Goal: Task Accomplishment & Management: Complete application form

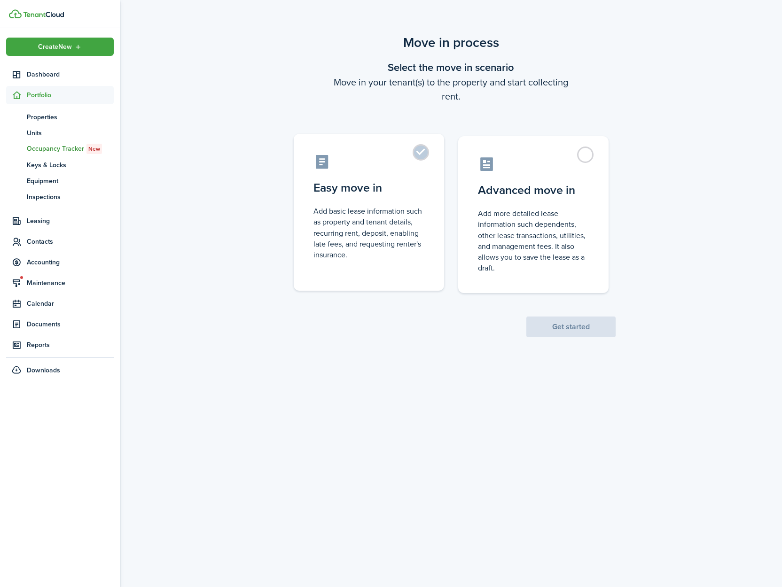
click at [419, 158] on label "Easy move in Add basic lease information such as property and tenant details, r…" at bounding box center [369, 212] width 150 height 157
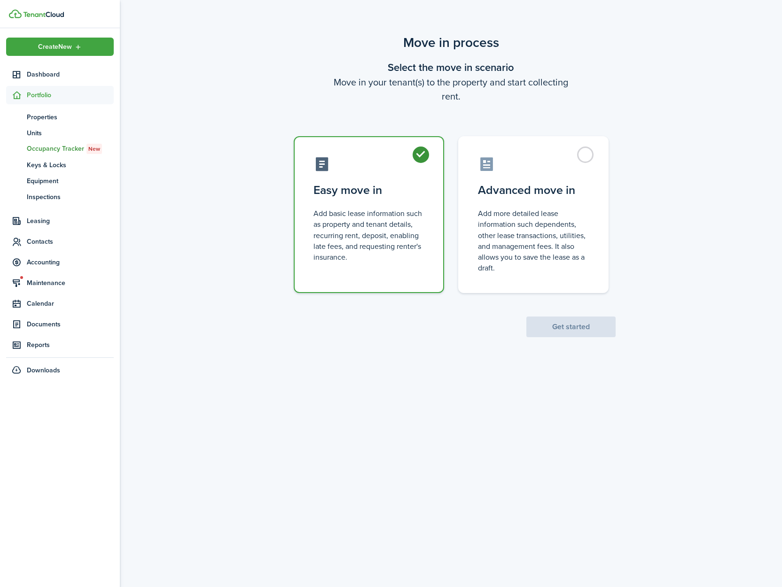
radio input "true"
click at [570, 324] on button "Get started" at bounding box center [570, 327] width 89 height 21
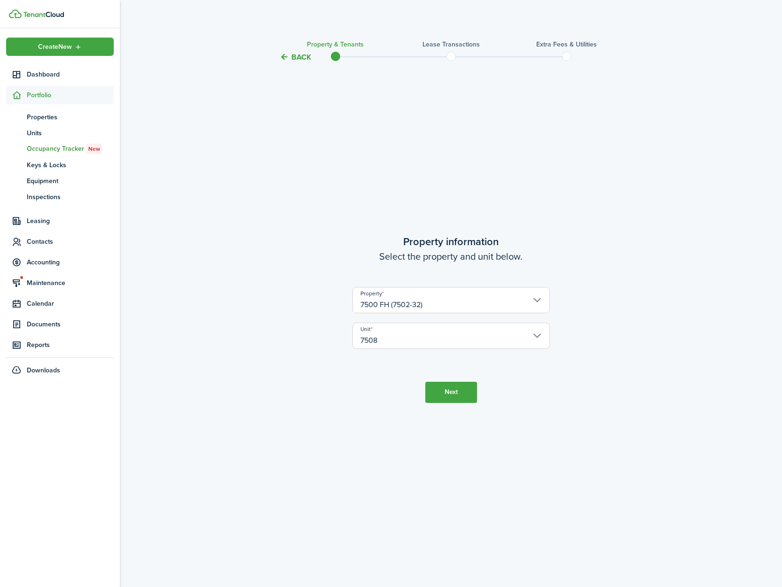
click at [444, 391] on button "Next" at bounding box center [451, 392] width 52 height 21
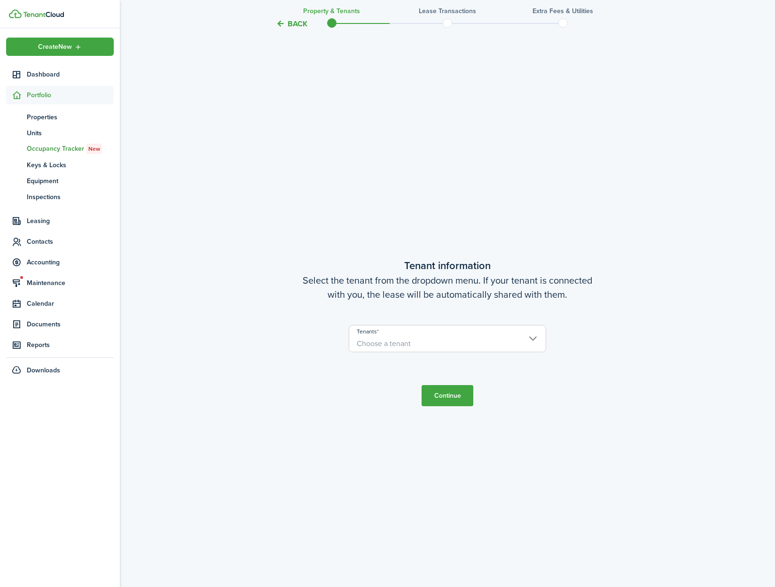
scroll to position [524, 0]
click at [427, 348] on span "Choose a tenant" at bounding box center [447, 342] width 196 height 16
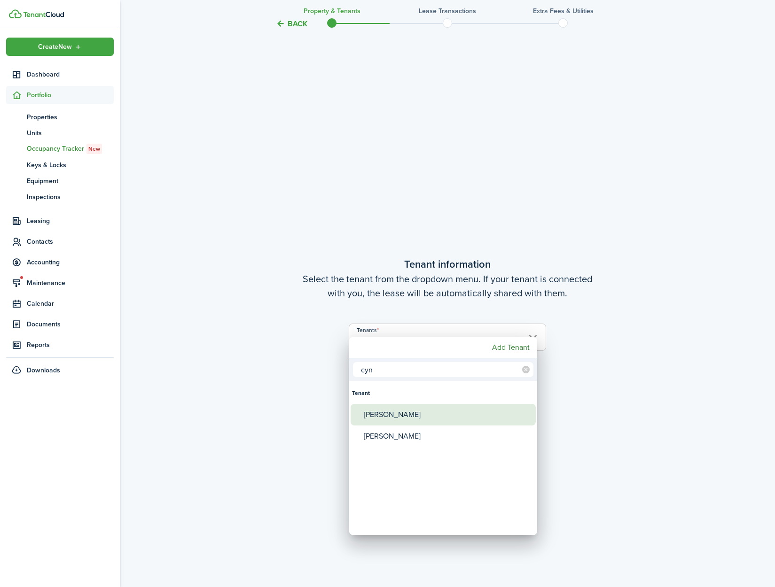
type input "cyn"
click at [419, 409] on div "[PERSON_NAME]" at bounding box center [447, 415] width 166 height 22
type input "[PERSON_NAME]"
click at [599, 452] on div at bounding box center [387, 294] width 925 height 738
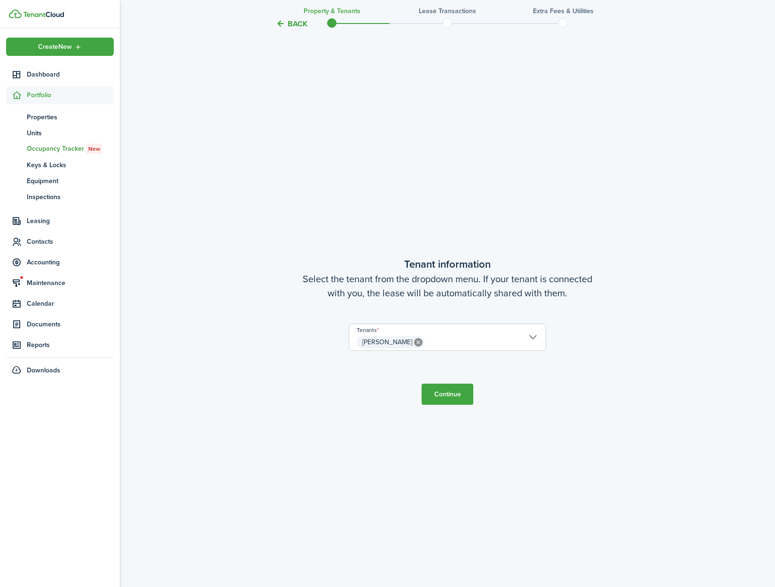
click at [443, 404] on button "Continue" at bounding box center [447, 394] width 52 height 21
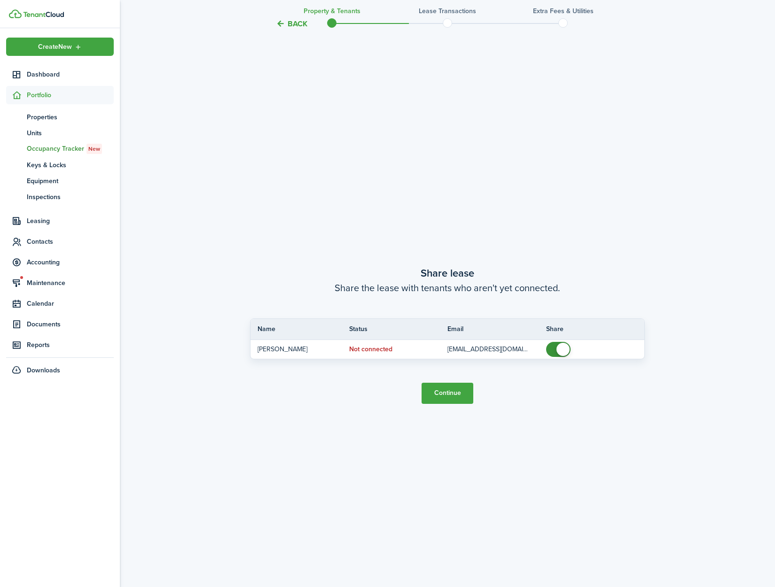
scroll to position [1112, 0]
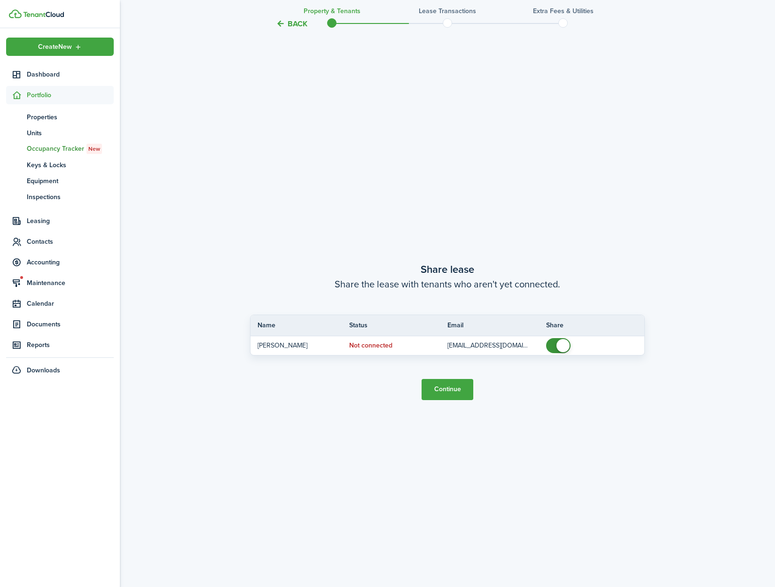
click at [439, 394] on button "Continue" at bounding box center [447, 389] width 52 height 21
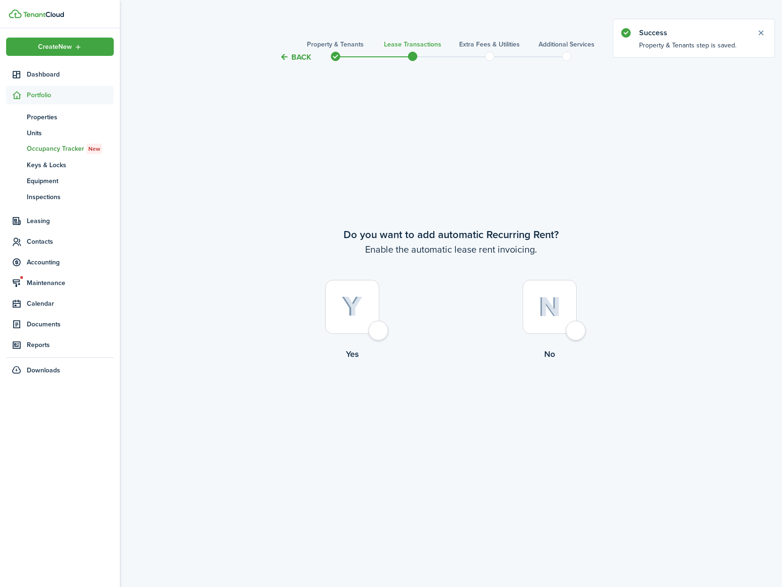
click at [379, 332] on div at bounding box center [352, 307] width 54 height 54
radio input "true"
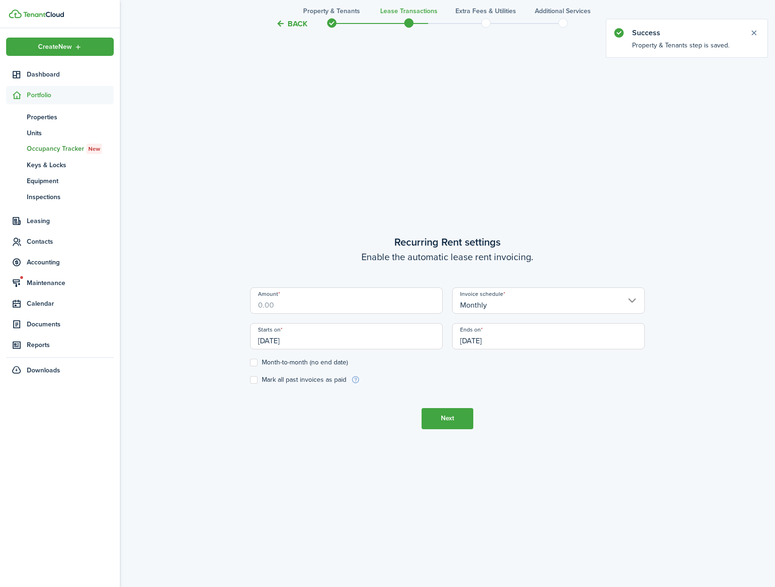
scroll to position [524, 0]
click at [297, 303] on input "Amount" at bounding box center [346, 300] width 193 height 26
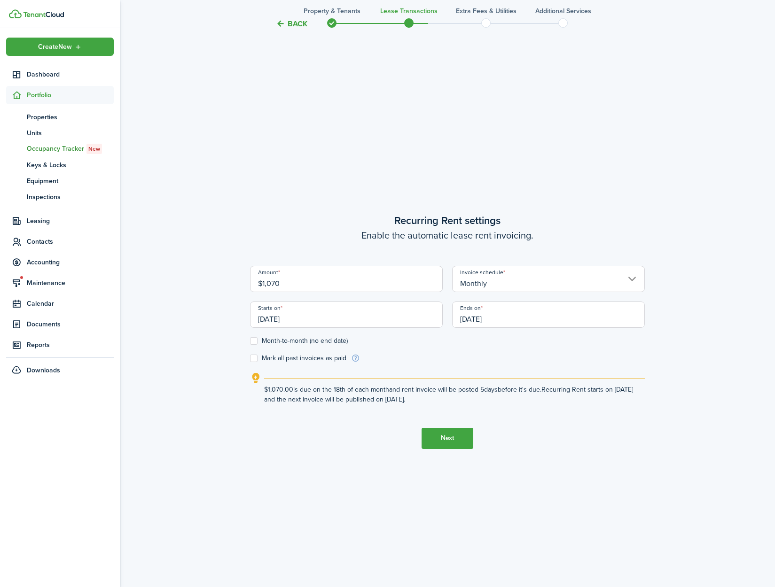
click at [326, 320] on input "[DATE]" at bounding box center [346, 315] width 193 height 26
type input "$1,070.00"
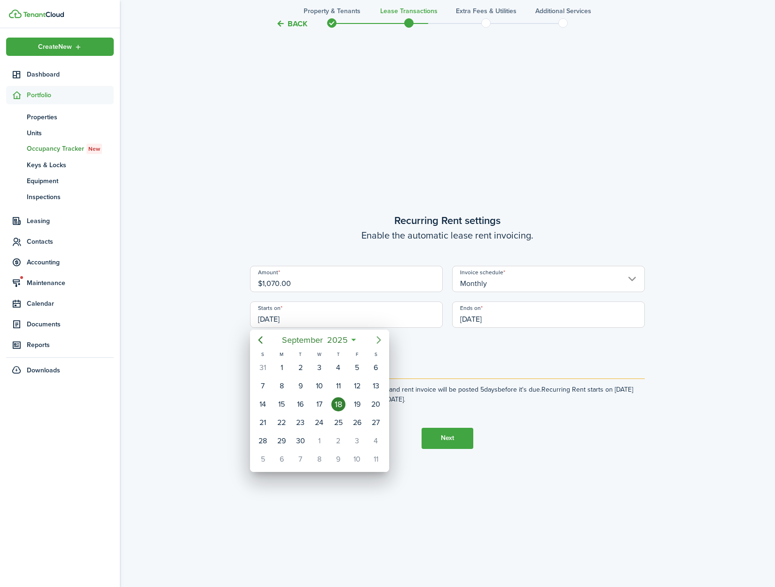
click at [380, 348] on mbsc-button "Next page" at bounding box center [378, 340] width 19 height 19
click at [324, 370] on div "1" at bounding box center [319, 368] width 14 height 14
type input "[DATE]"
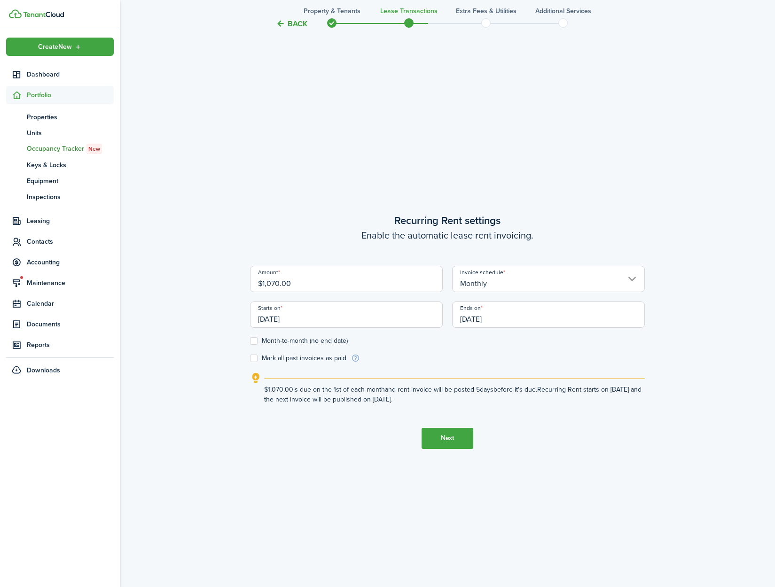
click at [513, 321] on input "[DATE]" at bounding box center [548, 315] width 193 height 26
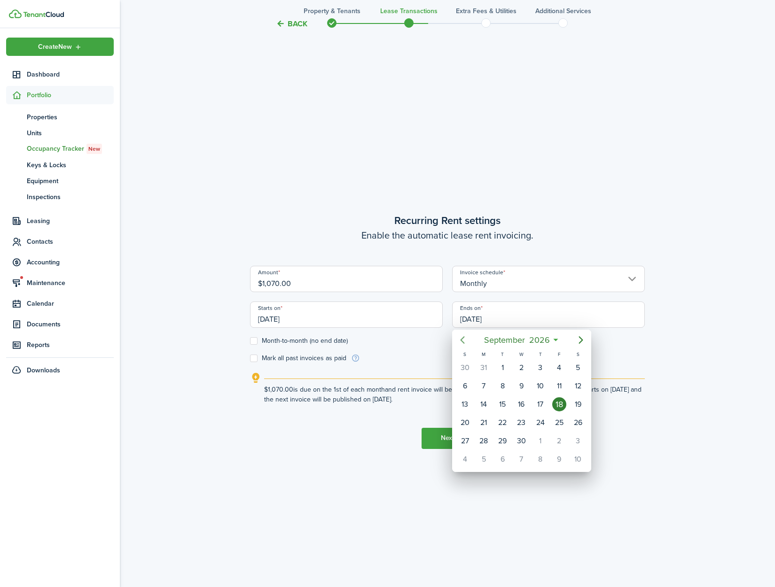
click at [461, 342] on icon "Previous page" at bounding box center [462, 339] width 11 height 11
click at [460, 459] on div "31" at bounding box center [465, 459] width 14 height 14
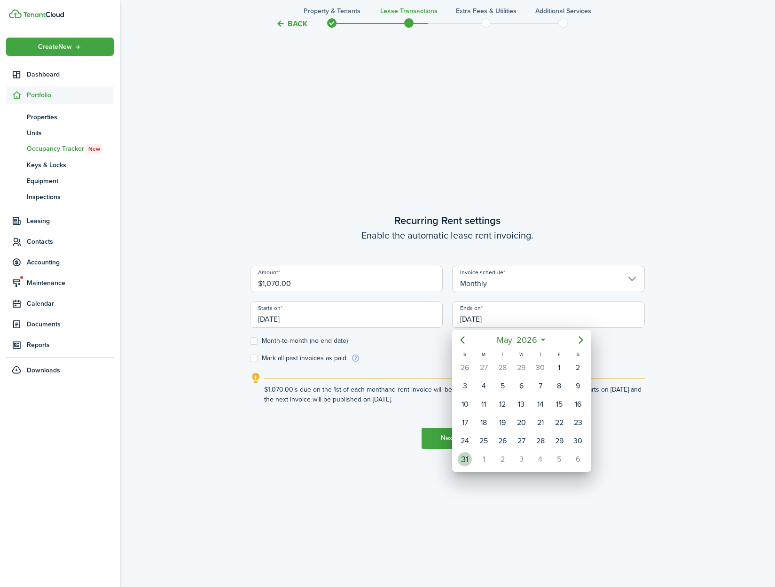
type input "05/31/2026"
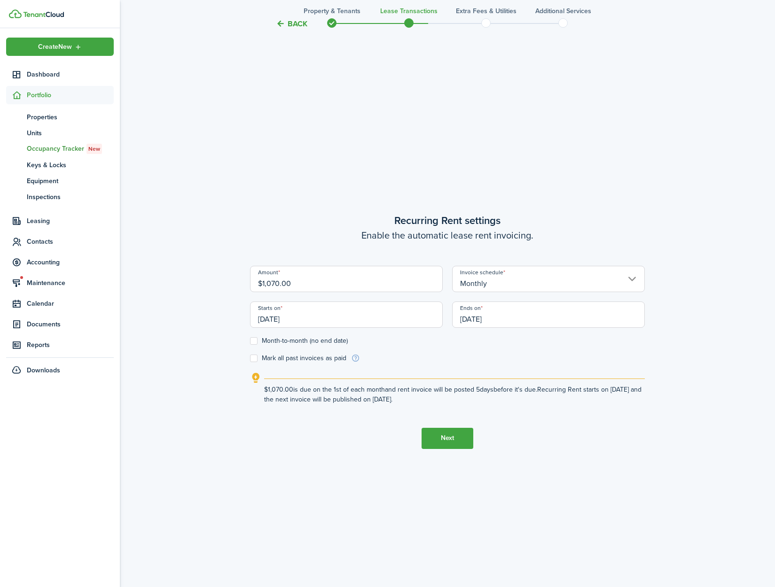
drag, startPoint x: 564, startPoint y: 485, endPoint x: 548, endPoint y: 482, distance: 16.7
click at [564, 485] on tc-wizard-step "Recurring Rent settings Enable the automatic lease rent invoicing. Amount $1,07…" at bounding box center [447, 330] width 395 height 587
click at [452, 438] on button "Next" at bounding box center [447, 438] width 52 height 21
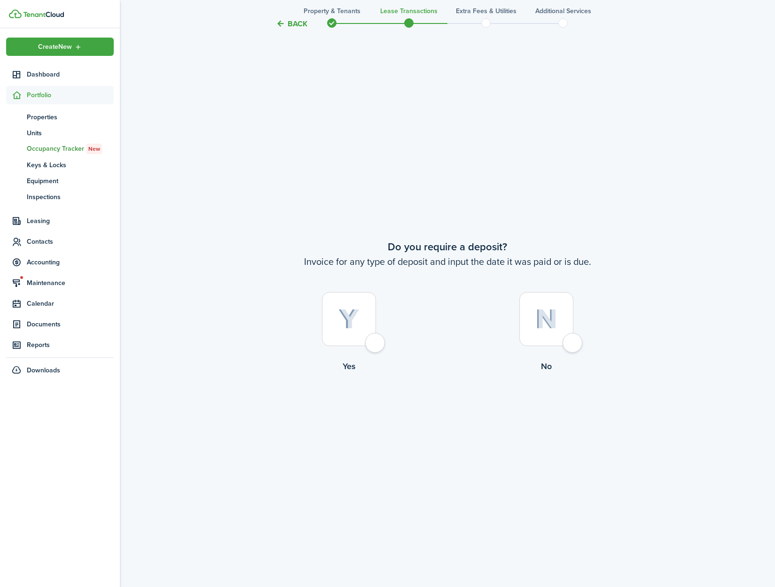
click at [373, 344] on div at bounding box center [349, 319] width 54 height 54
radio input "true"
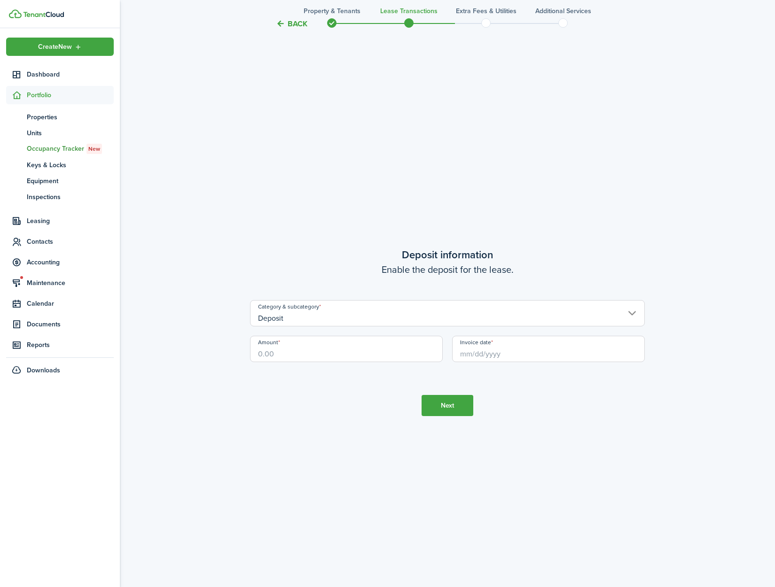
scroll to position [1699, 0]
click at [300, 356] on input "Amount" at bounding box center [346, 348] width 193 height 26
click at [470, 356] on input "Invoice date" at bounding box center [548, 348] width 193 height 26
type input "$845.00"
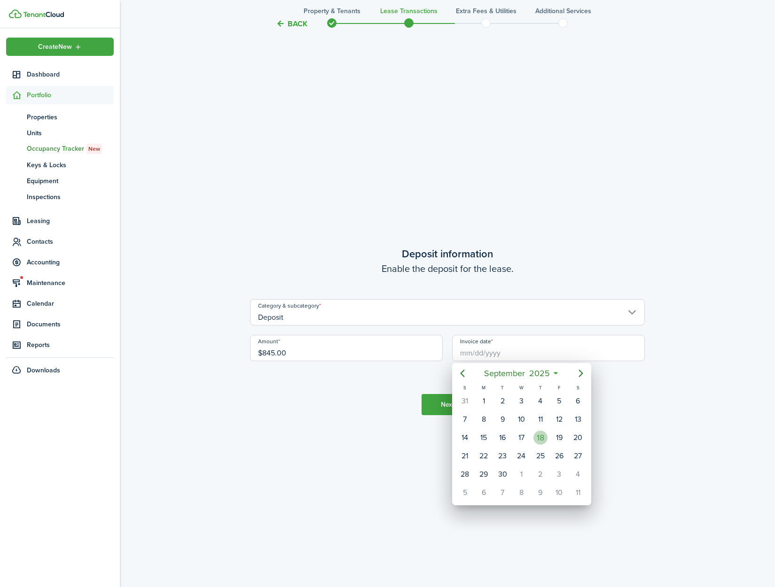
click at [537, 435] on div "18" at bounding box center [540, 438] width 14 height 14
type input "[DATE]"
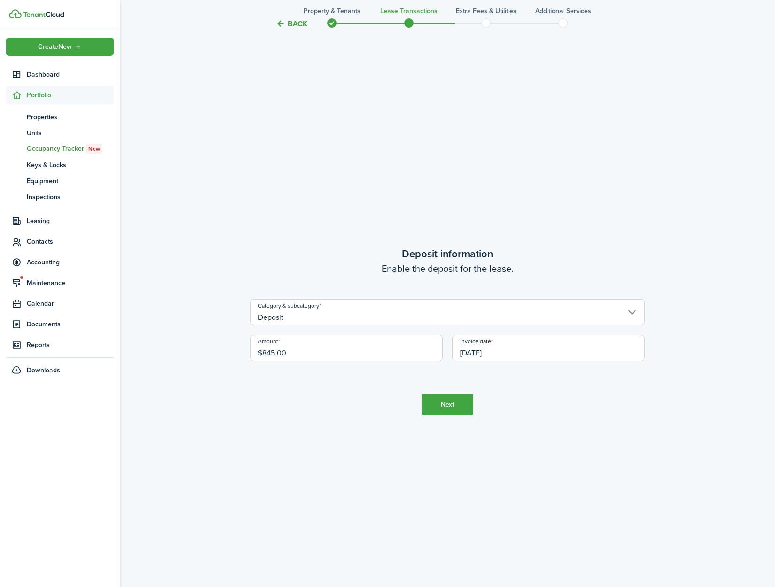
click at [450, 410] on button "Next" at bounding box center [447, 404] width 52 height 21
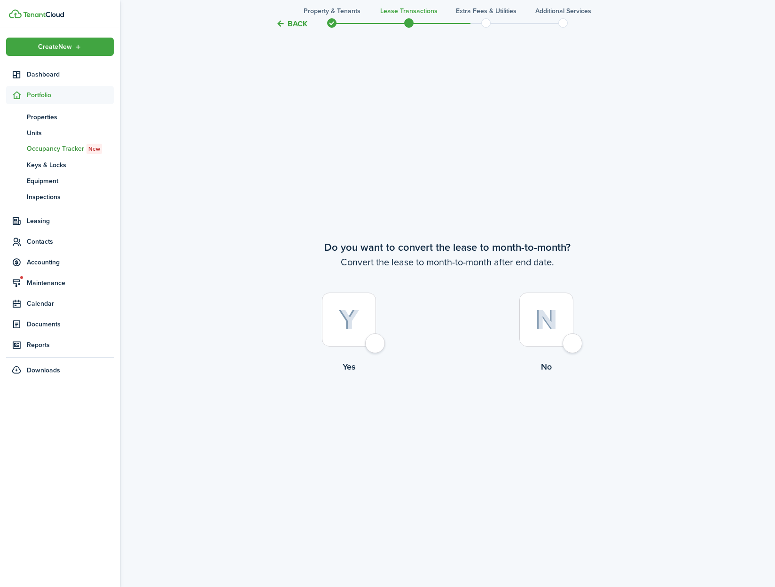
scroll to position [2286, 0]
click at [367, 341] on div at bounding box center [349, 319] width 54 height 54
radio input "true"
click at [439, 412] on button "Continue" at bounding box center [447, 411] width 52 height 21
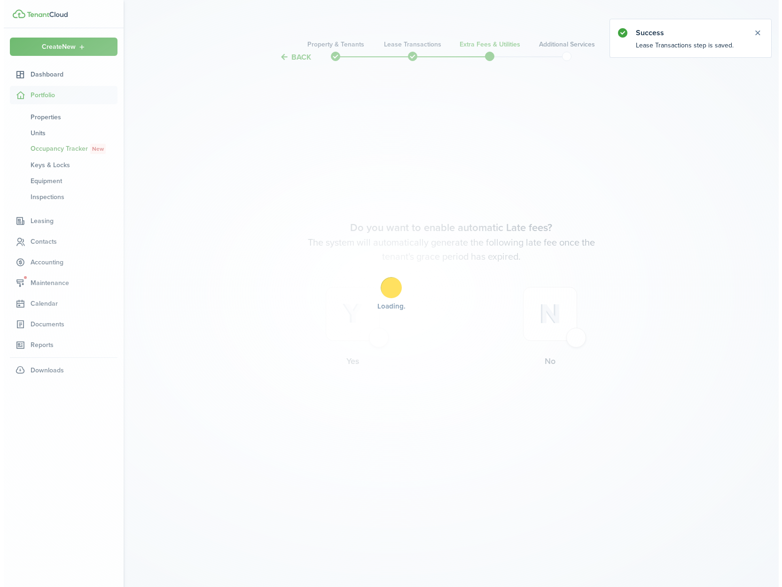
scroll to position [0, 0]
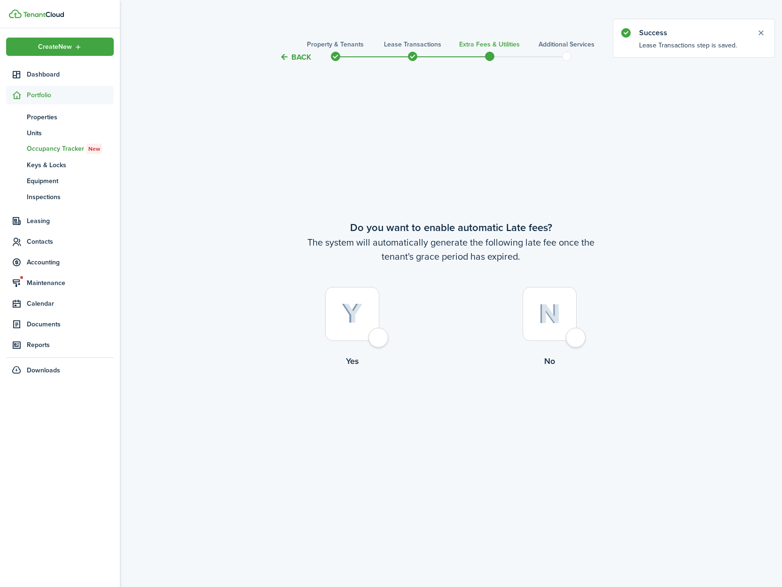
click at [379, 341] on div at bounding box center [352, 314] width 54 height 54
radio input "true"
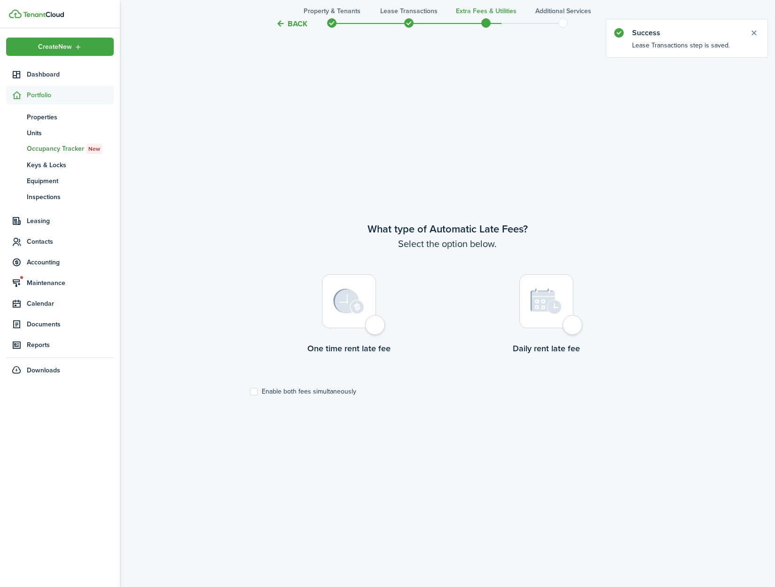
click at [375, 328] on div at bounding box center [349, 301] width 54 height 54
radio input "true"
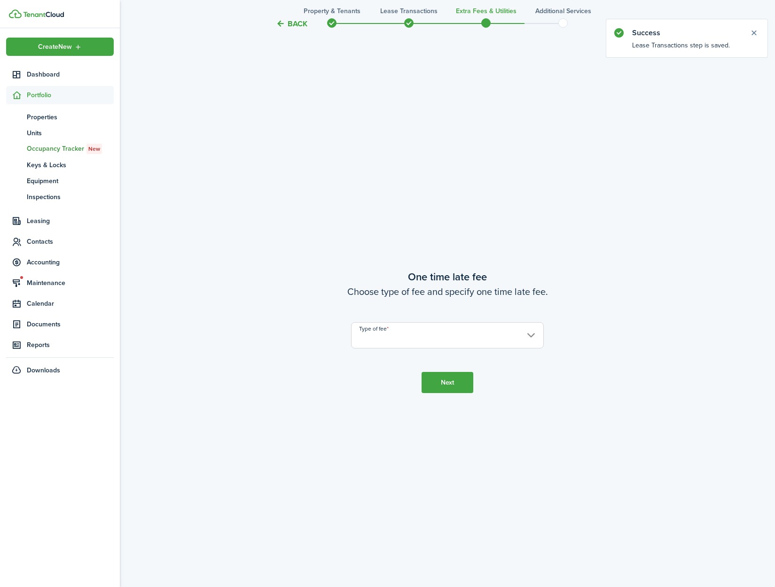
scroll to position [1112, 0]
click at [412, 339] on input "Type of fee" at bounding box center [447, 335] width 193 height 26
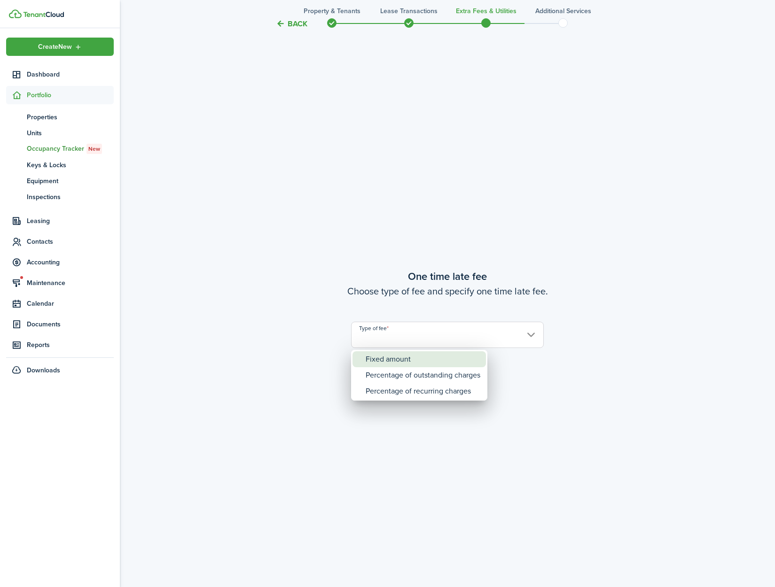
click at [410, 359] on div "Fixed amount" at bounding box center [423, 359] width 115 height 16
type input "Fixed amount"
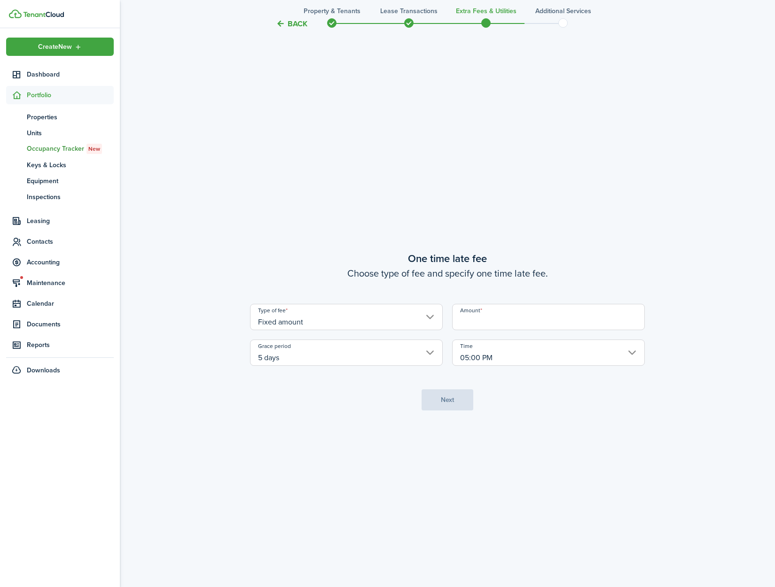
click at [467, 321] on input "Amount" at bounding box center [548, 317] width 193 height 26
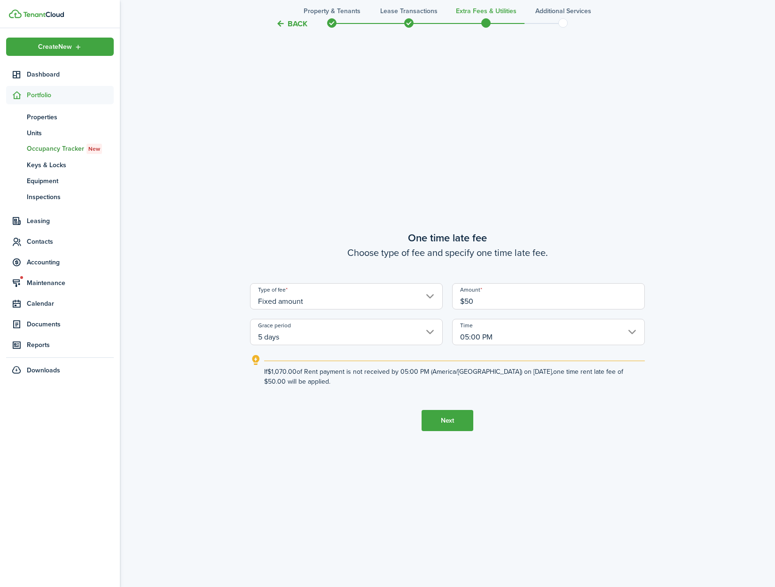
type input "$50.00"
click at [457, 455] on tc-wizard-step "One time late fee Choose type of fee and specify one time late fee. Type of fee…" at bounding box center [447, 330] width 395 height 587
click at [456, 425] on button "Next" at bounding box center [447, 420] width 52 height 21
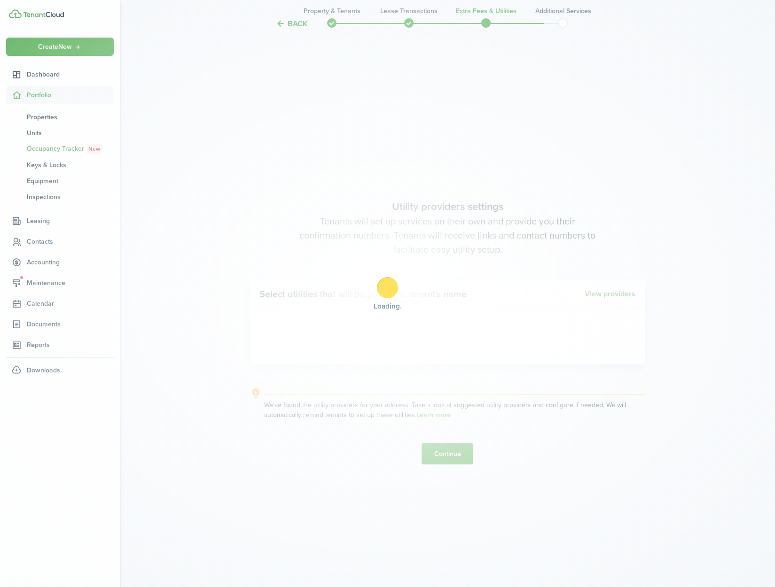
scroll to position [1699, 0]
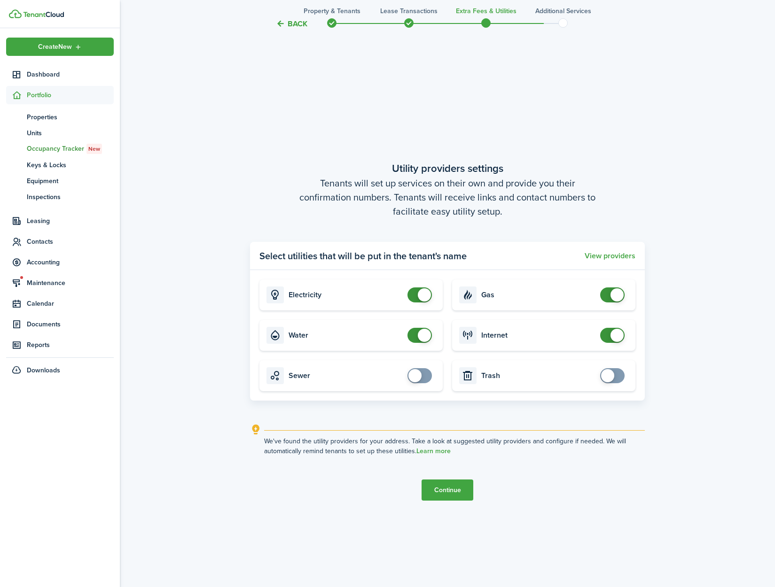
checkbox input "false"
click at [420, 334] on span at bounding box center [424, 335] width 13 height 13
click at [450, 487] on button "Continue" at bounding box center [447, 490] width 52 height 21
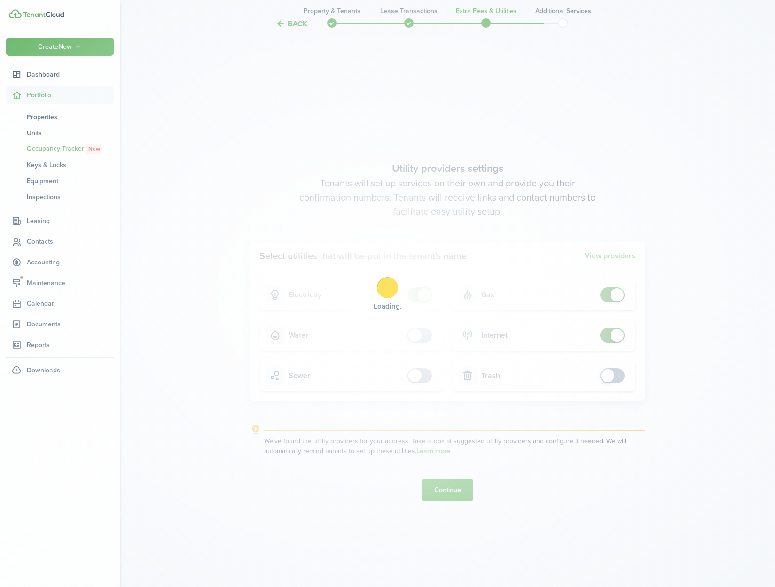
scroll to position [0, 0]
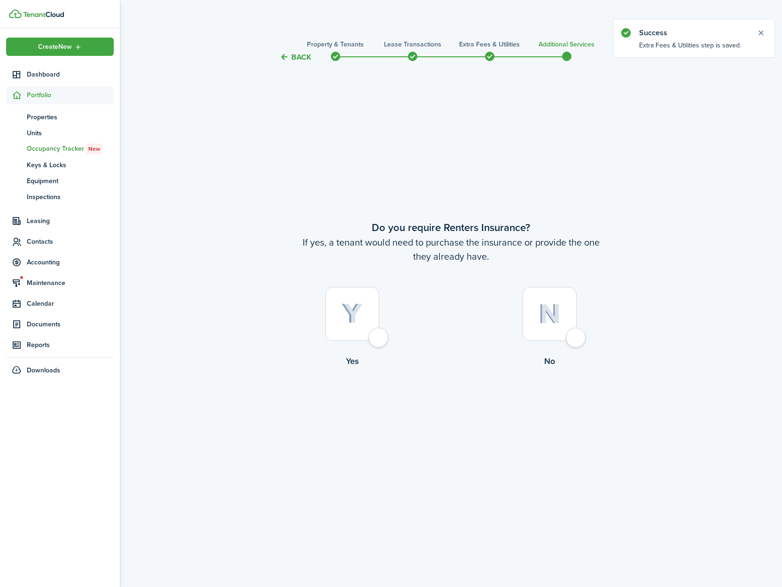
click at [576, 341] on div at bounding box center [549, 314] width 54 height 54
radio input "true"
click at [438, 405] on button "Complete move in" at bounding box center [450, 406] width 69 height 21
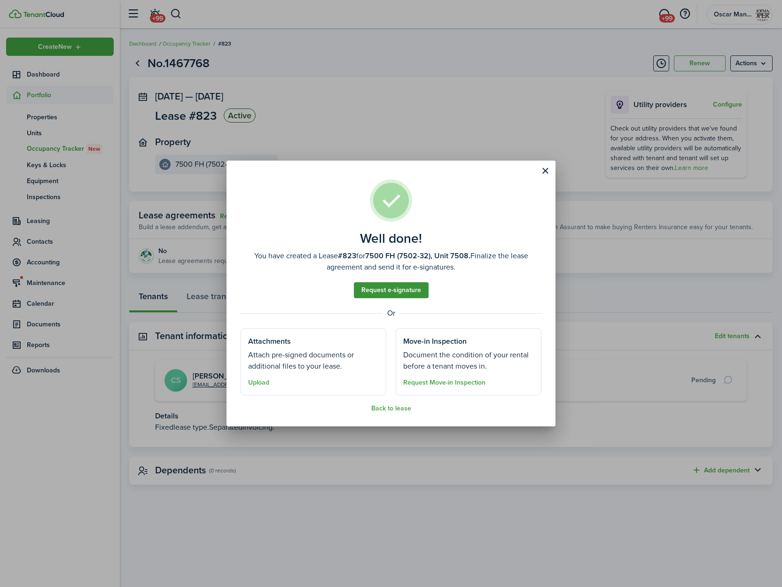
click at [400, 288] on link "Request e-signature" at bounding box center [391, 290] width 75 height 16
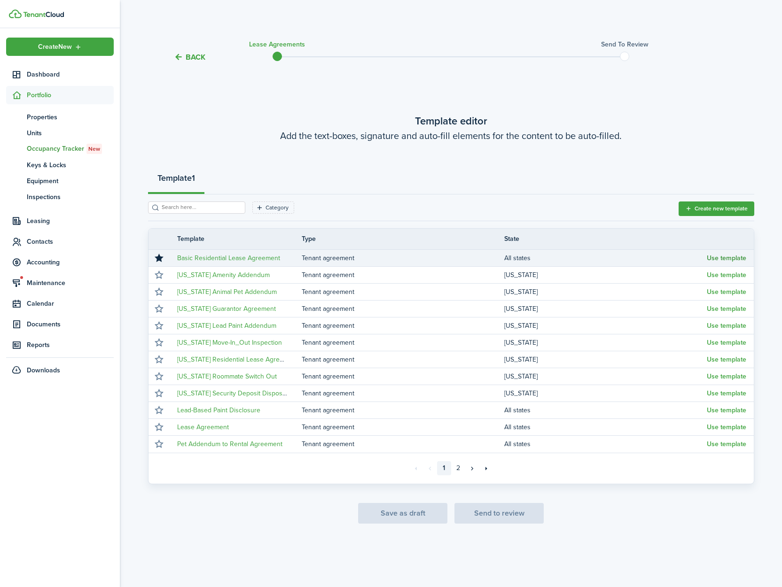
click at [723, 259] on button "Use template" at bounding box center [726, 259] width 39 height 8
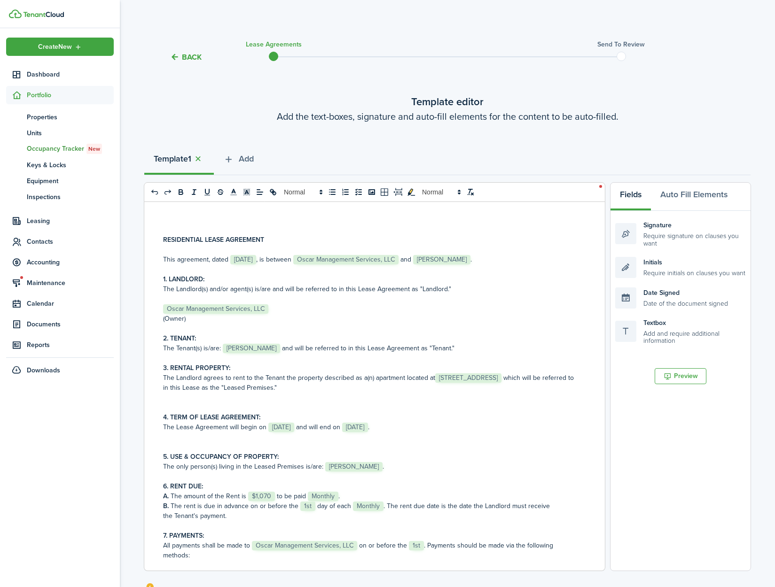
click at [435, 383] on span "[STREET_ADDRESS]" at bounding box center [468, 377] width 66 height 9
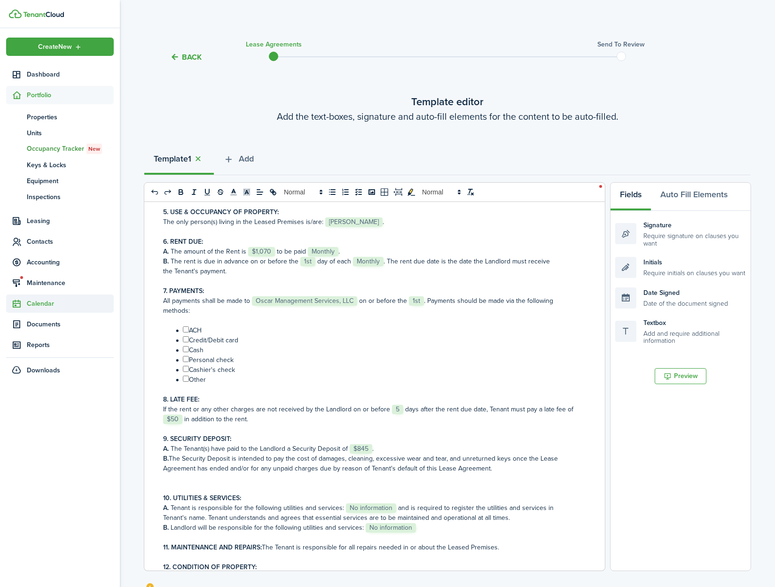
scroll to position [247, 0]
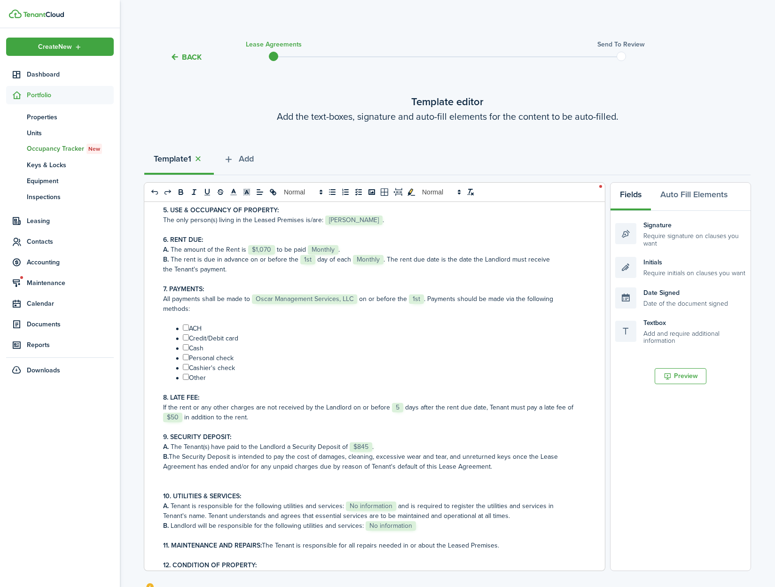
click at [186, 338] on input "﻿ ﻿" at bounding box center [186, 337] width 6 height 6
checkbox input "true"
click at [186, 330] on input "﻿ ﻿" at bounding box center [186, 328] width 6 height 6
checkbox input "true"
click at [187, 349] on input "﻿ ﻿" at bounding box center [186, 347] width 6 height 6
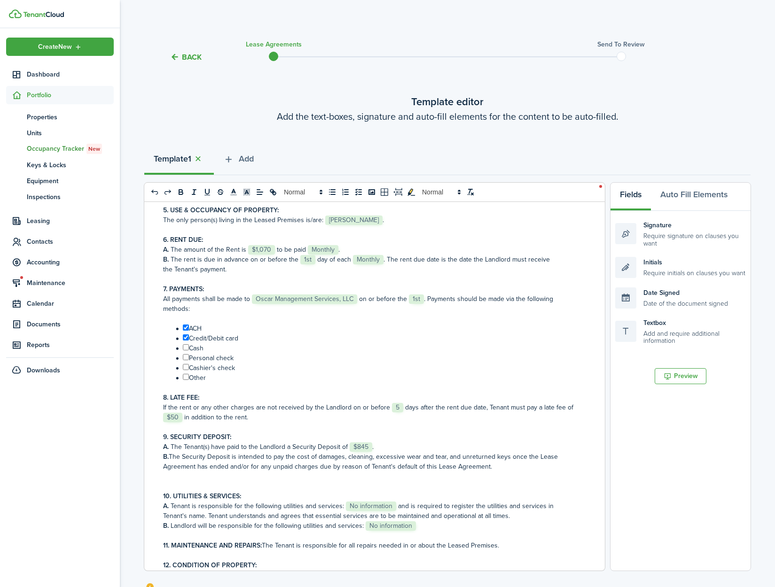
checkbox input "true"
click at [186, 356] on input "﻿ ﻿" at bounding box center [186, 357] width 6 height 6
checkbox input "true"
click at [187, 367] on input "﻿ ﻿" at bounding box center [186, 367] width 6 height 6
checkbox input "true"
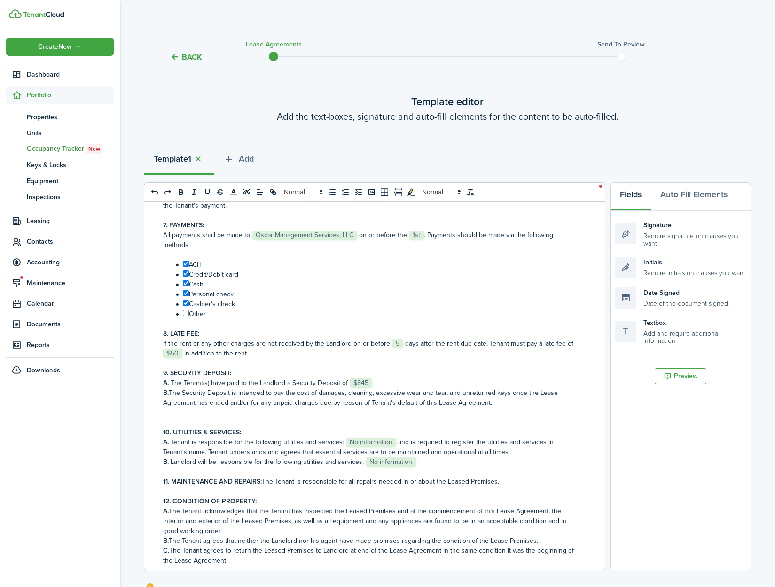
scroll to position [379, 0]
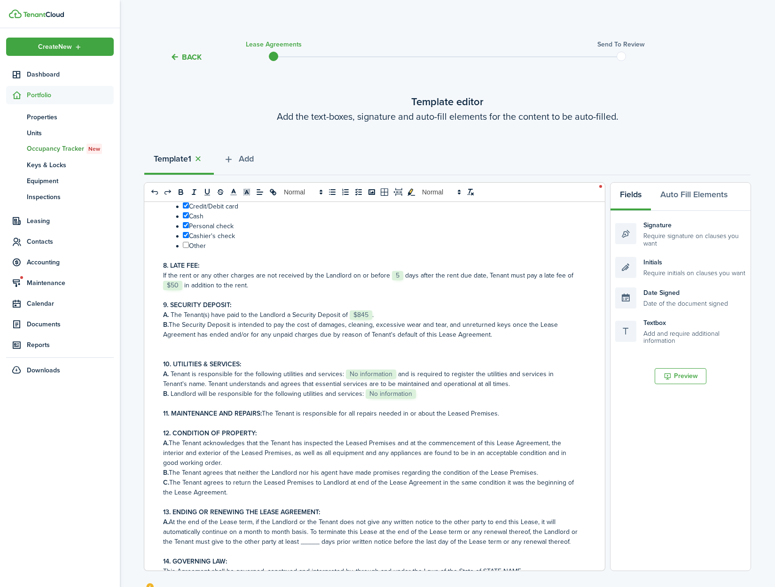
click at [366, 376] on span "No information" at bounding box center [371, 374] width 50 height 9
click at [381, 399] on span "No information" at bounding box center [391, 393] width 50 height 9
paste div
click at [508, 409] on p at bounding box center [371, 404] width 416 height 10
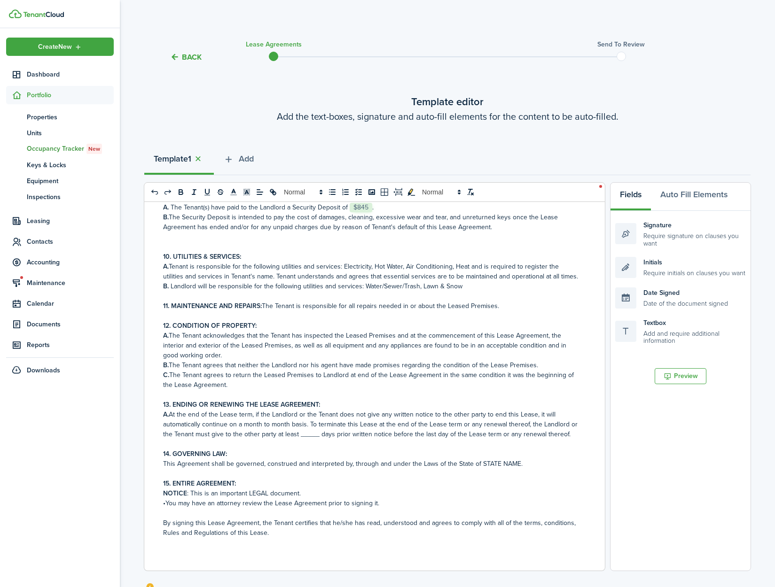
scroll to position [496, 0]
click at [313, 434] on p "A. At the end of the Lease term, if the Landlord or the Tenant does not give an…" at bounding box center [371, 425] width 416 height 30
drag, startPoint x: 515, startPoint y: 473, endPoint x: 478, endPoint y: 473, distance: 37.1
click at [478, 469] on p "This Agreement shall be governed, construed and interpreted by, through and und…" at bounding box center [371, 464] width 416 height 10
click at [535, 498] on p "NOTICE : This is an important LEGAL document." at bounding box center [371, 494] width 416 height 10
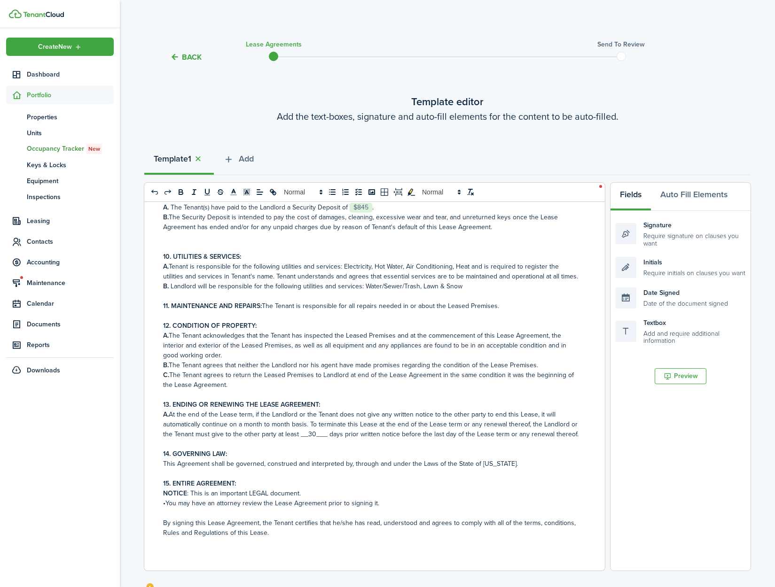
drag, startPoint x: 497, startPoint y: 306, endPoint x: 503, endPoint y: 306, distance: 6.1
click at [497, 306] on p "11. MAINTENANCE AND REPAIRS: The Tenant is responsible for all repairs needed i…" at bounding box center [371, 306] width 416 height 10
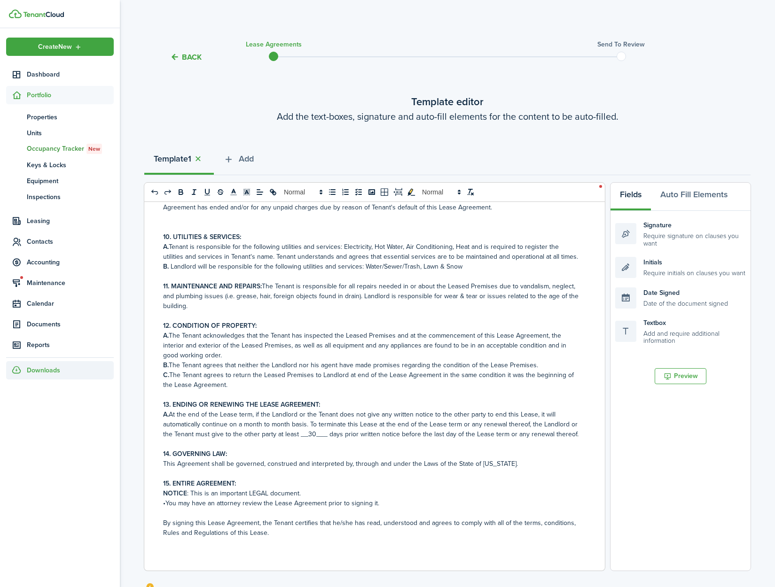
scroll to position [143, 0]
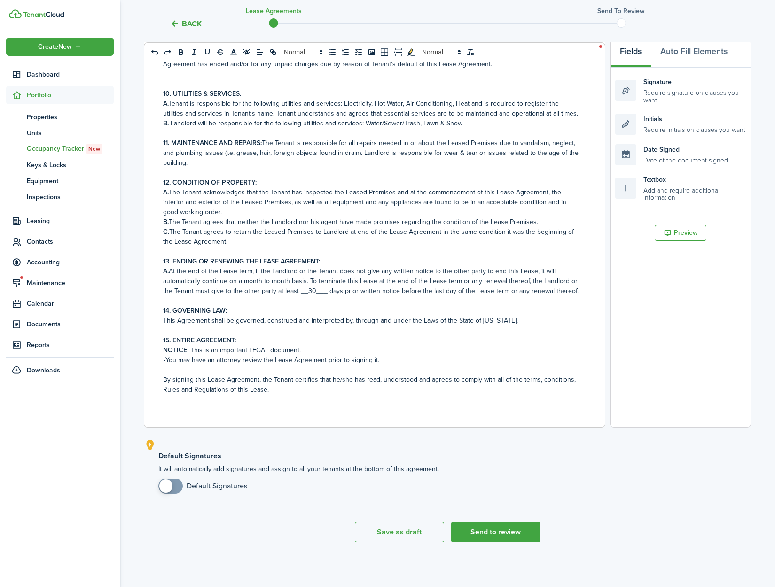
click at [309, 353] on p "NOTICE : This is an important LEGAL document." at bounding box center [371, 350] width 416 height 10
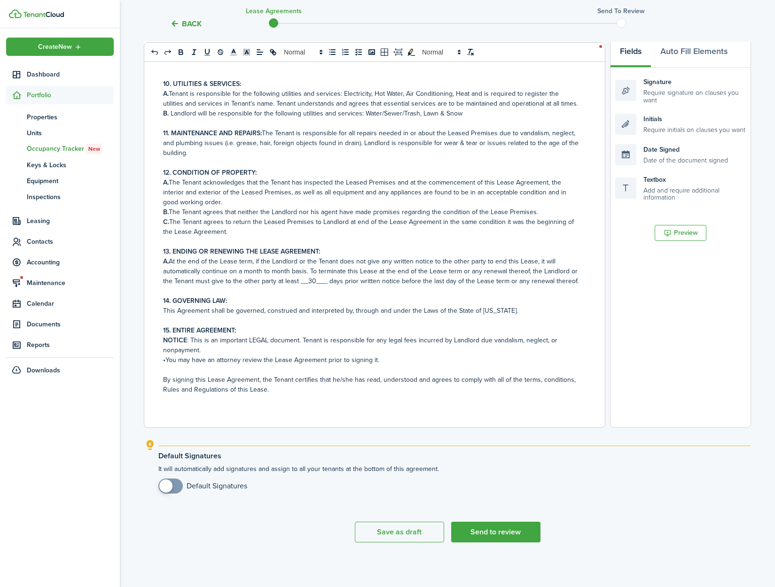
checkbox input "true"
click at [170, 485] on span at bounding box center [165, 486] width 13 height 13
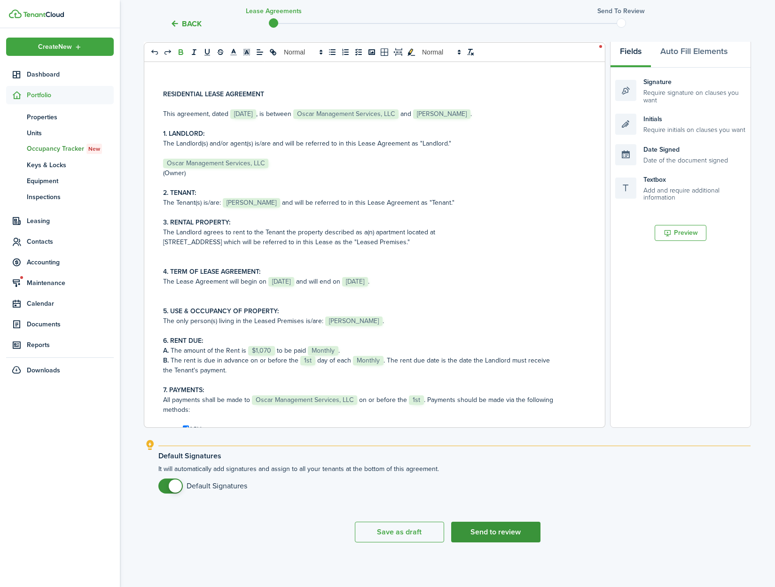
click at [495, 534] on button "Send to review" at bounding box center [495, 532] width 89 height 21
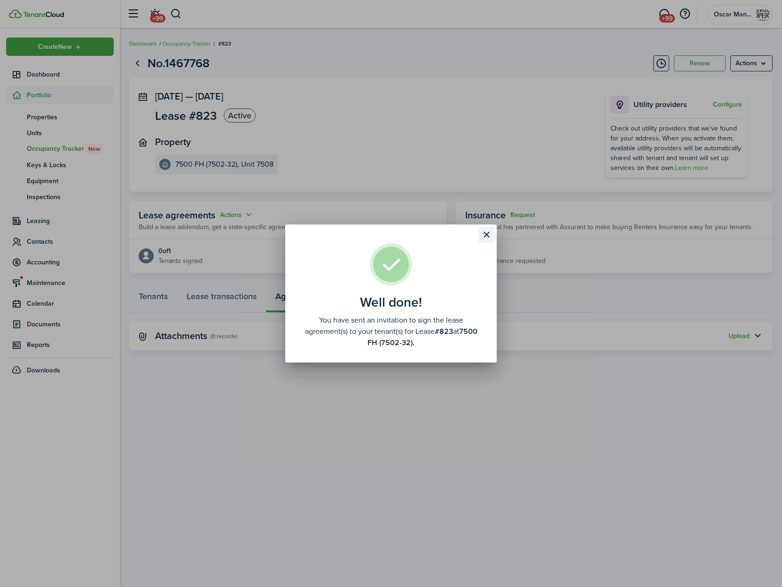
click at [488, 233] on button "Close modal" at bounding box center [486, 235] width 16 height 16
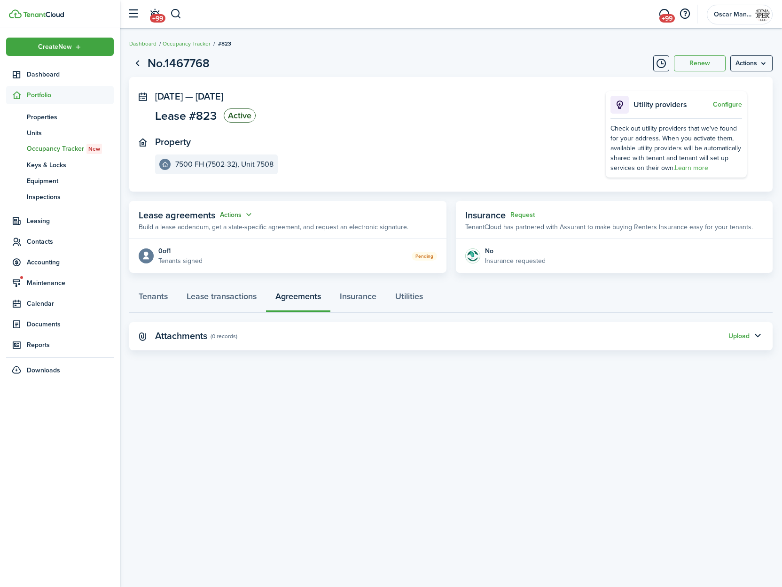
click at [225, 216] on button "Actions" at bounding box center [237, 215] width 34 height 11
click at [228, 226] on link "Edit" at bounding box center [213, 233] width 82 height 16
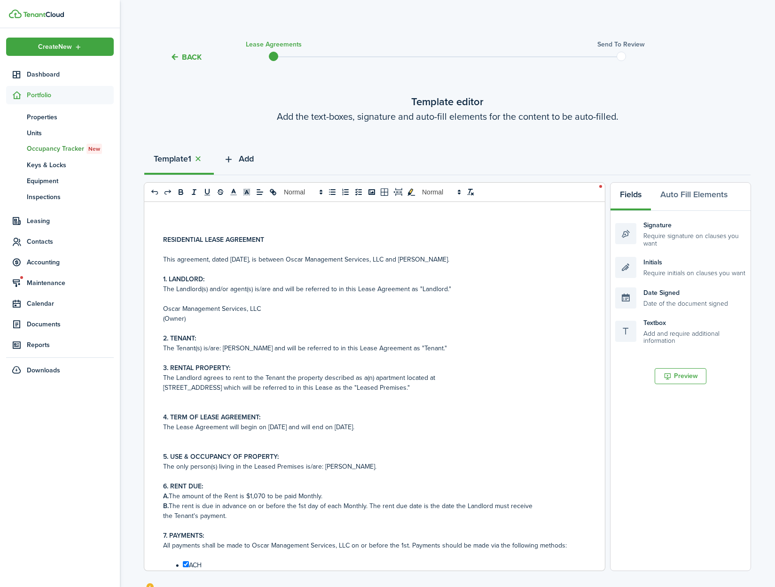
click at [245, 158] on span "Add" at bounding box center [246, 159] width 15 height 13
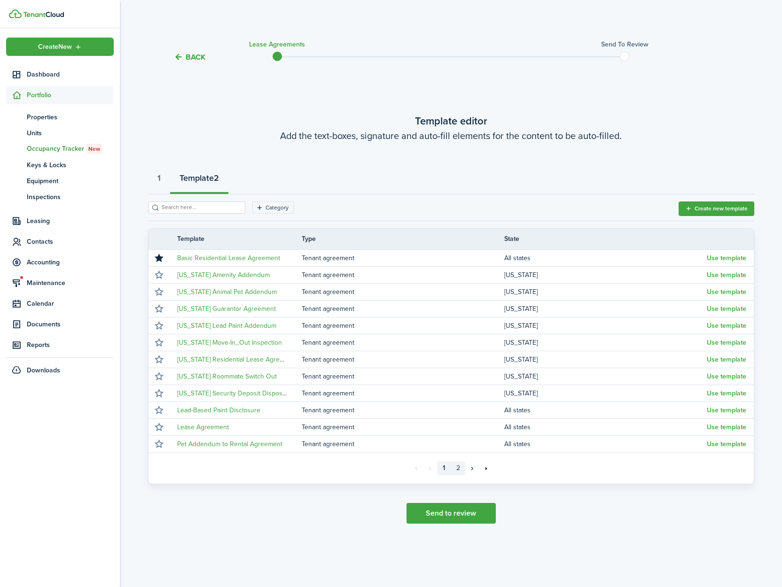
click at [456, 469] on link "2" at bounding box center [458, 468] width 14 height 14
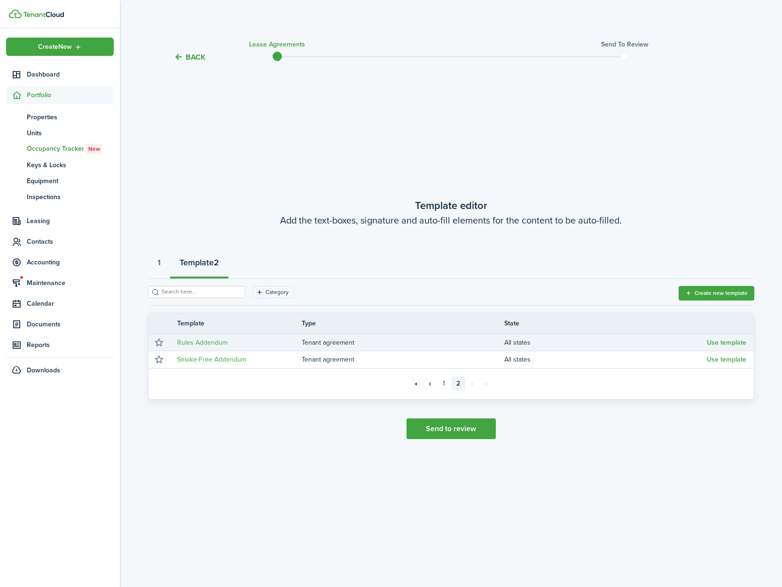
click at [733, 349] on tr "Rules Addendum Tenant agreement All states Use template" at bounding box center [450, 342] width 605 height 17
click at [732, 345] on button "Use template" at bounding box center [726, 343] width 39 height 8
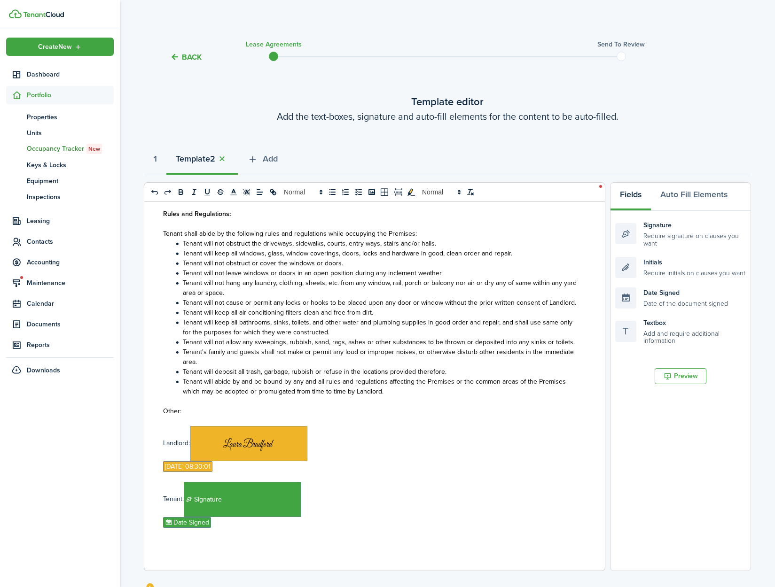
scroll to position [143, 0]
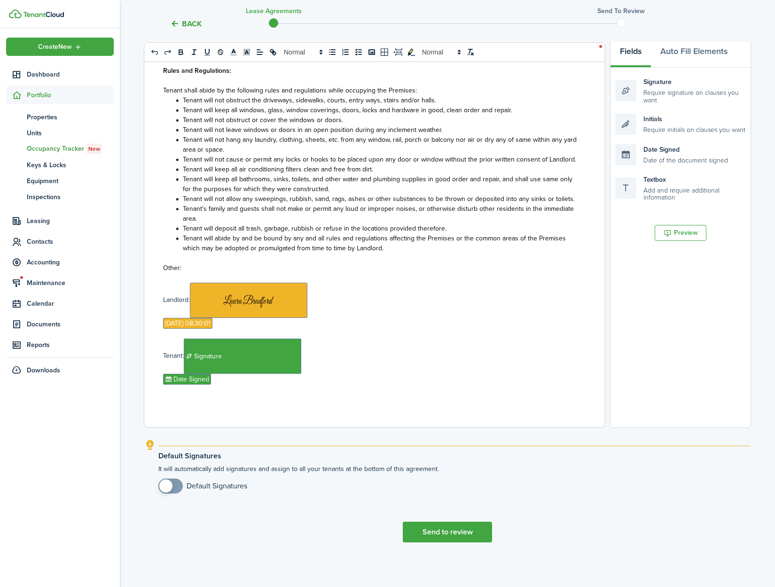
click at [171, 490] on span at bounding box center [170, 486] width 9 height 15
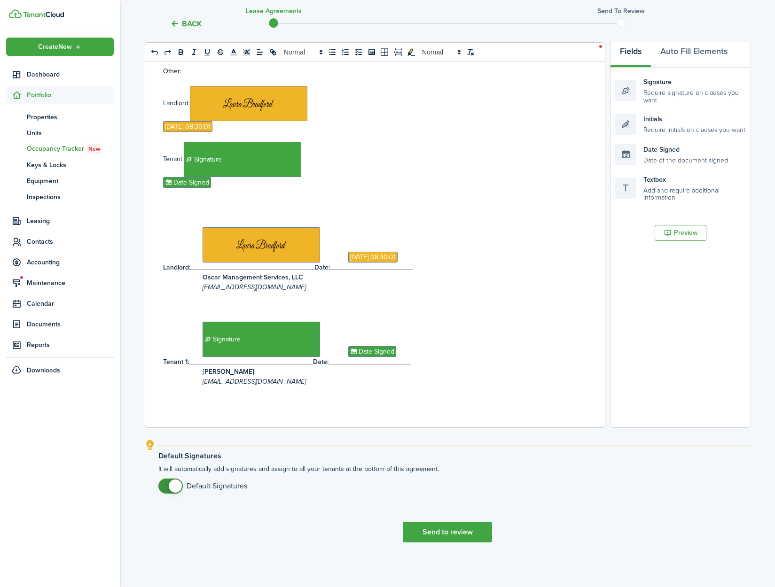
click at [168, 490] on span at bounding box center [170, 486] width 9 height 15
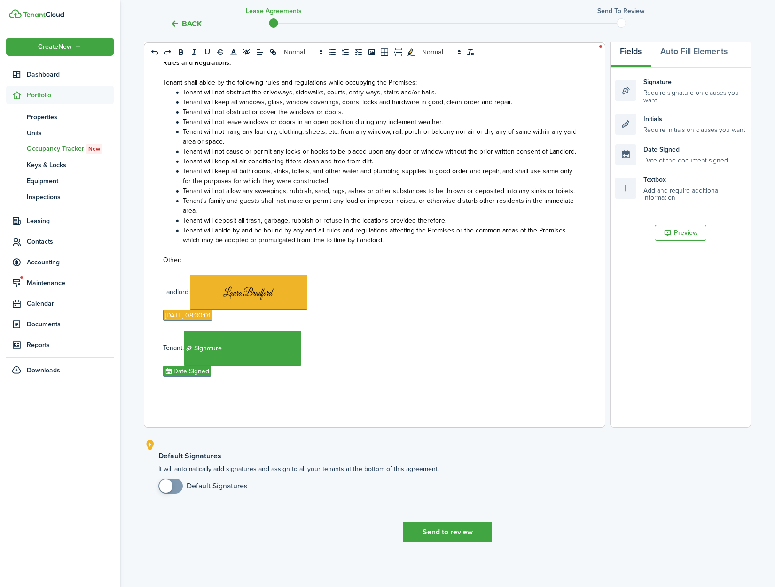
checkbox input "true"
click at [169, 487] on span at bounding box center [165, 486] width 13 height 13
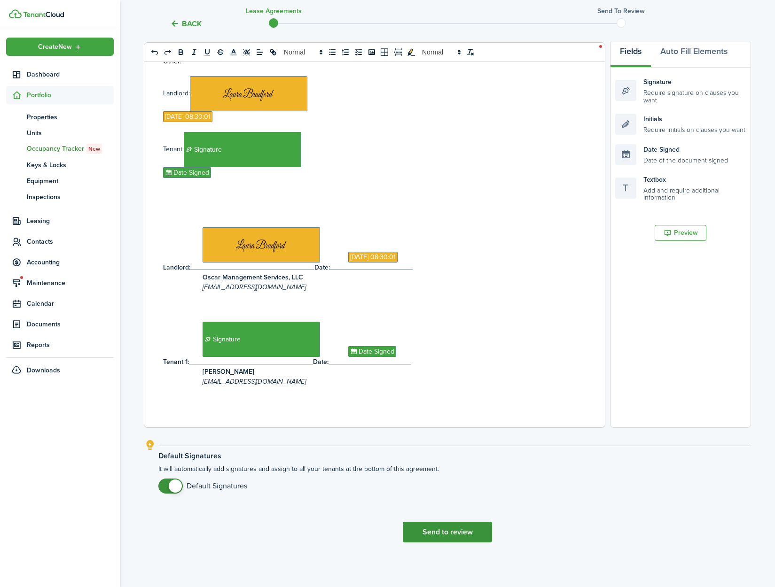
click at [445, 536] on button "Send to review" at bounding box center [447, 532] width 89 height 21
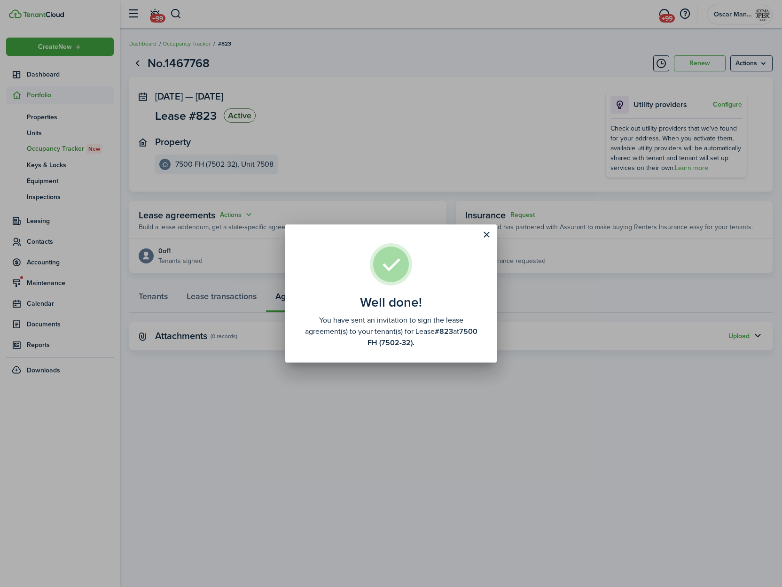
click at [403, 504] on div "Well done! You have sent an invitation to sign the lease agreement(s) to your t…" at bounding box center [391, 293] width 782 height 587
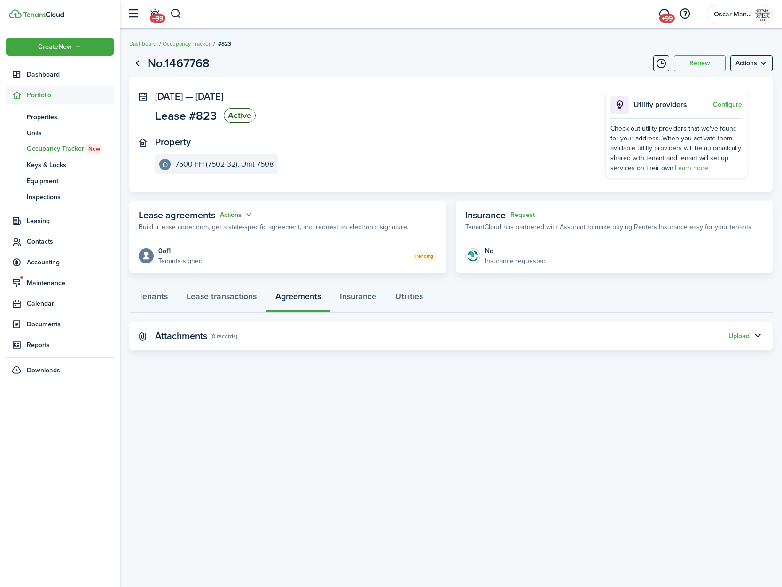
click at [244, 216] on button "Actions" at bounding box center [237, 215] width 34 height 11
click at [226, 230] on link "Edit" at bounding box center [213, 233] width 82 height 16
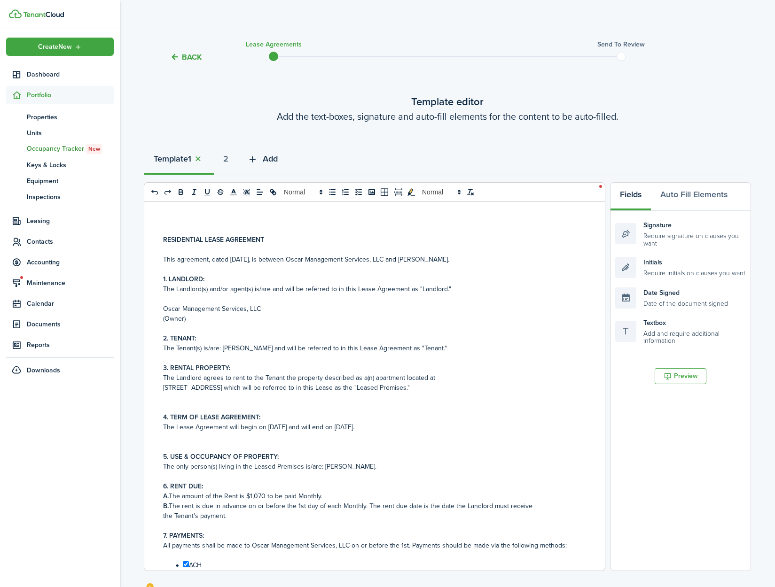
click at [269, 156] on span "Add" at bounding box center [270, 159] width 15 height 13
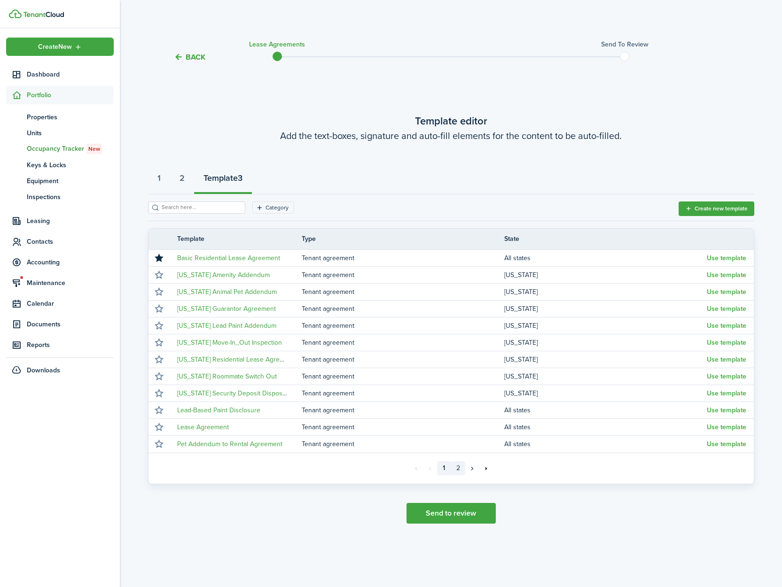
click at [457, 471] on link "2" at bounding box center [458, 468] width 14 height 14
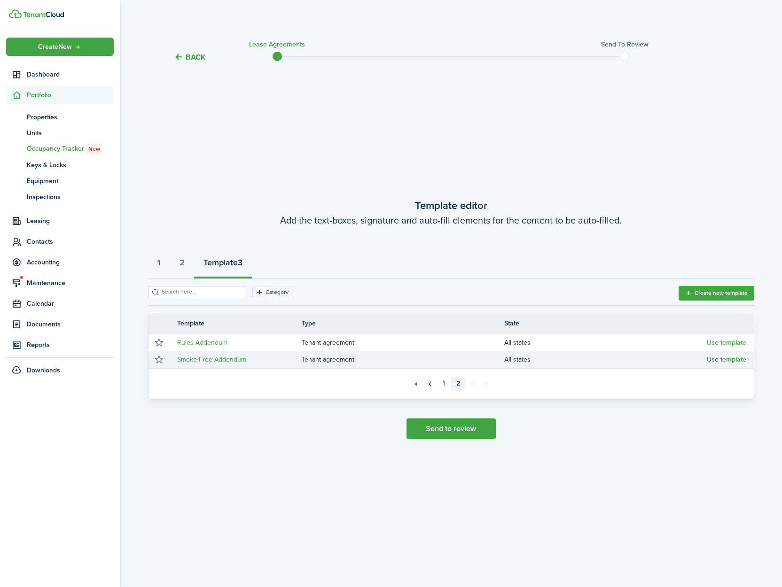
click at [722, 360] on button "Use template" at bounding box center [726, 360] width 39 height 8
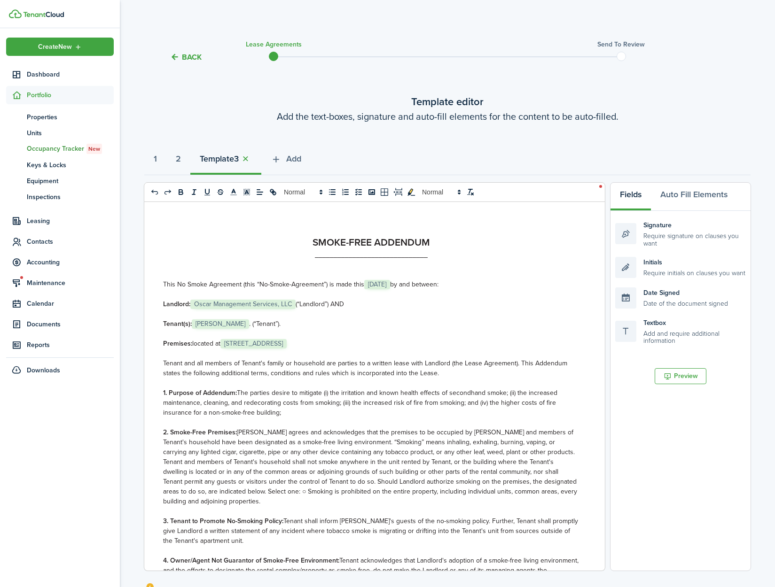
click at [287, 344] on span "[STREET_ADDRESS]" at bounding box center [253, 343] width 66 height 9
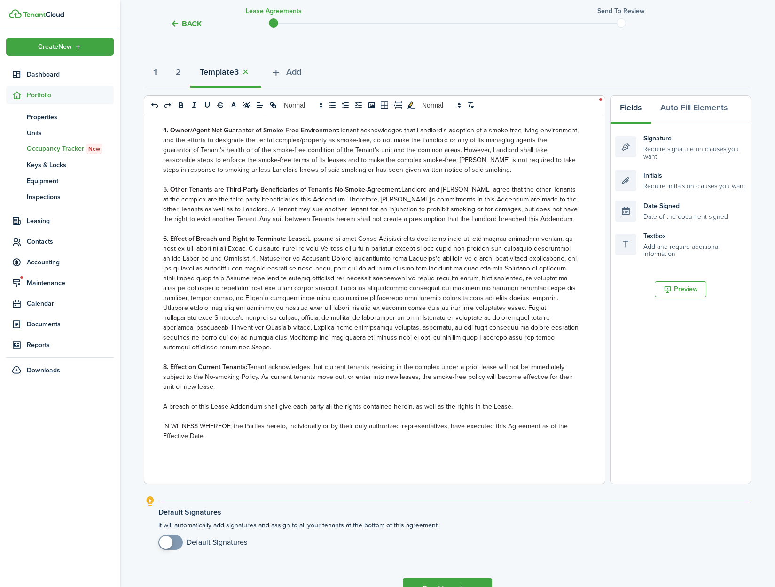
scroll to position [143, 0]
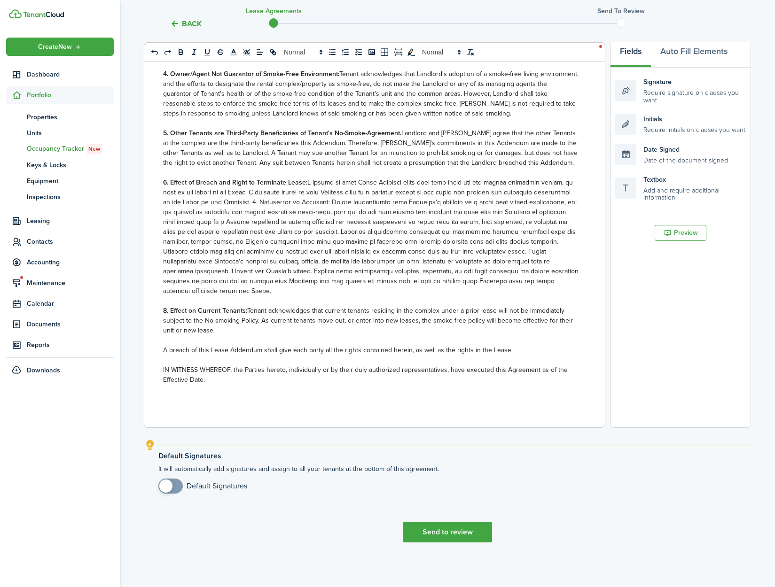
checkbox input "true"
click at [171, 486] on span at bounding box center [165, 486] width 13 height 13
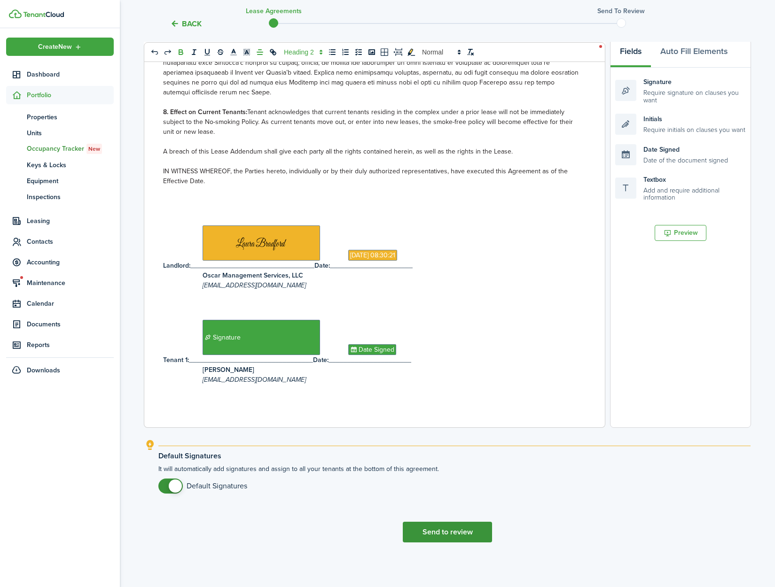
click at [451, 530] on button "Send to review" at bounding box center [447, 532] width 89 height 21
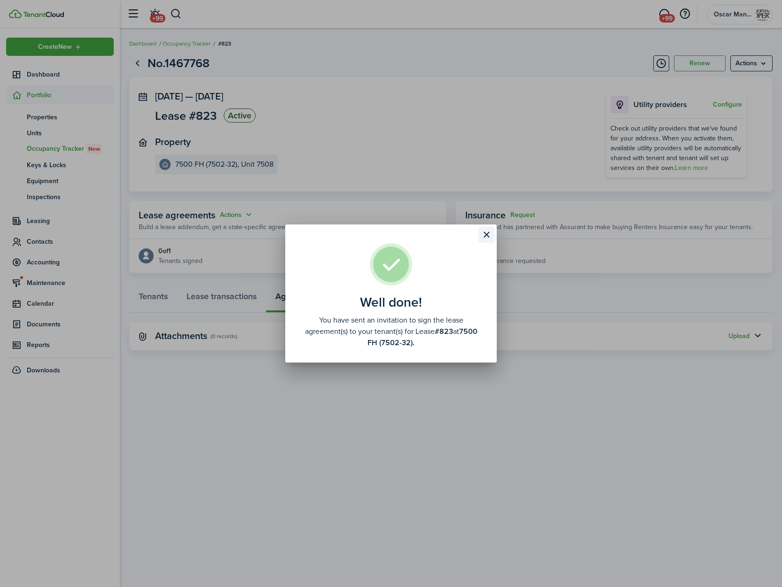
click at [488, 232] on button "Close modal" at bounding box center [486, 235] width 16 height 16
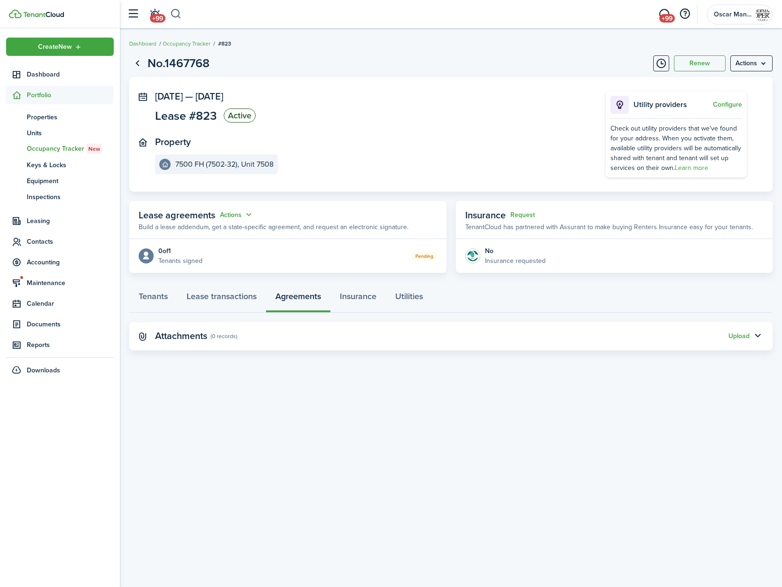
click at [175, 12] on button "button" at bounding box center [176, 14] width 12 height 16
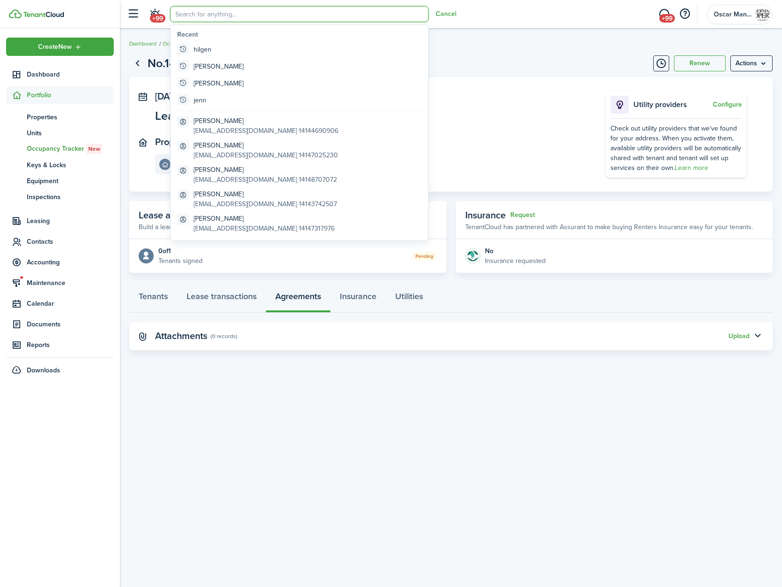
click at [206, 446] on div "No.1467768 Renew Actions Oct 01, 2025 — May 31, 2026 Lease #823 Active Property…" at bounding box center [451, 308] width 662 height 516
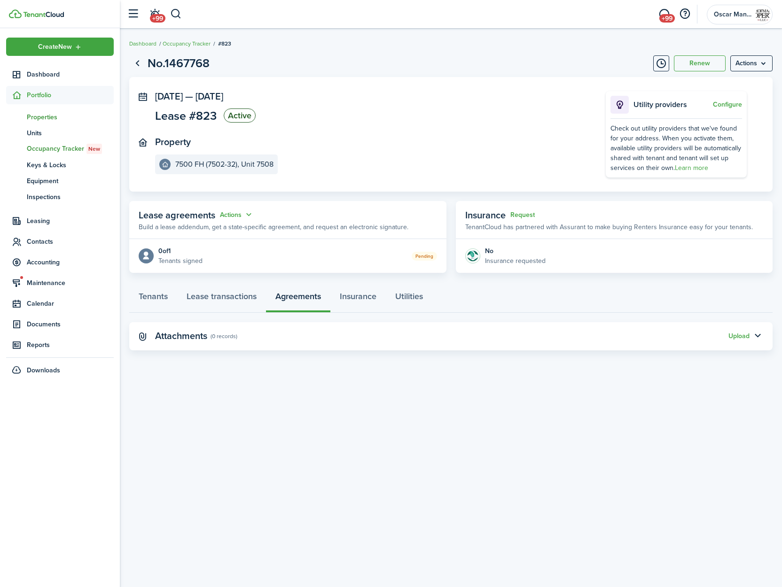
click at [55, 116] on span "Properties" at bounding box center [70, 117] width 87 height 10
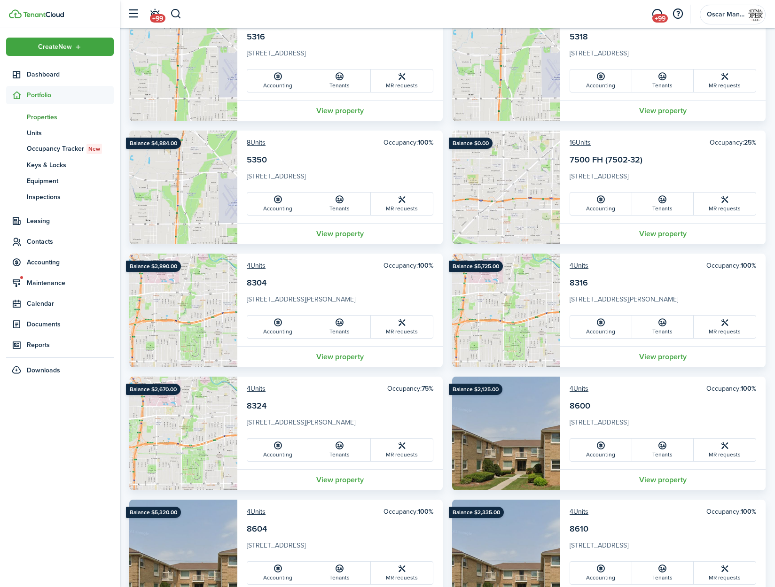
scroll to position [1224, 0]
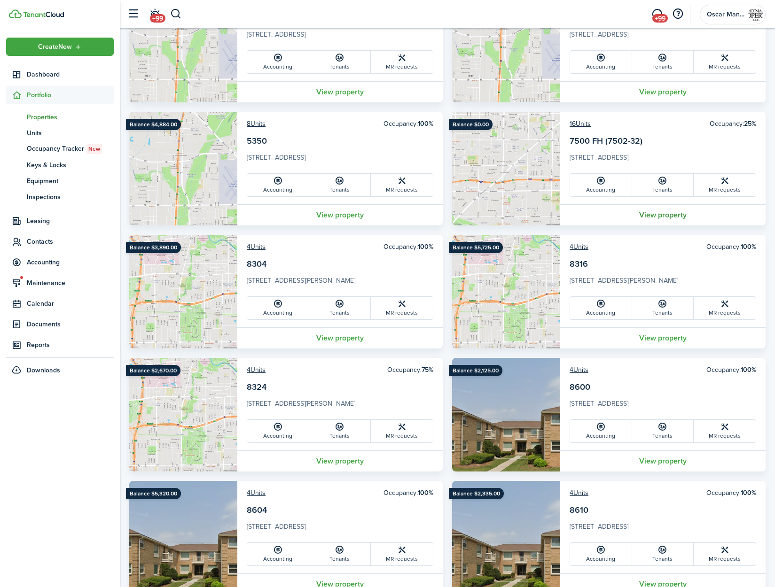
click at [657, 216] on link "View property" at bounding box center [662, 214] width 205 height 21
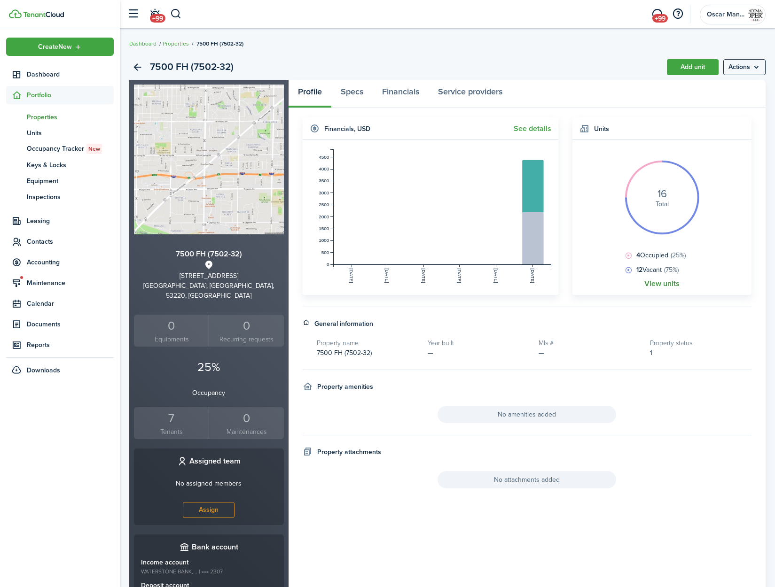
click at [666, 283] on link "View units" at bounding box center [661, 284] width 35 height 8
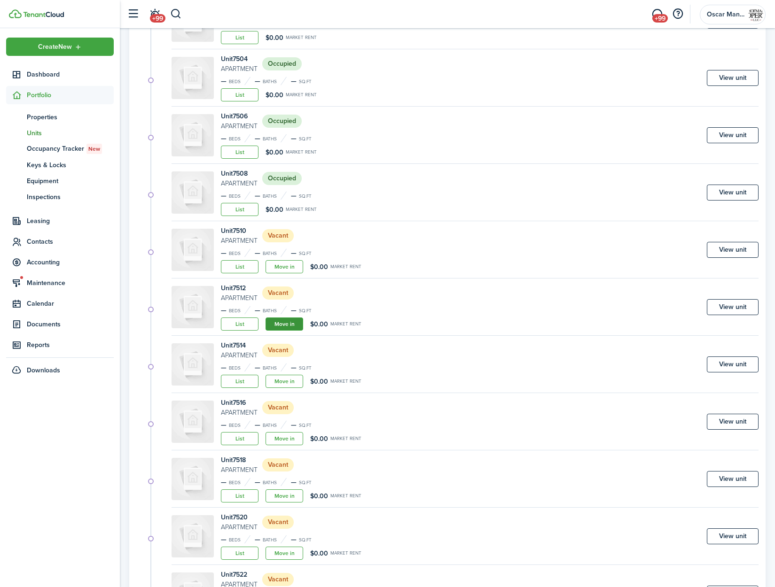
scroll to position [169, 0]
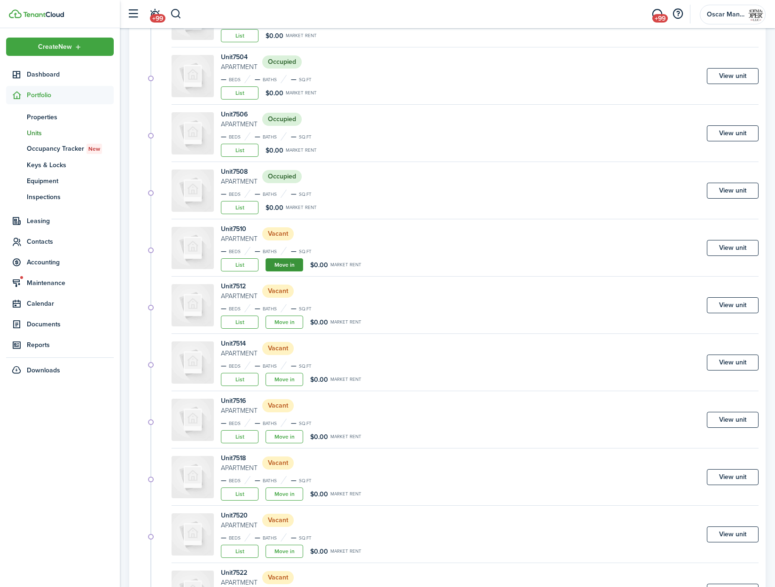
click at [278, 264] on link "Move in" at bounding box center [284, 264] width 38 height 13
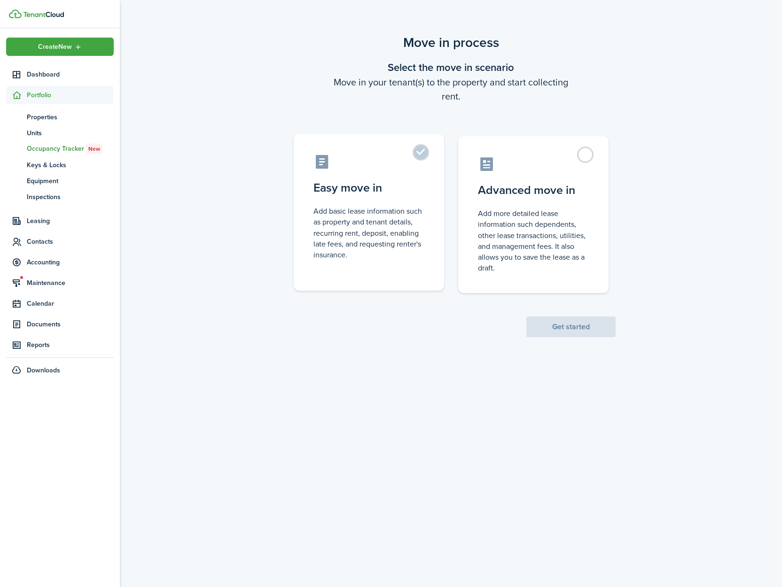
click at [423, 156] on label "Easy move in Add basic lease information such as property and tenant details, r…" at bounding box center [369, 212] width 150 height 157
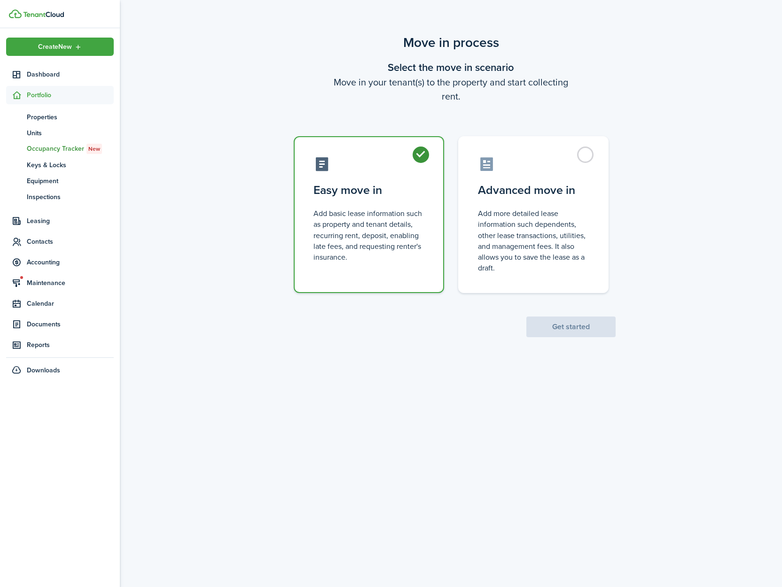
radio input "true"
click at [546, 327] on button "Get started" at bounding box center [570, 327] width 89 height 21
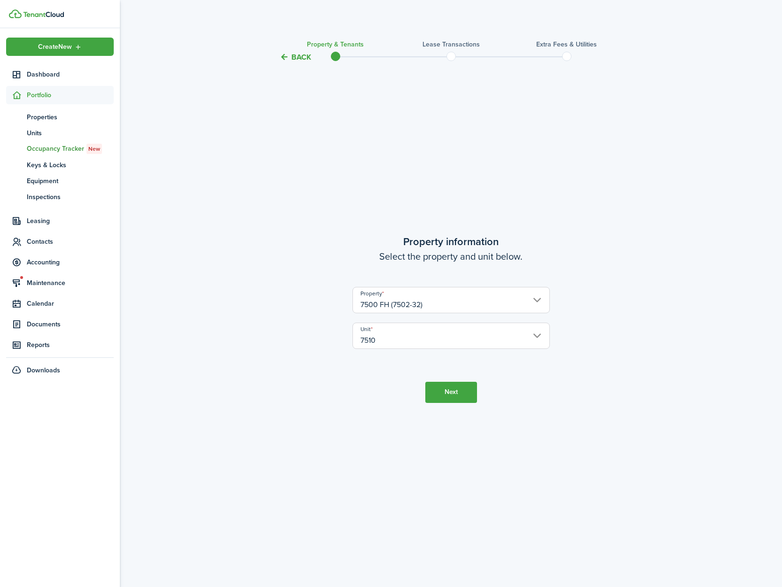
click at [459, 398] on button "Next" at bounding box center [451, 392] width 52 height 21
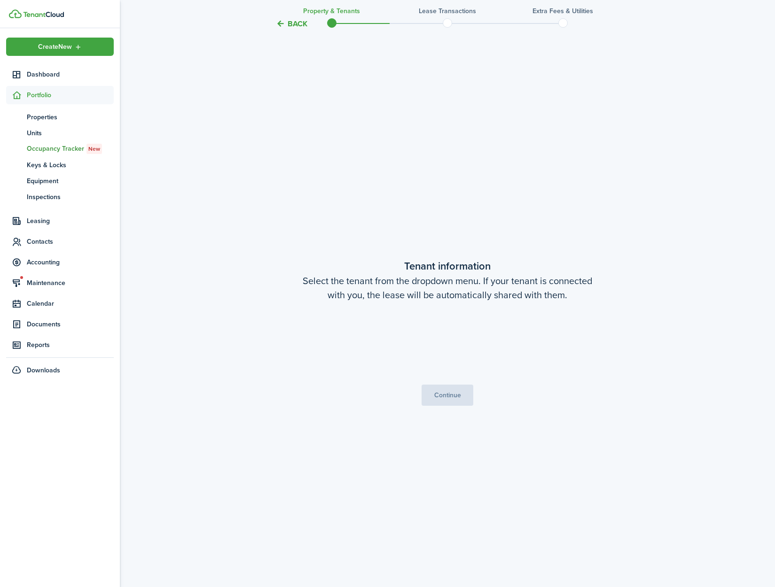
scroll to position [524, 0]
click at [397, 346] on span "Choose a tenant" at bounding box center [384, 342] width 54 height 11
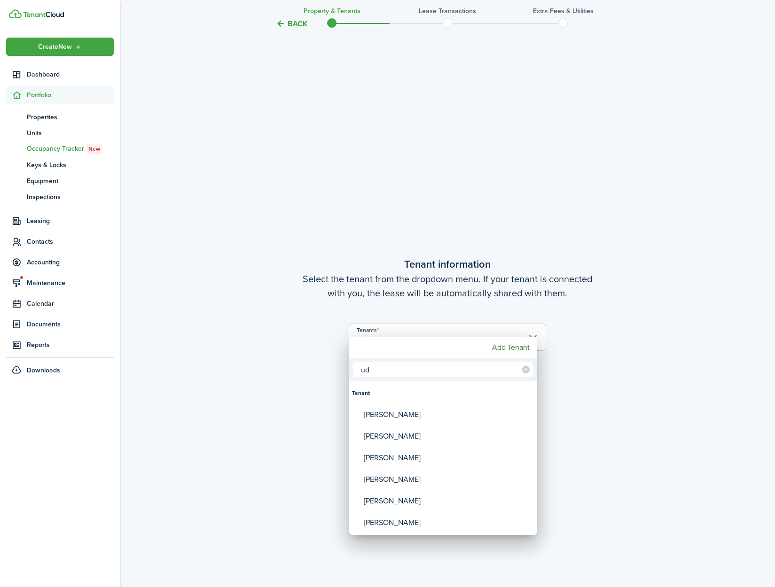
type input "u"
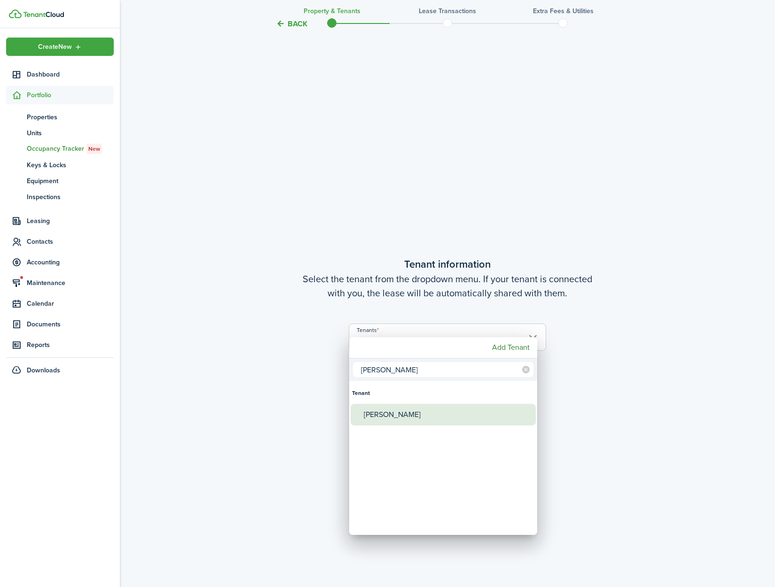
type input "guss"
click at [400, 419] on div "[PERSON_NAME]" at bounding box center [447, 415] width 166 height 22
type input "[PERSON_NAME]"
click at [589, 457] on div at bounding box center [387, 294] width 925 height 738
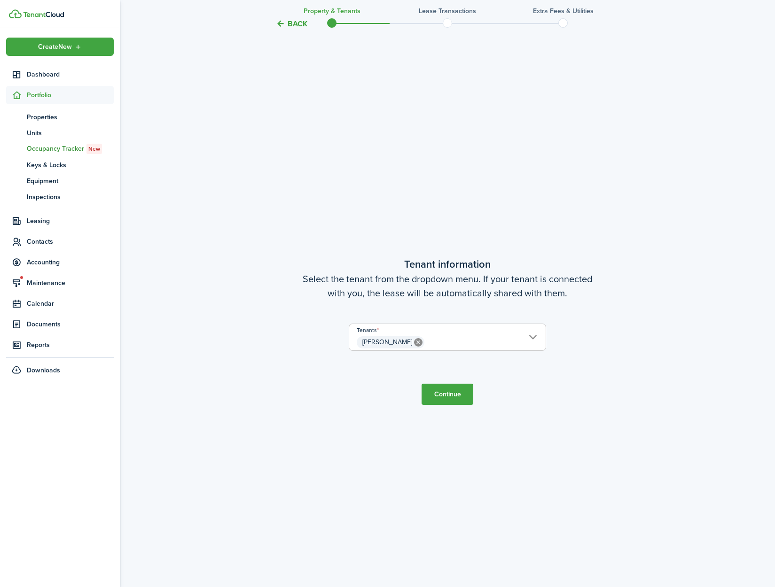
click at [453, 400] on button "Continue" at bounding box center [447, 394] width 52 height 21
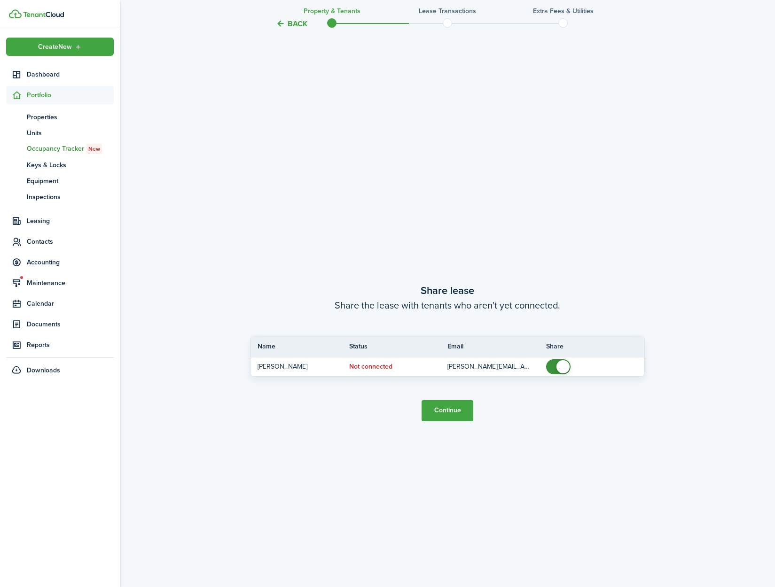
scroll to position [1112, 0]
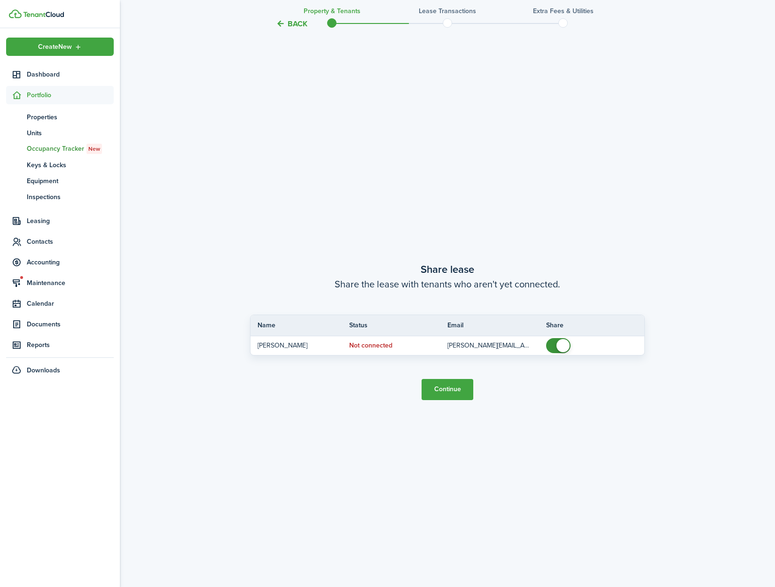
click at [453, 392] on button "Continue" at bounding box center [447, 389] width 52 height 21
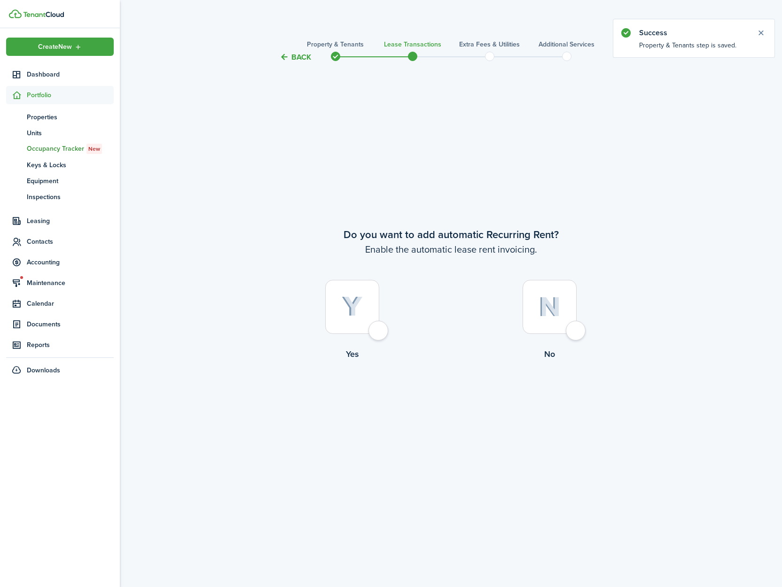
click at [379, 334] on div at bounding box center [352, 307] width 54 height 54
radio input "true"
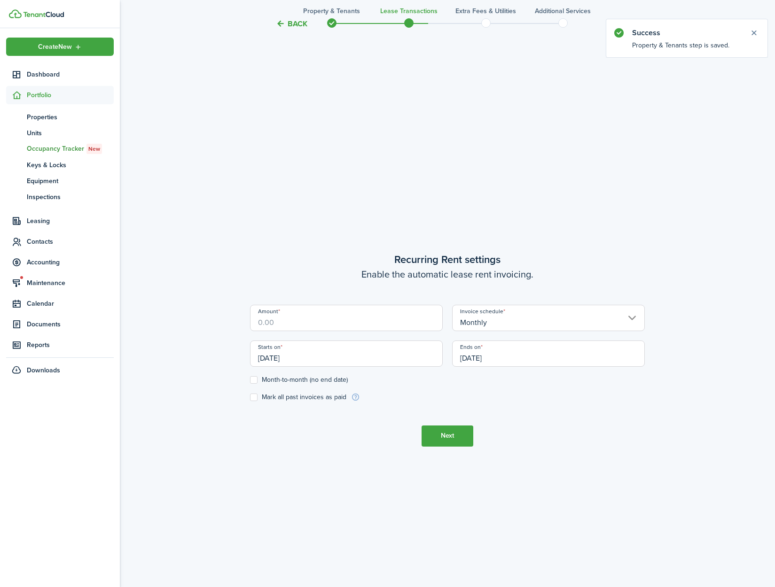
scroll to position [524, 0]
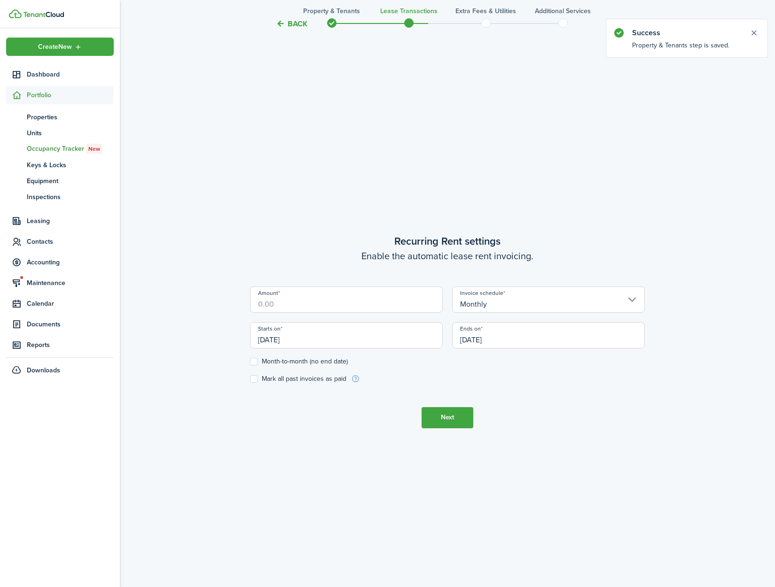
click at [386, 340] on input "[DATE]" at bounding box center [346, 335] width 193 height 26
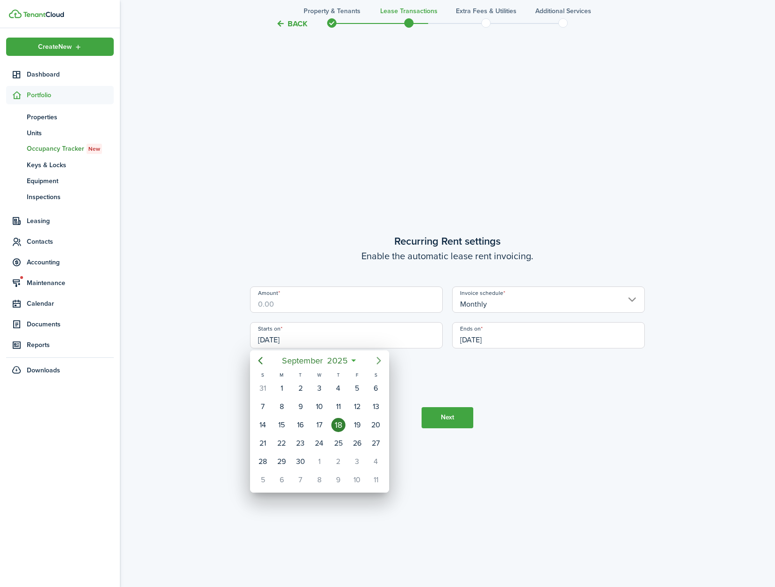
click at [377, 363] on icon "Next page" at bounding box center [378, 361] width 4 height 8
click at [321, 384] on div "1" at bounding box center [319, 388] width 14 height 14
type input "[DATE]"
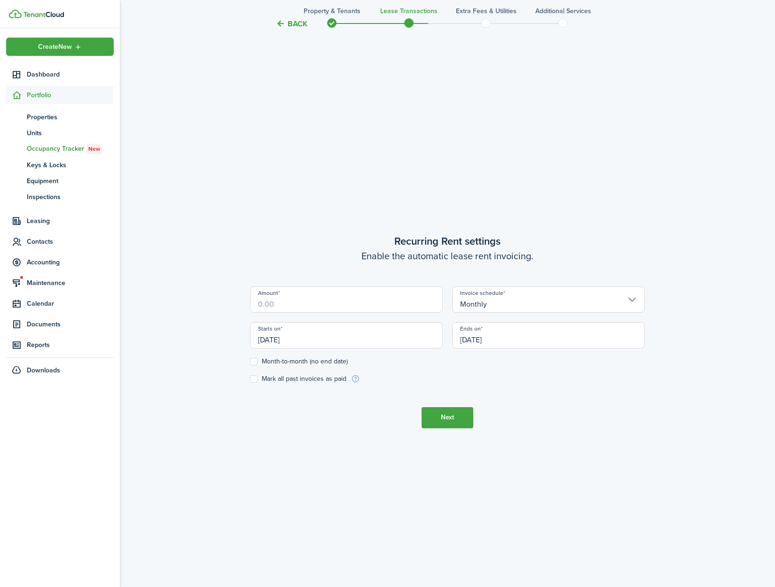
click at [581, 342] on input "[DATE]" at bounding box center [548, 335] width 193 height 26
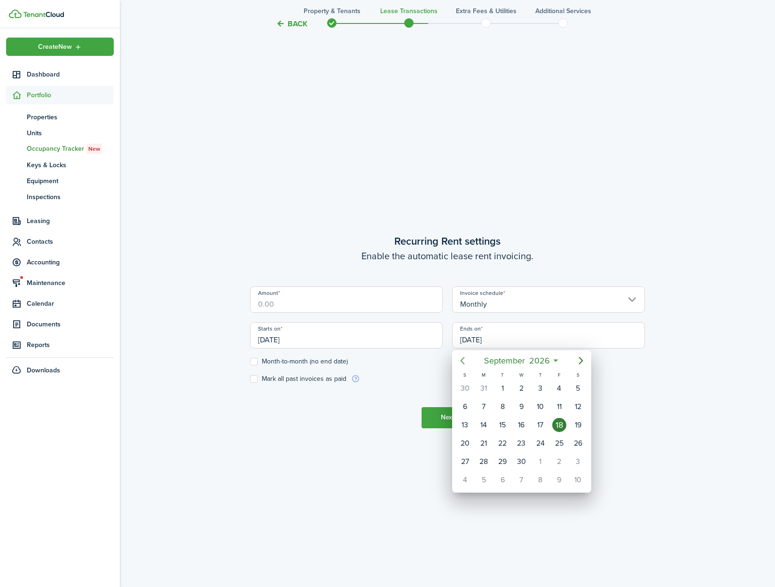
click at [465, 359] on icon "Previous page" at bounding box center [462, 360] width 11 height 11
click at [462, 358] on icon "Previous page" at bounding box center [462, 360] width 11 height 11
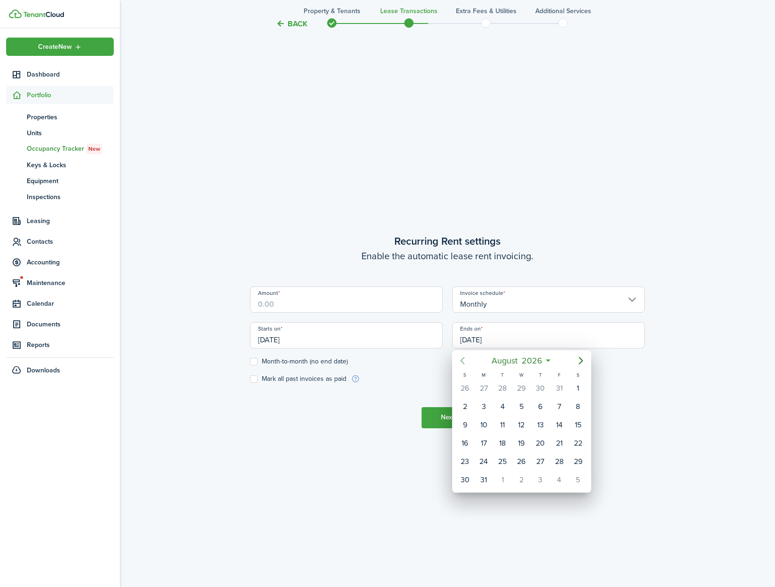
click at [462, 358] on icon "Previous page" at bounding box center [462, 360] width 11 height 11
drag, startPoint x: 469, startPoint y: 477, endPoint x: 572, endPoint y: 477, distance: 102.9
click at [469, 477] on div "31" at bounding box center [465, 480] width 14 height 14
type input "05/31/2026"
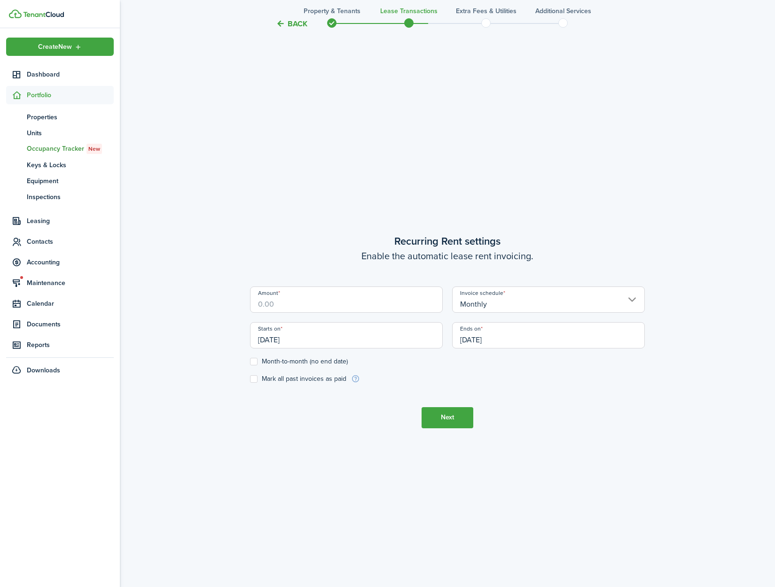
drag, startPoint x: 661, startPoint y: 476, endPoint x: 389, endPoint y: 289, distance: 330.1
click at [659, 475] on div "Back Property & Tenants Lease Transactions Extra fees & Utilities Additional Se…" at bounding box center [447, 67] width 655 height 1116
click at [366, 305] on input "Amount" at bounding box center [346, 300] width 193 height 26
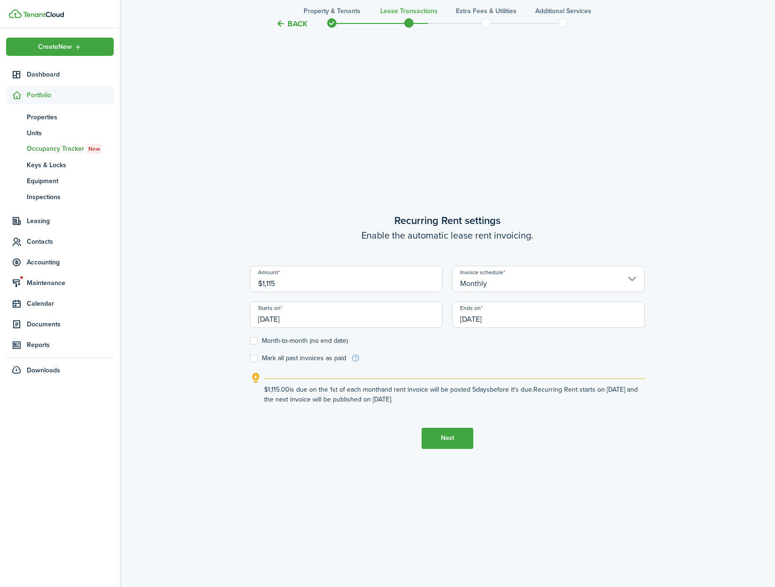
type input "$1,115.00"
click at [502, 429] on tc-wizard-step "Recurring Rent settings Enable the automatic lease rent invoicing. Amount $1,11…" at bounding box center [447, 330] width 395 height 587
click at [436, 439] on button "Next" at bounding box center [447, 438] width 52 height 21
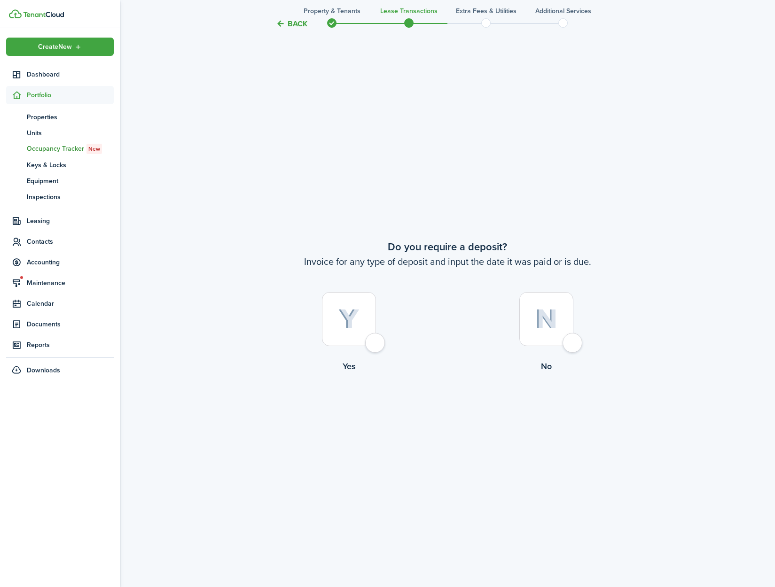
click at [376, 344] on div at bounding box center [349, 319] width 54 height 54
radio input "true"
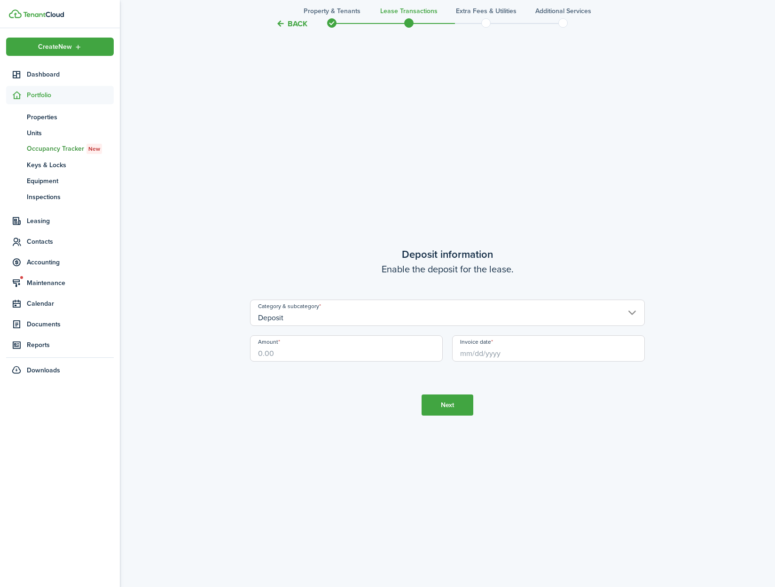
scroll to position [1699, 0]
click at [305, 356] on input "Amount" at bounding box center [346, 348] width 193 height 26
click at [496, 353] on input "Invoice date" at bounding box center [548, 348] width 193 height 26
type input "$925.00"
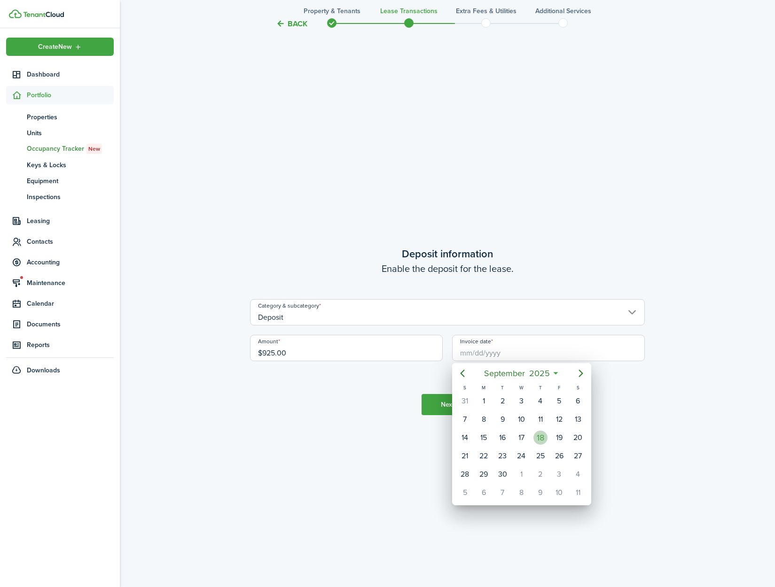
click at [545, 439] on div "18" at bounding box center [540, 438] width 14 height 14
type input "[DATE]"
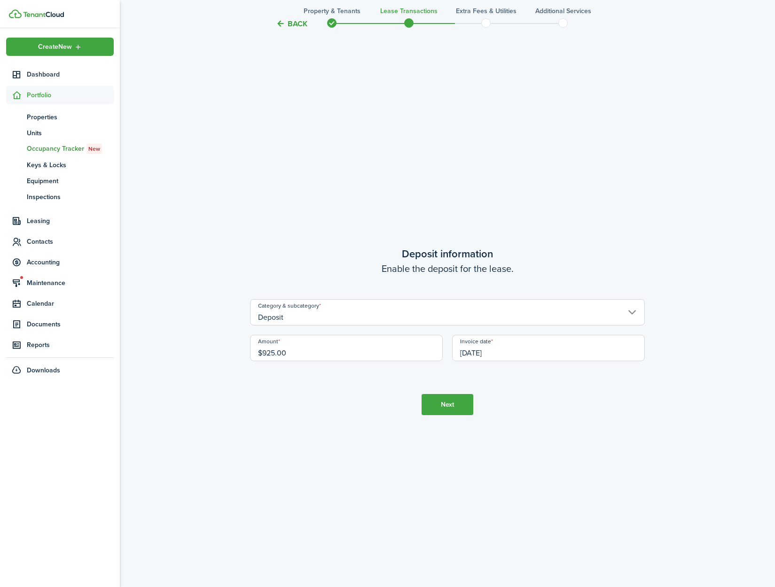
click at [611, 440] on tc-wizard-step "Deposit information Enable the deposit for the lease. Category & subcategory De…" at bounding box center [447, 330] width 395 height 587
click at [453, 405] on button "Next" at bounding box center [447, 404] width 52 height 21
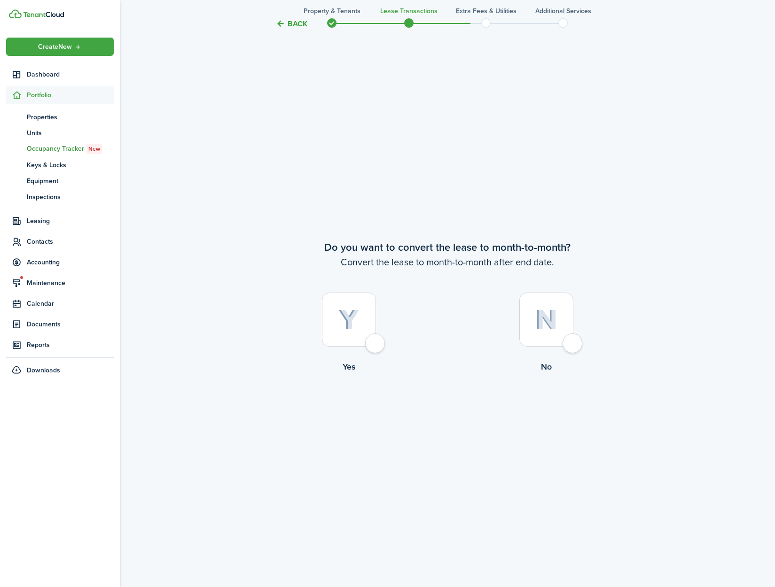
scroll to position [2286, 0]
click at [376, 346] on div at bounding box center [349, 319] width 54 height 54
radio input "true"
click at [441, 408] on button "Continue" at bounding box center [447, 411] width 52 height 21
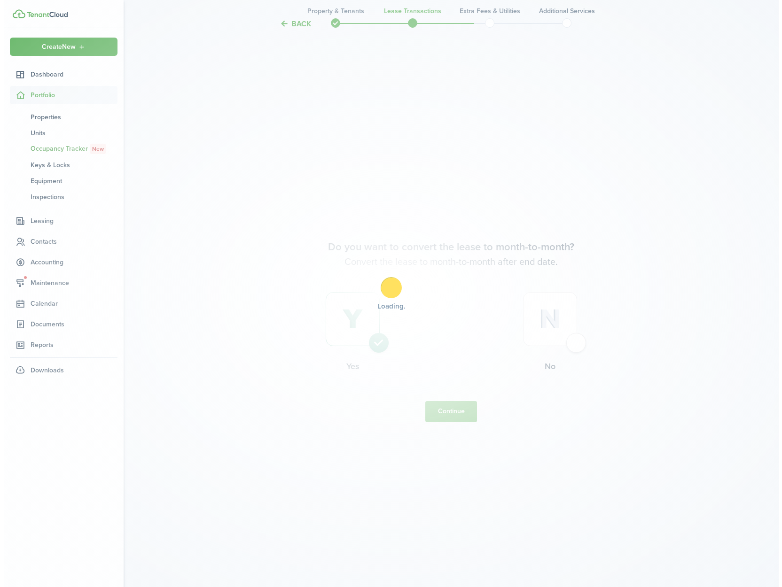
scroll to position [0, 0]
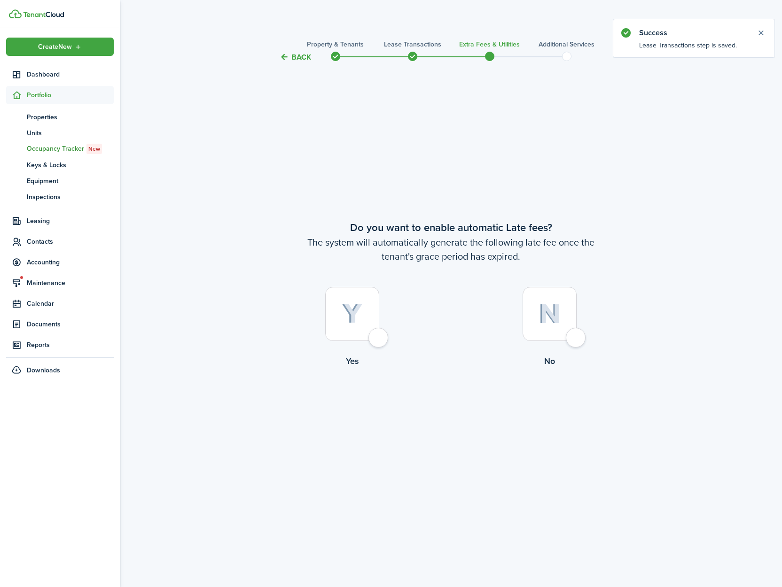
click at [576, 337] on div at bounding box center [549, 314] width 54 height 54
radio input "true"
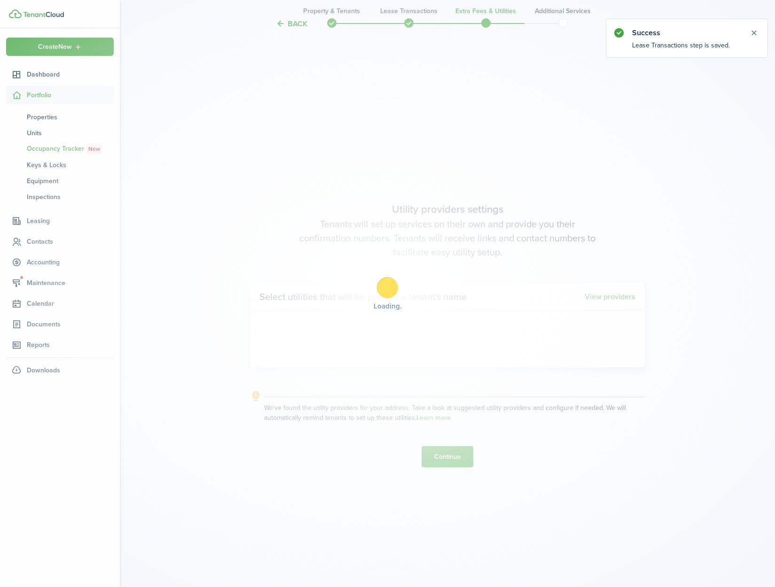
scroll to position [524, 0]
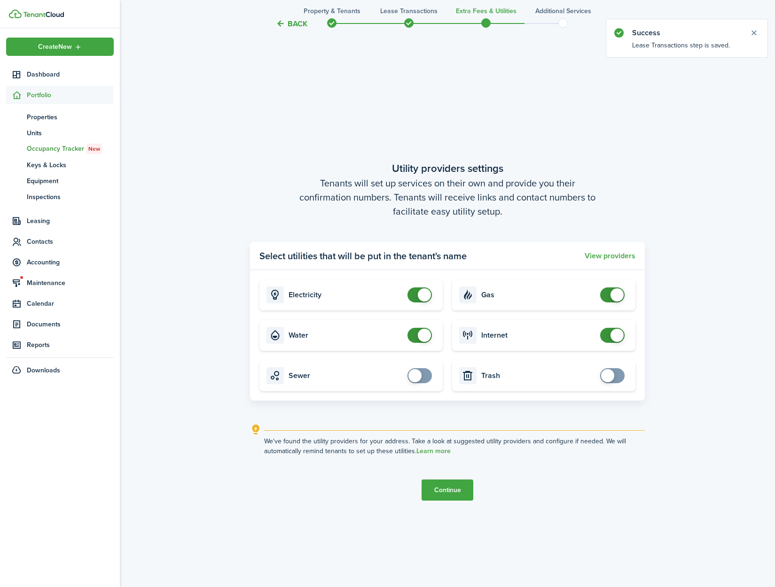
click at [288, 24] on button "Back" at bounding box center [291, 24] width 31 height 10
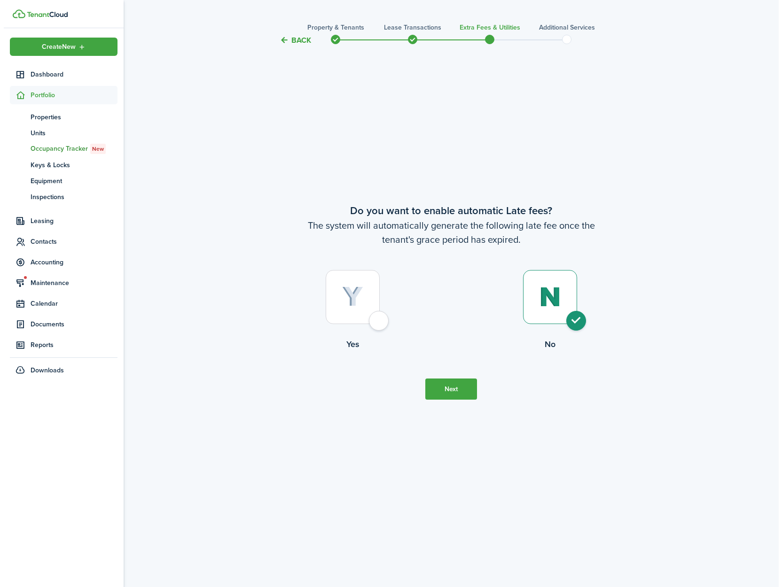
scroll to position [0, 0]
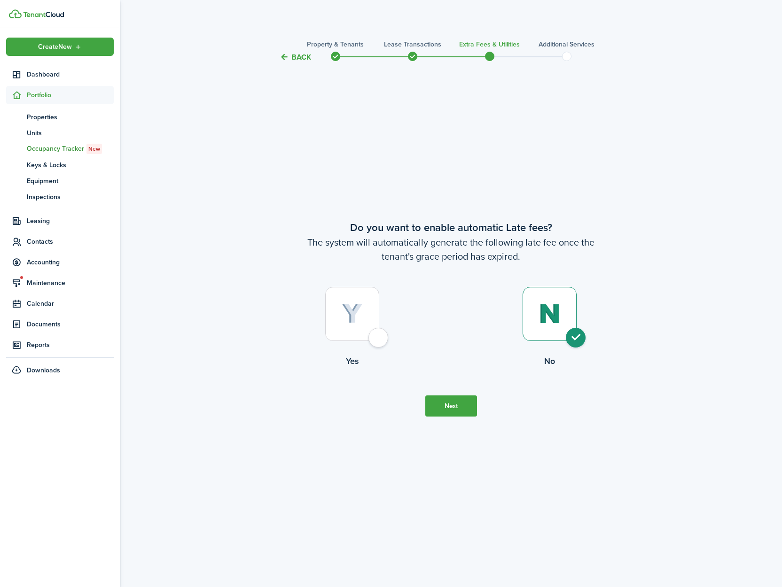
click at [373, 347] on label "Yes" at bounding box center [352, 329] width 197 height 85
radio input "true"
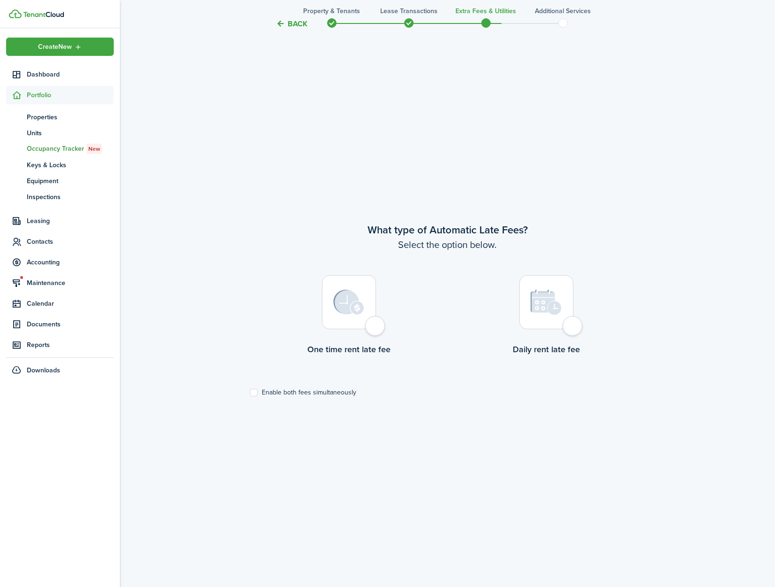
scroll to position [524, 0]
click at [375, 328] on div at bounding box center [349, 301] width 54 height 54
radio input "true"
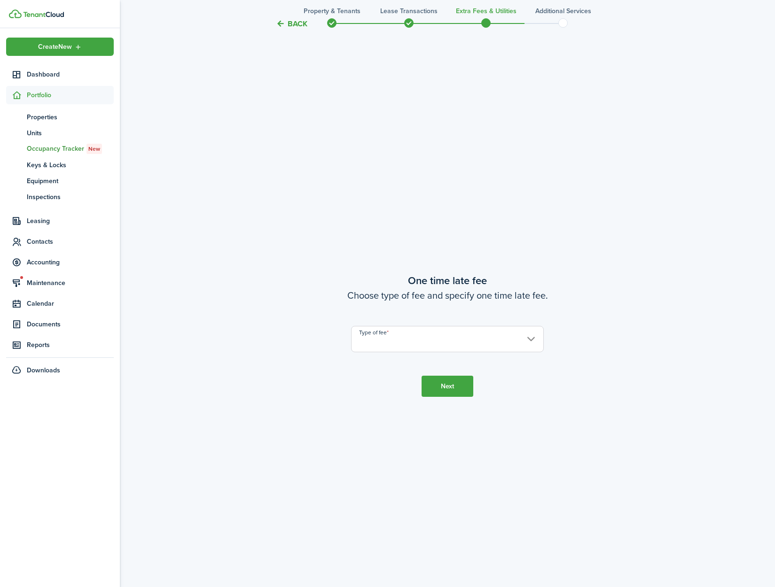
scroll to position [1112, 0]
click at [467, 348] on input "Type of fee" at bounding box center [447, 335] width 193 height 26
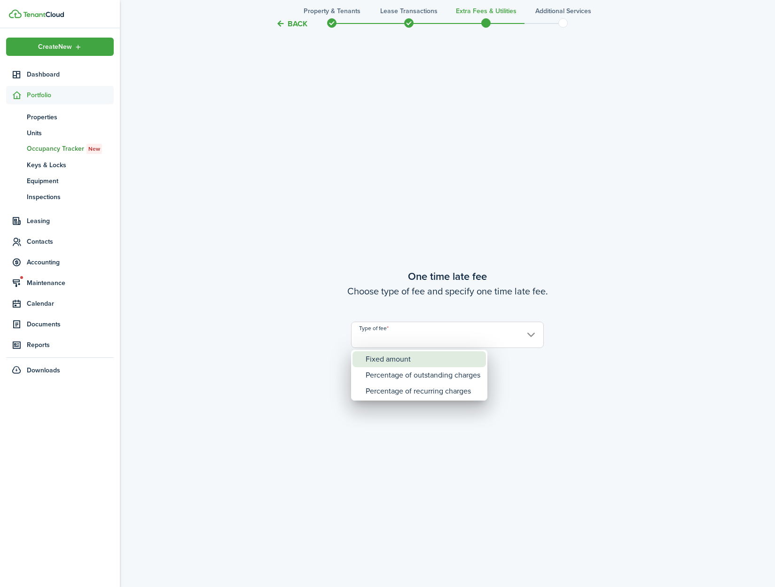
click at [459, 361] on div "Fixed amount" at bounding box center [423, 359] width 115 height 16
type input "Fixed amount"
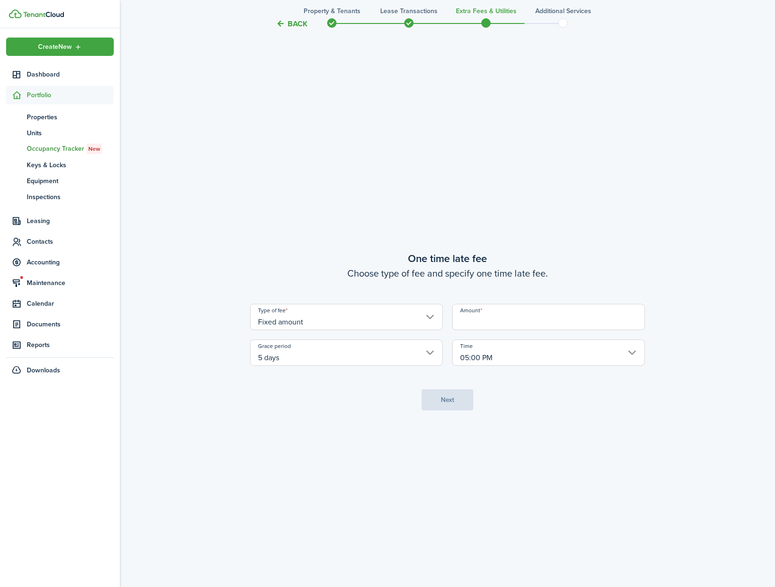
click at [506, 320] on input "Amount" at bounding box center [548, 317] width 193 height 26
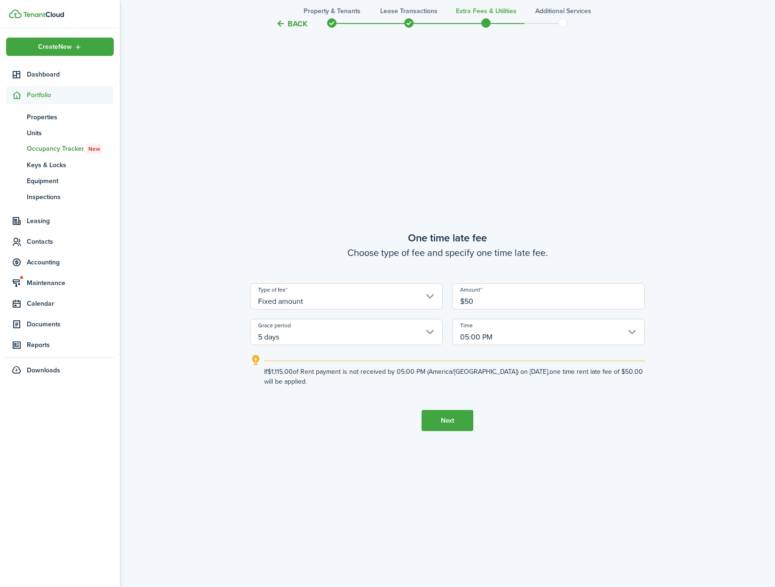
type input "$50.00"
click at [452, 418] on button "Next" at bounding box center [447, 420] width 52 height 21
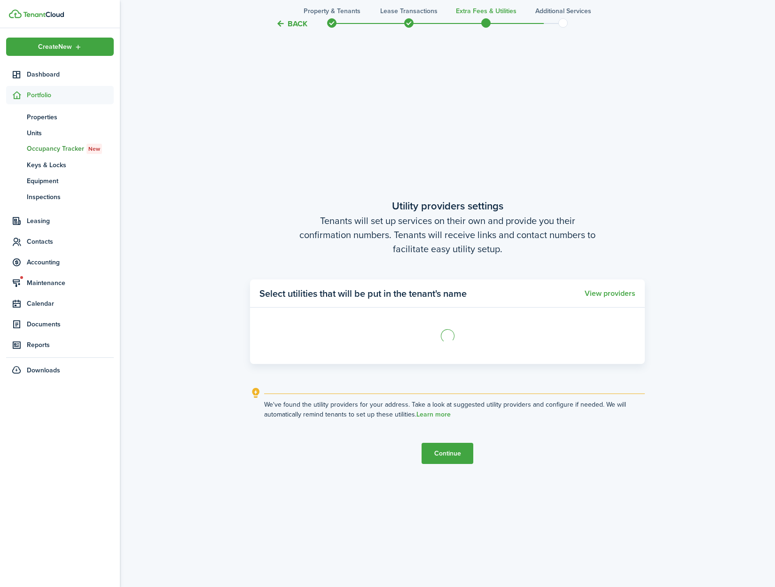
scroll to position [1699, 0]
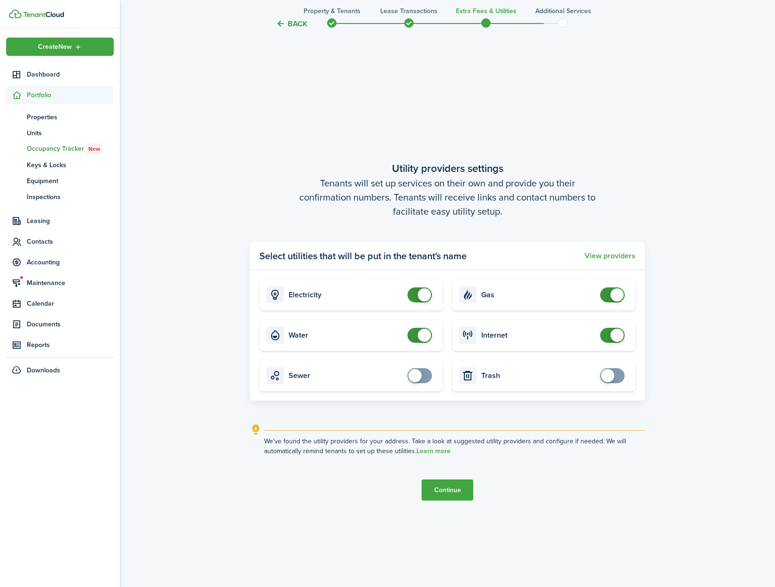
checkbox input "false"
click at [424, 337] on span at bounding box center [424, 335] width 13 height 13
click at [434, 491] on button "Continue" at bounding box center [447, 490] width 52 height 21
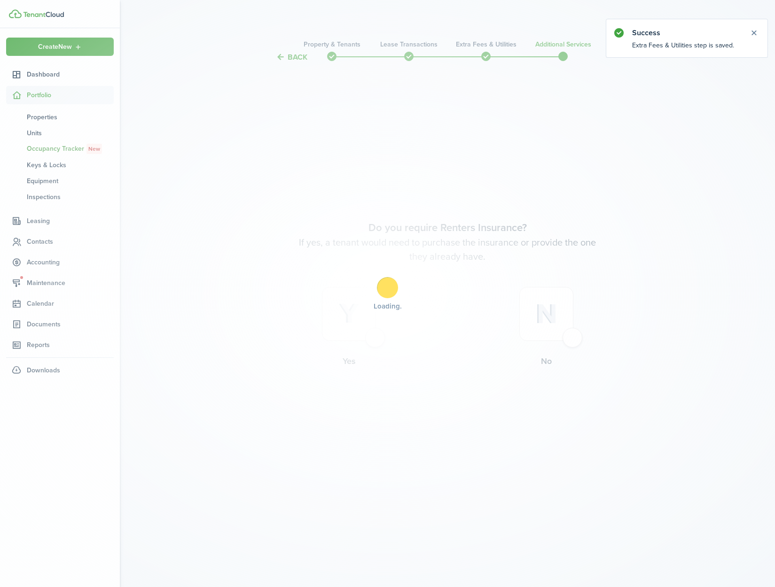
scroll to position [0, 0]
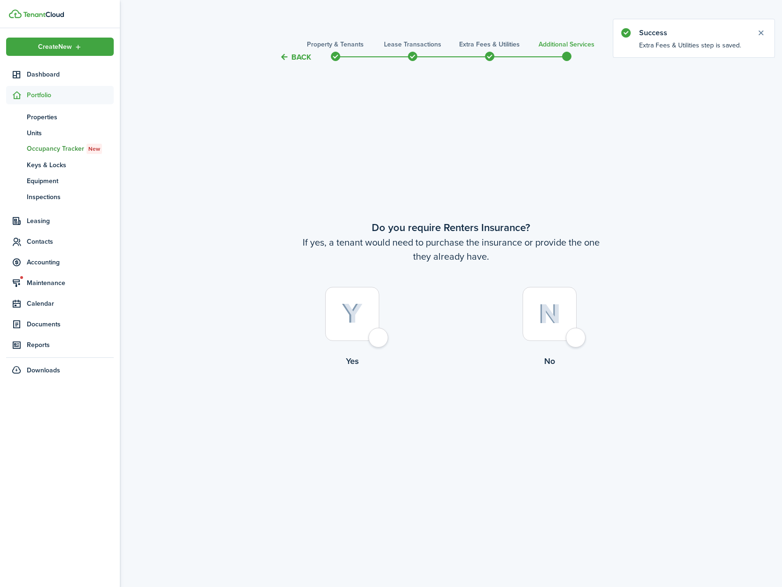
click at [576, 341] on div at bounding box center [549, 314] width 54 height 54
radio input "true"
click at [462, 407] on button "Complete move in" at bounding box center [450, 406] width 69 height 21
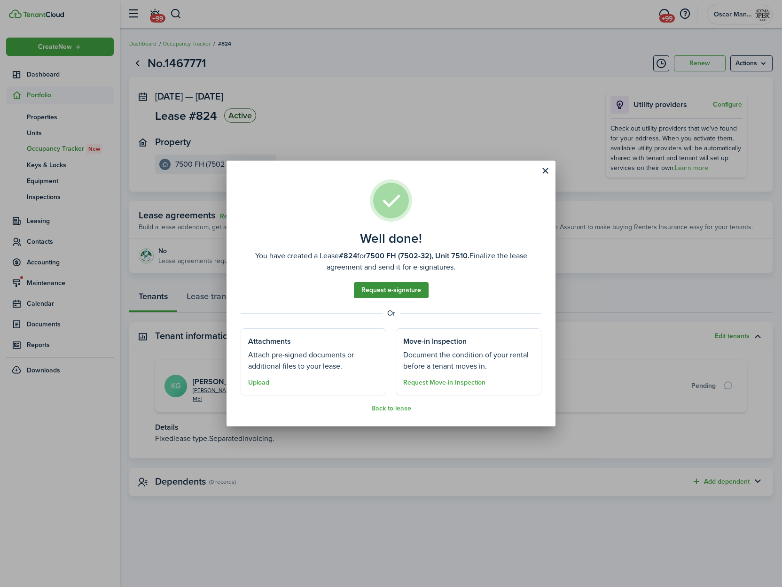
click at [388, 290] on link "Request e-signature" at bounding box center [391, 290] width 75 height 16
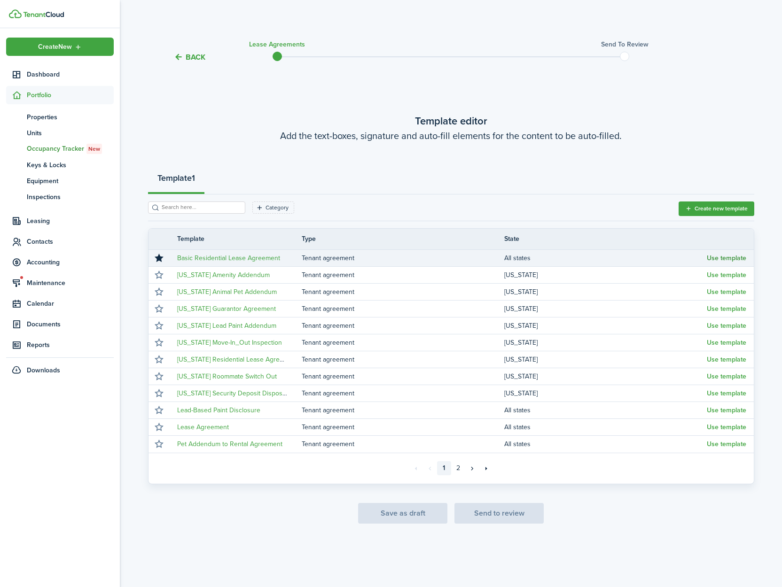
click at [728, 260] on button "Use template" at bounding box center [726, 259] width 39 height 8
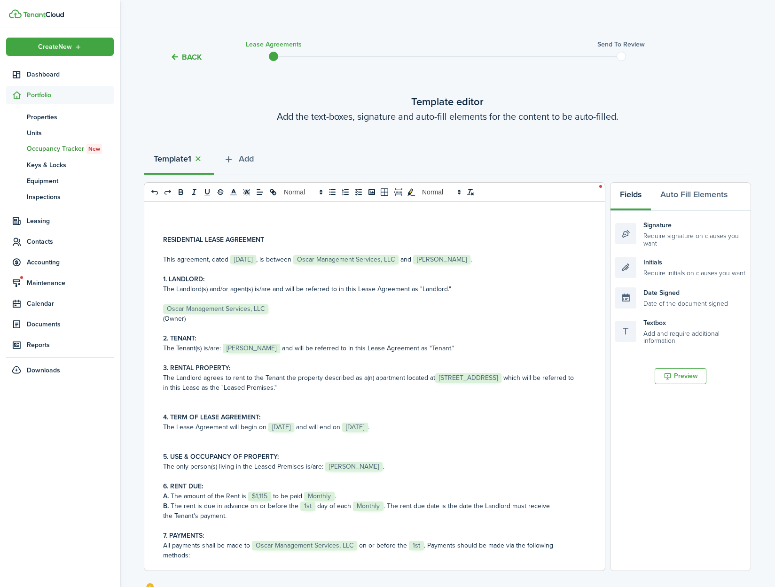
click at [306, 325] on p at bounding box center [371, 329] width 416 height 10
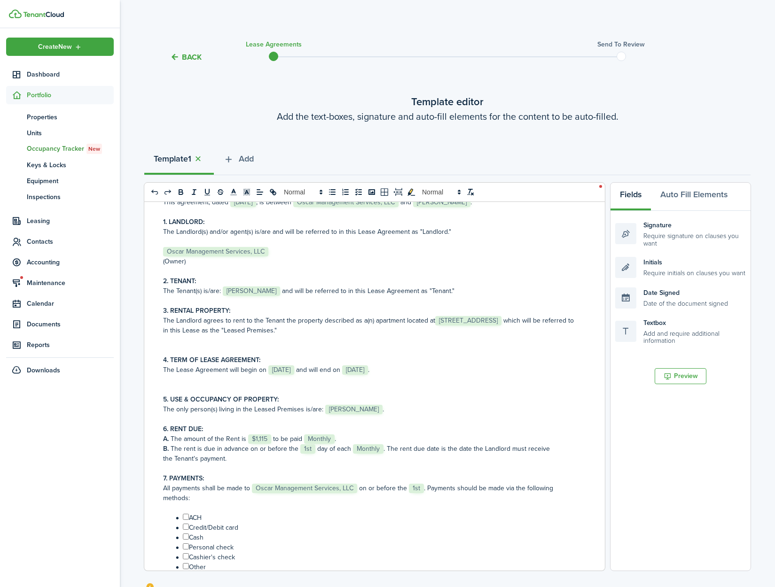
scroll to position [97, 0]
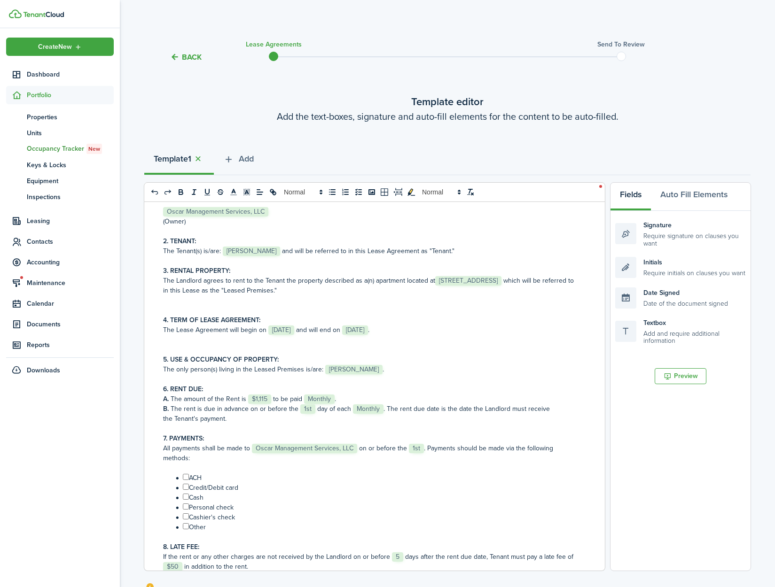
click at [435, 286] on span "[STREET_ADDRESS]" at bounding box center [468, 280] width 66 height 9
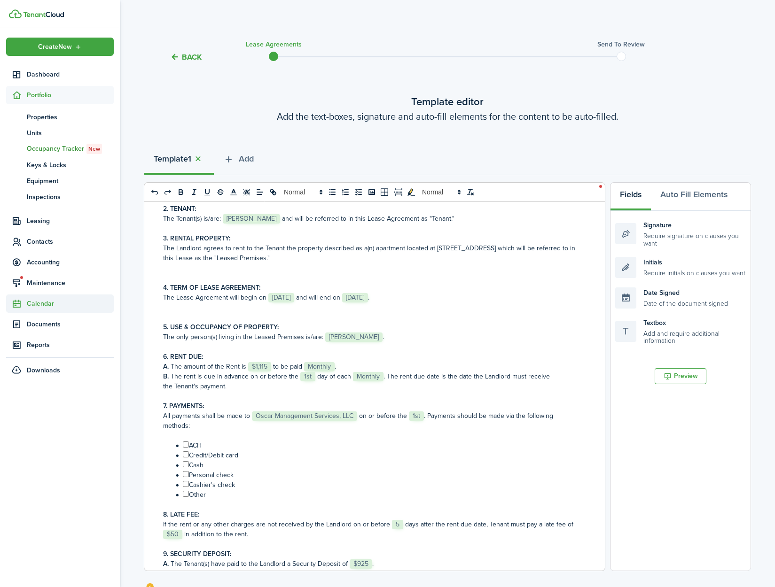
scroll to position [136, 0]
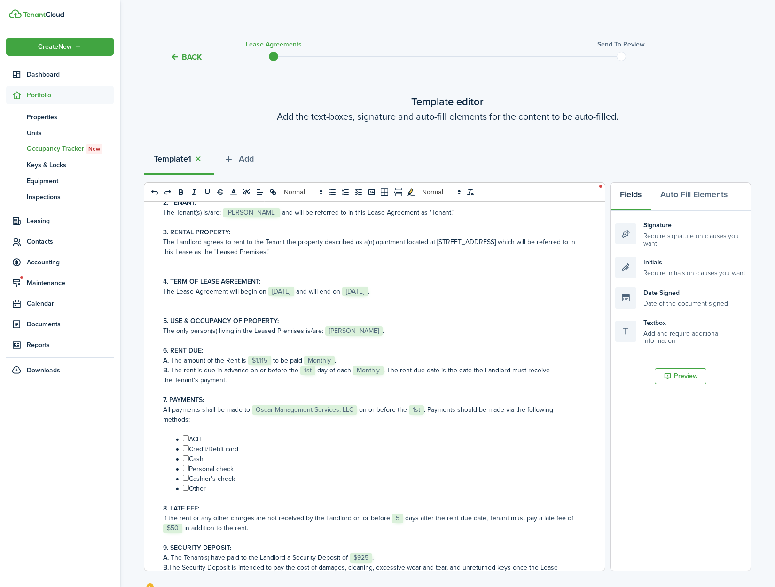
click at [186, 447] on input "﻿ ﻿" at bounding box center [186, 448] width 6 height 6
checkbox input "true"
click at [184, 439] on input "﻿ ﻿" at bounding box center [186, 439] width 6 height 6
checkbox input "true"
click at [186, 458] on input "﻿ ﻿" at bounding box center [186, 458] width 6 height 6
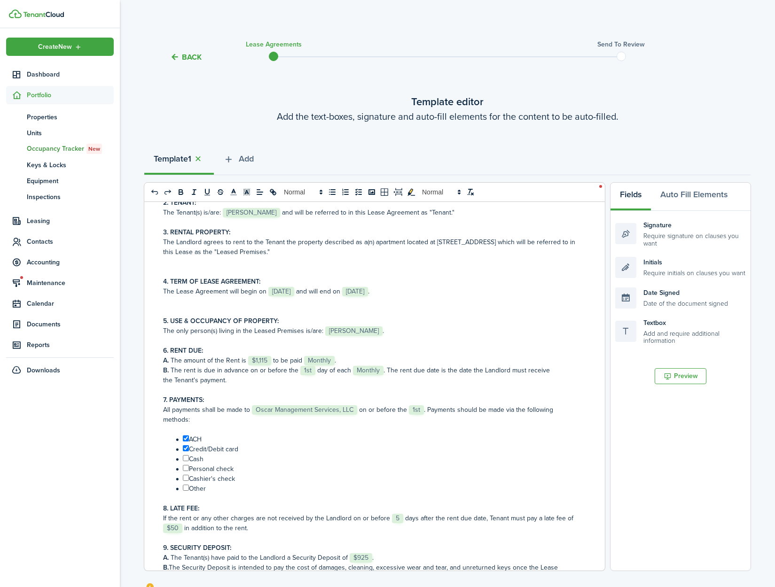
checkbox input "true"
click at [187, 467] on input "﻿ ﻿" at bounding box center [186, 468] width 6 height 6
checkbox input "true"
drag, startPoint x: 187, startPoint y: 478, endPoint x: 254, endPoint y: 476, distance: 67.2
click at [187, 478] on input "﻿ ﻿" at bounding box center [186, 478] width 6 height 6
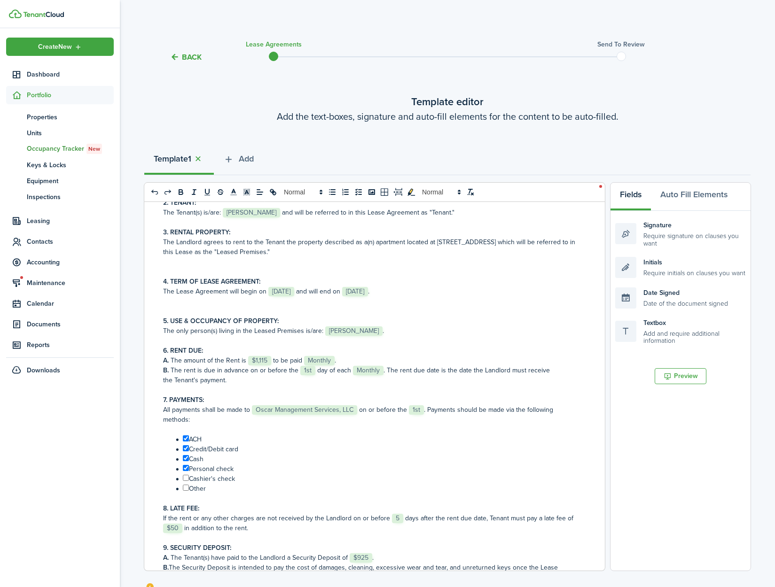
checkbox input "true"
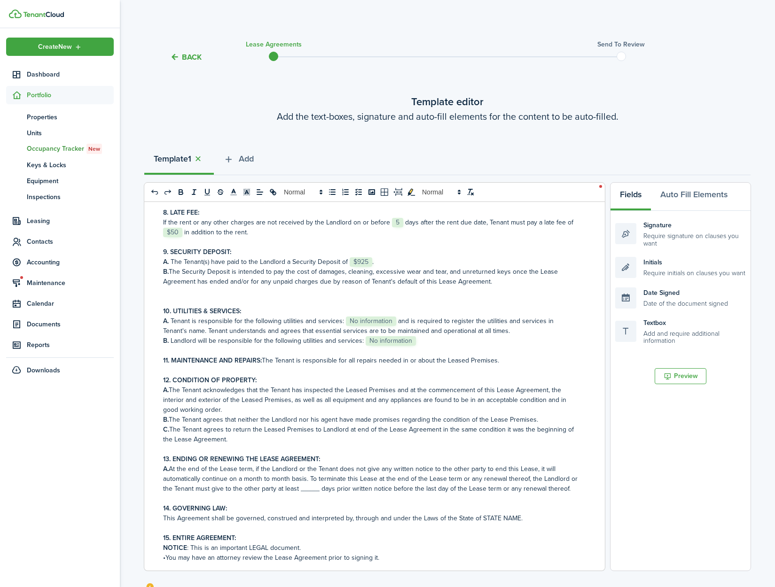
scroll to position [412, 0]
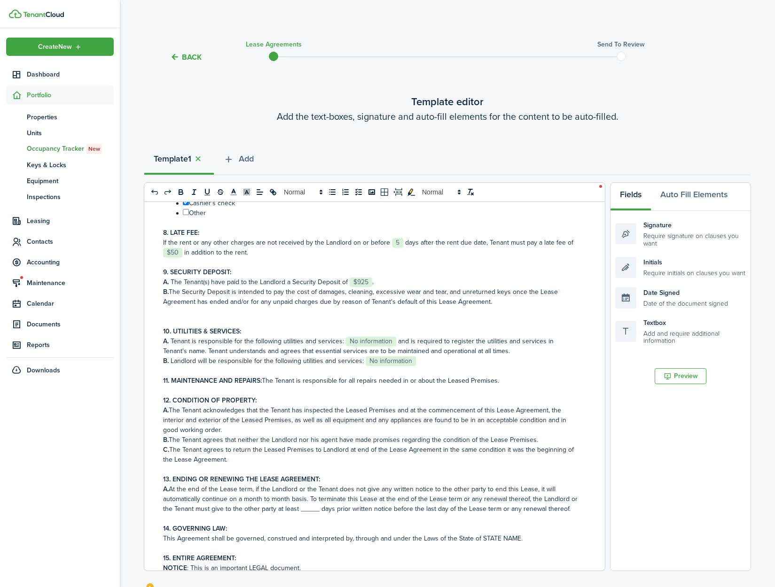
click at [364, 339] on span "No information" at bounding box center [371, 341] width 50 height 9
click at [379, 366] on span "No information" at bounding box center [391, 361] width 50 height 9
paste div
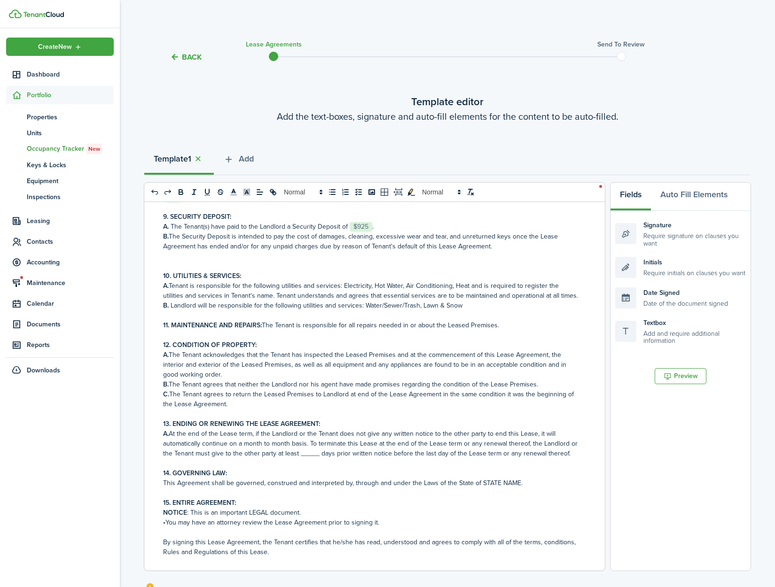
scroll to position [496, 0]
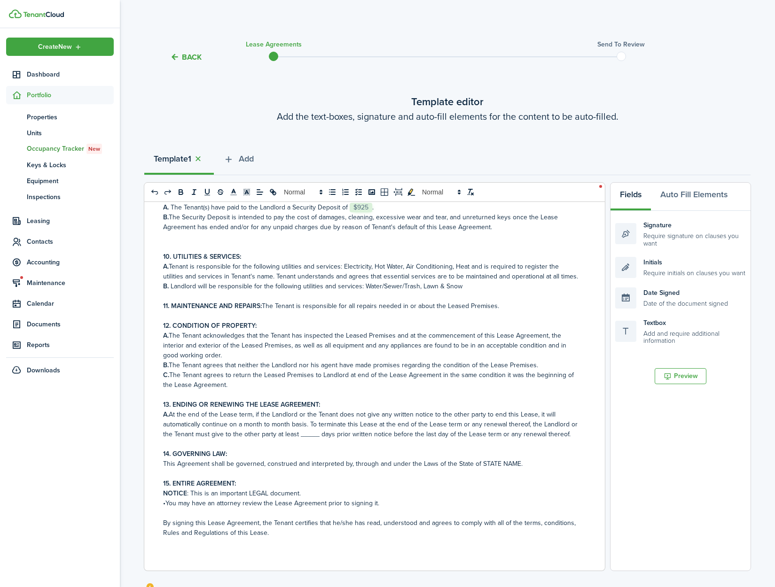
click at [312, 435] on p "A. At the end of the Lease term, if the Landlord or the Tenant does not give an…" at bounding box center [371, 425] width 416 height 30
click at [498, 308] on p "11. MAINTENANCE AND REPAIRS: The Tenant is responsible for all repairs needed i…" at bounding box center [371, 306] width 416 height 10
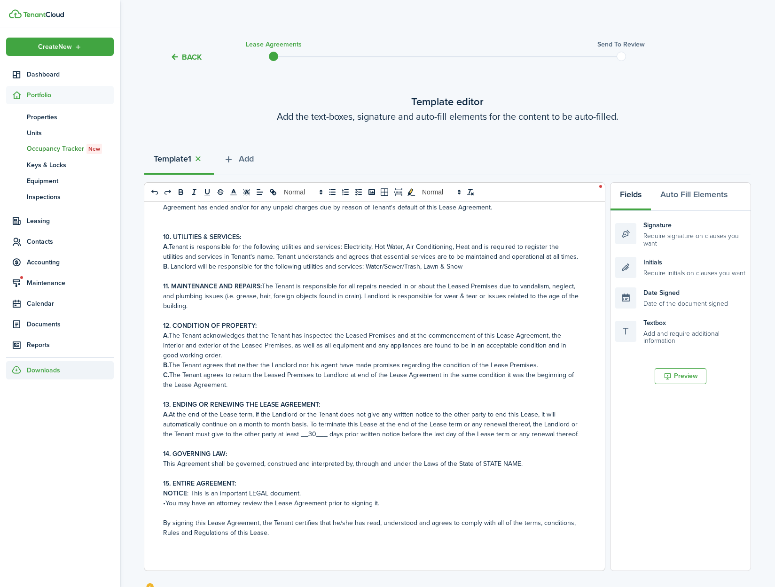
scroll to position [526, 0]
drag, startPoint x: 515, startPoint y: 464, endPoint x: 478, endPoint y: 463, distance: 36.6
click at [478, 463] on p "This Agreement shall be governed, construed and interpreted by, through and und…" at bounding box center [371, 464] width 416 height 10
click at [404, 492] on p "NOTICE : This is an important LEGAL document." at bounding box center [371, 494] width 416 height 10
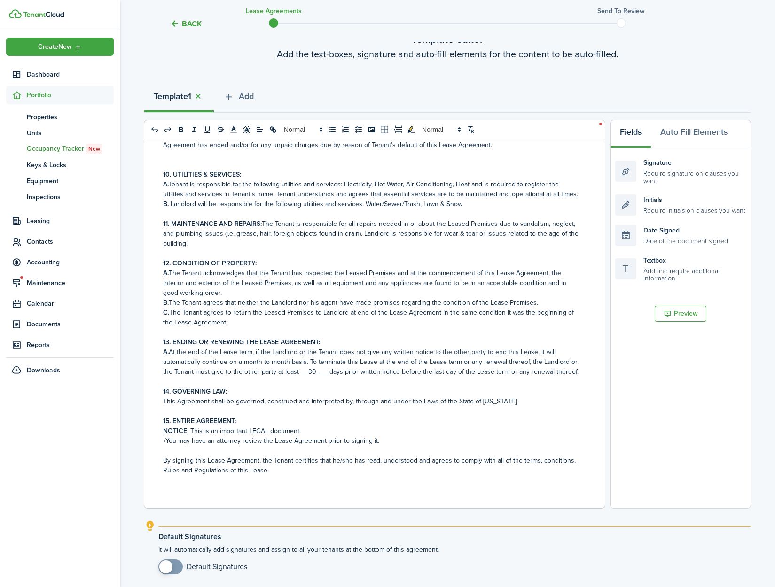
scroll to position [143, 0]
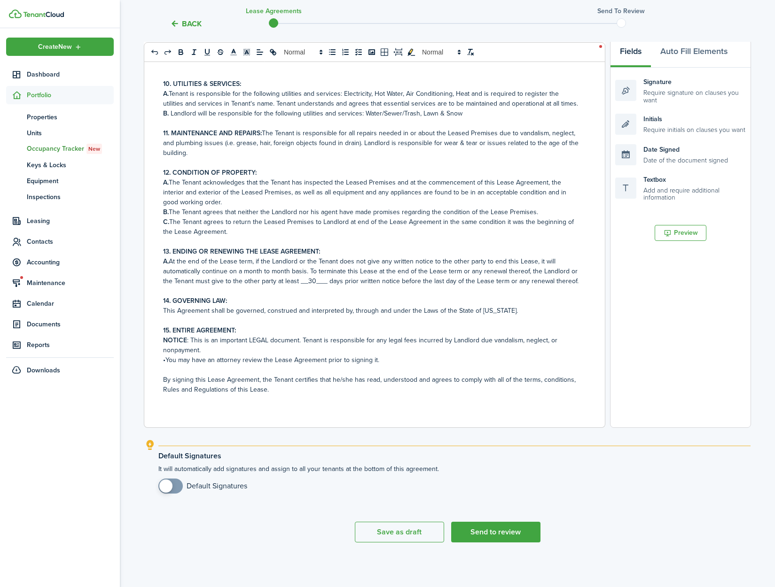
checkbox input "true"
click at [168, 486] on span at bounding box center [165, 486] width 13 height 13
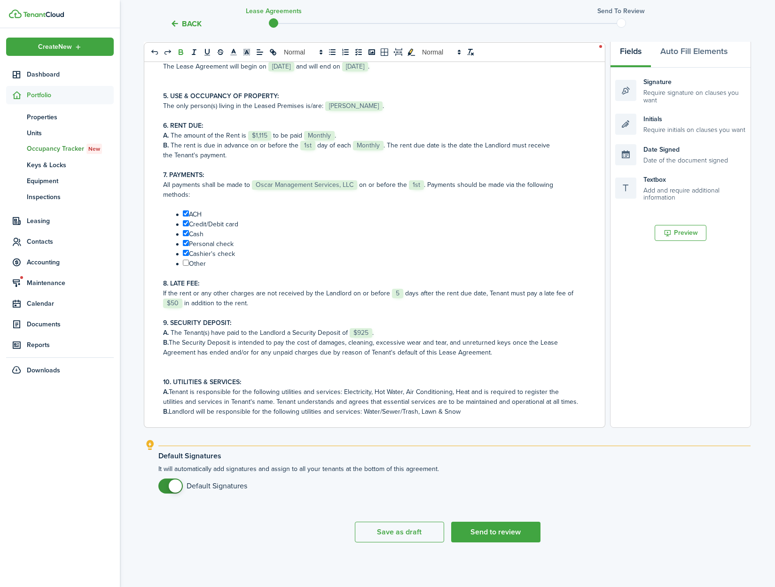
scroll to position [223, 0]
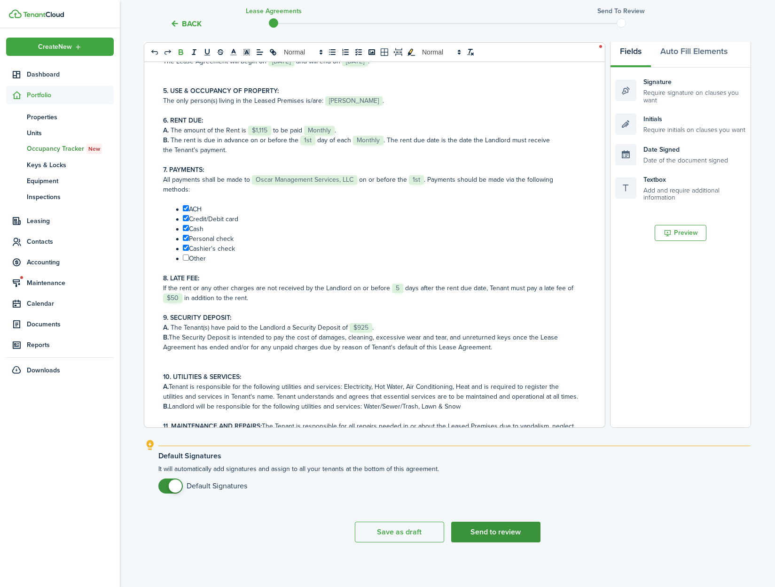
click at [482, 537] on button "Send to review" at bounding box center [495, 532] width 89 height 21
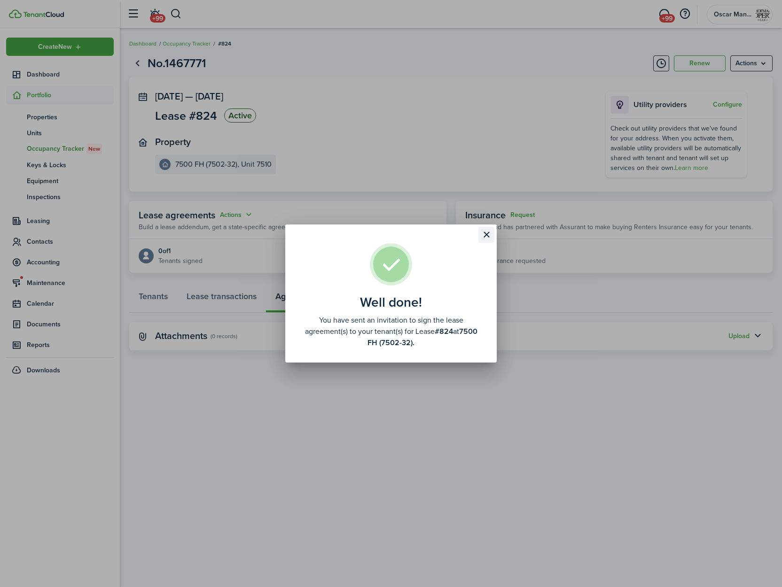
click at [487, 236] on button "Close modal" at bounding box center [486, 235] width 16 height 16
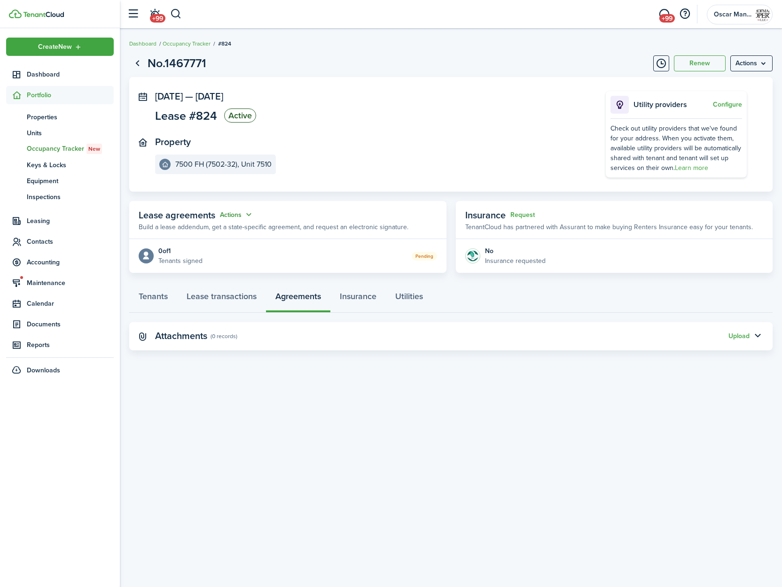
click at [253, 213] on button "Actions" at bounding box center [237, 215] width 34 height 11
click at [206, 235] on link "Edit" at bounding box center [213, 233] width 82 height 16
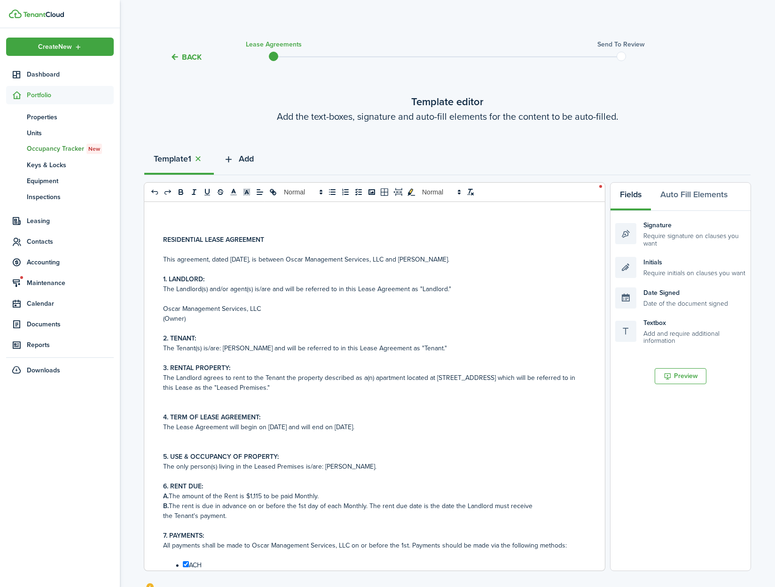
click at [249, 159] on span "Add" at bounding box center [246, 159] width 15 height 13
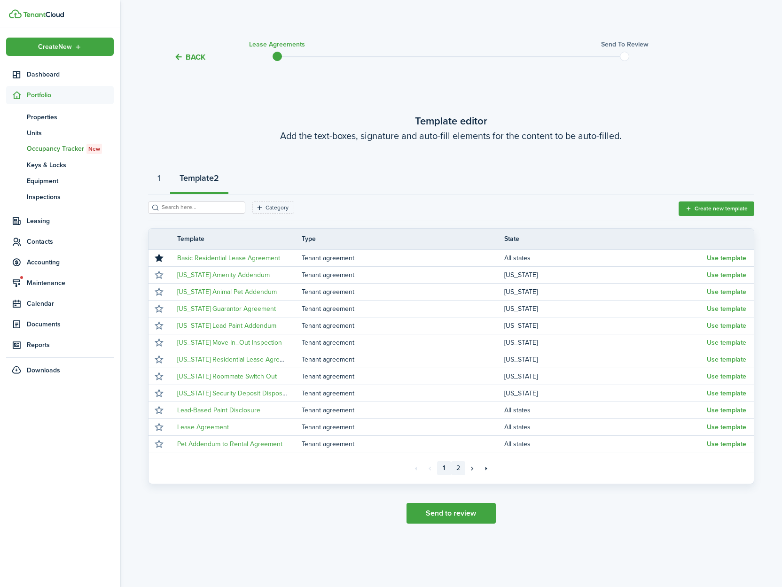
click at [457, 466] on link "2" at bounding box center [458, 468] width 14 height 14
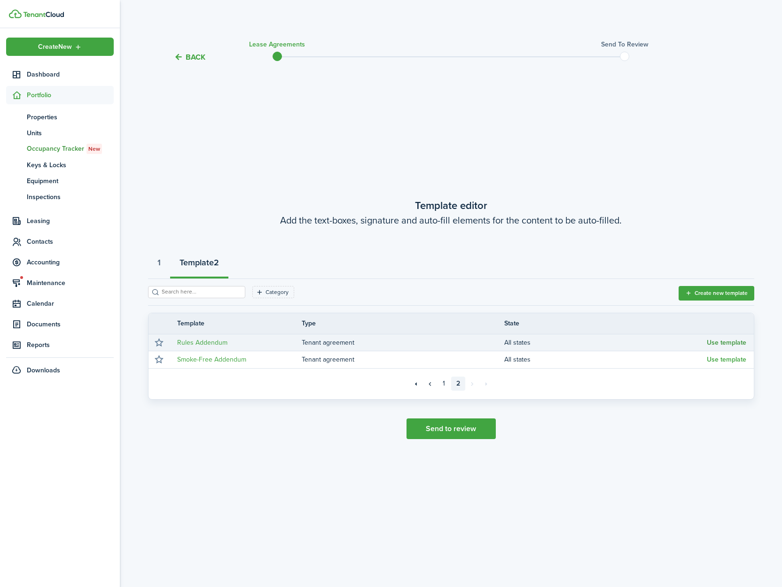
click at [736, 342] on button "Use template" at bounding box center [726, 343] width 39 height 8
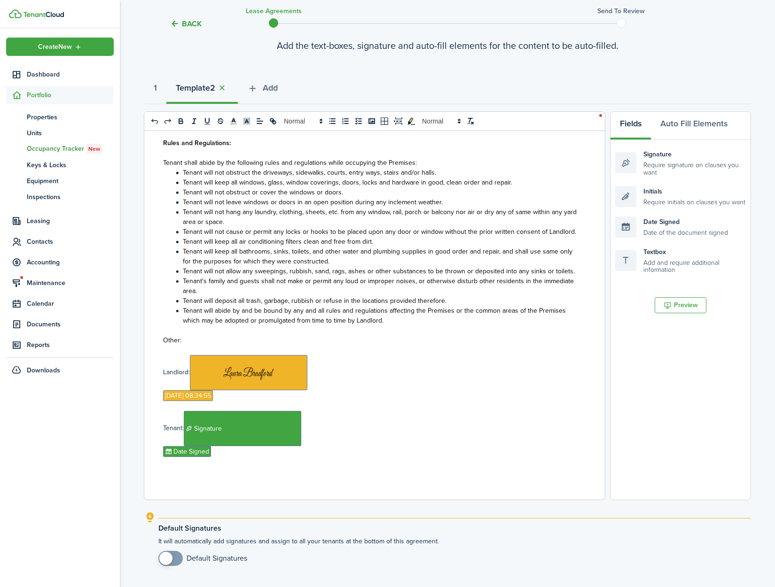
scroll to position [143, 0]
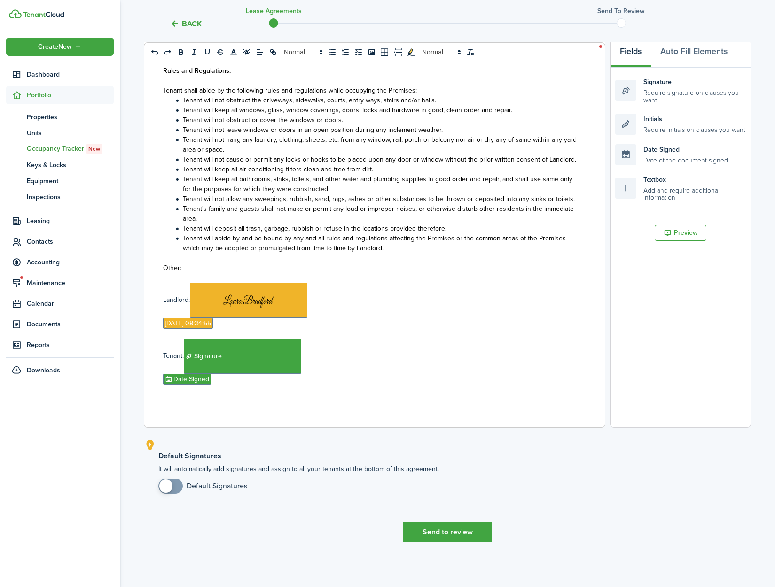
checkbox input "true"
click at [164, 490] on span at bounding box center [165, 486] width 13 height 13
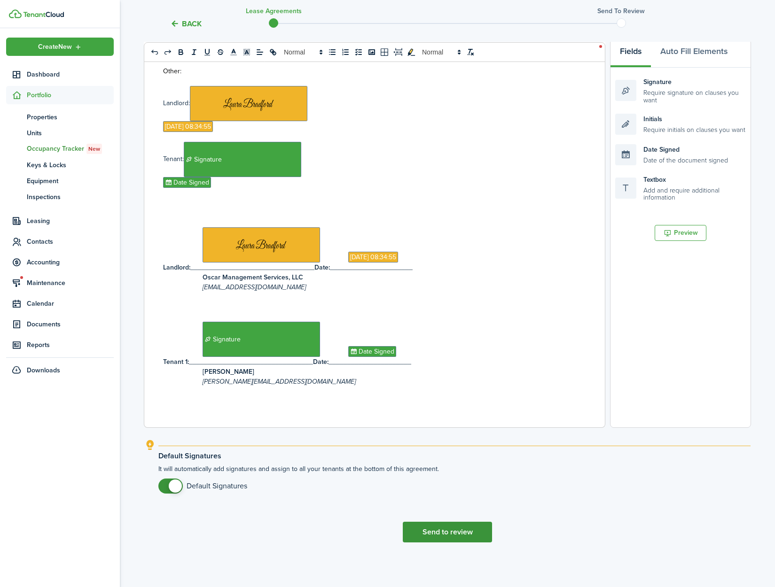
click at [478, 532] on button "Send to review" at bounding box center [447, 532] width 89 height 21
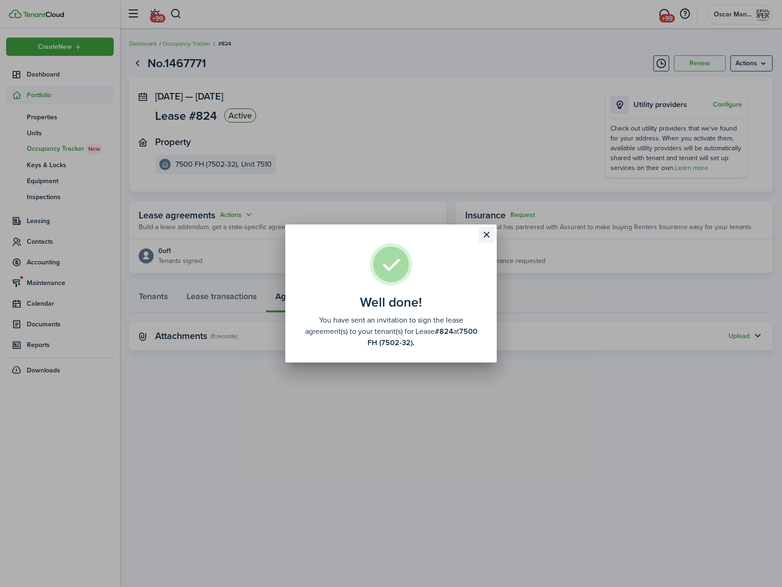
click at [485, 233] on button "Close modal" at bounding box center [486, 235] width 16 height 16
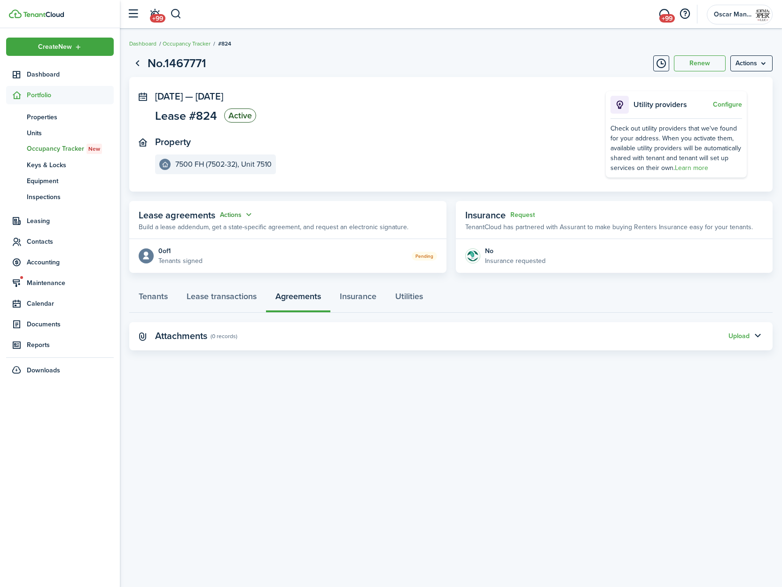
click at [236, 213] on button "Actions" at bounding box center [237, 215] width 34 height 11
click at [232, 228] on link "Edit" at bounding box center [213, 233] width 82 height 16
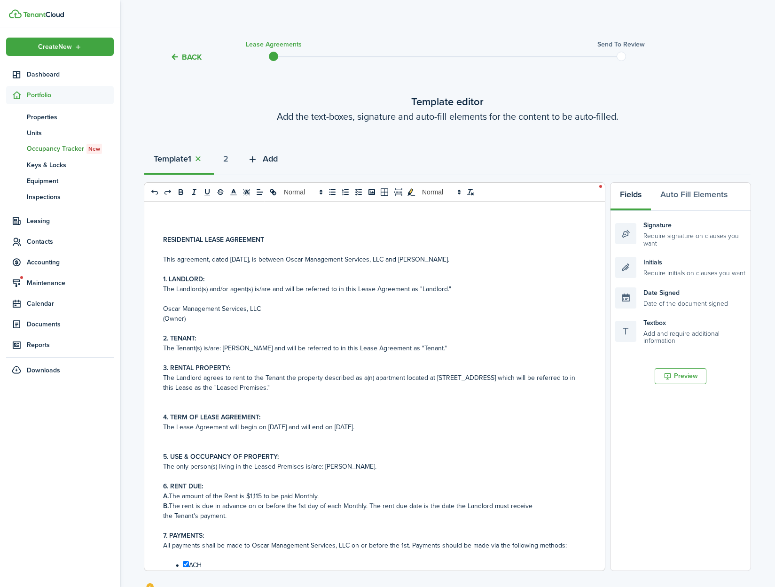
click at [278, 162] on span "Add" at bounding box center [270, 159] width 15 height 13
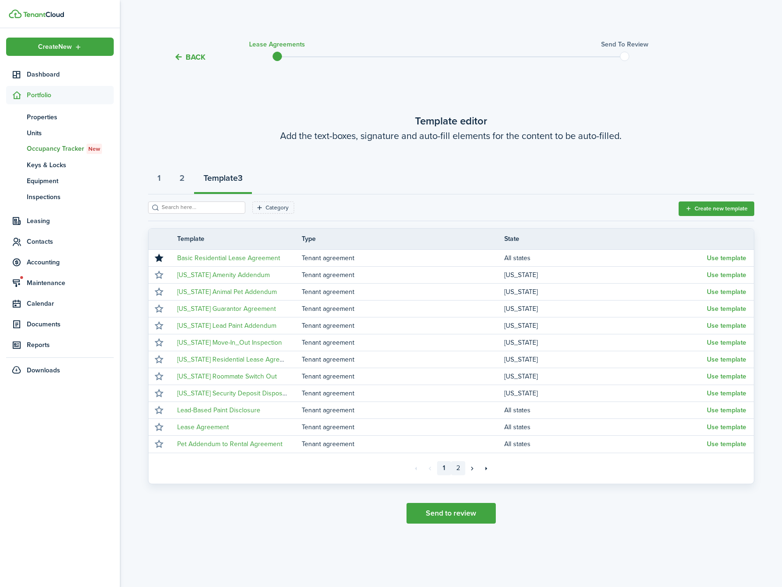
click at [456, 467] on link "2" at bounding box center [458, 468] width 14 height 14
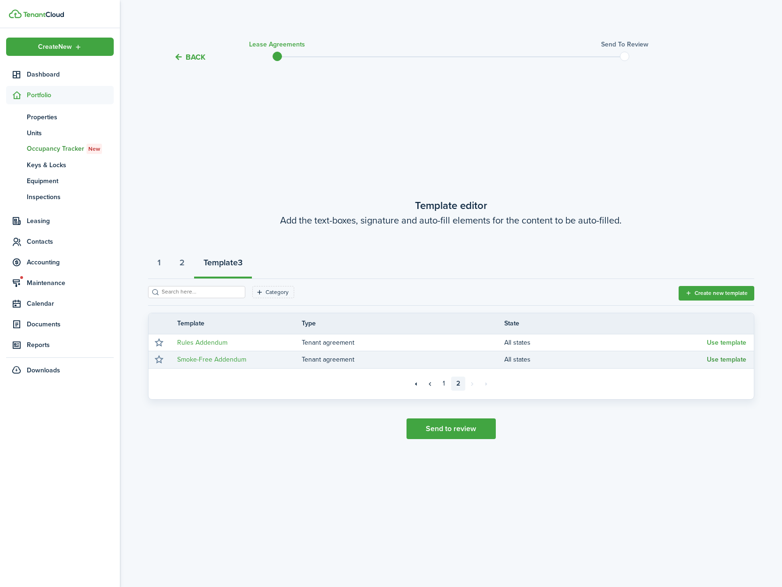
click at [724, 362] on button "Use template" at bounding box center [726, 360] width 39 height 8
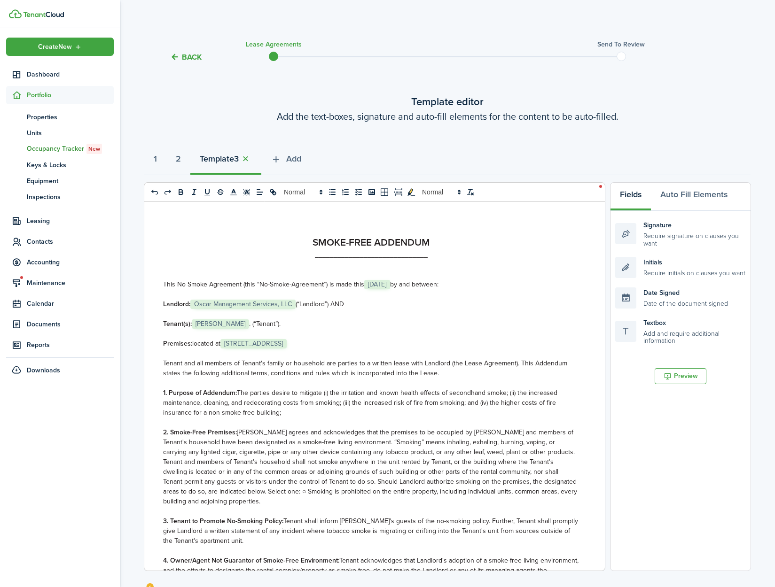
click at [311, 351] on p at bounding box center [371, 354] width 416 height 10
click at [287, 345] on span "[STREET_ADDRESS]" at bounding box center [253, 343] width 66 height 9
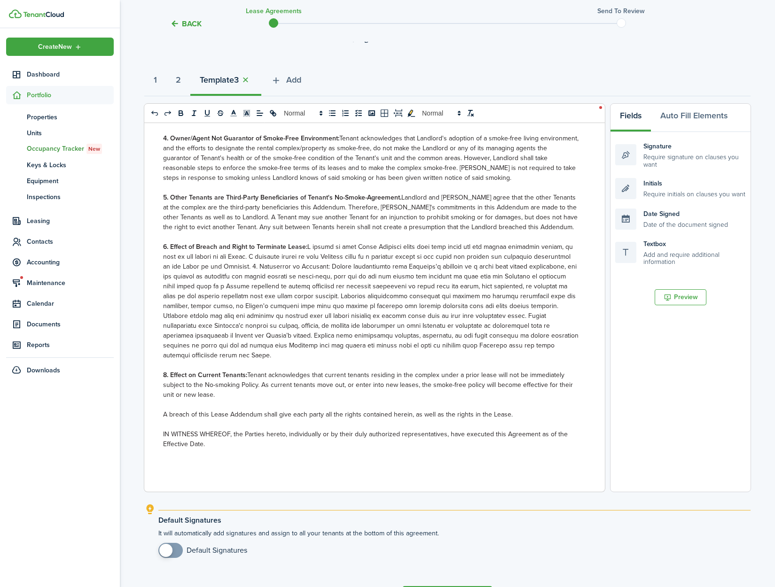
scroll to position [143, 0]
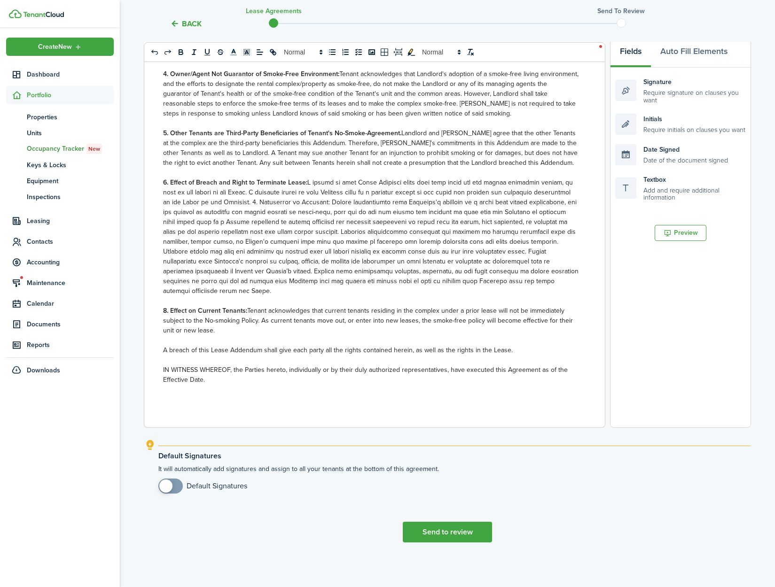
checkbox input "true"
click at [163, 488] on span at bounding box center [165, 486] width 13 height 13
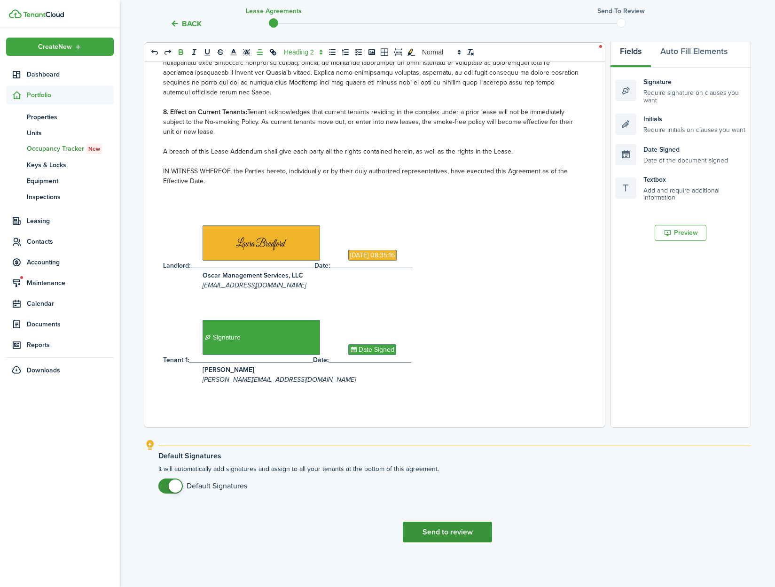
click at [446, 529] on button "Send to review" at bounding box center [447, 532] width 89 height 21
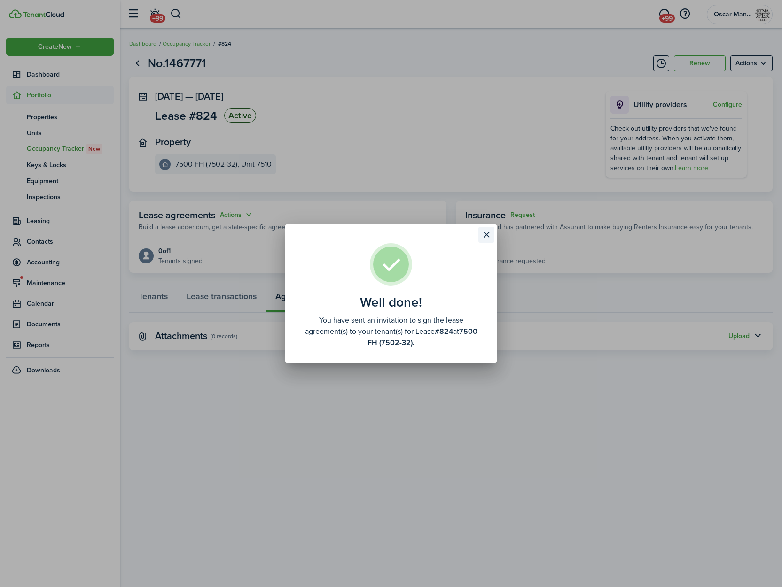
click at [485, 235] on button "Close modal" at bounding box center [486, 235] width 16 height 16
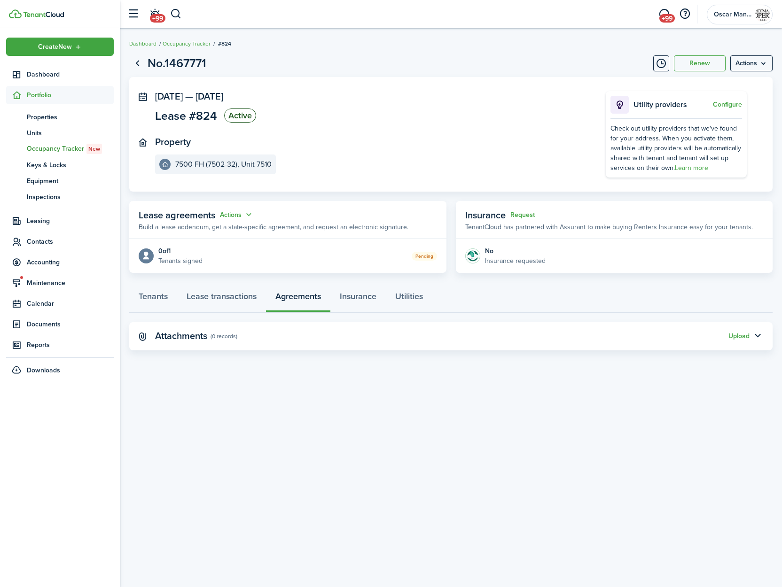
click at [341, 416] on div "No.1467771 Renew Actions Oct 01, 2025 — May 31, 2026 Lease #824 Active Property…" at bounding box center [451, 308] width 662 height 516
click at [219, 296] on link "Lease transactions" at bounding box center [221, 299] width 89 height 28
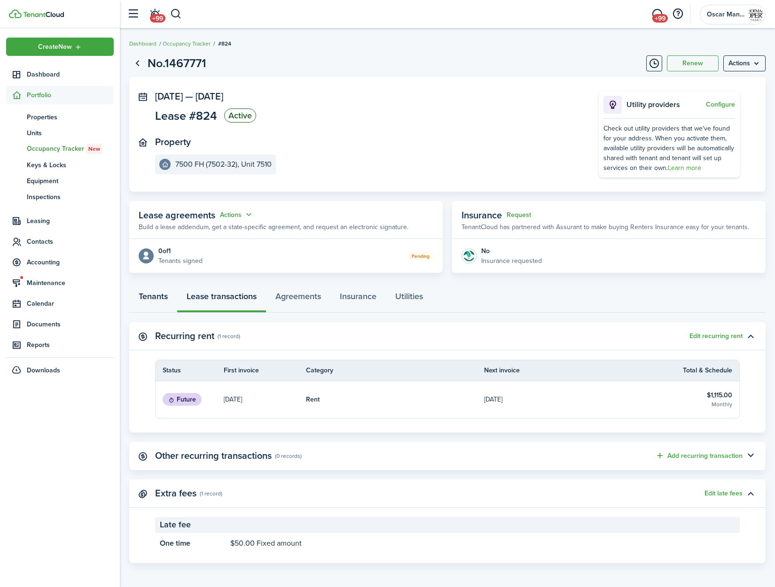
click at [146, 296] on link "Tenants" at bounding box center [153, 299] width 48 height 28
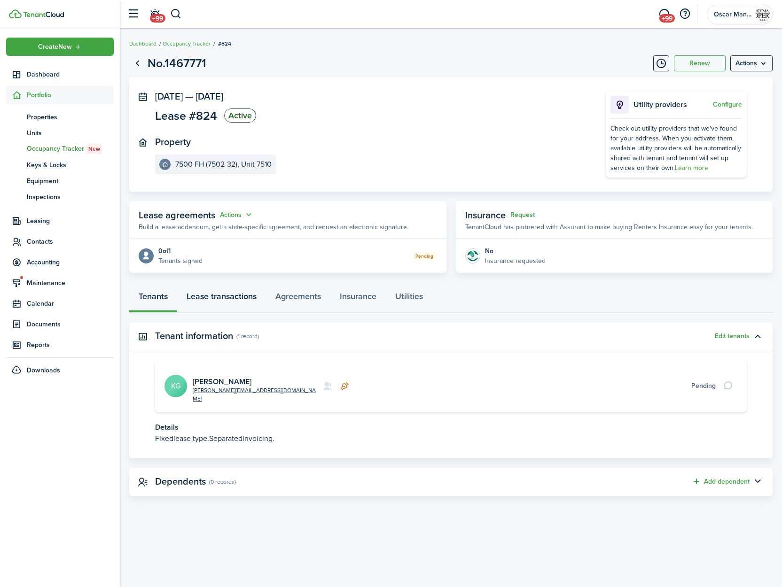
click at [234, 297] on link "Lease transactions" at bounding box center [221, 299] width 89 height 28
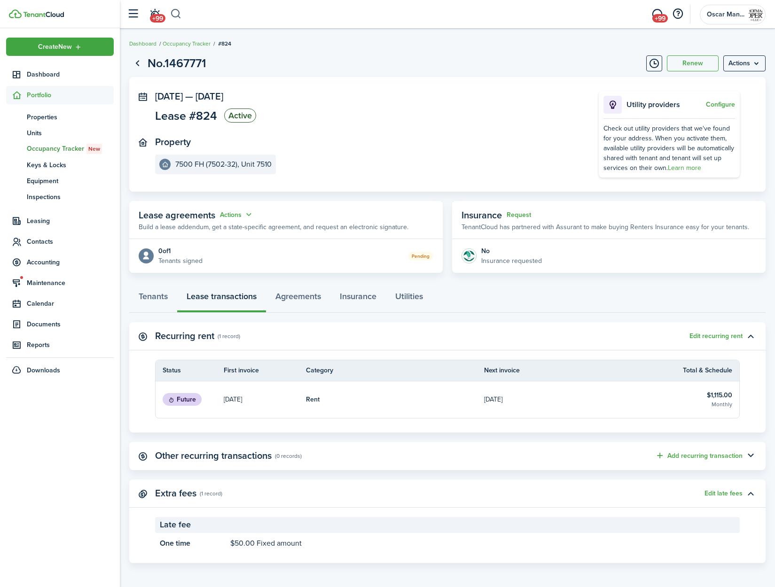
click at [174, 13] on button "button" at bounding box center [176, 14] width 12 height 16
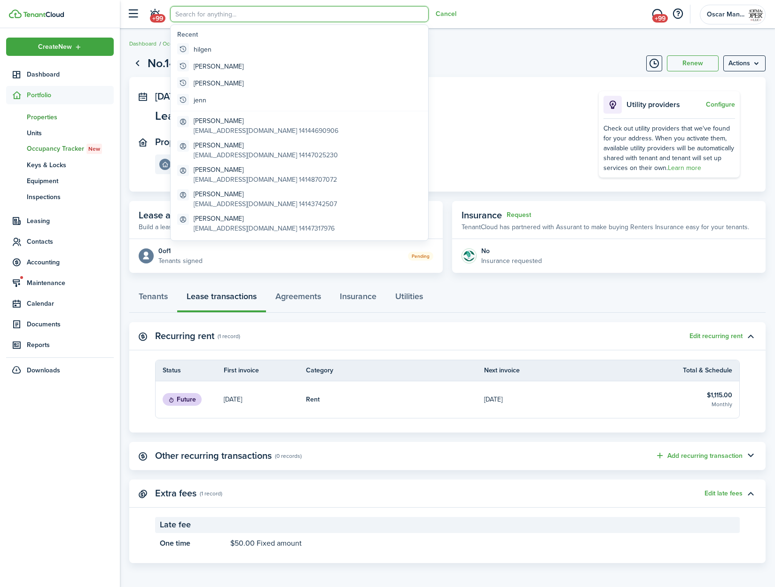
click at [40, 115] on span "Properties" at bounding box center [70, 117] width 87 height 10
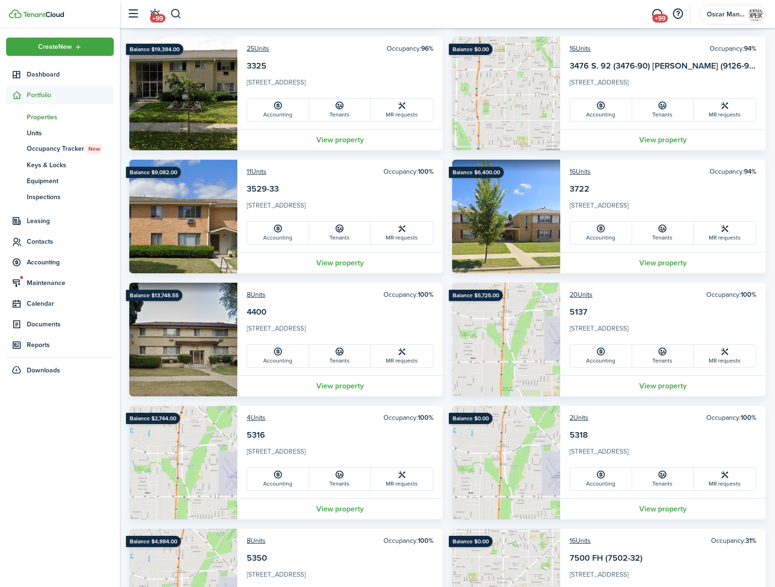
scroll to position [919, 0]
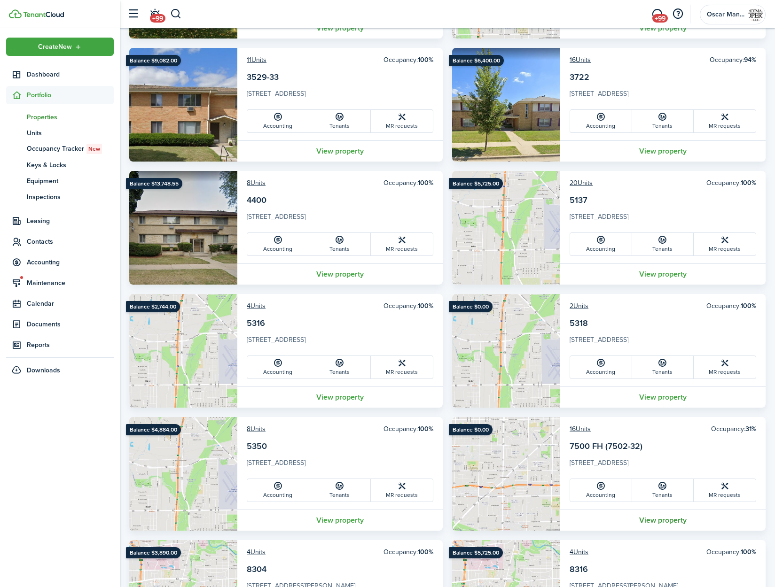
click at [657, 523] on link "View property" at bounding box center [662, 520] width 205 height 21
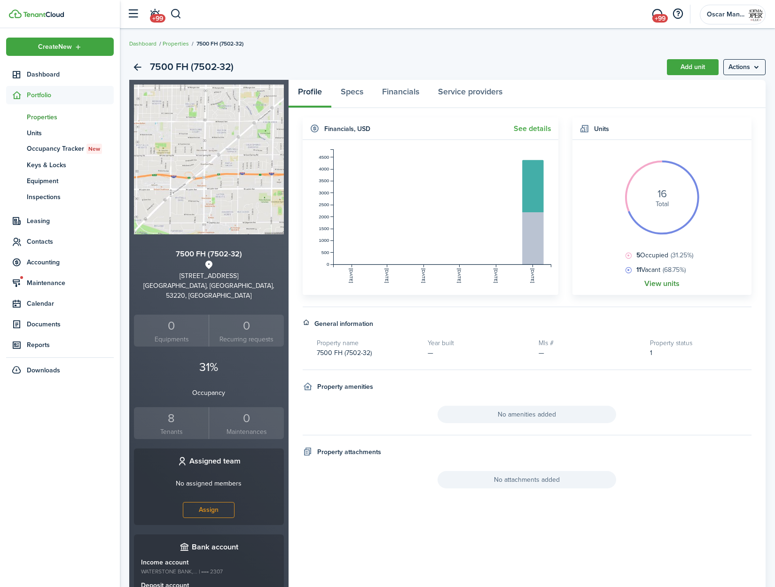
click at [663, 286] on link "View units" at bounding box center [661, 284] width 35 height 8
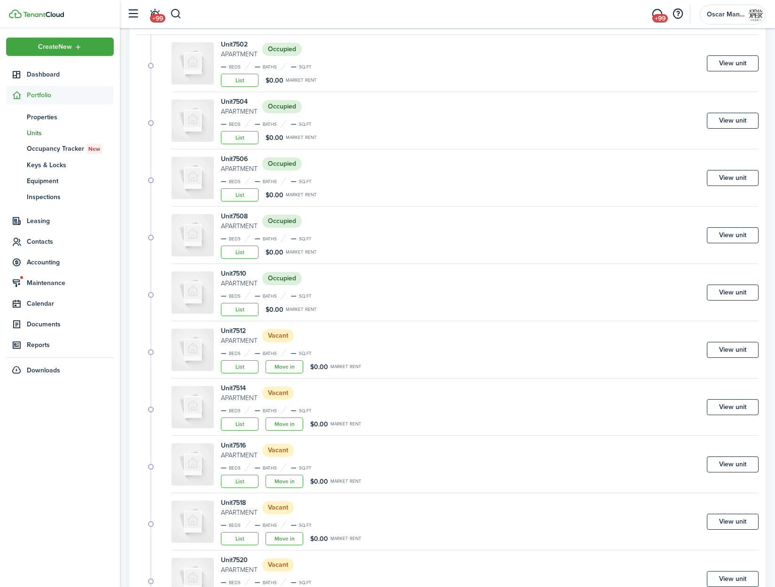
scroll to position [313, 0]
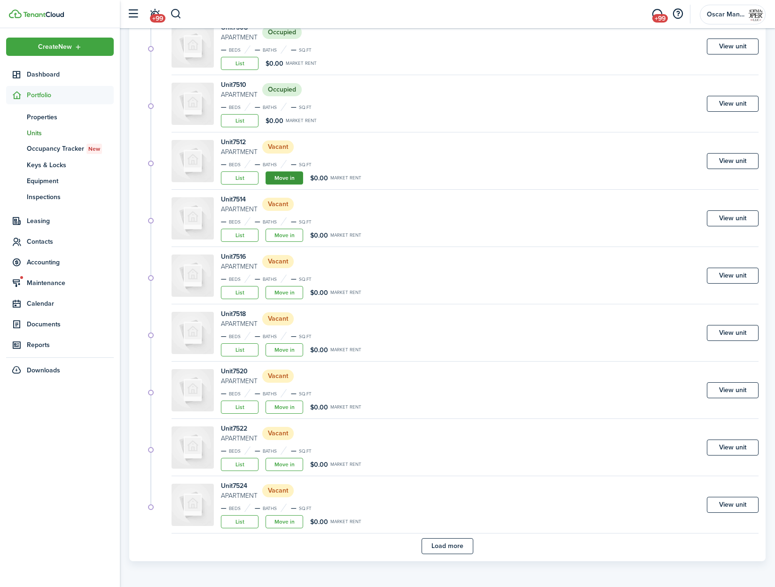
click at [281, 179] on link "Move in" at bounding box center [284, 177] width 38 height 13
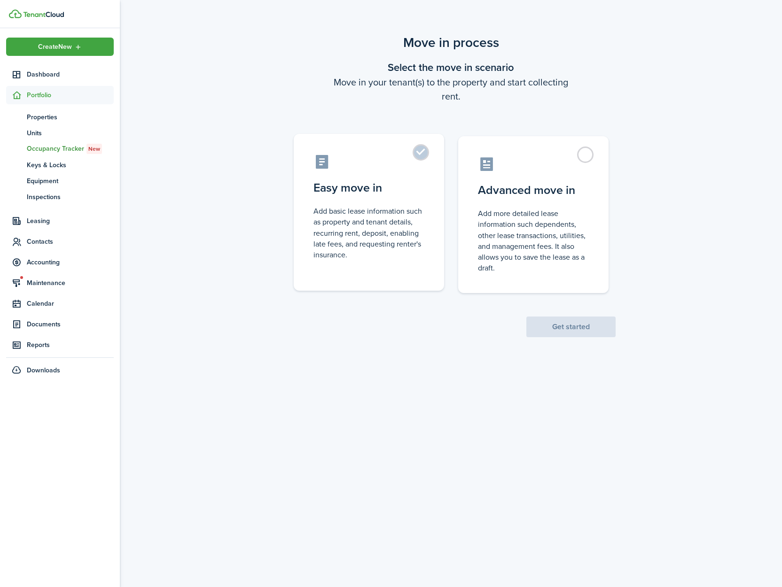
click at [412, 159] on control-radio-card-icon at bounding box center [368, 162] width 111 height 16
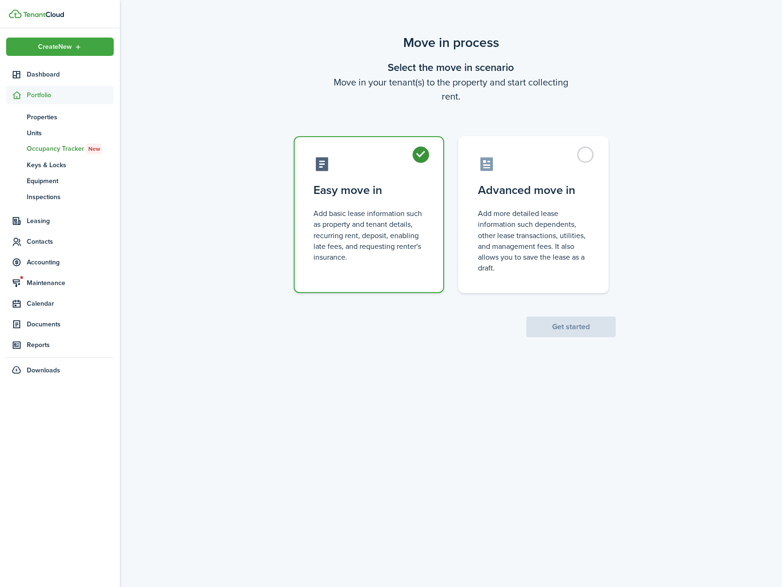
radio input "true"
click at [561, 332] on button "Get started" at bounding box center [570, 327] width 89 height 21
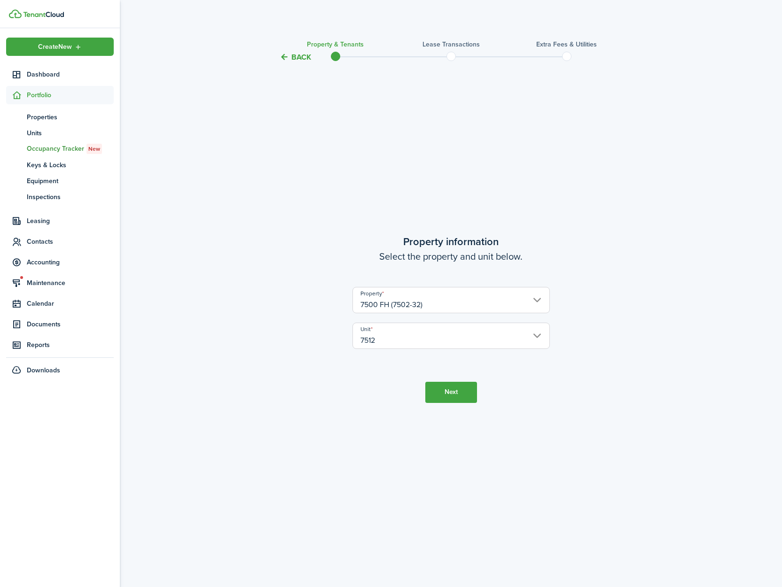
click at [451, 397] on button "Next" at bounding box center [451, 392] width 52 height 21
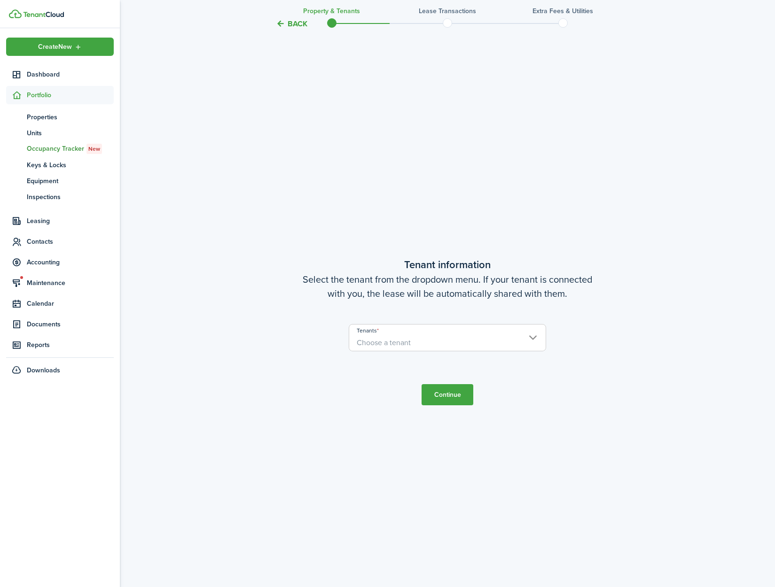
scroll to position [524, 0]
click at [377, 342] on span "Choose a tenant" at bounding box center [384, 342] width 54 height 11
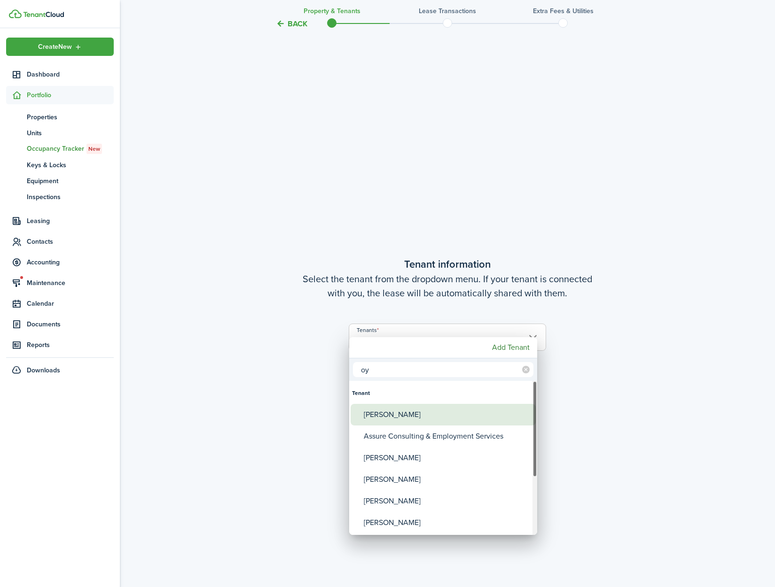
type input "oy"
click at [374, 413] on div "[PERSON_NAME]" at bounding box center [447, 415] width 166 height 22
type input "[PERSON_NAME]"
click at [621, 421] on div at bounding box center [387, 294] width 925 height 738
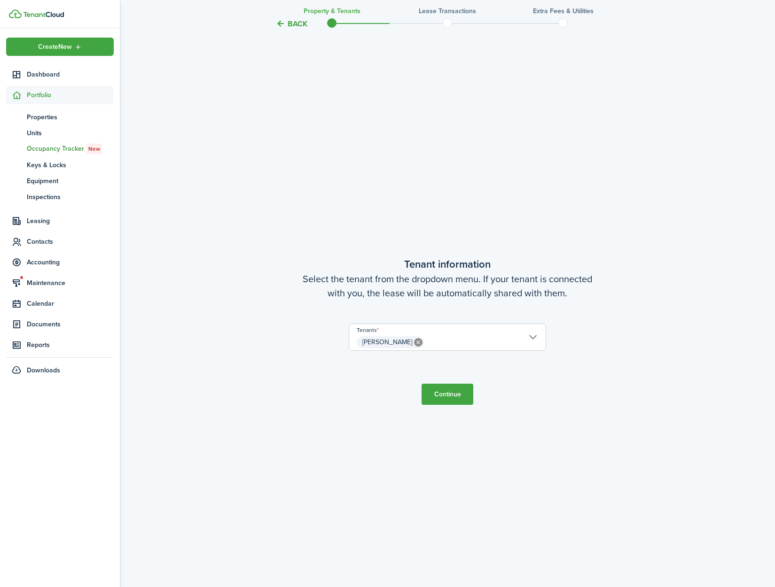
click at [437, 397] on button "Continue" at bounding box center [447, 394] width 52 height 21
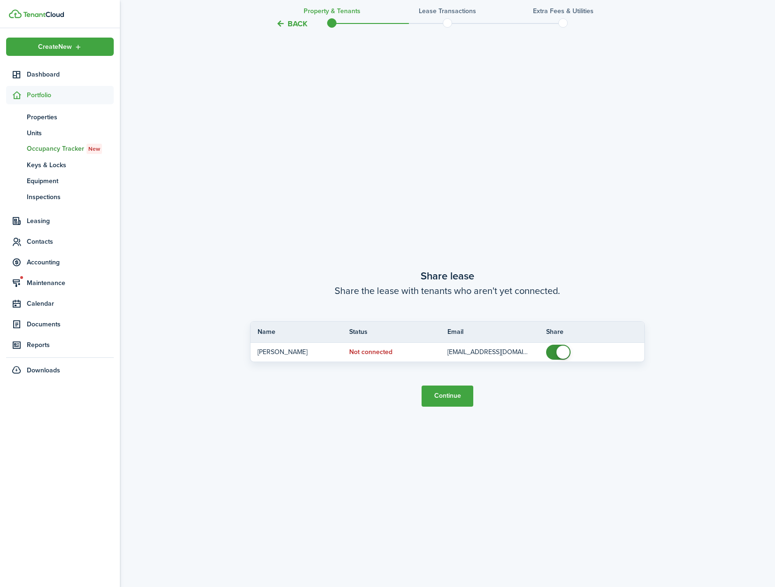
scroll to position [1112, 0]
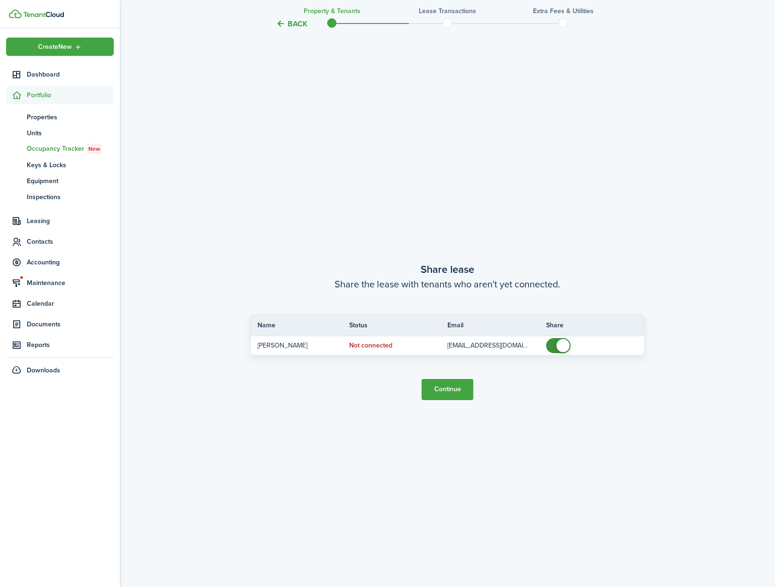
click at [447, 396] on button "Continue" at bounding box center [447, 389] width 52 height 21
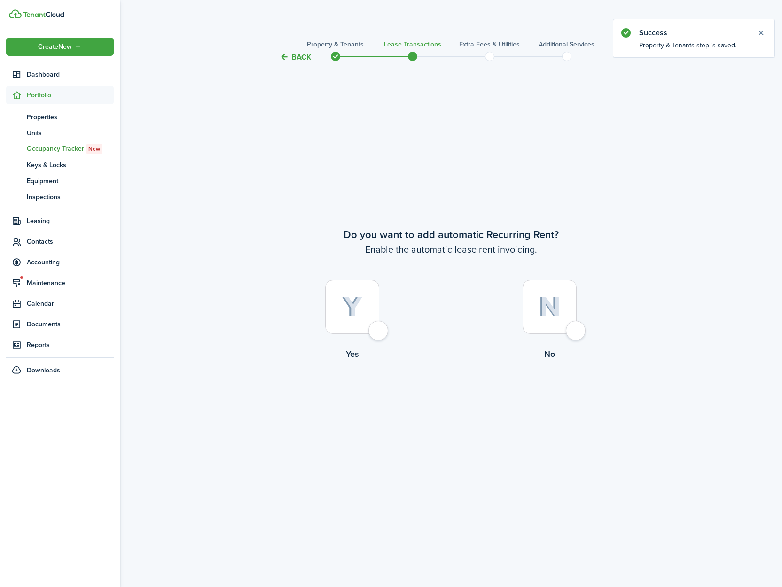
click at [379, 330] on div at bounding box center [352, 307] width 54 height 54
radio input "true"
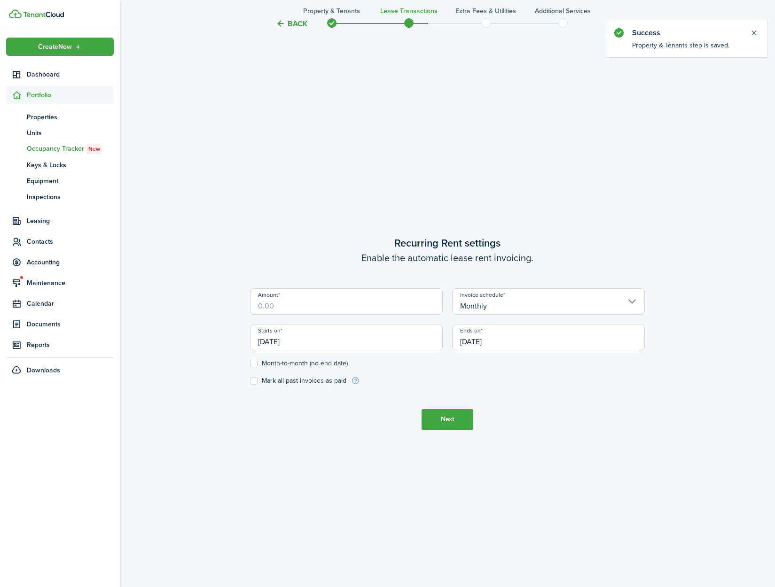
scroll to position [524, 0]
click at [328, 308] on input "Amount" at bounding box center [346, 300] width 193 height 26
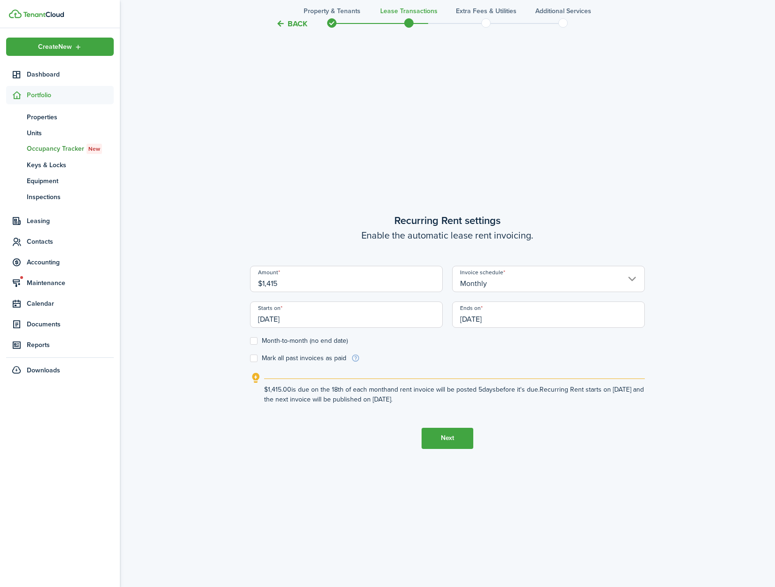
click at [371, 320] on input "[DATE]" at bounding box center [346, 315] width 193 height 26
type input "$1,415.00"
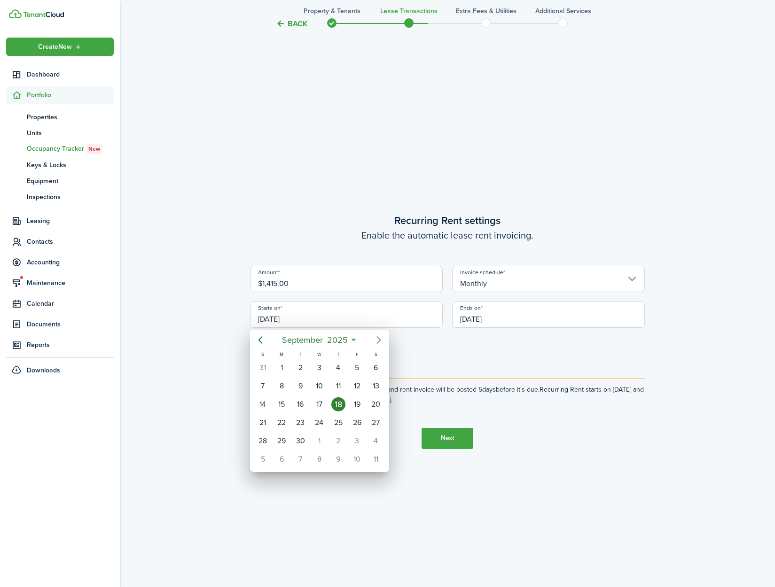
click at [376, 336] on icon "Next page" at bounding box center [378, 339] width 11 height 11
click at [319, 370] on div "1" at bounding box center [319, 368] width 14 height 14
type input "[DATE]"
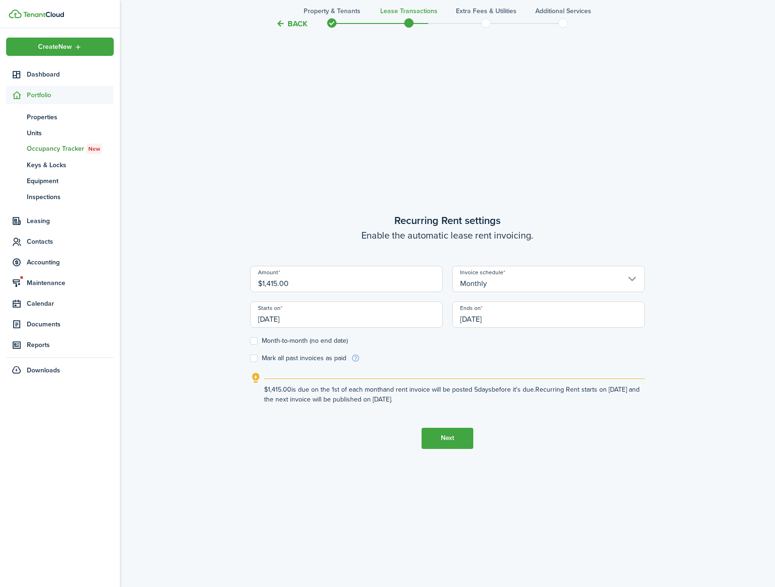
click at [521, 323] on input "[DATE]" at bounding box center [548, 315] width 193 height 26
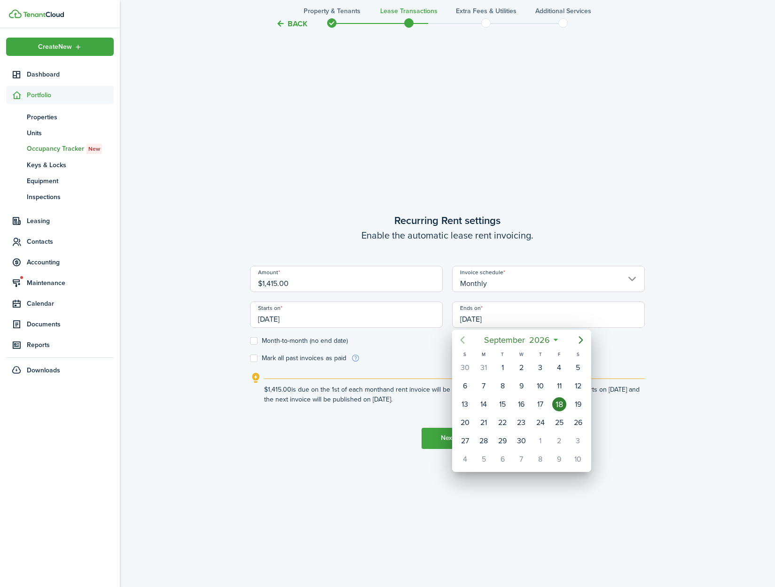
click at [462, 339] on icon "Previous page" at bounding box center [462, 339] width 11 height 11
click at [504, 436] on div "30" at bounding box center [502, 441] width 14 height 14
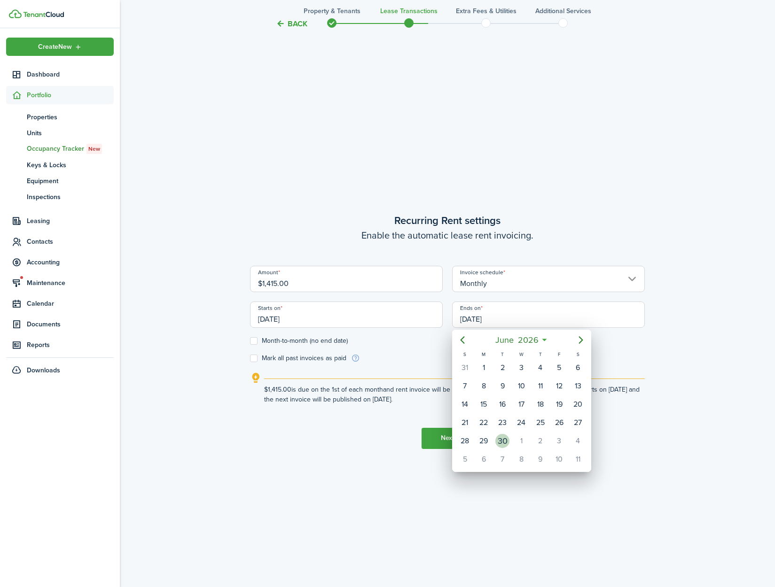
type input "[DATE]"
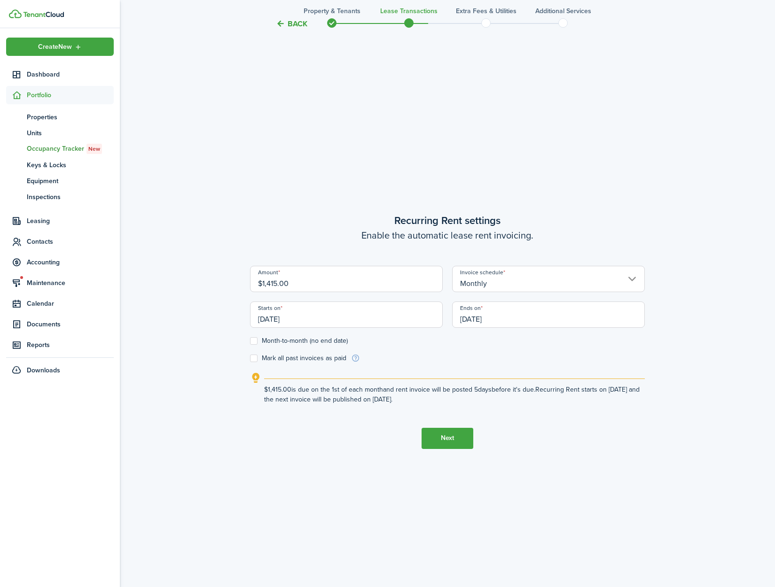
click at [629, 448] on tc-wizard-step "Recurring Rent settings Enable the automatic lease rent invoicing. Amount $1,41…" at bounding box center [447, 330] width 395 height 587
click at [438, 443] on button "Next" at bounding box center [447, 438] width 52 height 21
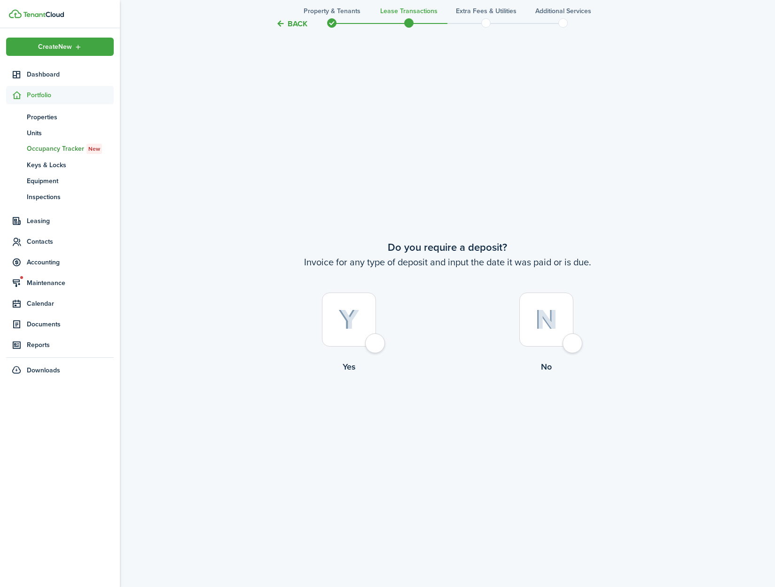
scroll to position [1112, 0]
click at [375, 346] on div at bounding box center [349, 319] width 54 height 54
radio input "true"
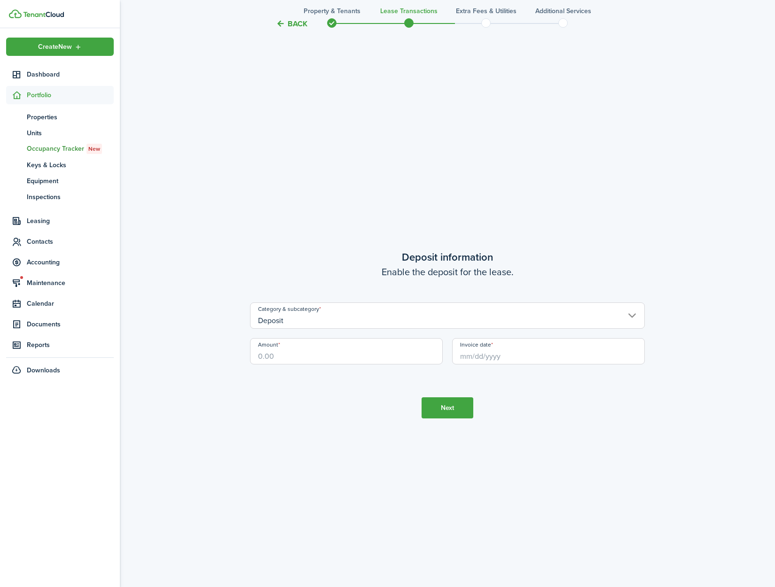
scroll to position [1699, 0]
click at [338, 352] on input "Amount" at bounding box center [346, 348] width 193 height 26
click at [470, 355] on input "Invoice date" at bounding box center [548, 348] width 193 height 26
type input "$1,095.00"
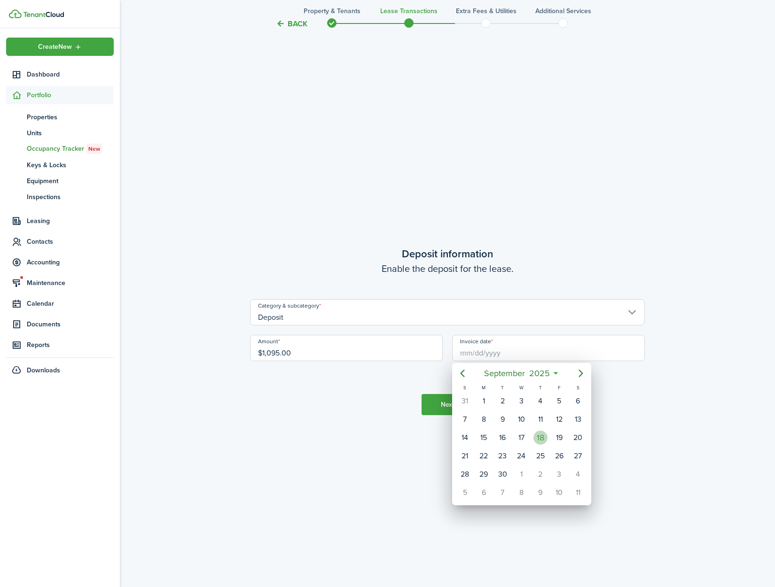
click at [543, 433] on div "18" at bounding box center [540, 438] width 14 height 14
type input "[DATE]"
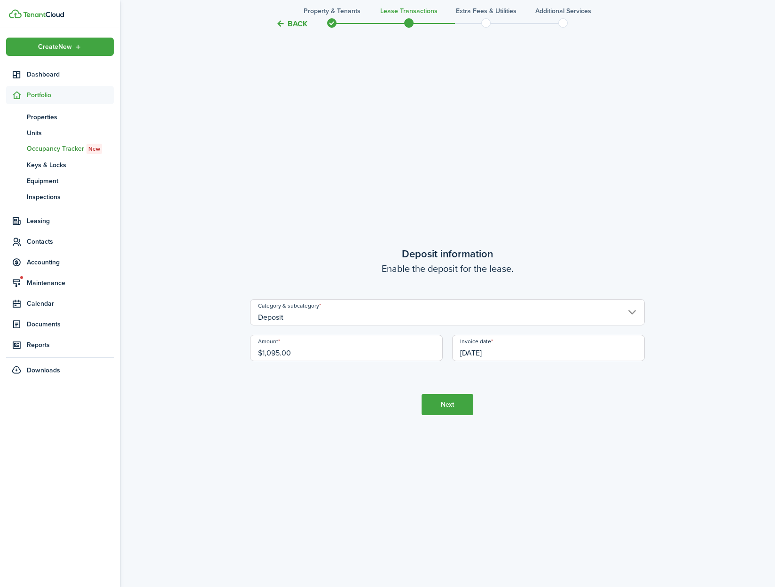
click at [440, 398] on button "Next" at bounding box center [447, 404] width 52 height 21
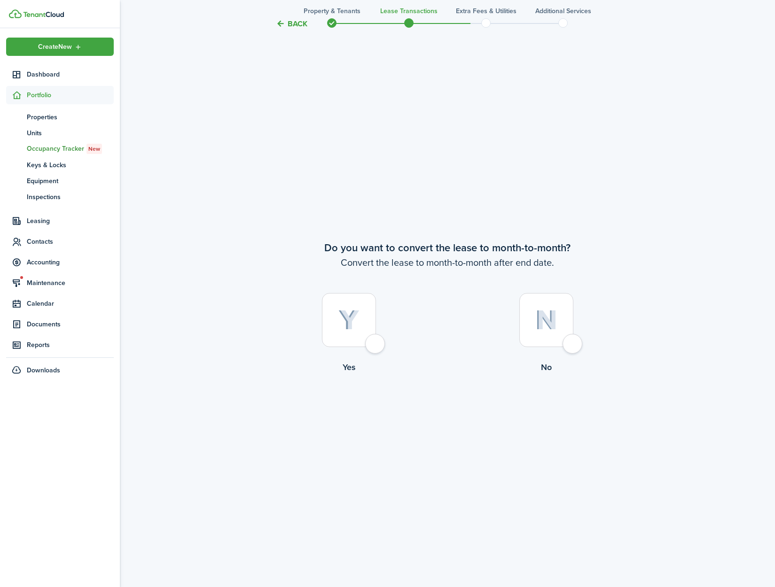
scroll to position [2286, 0]
click at [373, 344] on div at bounding box center [349, 319] width 54 height 54
radio input "true"
click at [445, 407] on button "Continue" at bounding box center [447, 411] width 52 height 21
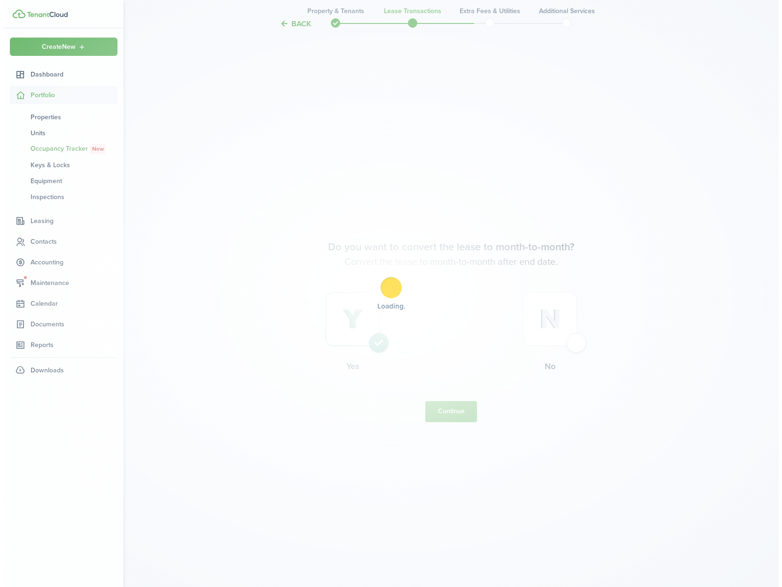
scroll to position [0, 0]
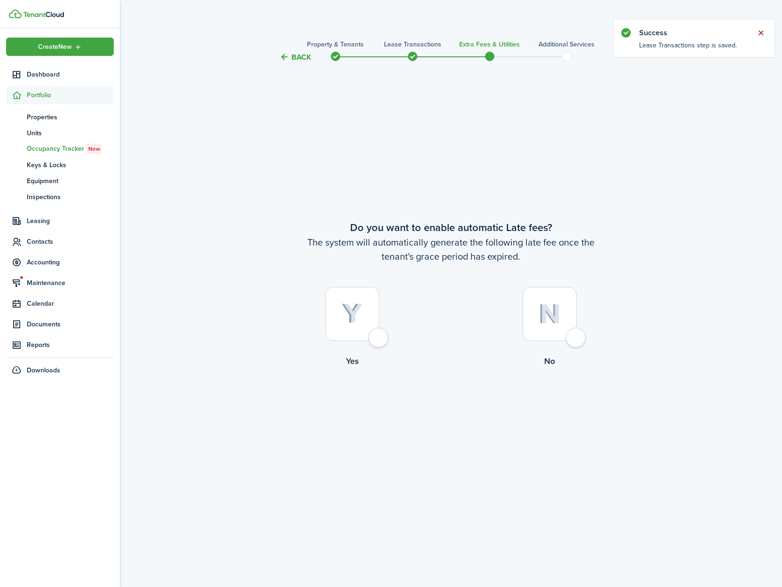
click at [762, 32] on button "Close notify" at bounding box center [760, 32] width 13 height 13
click at [379, 334] on div at bounding box center [352, 314] width 54 height 54
radio input "true"
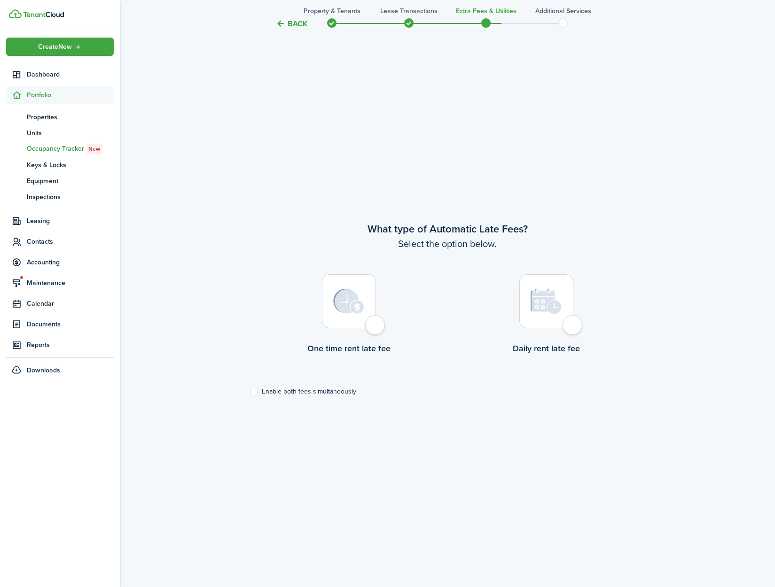
click at [372, 324] on div at bounding box center [349, 301] width 54 height 54
radio input "true"
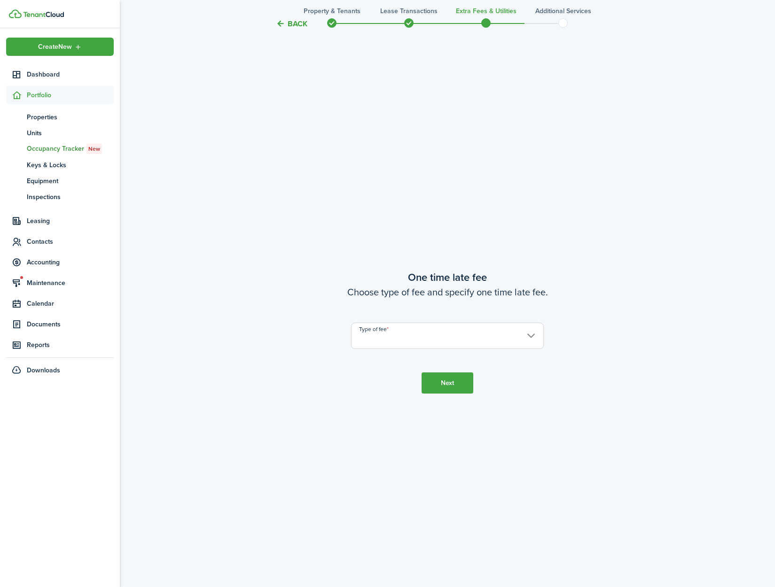
scroll to position [1112, 0]
click at [416, 331] on input "Type of fee" at bounding box center [447, 335] width 193 height 26
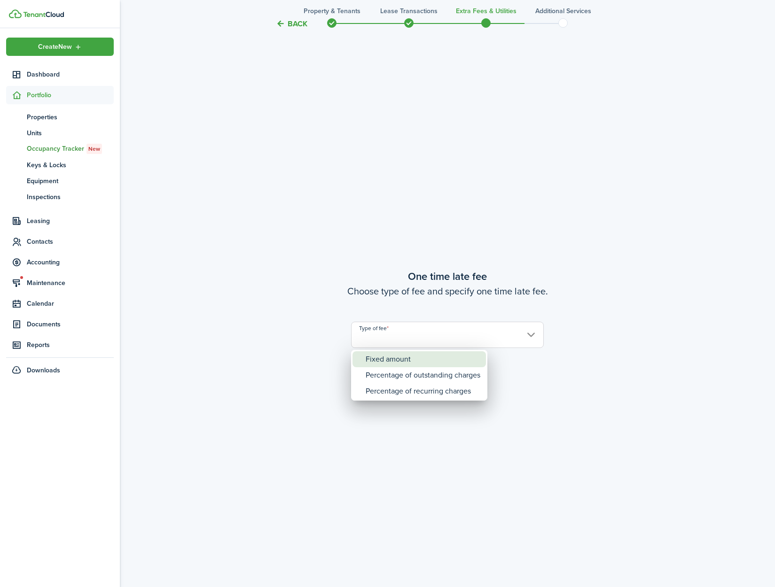
click at [417, 359] on div "Fixed amount" at bounding box center [423, 359] width 115 height 16
type input "Fixed amount"
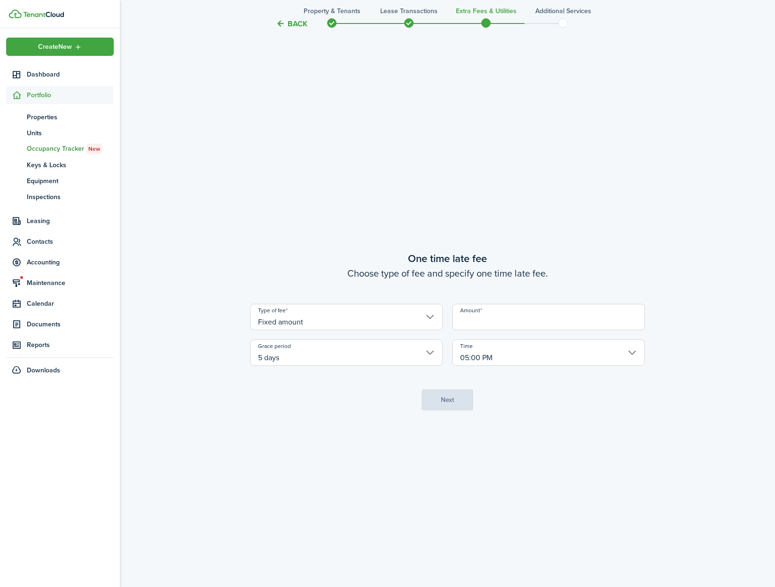
click at [473, 322] on input "Amount" at bounding box center [548, 317] width 193 height 26
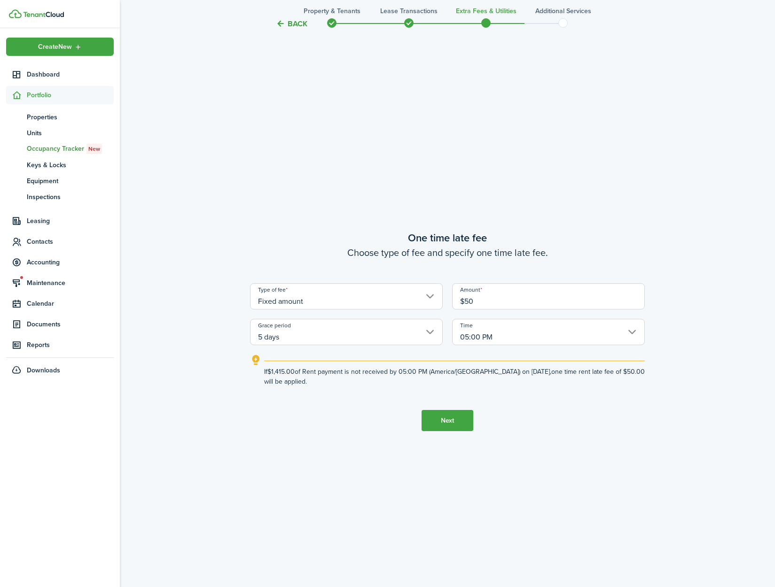
type input "$50.00"
click at [459, 413] on button "Next" at bounding box center [447, 420] width 52 height 21
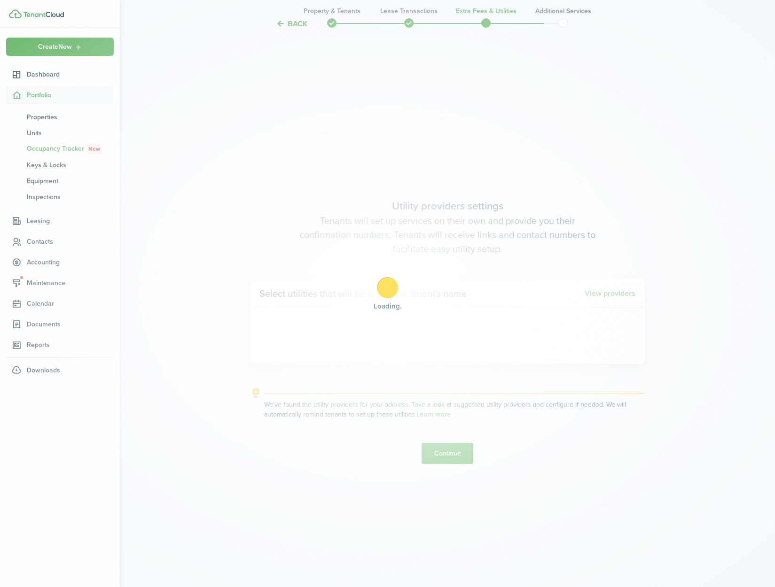
scroll to position [1699, 0]
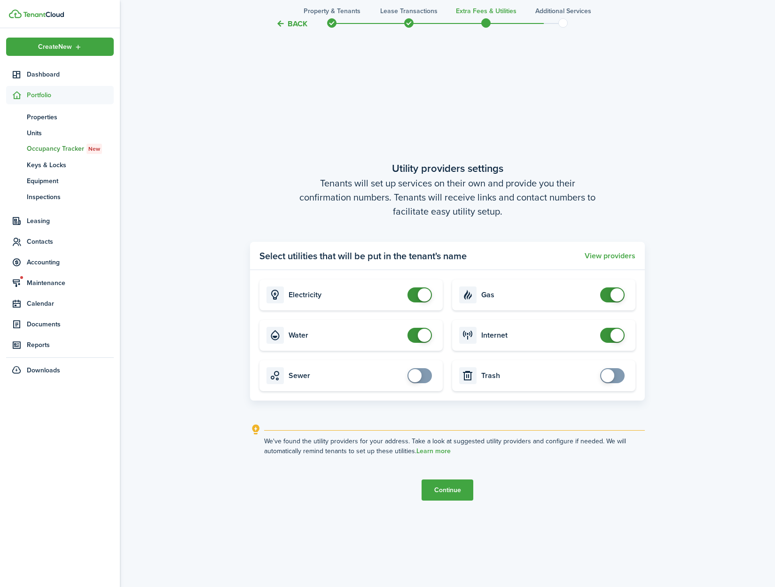
checkbox input "false"
click at [424, 338] on span at bounding box center [424, 335] width 13 height 13
click at [440, 496] on button "Continue" at bounding box center [447, 490] width 52 height 21
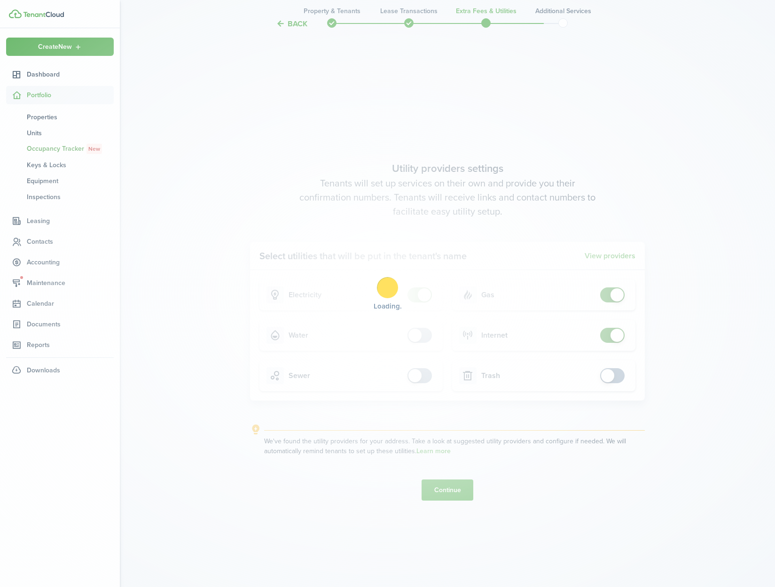
scroll to position [0, 0]
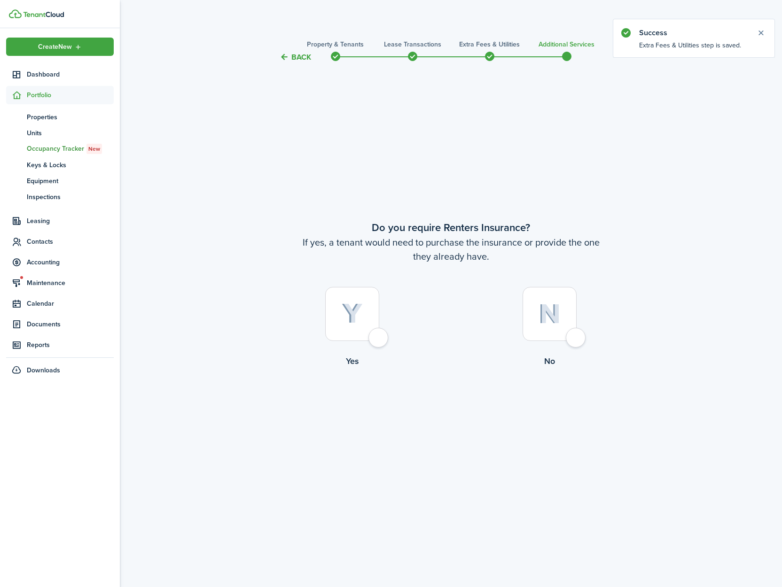
click at [576, 338] on div at bounding box center [549, 314] width 54 height 54
radio input "true"
click at [438, 412] on button "Complete move in" at bounding box center [450, 406] width 69 height 21
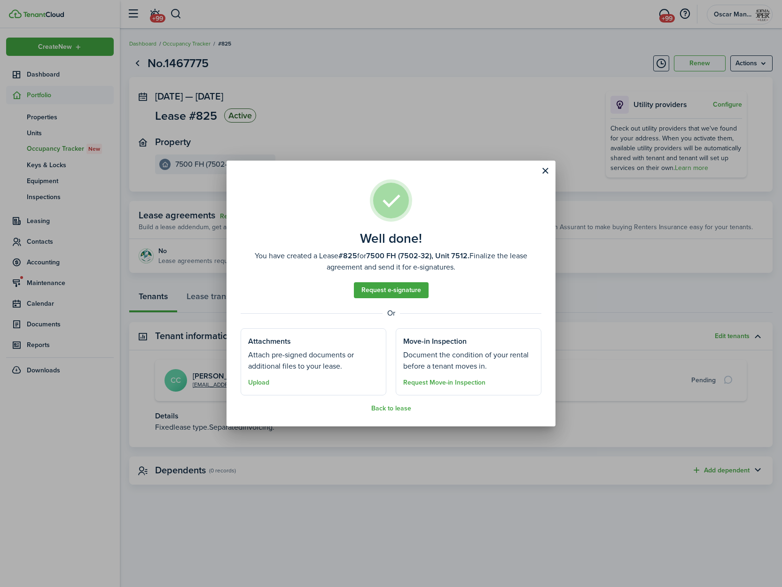
click at [391, 282] on assembled-view "Well done! You have created a Lease #825 for 7500 FH (7502-32), Unit 7512. Fina…" at bounding box center [391, 295] width 301 height 233
click at [391, 287] on link "Request e-signature" at bounding box center [391, 290] width 75 height 16
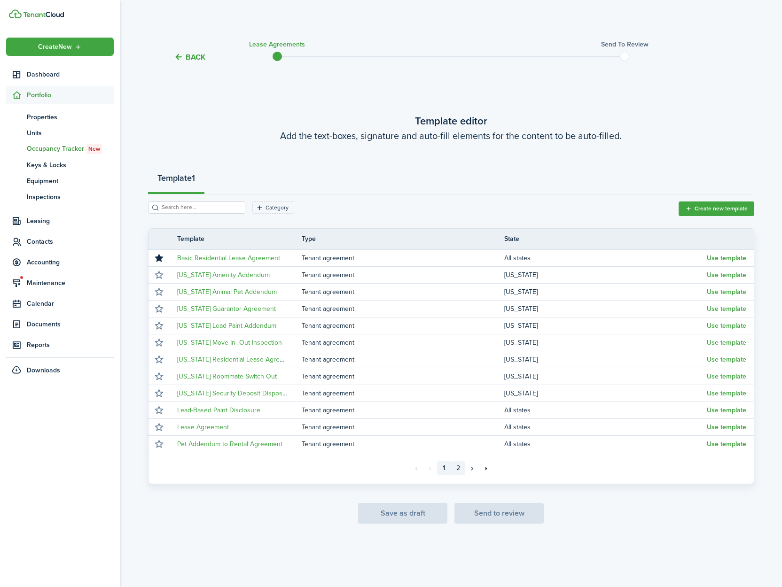
click at [460, 469] on link "2" at bounding box center [458, 468] width 14 height 14
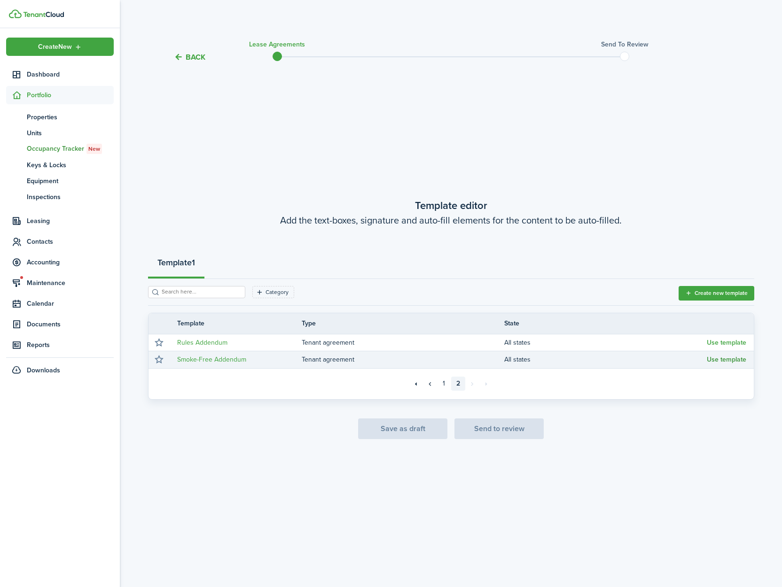
click at [721, 358] on button "Use template" at bounding box center [726, 360] width 39 height 8
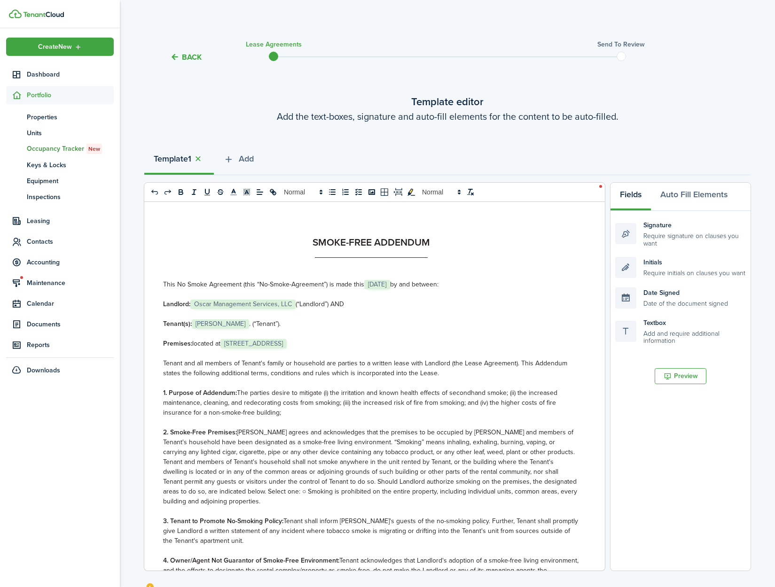
click at [264, 344] on span "[STREET_ADDRESS]" at bounding box center [253, 343] width 66 height 9
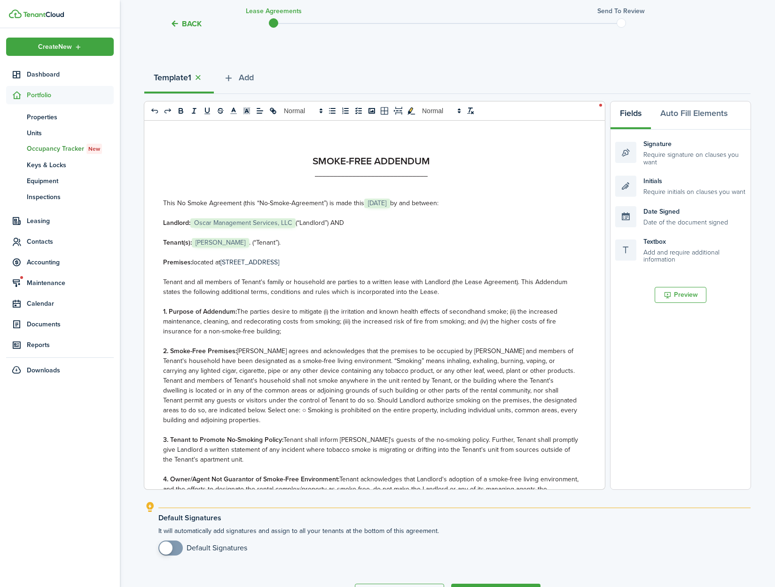
scroll to position [143, 0]
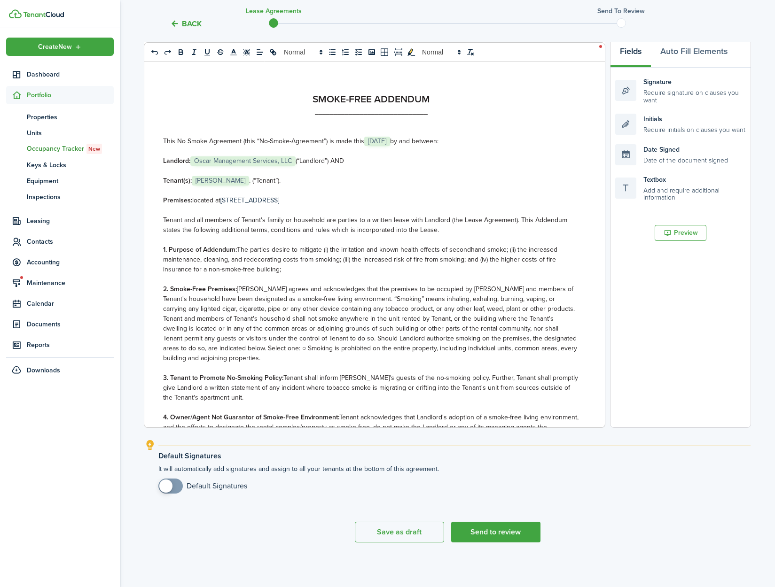
checkbox input "true"
click at [164, 490] on span at bounding box center [165, 486] width 13 height 13
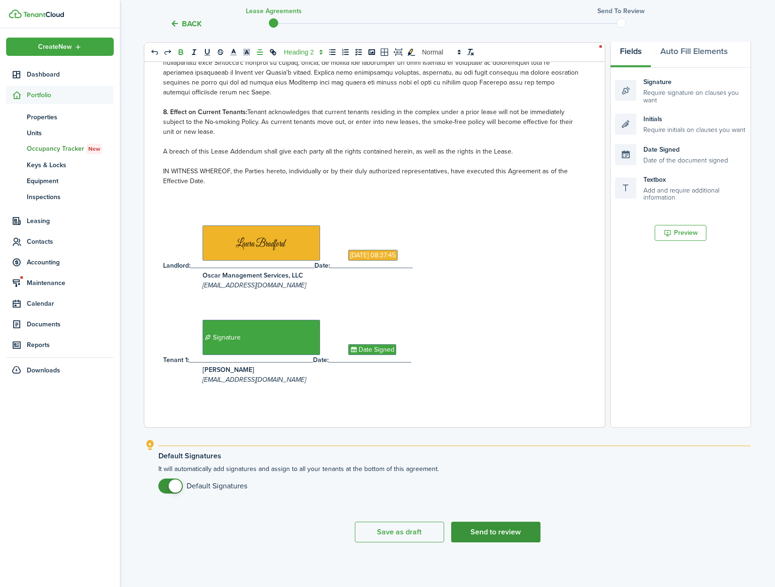
click at [493, 538] on button "Send to review" at bounding box center [495, 532] width 89 height 21
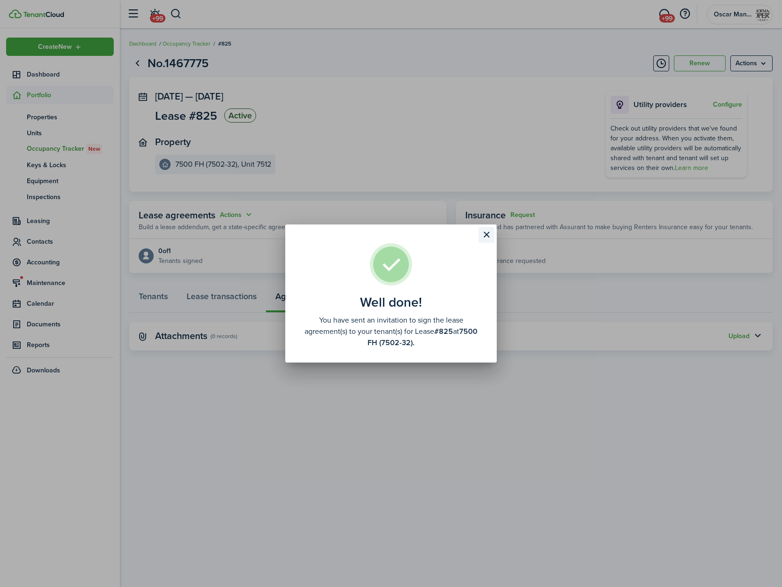
click at [481, 233] on button "Close modal" at bounding box center [486, 235] width 16 height 16
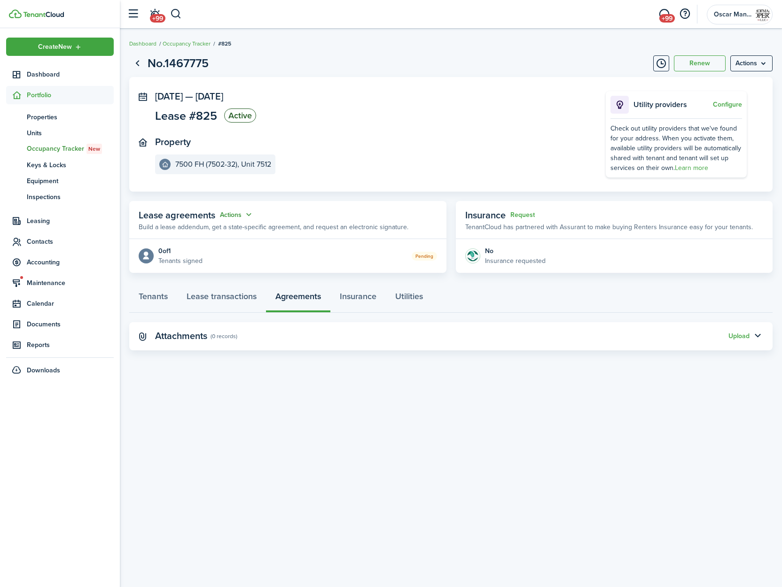
click at [231, 216] on button "Actions" at bounding box center [237, 215] width 34 height 11
click at [230, 227] on link "Edit" at bounding box center [213, 233] width 82 height 16
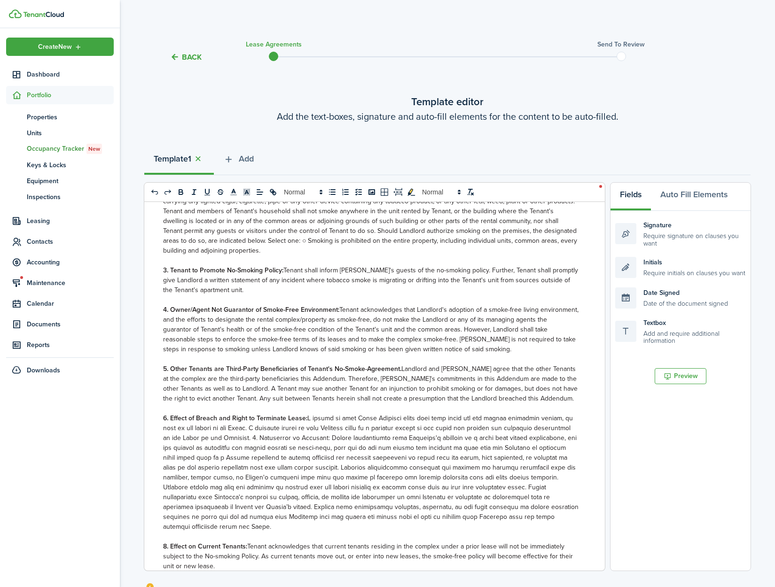
scroll to position [40, 0]
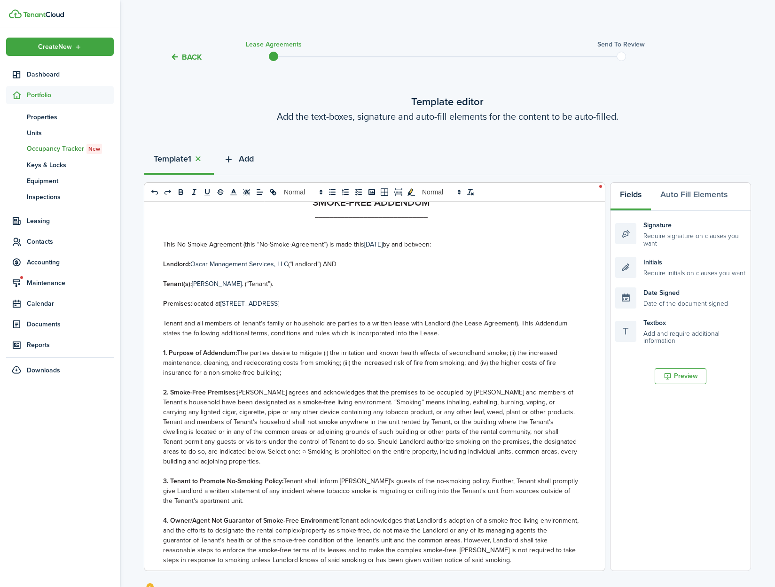
click at [246, 158] on span "Add" at bounding box center [246, 159] width 15 height 13
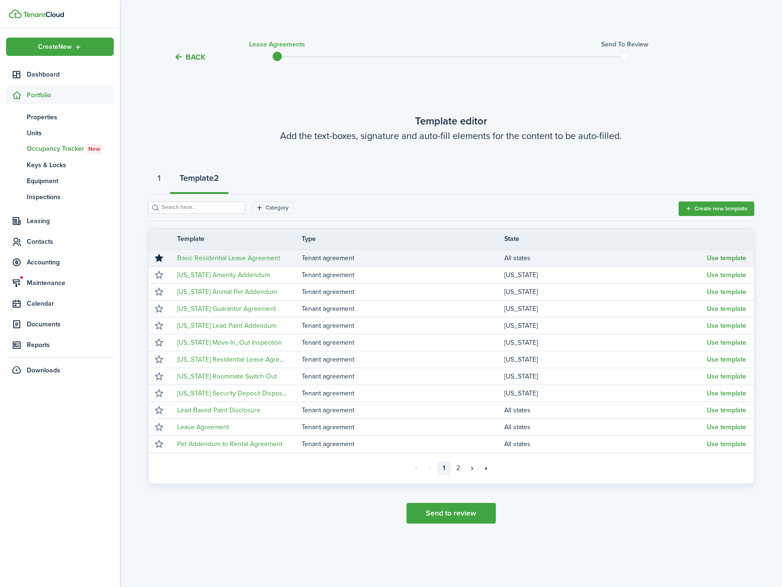
click at [711, 259] on button "Use template" at bounding box center [726, 259] width 39 height 8
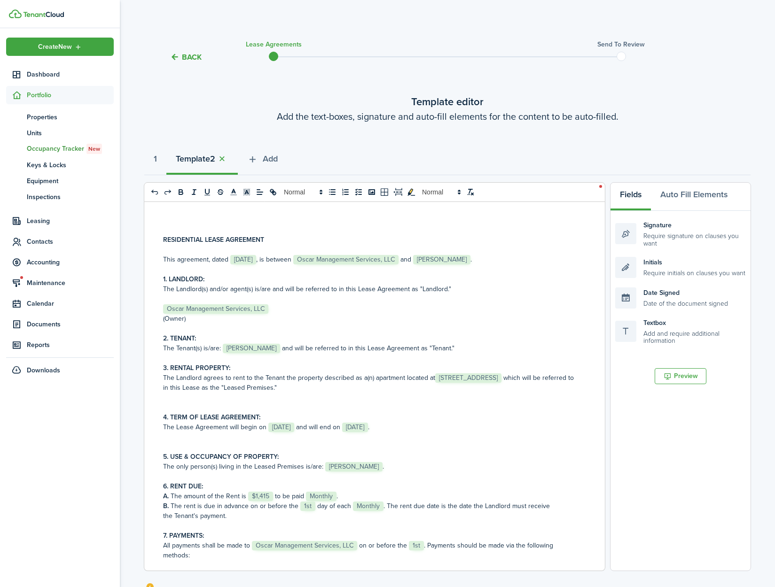
click at [435, 383] on span "[STREET_ADDRESS]" at bounding box center [468, 377] width 66 height 9
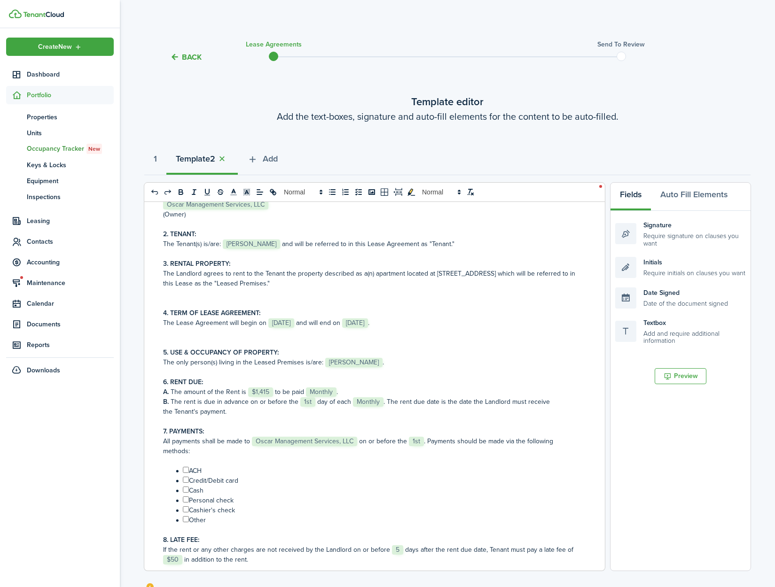
scroll to position [146, 0]
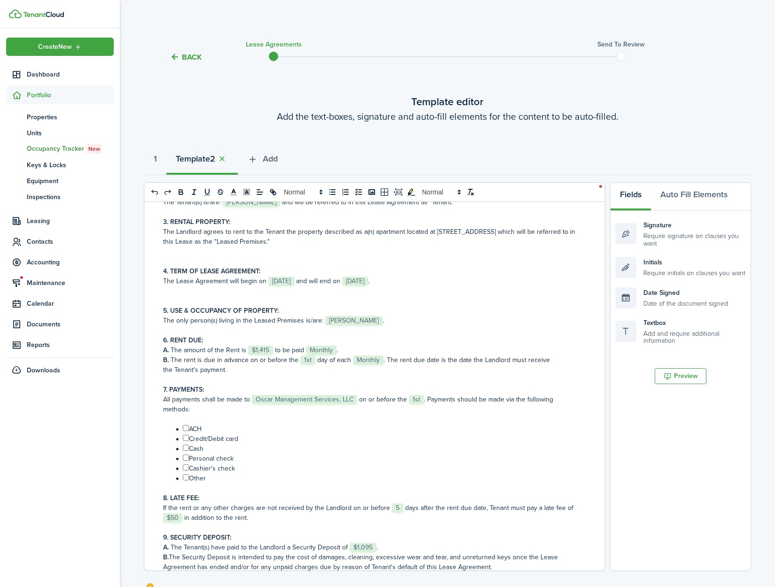
click at [186, 431] on input "﻿ ﻿" at bounding box center [186, 428] width 6 height 6
checkbox input "true"
click at [186, 441] on input "﻿ ﻿" at bounding box center [186, 438] width 6 height 6
checkbox input "true"
click at [187, 445] on input "﻿ ﻿" at bounding box center [186, 448] width 6 height 6
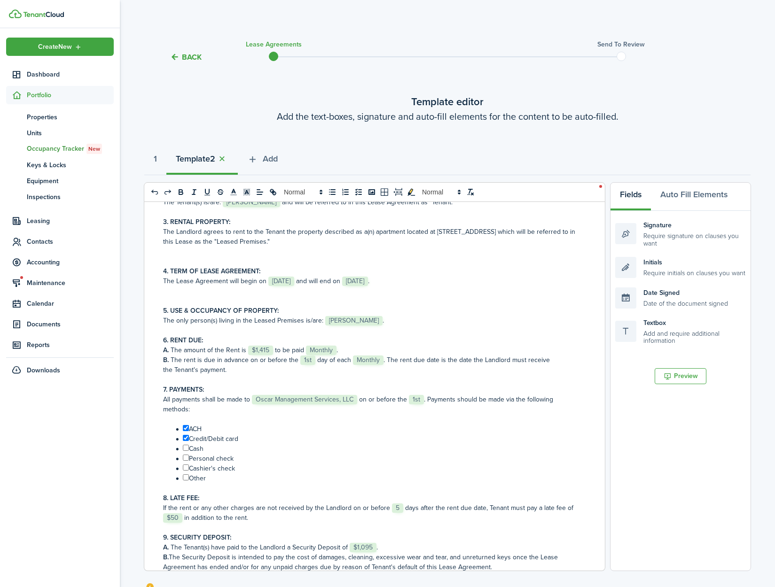
checkbox input "true"
click at [186, 457] on input "﻿ ﻿" at bounding box center [186, 458] width 6 height 6
checkbox input "true"
drag, startPoint x: 186, startPoint y: 465, endPoint x: 187, endPoint y: 473, distance: 8.0
click at [186, 465] on input "﻿ ﻿" at bounding box center [186, 468] width 6 height 6
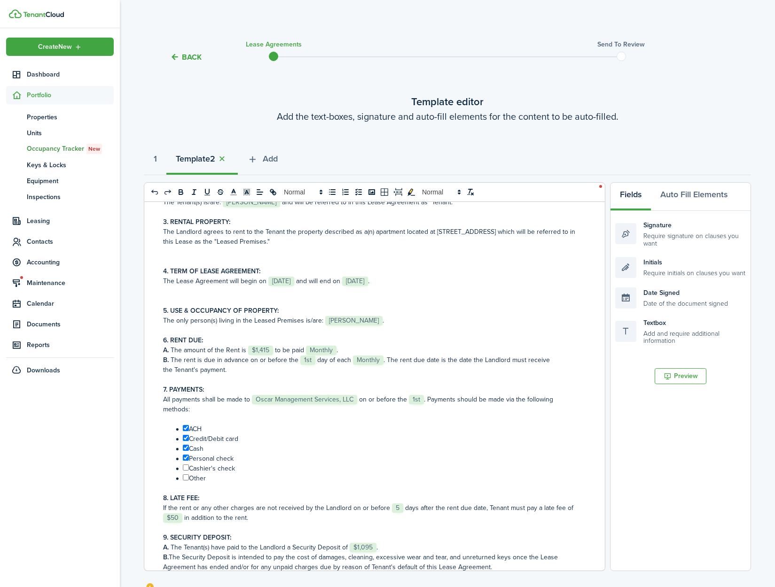
checkbox input "true"
click at [186, 476] on input "﻿ ﻿" at bounding box center [186, 477] width 6 height 6
checkbox input "true"
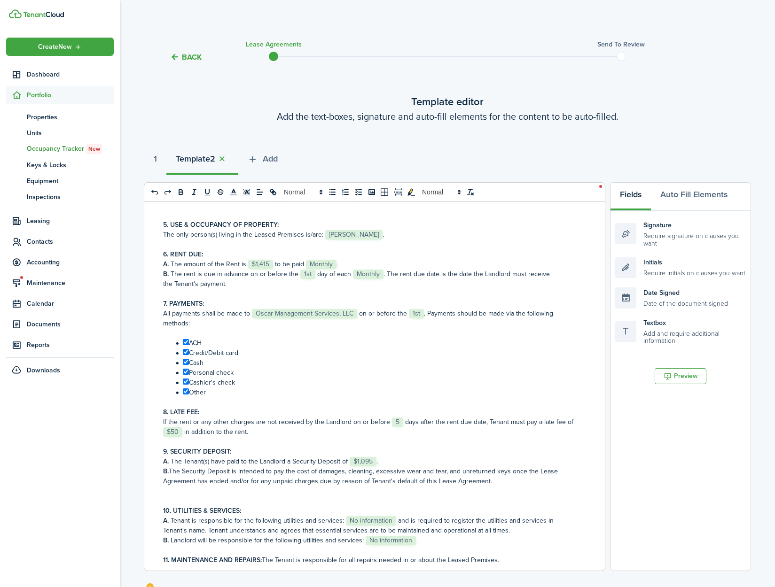
scroll to position [486, 0]
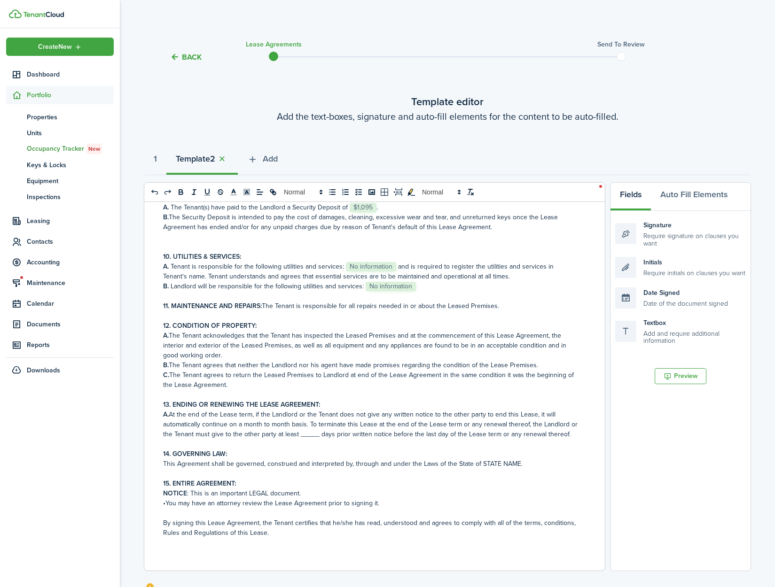
click at [362, 266] on span "No information" at bounding box center [371, 266] width 50 height 9
click at [384, 291] on span "No information" at bounding box center [391, 286] width 50 height 9
click at [511, 301] on p at bounding box center [371, 296] width 416 height 10
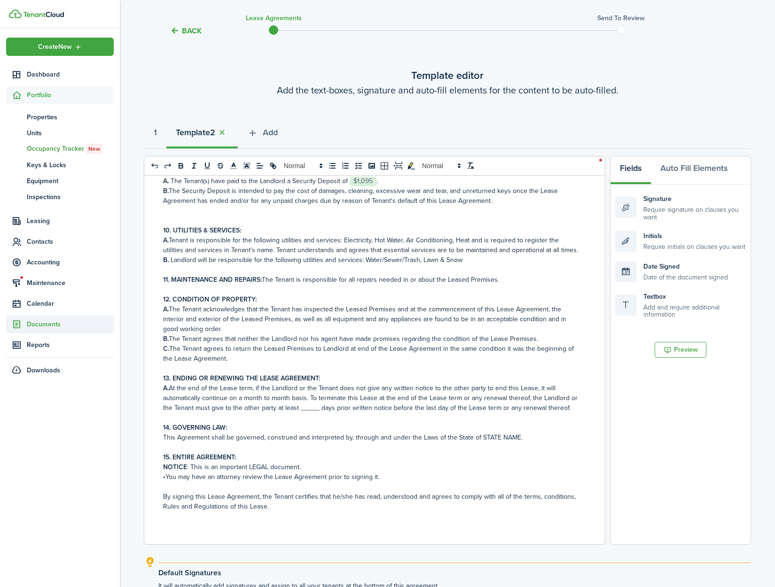
scroll to position [43, 0]
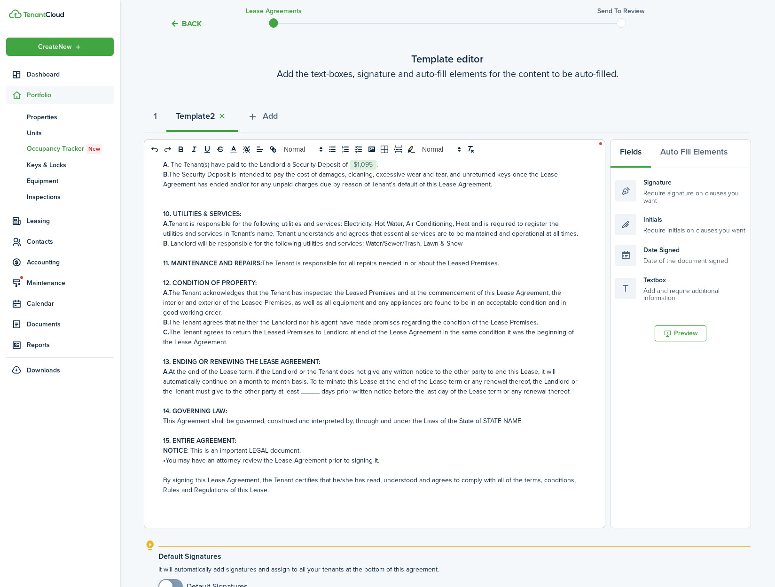
click at [312, 391] on p "A. At the end of the Lease term, if the Landlord or the Tenant does not give an…" at bounding box center [371, 382] width 416 height 30
click at [498, 266] on p "11. MAINTENANCE AND REPAIRS: The Tenant is responsible for all repairs needed i…" at bounding box center [371, 263] width 416 height 10
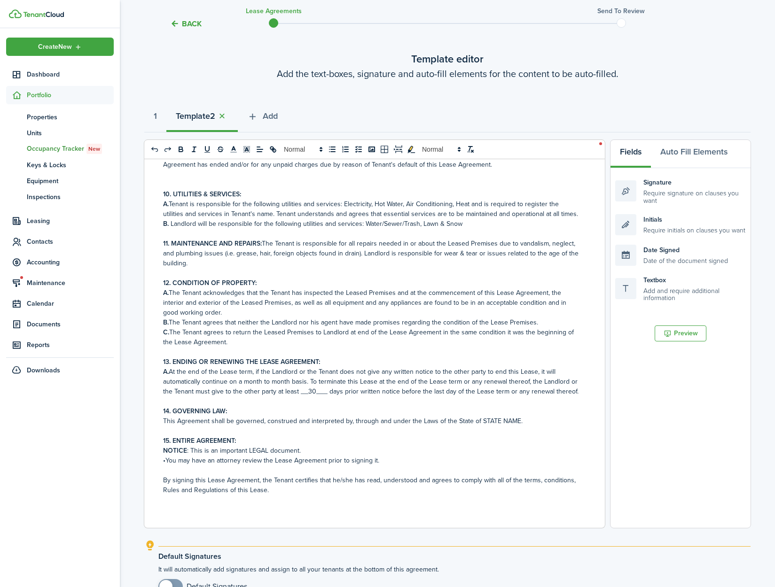
scroll to position [526, 0]
drag, startPoint x: 515, startPoint y: 420, endPoint x: 479, endPoint y: 420, distance: 36.2
click at [479, 420] on p "This Agreement shall be governed, construed and interpreted by, through and und…" at bounding box center [371, 421] width 416 height 10
click at [478, 459] on p "•You may have an attorney review the Lease Agreement prior to signing it." at bounding box center [371, 461] width 416 height 10
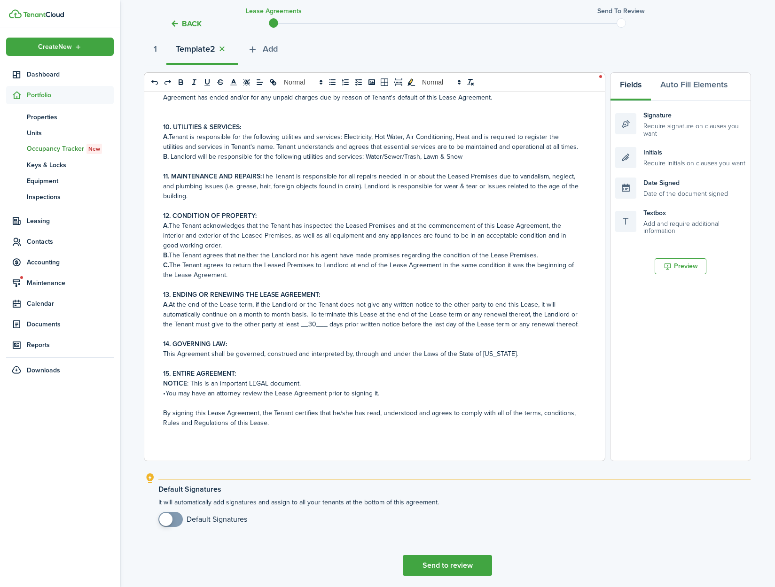
scroll to position [143, 0]
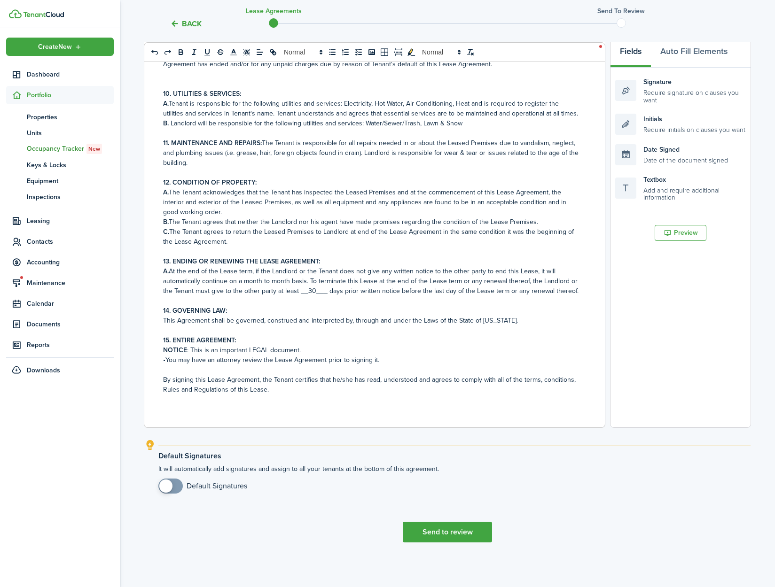
click at [301, 350] on p "NOTICE : This is an important LEGAL document." at bounding box center [371, 350] width 416 height 10
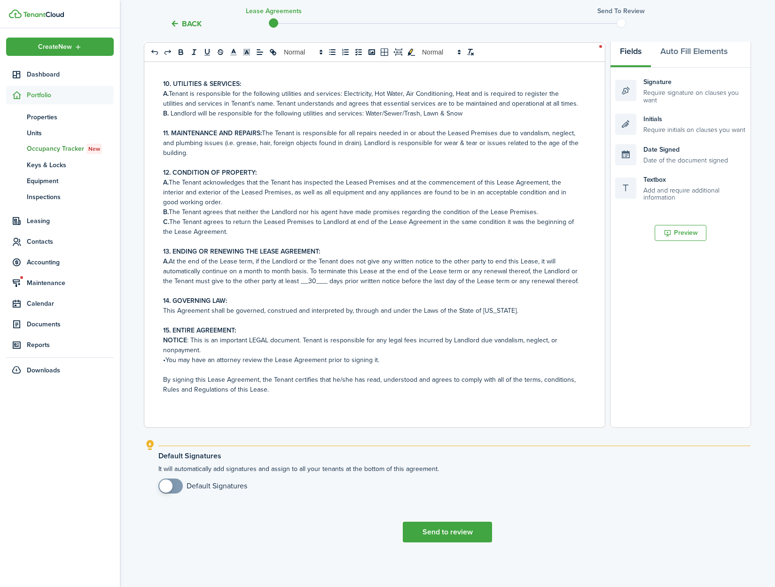
checkbox input "true"
click at [167, 486] on span at bounding box center [165, 486] width 13 height 13
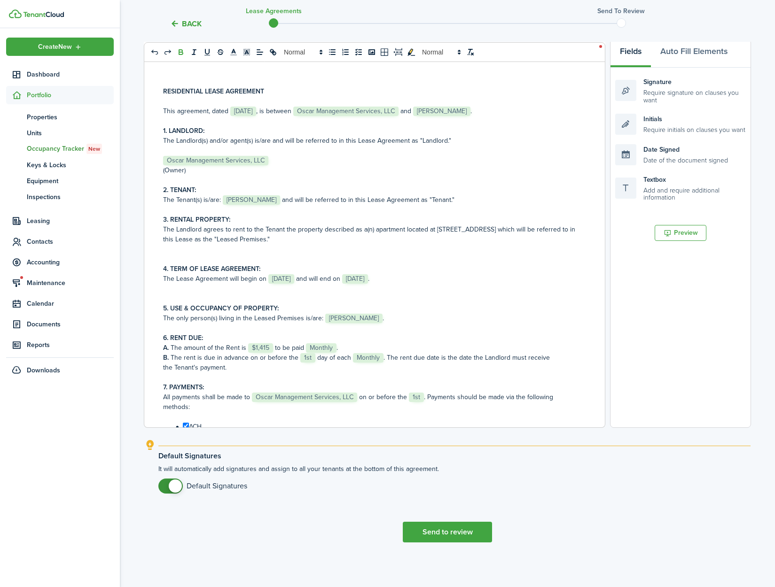
scroll to position [0, 0]
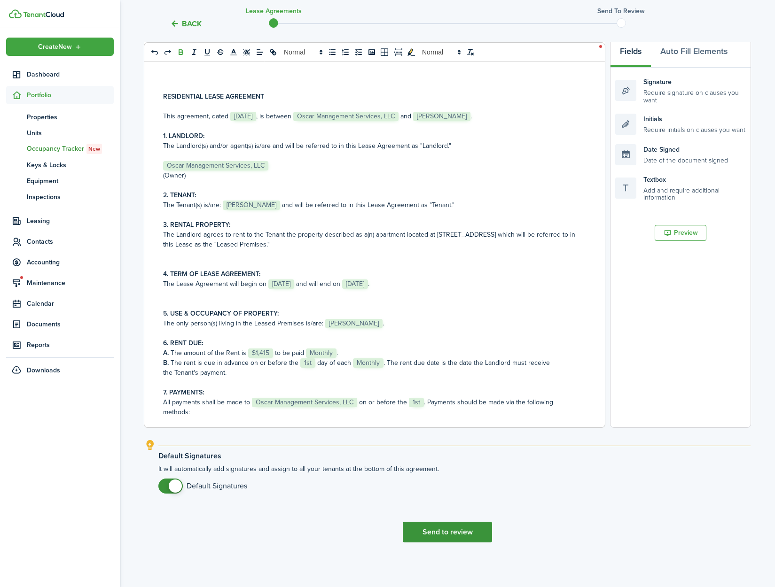
click at [428, 533] on button "Send to review" at bounding box center [447, 532] width 89 height 21
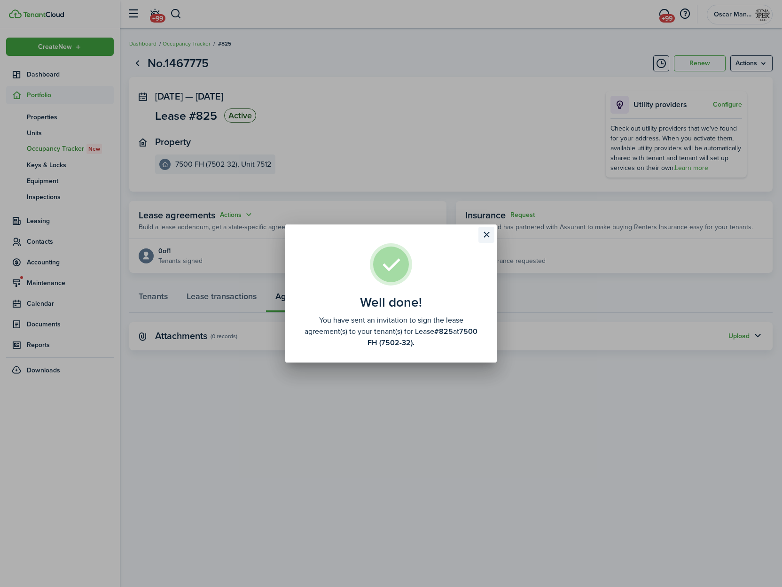
click at [483, 236] on button "Close modal" at bounding box center [486, 235] width 16 height 16
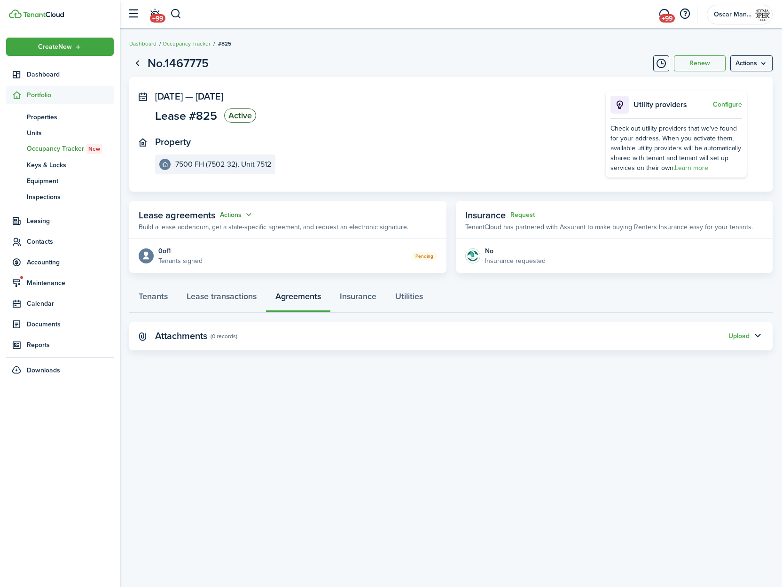
click at [241, 219] on button "Actions" at bounding box center [237, 215] width 34 height 11
click at [237, 231] on link "Edit" at bounding box center [213, 233] width 82 height 16
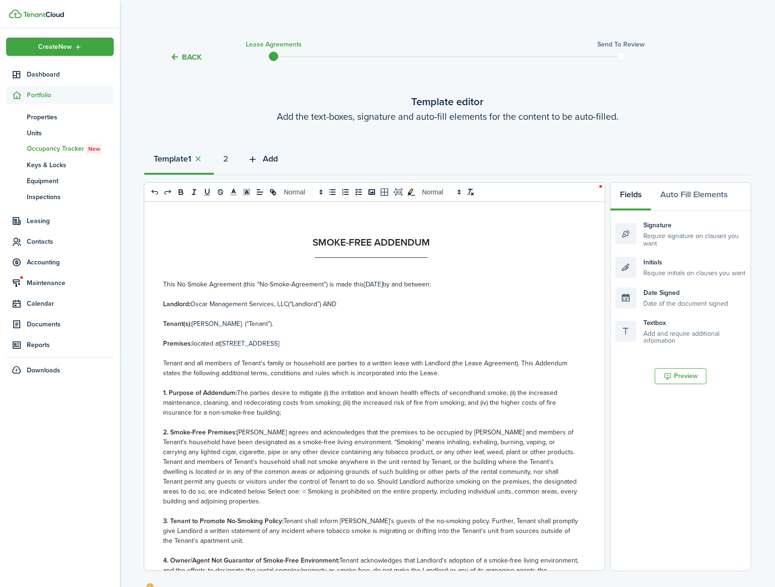
click at [278, 163] on span "Add" at bounding box center [270, 159] width 15 height 13
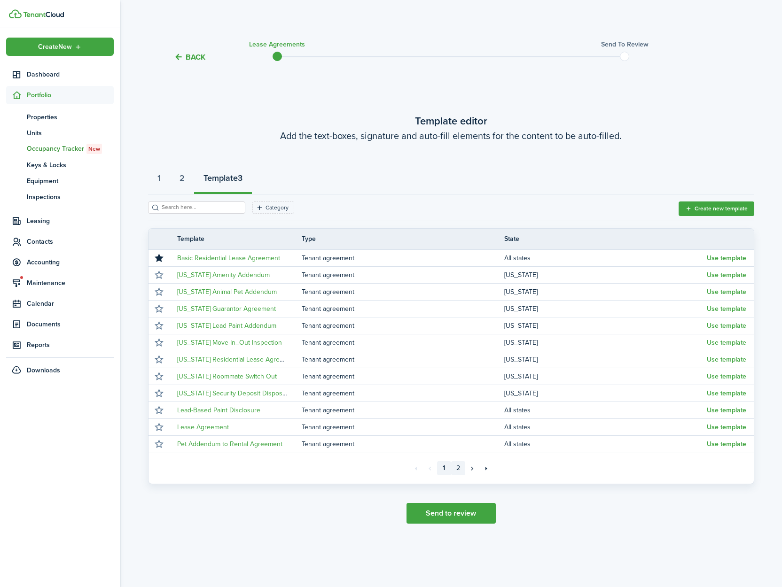
click at [456, 469] on link "2" at bounding box center [458, 468] width 14 height 14
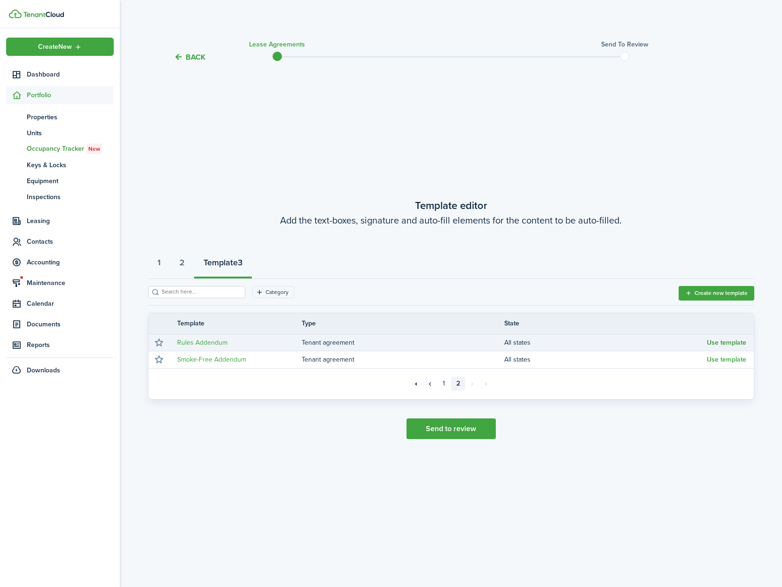
click at [723, 346] on button "Use template" at bounding box center [726, 343] width 39 height 8
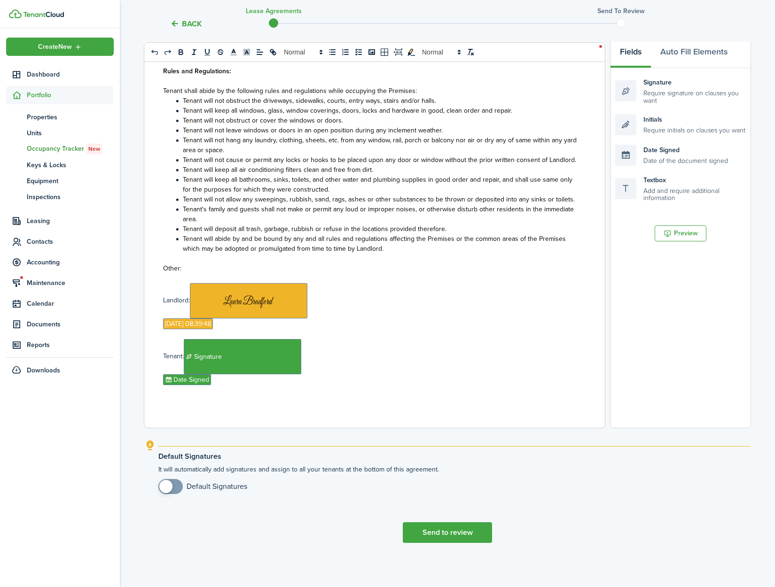
scroll to position [143, 0]
checkbox input "true"
click at [168, 488] on span at bounding box center [165, 486] width 13 height 13
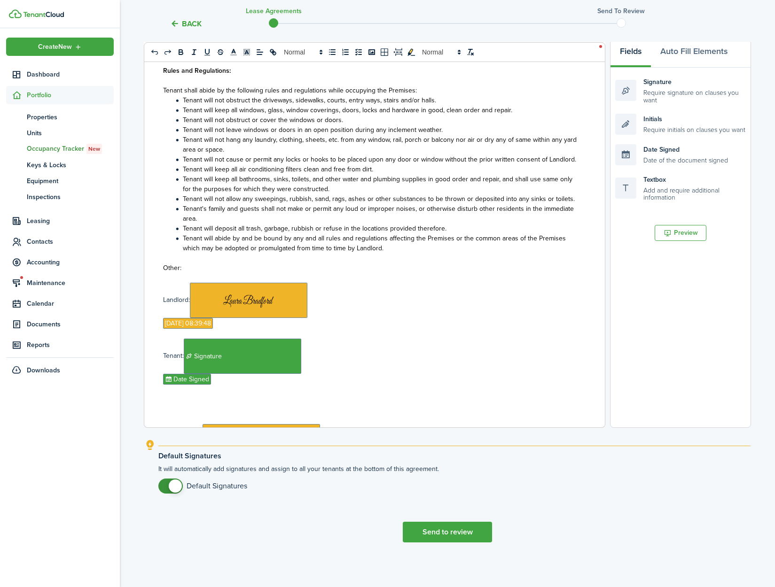
scroll to position [257, 0]
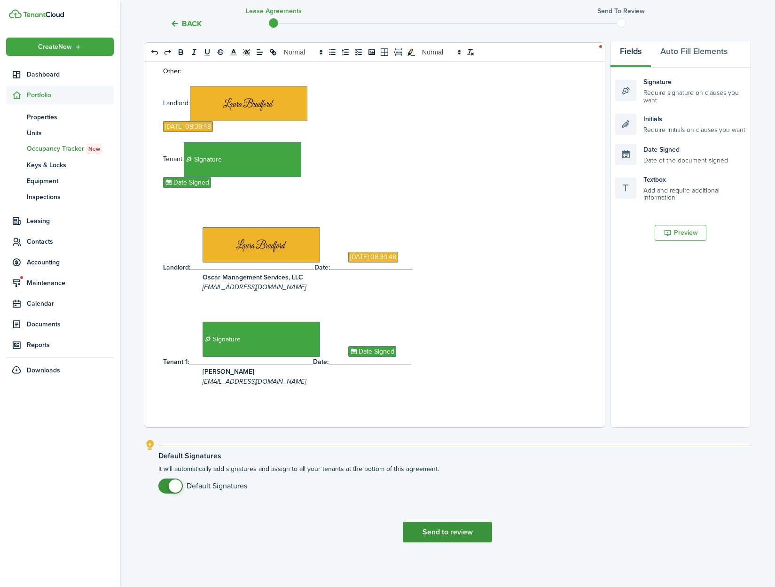
click at [441, 536] on button "Send to review" at bounding box center [447, 532] width 89 height 21
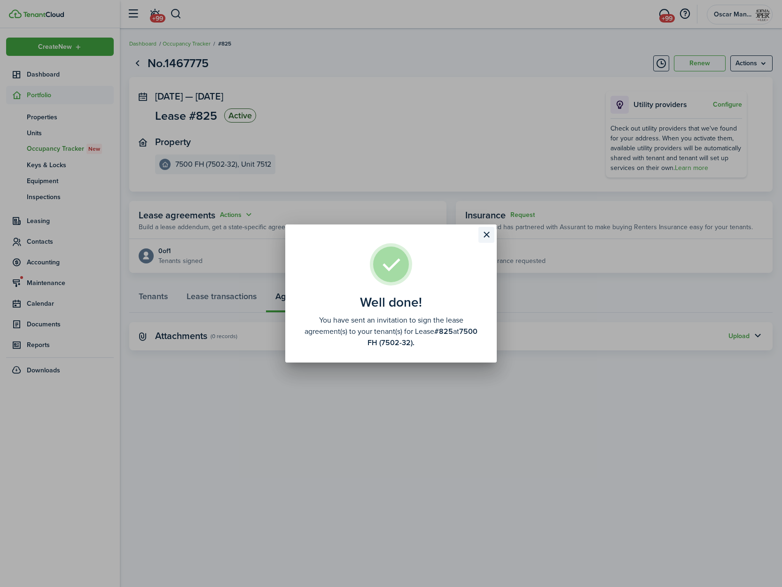
click at [482, 238] on button "Close modal" at bounding box center [486, 235] width 16 height 16
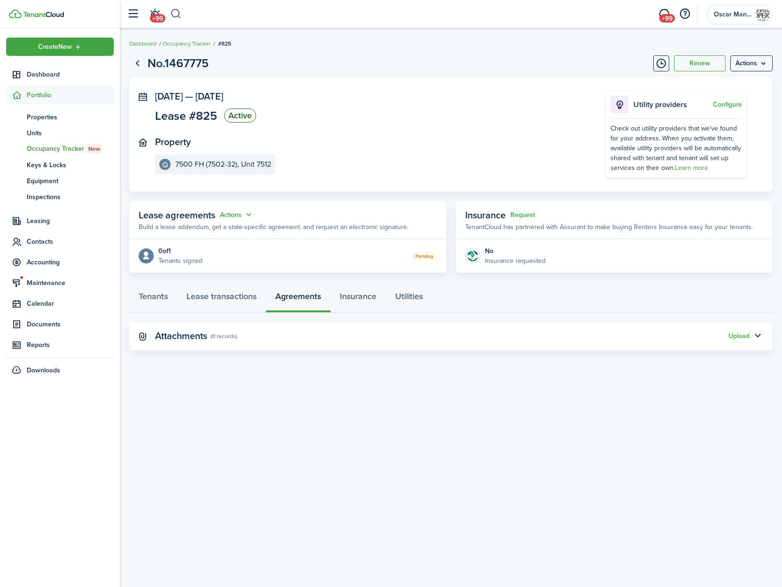
click at [177, 16] on button "button" at bounding box center [176, 14] width 12 height 16
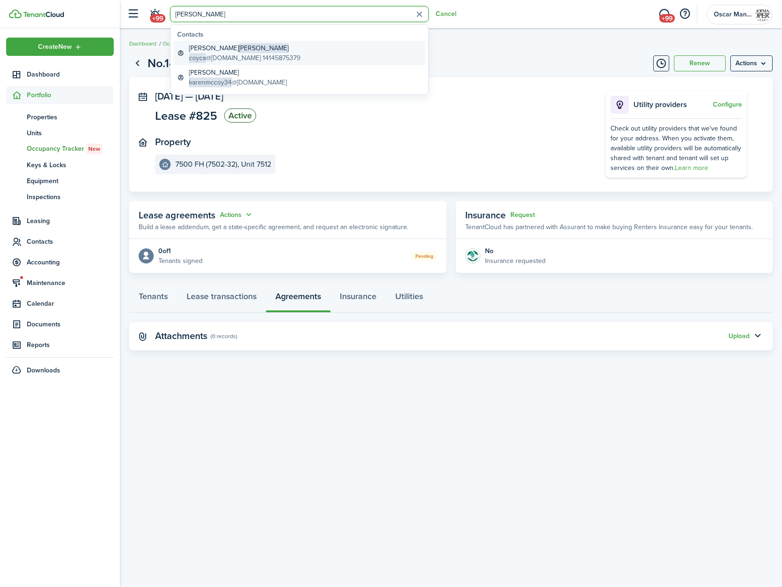
type input "coy"
click at [239, 48] on span "Coy" at bounding box center [264, 48] width 50 height 10
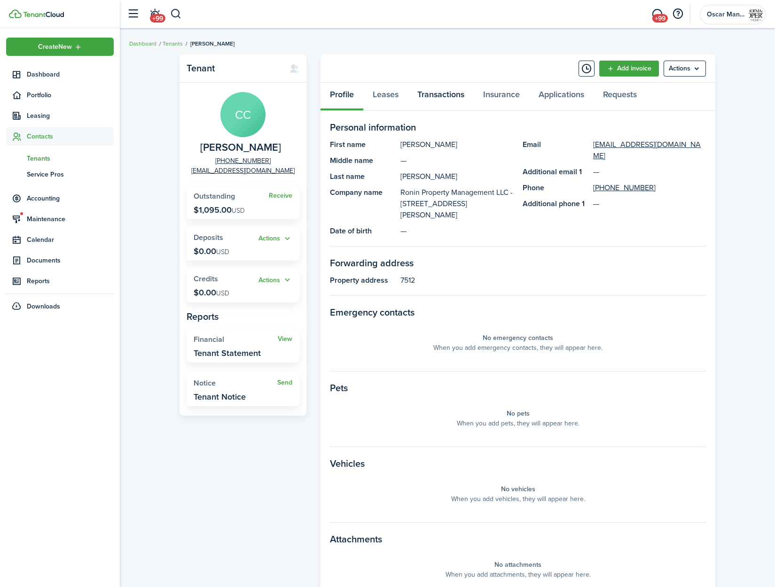
click at [425, 99] on link "Transactions" at bounding box center [441, 97] width 66 height 28
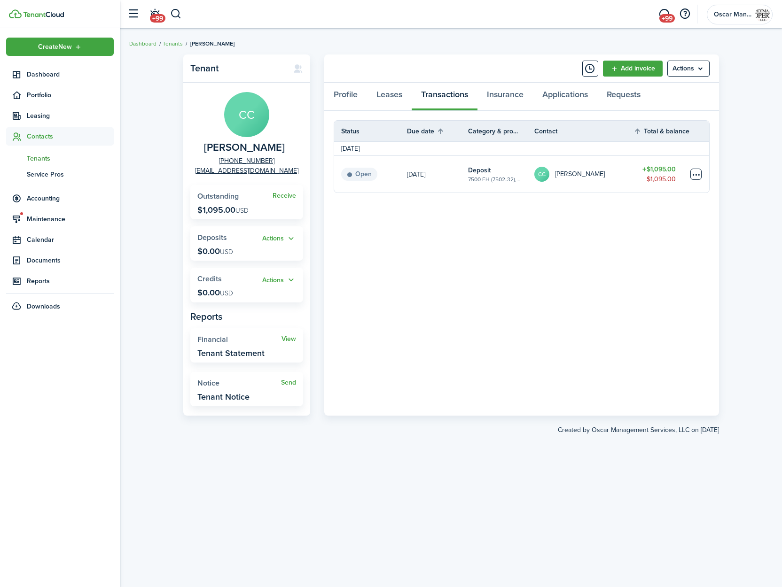
click at [692, 175] on table-menu-btn-icon at bounding box center [695, 174] width 11 height 11
click at [668, 214] on link "Mark as paid" at bounding box center [660, 209] width 82 height 16
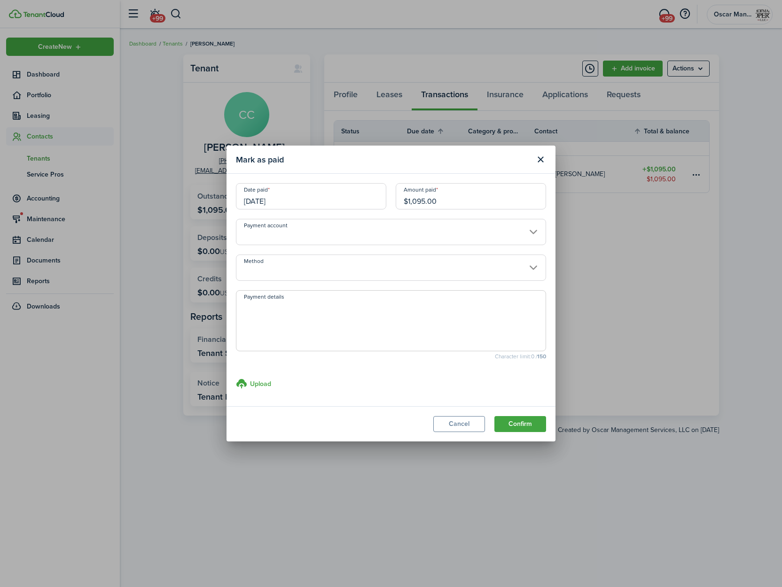
click at [314, 313] on textarea "Payment details" at bounding box center [390, 323] width 309 height 45
type textarea "Paid by sale of property."
click at [536, 428] on button "Confirm" at bounding box center [520, 424] width 52 height 16
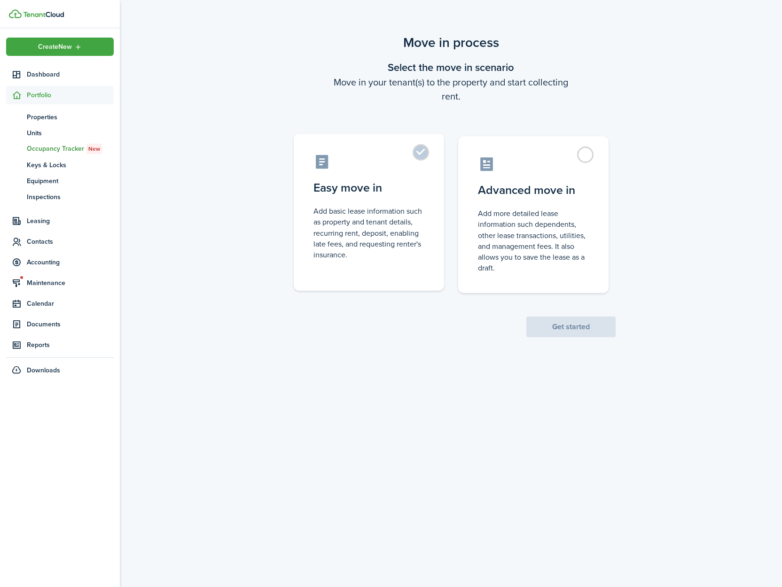
click at [414, 161] on label "Easy move in Add basic lease information such as property and tenant details, r…" at bounding box center [369, 212] width 150 height 157
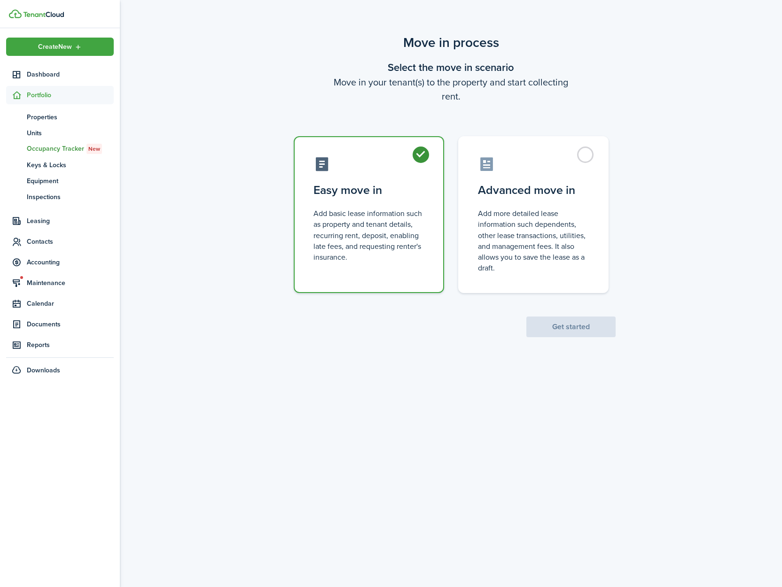
radio input "true"
click at [555, 325] on button "Get started" at bounding box center [570, 327] width 89 height 21
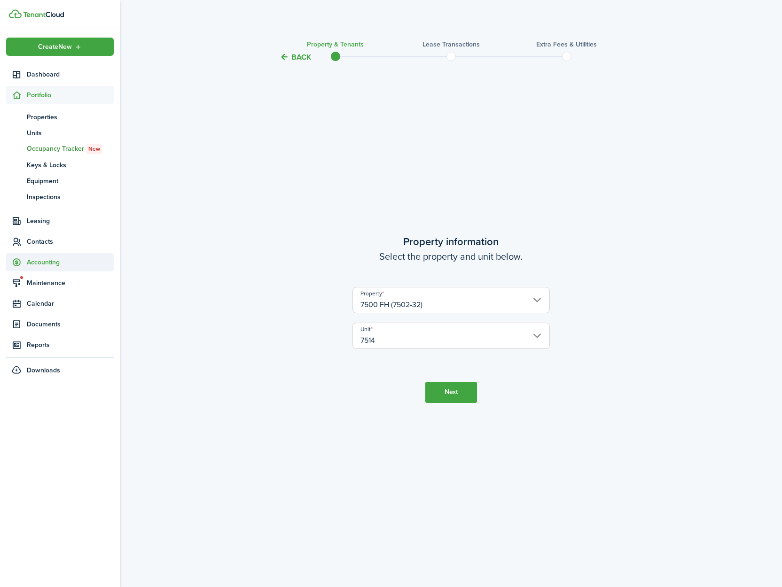
drag, startPoint x: 454, startPoint y: 388, endPoint x: 38, endPoint y: 262, distance: 434.7
click at [454, 388] on button "Next" at bounding box center [451, 392] width 52 height 21
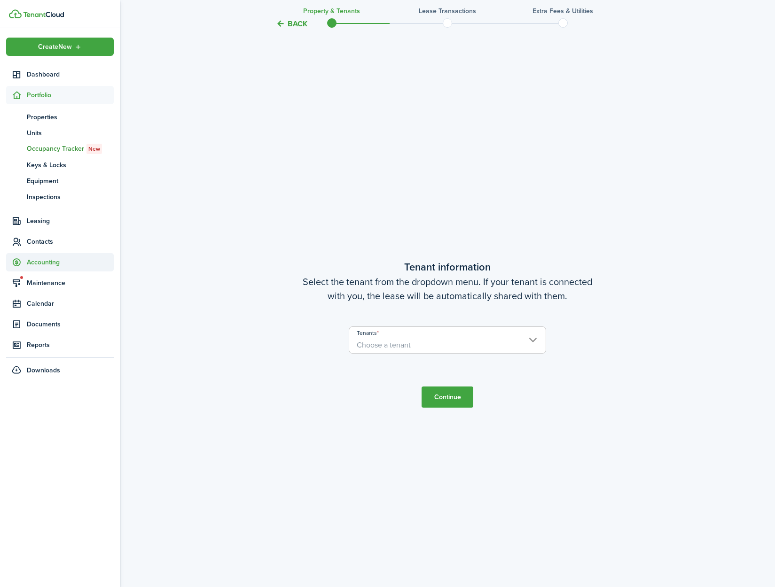
scroll to position [524, 0]
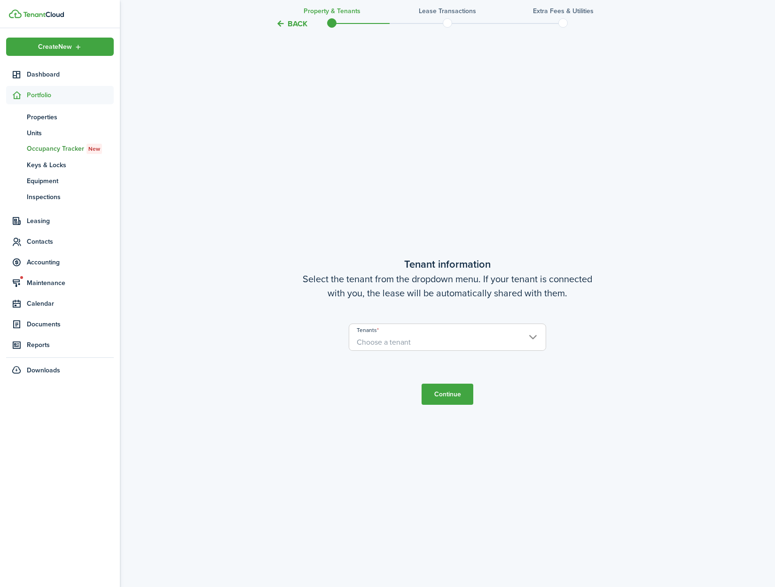
click at [411, 346] on span "Choose a tenant" at bounding box center [447, 342] width 196 height 16
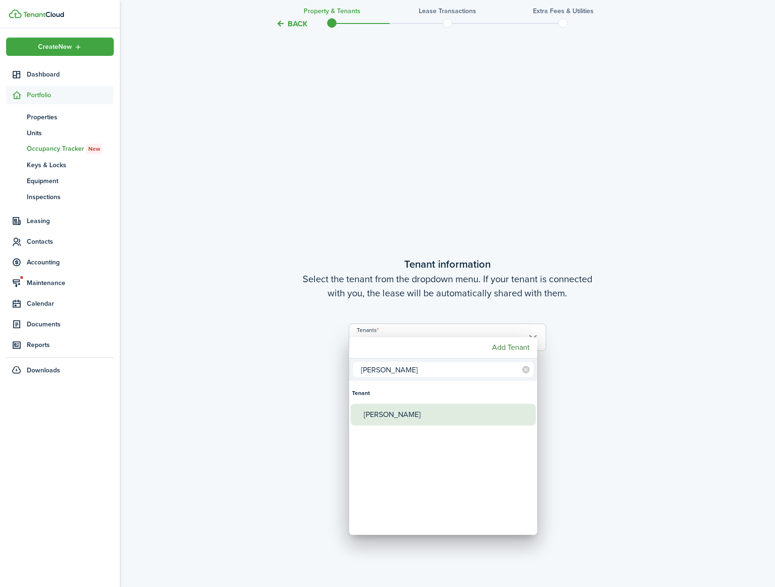
type input "alva"
click at [402, 423] on div "[PERSON_NAME]" at bounding box center [447, 415] width 166 height 22
type input "[PERSON_NAME]"
click at [574, 424] on div at bounding box center [387, 294] width 925 height 738
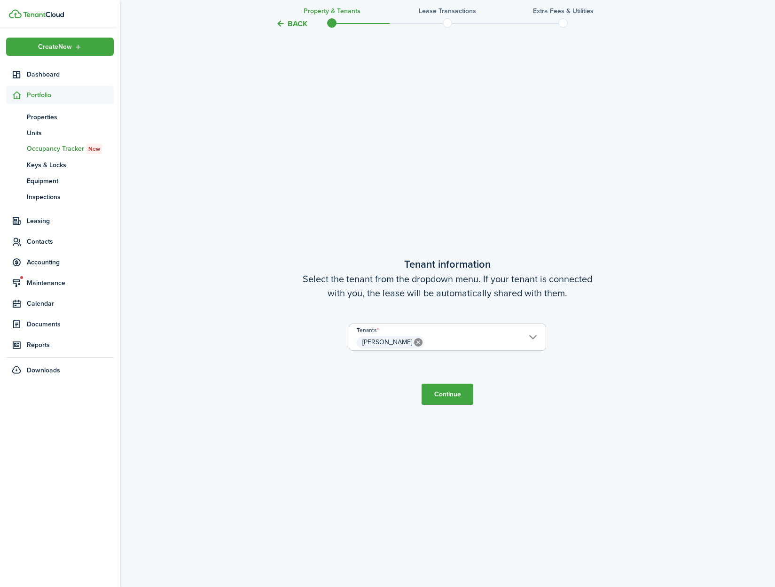
click at [456, 395] on button "Continue" at bounding box center [447, 394] width 52 height 21
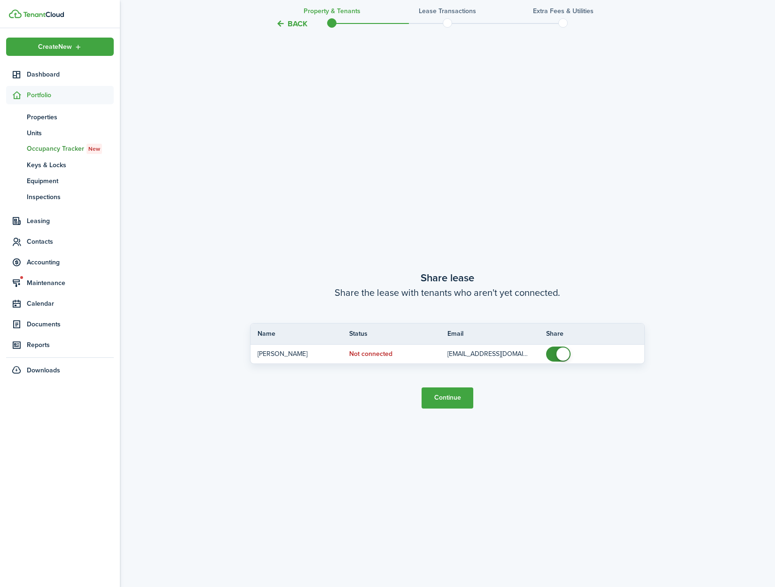
scroll to position [1112, 0]
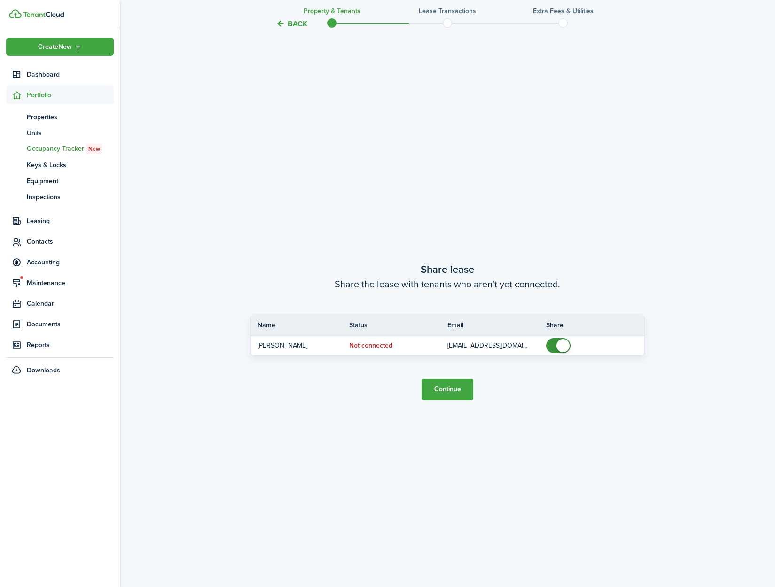
click at [452, 398] on button "Continue" at bounding box center [447, 389] width 52 height 21
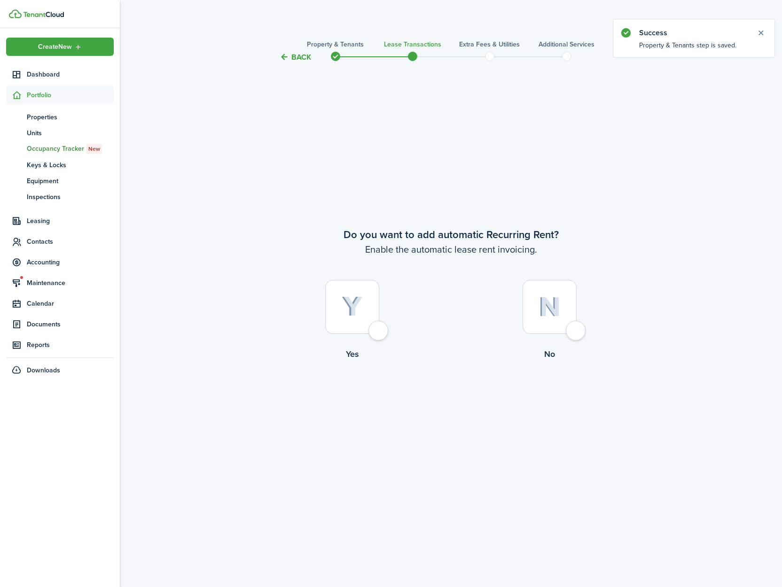
click at [379, 334] on div at bounding box center [352, 307] width 54 height 54
radio input "true"
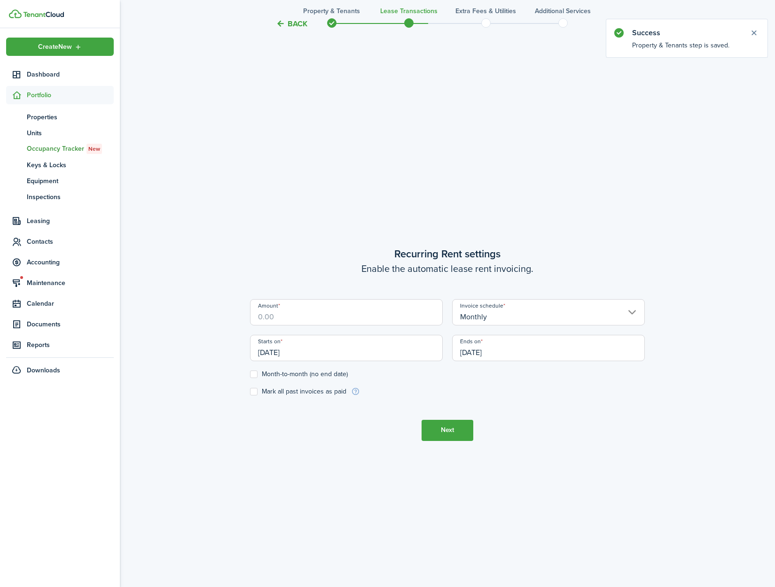
scroll to position [524, 0]
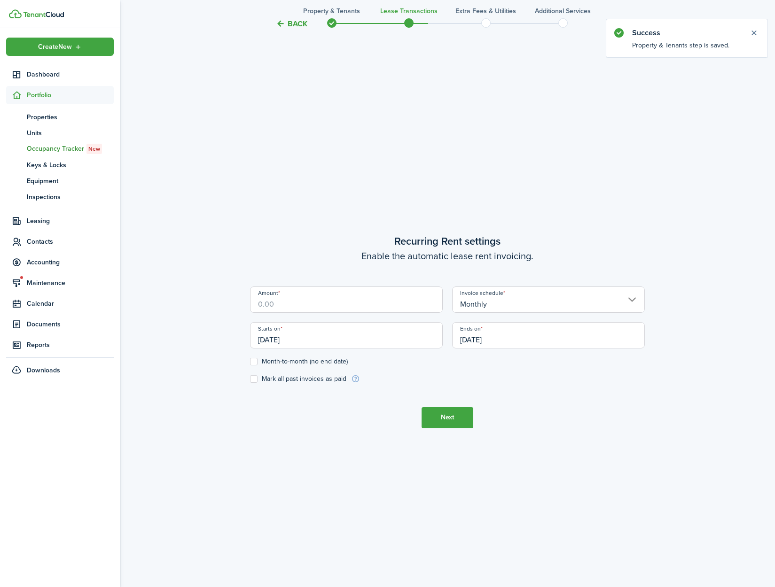
click at [304, 305] on input "Amount" at bounding box center [346, 300] width 193 height 26
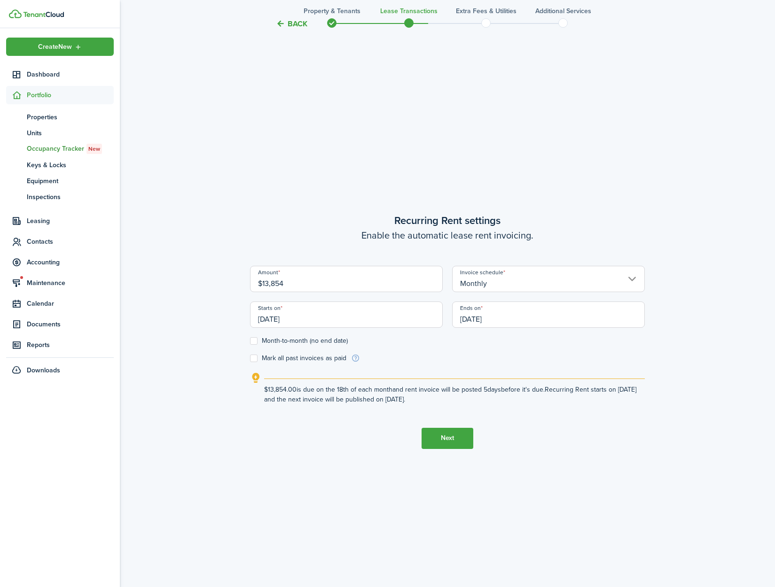
type input "$13,854.00"
click at [312, 315] on input "[DATE]" at bounding box center [346, 315] width 193 height 26
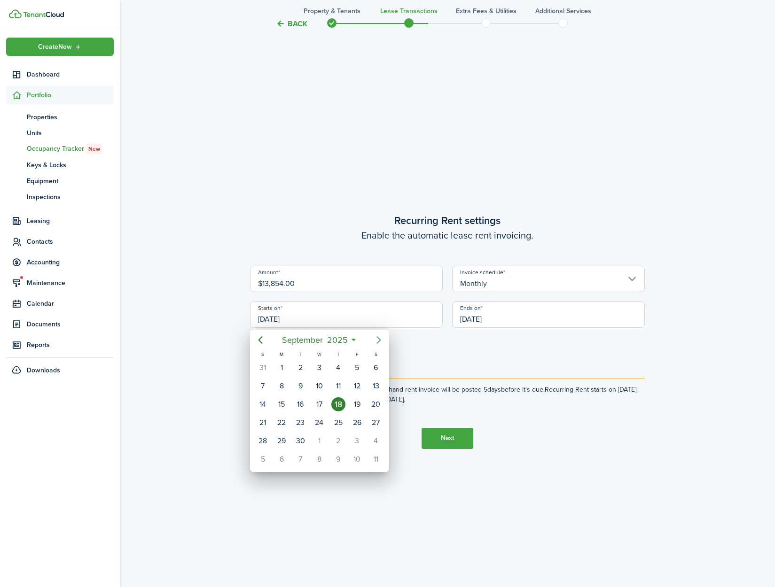
click at [375, 335] on icon "Next page" at bounding box center [378, 339] width 11 height 11
click at [317, 365] on div "1" at bounding box center [319, 368] width 14 height 14
type input "[DATE]"
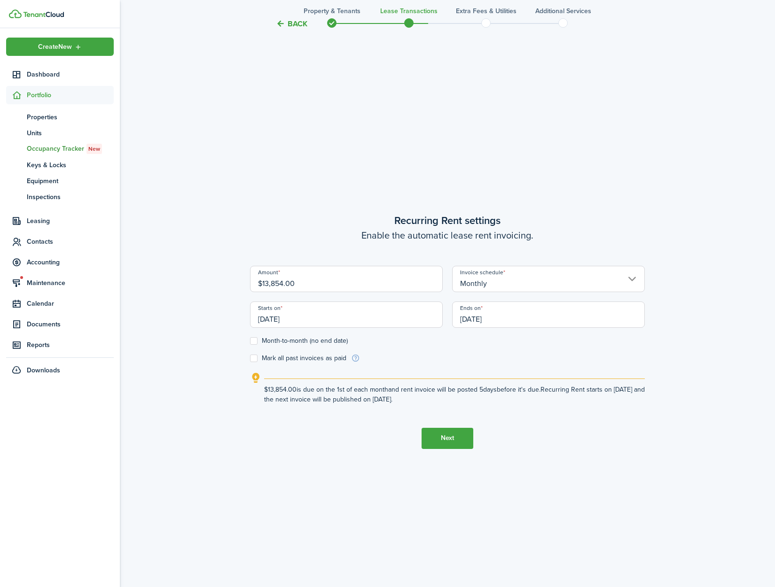
click at [528, 325] on input "[DATE]" at bounding box center [548, 315] width 193 height 26
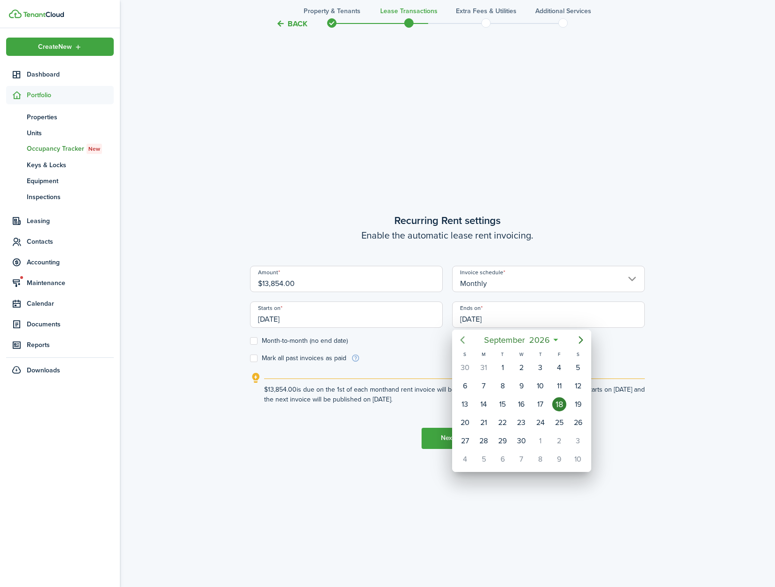
click at [460, 340] on icon "Previous page" at bounding box center [462, 340] width 4 height 8
click at [480, 461] on div "31" at bounding box center [483, 459] width 14 height 14
type input "[DATE]"
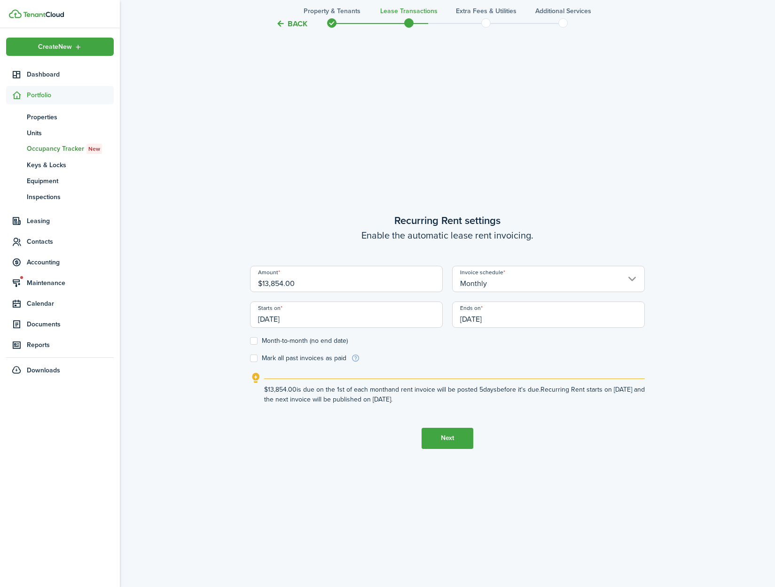
drag, startPoint x: 660, startPoint y: 463, endPoint x: 527, endPoint y: 461, distance: 133.4
click at [660, 463] on div "Back Property & Tenants Lease Transactions Extra fees & Utilities Additional Se…" at bounding box center [447, 67] width 655 height 1116
click at [441, 442] on button "Next" at bounding box center [447, 438] width 52 height 21
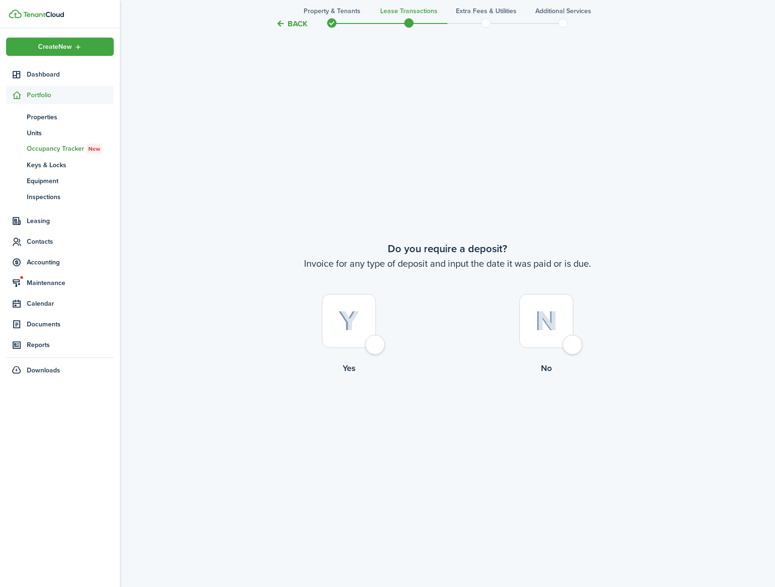
scroll to position [1112, 0]
click at [368, 345] on div at bounding box center [349, 319] width 54 height 54
radio input "true"
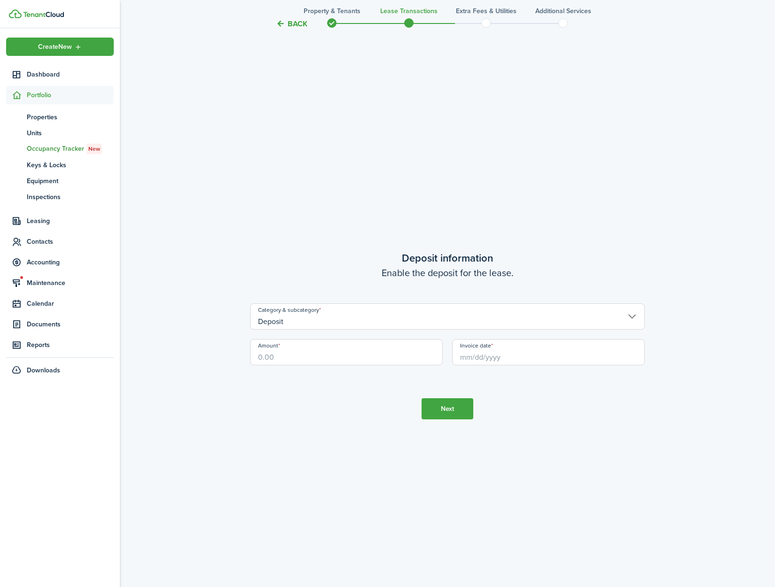
scroll to position [1699, 0]
click at [313, 358] on input "Amount" at bounding box center [346, 348] width 193 height 26
type input "$1,195.00"
click at [494, 361] on div "Invoice date" at bounding box center [548, 353] width 202 height 36
click at [500, 352] on input "Invoice date" at bounding box center [548, 348] width 193 height 26
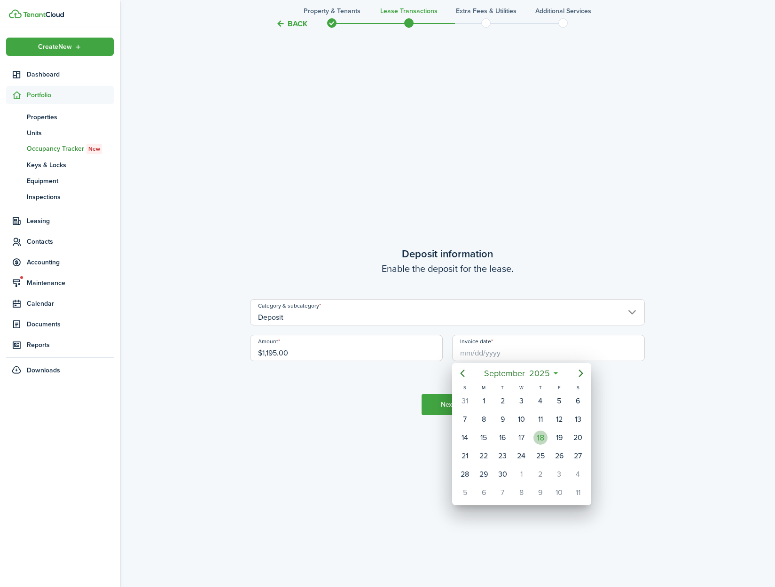
drag, startPoint x: 545, startPoint y: 436, endPoint x: 617, endPoint y: 439, distance: 71.9
click at [545, 436] on div "18" at bounding box center [540, 438] width 14 height 14
type input "[DATE]"
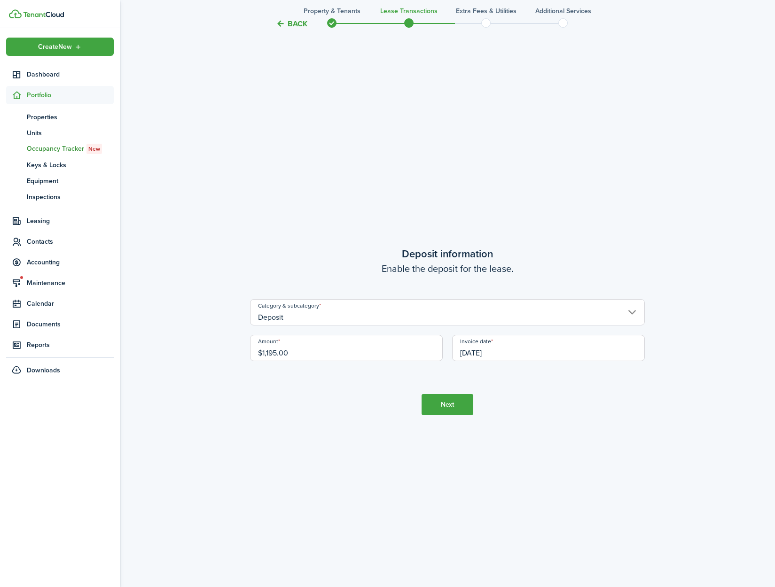
click at [632, 439] on tc-wizard-step "Deposit information Enable the deposit for the lease. Category & subcategory De…" at bounding box center [447, 330] width 395 height 587
click at [466, 411] on button "Next" at bounding box center [447, 404] width 52 height 21
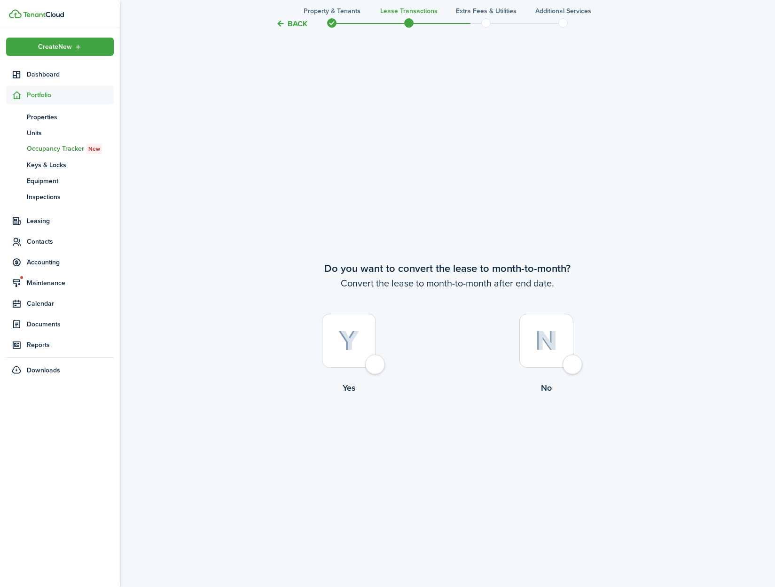
scroll to position [2286, 0]
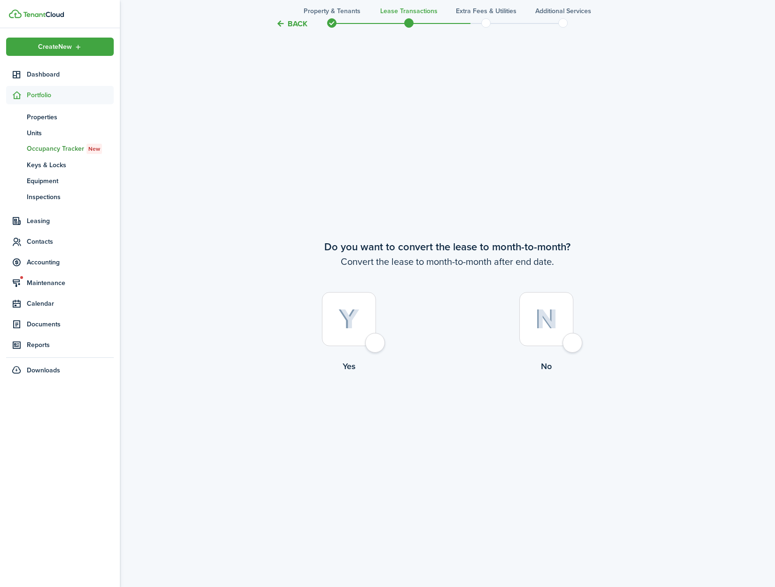
click at [374, 346] on div at bounding box center [349, 319] width 54 height 54
radio input "true"
click at [427, 407] on button "Continue" at bounding box center [447, 411] width 52 height 21
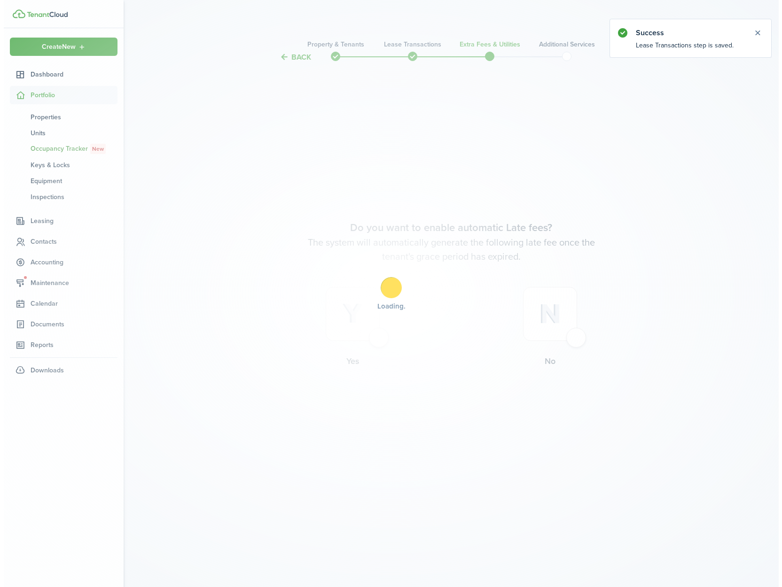
scroll to position [0, 0]
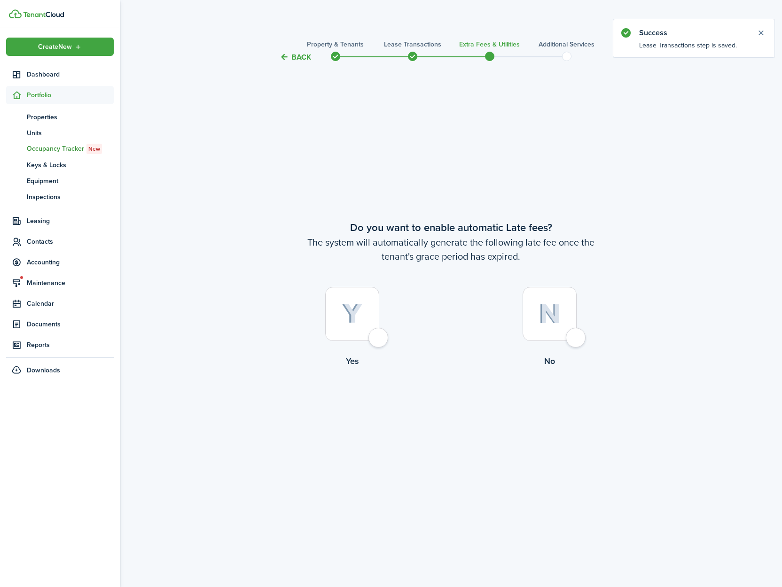
click at [379, 341] on div at bounding box center [352, 314] width 54 height 54
radio input "true"
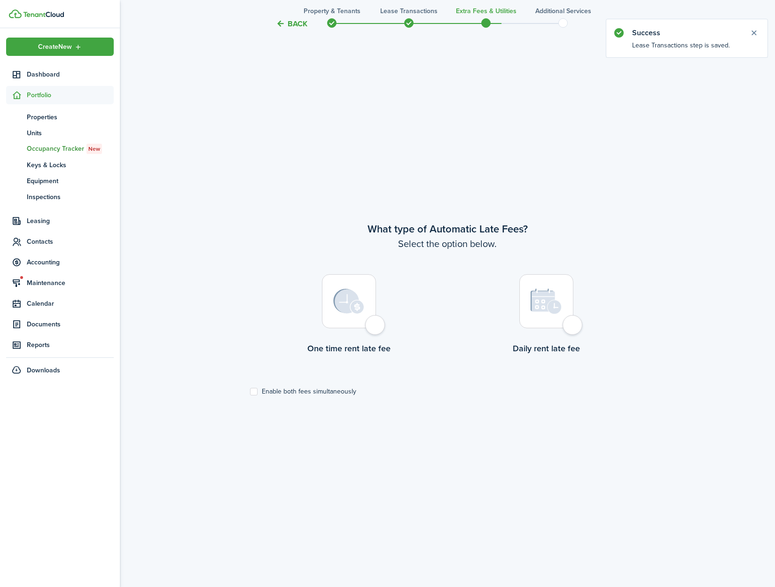
click at [369, 328] on div at bounding box center [349, 301] width 54 height 54
radio input "true"
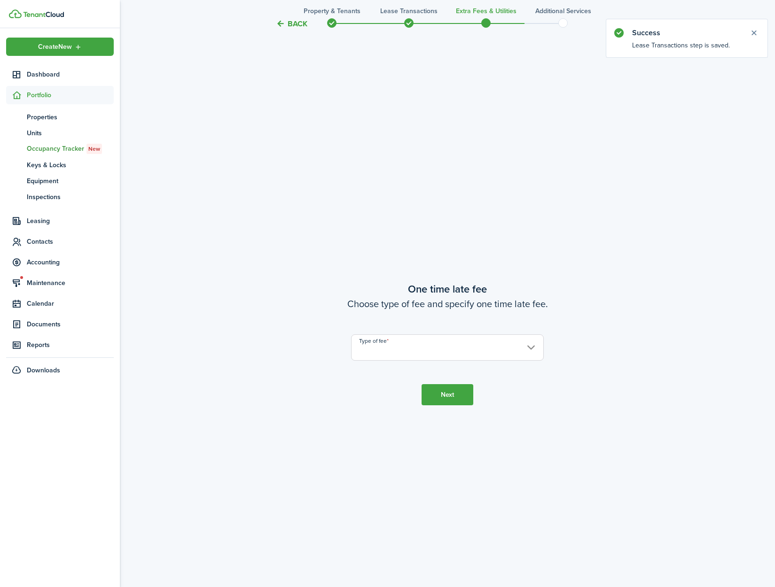
scroll to position [1112, 0]
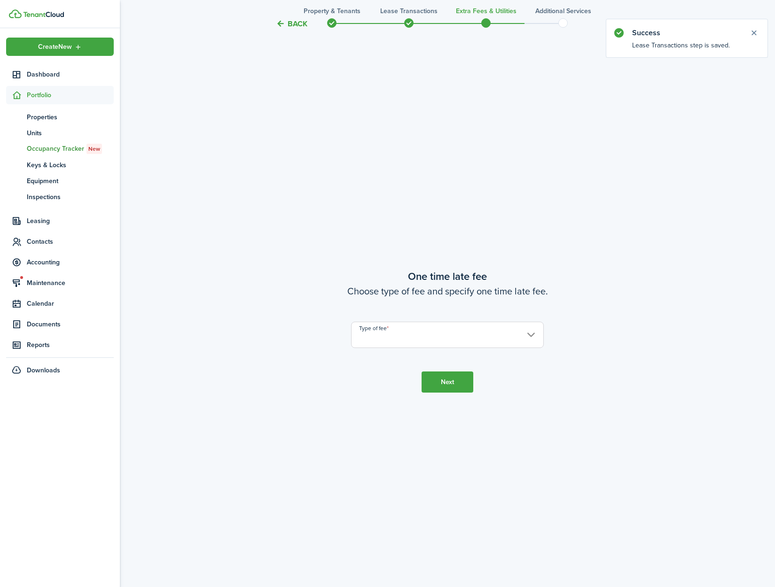
click at [439, 344] on input "Type of fee" at bounding box center [447, 335] width 193 height 26
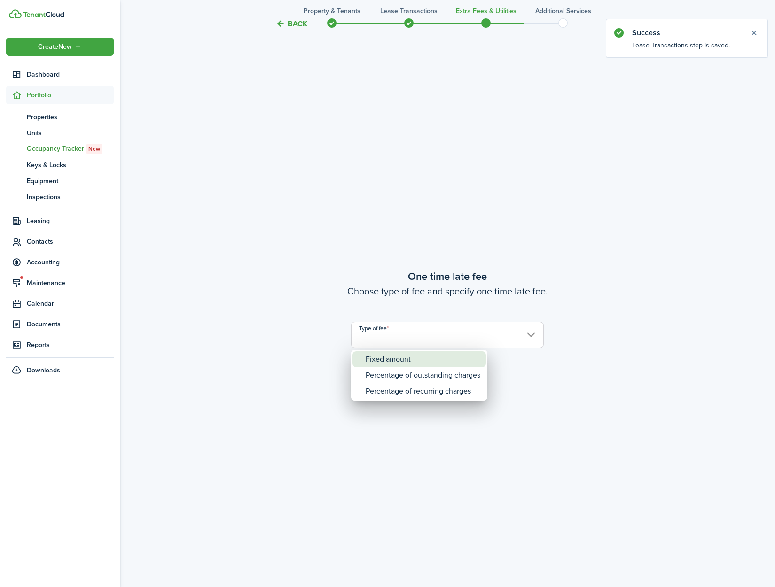
click at [437, 356] on div "Fixed amount" at bounding box center [423, 359] width 115 height 16
type input "Fixed amount"
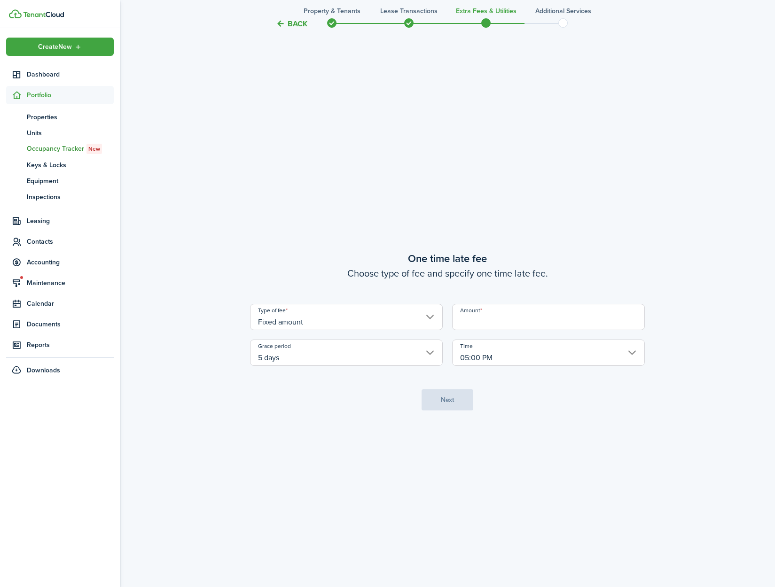
click at [511, 328] on input "Amount" at bounding box center [548, 317] width 193 height 26
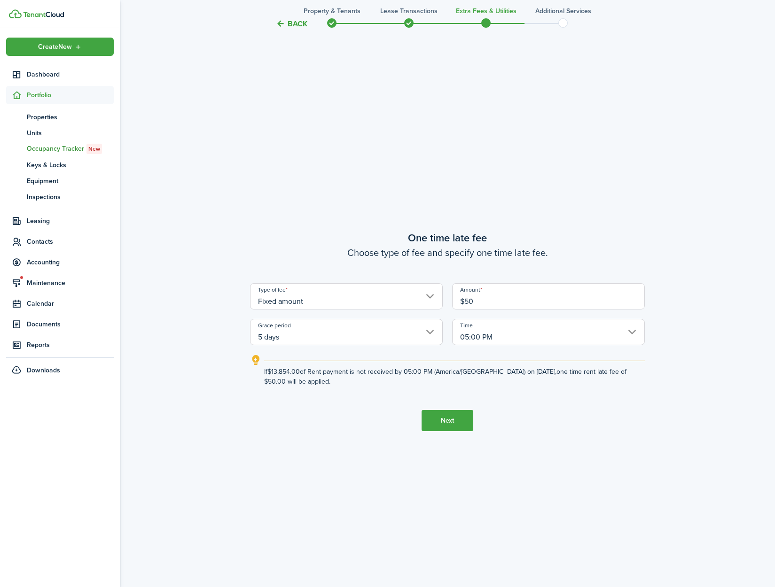
type input "$50.00"
click at [438, 421] on button "Next" at bounding box center [447, 420] width 52 height 21
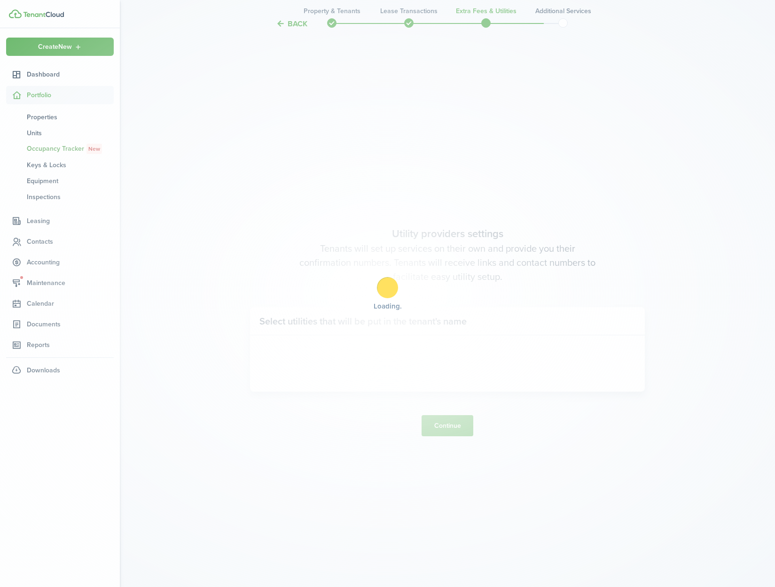
scroll to position [1699, 0]
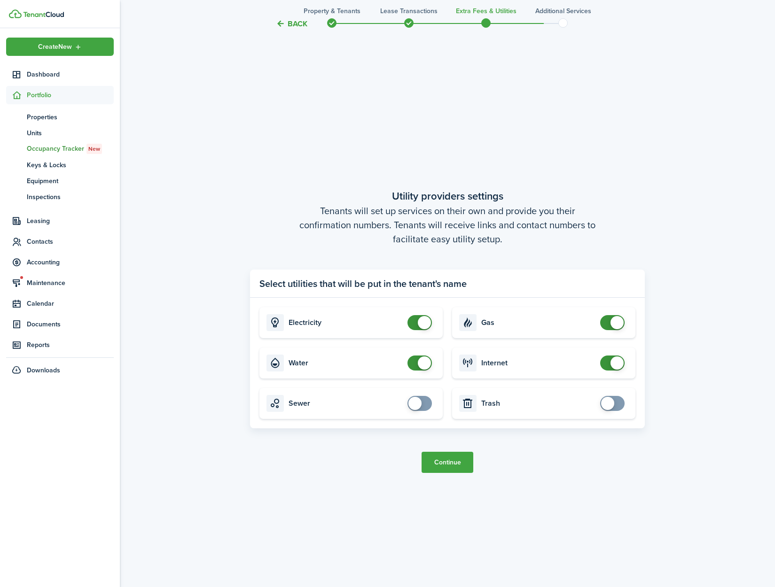
checkbox input "false"
click at [425, 366] on span at bounding box center [424, 363] width 13 height 13
click at [438, 460] on button "Continue" at bounding box center [447, 462] width 52 height 21
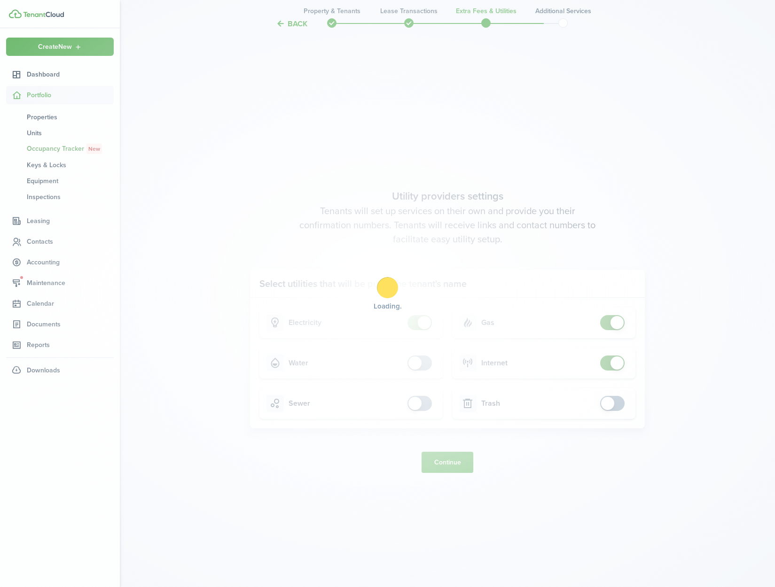
scroll to position [0, 0]
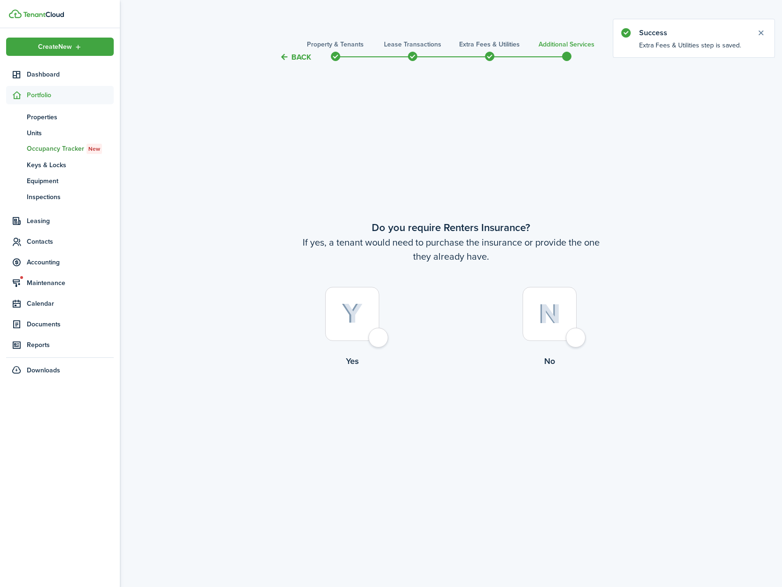
click at [584, 342] on label "No" at bounding box center [549, 329] width 197 height 85
radio input "true"
click at [462, 402] on button "Complete move in" at bounding box center [450, 406] width 69 height 21
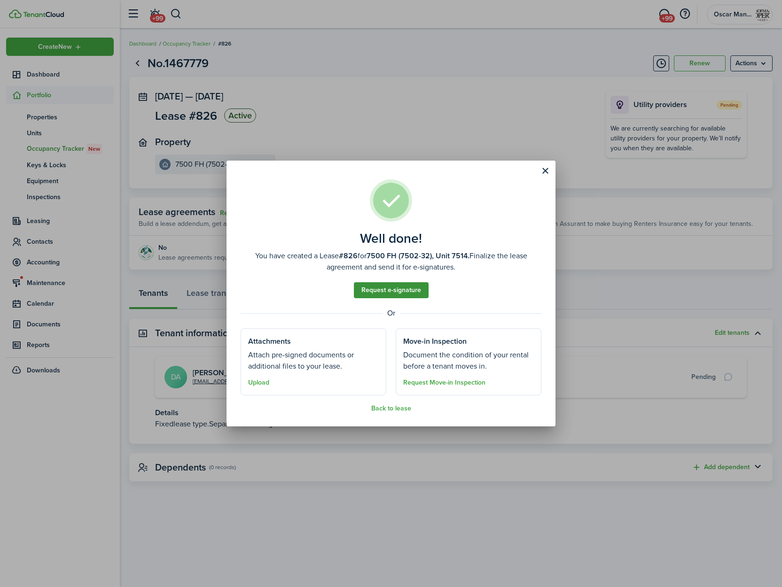
click at [407, 287] on link "Request e-signature" at bounding box center [391, 290] width 75 height 16
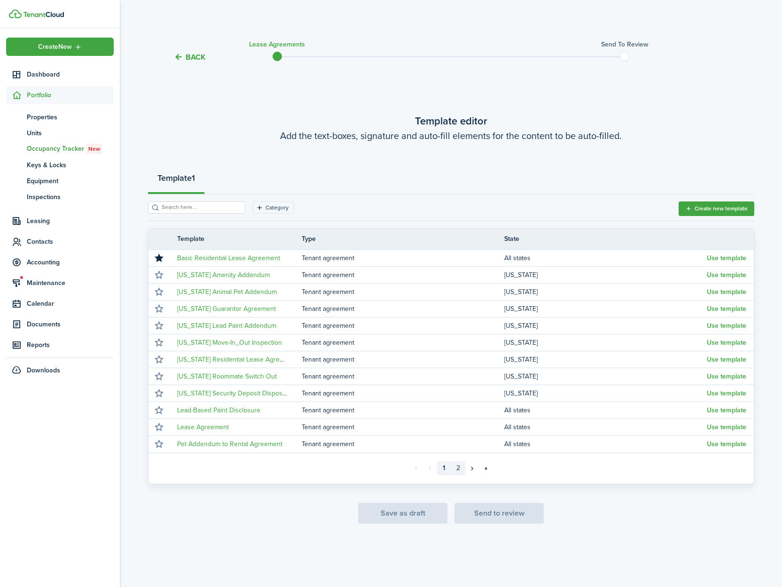
click at [462, 473] on link "2" at bounding box center [458, 468] width 14 height 14
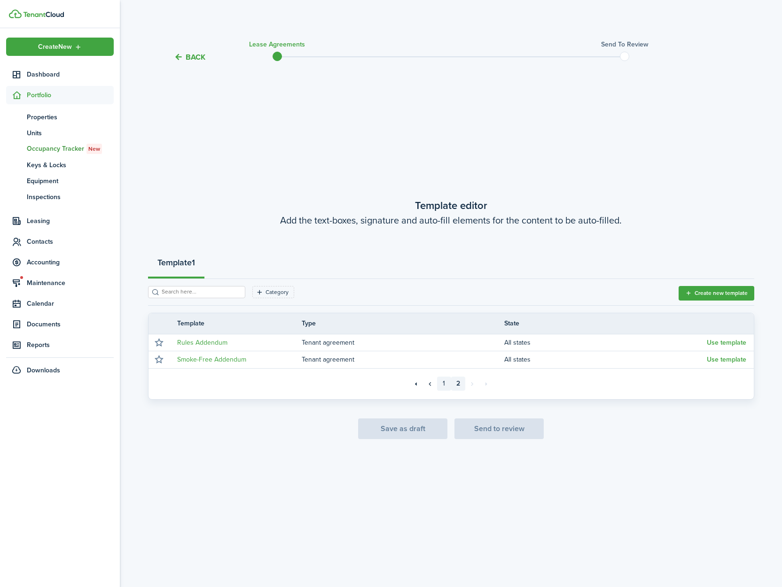
click at [443, 385] on link "1" at bounding box center [444, 384] width 14 height 14
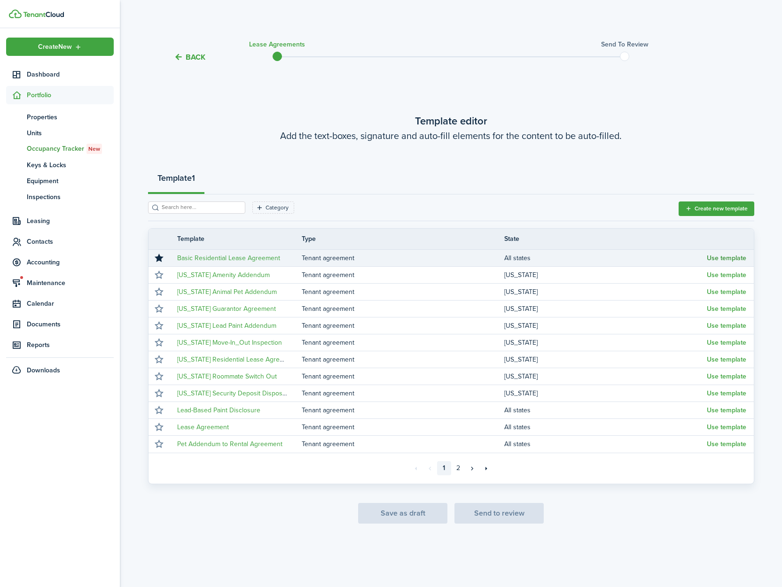
click at [721, 255] on button "Use template" at bounding box center [726, 259] width 39 height 8
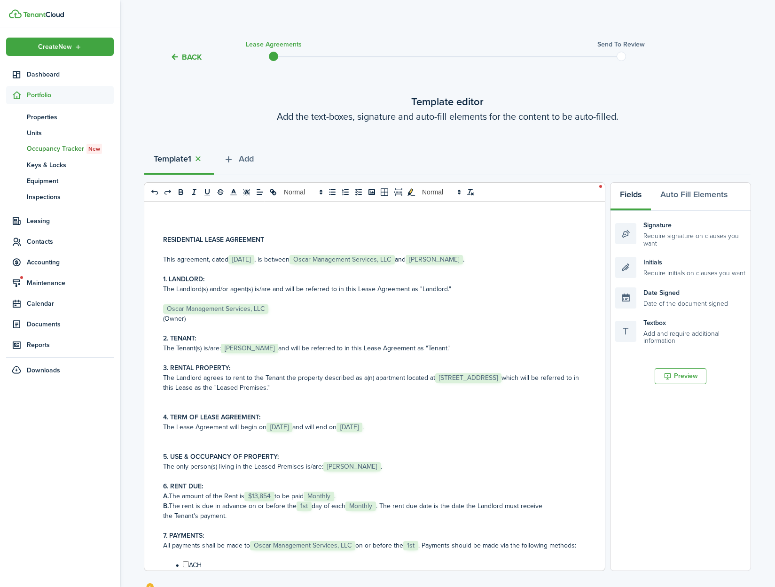
click at [435, 383] on span "[STREET_ADDRESS]" at bounding box center [468, 377] width 66 height 9
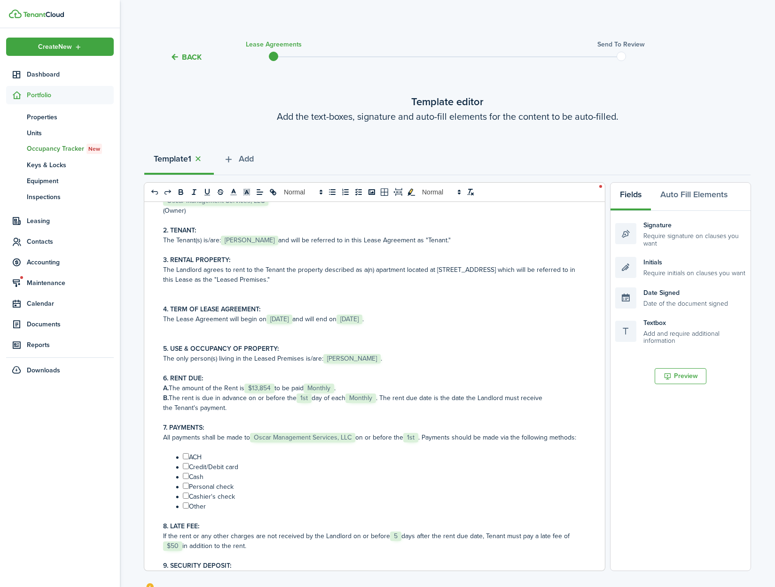
scroll to position [119, 0]
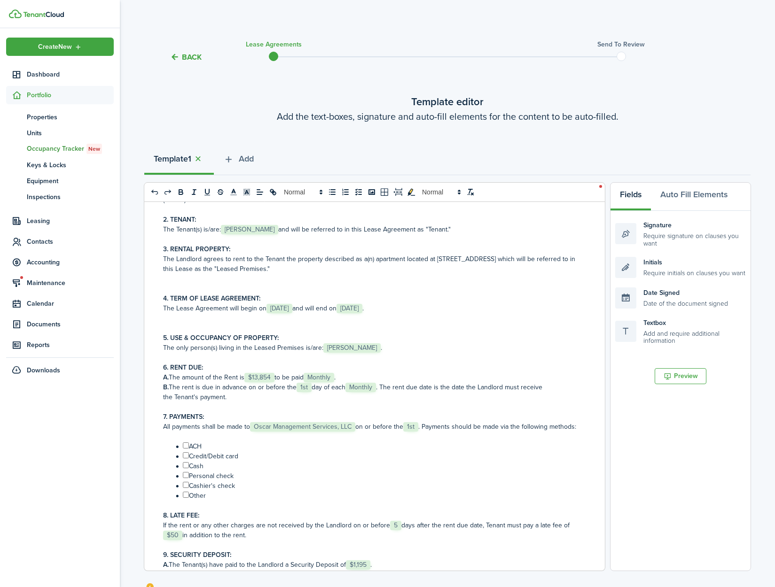
click at [188, 56] on button "Back" at bounding box center [185, 57] width 31 height 10
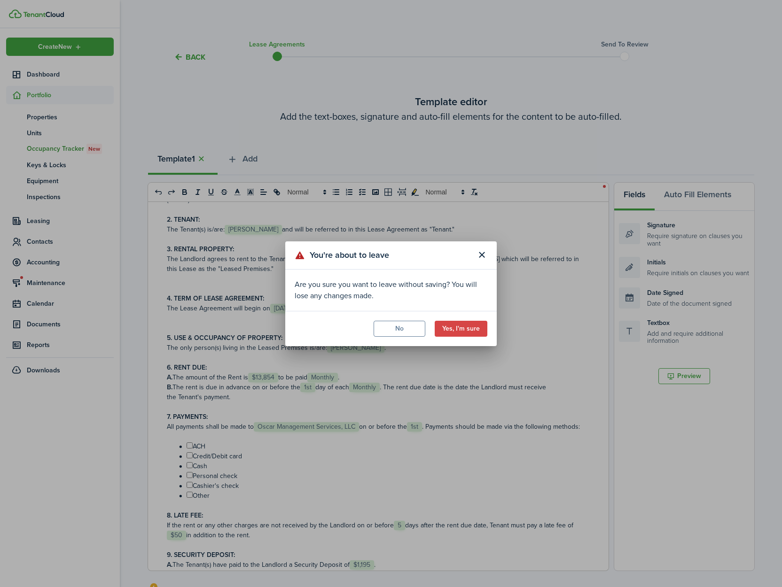
click at [420, 155] on div "You're about to leave Are you sure you want to leave without saving? You will l…" at bounding box center [391, 293] width 782 height 587
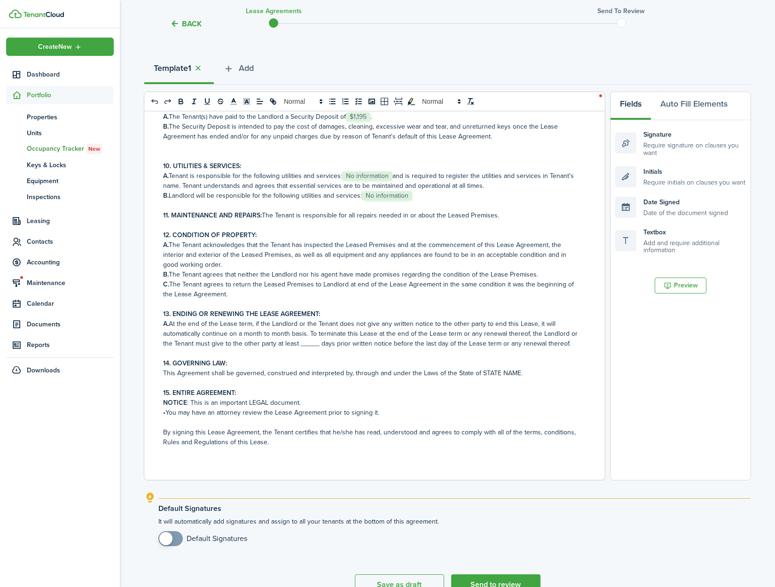
scroll to position [143, 0]
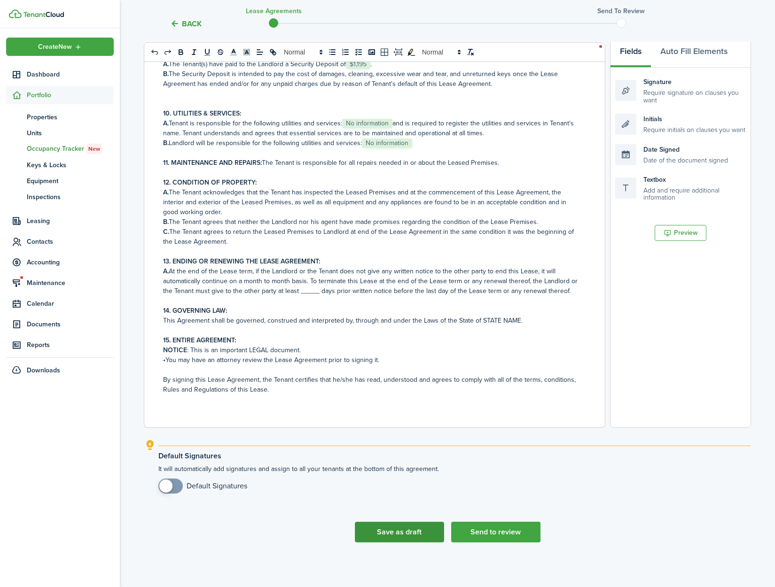
click at [385, 537] on button "Save as draft" at bounding box center [399, 532] width 89 height 21
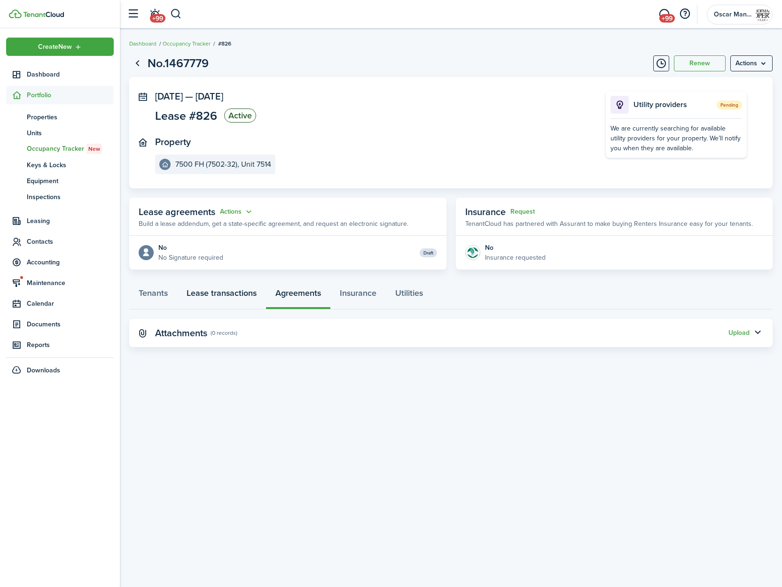
click at [228, 295] on link "Lease transactions" at bounding box center [221, 295] width 89 height 28
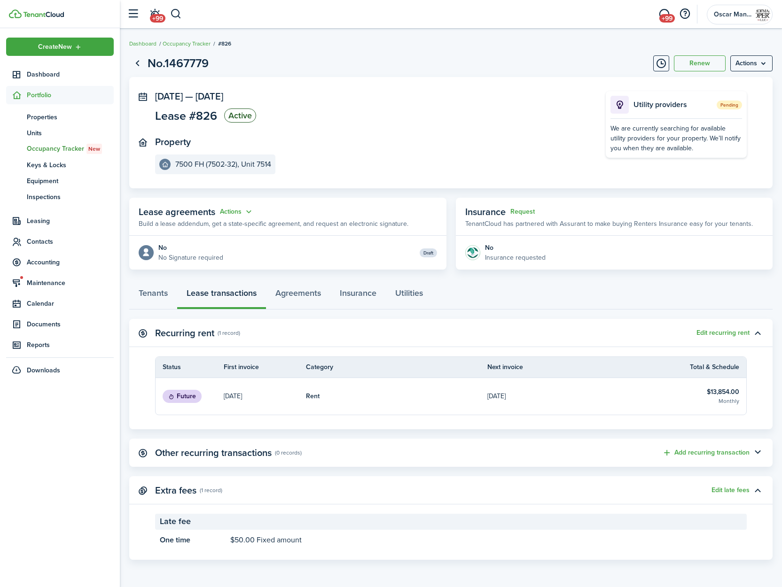
click at [565, 401] on link "[DATE]" at bounding box center [577, 396] width 181 height 37
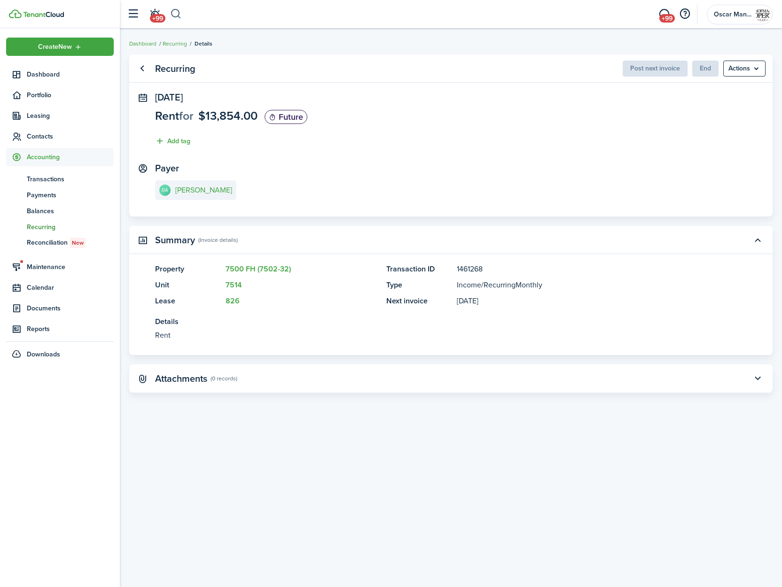
click at [175, 12] on button "button" at bounding box center [176, 14] width 12 height 16
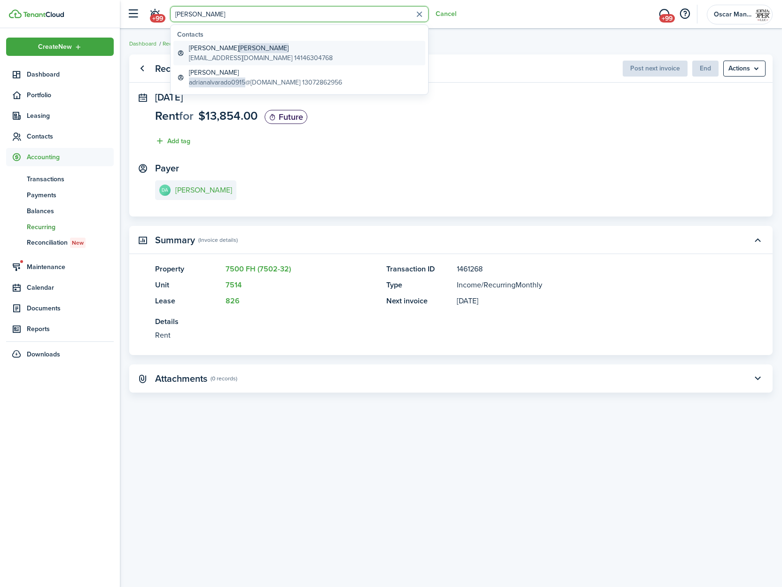
type input "alva"
click at [195, 48] on global-search-item-title "Debra Alva" at bounding box center [261, 48] width 144 height 10
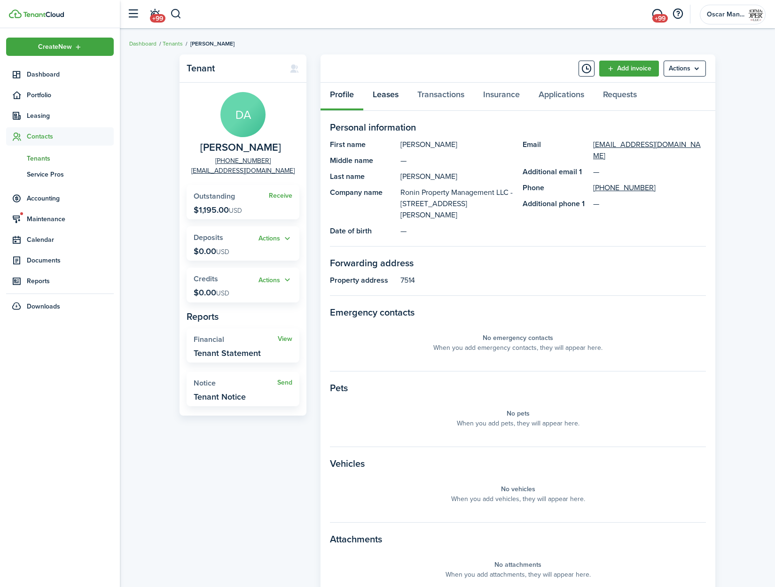
click at [382, 93] on link "Leases" at bounding box center [385, 97] width 45 height 28
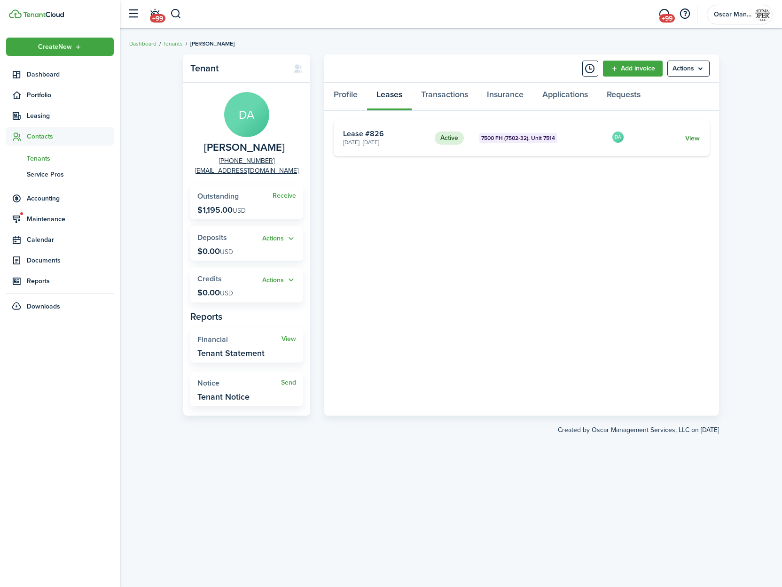
click at [698, 140] on link "View" at bounding box center [692, 138] width 15 height 10
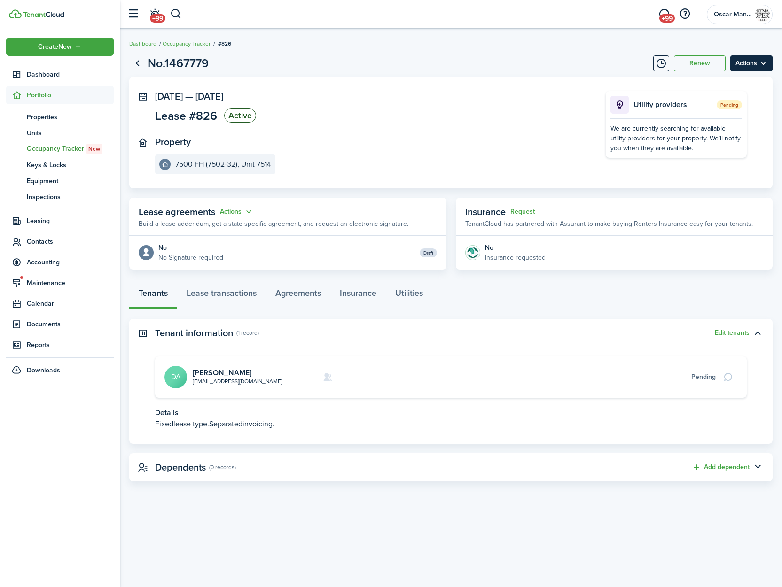
click at [750, 67] on menu-btn "Actions" at bounding box center [751, 63] width 42 height 16
click at [747, 86] on button "Edit" at bounding box center [731, 84] width 82 height 16
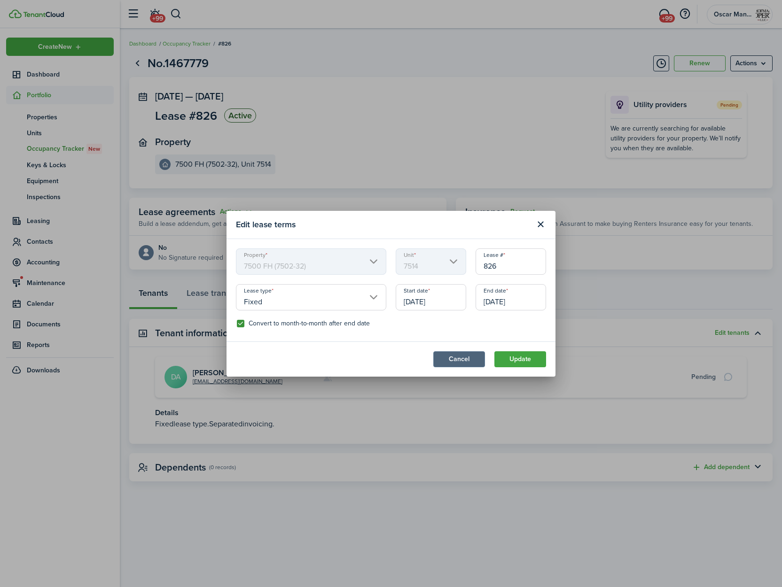
click at [481, 358] on button "Cancel" at bounding box center [459, 359] width 52 height 16
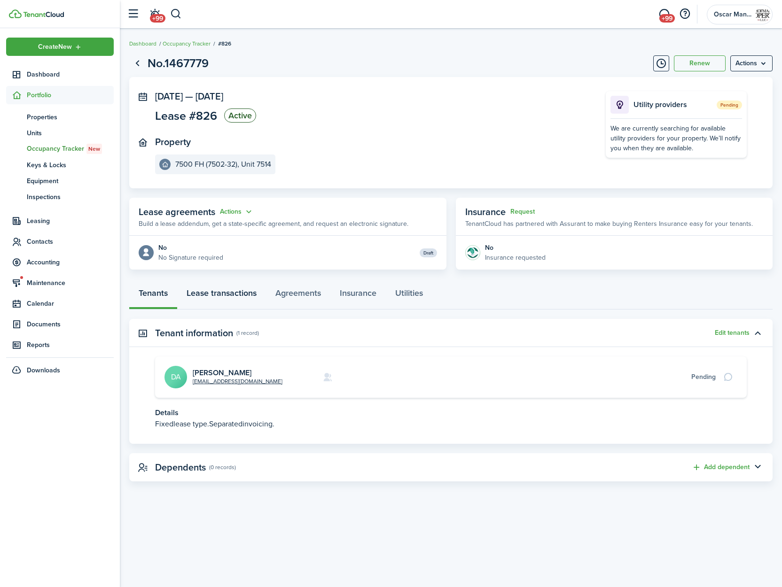
click at [223, 294] on link "Lease transactions" at bounding box center [221, 295] width 89 height 28
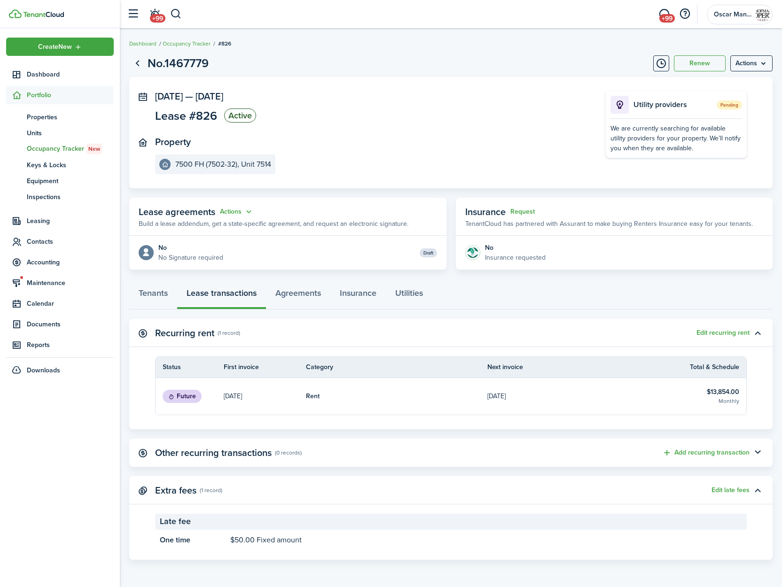
click at [671, 401] on link "$13,854.00 Monthly" at bounding box center [708, 396] width 78 height 37
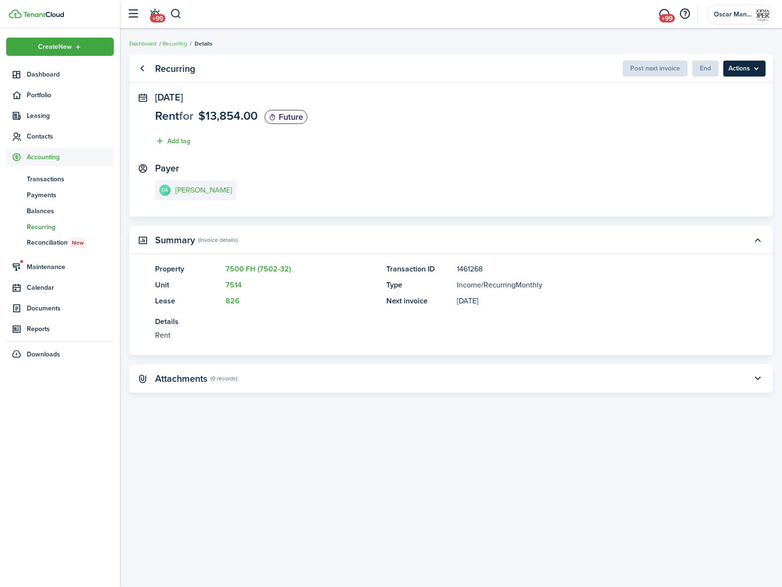
click at [751, 69] on menu-btn "Actions" at bounding box center [744, 69] width 42 height 16
click at [466, 194] on panel-main-section "Payer DA Debra Alva" at bounding box center [450, 183] width 591 height 40
click at [230, 116] on span "$13,854.00" at bounding box center [227, 115] width 59 height 17
click at [147, 74] on link "Go back" at bounding box center [142, 69] width 16 height 16
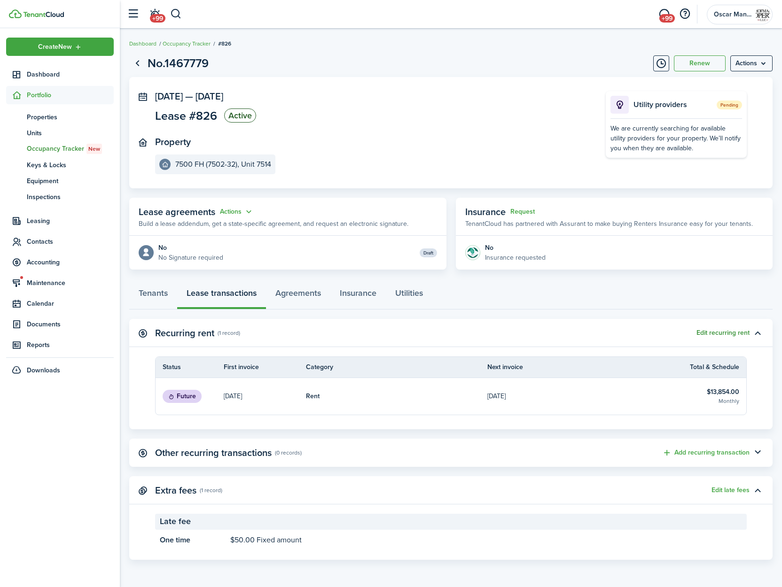
click at [715, 333] on button "Edit recurring rent" at bounding box center [722, 333] width 53 height 8
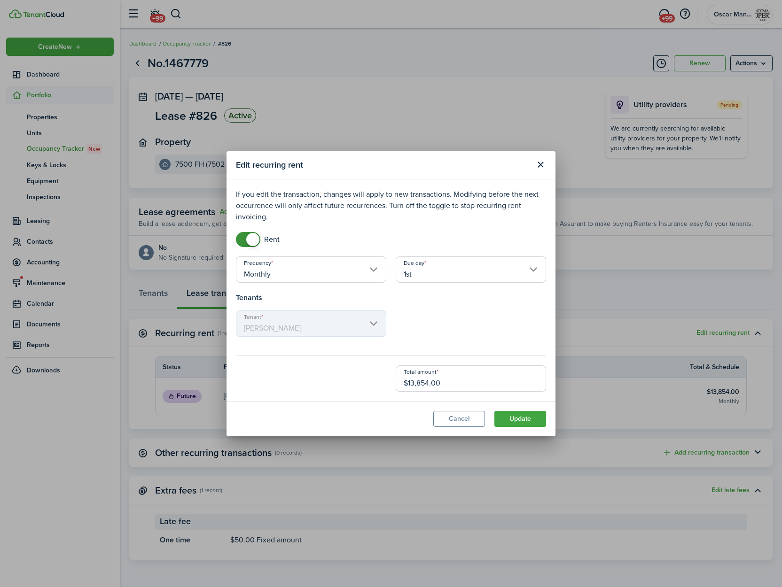
click at [428, 380] on input "$13,854.00" at bounding box center [471, 379] width 150 height 26
type input "$1,385.00"
click at [536, 422] on button "Update" at bounding box center [520, 419] width 52 height 16
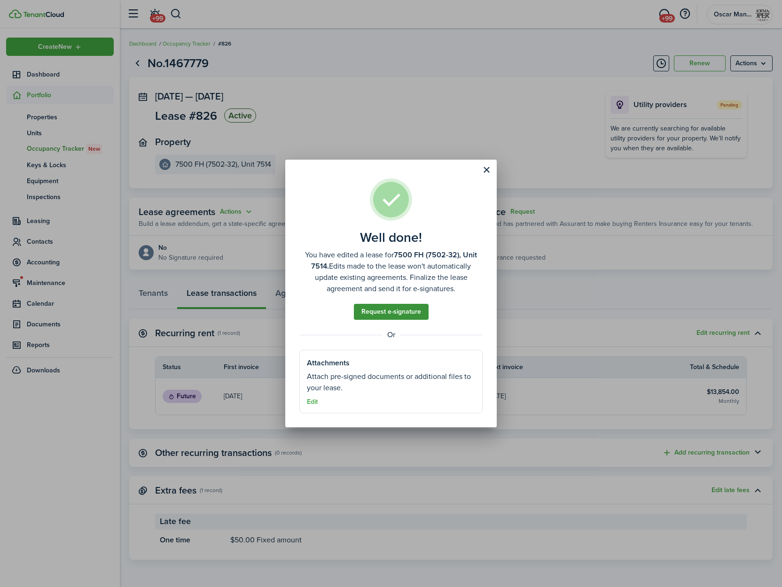
click at [401, 315] on link "Request e-signature" at bounding box center [391, 312] width 75 height 16
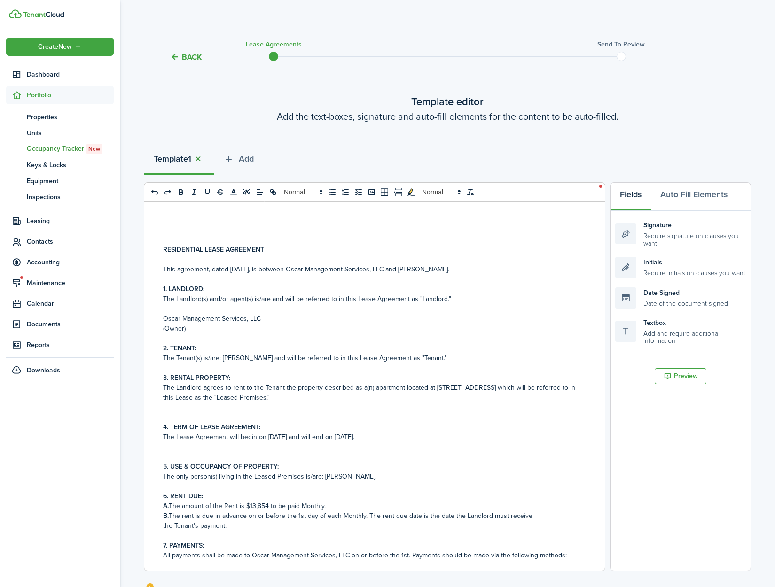
click at [201, 160] on button "button" at bounding box center [197, 159] width 13 height 11
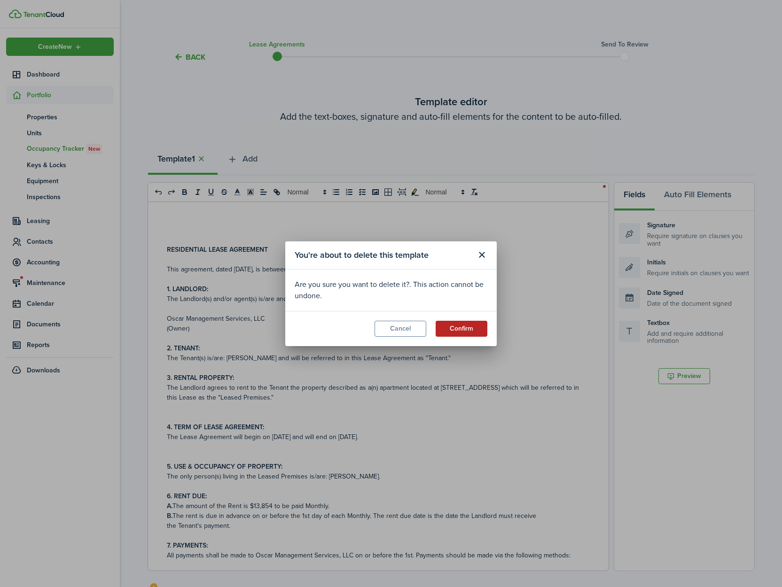
click at [464, 328] on button "Confirm" at bounding box center [462, 329] width 52 height 16
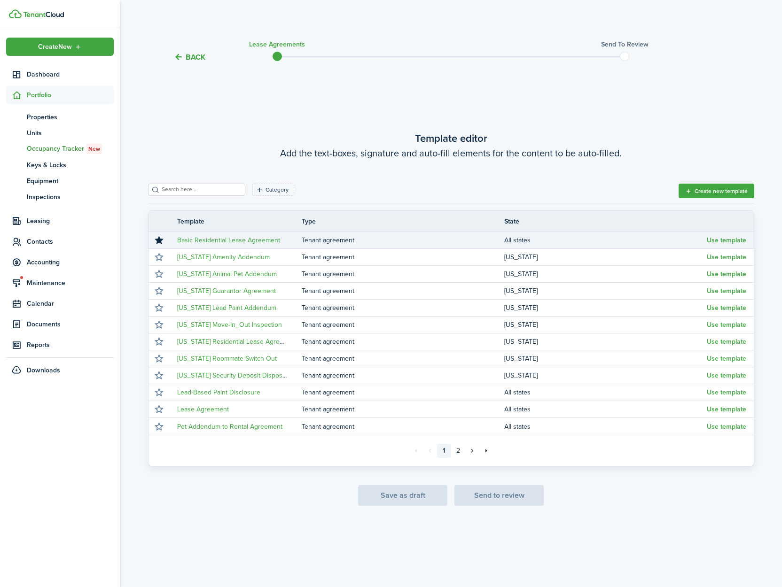
click at [725, 245] on td "Use template" at bounding box center [730, 240] width 47 height 13
click at [727, 242] on button "Use template" at bounding box center [726, 241] width 39 height 8
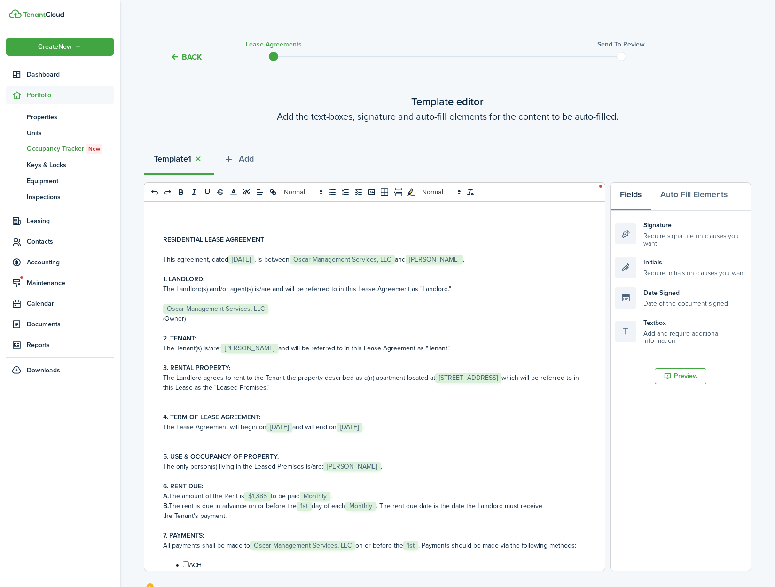
click at [435, 383] on span "[STREET_ADDRESS]" at bounding box center [468, 377] width 66 height 9
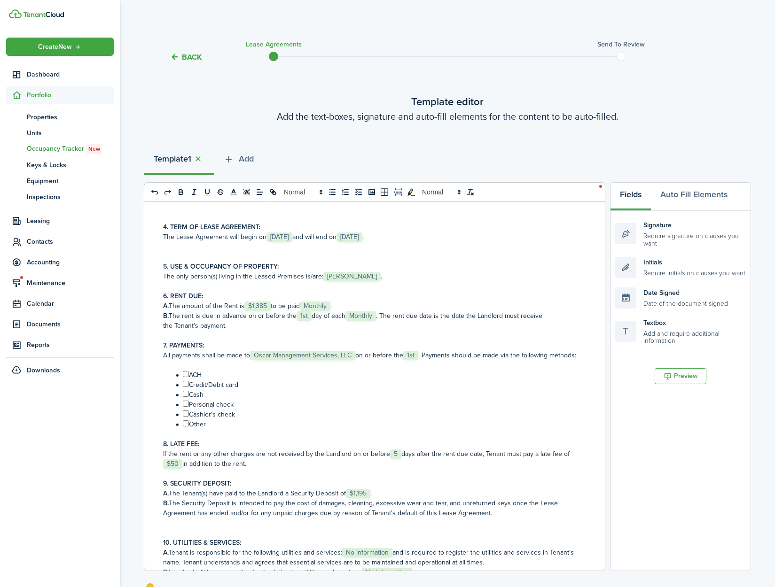
scroll to position [192, 0]
click at [184, 375] on input "﻿ ﻿" at bounding box center [186, 372] width 6 height 6
checkbox input "true"
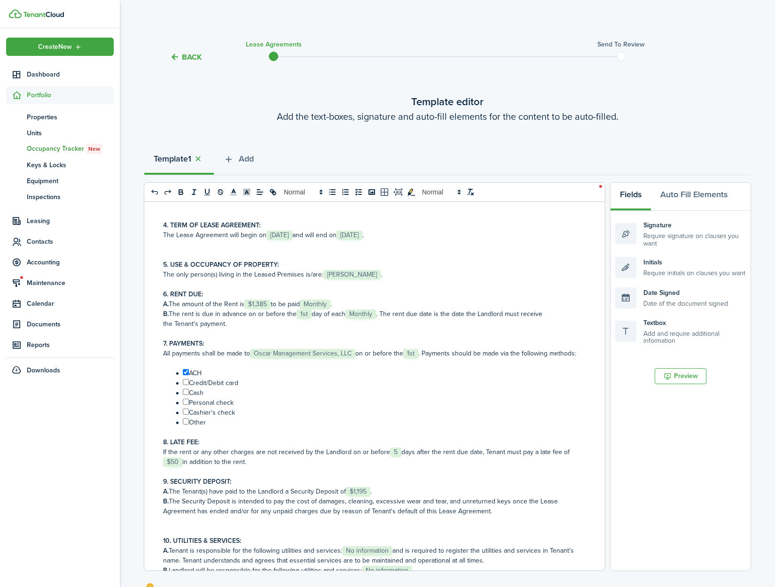
click at [186, 385] on input "﻿ ﻿" at bounding box center [186, 382] width 6 height 6
checkbox input "true"
click at [185, 395] on input "﻿ ﻿" at bounding box center [186, 392] width 6 height 6
checkbox input "true"
click at [186, 405] on input "﻿ ﻿" at bounding box center [186, 402] width 6 height 6
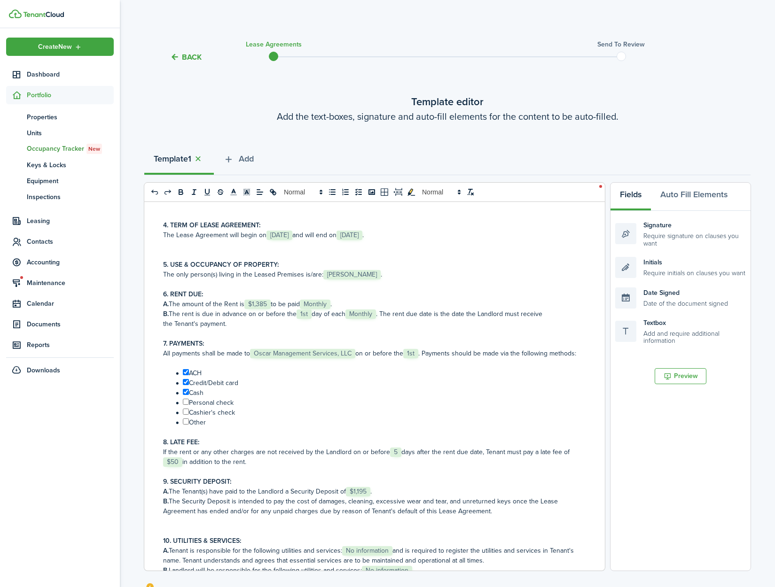
checkbox input "true"
click at [187, 415] on input "﻿ ﻿" at bounding box center [186, 412] width 6 height 6
checkbox input "true"
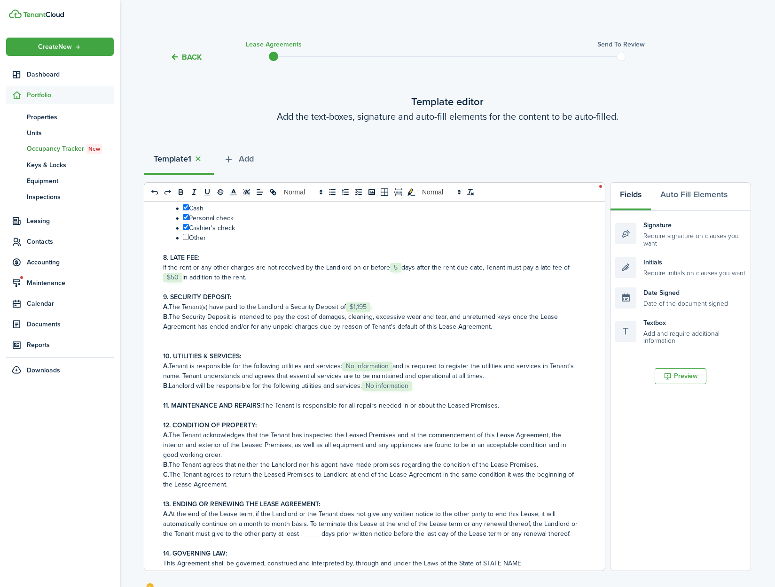
scroll to position [437, 0]
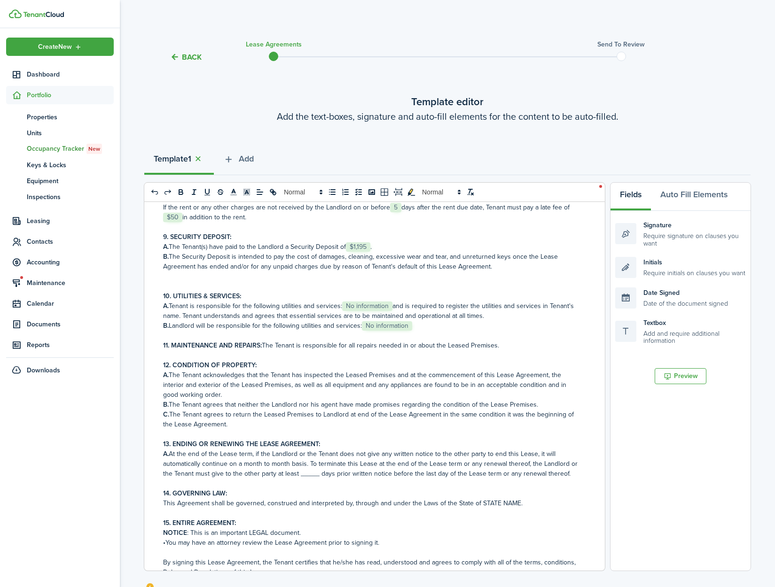
click at [359, 311] on span "No information" at bounding box center [367, 306] width 50 height 9
click at [376, 331] on span "No information" at bounding box center [387, 325] width 50 height 9
click at [398, 400] on p "A. The Tenant acknowledges that the Tenant has inspected the Leased Premises an…" at bounding box center [371, 385] width 416 height 30
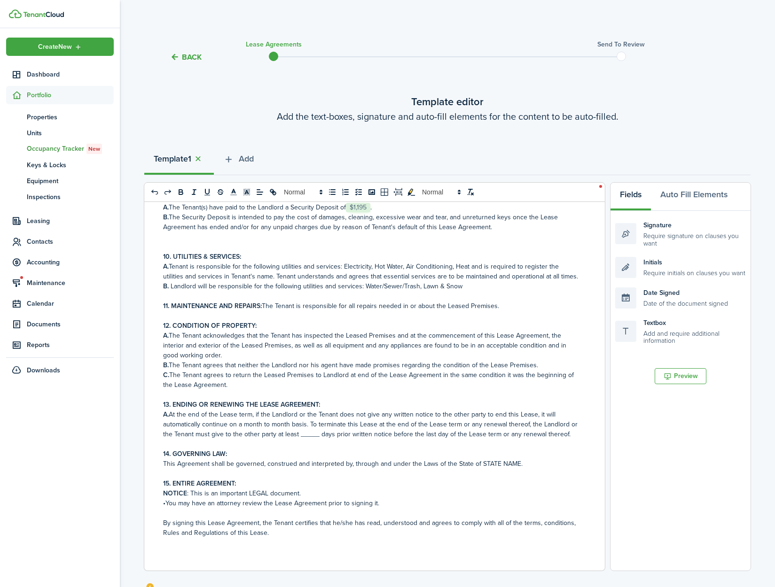
scroll to position [496, 0]
click at [311, 434] on p "A. At the end of the Lease term, if the Landlord or the Tenant does not give an…" at bounding box center [371, 425] width 416 height 30
click at [497, 306] on p "11. MAINTENANCE AND REPAIRS: The Tenant is responsible for all repairs needed i…" at bounding box center [371, 306] width 416 height 10
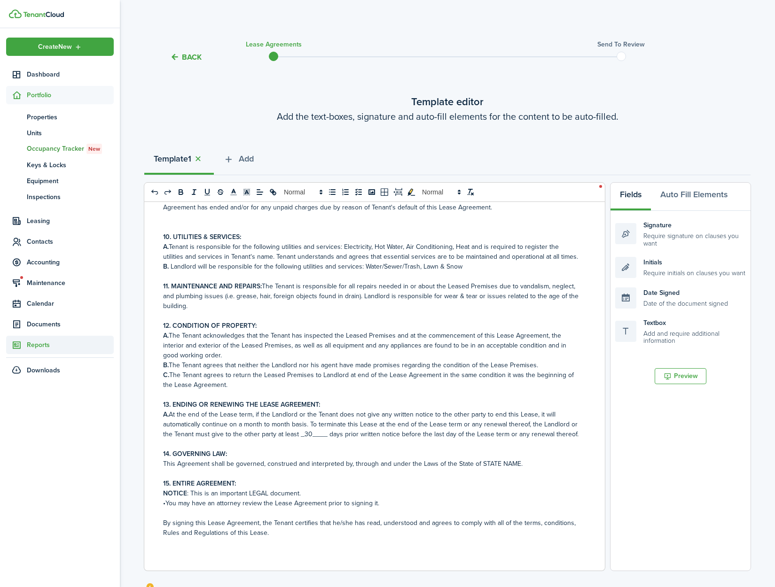
scroll to position [526, 0]
drag, startPoint x: 513, startPoint y: 463, endPoint x: 479, endPoint y: 464, distance: 34.3
click at [479, 464] on p "This Agreement shall be governed, construed and interpreted by, through and und…" at bounding box center [371, 464] width 416 height 10
click at [438, 495] on p "NOTICE : This is an important LEGAL document." at bounding box center [371, 494] width 416 height 10
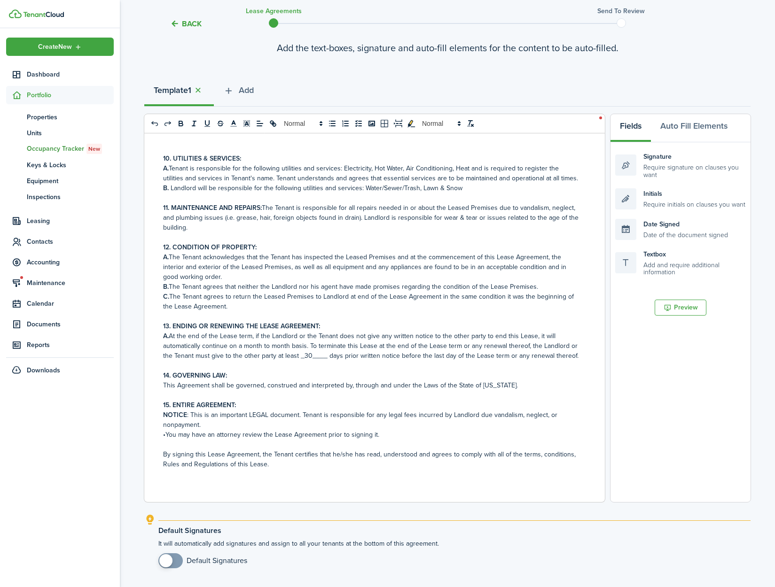
scroll to position [536, 0]
checkbox input "true"
click at [168, 560] on span at bounding box center [165, 560] width 13 height 13
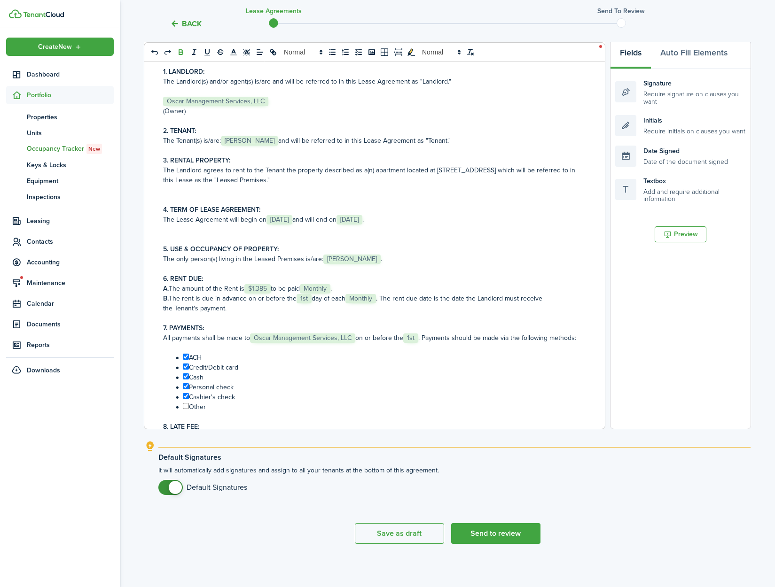
scroll to position [143, 0]
click at [491, 538] on button "Send to review" at bounding box center [495, 532] width 89 height 21
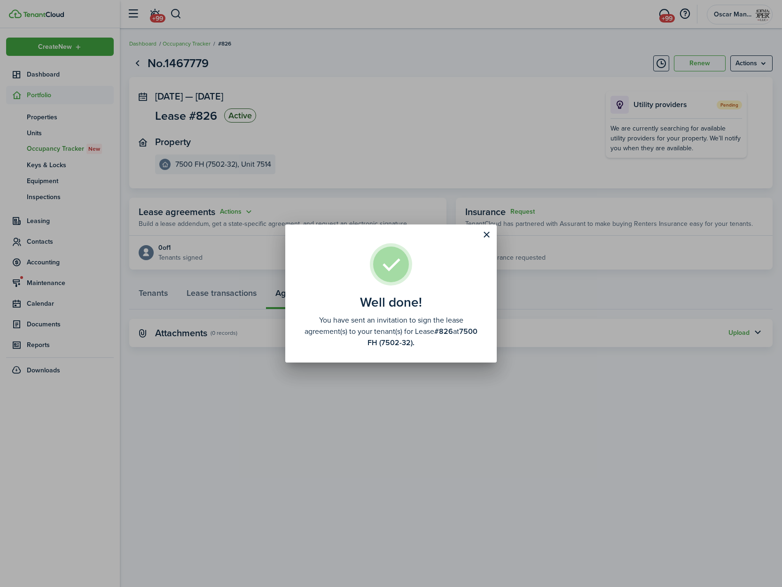
click at [235, 215] on div "Well done! You have sent an invitation to sign the lease agreement(s) to your t…" at bounding box center [391, 293] width 782 height 587
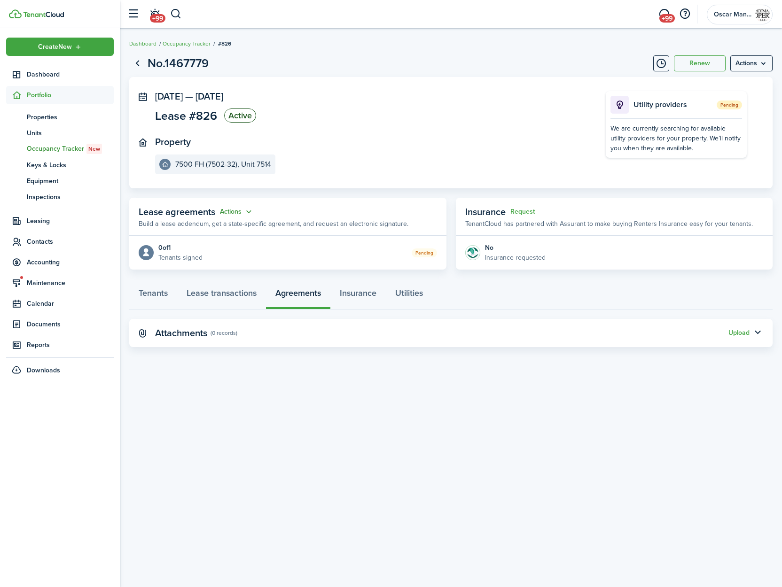
click at [235, 213] on button "Actions" at bounding box center [237, 212] width 34 height 11
click at [232, 226] on link "Edit" at bounding box center [213, 230] width 82 height 16
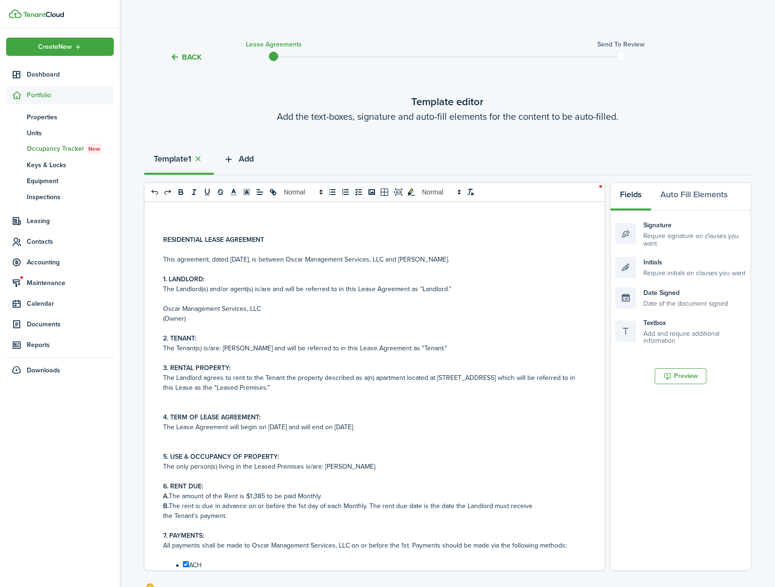
click at [248, 159] on span "Add" at bounding box center [246, 159] width 15 height 13
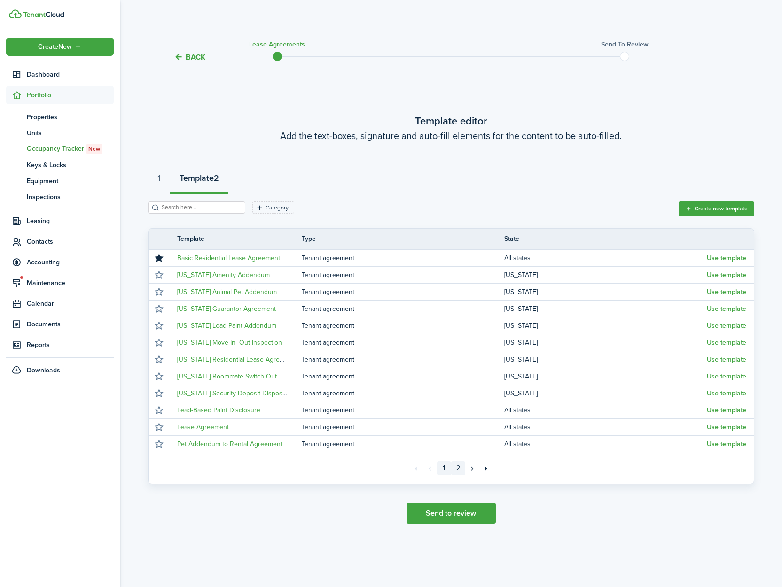
click at [460, 471] on link "2" at bounding box center [458, 468] width 14 height 14
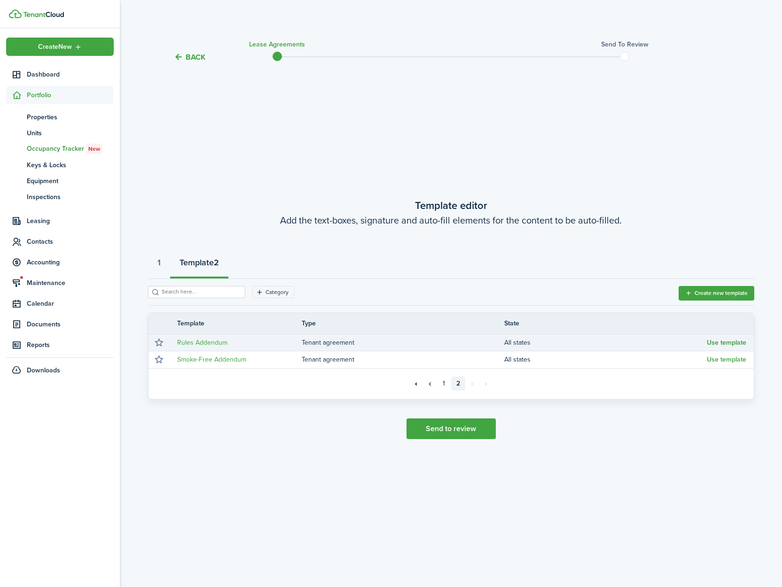
click at [727, 344] on button "Use template" at bounding box center [726, 343] width 39 height 8
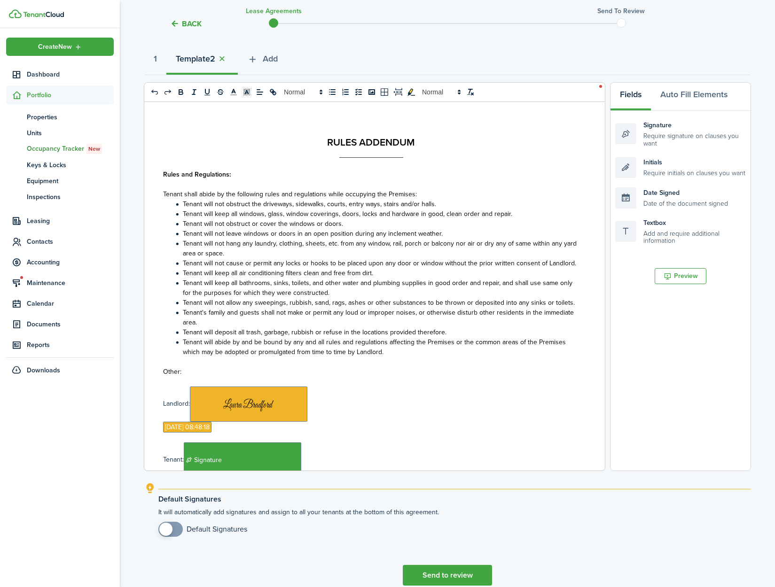
scroll to position [143, 0]
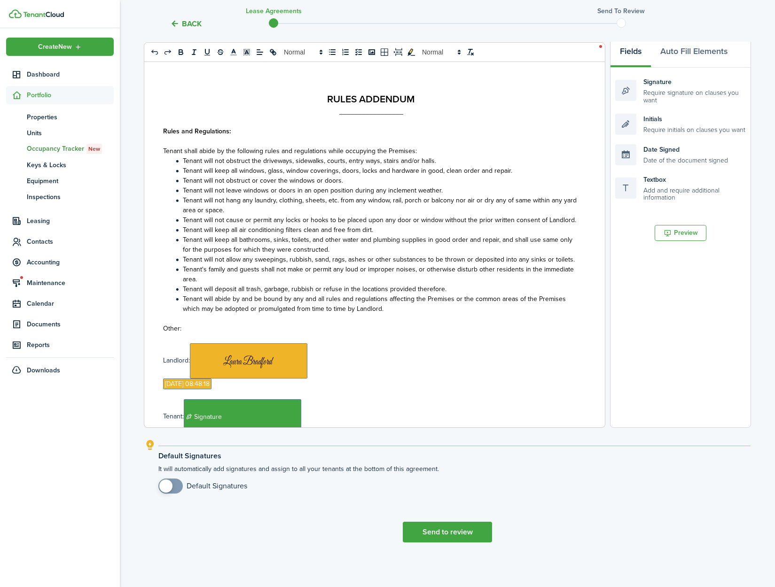
drag, startPoint x: 169, startPoint y: 489, endPoint x: 179, endPoint y: 490, distance: 10.0
checkbox input "true"
click at [169, 489] on span at bounding box center [165, 486] width 13 height 13
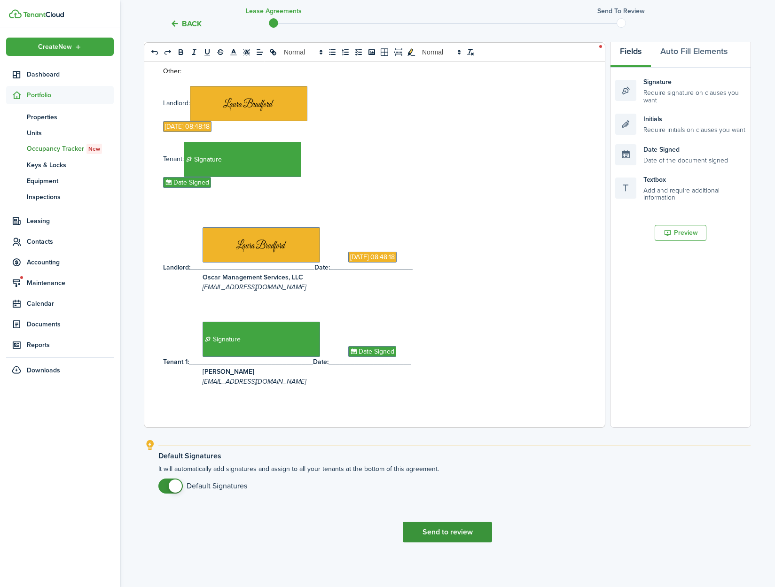
click at [458, 528] on button "Send to review" at bounding box center [447, 532] width 89 height 21
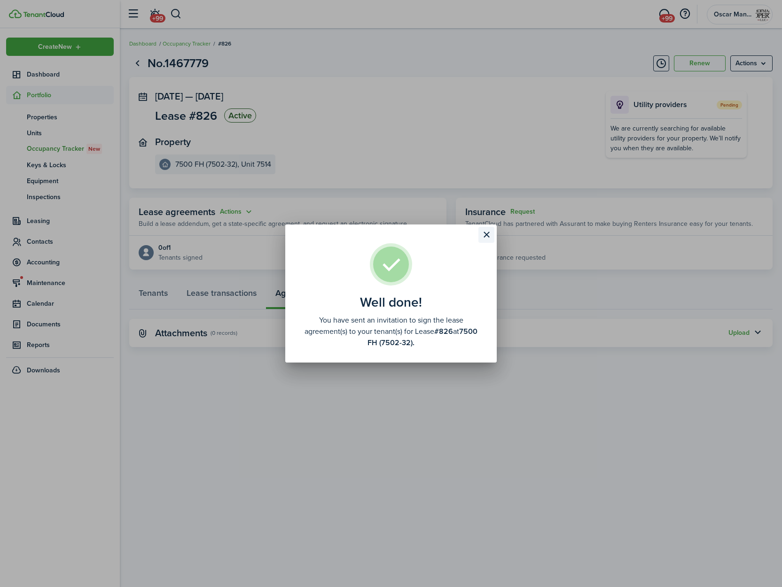
click at [488, 233] on button "Close modal" at bounding box center [486, 235] width 16 height 16
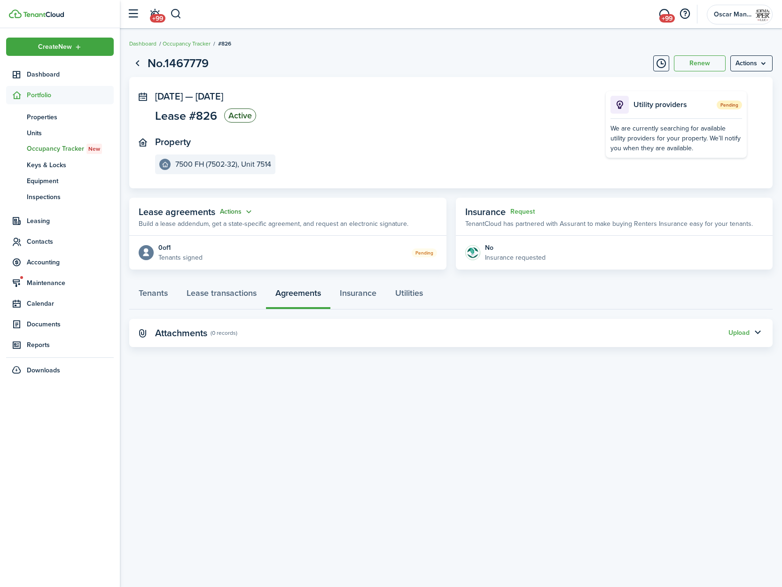
click at [237, 209] on button "Actions" at bounding box center [237, 212] width 34 height 11
click at [233, 223] on link "Edit" at bounding box center [213, 230] width 82 height 16
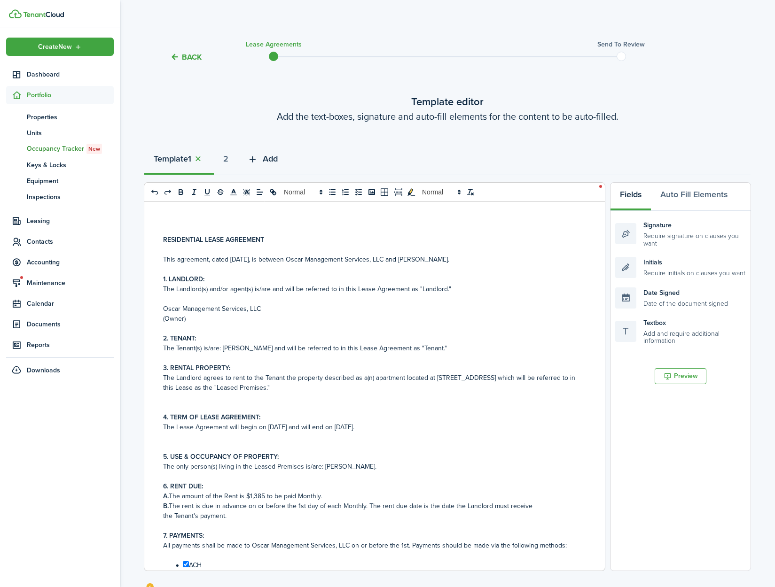
click at [273, 156] on span "Add" at bounding box center [270, 159] width 15 height 13
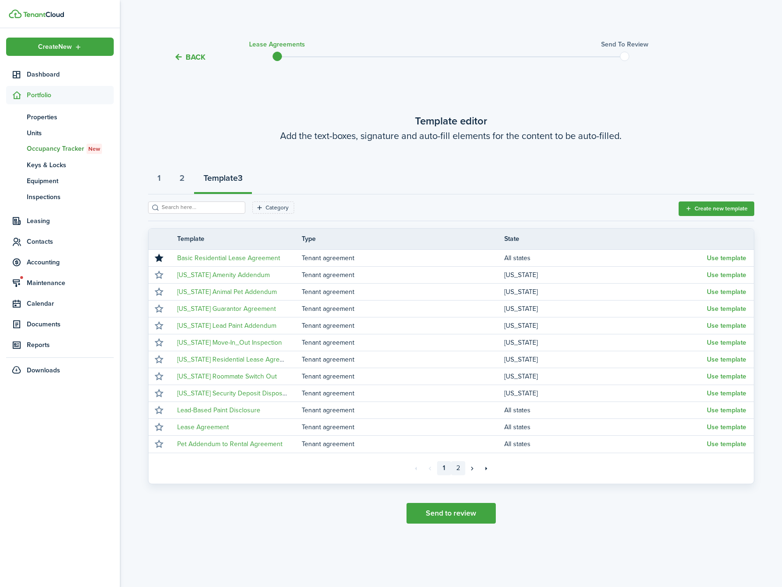
click at [454, 469] on link "2" at bounding box center [458, 468] width 14 height 14
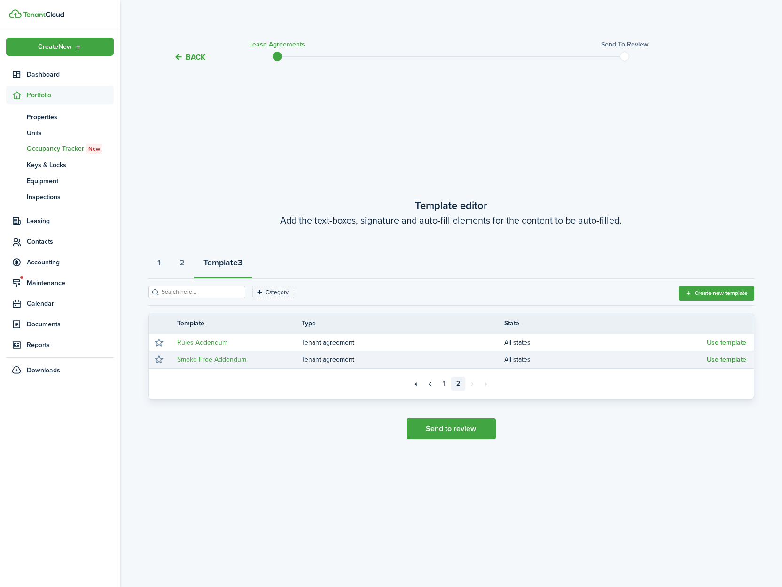
click at [729, 362] on button "Use template" at bounding box center [726, 360] width 39 height 8
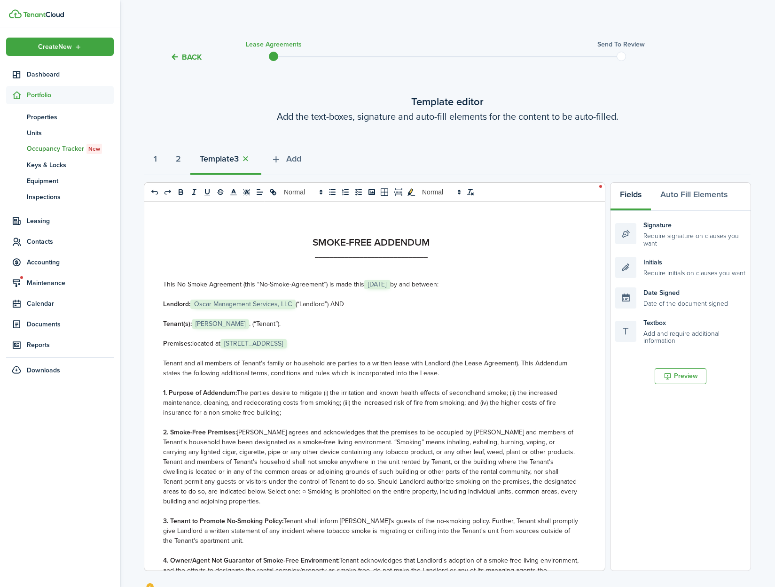
click at [266, 346] on span "[STREET_ADDRESS]" at bounding box center [253, 343] width 66 height 9
click at [267, 345] on span "[STREET_ADDRESS]" at bounding box center [253, 343] width 66 height 9
click at [381, 341] on p "Premises: located at ﻿7514 W. Forest Home Ave, Greenfield, WI 53220 US﻿" at bounding box center [371, 344] width 416 height 10
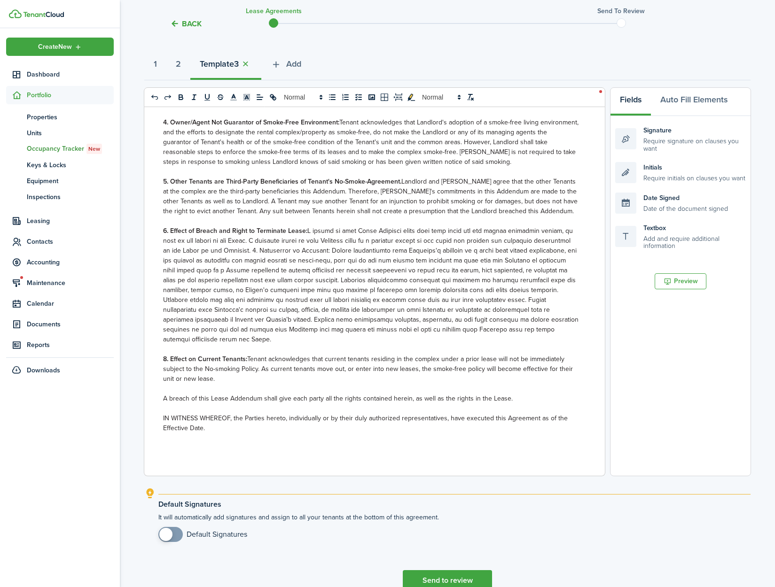
scroll to position [143, 0]
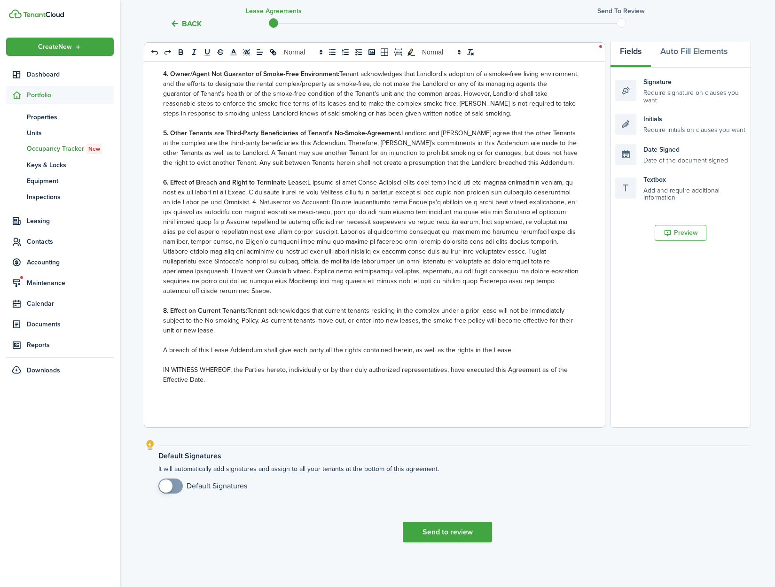
drag, startPoint x: 168, startPoint y: 489, endPoint x: 285, endPoint y: 500, distance: 118.0
checkbox input "true"
click at [168, 489] on span at bounding box center [165, 486] width 13 height 13
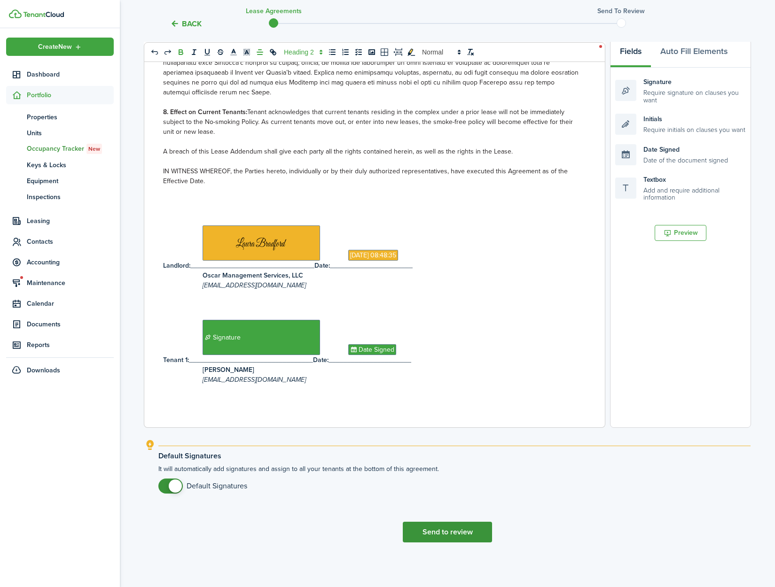
click at [465, 529] on button "Send to review" at bounding box center [447, 532] width 89 height 21
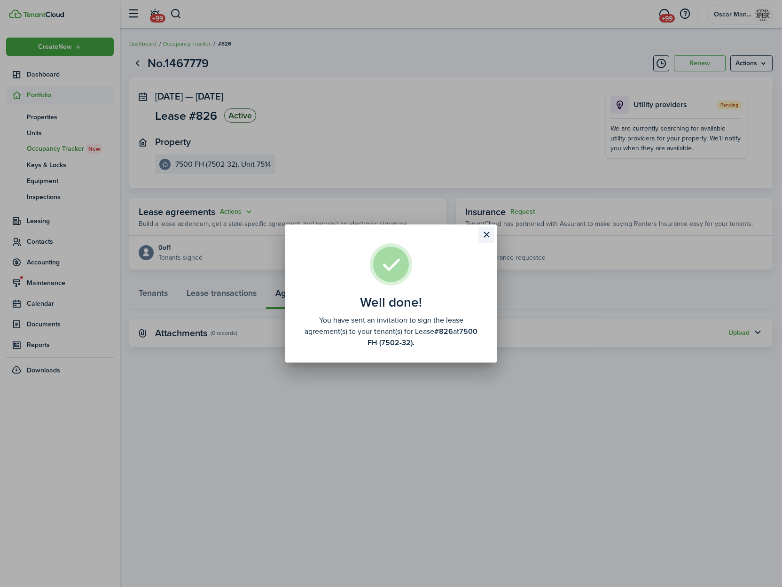
click at [490, 233] on button "Close modal" at bounding box center [486, 235] width 16 height 16
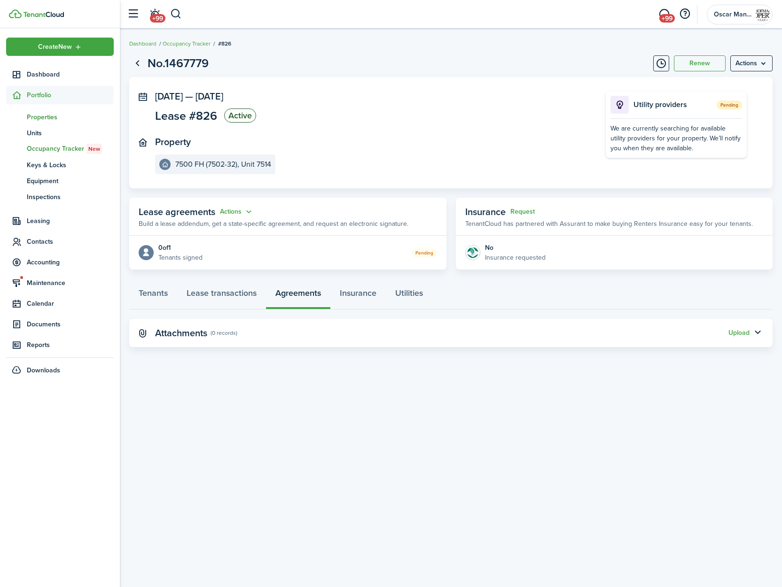
click at [48, 115] on span "Properties" at bounding box center [70, 117] width 87 height 10
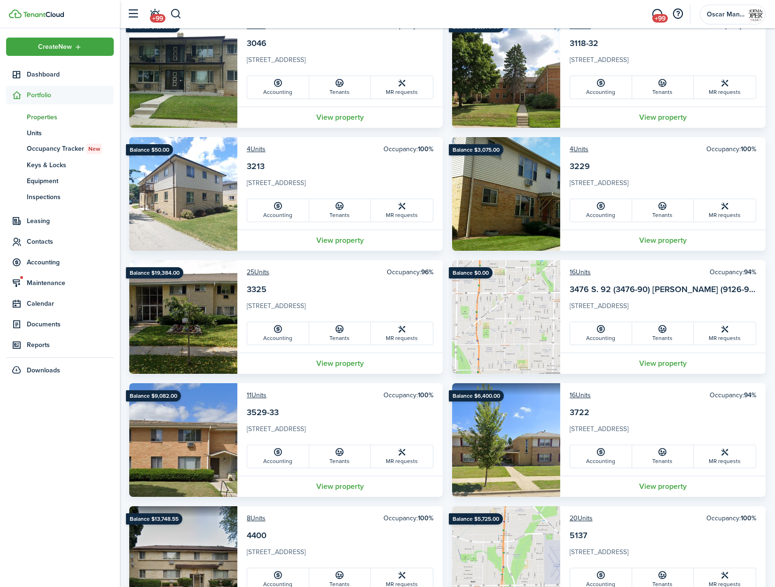
scroll to position [1027, 0]
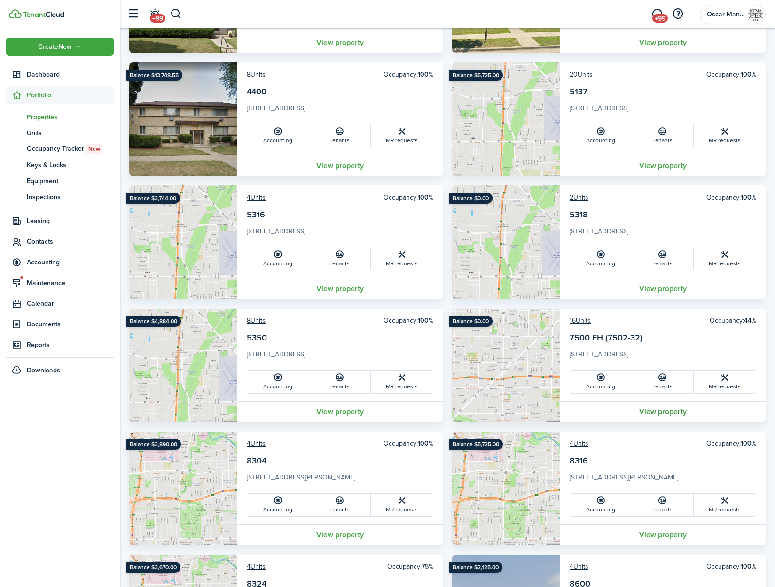
click at [642, 414] on link "View property" at bounding box center [662, 411] width 205 height 21
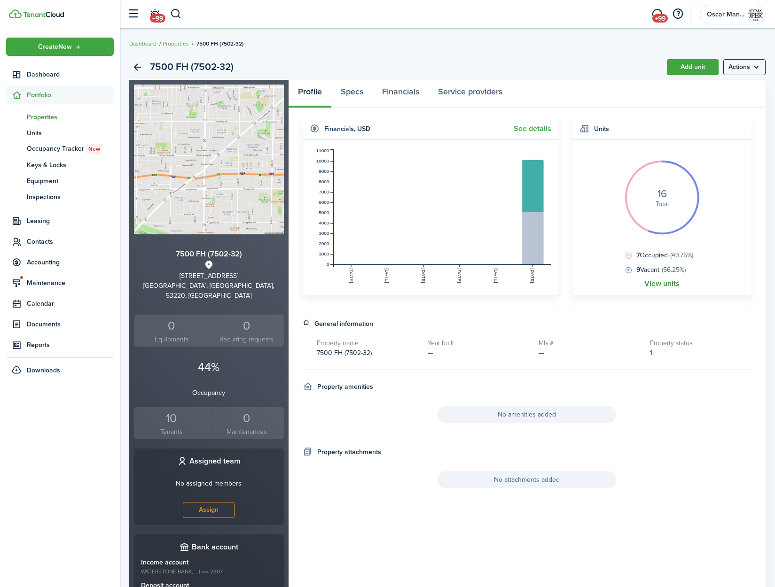
click at [652, 283] on link "View units" at bounding box center [661, 284] width 35 height 8
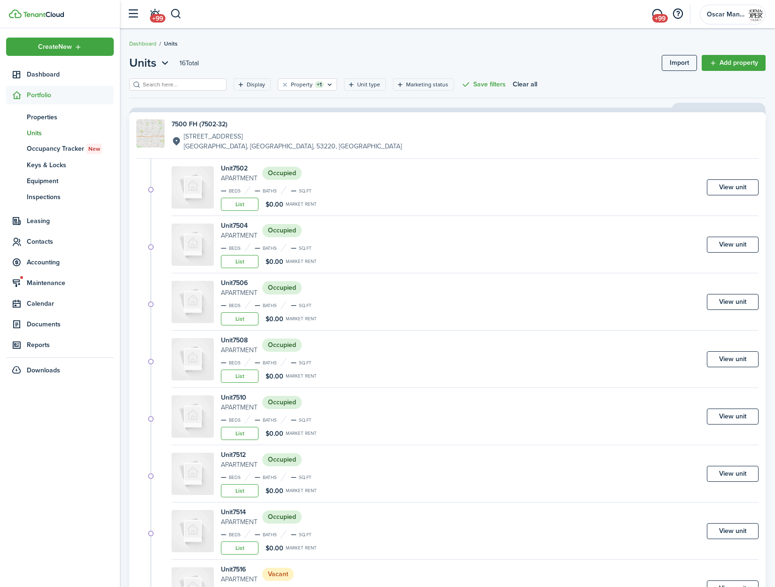
scroll to position [299, 0]
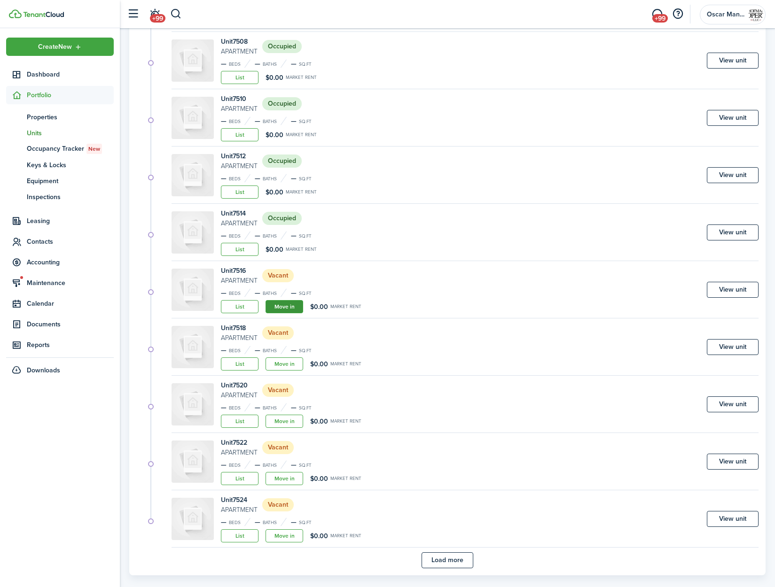
click at [283, 307] on link "Move in" at bounding box center [284, 306] width 38 height 13
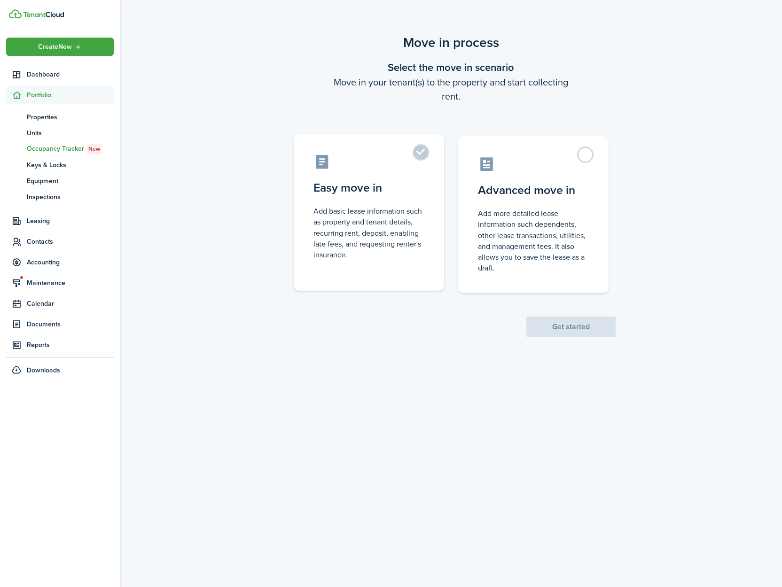
click at [420, 148] on label "Easy move in Add basic lease information such as property and tenant details, r…" at bounding box center [369, 212] width 150 height 157
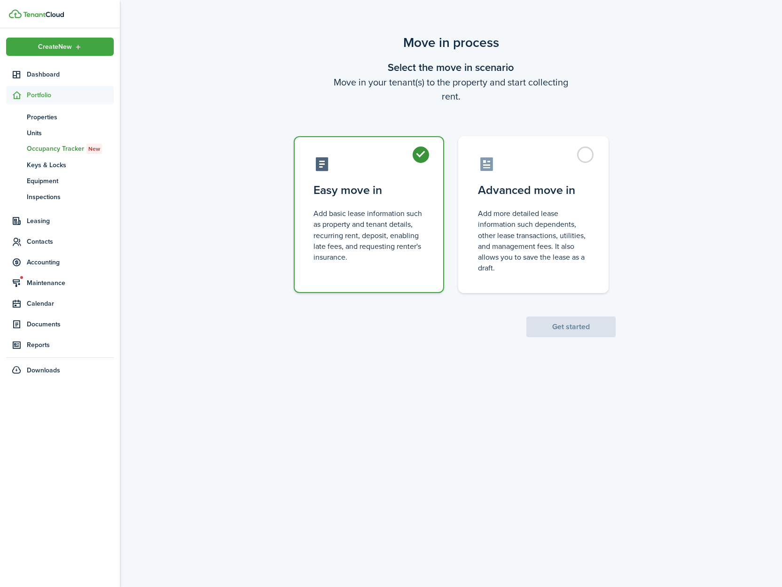
radio input "true"
click at [558, 336] on button "Get started" at bounding box center [570, 327] width 89 height 21
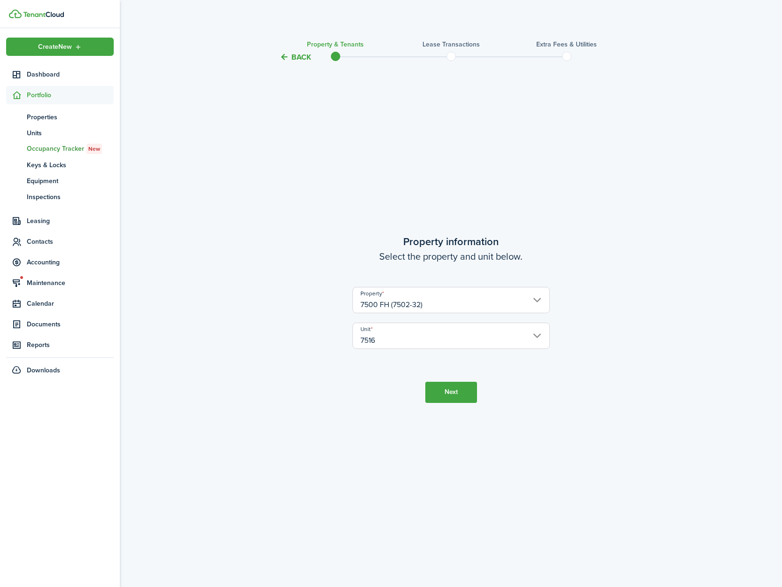
click at [445, 394] on button "Next" at bounding box center [451, 392] width 52 height 21
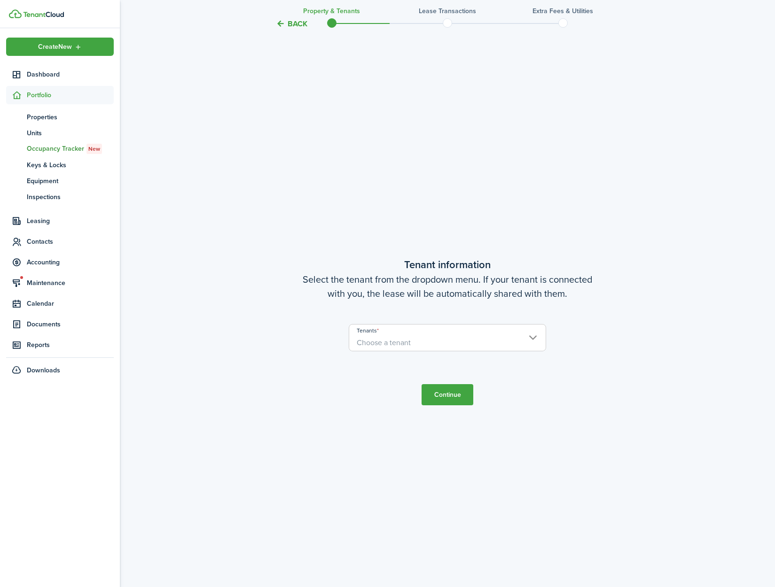
scroll to position [524, 0]
click at [419, 342] on span "Choose a tenant" at bounding box center [447, 342] width 196 height 16
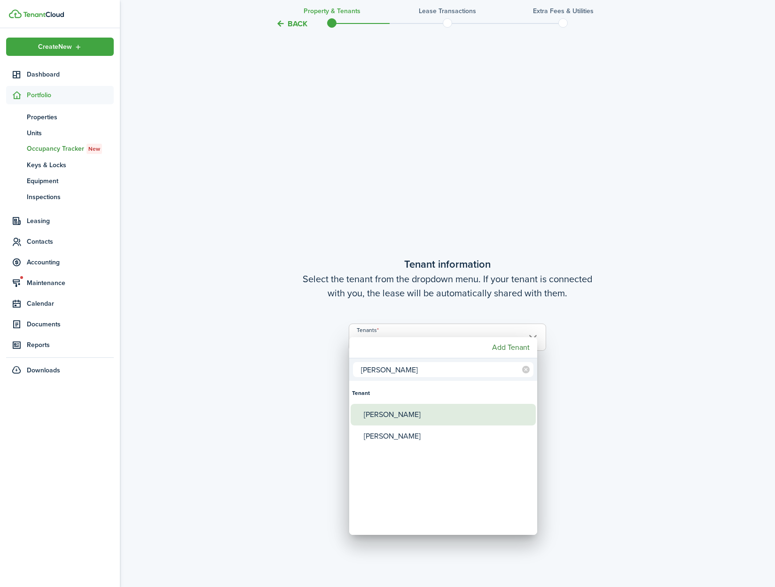
type input "hoff"
click at [417, 417] on div "[PERSON_NAME]" at bounding box center [447, 415] width 166 height 22
type input "[PERSON_NAME]"
click at [411, 376] on input "hoff" at bounding box center [443, 369] width 180 height 15
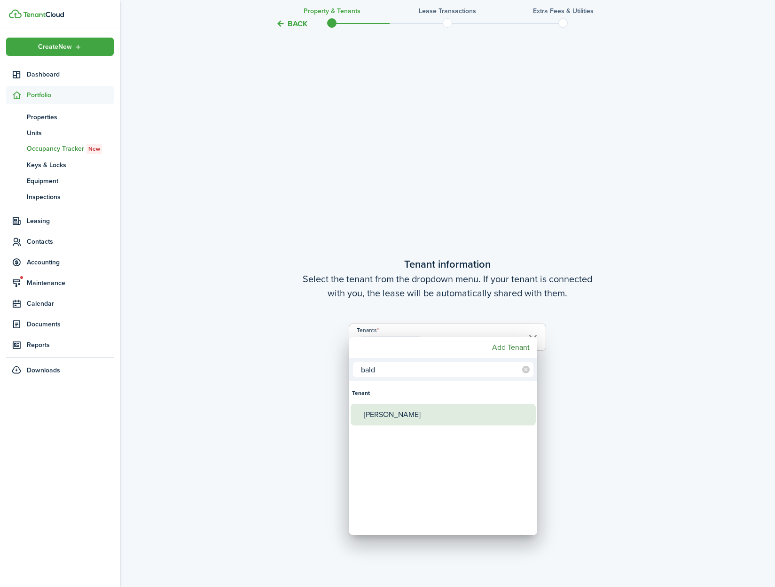
type input "bald"
click at [416, 415] on div "[PERSON_NAME]" at bounding box center [447, 415] width 166 height 22
type input "Robert Hoffman, Susan Balderas"
click at [584, 464] on div at bounding box center [387, 294] width 925 height 738
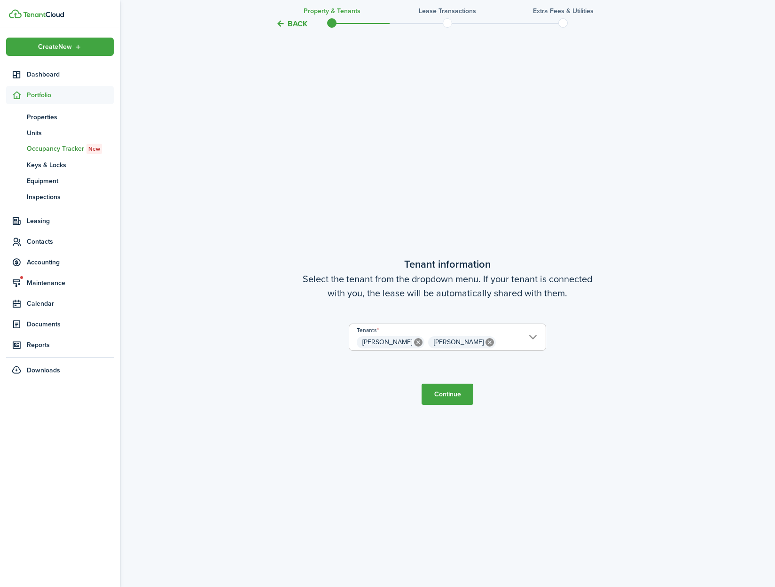
click at [445, 397] on button "Continue" at bounding box center [447, 394] width 52 height 21
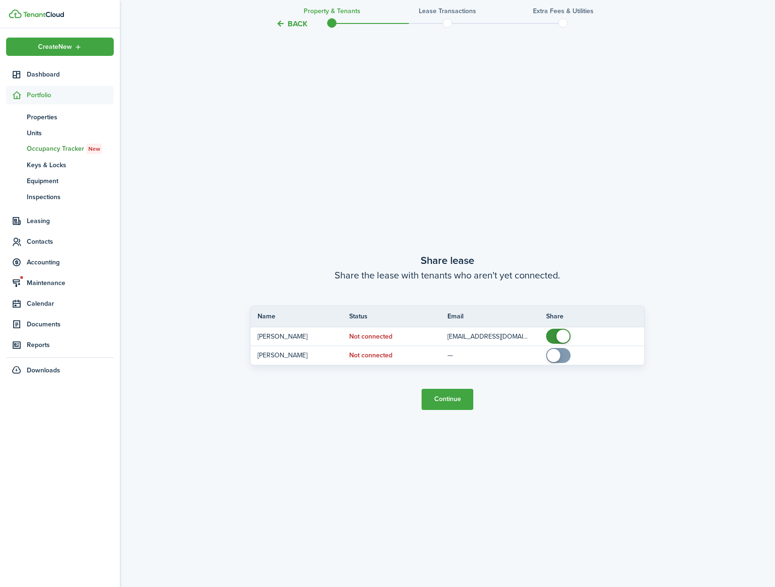
scroll to position [1112, 0]
click at [445, 400] on button "Continue" at bounding box center [447, 399] width 52 height 21
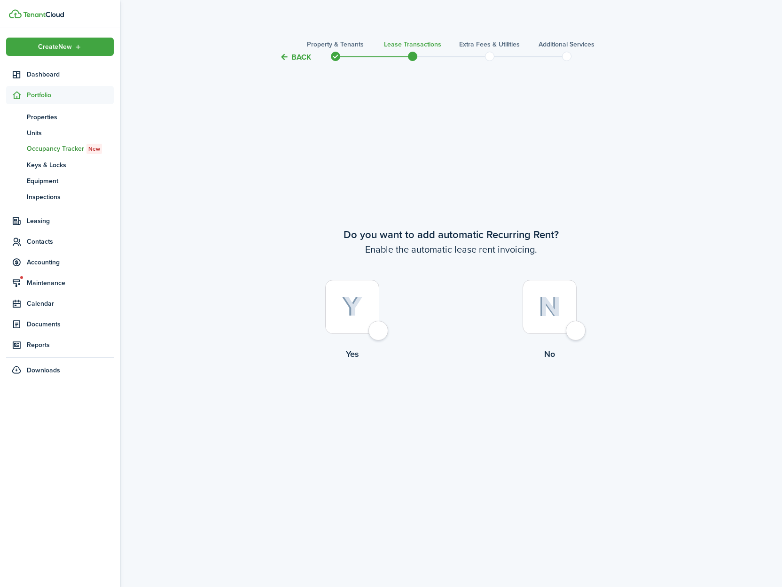
click at [375, 334] on div at bounding box center [352, 307] width 54 height 54
radio input "true"
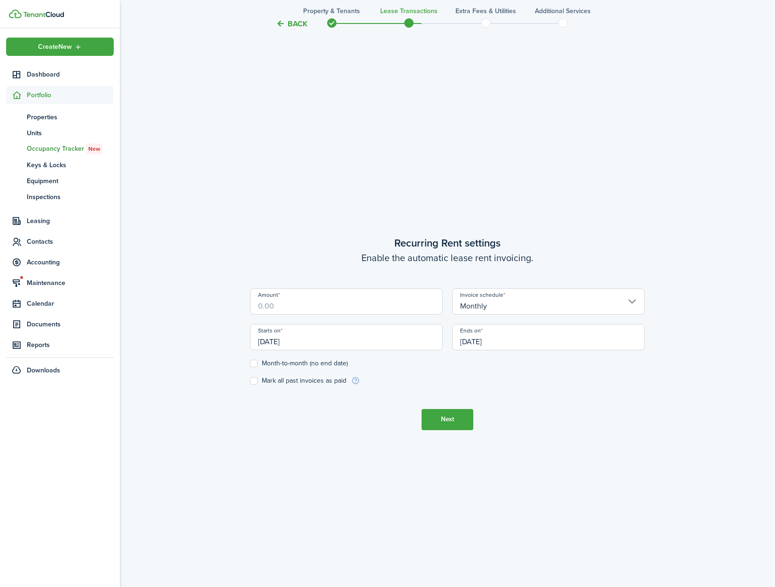
scroll to position [524, 0]
click at [292, 303] on input "Amount" at bounding box center [346, 300] width 193 height 26
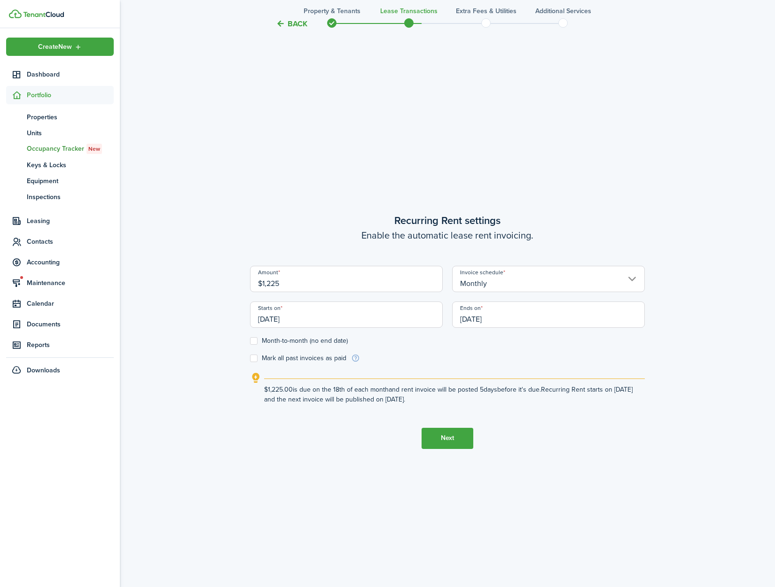
click at [319, 323] on input "[DATE]" at bounding box center [346, 315] width 193 height 26
type input "$1,225.00"
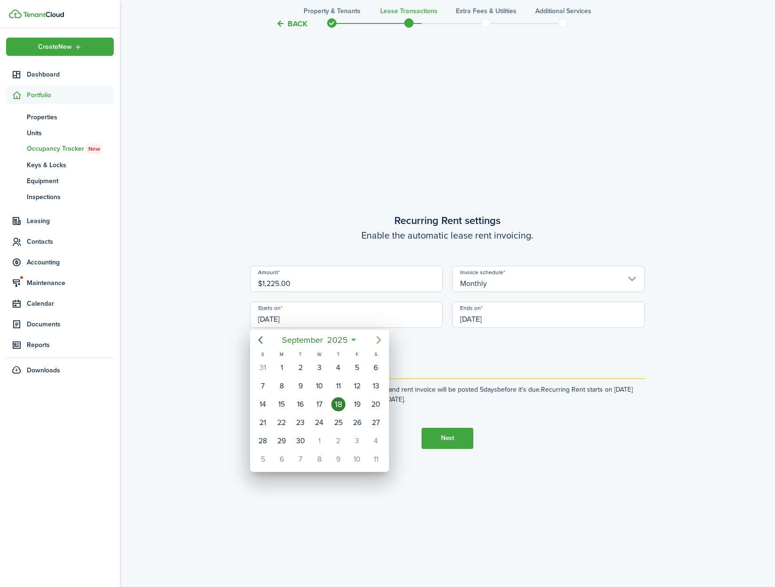
click at [385, 341] on mbsc-button "Next page" at bounding box center [378, 340] width 19 height 19
click at [323, 371] on div "1" at bounding box center [319, 368] width 14 height 14
type input "[DATE]"
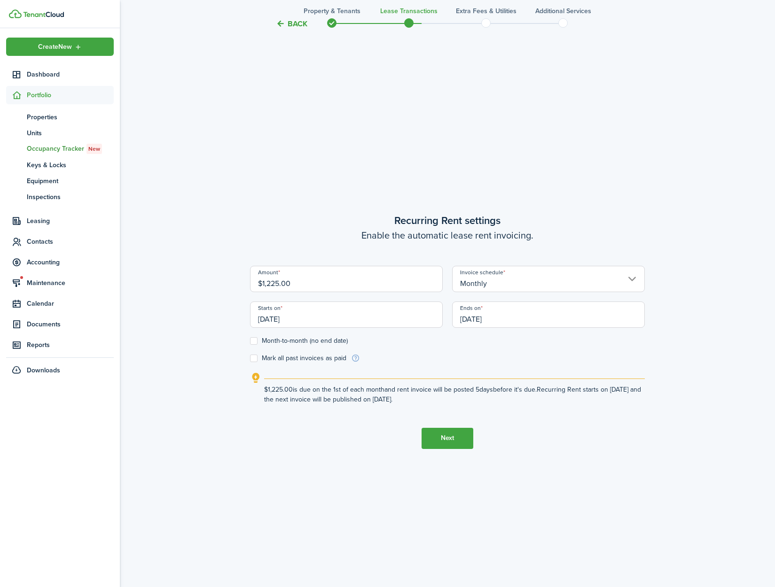
click at [522, 323] on input "[DATE]" at bounding box center [548, 315] width 193 height 26
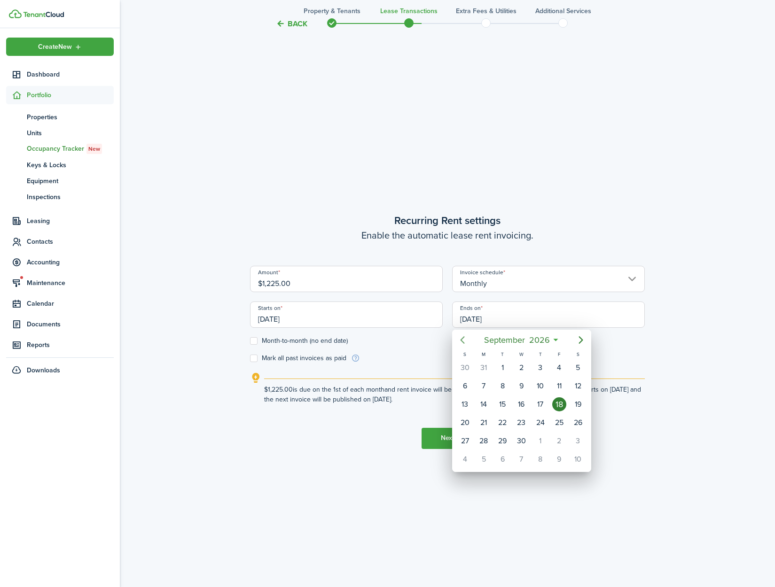
click at [467, 344] on icon "Previous page" at bounding box center [462, 339] width 11 height 11
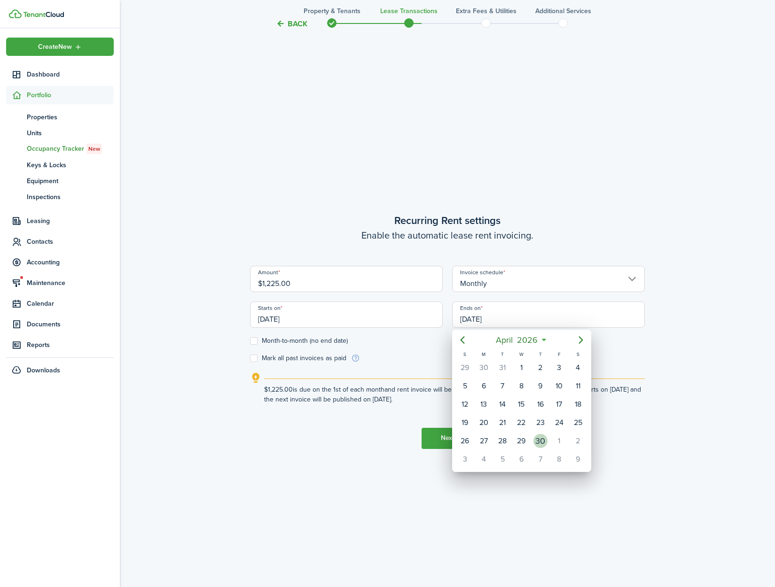
click at [542, 442] on div "30" at bounding box center [540, 441] width 14 height 14
type input "[DATE]"
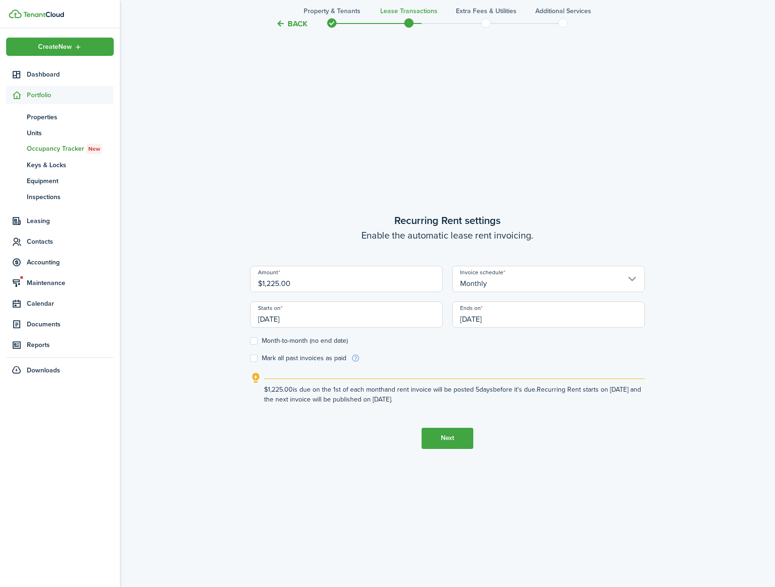
drag, startPoint x: 600, startPoint y: 497, endPoint x: 593, endPoint y: 496, distance: 7.1
click at [599, 497] on tc-wizard-step "Recurring Rent settings Enable the automatic lease rent invoicing. Amount $1,22…" at bounding box center [447, 330] width 395 height 587
click at [461, 436] on button "Next" at bounding box center [447, 438] width 52 height 21
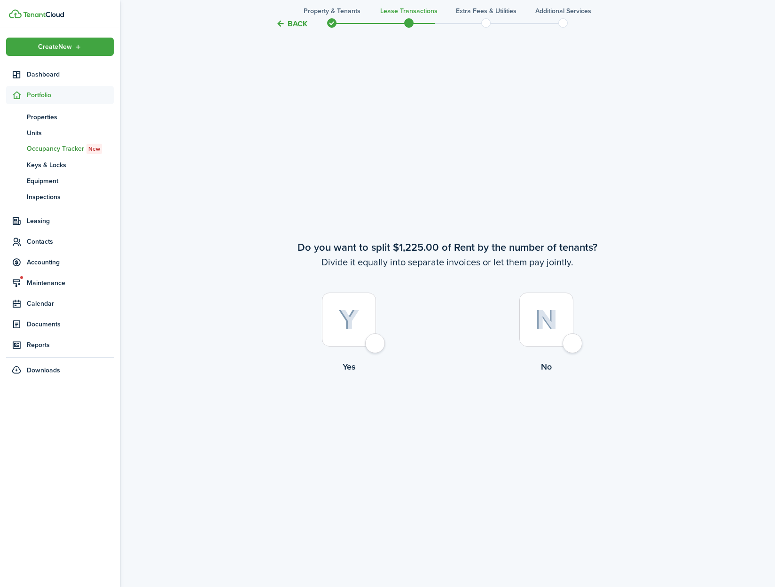
scroll to position [1112, 0]
click at [573, 344] on div at bounding box center [546, 319] width 54 height 54
radio input "true"
click at [368, 346] on div at bounding box center [349, 319] width 54 height 54
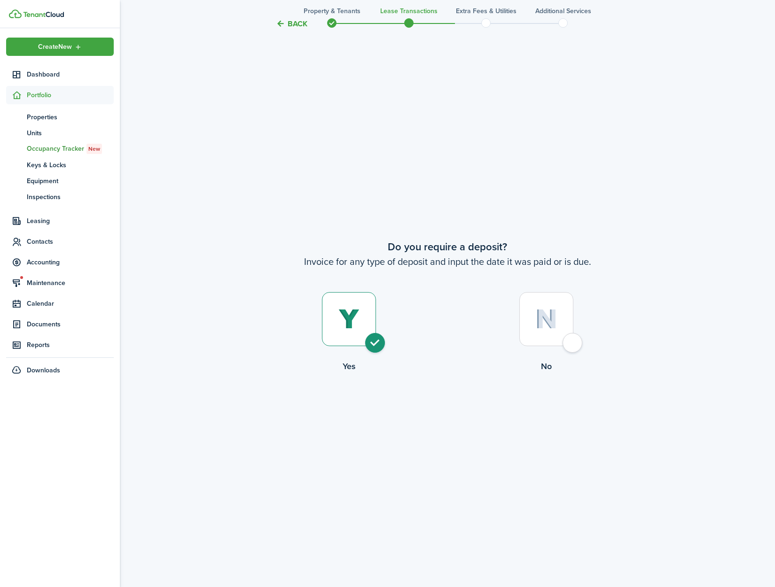
radio input "true"
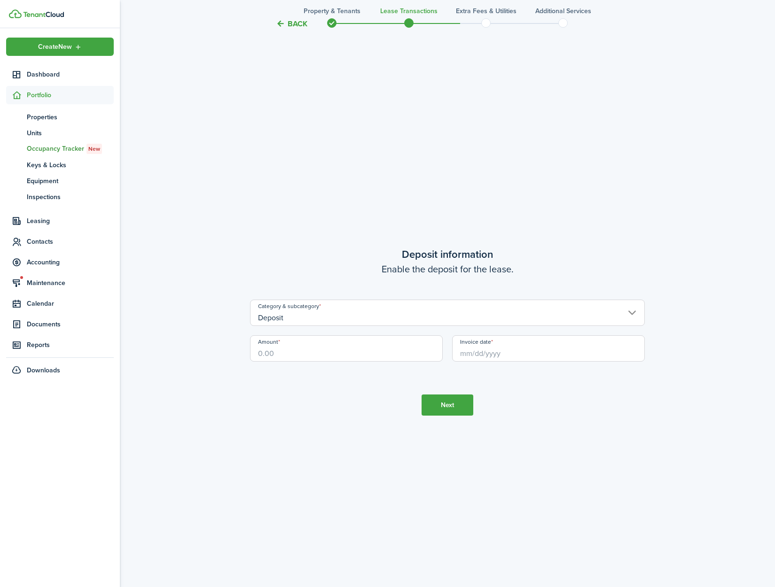
scroll to position [2286, 0]
click at [299, 354] on input "Amount" at bounding box center [346, 348] width 193 height 26
click at [464, 354] on input "Invoice date" at bounding box center [548, 348] width 193 height 26
type input "$945.00"
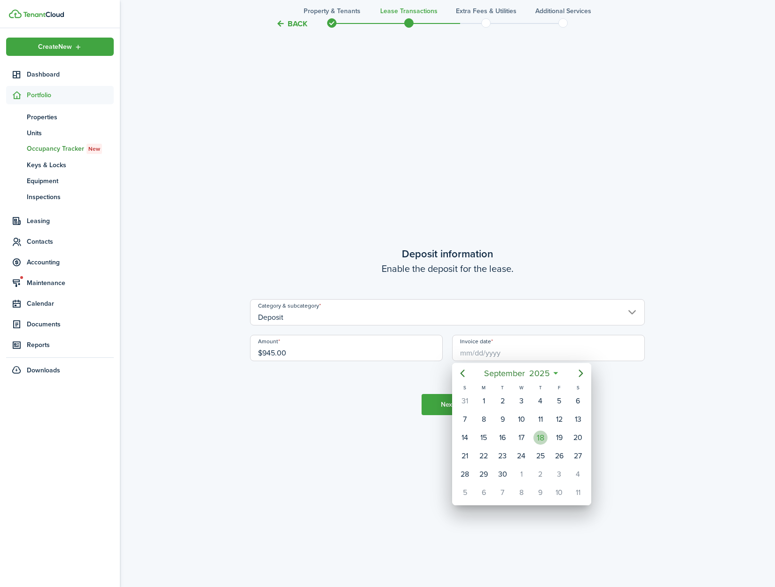
click at [543, 442] on div "18" at bounding box center [540, 438] width 14 height 14
type input "[DATE]"
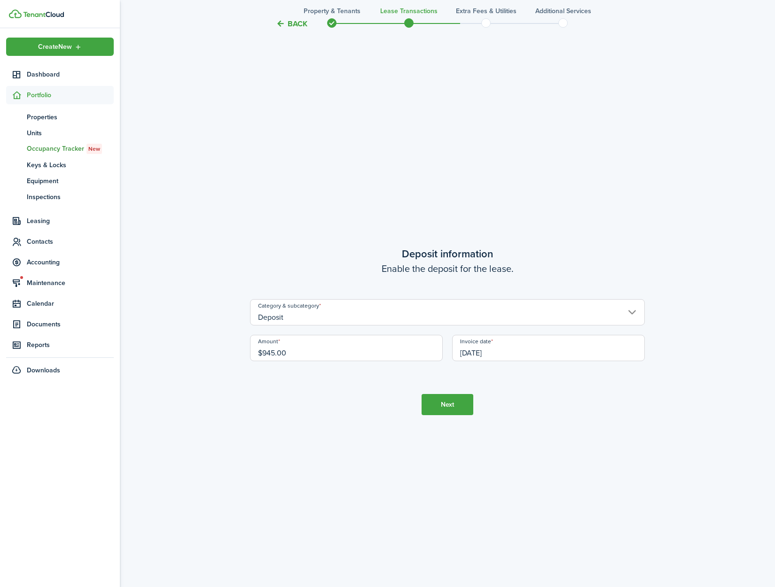
click at [449, 408] on button "Next" at bounding box center [447, 404] width 52 height 21
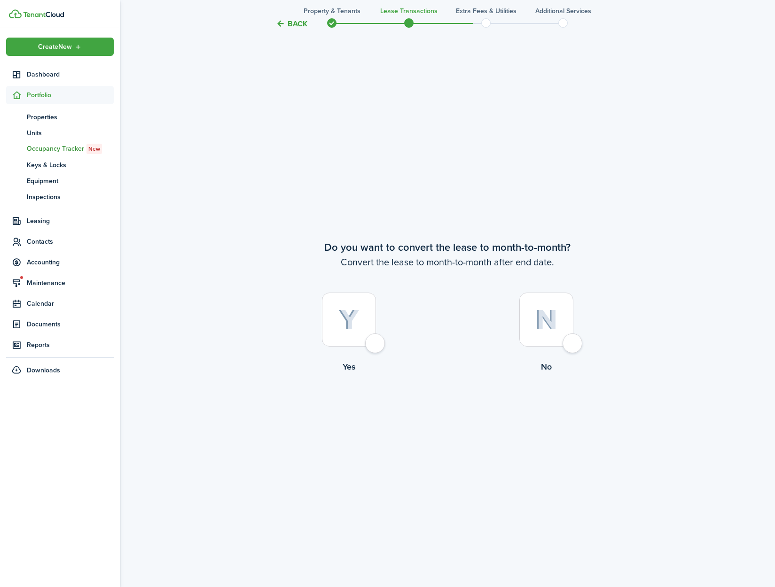
scroll to position [2873, 0]
click at [376, 346] on div at bounding box center [349, 319] width 54 height 54
radio input "true"
click at [460, 413] on button "Continue" at bounding box center [447, 411] width 52 height 21
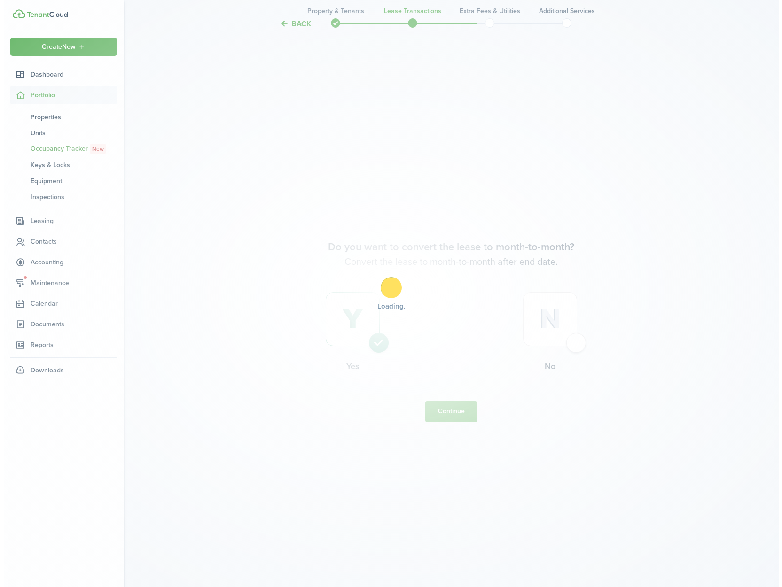
scroll to position [0, 0]
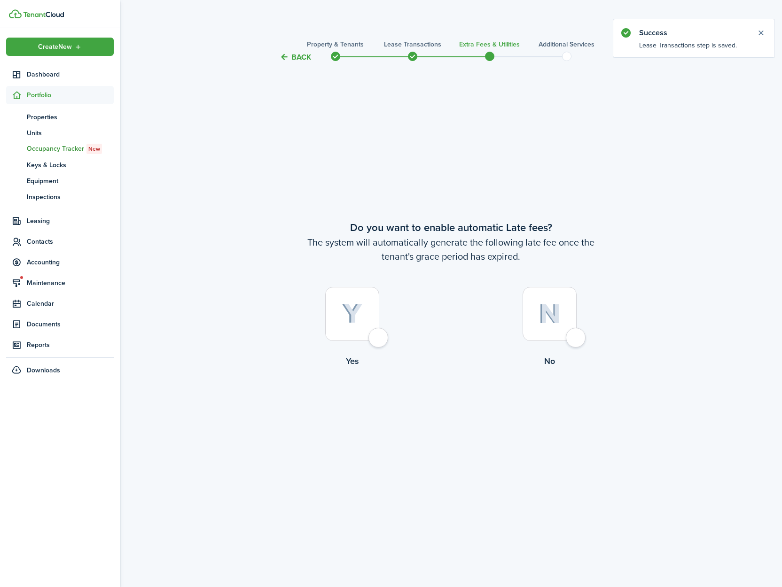
click at [374, 341] on div at bounding box center [352, 314] width 54 height 54
radio input "true"
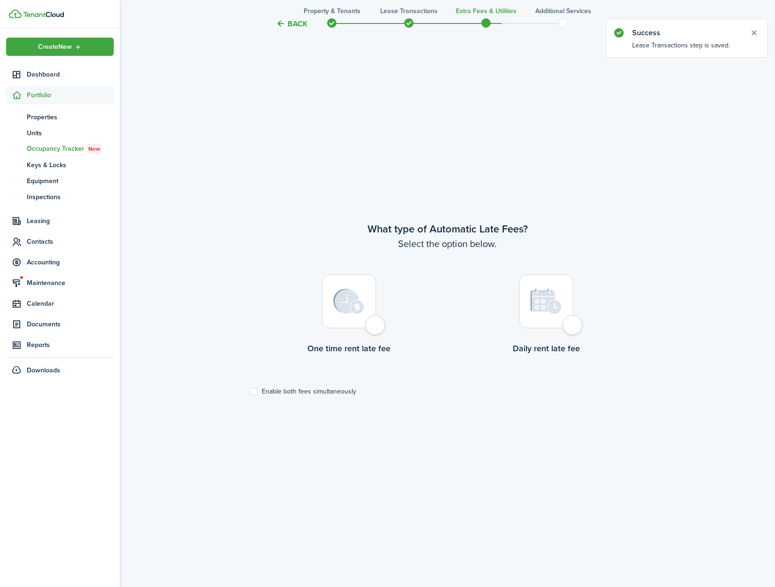
click at [376, 323] on div at bounding box center [349, 301] width 54 height 54
radio input "true"
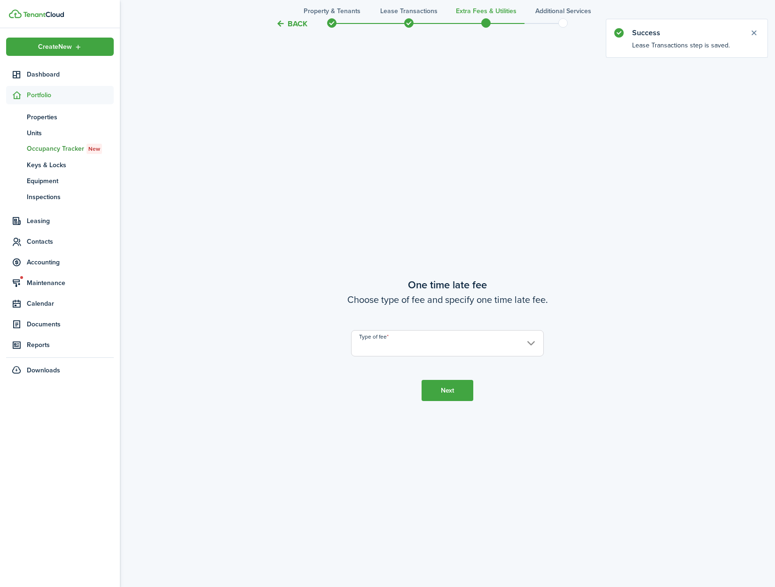
scroll to position [1112, 0]
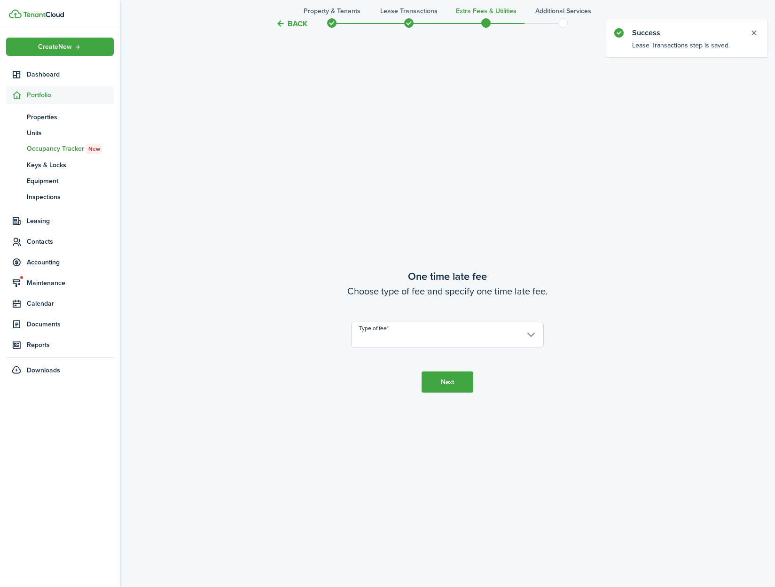
click at [416, 337] on input "Type of fee" at bounding box center [447, 335] width 193 height 26
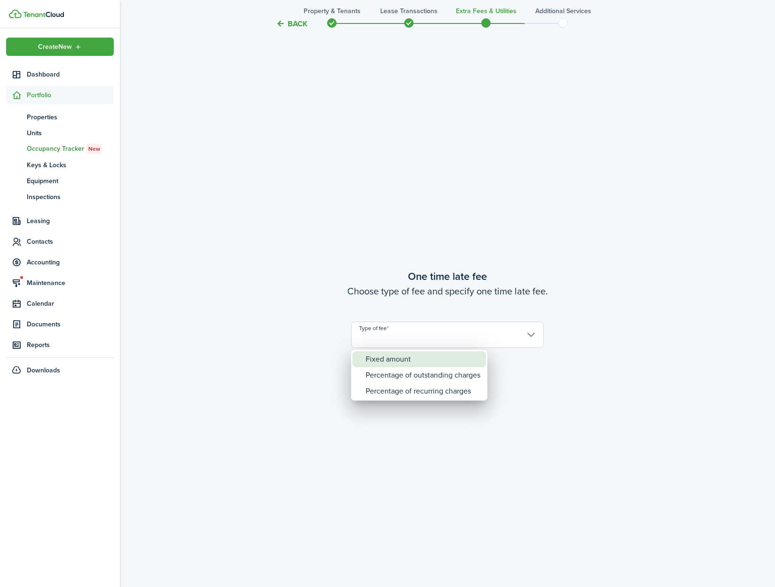
click at [418, 362] on div "Fixed amount" at bounding box center [423, 359] width 115 height 16
type input "Fixed amount"
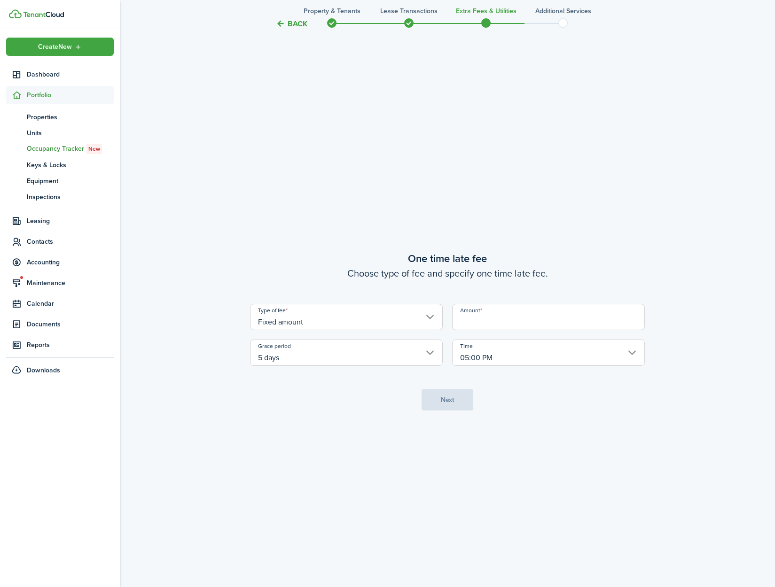
click at [538, 323] on input "Amount" at bounding box center [548, 317] width 193 height 26
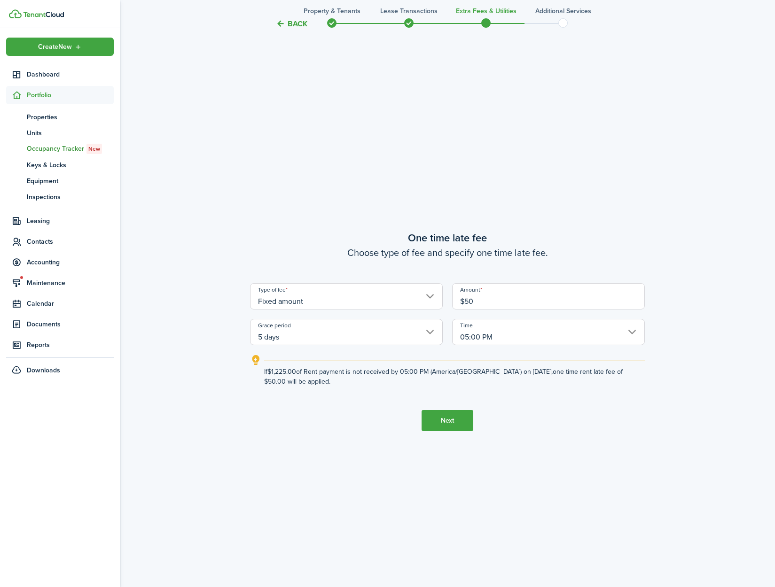
type input "$50.00"
click at [451, 417] on button "Next" at bounding box center [447, 420] width 52 height 21
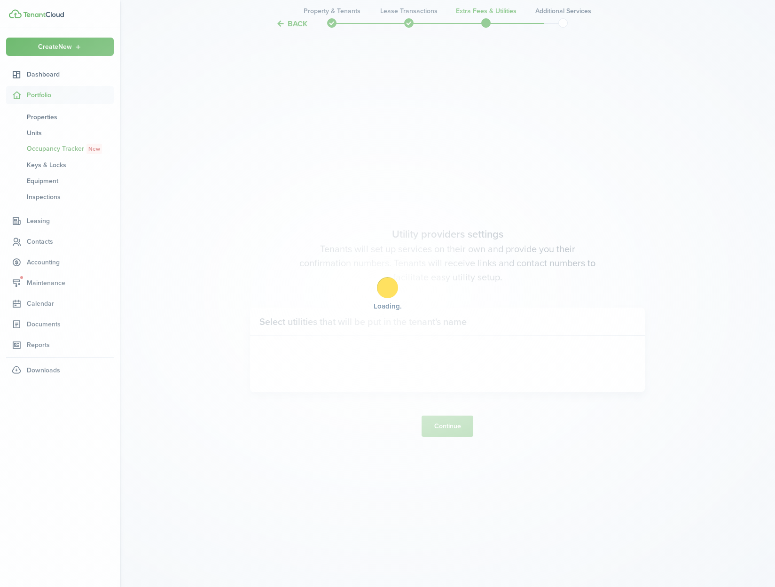
scroll to position [1699, 0]
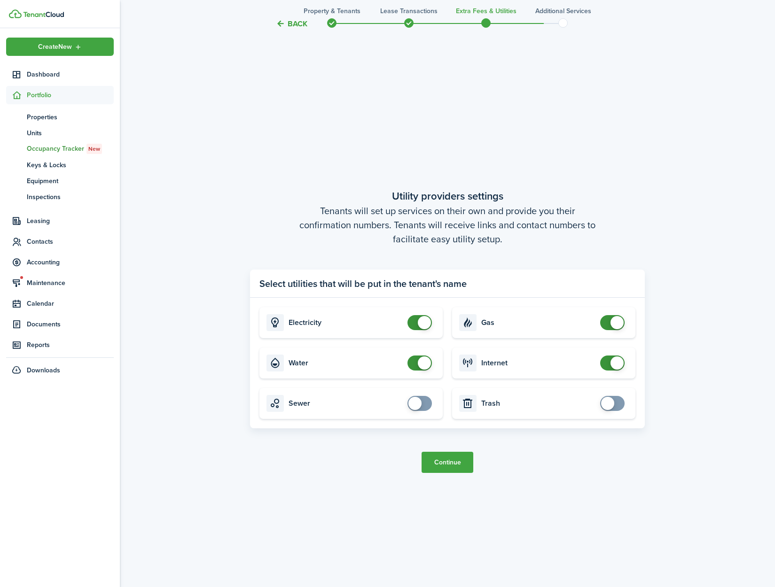
checkbox input "false"
click at [425, 362] on span at bounding box center [424, 363] width 13 height 13
click at [441, 462] on button "Continue" at bounding box center [447, 462] width 52 height 21
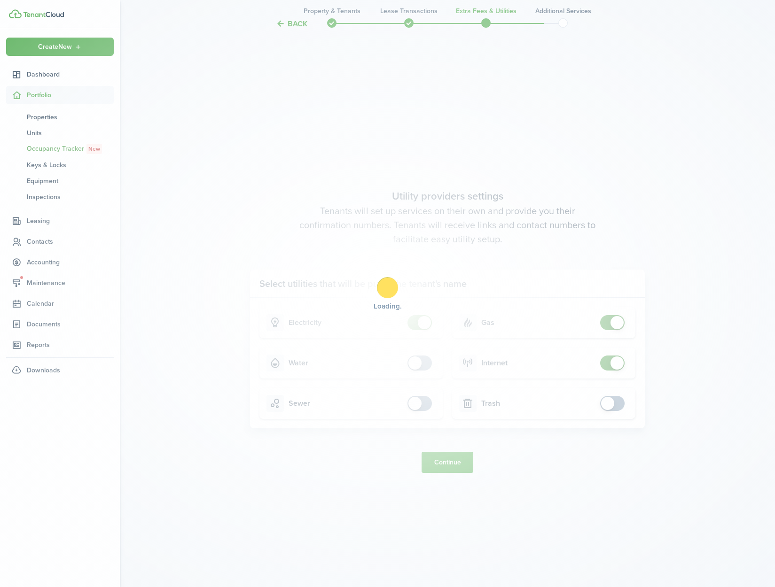
scroll to position [0, 0]
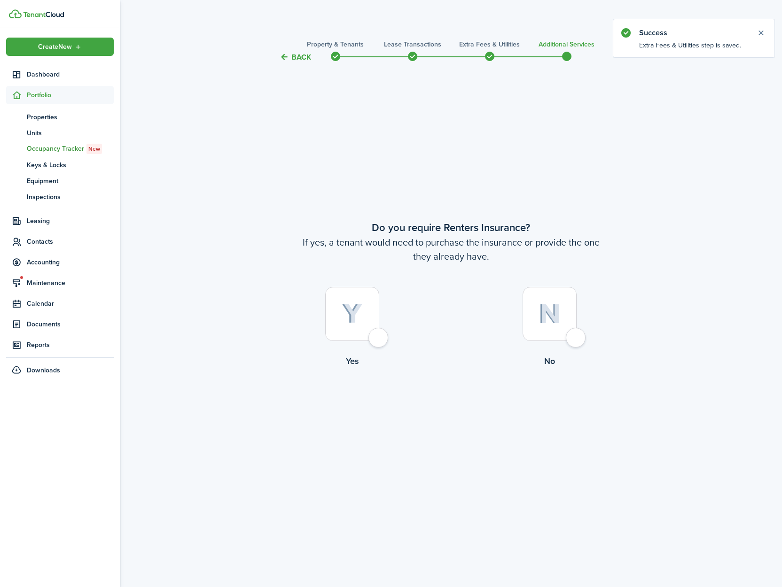
click at [576, 341] on div at bounding box center [549, 314] width 54 height 54
radio input "true"
click at [453, 409] on button "Complete move in" at bounding box center [450, 406] width 69 height 21
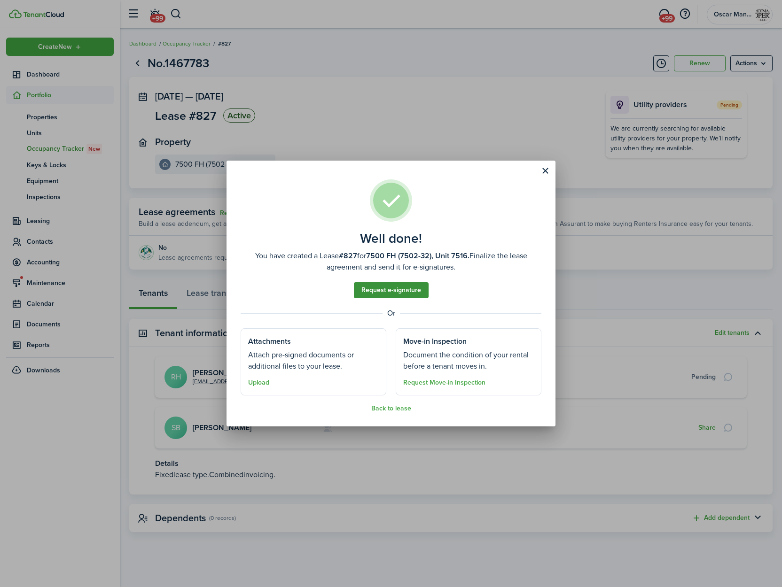
click at [397, 290] on link "Request e-signature" at bounding box center [391, 290] width 75 height 16
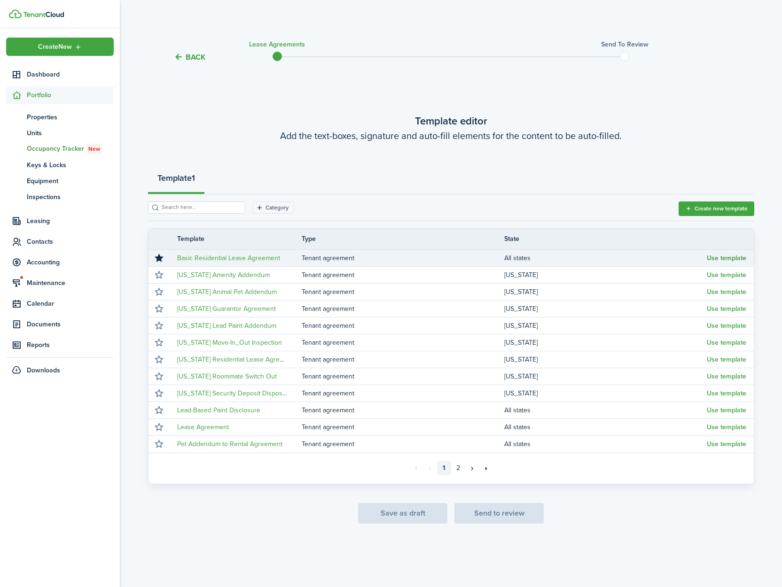
click at [716, 259] on button "Use template" at bounding box center [726, 259] width 39 height 8
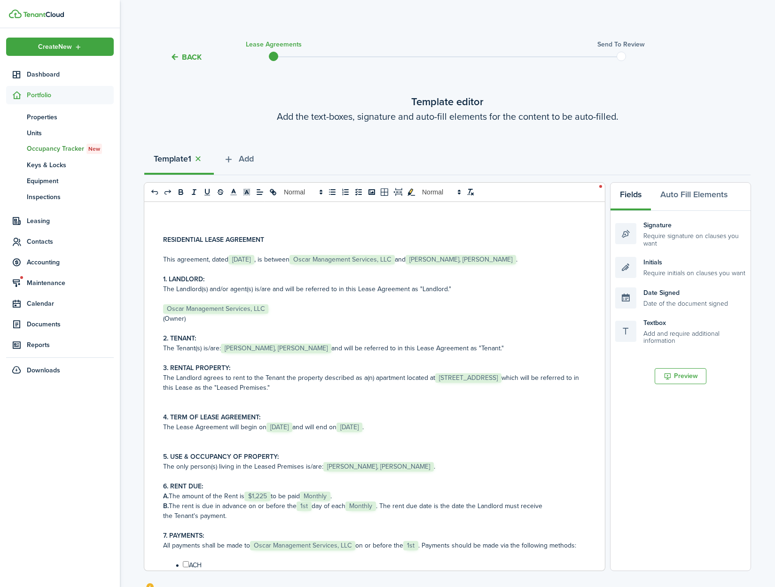
click at [435, 383] on span "[STREET_ADDRESS]" at bounding box center [468, 377] width 66 height 9
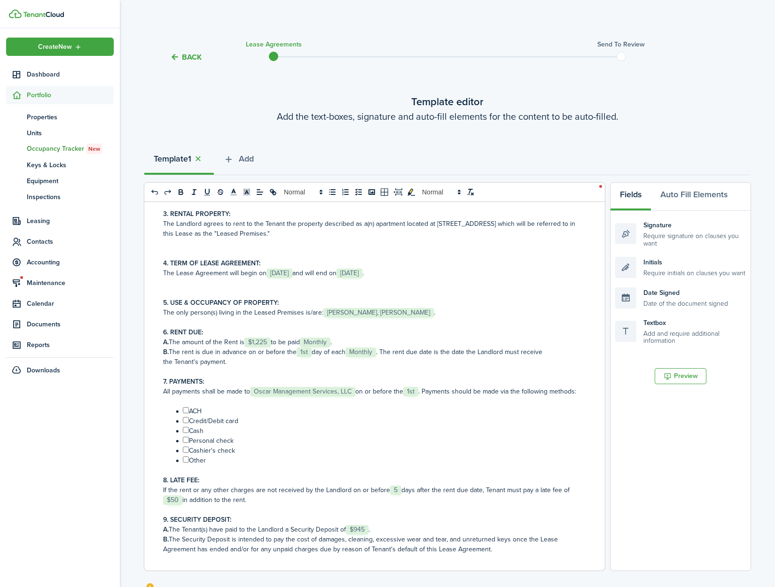
scroll to position [157, 0]
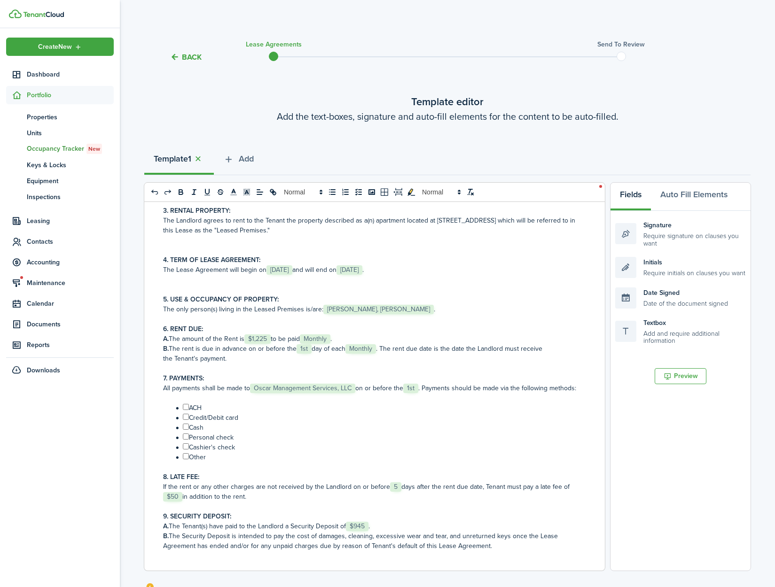
click at [185, 410] on input "﻿ ﻿" at bounding box center [186, 407] width 6 height 6
checkbox input "true"
click at [187, 423] on li "﻿ ﻿ Credit/Debit card" at bounding box center [376, 418] width 406 height 10
click at [186, 430] on input "﻿ ﻿" at bounding box center [186, 427] width 6 height 6
checkbox input "true"
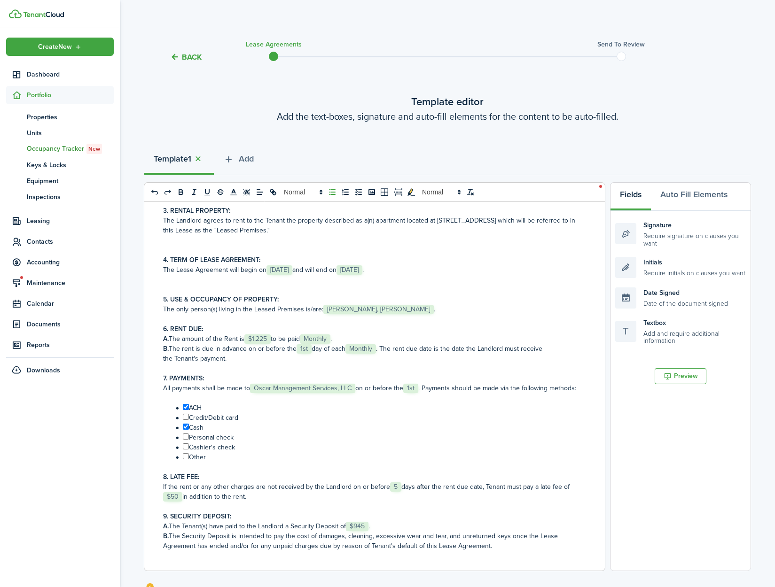
click at [186, 420] on input "﻿ ﻿" at bounding box center [186, 417] width 6 height 6
checkbox input "true"
click at [185, 443] on li "﻿ ﻿ Personal check" at bounding box center [376, 438] width 406 height 10
click at [185, 440] on input "﻿ ﻿" at bounding box center [186, 437] width 6 height 6
checkbox input "true"
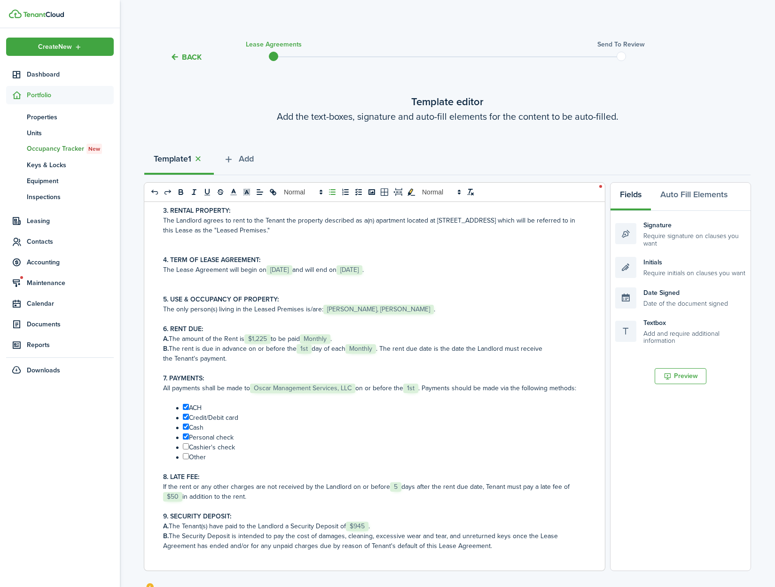
click at [185, 450] on input "﻿ ﻿" at bounding box center [186, 446] width 6 height 6
checkbox input "true"
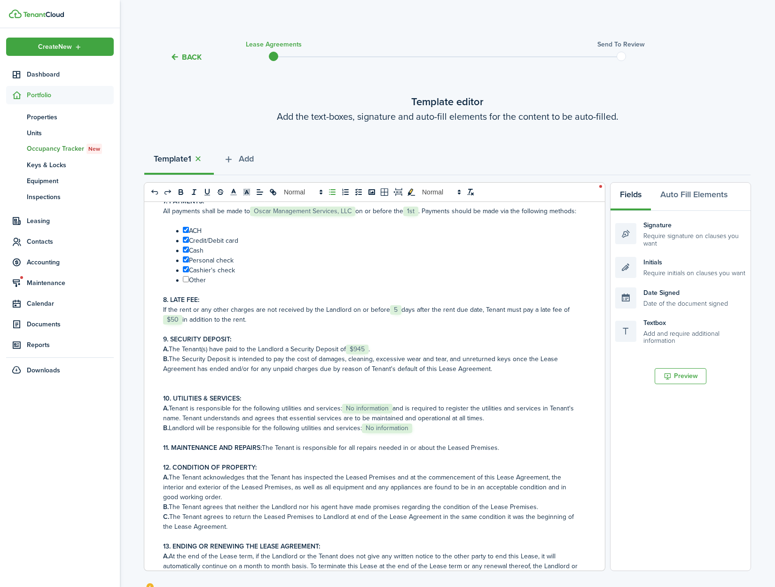
click at [358, 413] on span "No information" at bounding box center [367, 408] width 50 height 9
click at [385, 433] on span "No information" at bounding box center [387, 428] width 50 height 9
click at [498, 453] on p "11. MAINTENANCE AND REPAIRS: The Tenant is responsible for all repairs needed i…" at bounding box center [371, 448] width 416 height 10
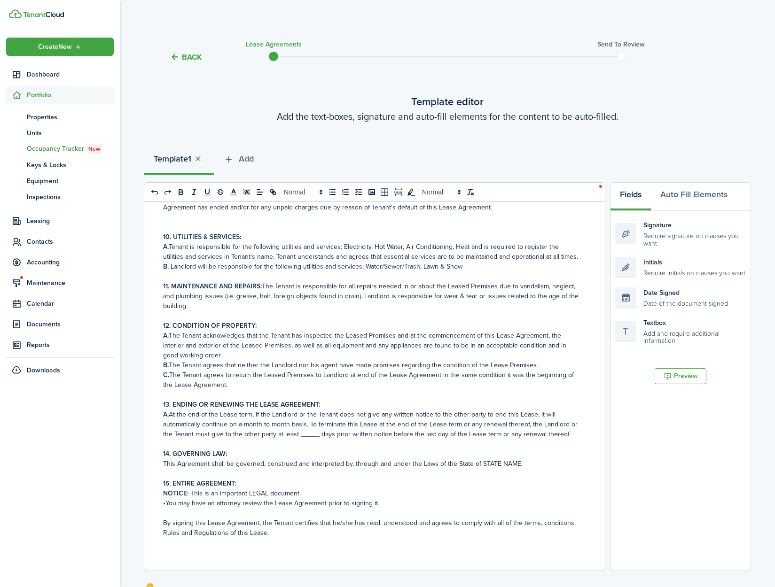
scroll to position [516, 0]
click at [311, 434] on p "A. At the end of the Lease term, if the Landlord or the Tenant does not give an…" at bounding box center [371, 425] width 416 height 30
drag, startPoint x: 514, startPoint y: 474, endPoint x: 478, endPoint y: 474, distance: 36.2
click at [478, 469] on p "This Agreement shall be governed, construed and interpreted by, through and und…" at bounding box center [371, 464] width 416 height 10
click at [517, 498] on p "NOTICE : This is an important LEGAL document." at bounding box center [371, 494] width 416 height 10
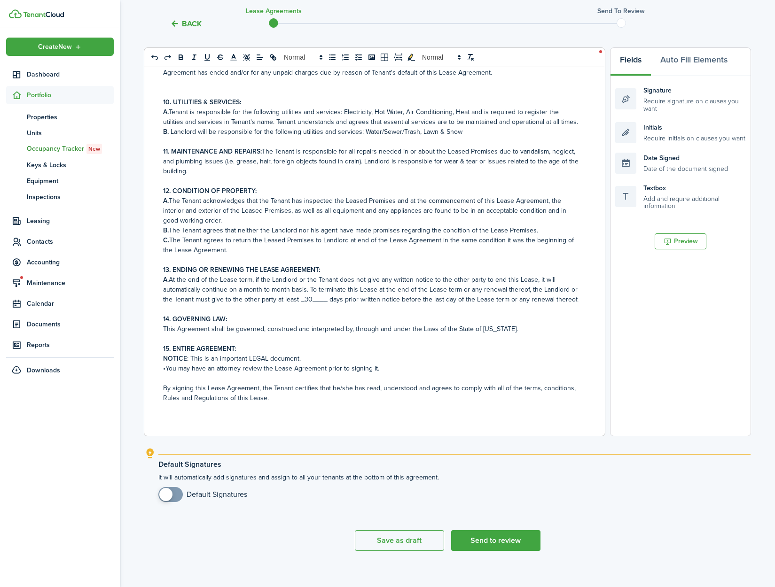
scroll to position [143, 0]
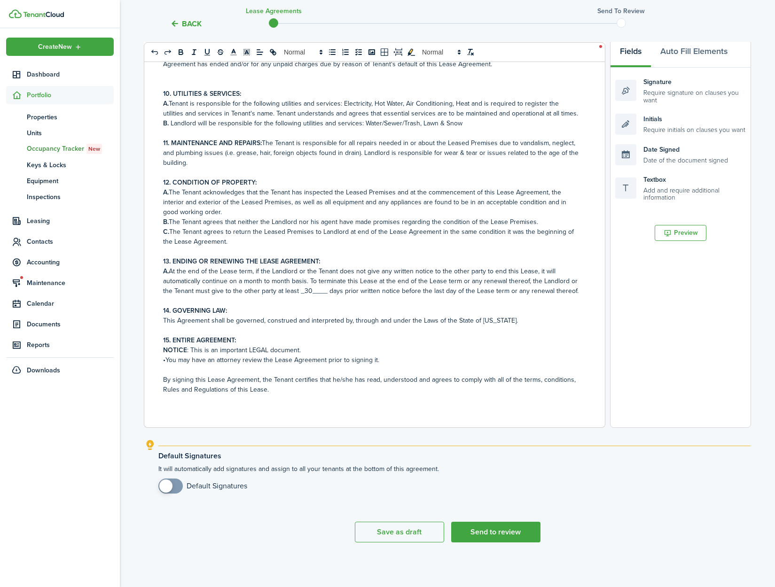
click at [167, 482] on span at bounding box center [165, 486] width 13 height 13
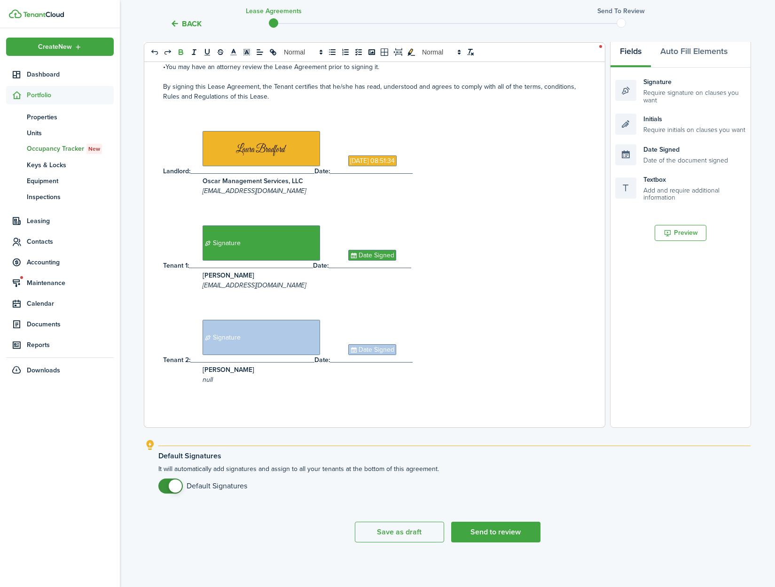
click at [170, 486] on span at bounding box center [175, 486] width 13 height 13
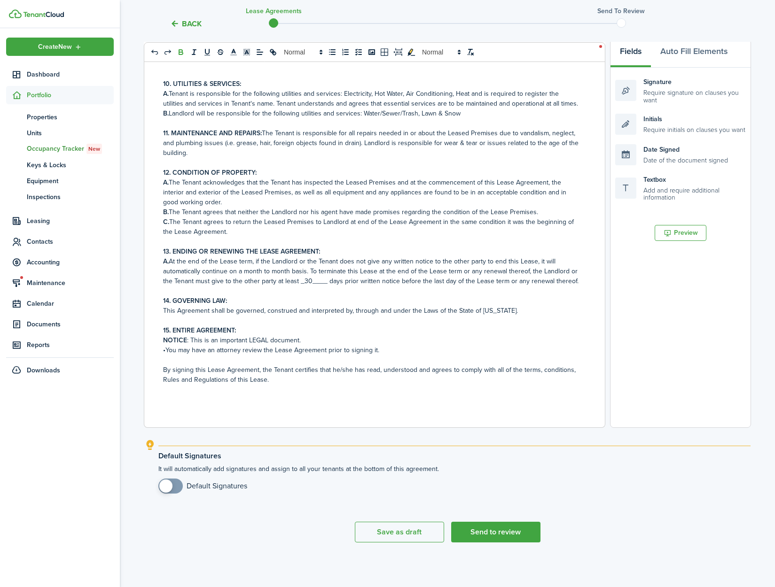
checkbox input "true"
click at [169, 486] on span at bounding box center [165, 486] width 13 height 13
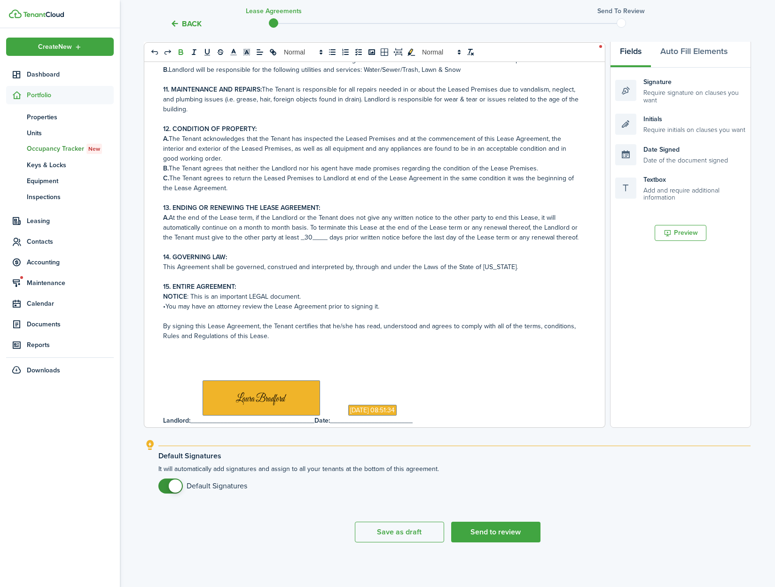
scroll to position [540, 0]
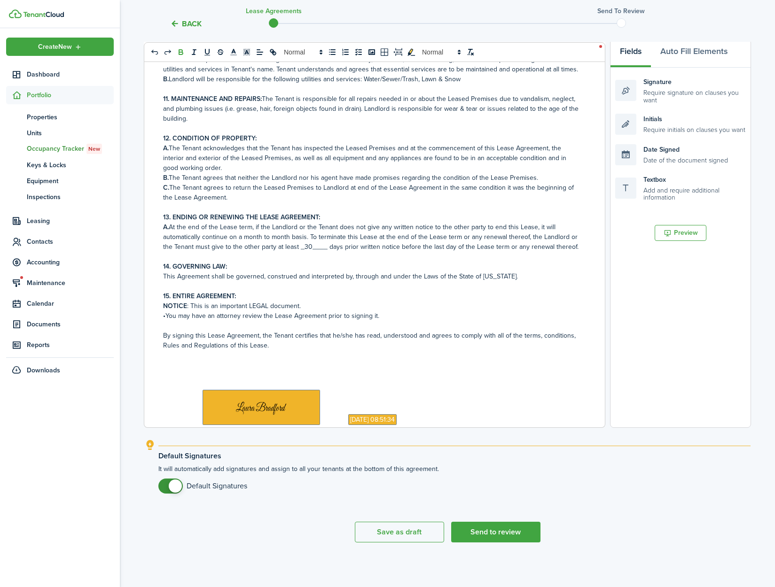
click at [303, 311] on p "NOTICE : This is an important LEGAL document." at bounding box center [371, 306] width 416 height 10
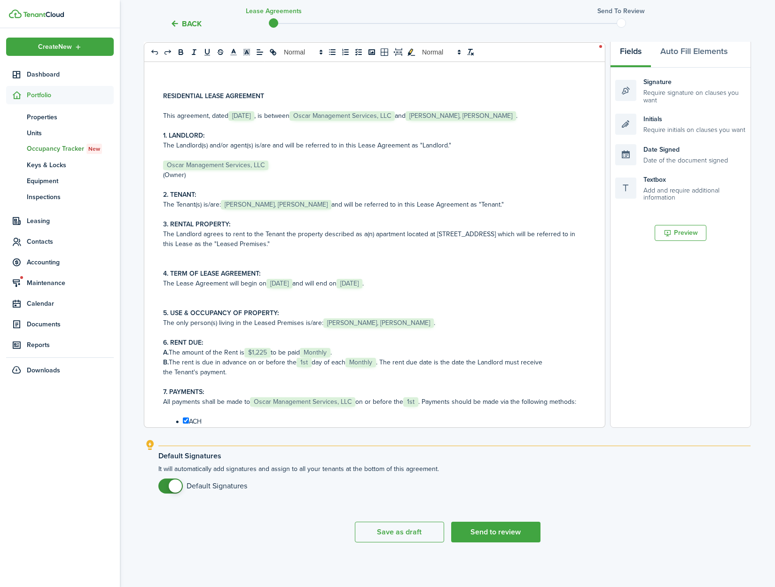
scroll to position [0, 0]
click at [483, 527] on button "Send to review" at bounding box center [495, 532] width 89 height 21
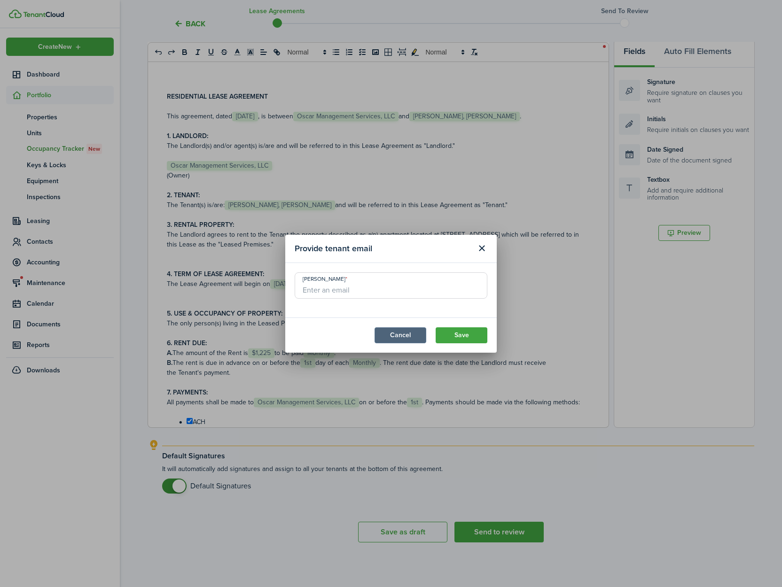
click at [398, 338] on button "Cancel" at bounding box center [400, 335] width 52 height 16
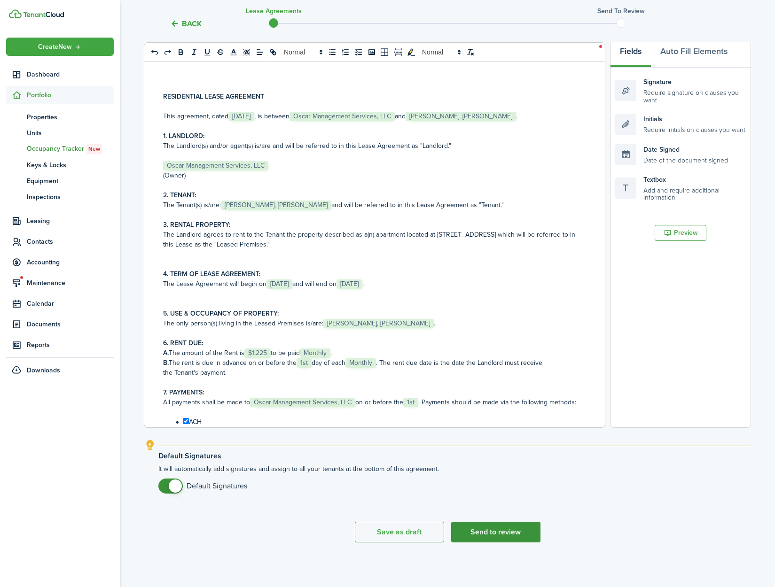
click at [490, 533] on button "Send to review" at bounding box center [495, 532] width 89 height 21
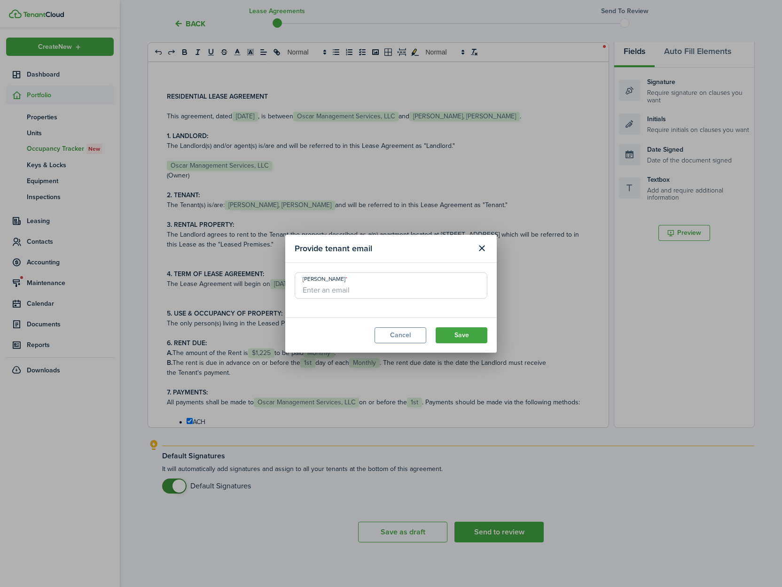
click at [315, 291] on input "[PERSON_NAME]" at bounding box center [391, 285] width 193 height 26
paste input "debalv30@gmail.com"
type input "debalv30@gmail.com"
click at [462, 336] on button "Save" at bounding box center [462, 335] width 52 height 16
click at [462, 338] on button "Save" at bounding box center [462, 335] width 52 height 16
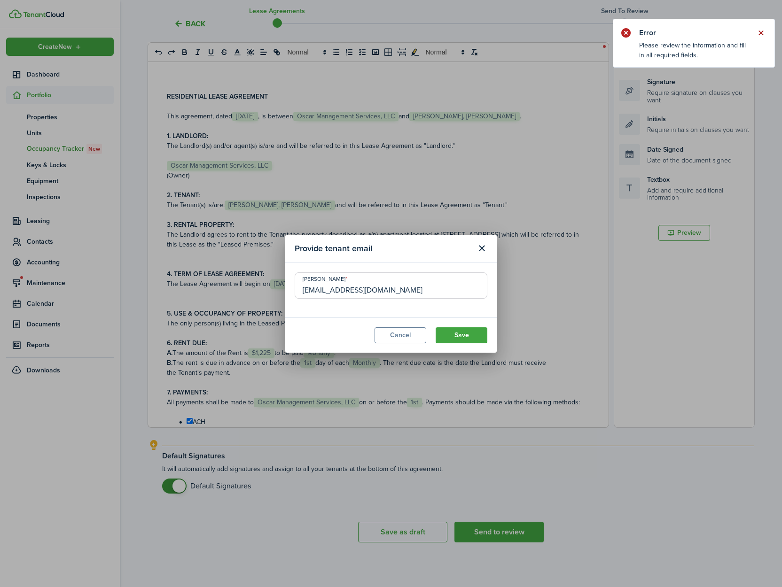
click at [762, 32] on button "Close notify" at bounding box center [760, 32] width 13 height 13
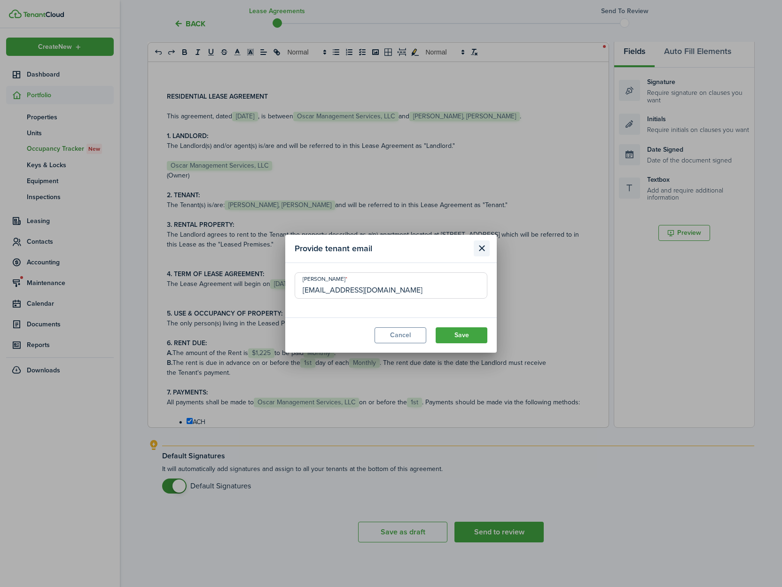
click at [484, 246] on button "Close modal" at bounding box center [482, 249] width 16 height 16
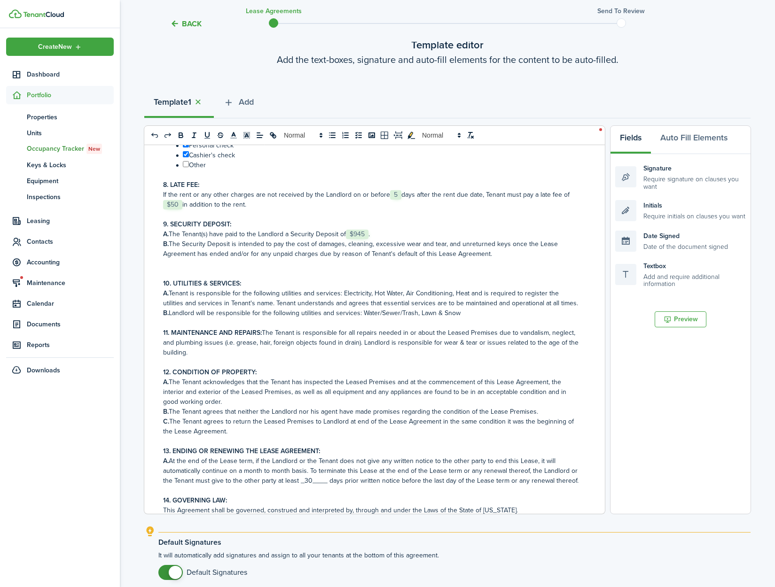
scroll to position [143, 0]
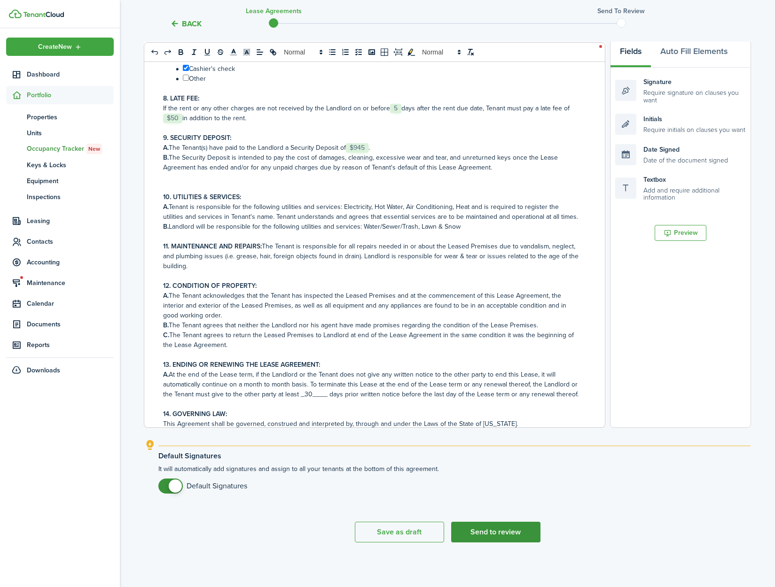
click at [507, 533] on button "Send to review" at bounding box center [495, 532] width 89 height 21
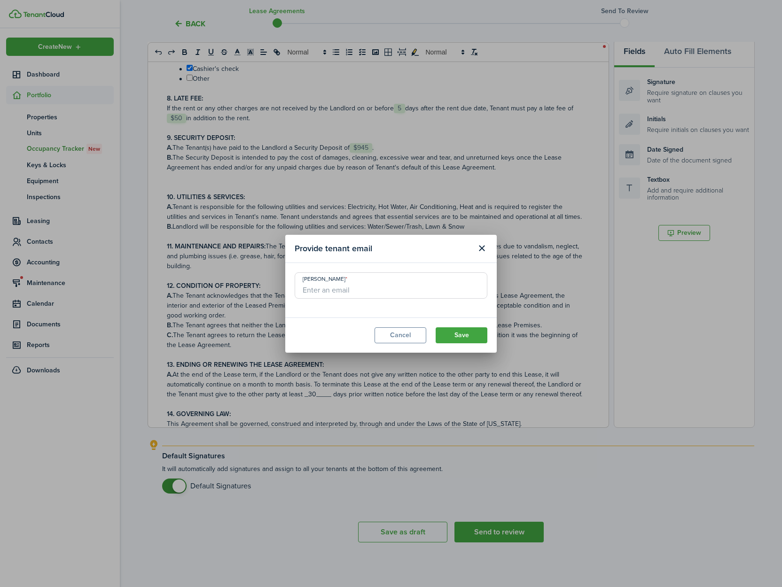
click at [319, 290] on input "[PERSON_NAME]" at bounding box center [391, 285] width 193 height 26
paste input "debalv30@gmail.com"
type input "debalv30@gmail.com"
click at [474, 339] on button "Save" at bounding box center [462, 335] width 52 height 16
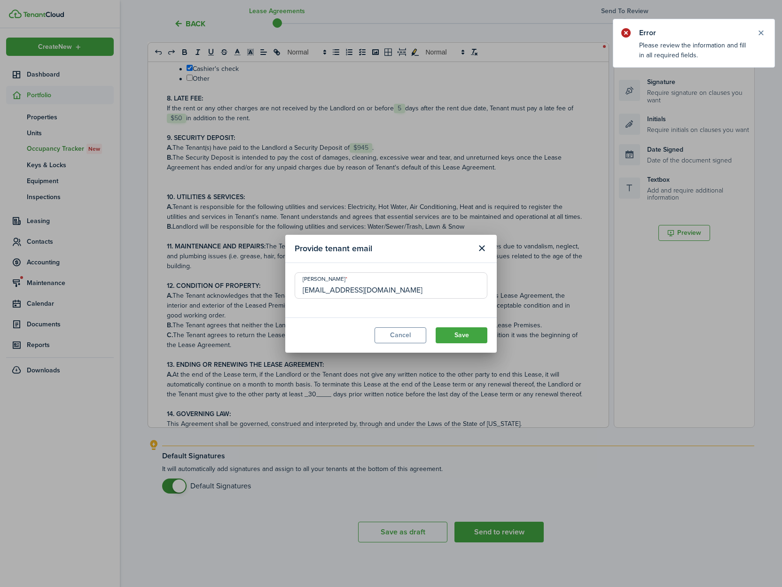
click at [472, 335] on button "Save" at bounding box center [462, 335] width 52 height 16
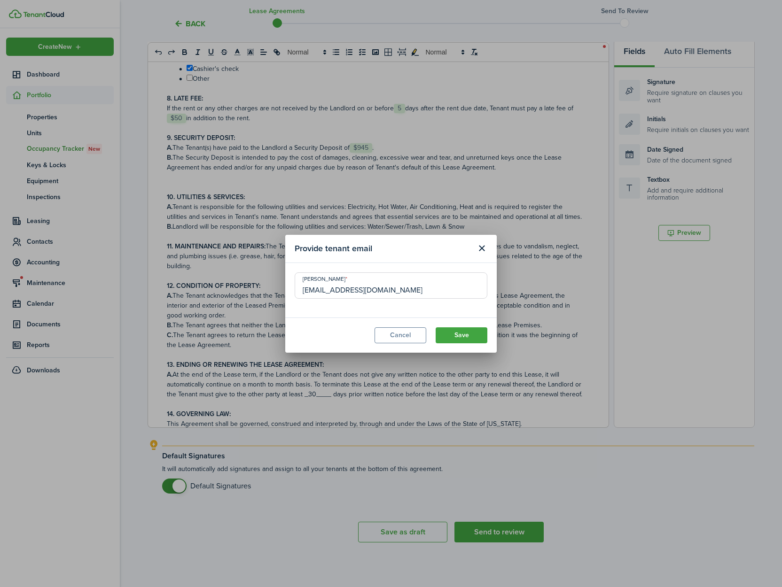
drag, startPoint x: 381, startPoint y: 289, endPoint x: 302, endPoint y: 289, distance: 79.4
click at [302, 289] on input "debalv30@gmail.com" at bounding box center [391, 285] width 193 height 26
click at [407, 296] on input "debalv30@gmail.com" at bounding box center [391, 285] width 193 height 26
click at [403, 336] on button "Cancel" at bounding box center [400, 335] width 52 height 16
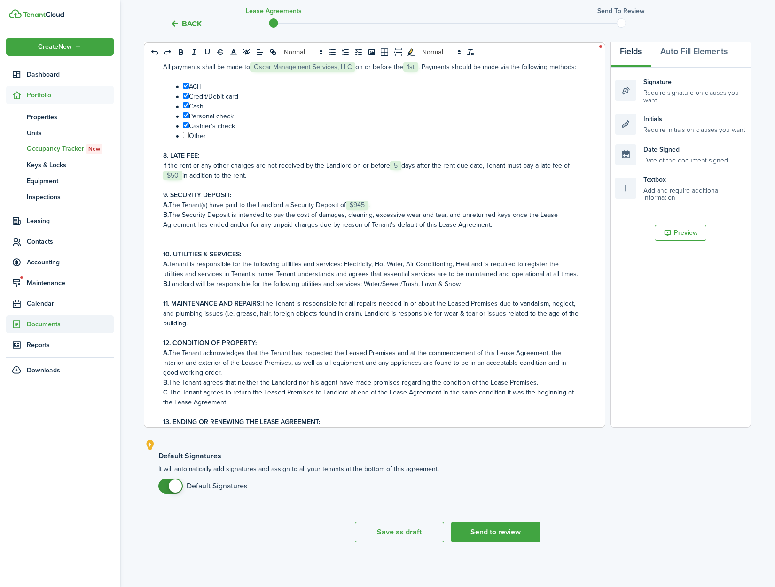
scroll to position [138, 0]
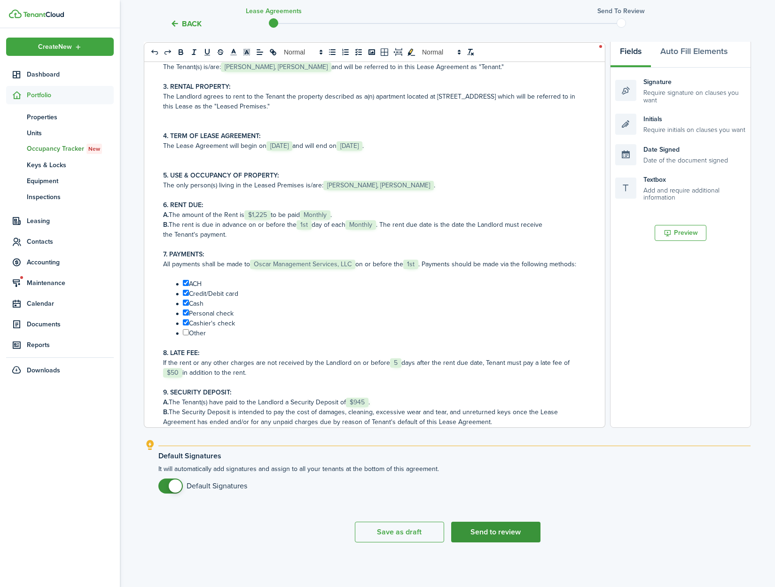
click at [487, 534] on button "Send to review" at bounding box center [495, 532] width 89 height 21
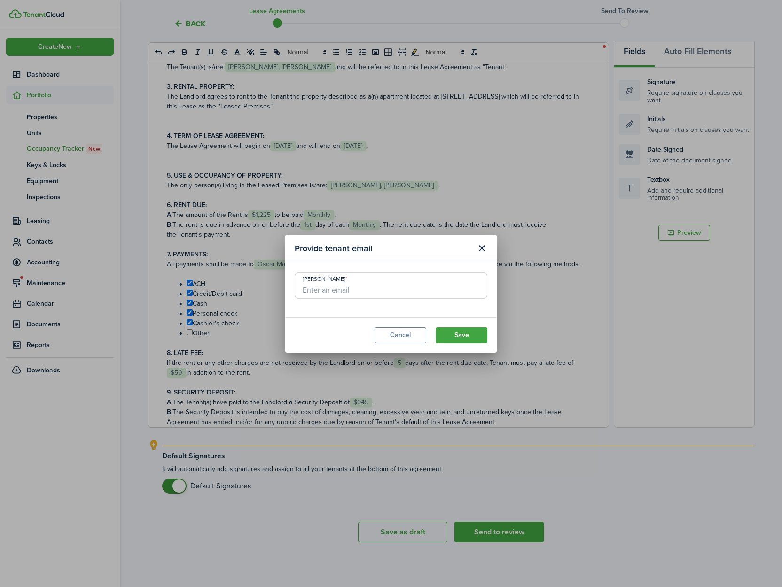
click at [334, 296] on input "[PERSON_NAME]" at bounding box center [391, 285] width 193 height 26
paste input "smokeybaits@gmail.com"
type input "smokeybaits@gmail.com"
click at [463, 339] on button "Save" at bounding box center [462, 335] width 52 height 16
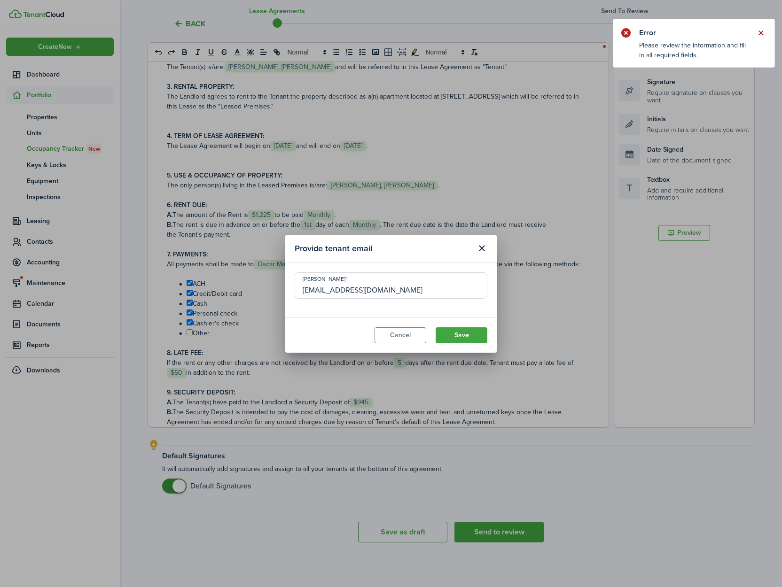
click at [764, 33] on button "Close notify" at bounding box center [760, 32] width 13 height 13
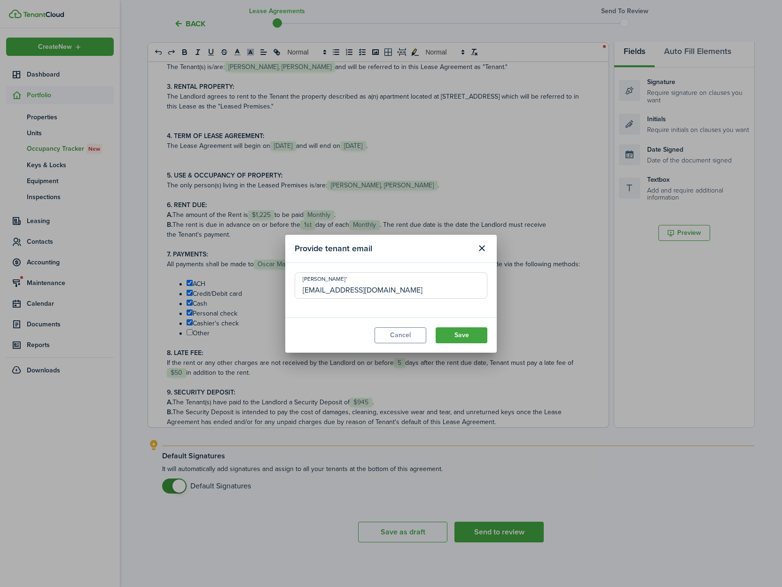
click at [482, 250] on button "Close modal" at bounding box center [482, 249] width 16 height 16
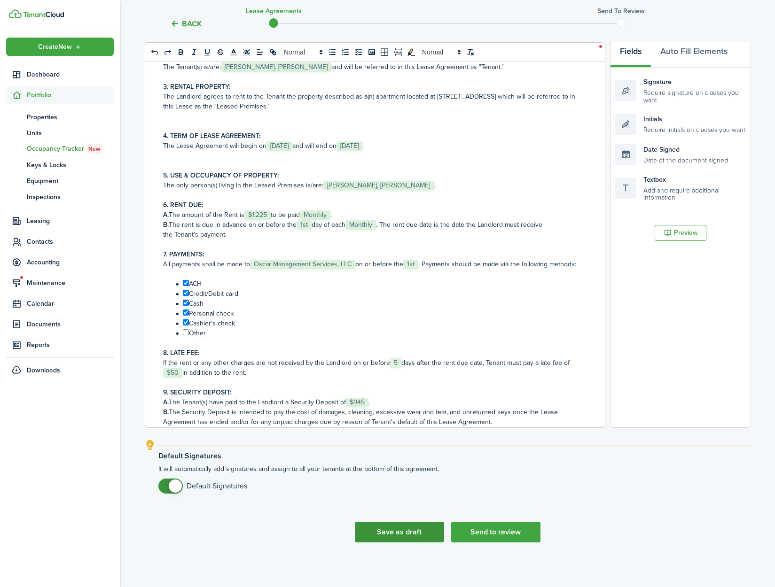
click at [405, 528] on button "Save as draft" at bounding box center [399, 532] width 89 height 21
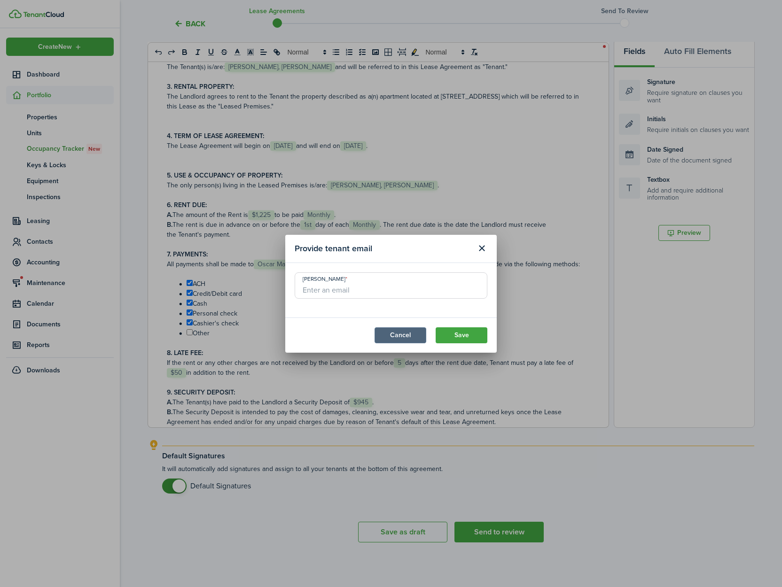
click at [396, 334] on button "Cancel" at bounding box center [400, 335] width 52 height 16
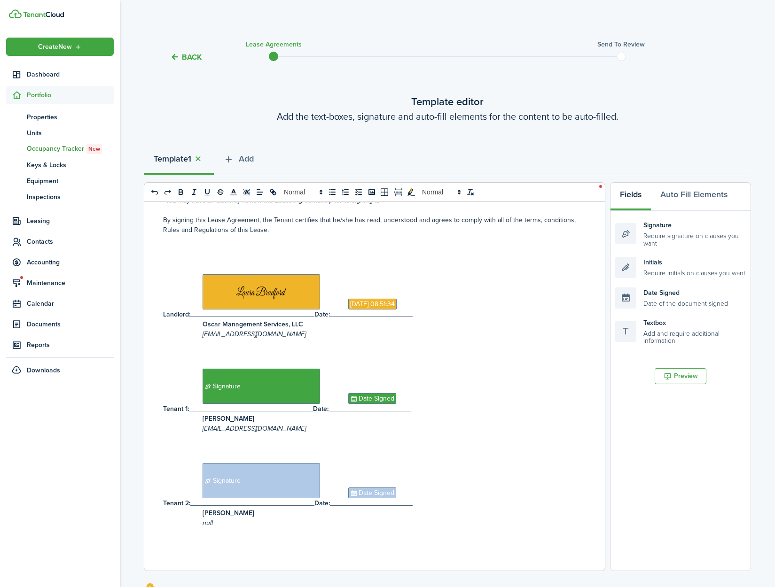
scroll to position [839, 0]
click at [270, 492] on span "Signature" at bounding box center [260, 480] width 117 height 35
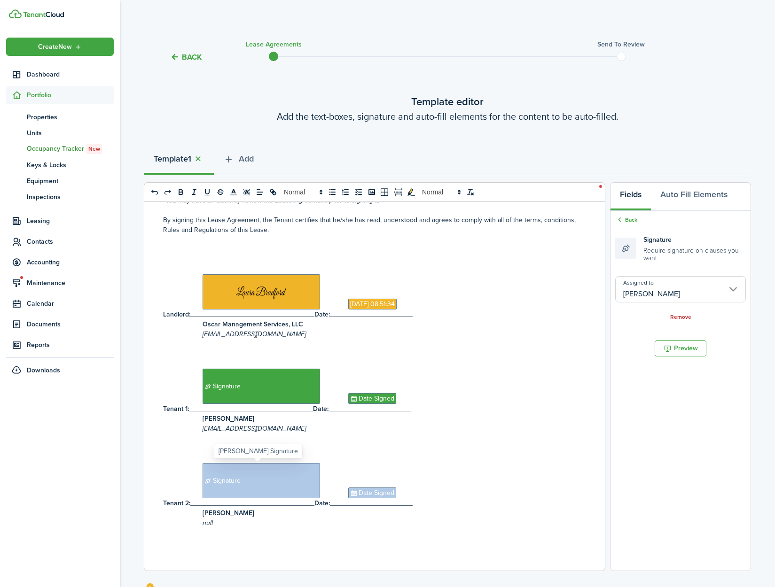
click at [271, 490] on span "Signature" at bounding box center [260, 480] width 117 height 35
click at [326, 487] on p "Signature Date Signed" at bounding box center [371, 480] width 416 height 35
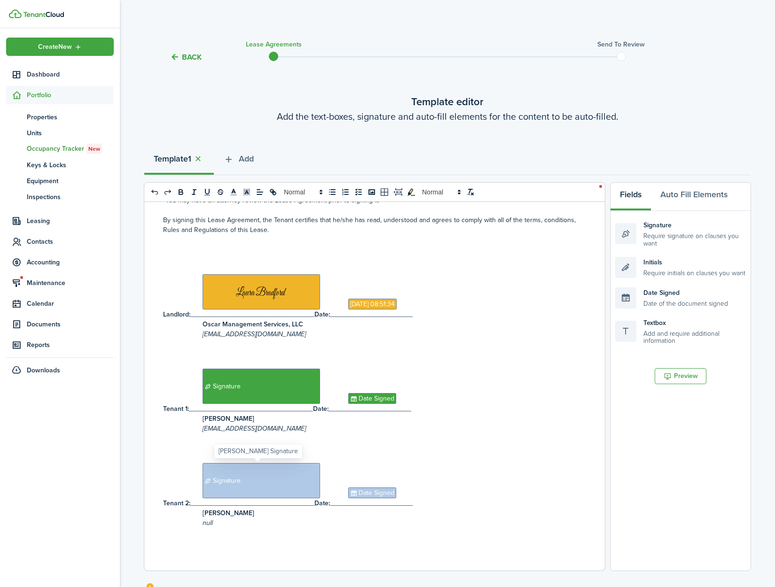
click at [242, 487] on span "Signature" at bounding box center [260, 480] width 117 height 35
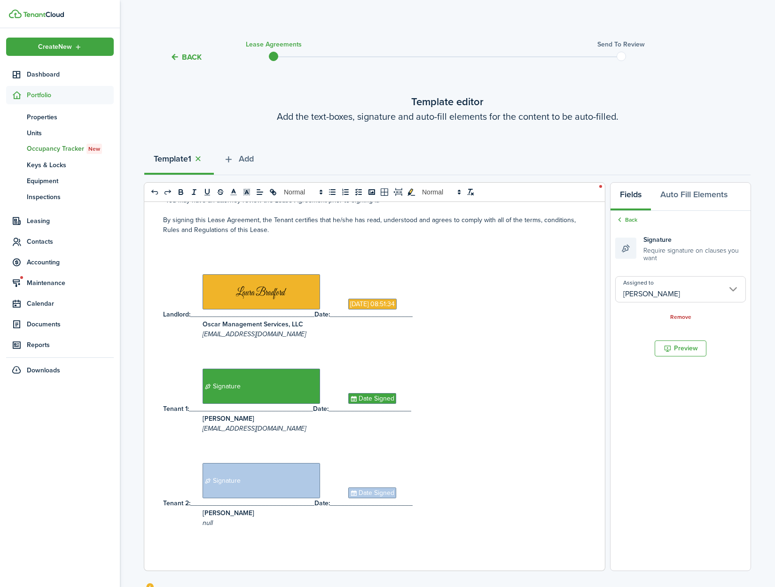
click at [736, 289] on input "[PERSON_NAME]" at bounding box center [680, 289] width 131 height 26
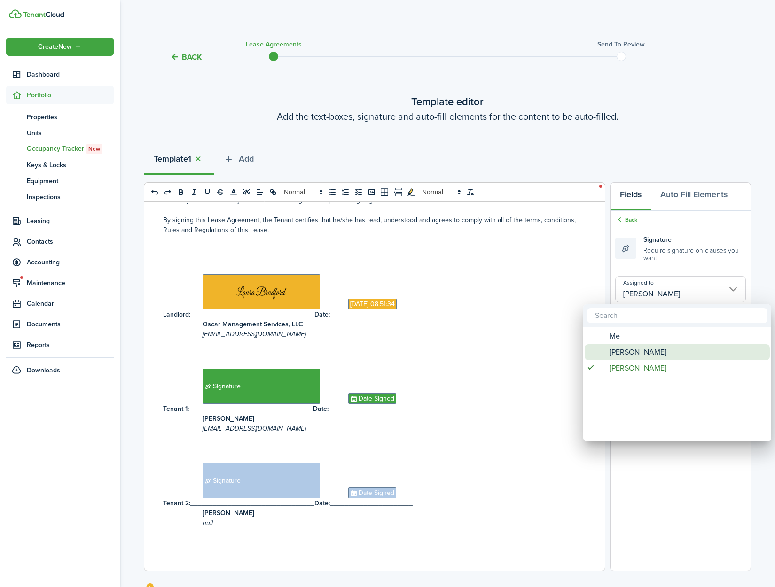
click at [702, 351] on div "[PERSON_NAME]" at bounding box center [681, 352] width 166 height 16
type input "[PERSON_NAME]"
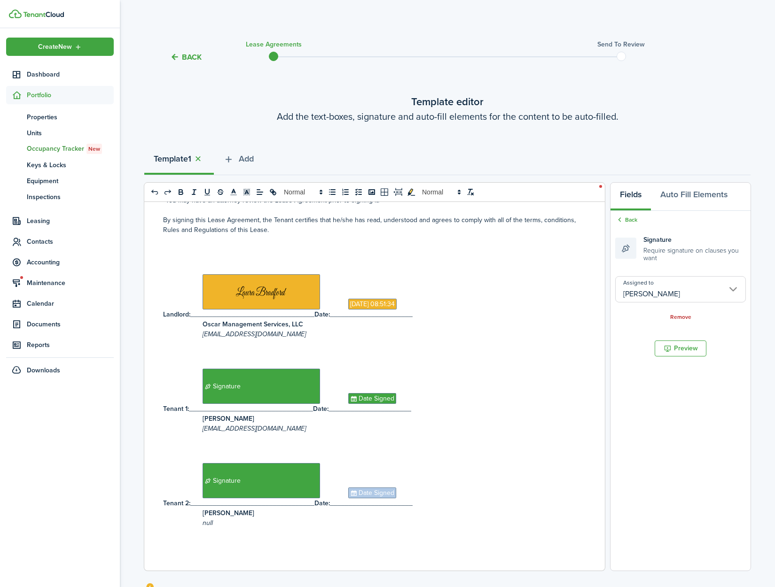
click at [511, 452] on p at bounding box center [371, 448] width 416 height 10
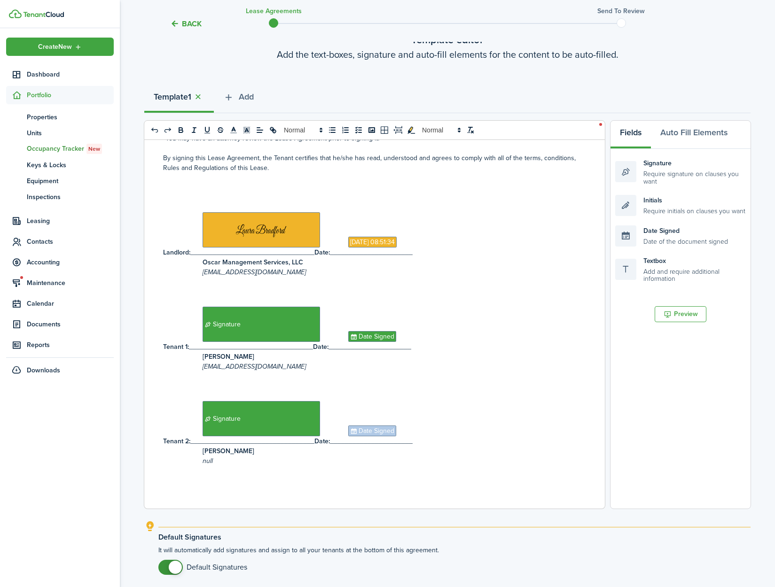
scroll to position [143, 0]
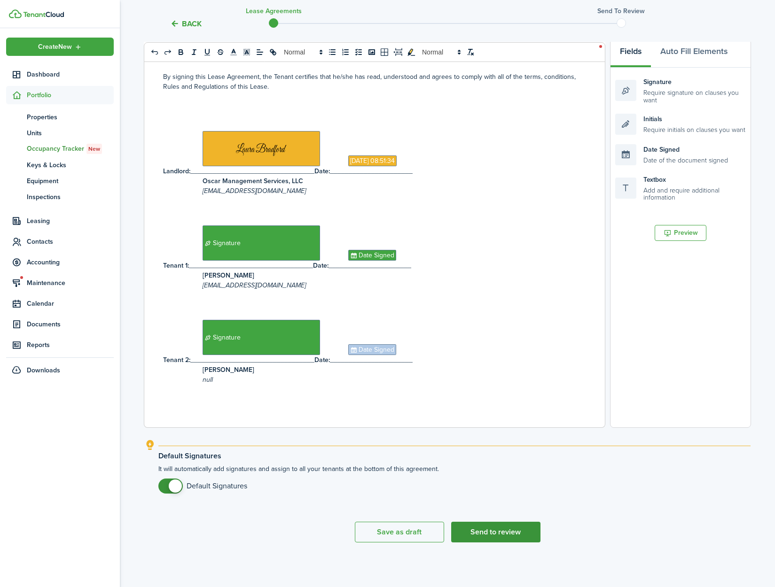
click at [510, 533] on button "Send to review" at bounding box center [495, 532] width 89 height 21
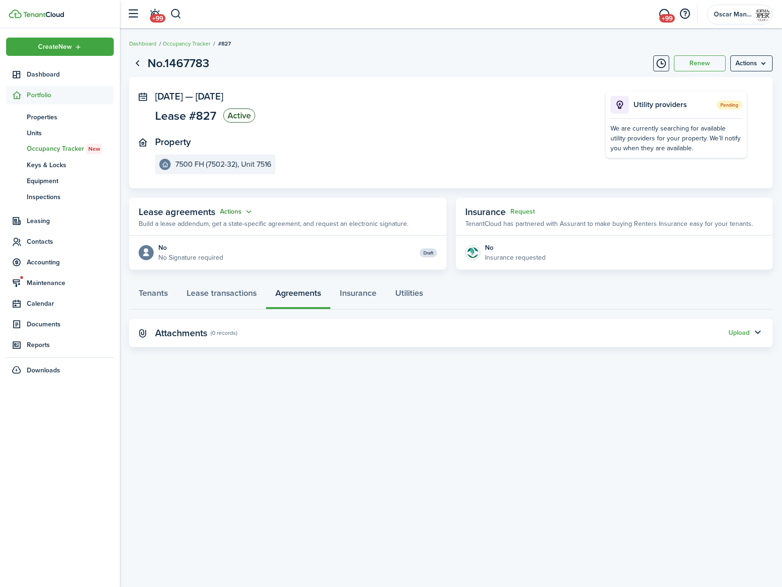
click at [239, 210] on button "Actions" at bounding box center [237, 212] width 34 height 11
click at [232, 228] on link "Edit" at bounding box center [213, 230] width 82 height 16
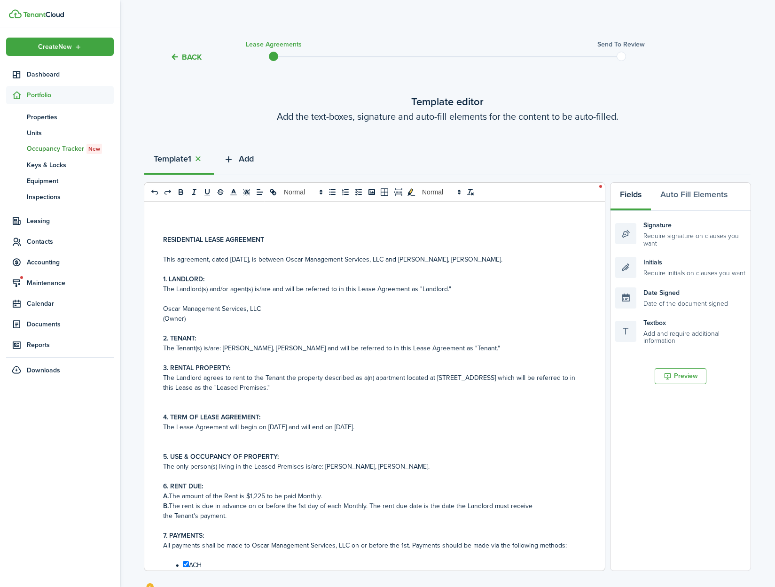
click at [258, 161] on button "Add" at bounding box center [238, 161] width 49 height 28
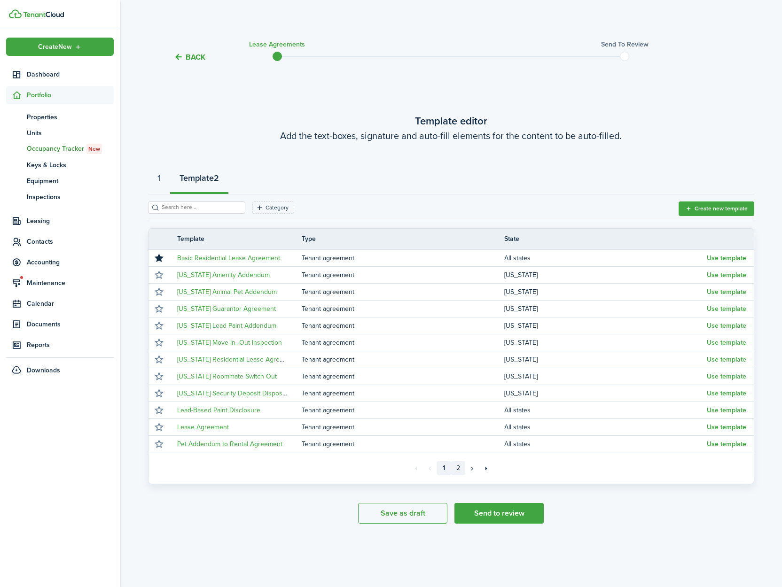
click at [456, 471] on link "2" at bounding box center [458, 468] width 14 height 14
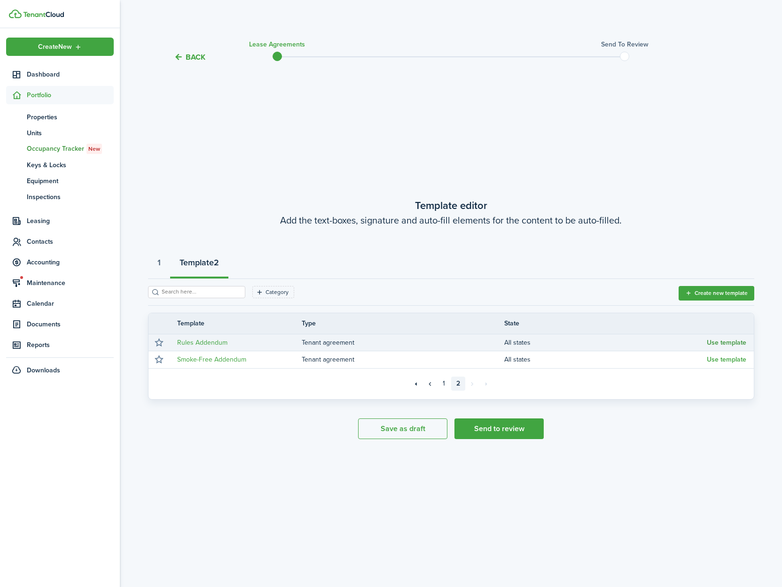
click at [714, 344] on button "Use template" at bounding box center [726, 343] width 39 height 8
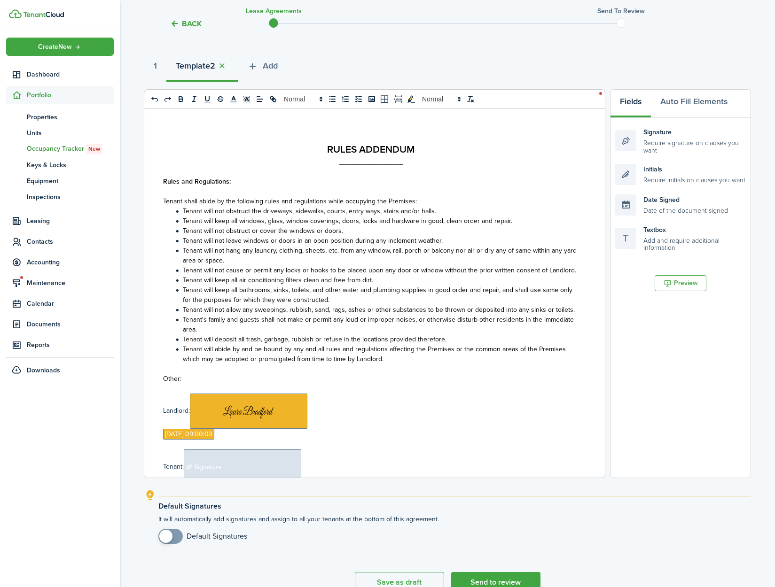
scroll to position [143, 0]
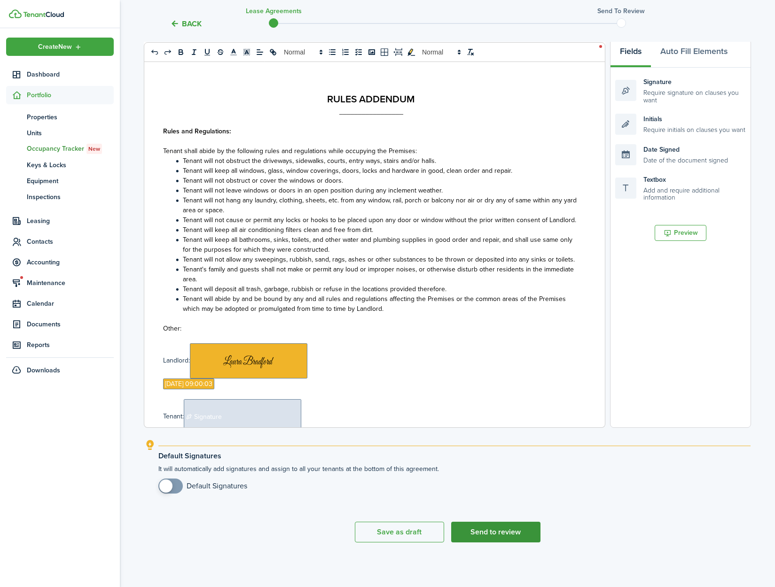
click at [492, 537] on button "Send to review" at bounding box center [495, 532] width 89 height 21
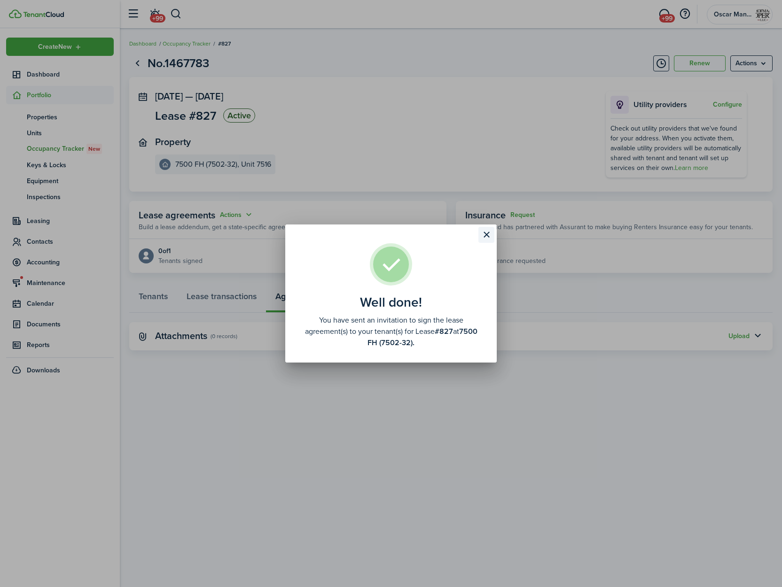
click at [484, 234] on button "Close modal" at bounding box center [486, 235] width 16 height 16
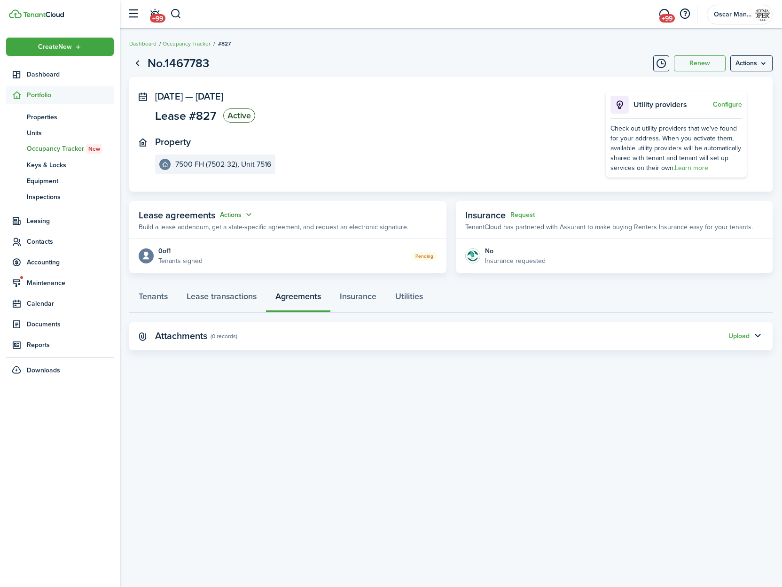
click at [241, 219] on button "Actions" at bounding box center [237, 215] width 34 height 11
click at [233, 230] on link "Edit" at bounding box center [213, 233] width 82 height 16
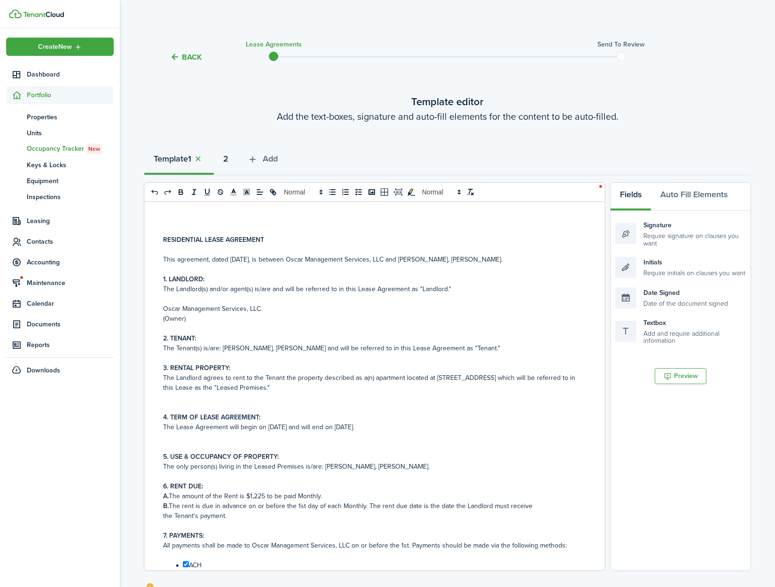
click at [228, 162] on strong "2" at bounding box center [225, 159] width 5 height 13
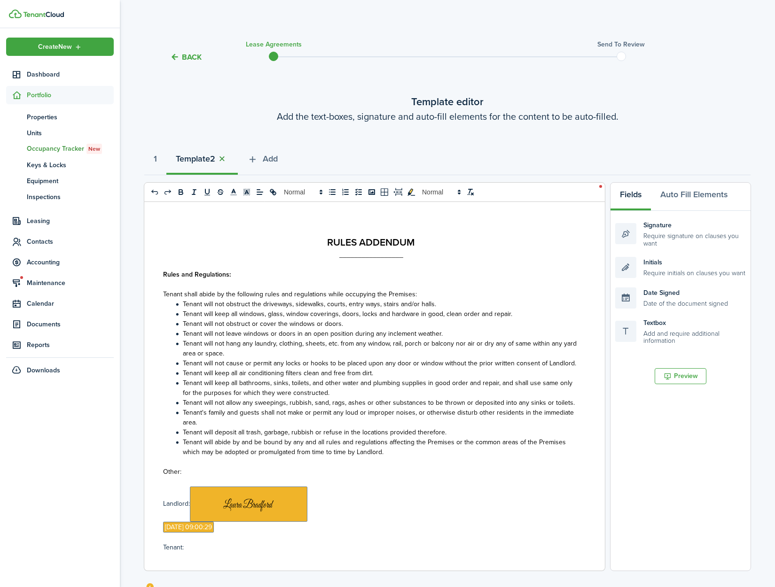
click at [228, 159] on button "button" at bounding box center [221, 159] width 13 height 11
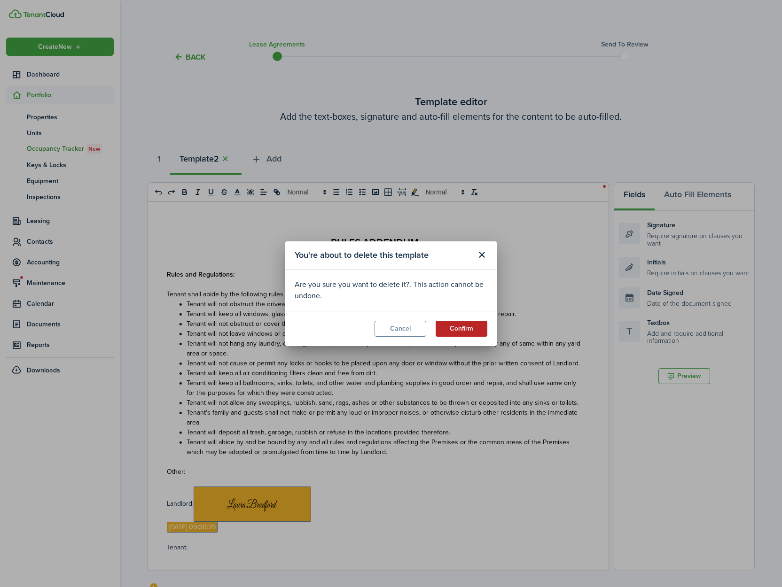
click at [445, 331] on button "Confirm" at bounding box center [462, 329] width 52 height 16
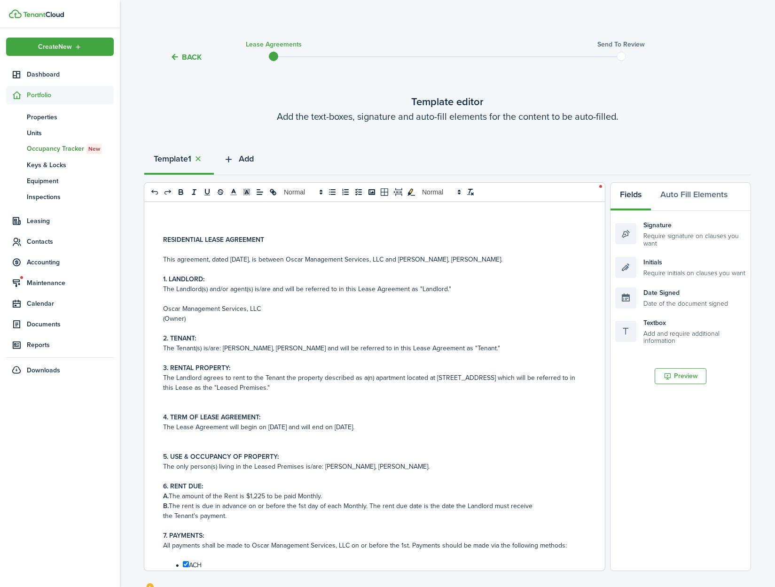
click at [245, 158] on span "Add" at bounding box center [246, 159] width 15 height 13
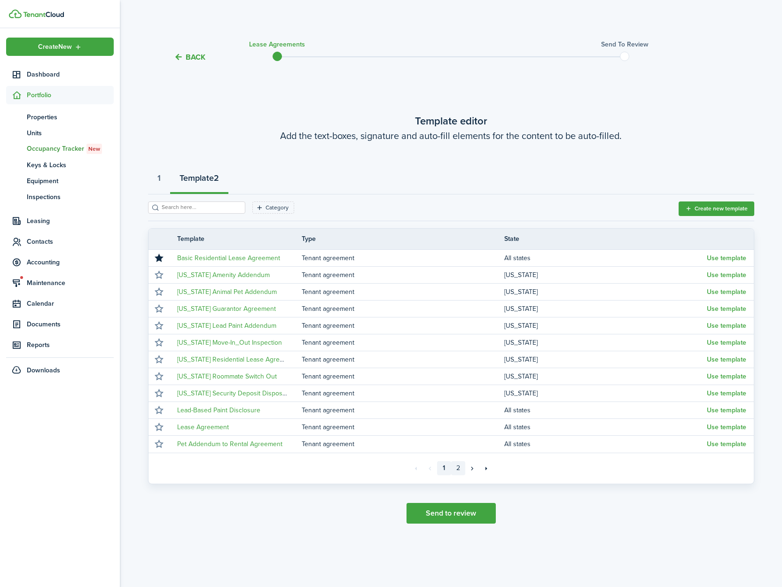
click at [458, 468] on link "2" at bounding box center [458, 468] width 14 height 14
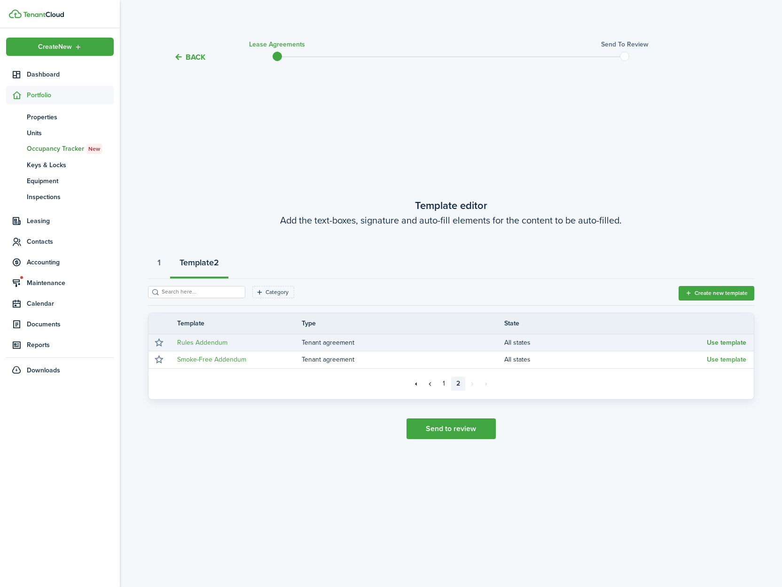
click at [728, 344] on button "Use template" at bounding box center [726, 343] width 39 height 8
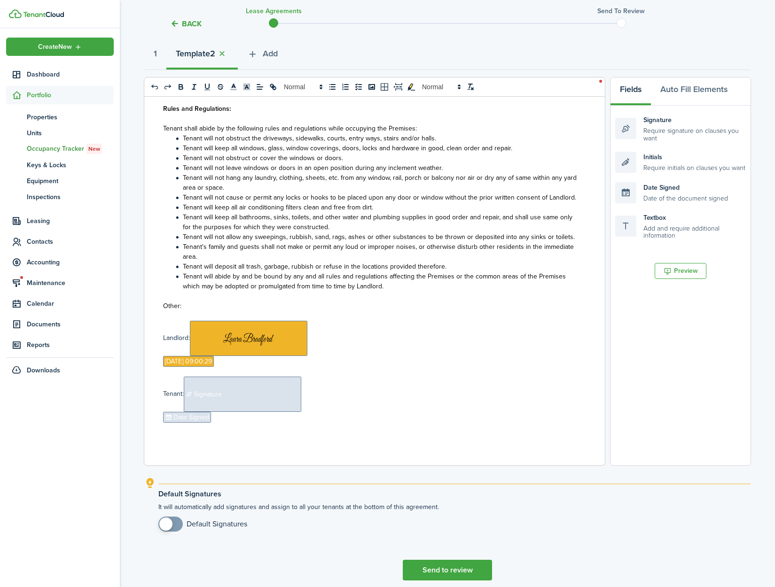
scroll to position [143, 0]
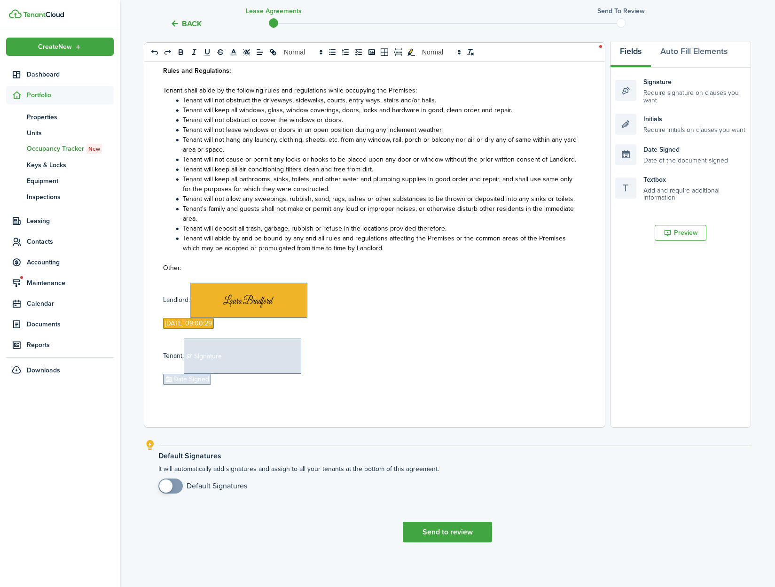
drag, startPoint x: 179, startPoint y: 490, endPoint x: 170, endPoint y: 490, distance: 8.9
checkbox input "true"
click at [175, 490] on span at bounding box center [170, 486] width 9 height 15
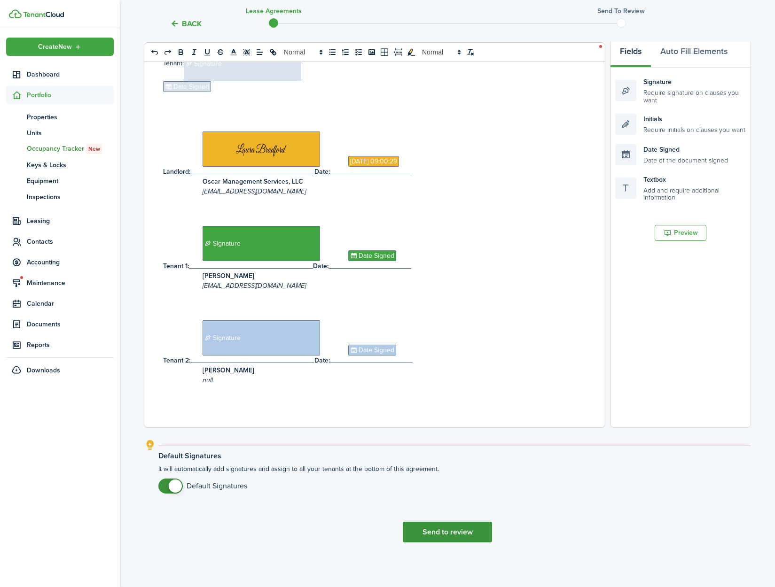
click at [441, 530] on button "Send to review" at bounding box center [447, 532] width 89 height 21
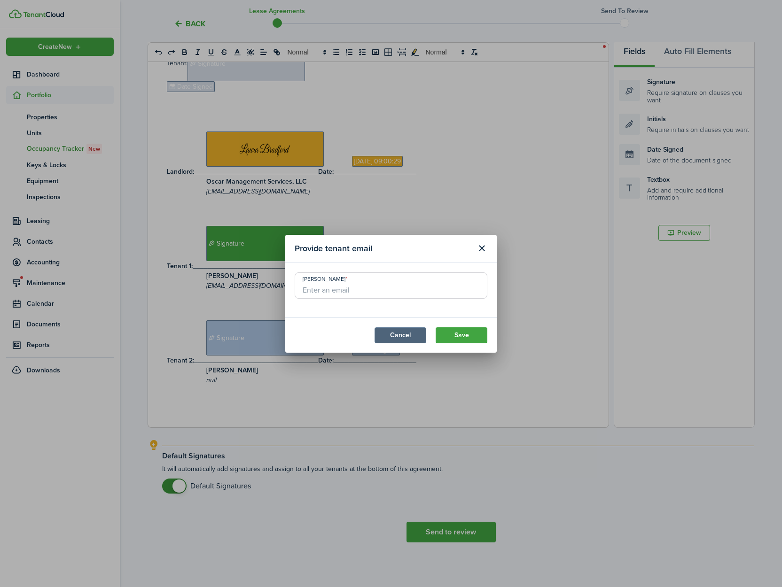
click at [388, 337] on button "Cancel" at bounding box center [400, 335] width 52 height 16
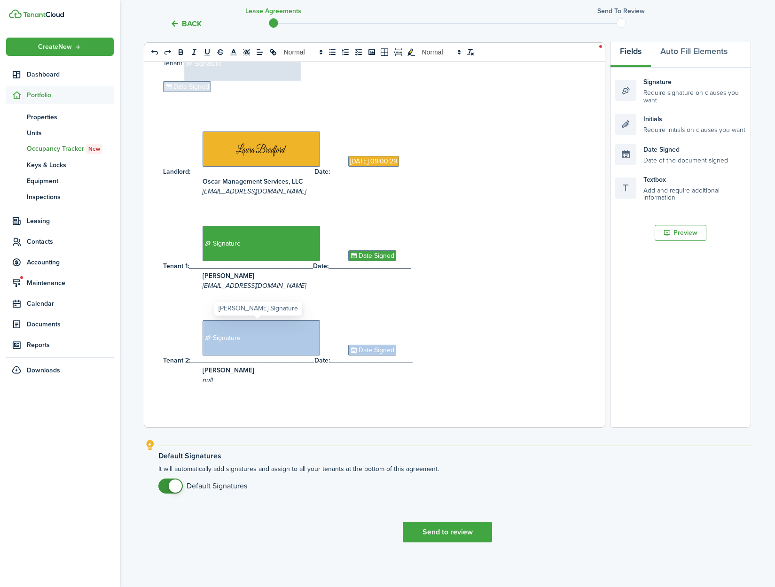
click at [237, 348] on span "Signature" at bounding box center [260, 337] width 117 height 35
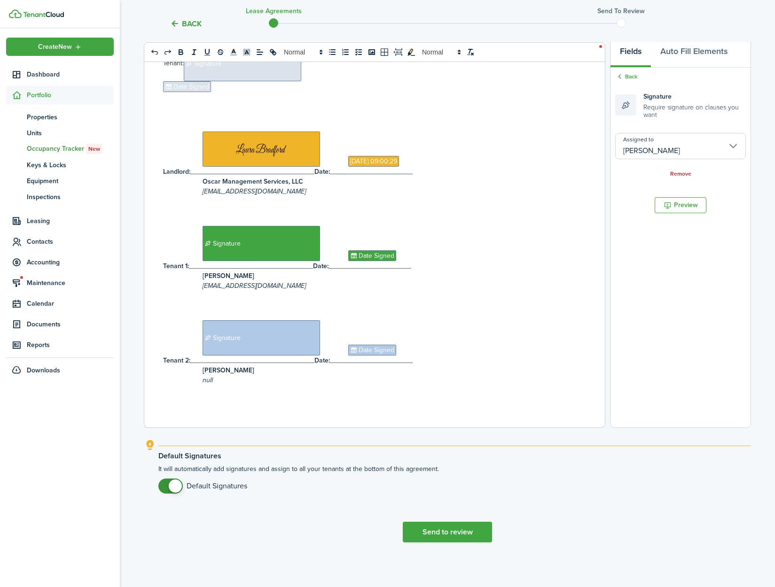
click at [740, 145] on input "[PERSON_NAME]" at bounding box center [680, 146] width 131 height 26
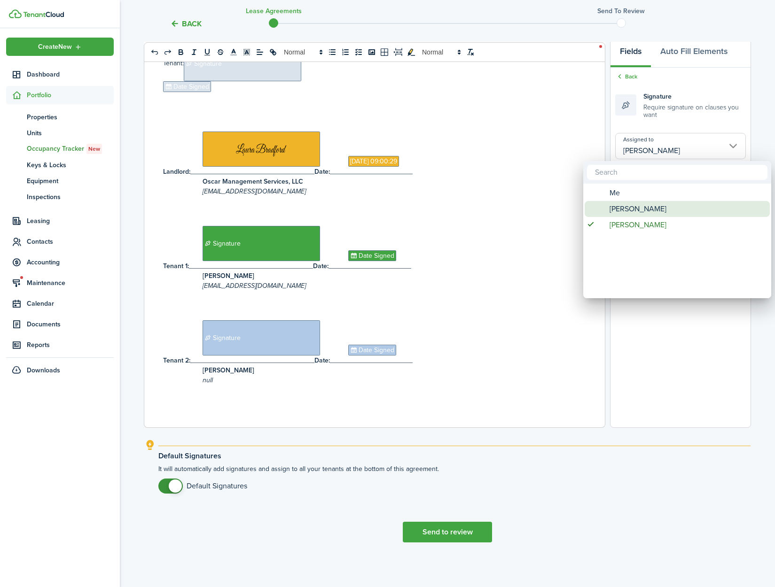
click at [704, 207] on div "[PERSON_NAME]" at bounding box center [681, 209] width 166 height 16
type input "[PERSON_NAME]"
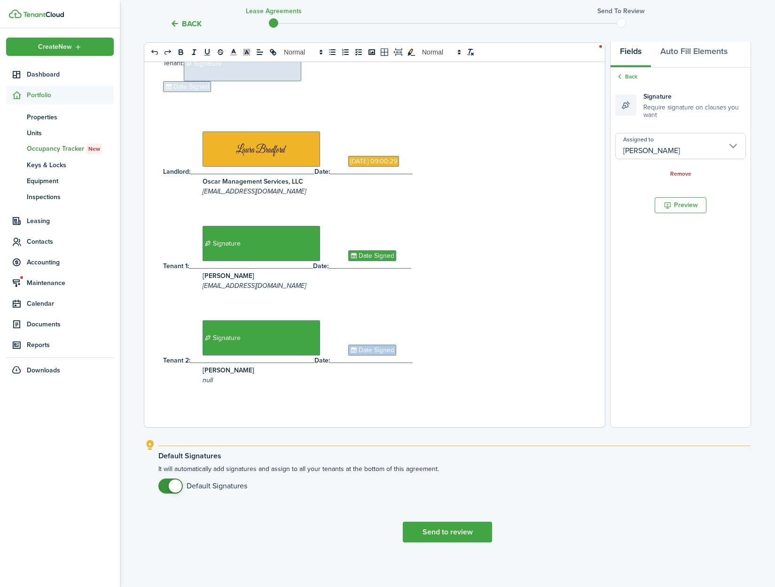
click at [641, 491] on mobiscroll-switch "Default Signatures" at bounding box center [454, 486] width 592 height 15
click at [430, 538] on button "Send to review" at bounding box center [447, 532] width 89 height 21
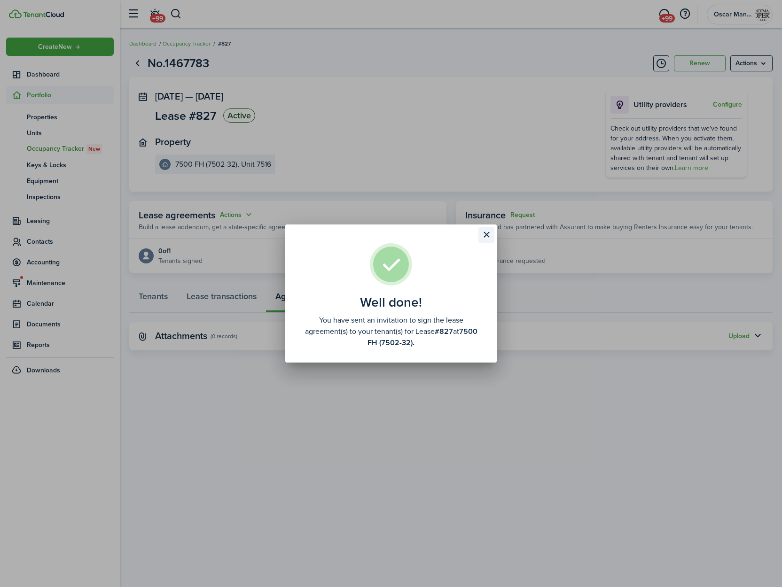
click at [488, 231] on button "Close modal" at bounding box center [486, 235] width 16 height 16
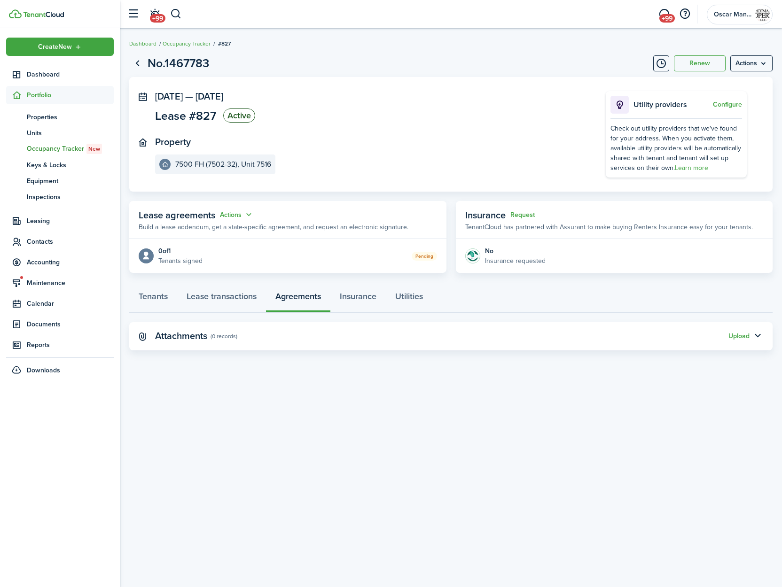
click at [230, 220] on div "Lease agreements Actions" at bounding box center [196, 215] width 115 height 14
click at [231, 218] on button "Actions" at bounding box center [237, 215] width 34 height 11
click at [230, 232] on link "Edit" at bounding box center [213, 233] width 82 height 16
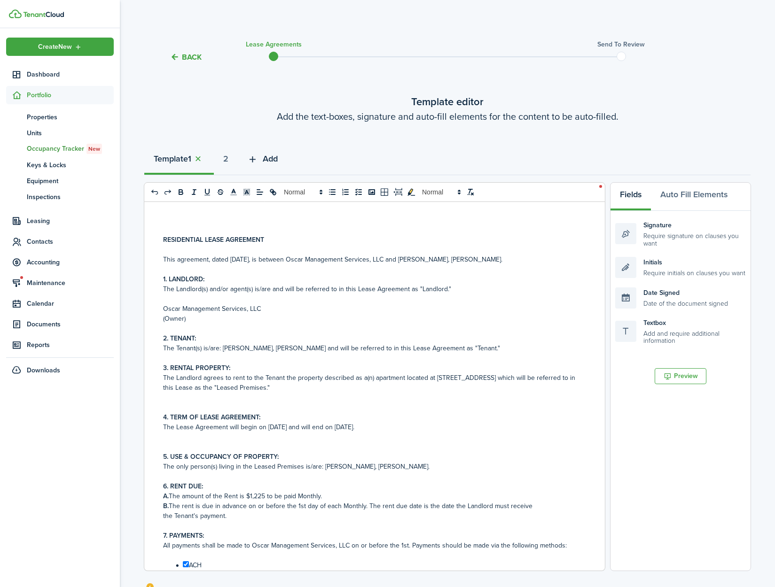
click at [272, 162] on span "Add" at bounding box center [270, 159] width 15 height 13
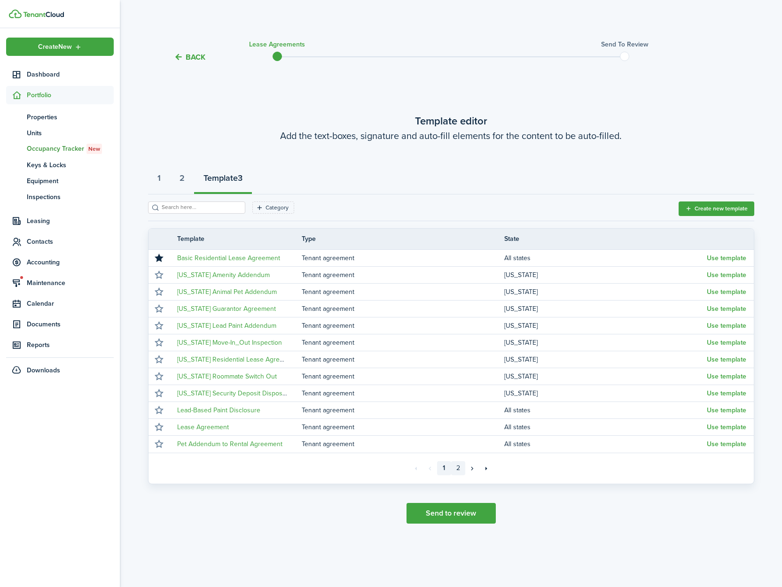
click at [461, 469] on link "2" at bounding box center [458, 468] width 14 height 14
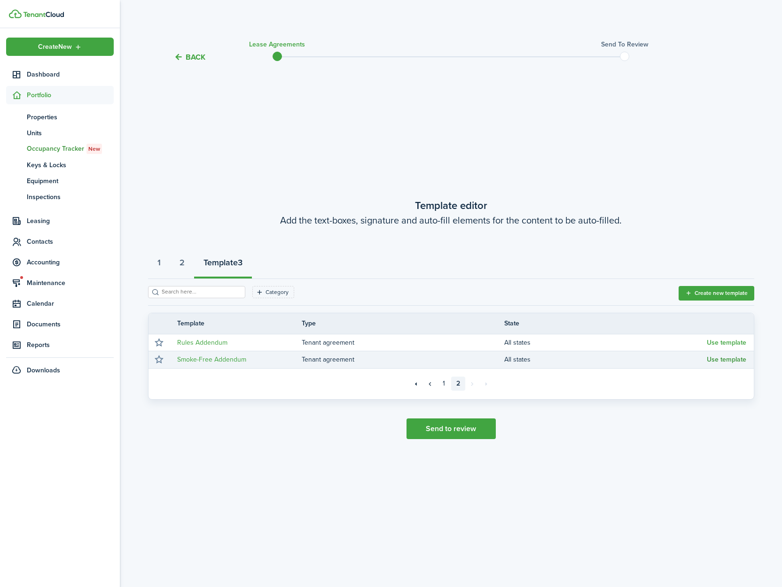
click at [731, 362] on button "Use template" at bounding box center [726, 360] width 39 height 8
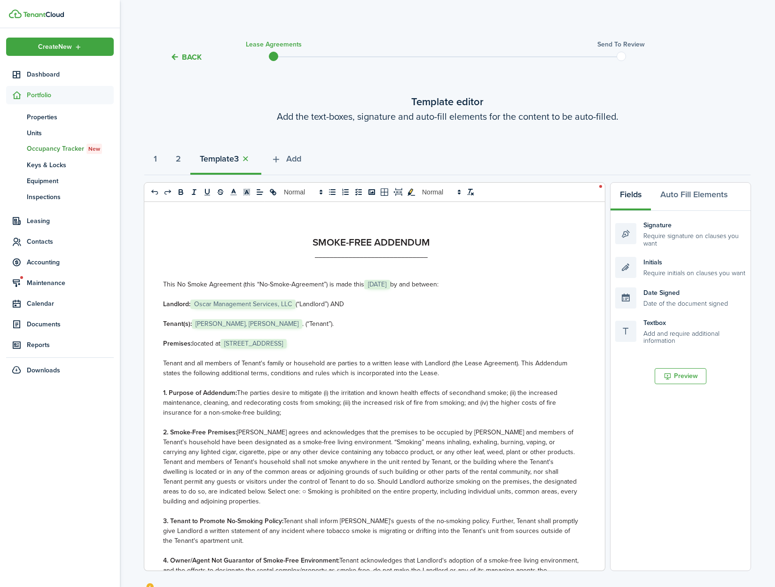
click at [266, 345] on span "[STREET_ADDRESS]" at bounding box center [253, 343] width 66 height 9
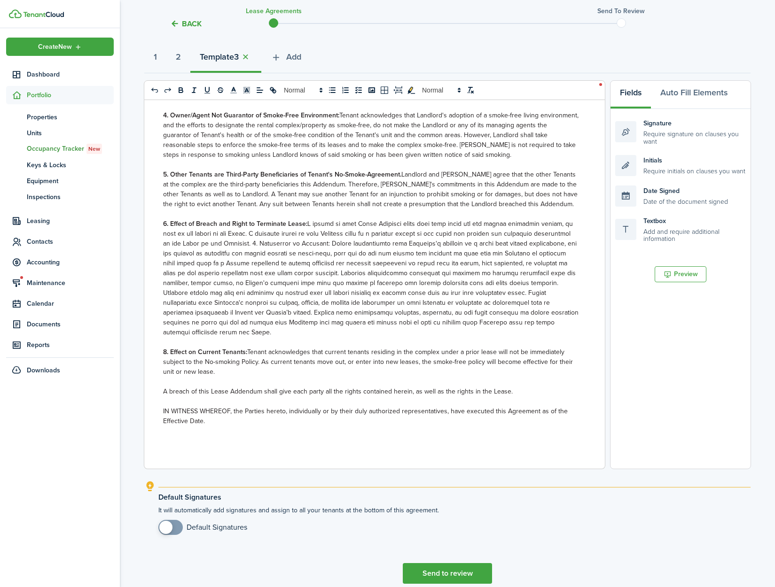
scroll to position [143, 0]
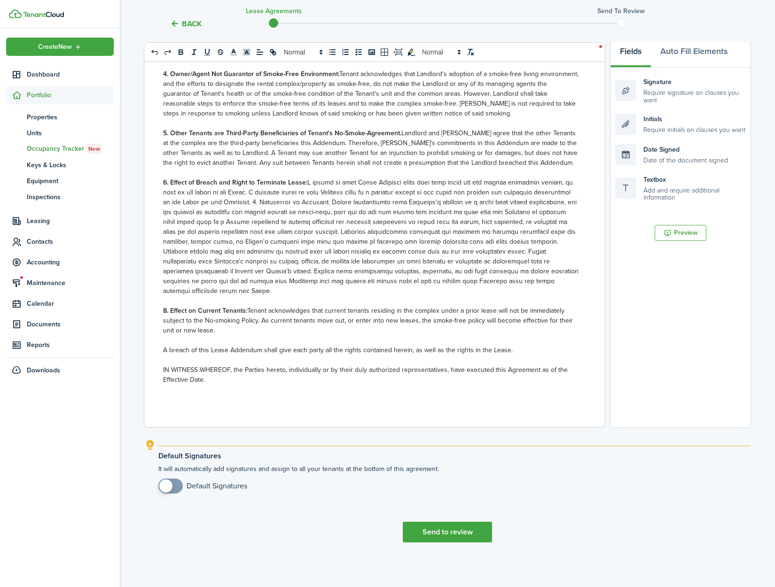
checkbox input "true"
click at [169, 488] on span at bounding box center [165, 486] width 13 height 13
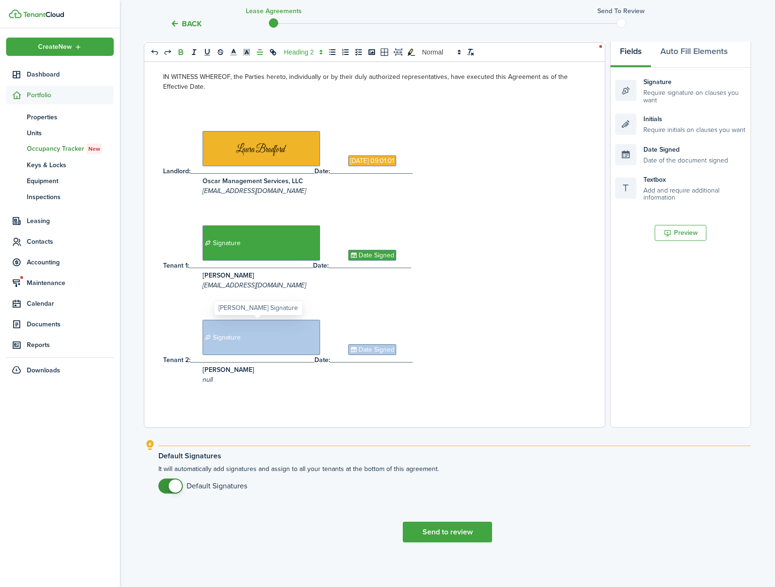
click at [266, 342] on span "Signature" at bounding box center [260, 337] width 117 height 35
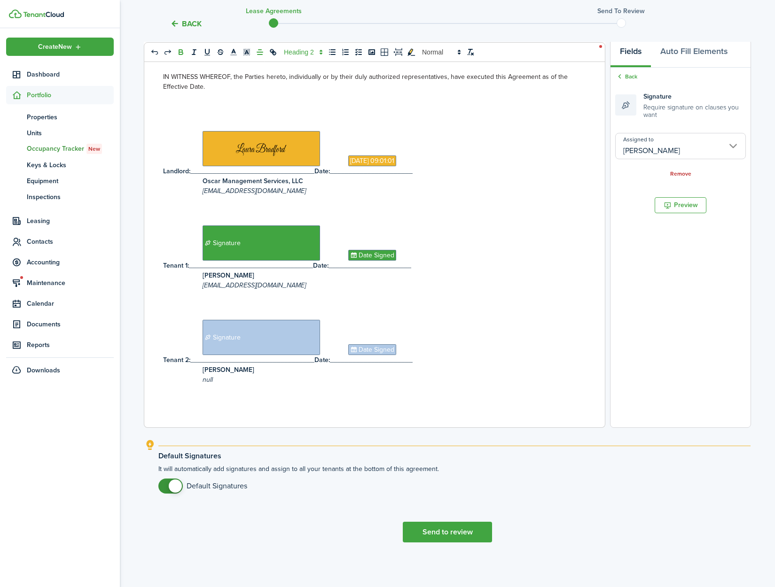
click at [736, 146] on input "[PERSON_NAME]" at bounding box center [680, 146] width 131 height 26
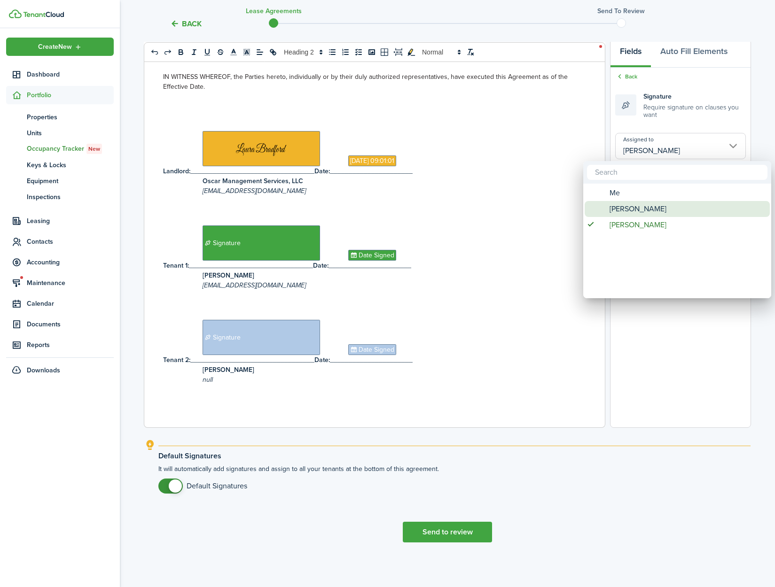
click at [714, 205] on div "[PERSON_NAME]" at bounding box center [681, 209] width 166 height 16
type input "[PERSON_NAME]"
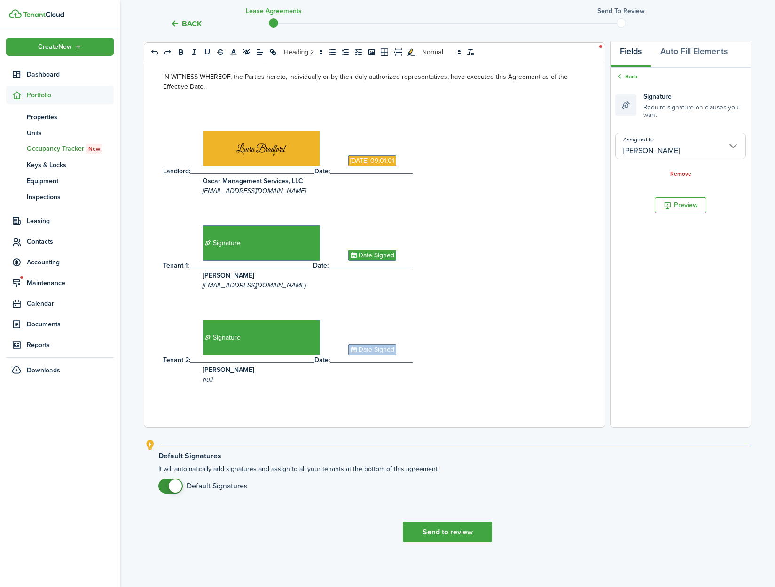
click at [588, 513] on lease-agreement-wizard-select-templates "Template editor Add the text-boxes, signature and auto-fill elements for the co…" at bounding box center [447, 247] width 606 height 592
click at [453, 528] on button "Send to review" at bounding box center [447, 532] width 89 height 21
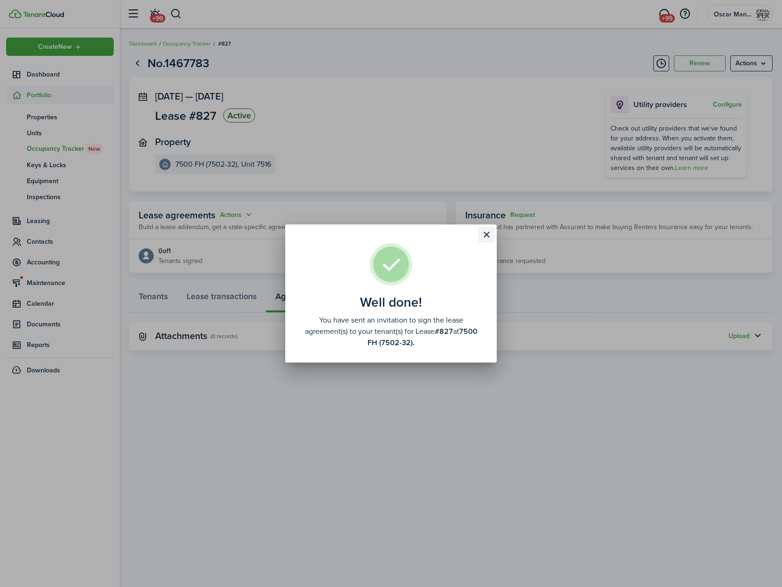
click at [483, 233] on button "Close modal" at bounding box center [486, 235] width 16 height 16
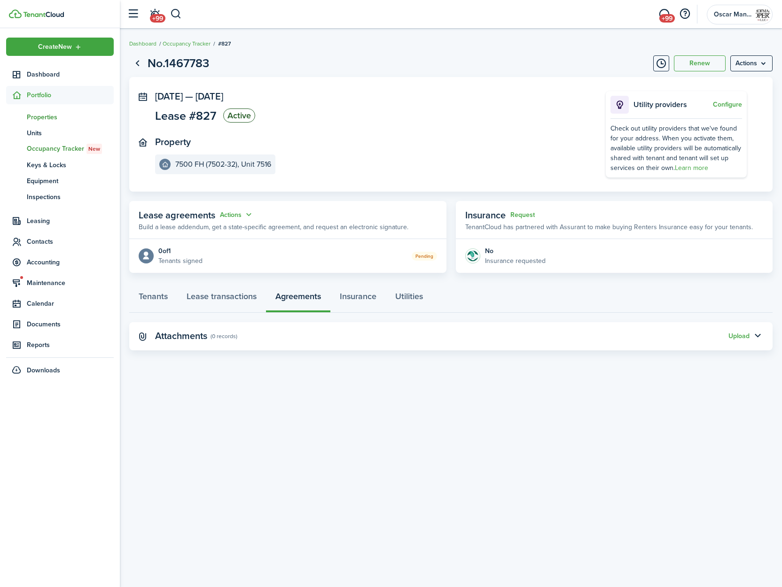
click at [38, 117] on span "Properties" at bounding box center [70, 117] width 87 height 10
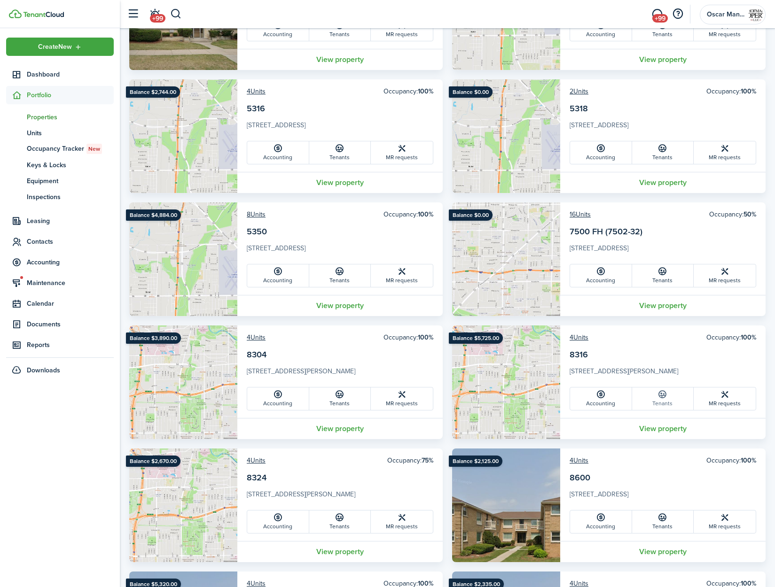
scroll to position [1149, 0]
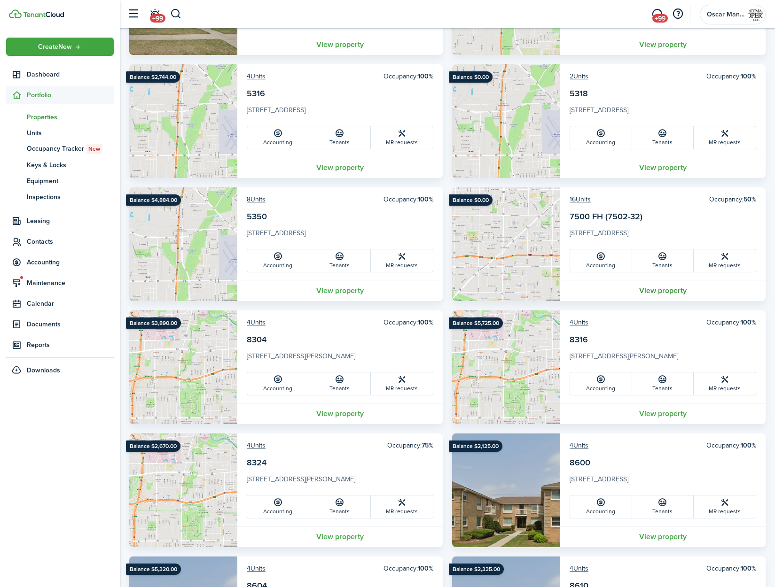
click at [678, 289] on link "View property" at bounding box center [662, 290] width 205 height 21
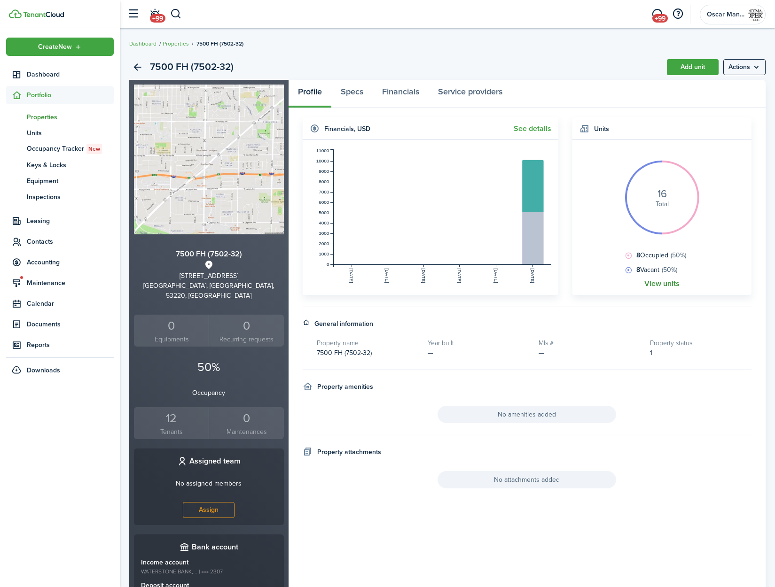
click at [656, 286] on link "View units" at bounding box center [661, 284] width 35 height 8
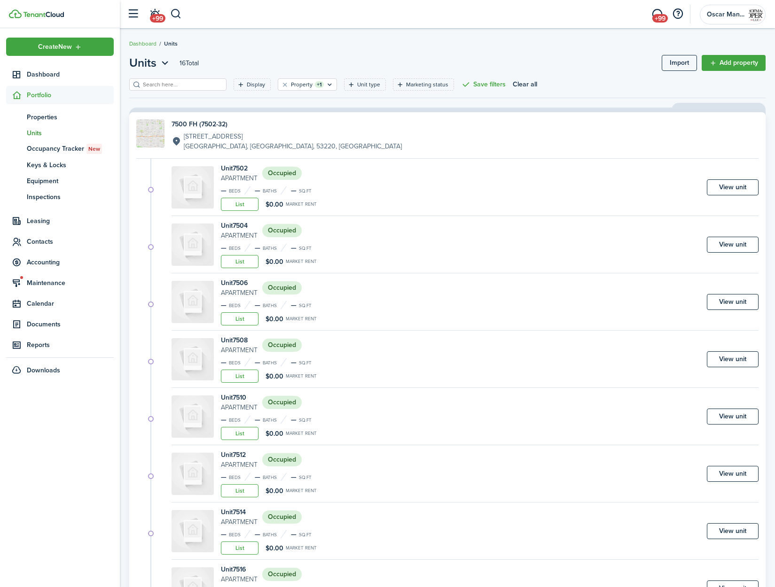
scroll to position [313, 0]
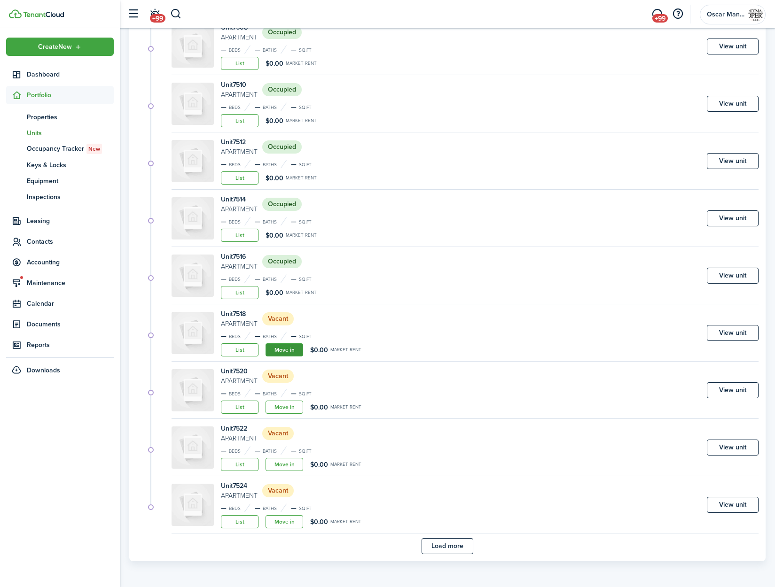
click at [278, 352] on link "Move in" at bounding box center [284, 349] width 38 height 13
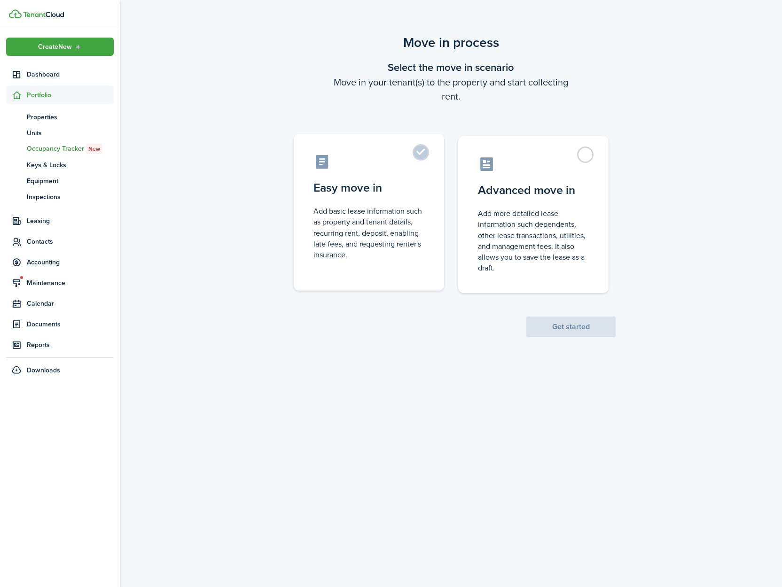
click at [422, 152] on label "Easy move in Add basic lease information such as property and tenant details, r…" at bounding box center [369, 212] width 150 height 157
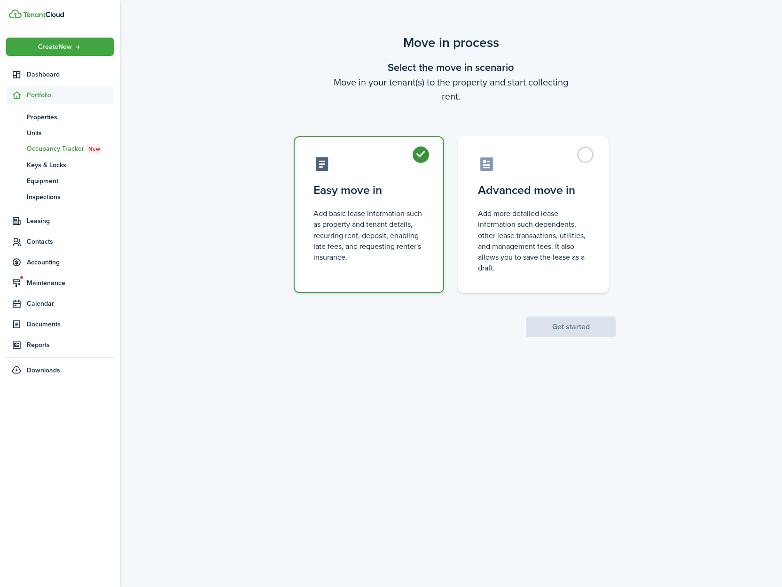
radio input "true"
click at [559, 329] on button "Get started" at bounding box center [570, 327] width 89 height 21
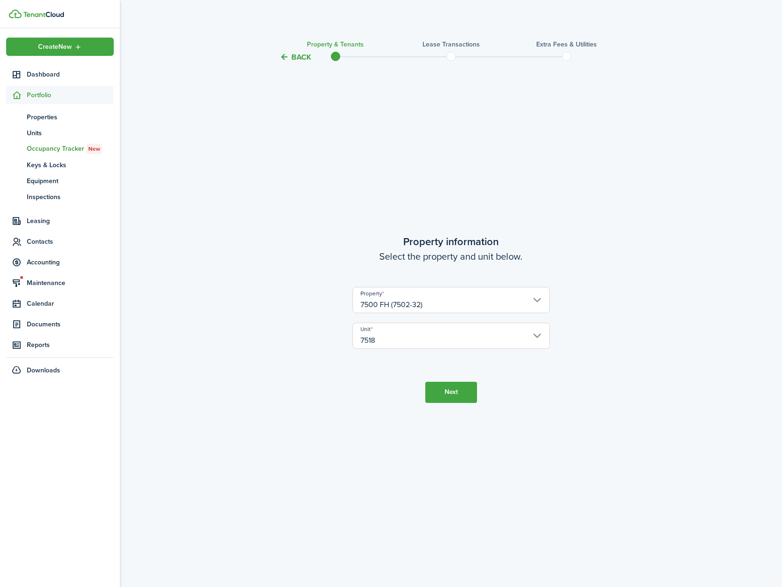
click at [448, 388] on button "Next" at bounding box center [451, 392] width 52 height 21
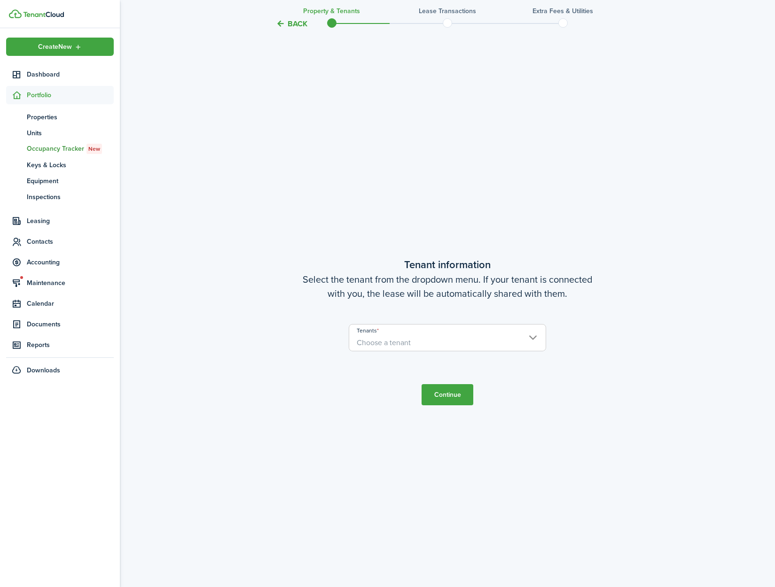
scroll to position [524, 0]
click at [400, 344] on span "Choose a tenant" at bounding box center [384, 342] width 54 height 11
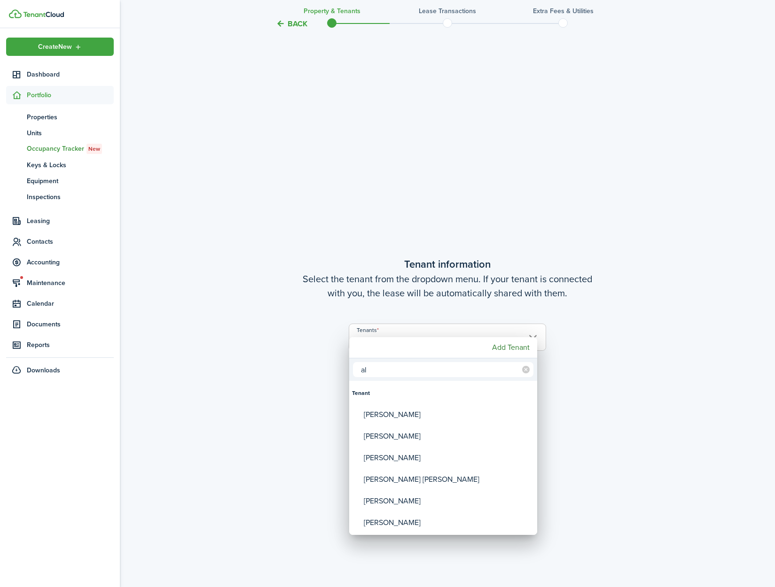
type input "a"
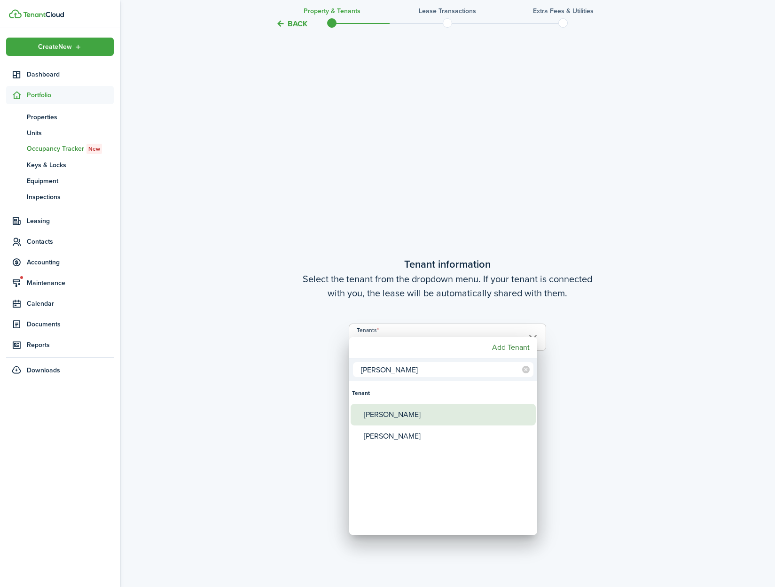
type input "dallman"
click at [401, 420] on div "[PERSON_NAME]" at bounding box center [447, 415] width 166 height 22
type input "[PERSON_NAME]"
click at [628, 414] on div at bounding box center [387, 294] width 925 height 738
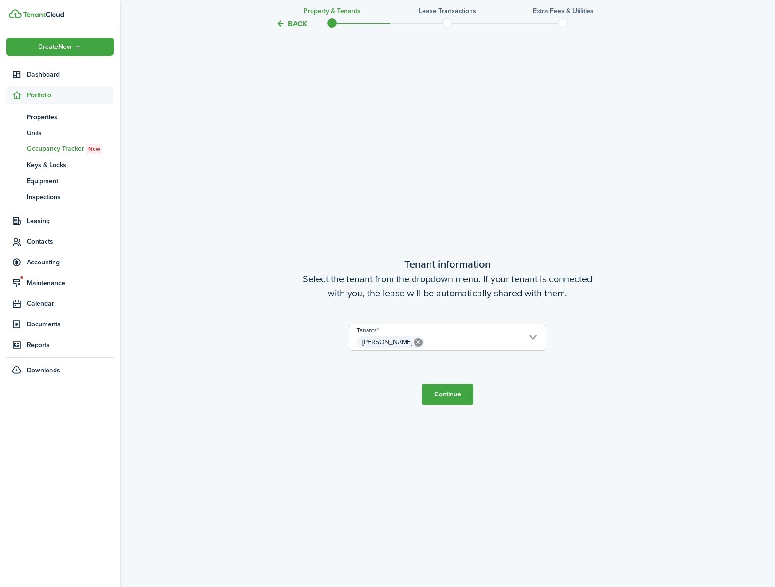
click at [460, 396] on button "Continue" at bounding box center [447, 394] width 52 height 21
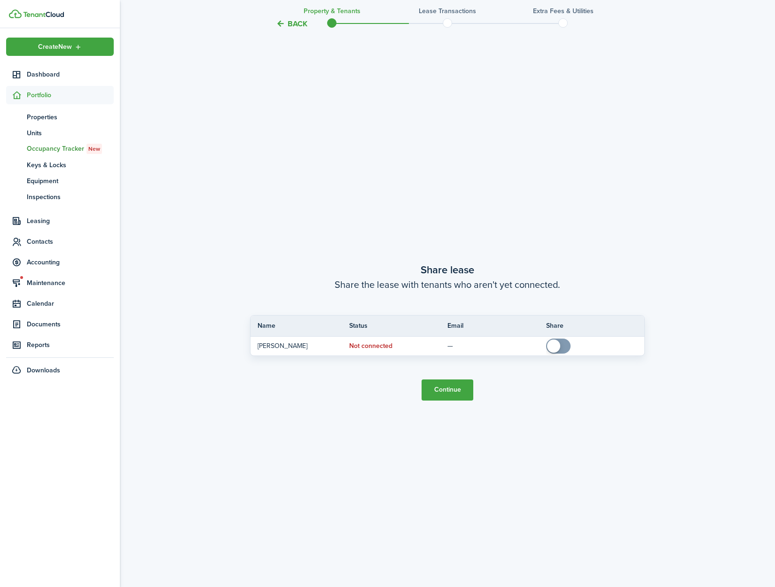
scroll to position [1112, 0]
click at [456, 393] on button "Continue" at bounding box center [447, 389] width 52 height 21
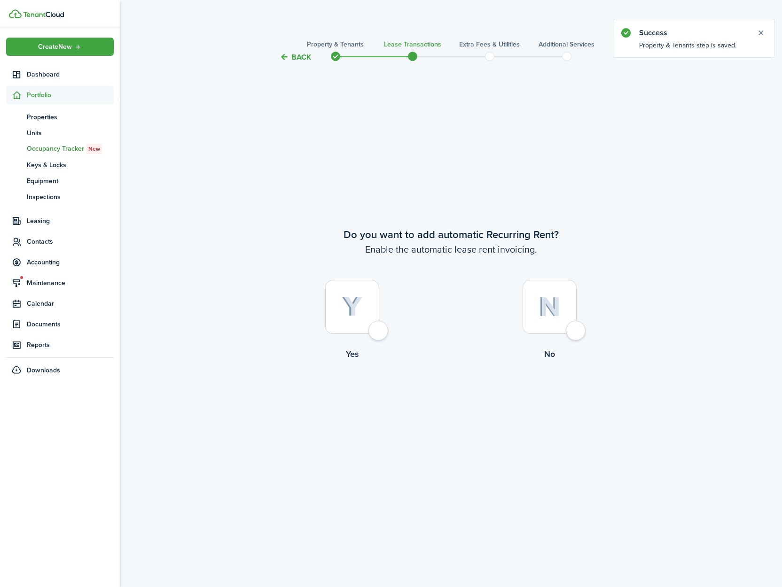
click at [388, 332] on label "Yes" at bounding box center [352, 322] width 197 height 85
radio input "true"
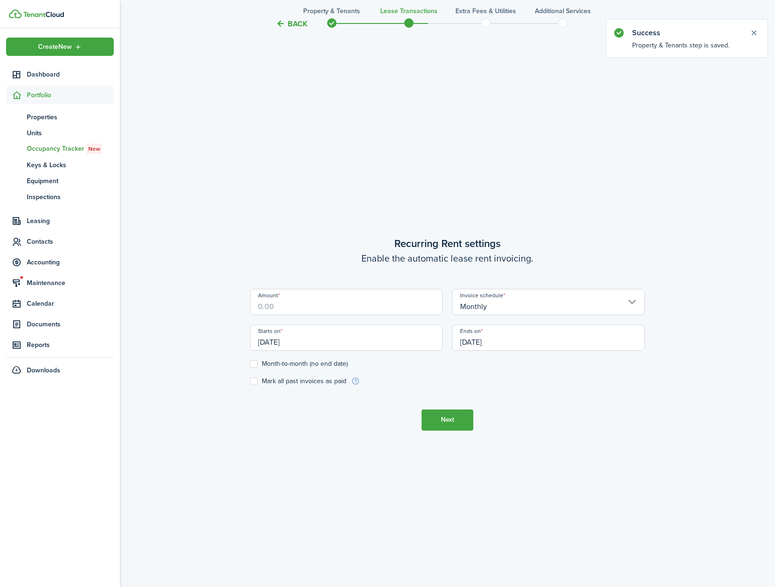
scroll to position [524, 0]
click at [359, 340] on input "[DATE]" at bounding box center [346, 335] width 193 height 26
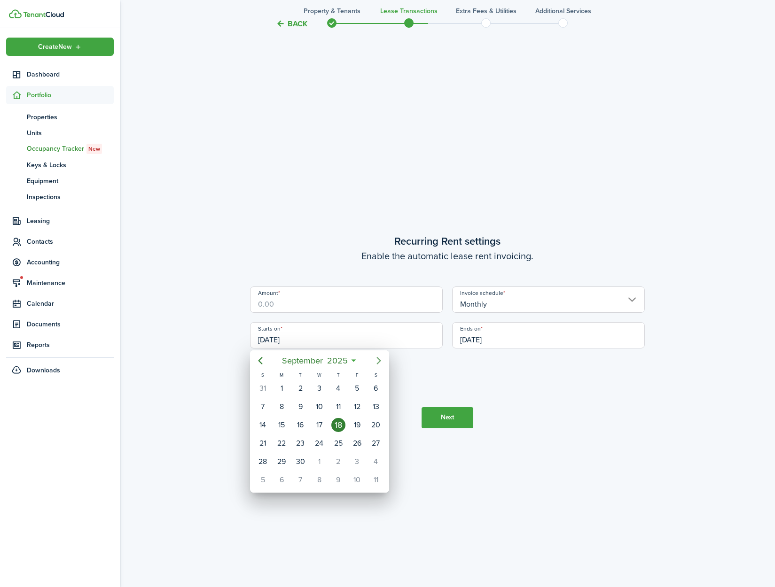
click at [380, 366] on icon "Next page" at bounding box center [378, 360] width 11 height 11
click at [367, 341] on div at bounding box center [387, 294] width 925 height 738
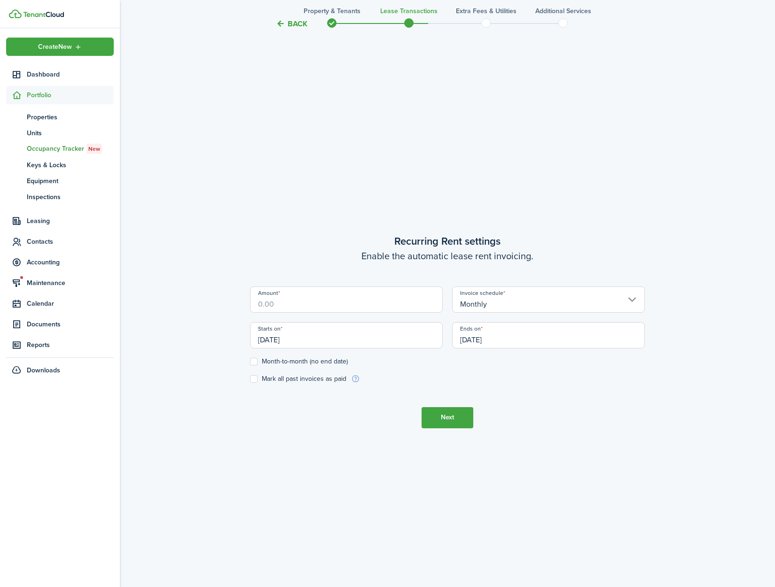
click at [367, 340] on input "[DATE]" at bounding box center [346, 335] width 193 height 26
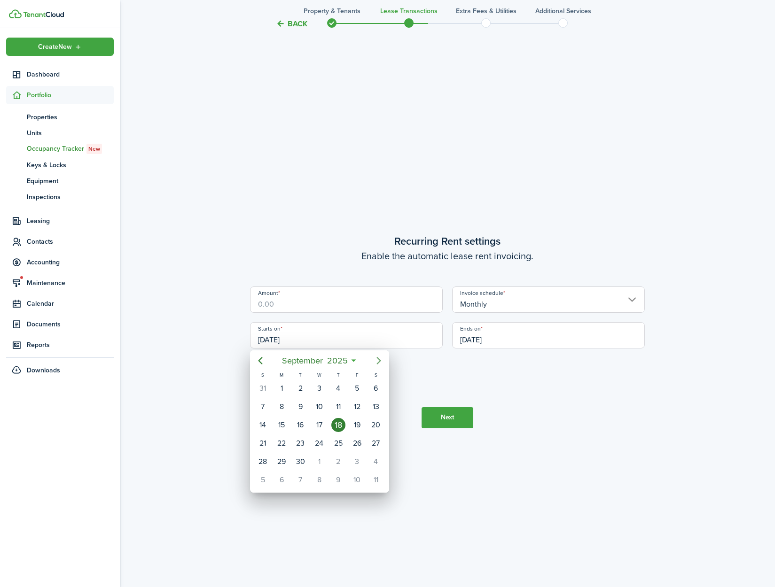
click at [381, 356] on icon "Next page" at bounding box center [378, 360] width 11 height 11
click at [324, 392] on div "1" at bounding box center [319, 388] width 14 height 14
type input "[DATE]"
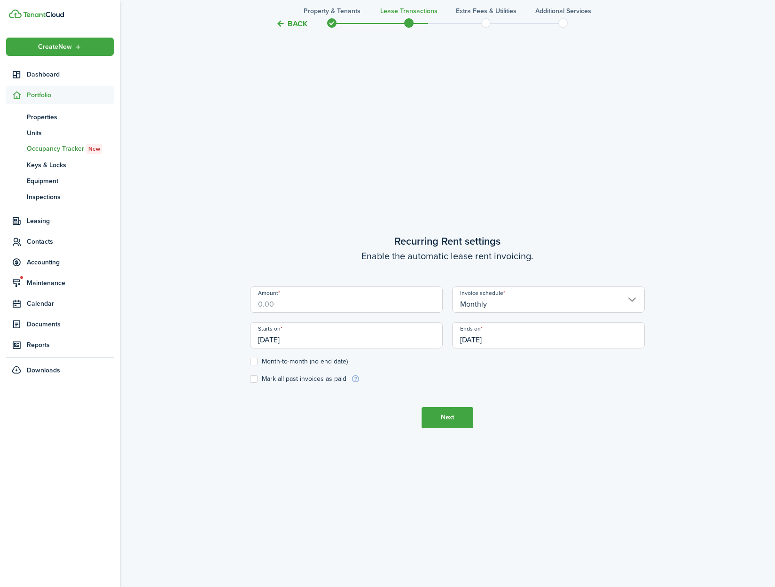
click at [530, 341] on input "[DATE]" at bounding box center [548, 335] width 193 height 26
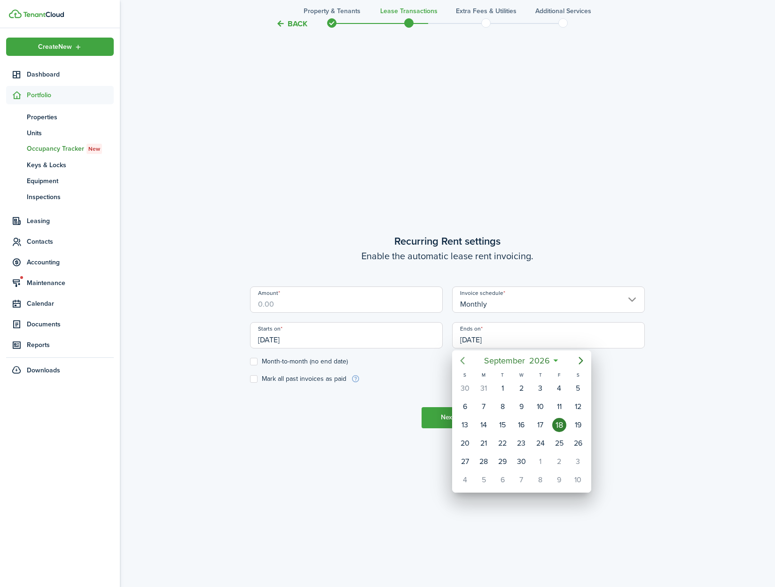
click at [463, 358] on icon "Previous page" at bounding box center [462, 361] width 4 height 8
click at [471, 478] on div "31" at bounding box center [465, 480] width 14 height 14
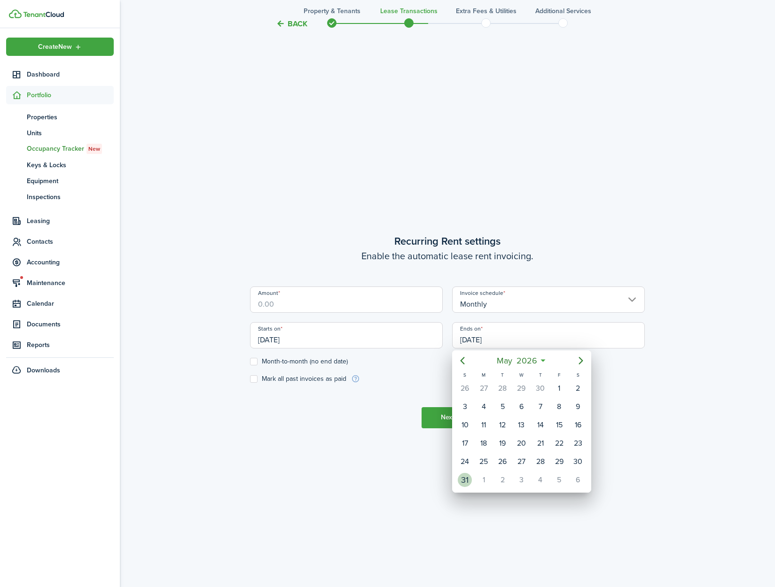
type input "05/31/2026"
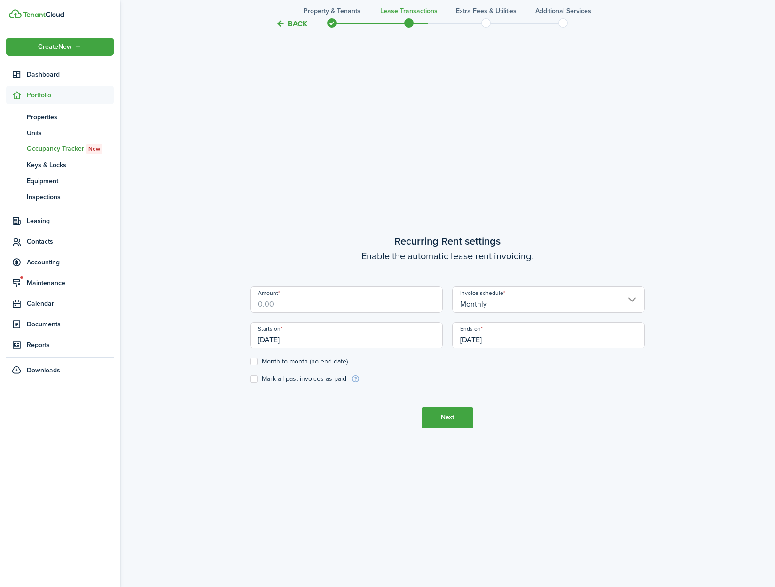
click at [612, 485] on tc-wizard-step "Recurring Rent settings Enable the automatic lease rent invoicing. Amount Invoi…" at bounding box center [447, 330] width 395 height 587
click at [341, 308] on input "Amount" at bounding box center [346, 300] width 193 height 26
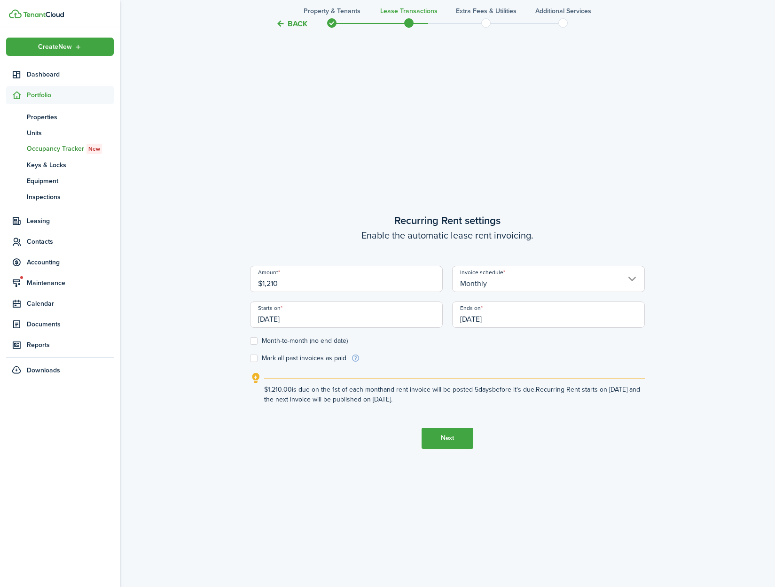
type input "$1,210.00"
click at [360, 459] on tc-wizard-step "Recurring Rent settings Enable the automatic lease rent invoicing. Amount $1,21…" at bounding box center [447, 330] width 395 height 587
click at [439, 440] on button "Next" at bounding box center [447, 438] width 52 height 21
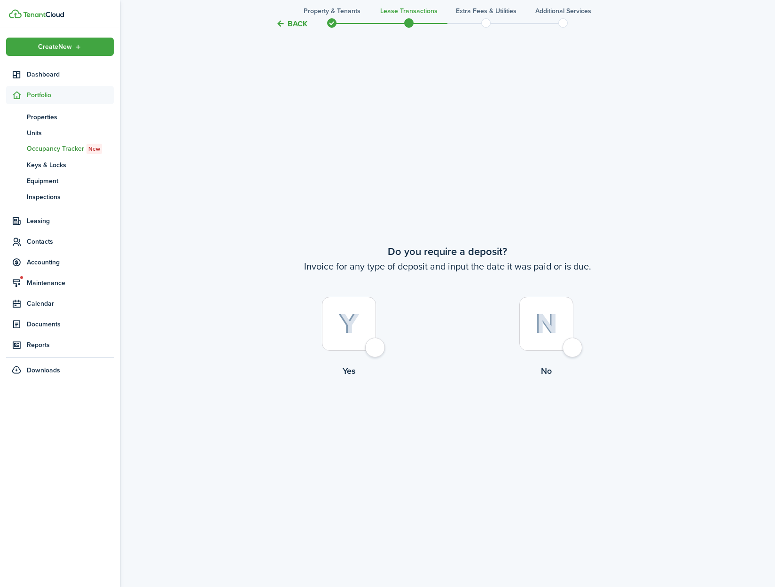
scroll to position [1112, 0]
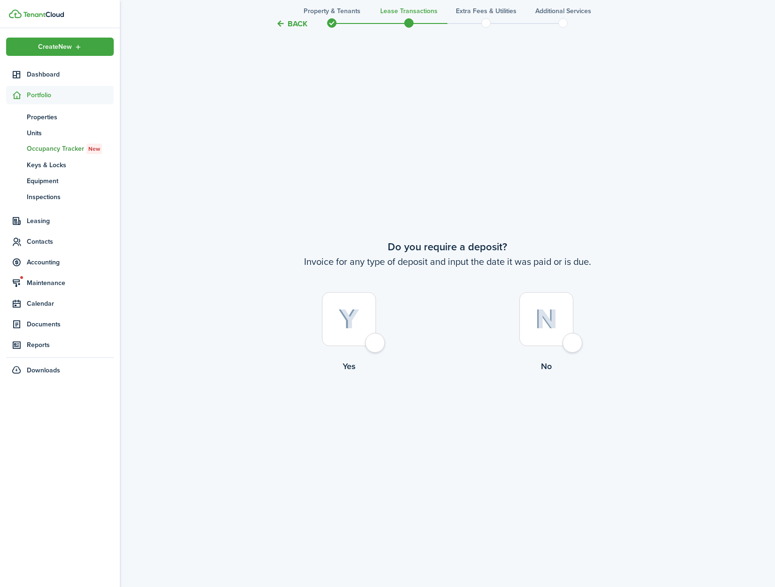
click at [373, 344] on div at bounding box center [349, 319] width 54 height 54
radio input "true"
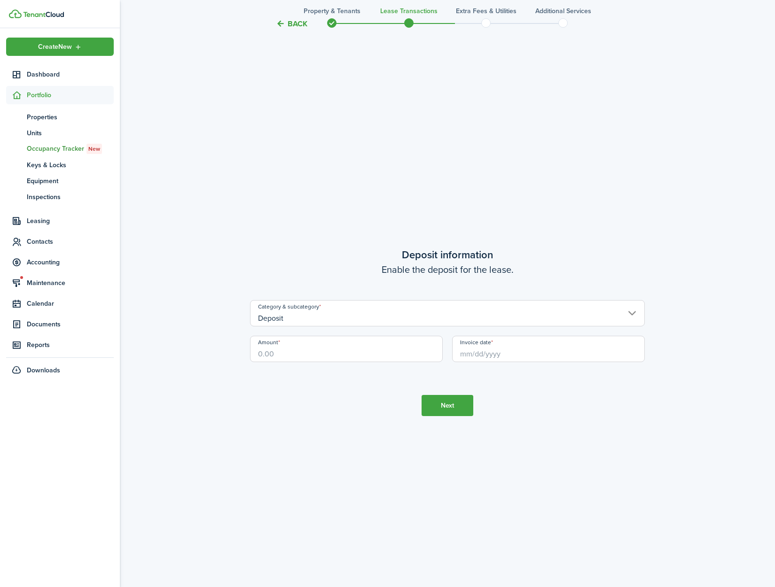
scroll to position [1699, 0]
click at [291, 356] on input "Amount" at bounding box center [346, 348] width 193 height 26
click at [524, 356] on input "Invoice date" at bounding box center [548, 348] width 193 height 26
type input "$775.00"
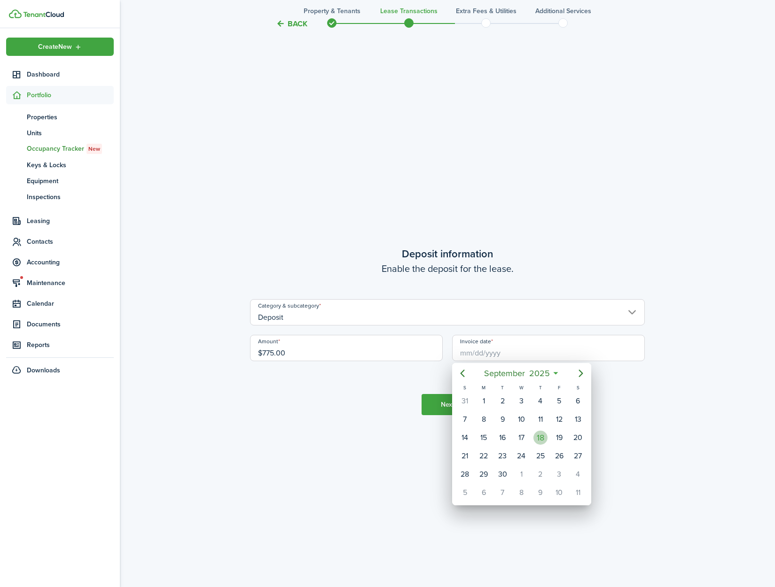
drag, startPoint x: 538, startPoint y: 441, endPoint x: 645, endPoint y: 447, distance: 106.8
click at [538, 441] on div "18" at bounding box center [540, 438] width 14 height 14
type input "[DATE]"
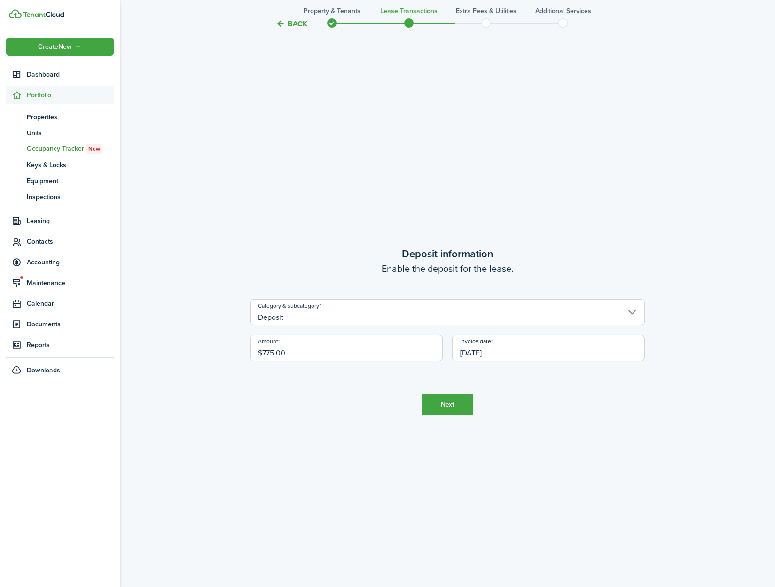
click at [458, 395] on button "Next" at bounding box center [447, 404] width 52 height 21
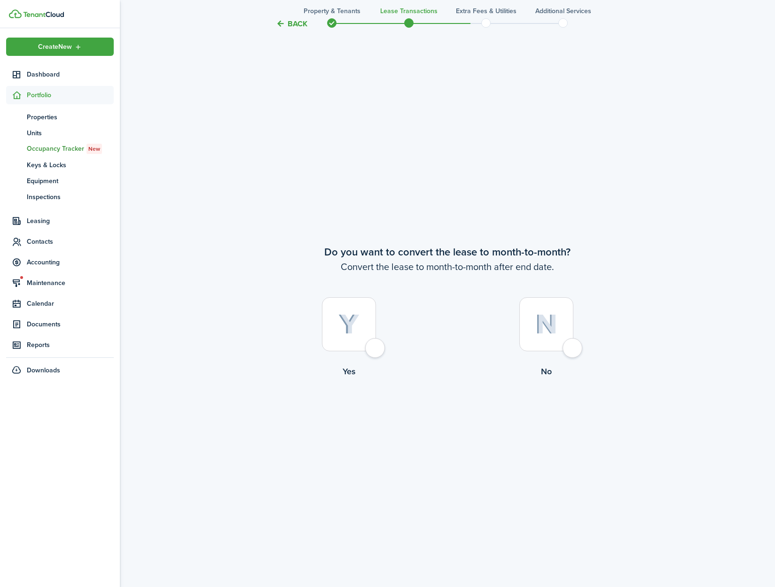
scroll to position [2286, 0]
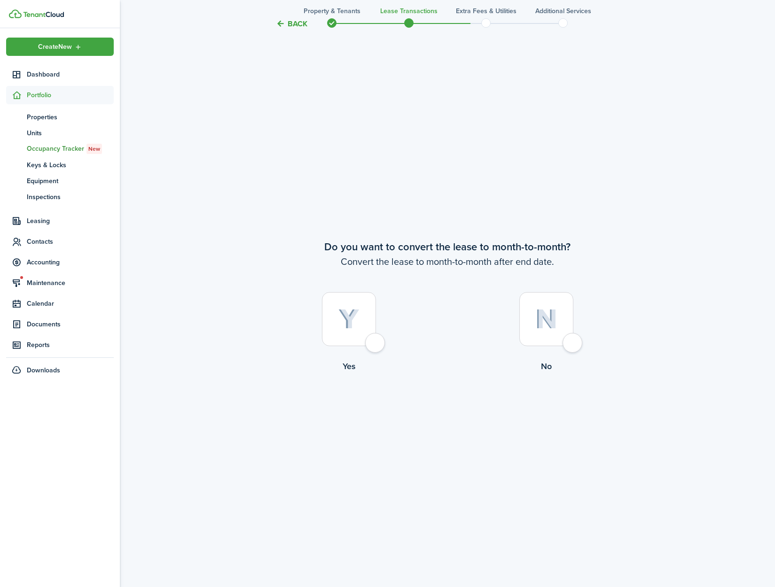
click at [373, 342] on div at bounding box center [349, 319] width 54 height 54
radio input "true"
click at [443, 411] on button "Continue" at bounding box center [447, 411] width 52 height 21
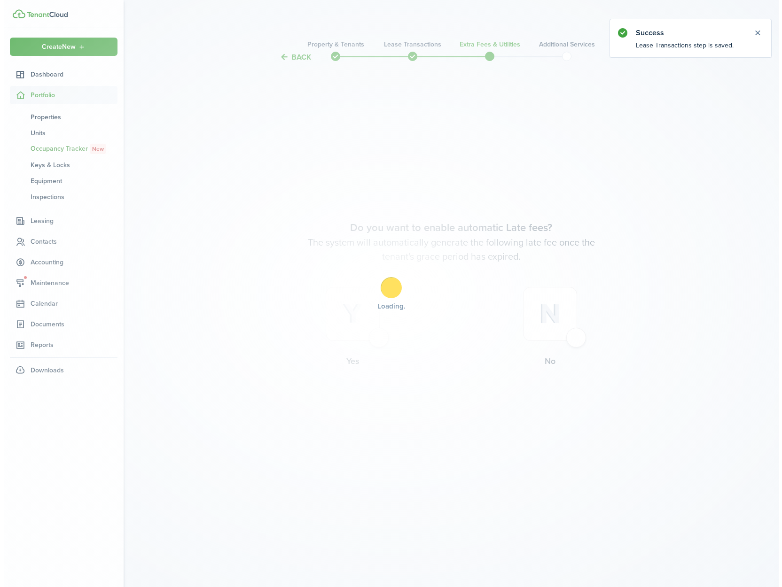
scroll to position [0, 0]
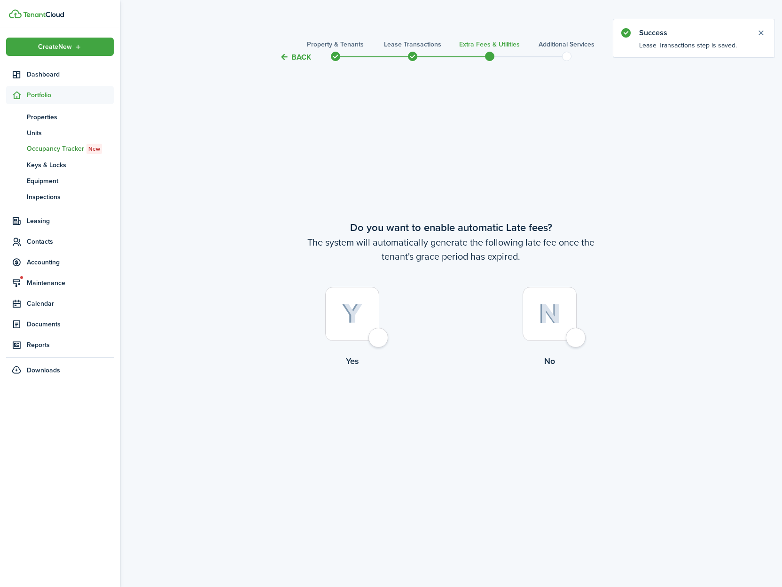
click at [379, 339] on div at bounding box center [352, 314] width 54 height 54
radio input "true"
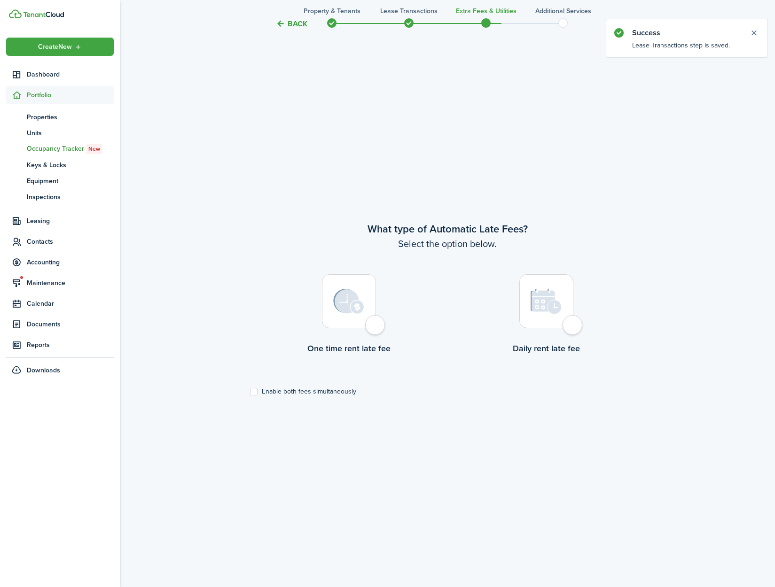
click at [374, 328] on div at bounding box center [349, 301] width 54 height 54
radio input "true"
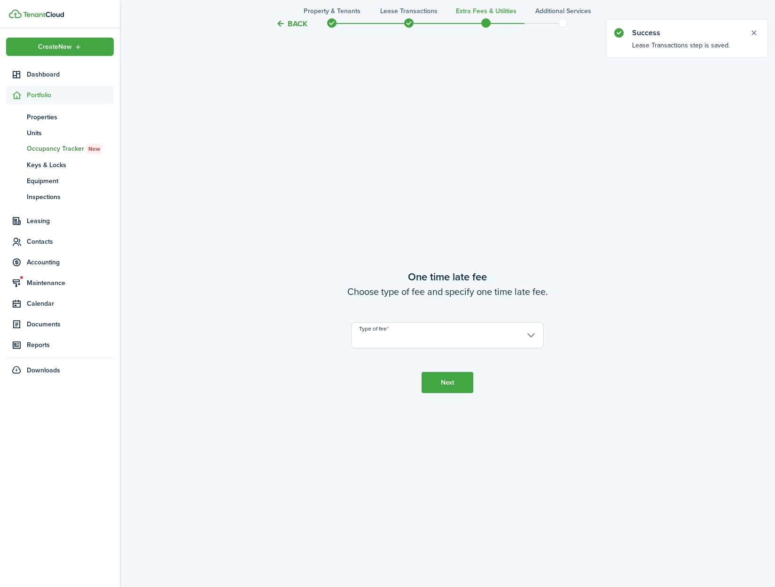
scroll to position [1112, 0]
click at [399, 339] on input "Type of fee" at bounding box center [447, 335] width 193 height 26
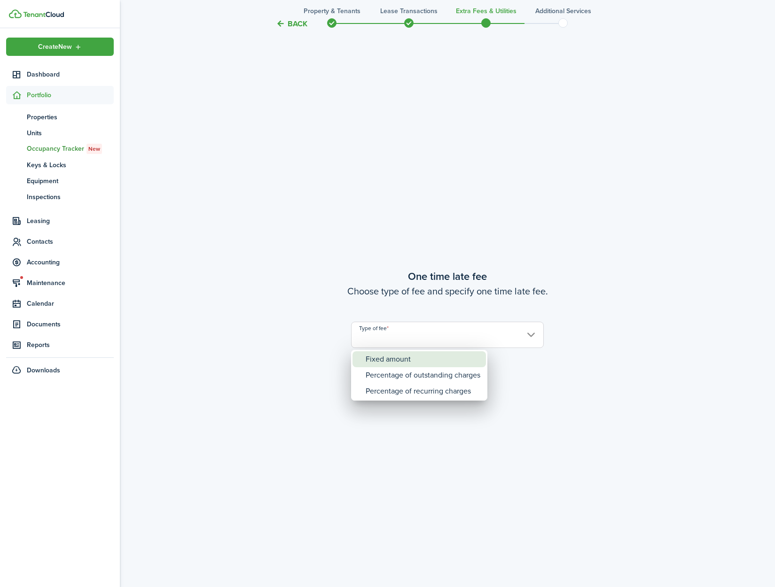
click at [406, 356] on div "Fixed amount" at bounding box center [423, 359] width 115 height 16
type input "Fixed amount"
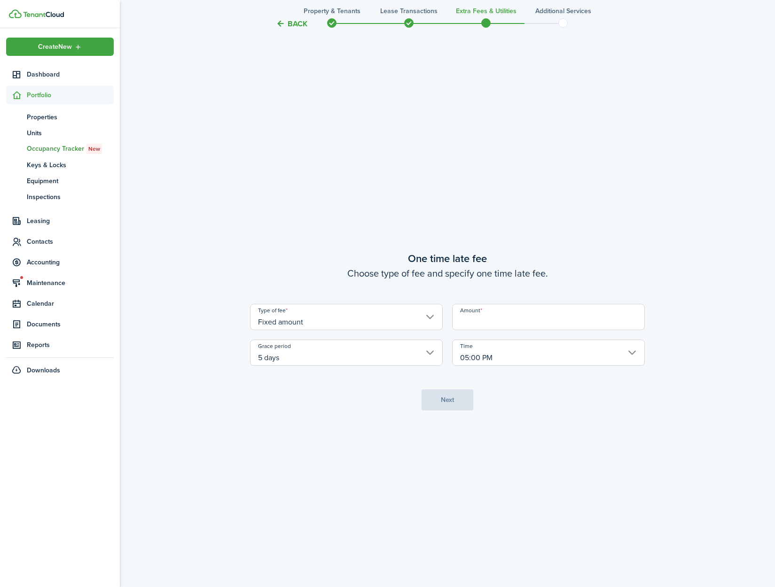
click at [484, 326] on input "Amount" at bounding box center [548, 317] width 193 height 26
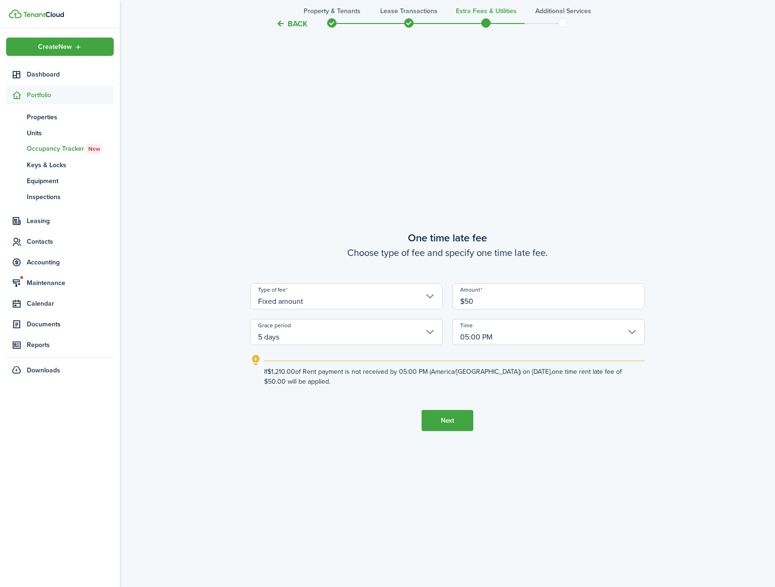
type input "$50.00"
click at [438, 419] on button "Next" at bounding box center [447, 420] width 52 height 21
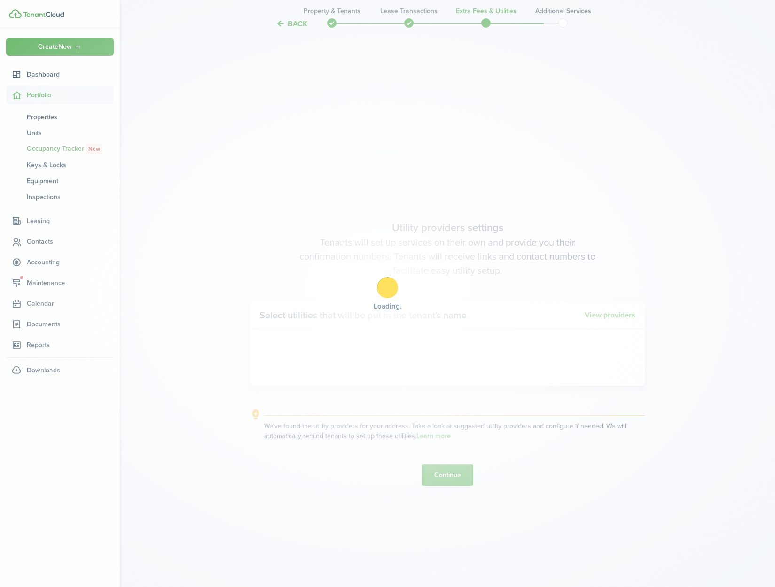
scroll to position [1699, 0]
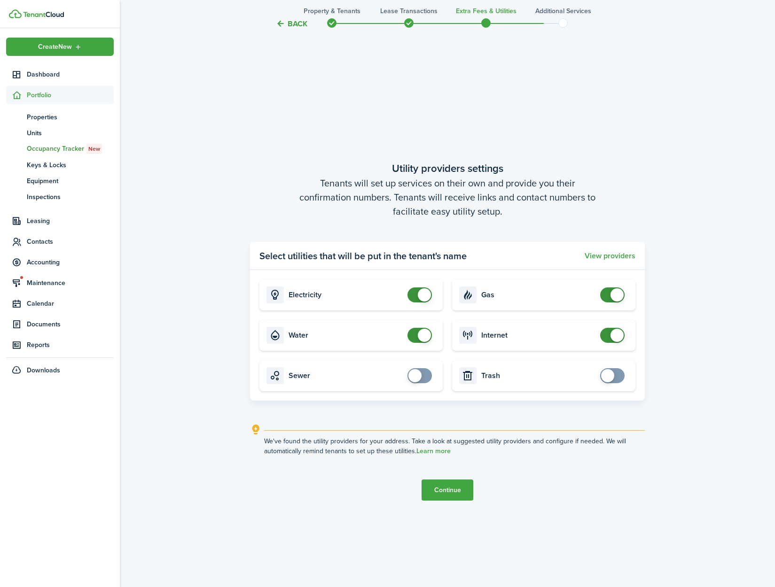
checkbox input "false"
click at [424, 331] on span at bounding box center [424, 335] width 13 height 13
click at [445, 485] on button "Continue" at bounding box center [447, 490] width 52 height 21
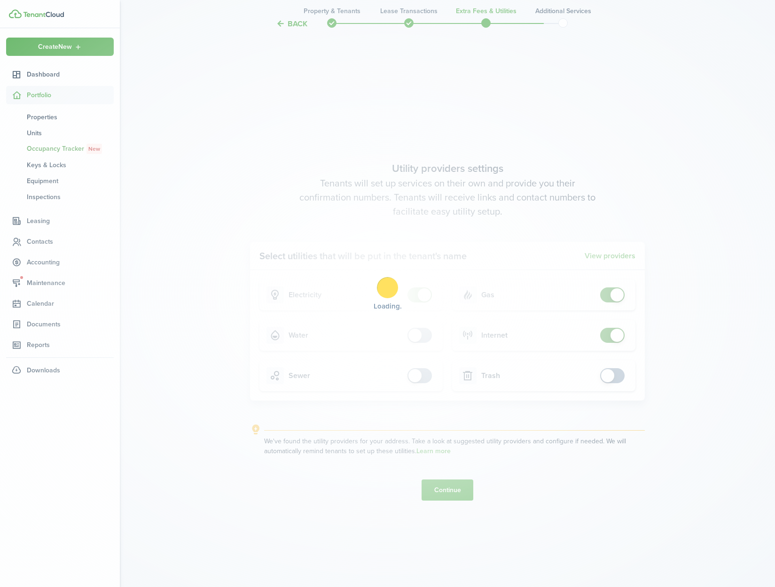
scroll to position [0, 0]
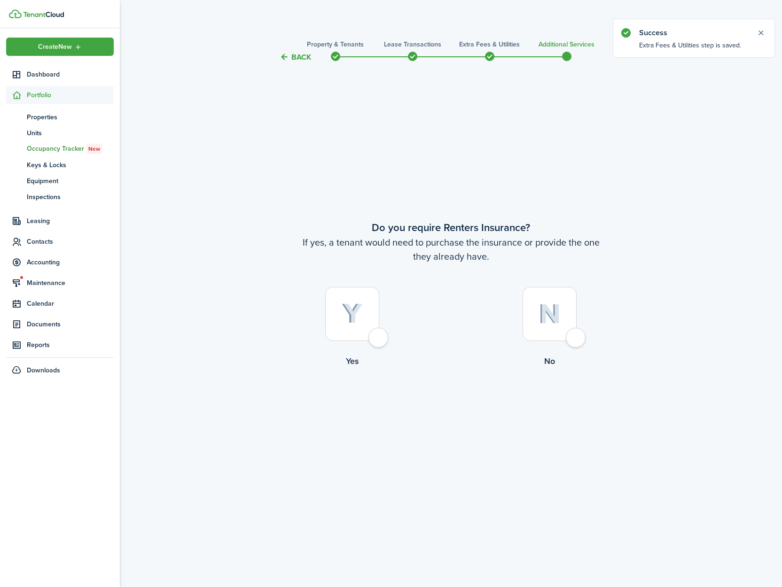
click at [568, 338] on div at bounding box center [549, 314] width 54 height 54
radio input "true"
click at [455, 418] on tc-wizard-step "Do you require Renters Insurance? If yes, a tenant would need to purchase the i…" at bounding box center [451, 318] width 395 height 486
click at [455, 410] on button "Complete move in" at bounding box center [450, 406] width 69 height 21
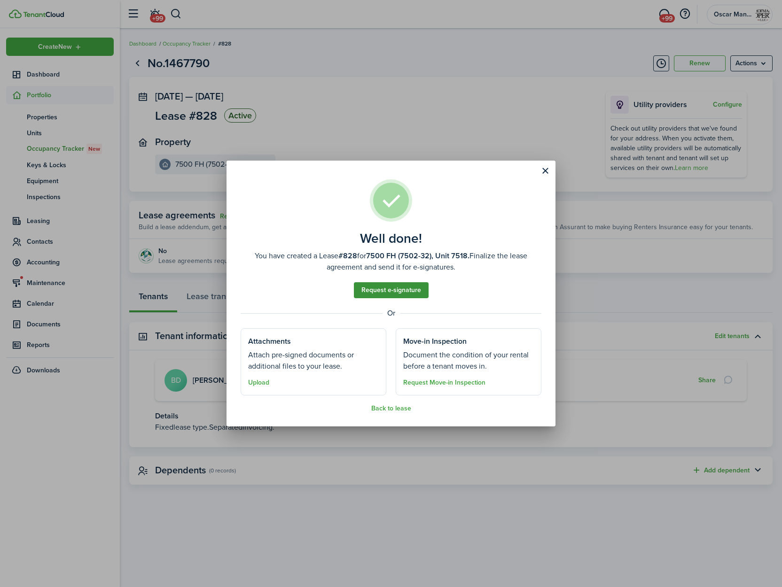
click at [387, 291] on link "Request e-signature" at bounding box center [391, 290] width 75 height 16
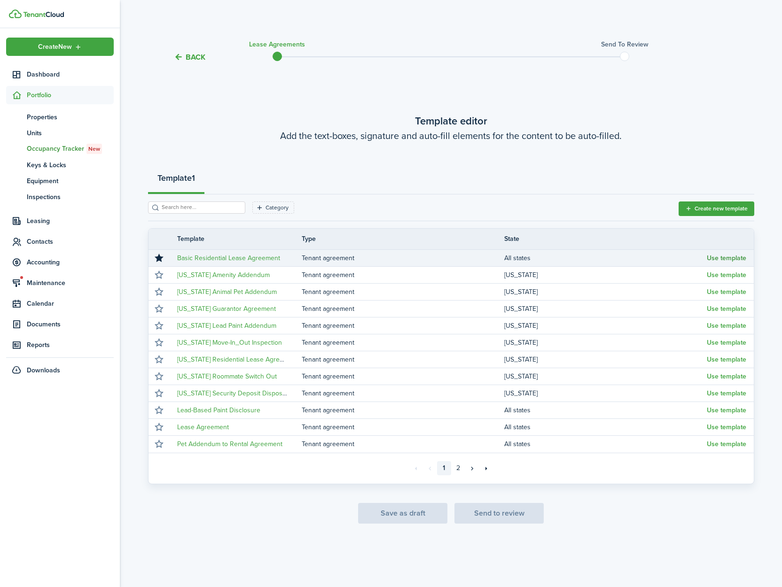
click at [740, 261] on button "Use template" at bounding box center [726, 259] width 39 height 8
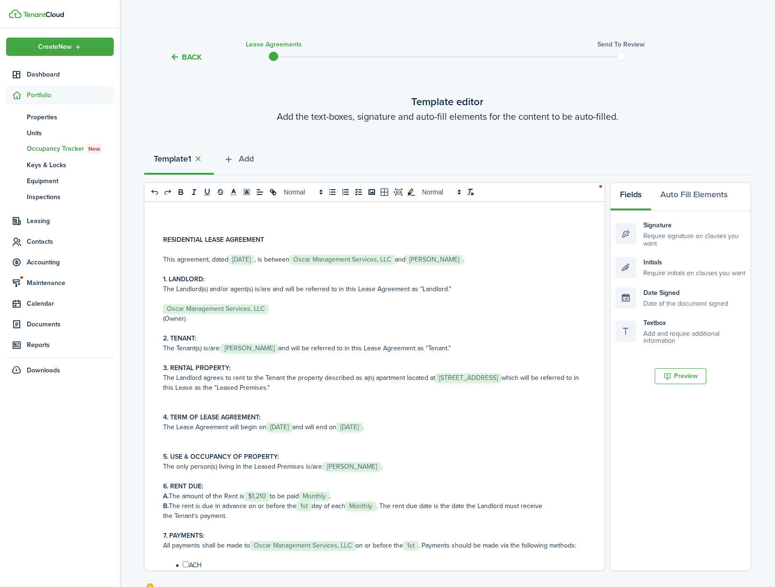
click at [435, 383] on span "[STREET_ADDRESS]" at bounding box center [468, 377] width 66 height 9
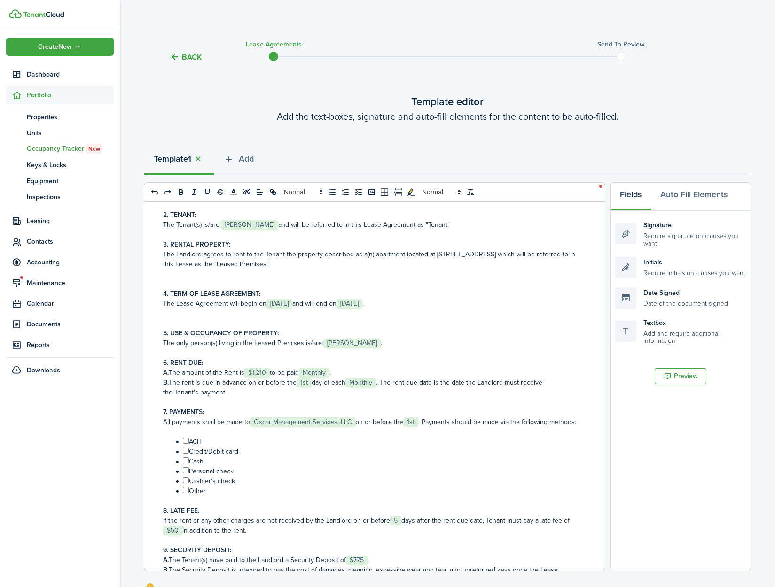
scroll to position [129, 0]
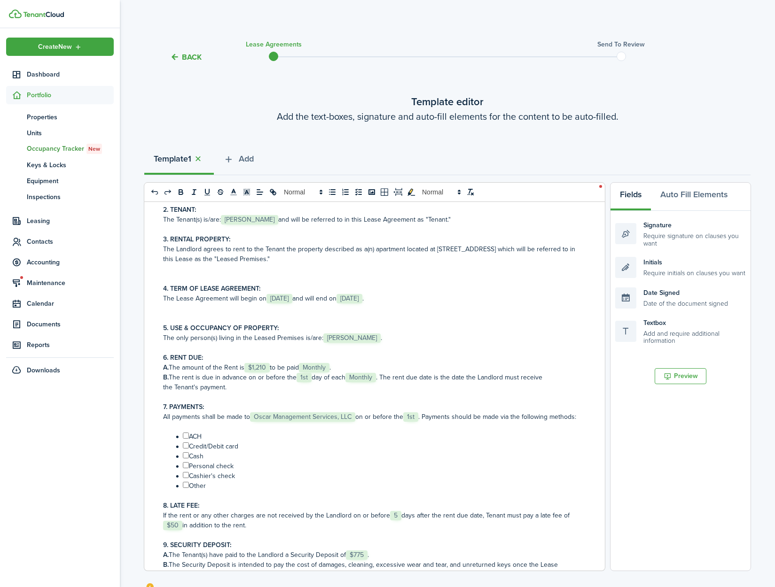
click at [184, 439] on input "﻿ ﻿" at bounding box center [186, 436] width 6 height 6
checkbox input "true"
click at [185, 449] on input "﻿ ﻿" at bounding box center [186, 446] width 6 height 6
checkbox input "true"
click at [187, 459] on input "﻿ ﻿" at bounding box center [186, 455] width 6 height 6
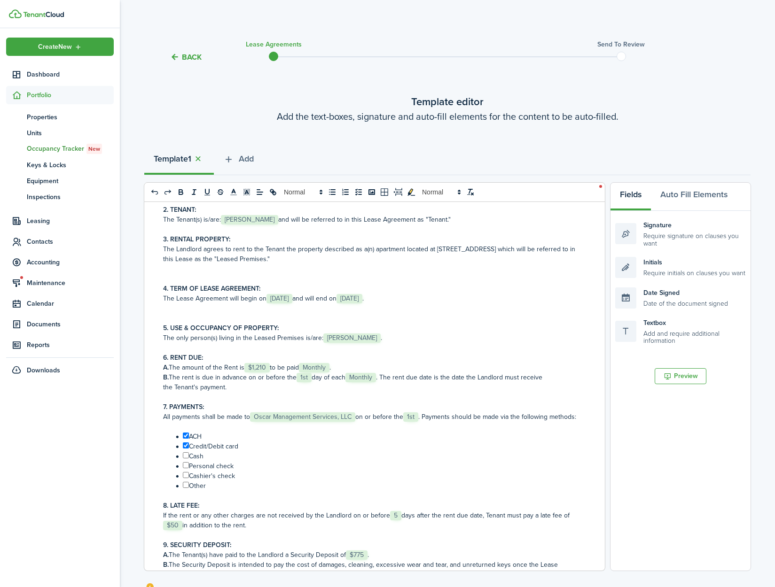
checkbox input "true"
click at [187, 468] on input "﻿ ﻿" at bounding box center [186, 465] width 6 height 6
checkbox input "true"
click at [186, 478] on input "﻿ ﻿" at bounding box center [186, 475] width 6 height 6
checkbox input "true"
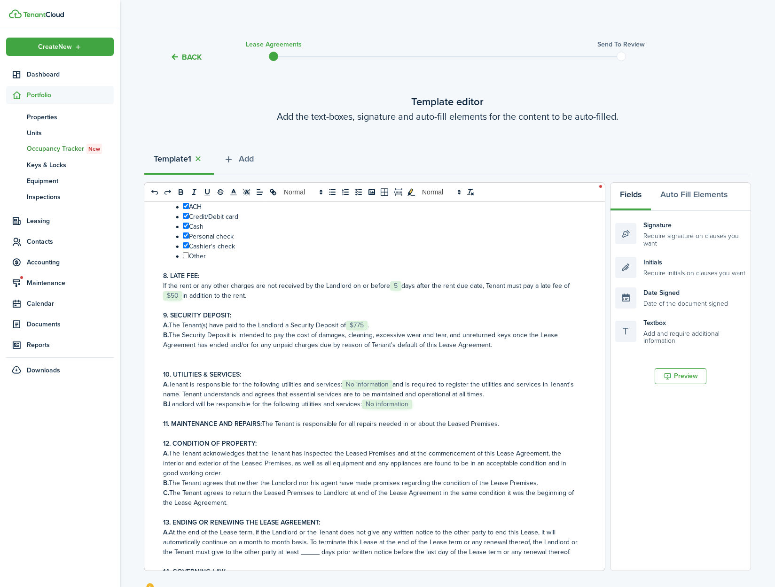
scroll to position [389, 0]
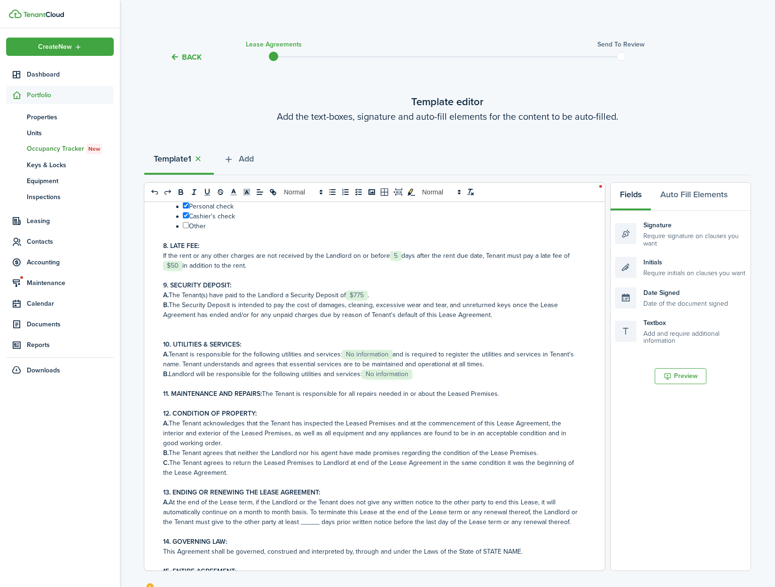
click at [358, 359] on span "No information" at bounding box center [367, 354] width 50 height 9
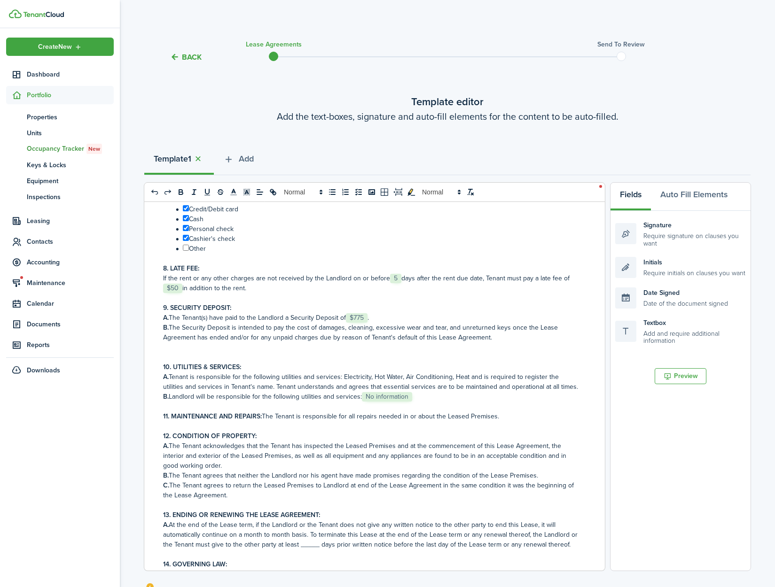
scroll to position [368, 0]
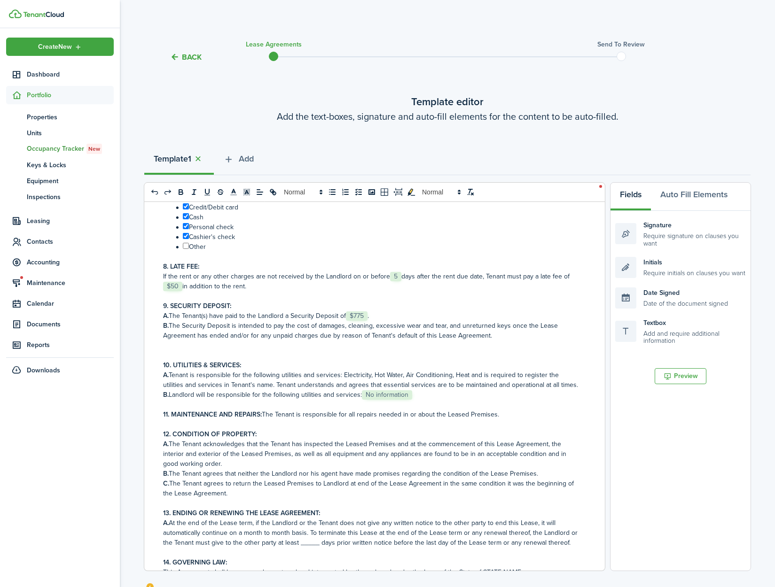
click at [381, 400] on span "No information" at bounding box center [387, 394] width 50 height 9
click at [365, 321] on span "$775" at bounding box center [357, 315] width 22 height 9
click at [712, 193] on button "Auto Fill Elements" at bounding box center [694, 197] width 86 height 28
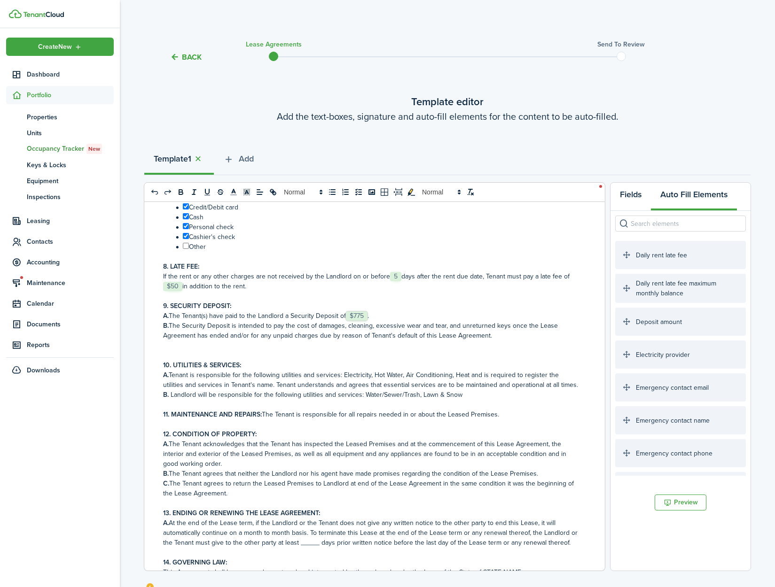
click at [627, 194] on button "Fields" at bounding box center [630, 197] width 40 height 28
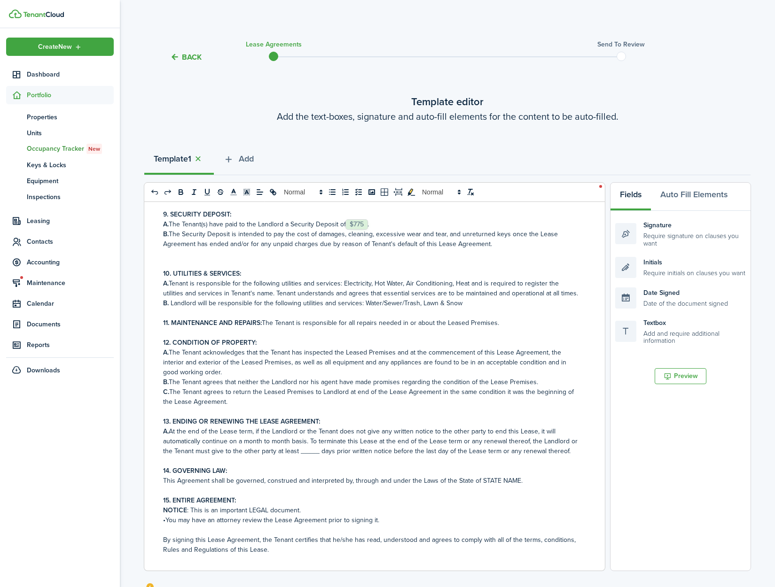
scroll to position [496, 0]
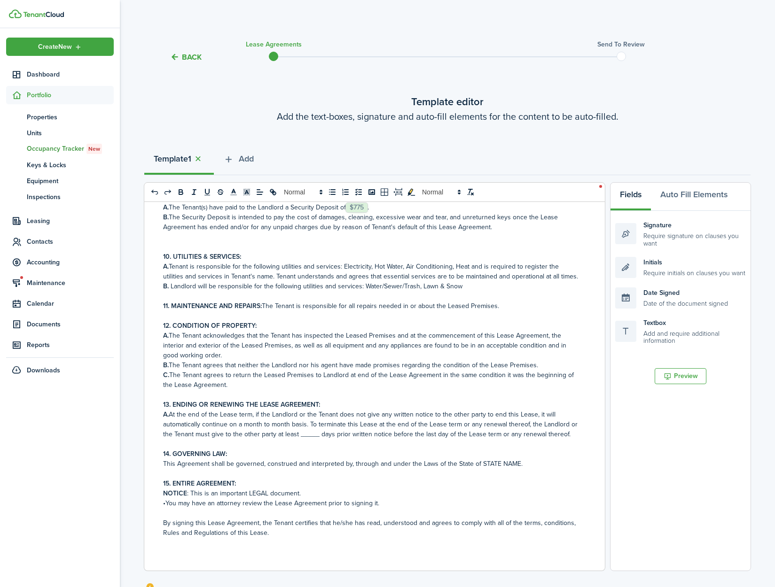
click at [311, 436] on p "A. At the end of the Lease term, if the Landlord or the Tenant does not give an…" at bounding box center [371, 425] width 416 height 30
click at [497, 306] on p "11. MAINTENANCE AND REPAIRS: The Tenant is responsible for all repairs needed i…" at bounding box center [371, 306] width 416 height 10
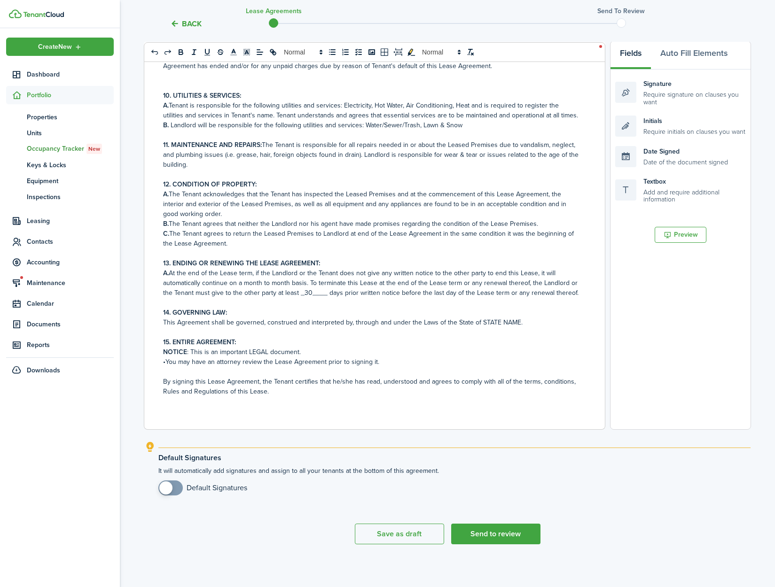
scroll to position [143, 0]
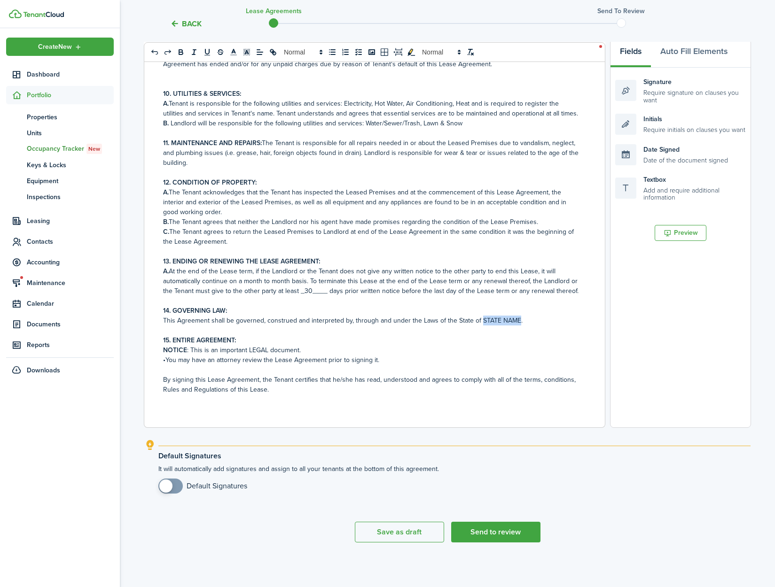
drag, startPoint x: 514, startPoint y: 350, endPoint x: 477, endPoint y: 350, distance: 37.1
click at [477, 326] on p "This Agreement shall be governed, construed and interpreted by, through and und…" at bounding box center [371, 321] width 416 height 10
click at [484, 345] on p "15. ENTIRE AGREEMENT:" at bounding box center [371, 340] width 416 height 10
click at [300, 355] on p "NOTICE : This is an important LEGAL document." at bounding box center [371, 350] width 416 height 10
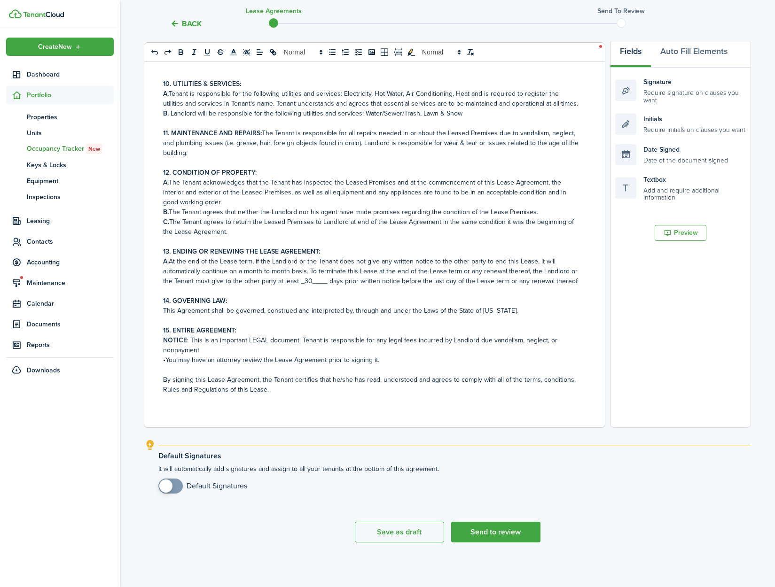
scroll to position [536, 0]
checkbox input "true"
click at [163, 484] on span at bounding box center [165, 486] width 13 height 13
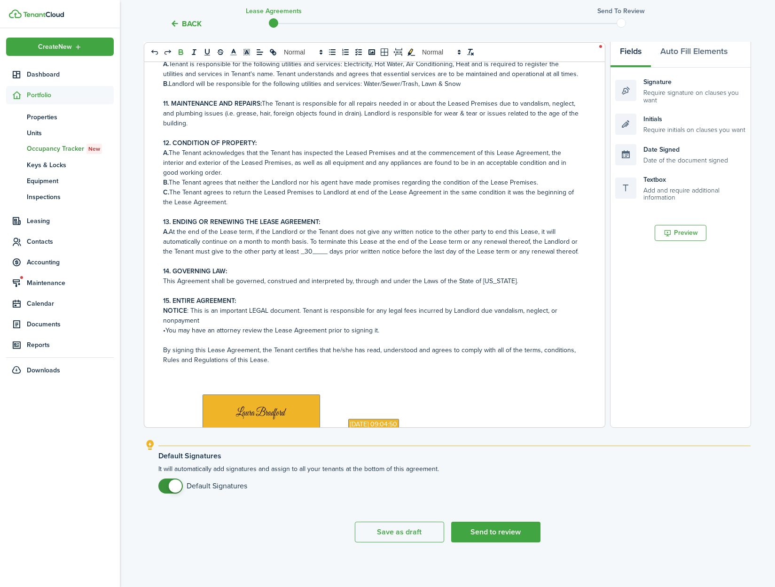
scroll to position [734, 0]
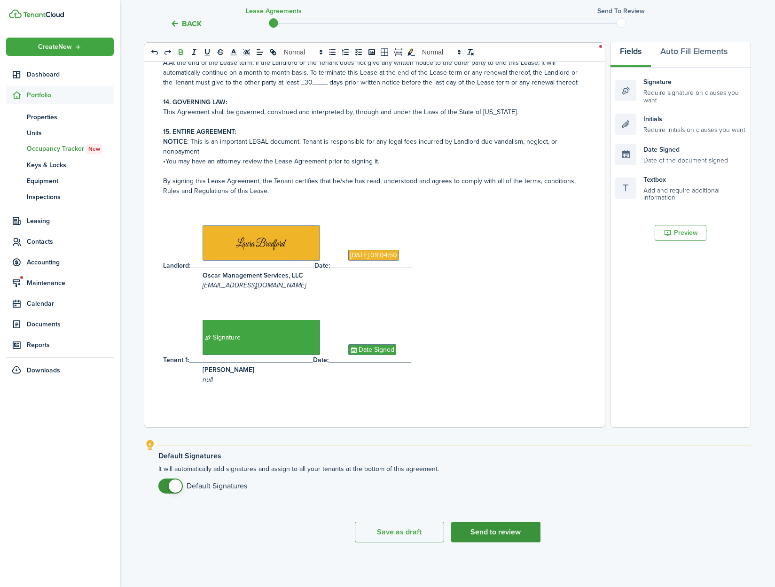
click at [485, 533] on button "Send to review" at bounding box center [495, 532] width 89 height 21
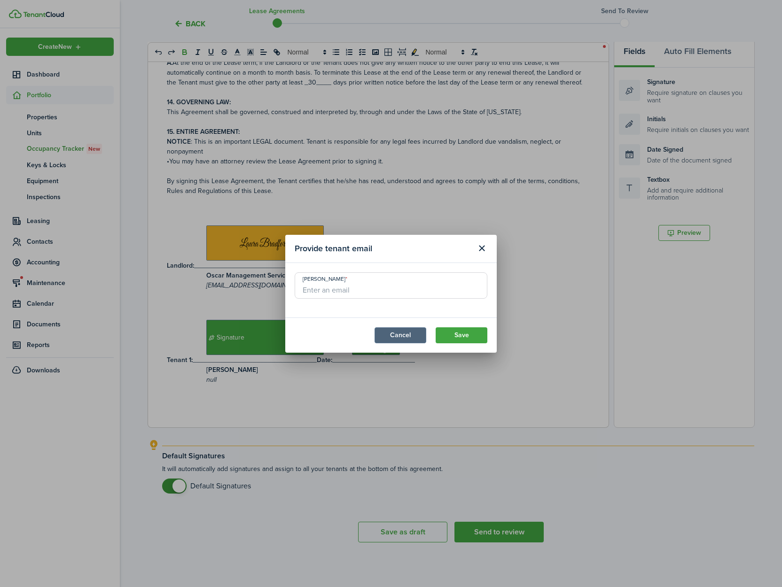
click at [391, 332] on button "Cancel" at bounding box center [400, 335] width 52 height 16
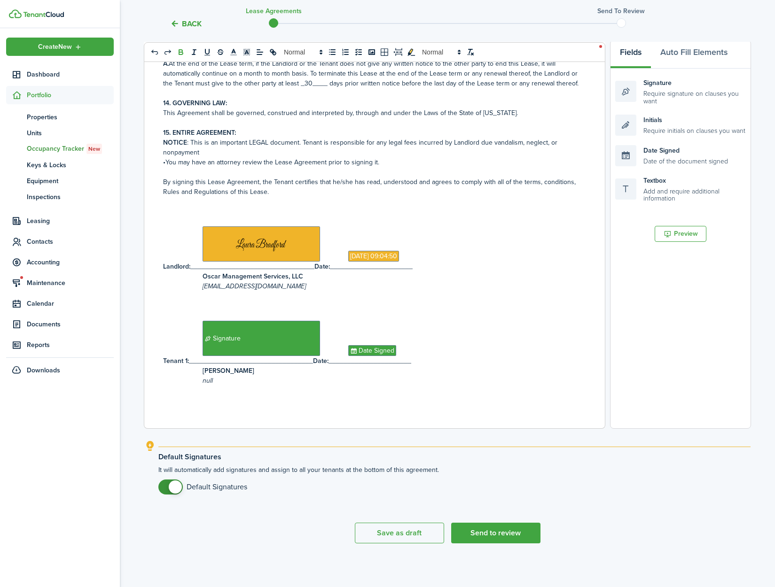
scroll to position [143, 0]
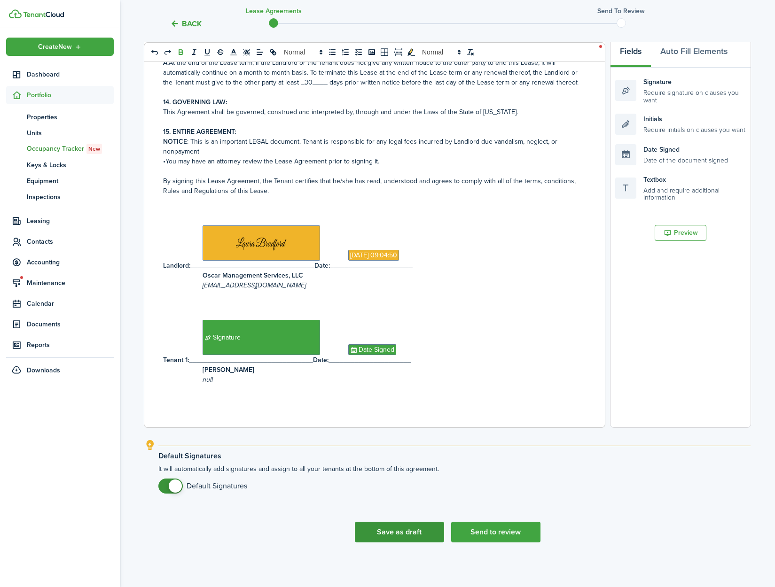
click at [402, 531] on button "Save as draft" at bounding box center [399, 532] width 89 height 21
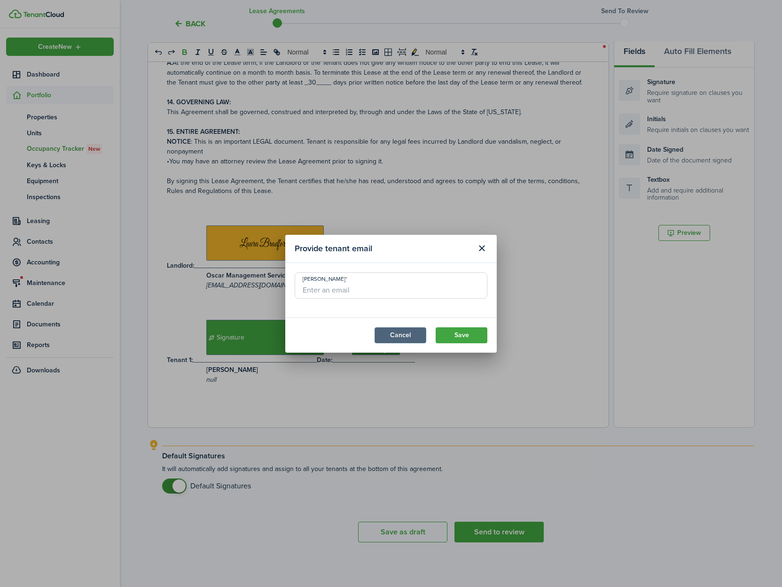
click at [385, 338] on button "Cancel" at bounding box center [400, 335] width 52 height 16
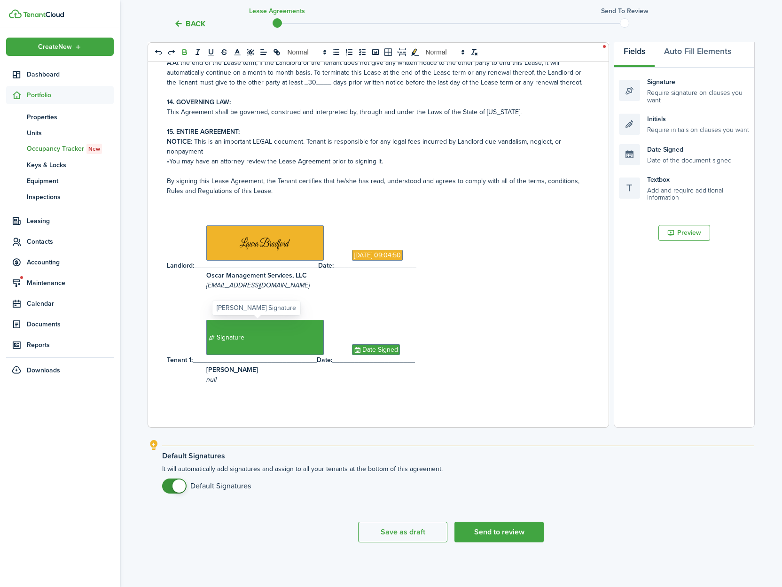
click at [258, 342] on span "Signature" at bounding box center [264, 337] width 117 height 35
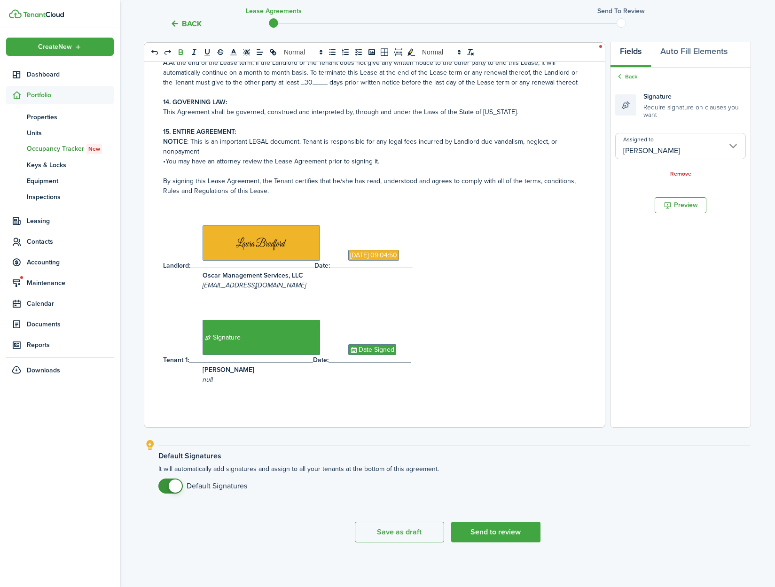
click at [730, 151] on input "[PERSON_NAME]" at bounding box center [680, 146] width 131 height 26
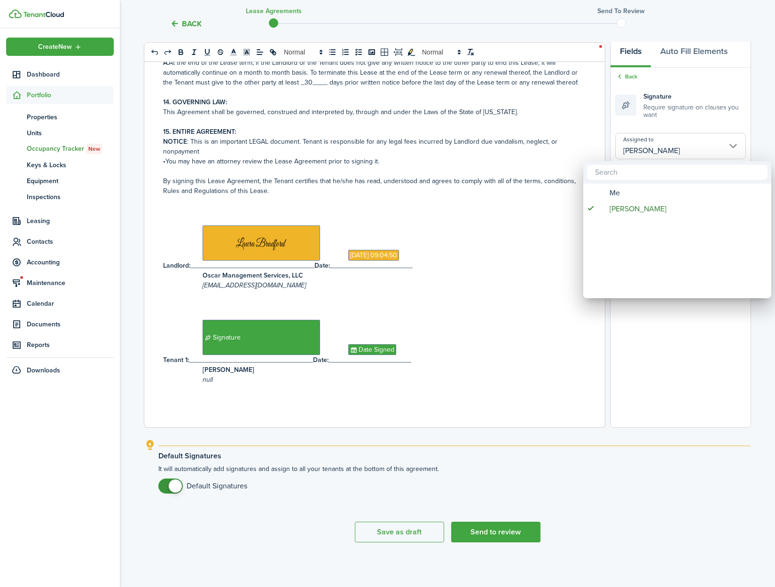
click at [691, 363] on div at bounding box center [387, 294] width 925 height 738
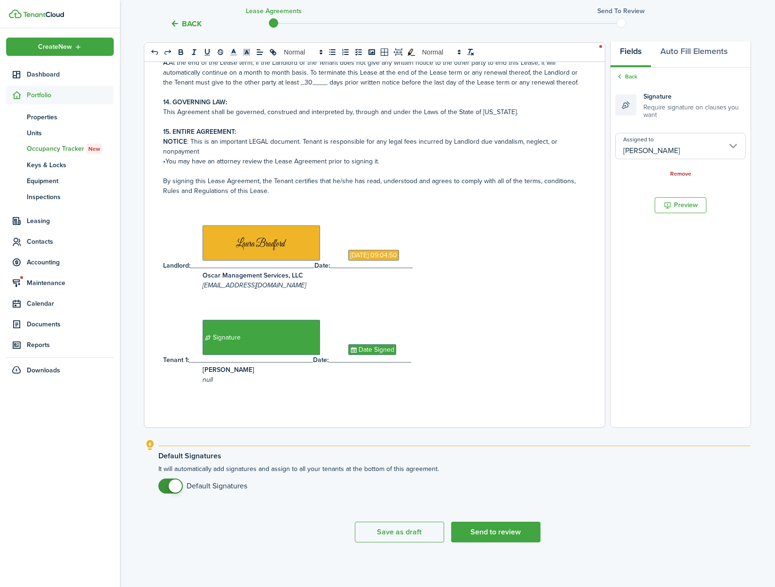
click at [682, 174] on link "Remove" at bounding box center [680, 174] width 21 height 7
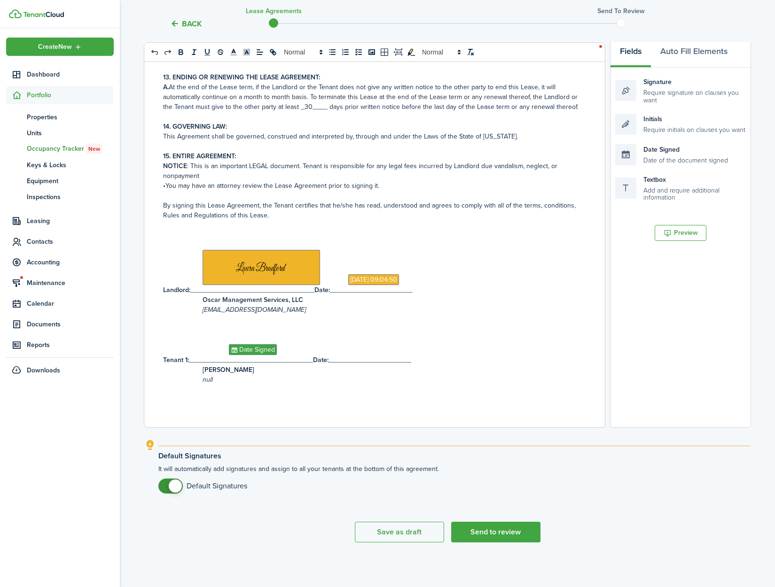
scroll to position [710, 0]
click at [681, 327] on document-aside-settings "Fields Auto Fill Elements Signature Require signature on clauses you want Initi…" at bounding box center [680, 233] width 141 height 389
drag, startPoint x: 235, startPoint y: 350, endPoint x: 366, endPoint y: 352, distance: 131.6
click at [396, 352] on p "Date Signed" at bounding box center [371, 349] width 416 height 11
click at [251, 350] on span "Date Signed" at bounding box center [253, 349] width 48 height 11
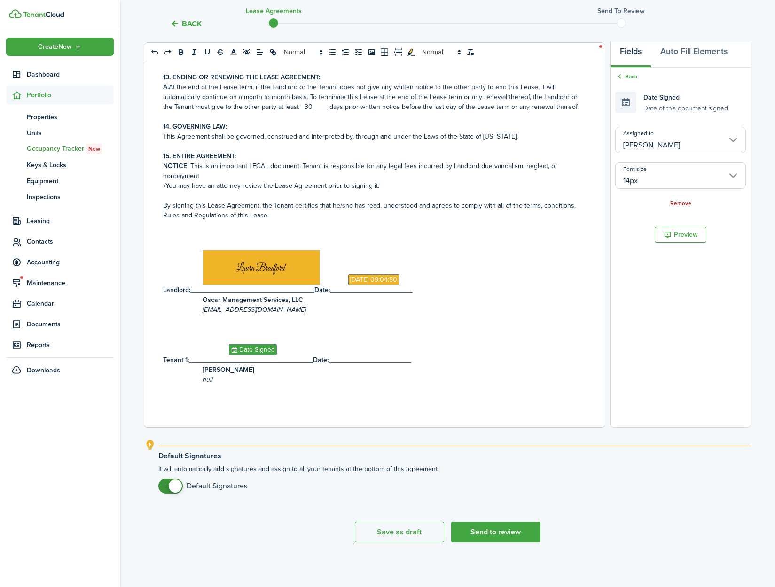
click at [736, 142] on input "[PERSON_NAME]" at bounding box center [680, 140] width 131 height 26
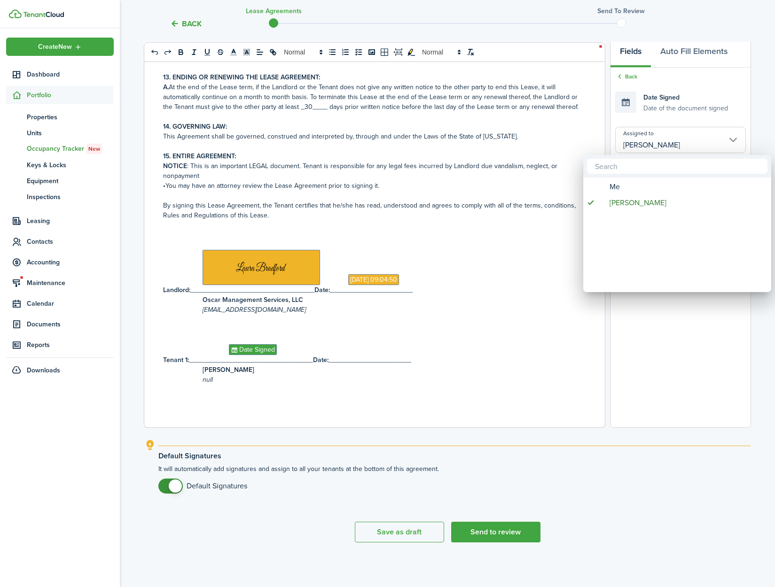
click at [732, 94] on div at bounding box center [387, 294] width 925 height 738
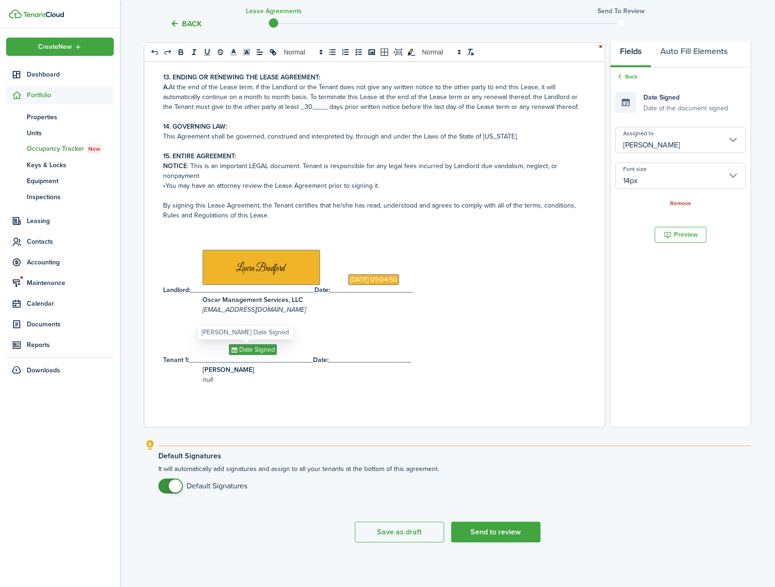
click at [245, 350] on span "Date Signed" at bounding box center [253, 349] width 48 height 11
click at [229, 350] on span "Date Signed" at bounding box center [253, 349] width 48 height 11
drag, startPoint x: 232, startPoint y: 350, endPoint x: 443, endPoint y: 356, distance: 211.0
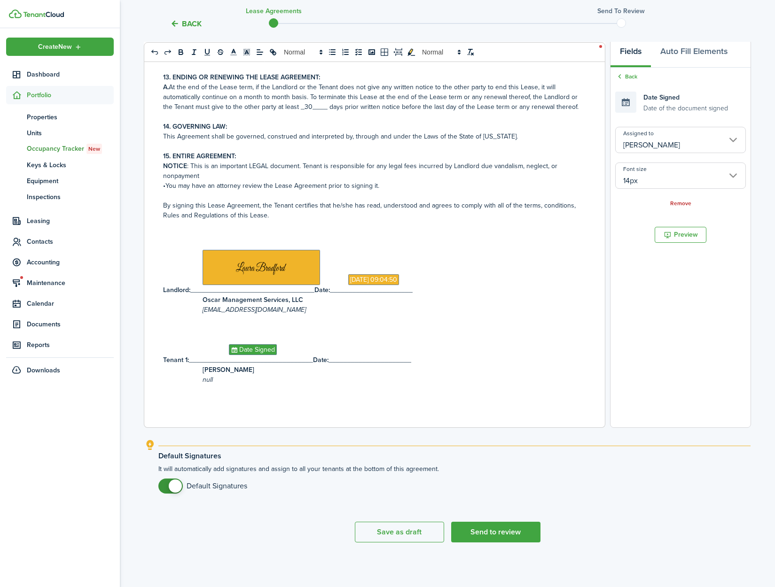
click at [423, 352] on p "Date Signed" at bounding box center [371, 349] width 416 height 11
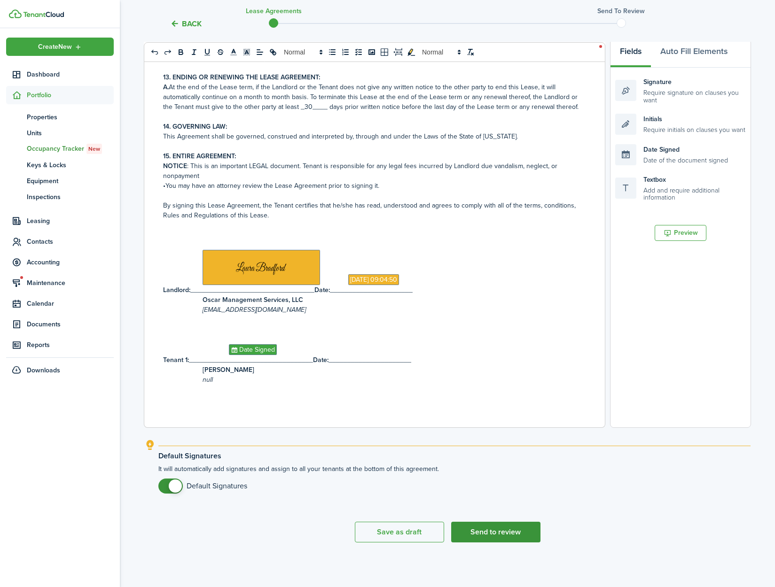
click at [506, 536] on button "Send to review" at bounding box center [495, 532] width 89 height 21
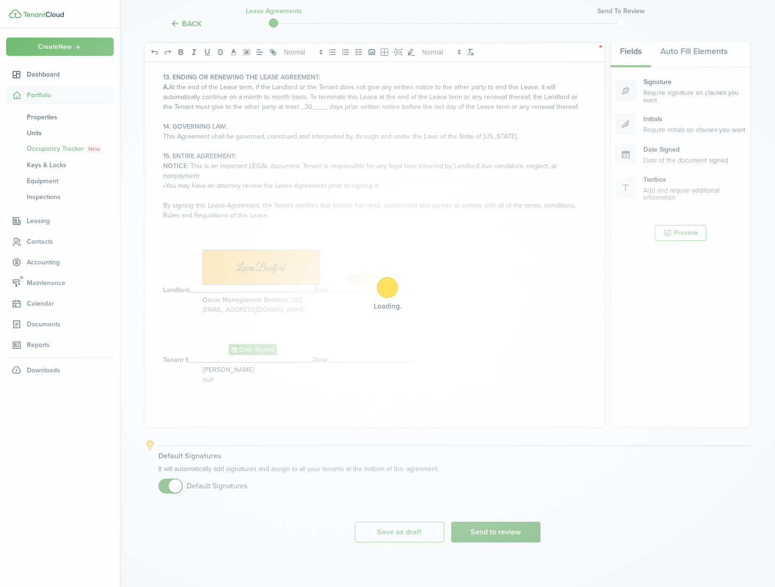
click at [503, 444] on body "Create New Dashboard Portfolio pt Properties un Units oc Occupancy Tracker New …" at bounding box center [387, 150] width 775 height 587
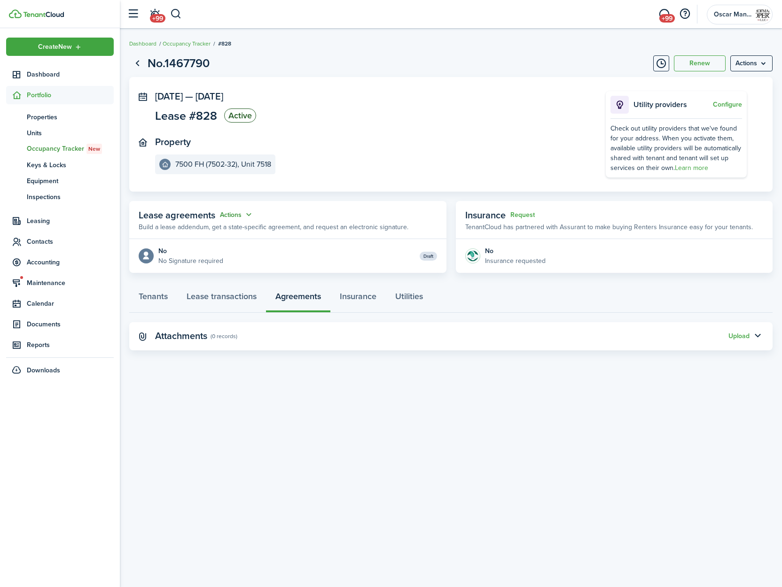
click at [233, 218] on button "Actions" at bounding box center [237, 215] width 34 height 11
click at [230, 229] on link "Edit" at bounding box center [213, 233] width 82 height 16
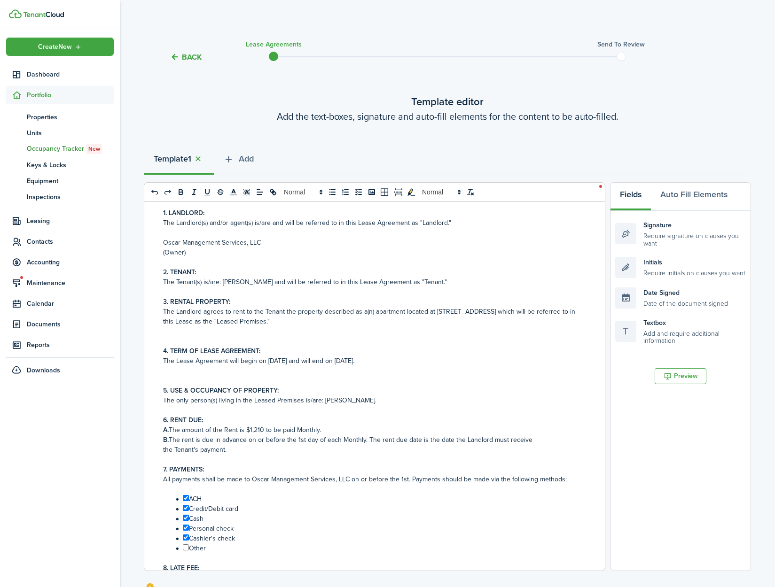
scroll to position [8, 0]
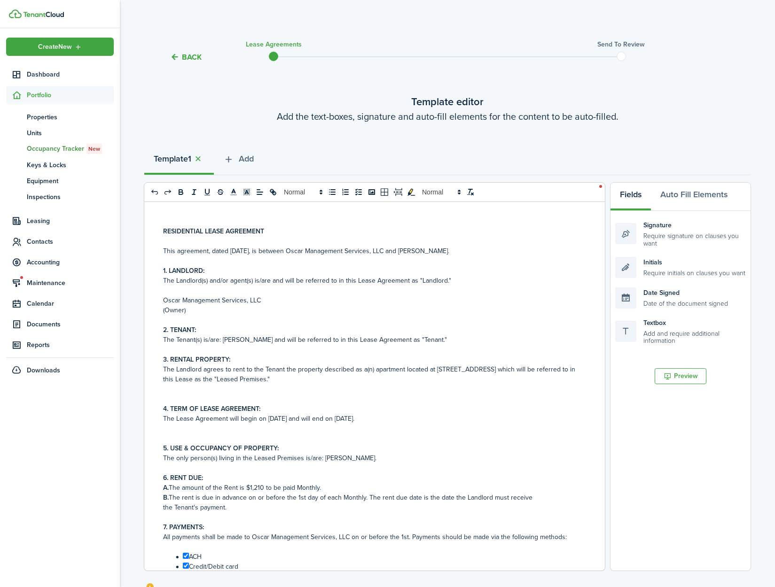
click at [589, 136] on lease-agreement-wizard-select-templates "Template editor Add the text-boxes, signature and auto-fill elements for the co…" at bounding box center [447, 390] width 606 height 592
click at [238, 156] on button "Add" at bounding box center [238, 161] width 49 height 28
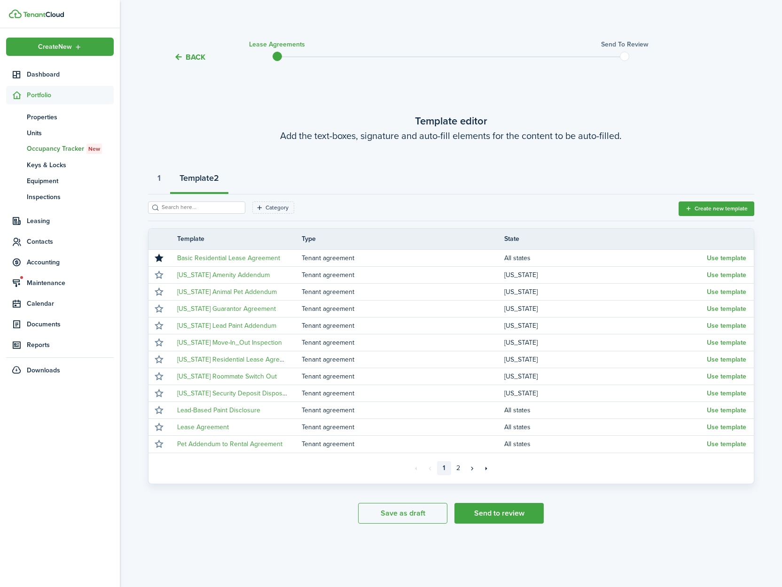
click at [393, 167] on div "1 Template 2" at bounding box center [451, 180] width 606 height 28
click at [47, 73] on span "Dashboard" at bounding box center [70, 75] width 87 height 10
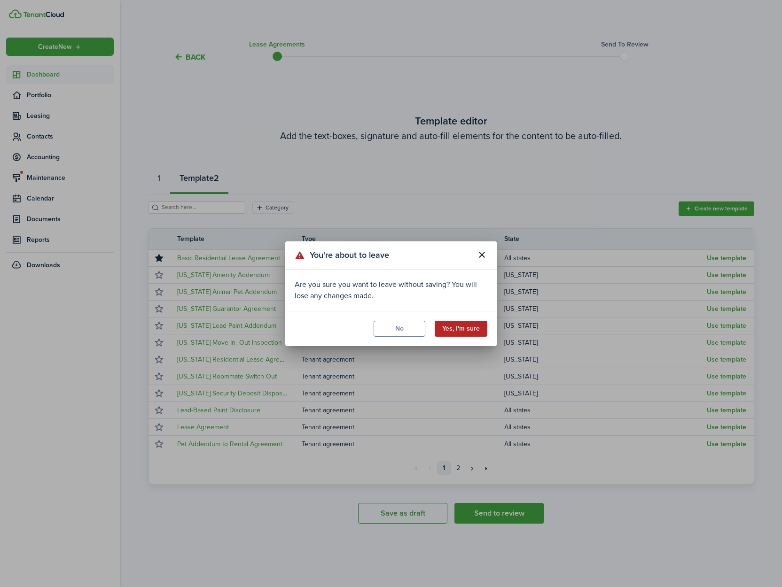
click at [470, 331] on button "Yes, I'm sure" at bounding box center [461, 329] width 53 height 16
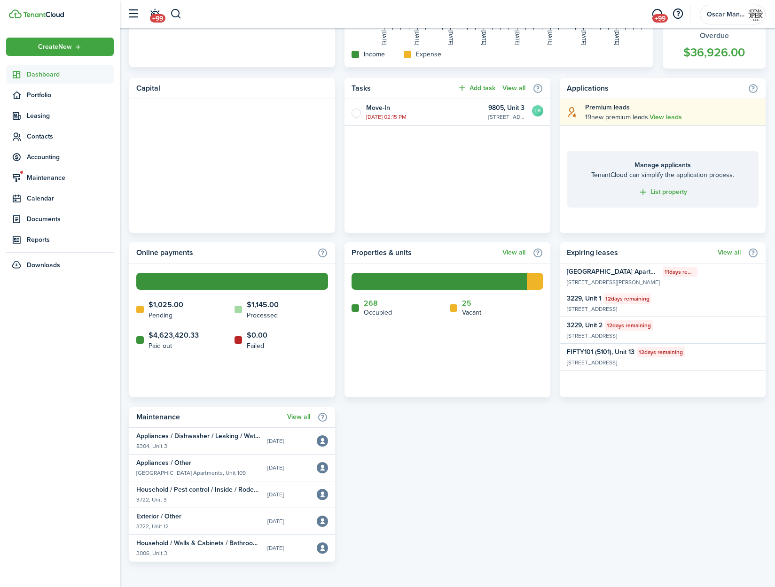
scroll to position [353, 0]
click at [40, 96] on span "Portfolio" at bounding box center [70, 95] width 87 height 10
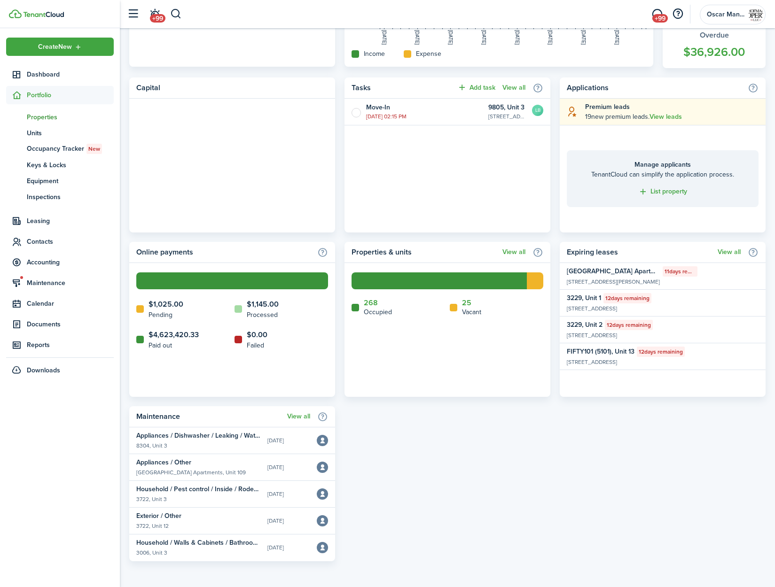
click at [41, 114] on span "Properties" at bounding box center [70, 117] width 87 height 10
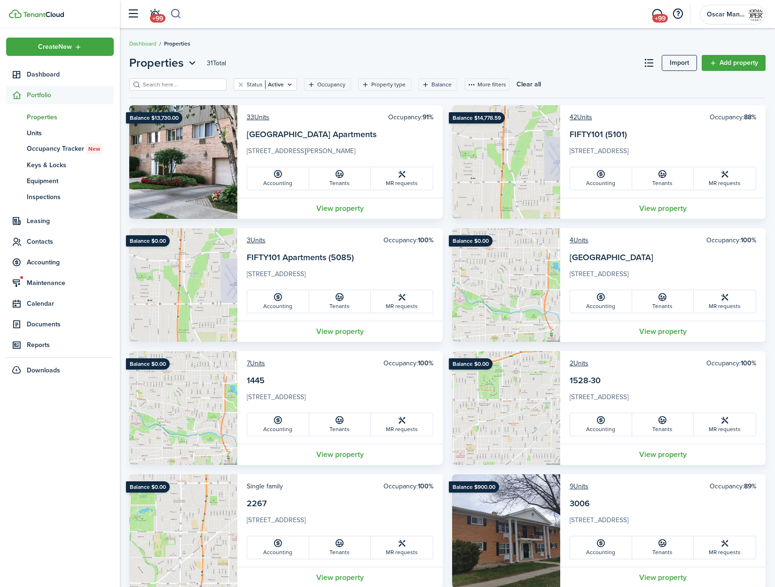
click at [178, 15] on button "button" at bounding box center [176, 14] width 12 height 16
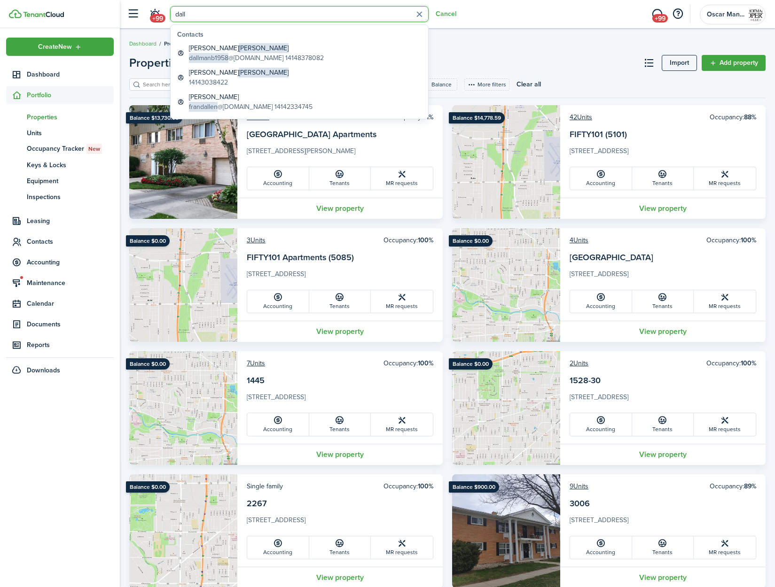
type input "dall"
click at [239, 56] on global-search-item-description "dallmanb1958 @icloud.com 14148378082" at bounding box center [256, 58] width 135 height 10
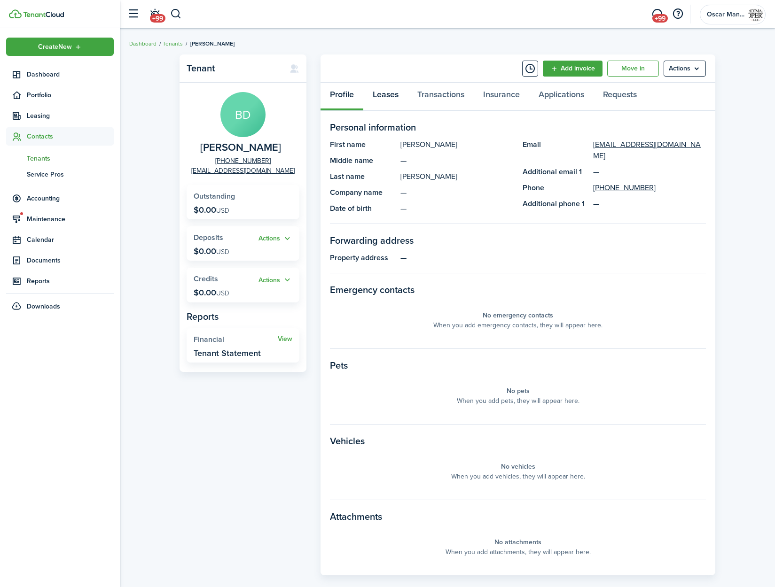
click at [383, 93] on link "Leases" at bounding box center [385, 97] width 45 height 28
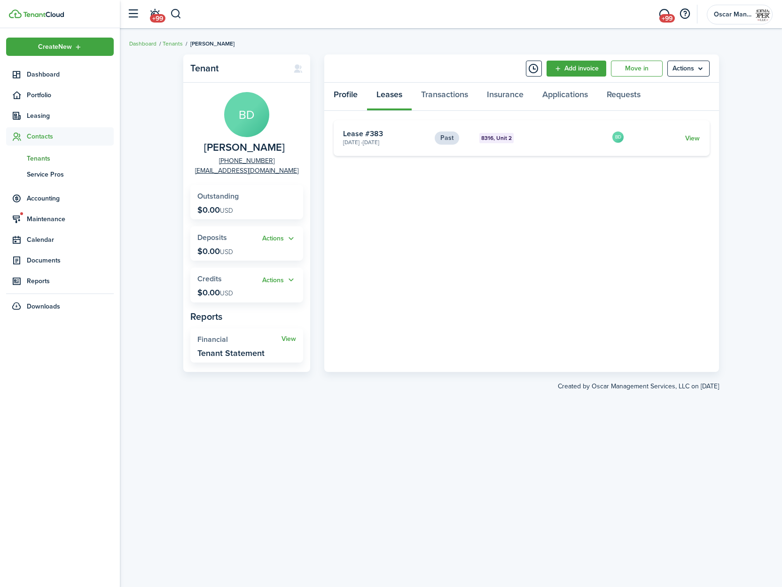
click at [346, 93] on link "Profile" at bounding box center [345, 97] width 43 height 28
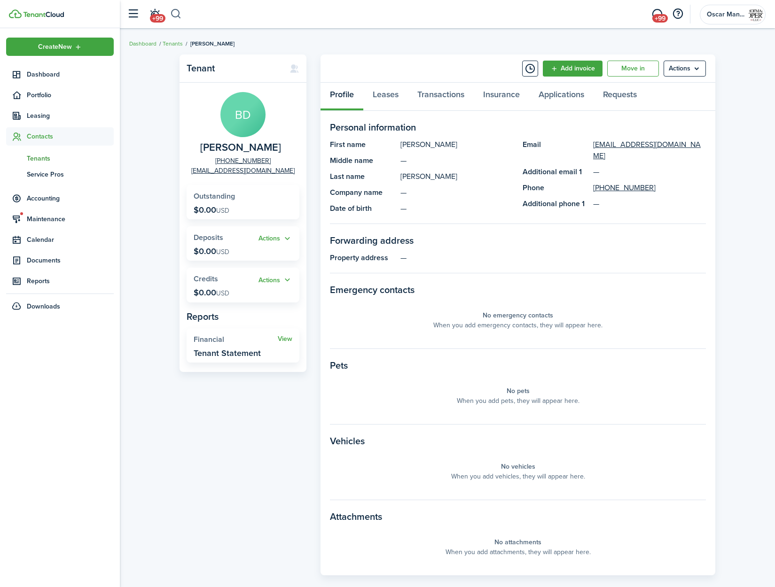
click at [178, 13] on button "button" at bounding box center [176, 14] width 12 height 16
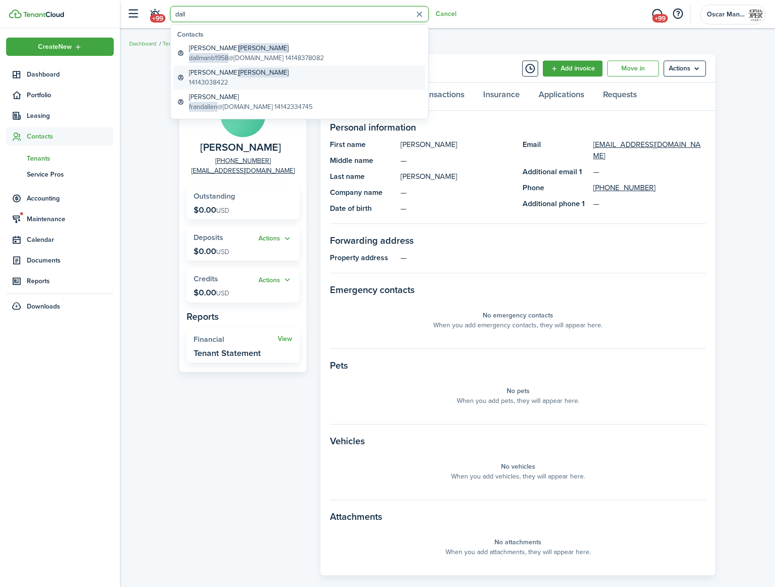
type input "dall"
click at [218, 78] on global-search-item-description "14143038422" at bounding box center [239, 83] width 100 height 10
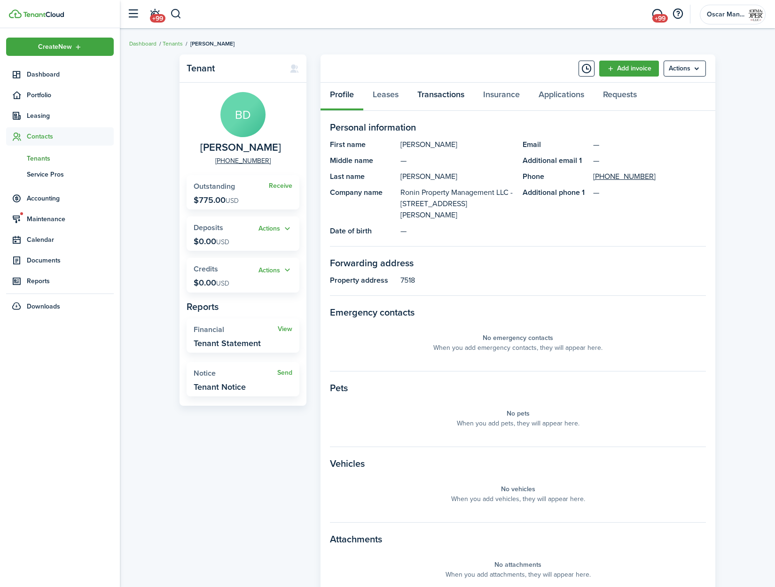
click at [452, 96] on link "Transactions" at bounding box center [441, 97] width 66 height 28
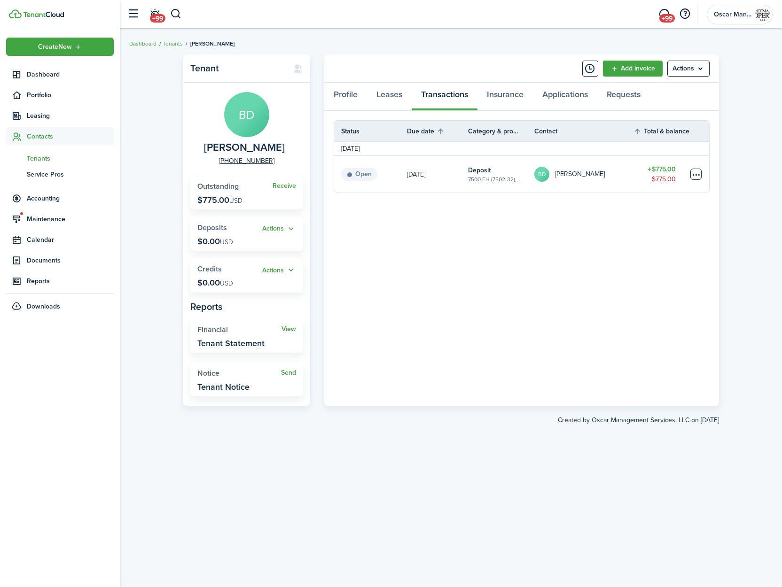
click at [693, 174] on table-menu-btn-icon at bounding box center [695, 174] width 11 height 11
click at [670, 211] on link "Mark as paid" at bounding box center [660, 209] width 82 height 16
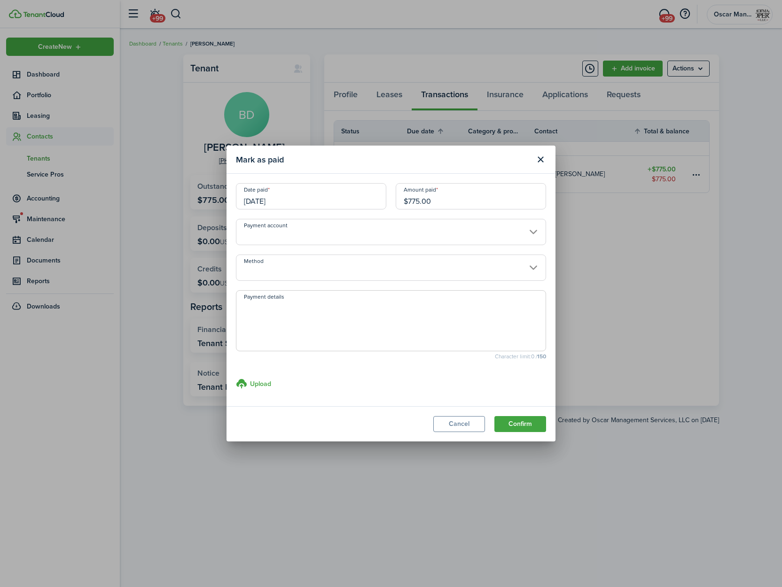
click at [303, 325] on textarea "Payment details" at bounding box center [390, 323] width 309 height 45
type textarea "Paid through sale of property."
click at [523, 419] on button "Confirm" at bounding box center [520, 424] width 52 height 16
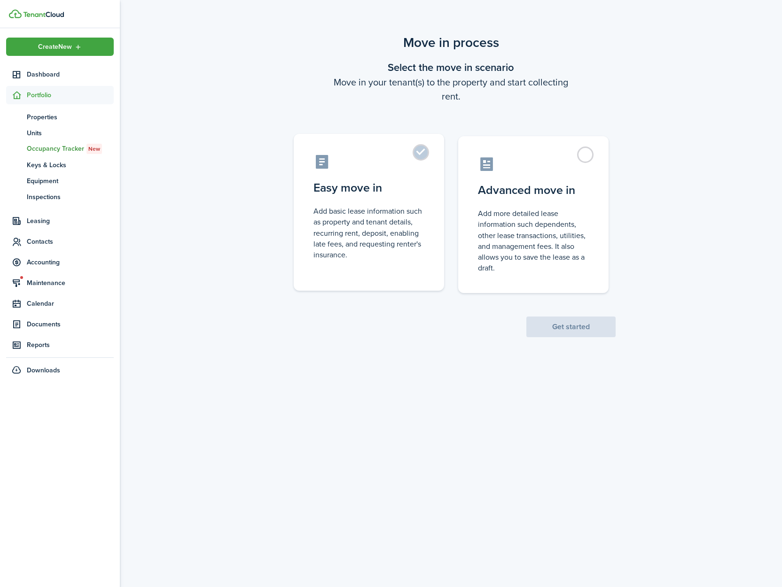
click at [413, 156] on label "Easy move in Add basic lease information such as property and tenant details, r…" at bounding box center [369, 212] width 150 height 157
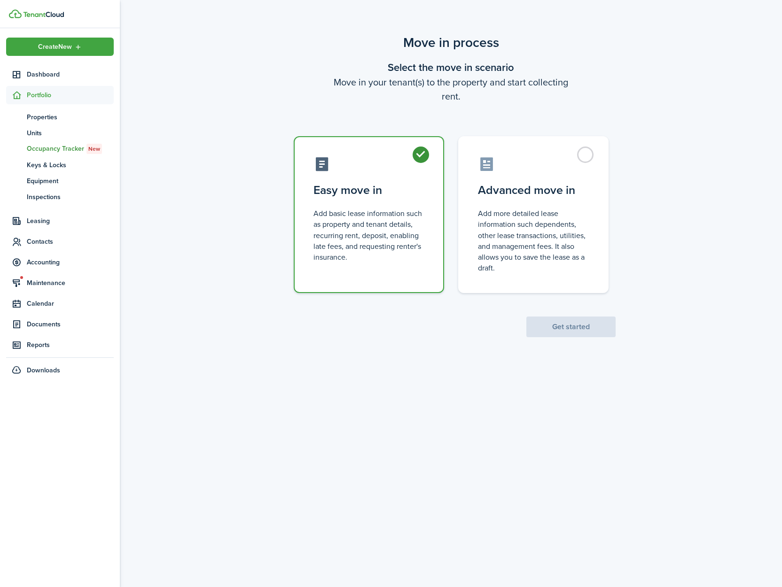
radio input "true"
click at [570, 324] on button "Get started" at bounding box center [570, 327] width 89 height 21
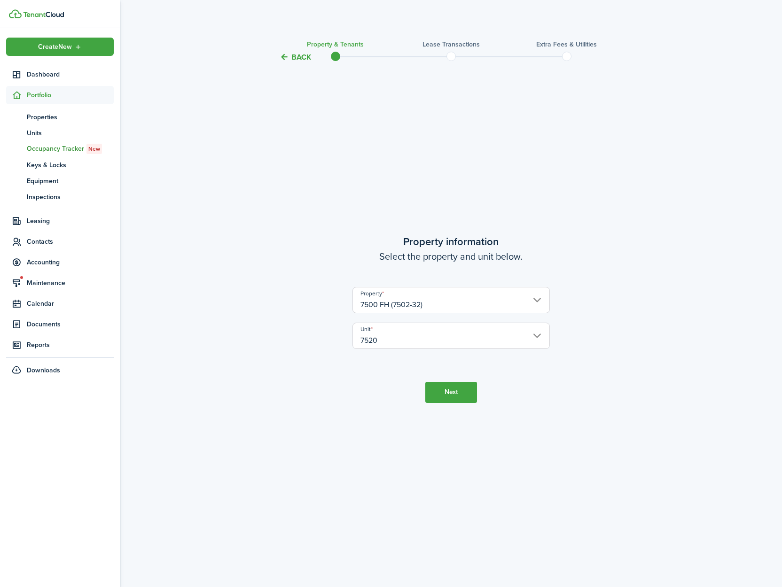
click at [445, 397] on button "Next" at bounding box center [451, 392] width 52 height 21
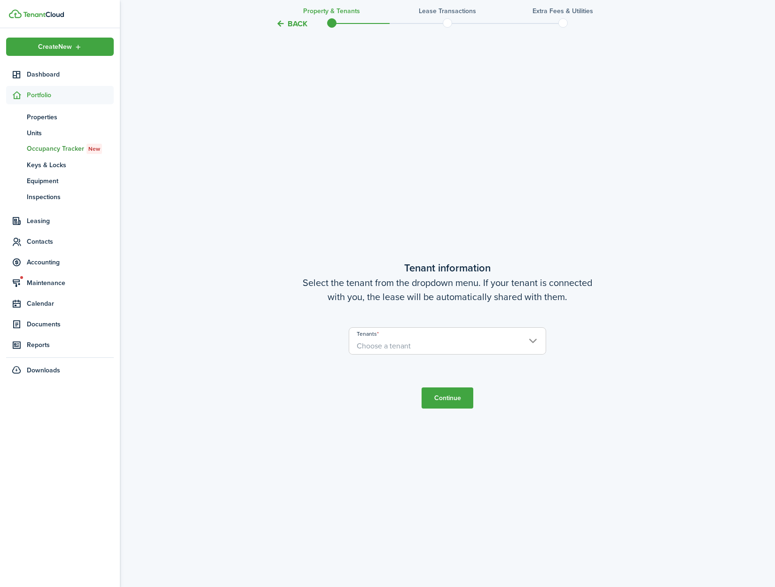
scroll to position [524, 0]
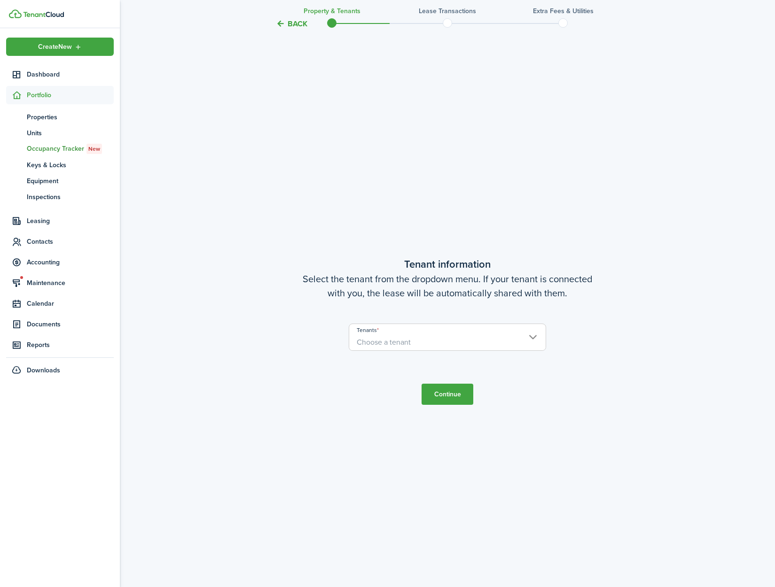
click at [422, 342] on span "Choose a tenant" at bounding box center [447, 342] width 196 height 16
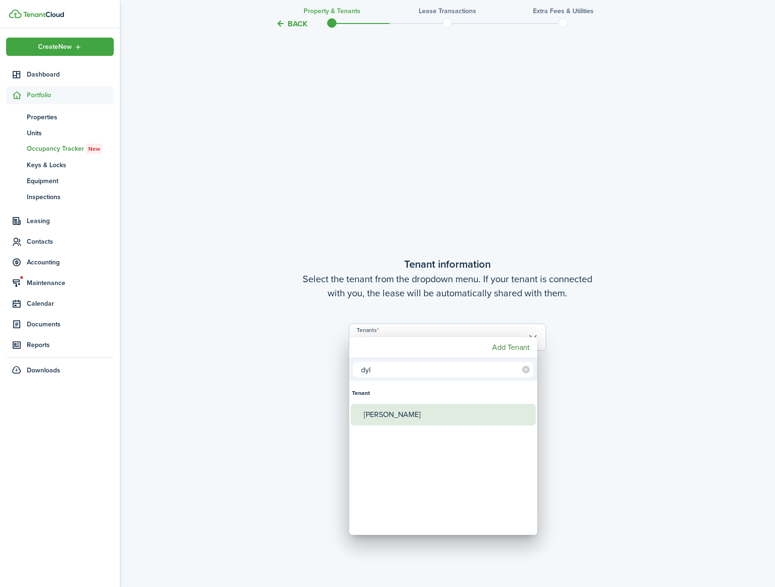
type input "dyl"
click at [419, 417] on div "[PERSON_NAME]" at bounding box center [447, 415] width 166 height 22
type input "[PERSON_NAME]"
click at [572, 457] on div at bounding box center [387, 294] width 925 height 738
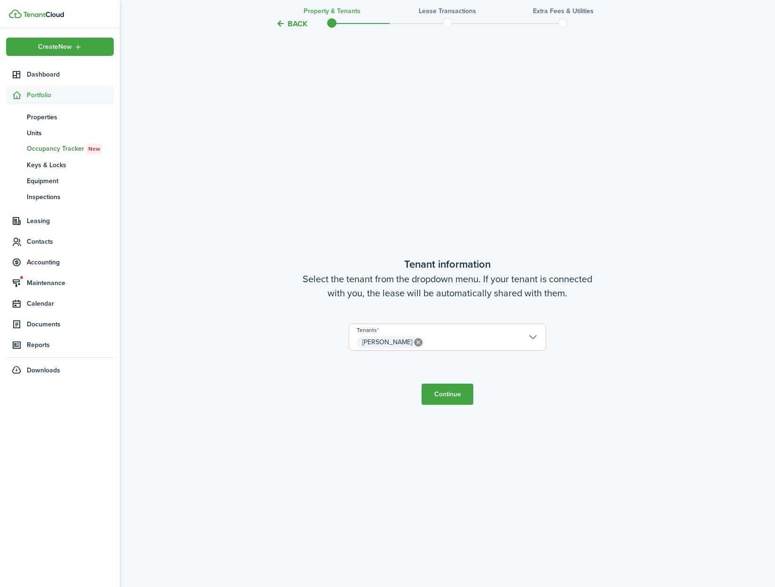
click at [453, 399] on button "Continue" at bounding box center [447, 394] width 52 height 21
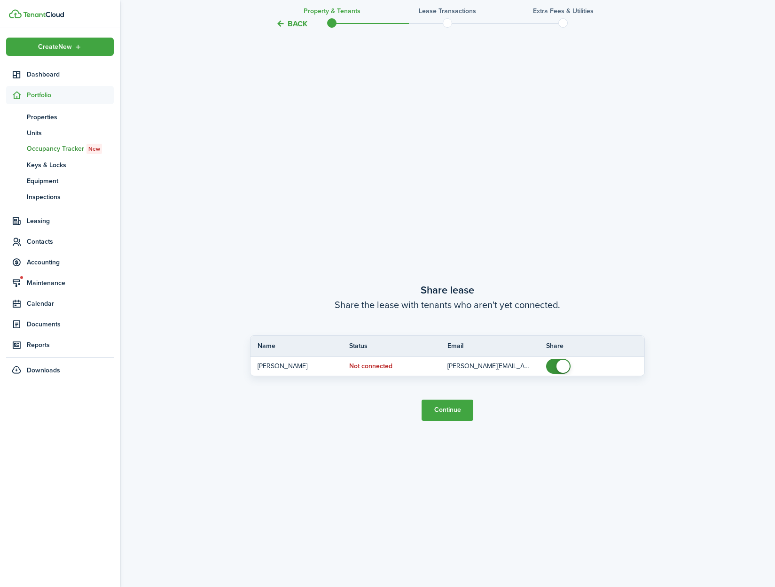
scroll to position [1112, 0]
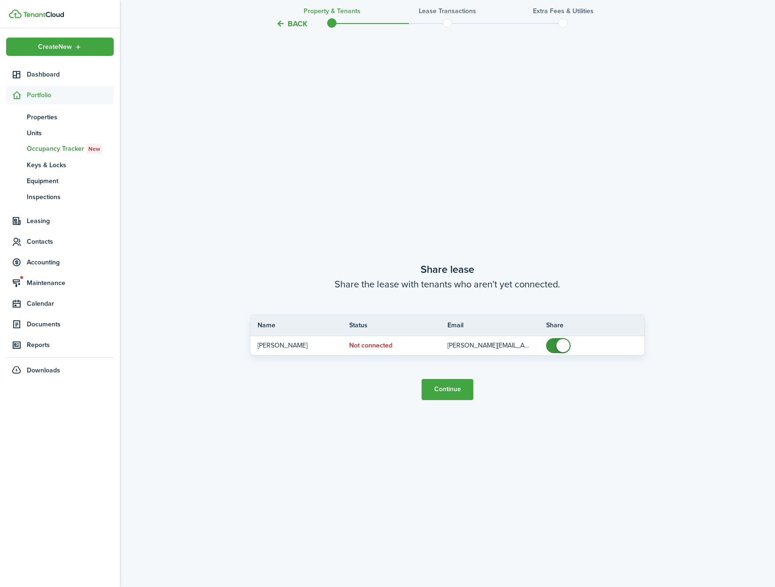
click at [451, 389] on button "Continue" at bounding box center [447, 389] width 52 height 21
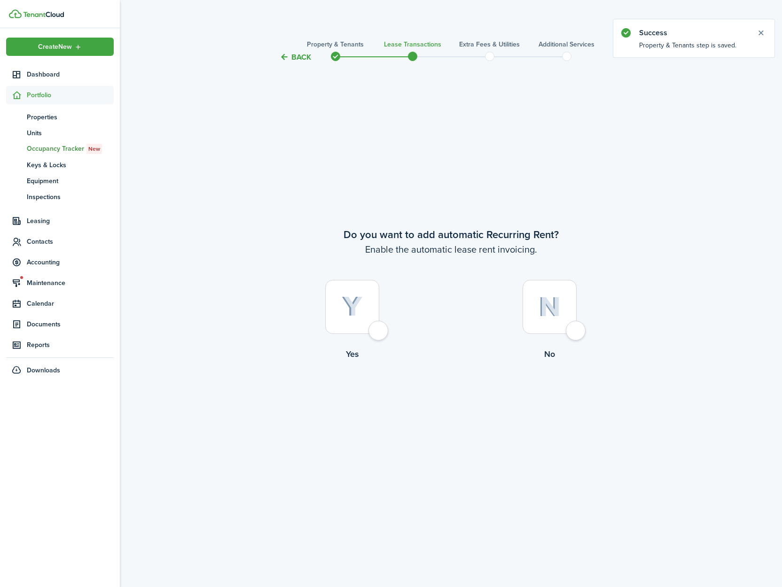
click at [379, 334] on div at bounding box center [352, 307] width 54 height 54
radio input "true"
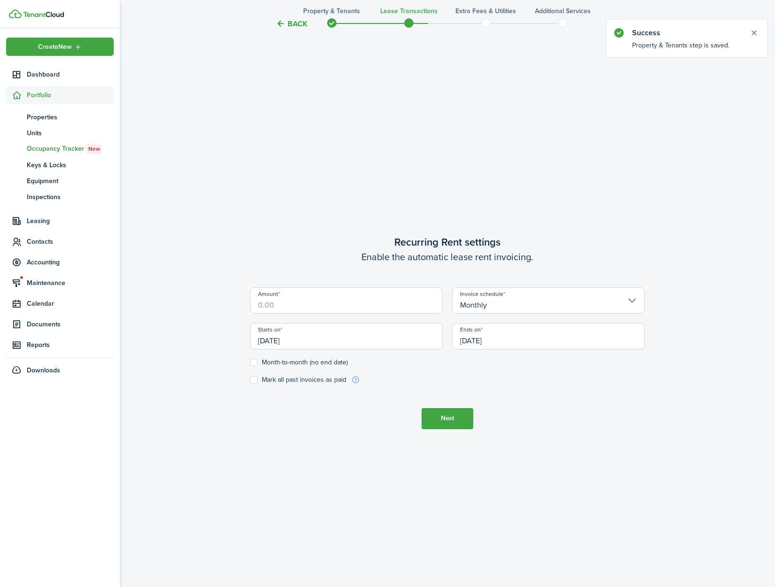
scroll to position [524, 0]
click at [346, 310] on input "Amount" at bounding box center [346, 300] width 193 height 26
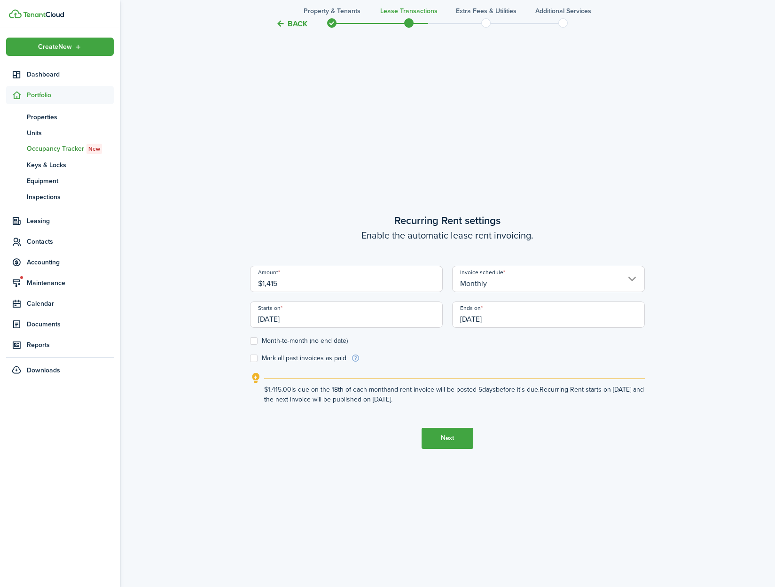
type input "$1,415.00"
click at [547, 360] on form "Amount $1,415.00 Invoice schedule Monthly Starts on 09/18/2025 Ends on 09/18/20…" at bounding box center [447, 314] width 395 height 97
click at [382, 323] on input "[DATE]" at bounding box center [346, 315] width 193 height 26
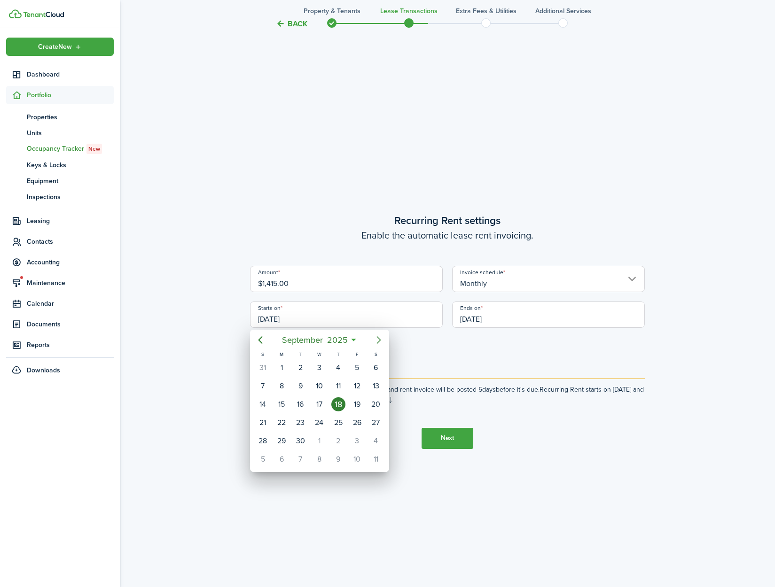
click at [379, 344] on icon "Next page" at bounding box center [378, 339] width 11 height 11
click at [323, 366] on div "1" at bounding box center [319, 368] width 14 height 14
type input "[DATE]"
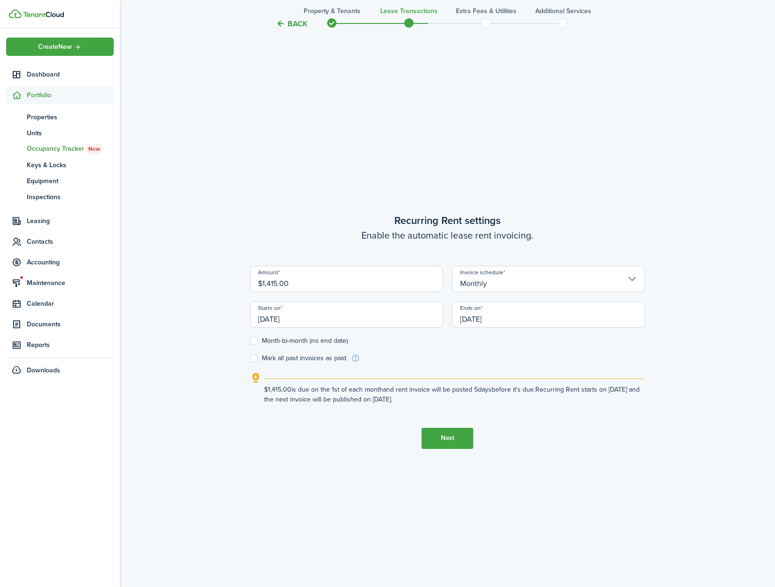
click at [516, 317] on input "[DATE]" at bounding box center [548, 315] width 193 height 26
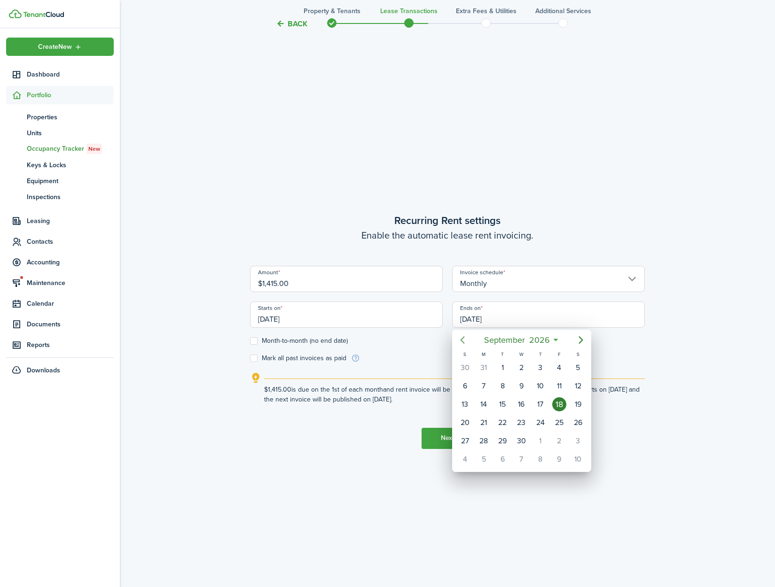
click at [462, 341] on icon "Previous page" at bounding box center [462, 340] width 4 height 8
click at [582, 340] on icon "Next page" at bounding box center [580, 340] width 4 height 8
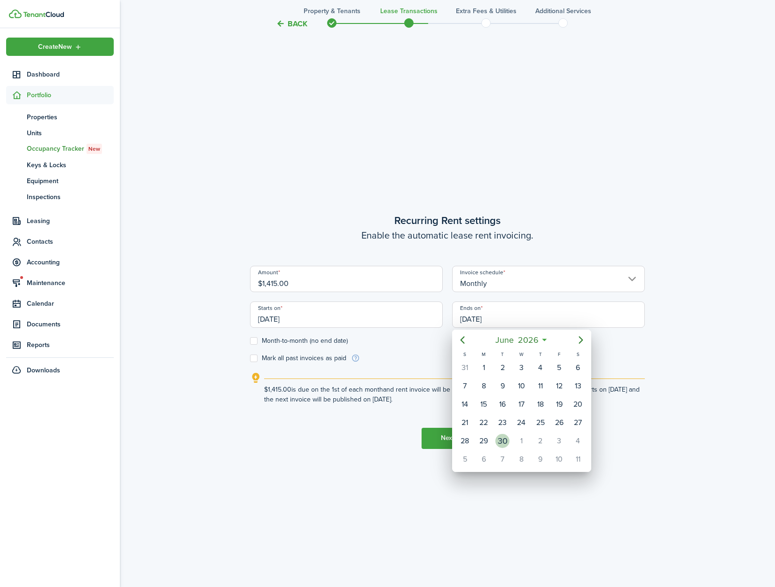
click at [502, 446] on div "30" at bounding box center [502, 441] width 14 height 14
type input "[DATE]"
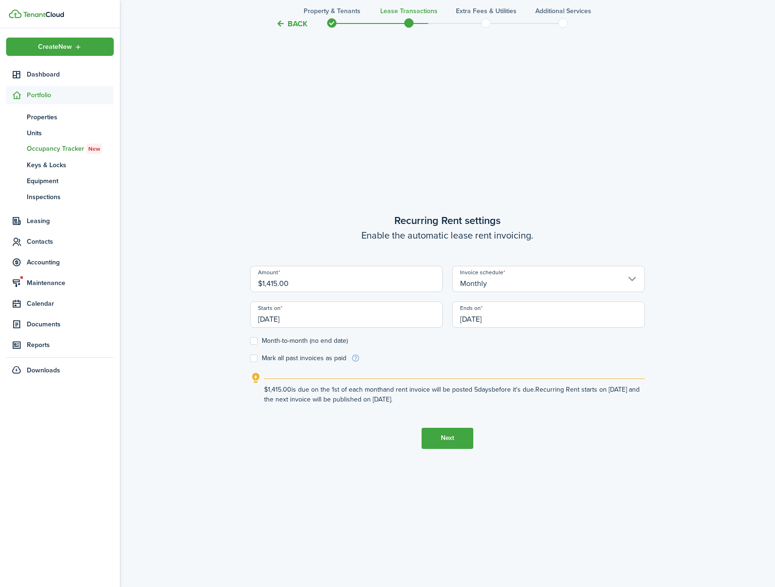
click at [716, 435] on div "Back Property & Tenants Lease Transactions Extra fees & Utilities Additional Se…" at bounding box center [447, 67] width 655 height 1116
click at [439, 438] on button "Next" at bounding box center [447, 438] width 52 height 21
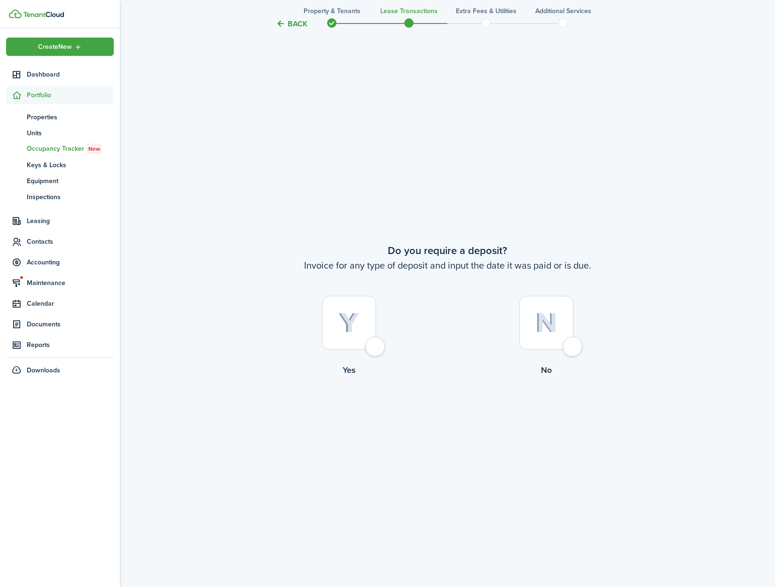
scroll to position [1112, 0]
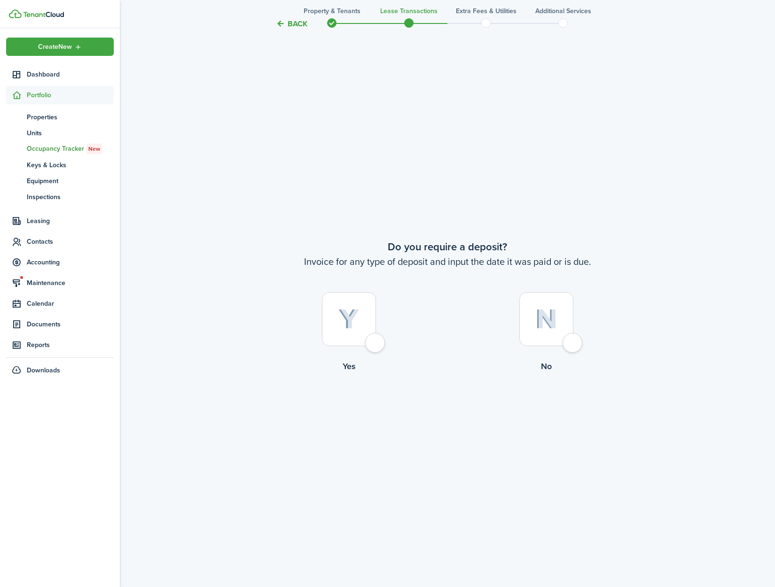
click at [374, 343] on div at bounding box center [349, 319] width 54 height 54
radio input "true"
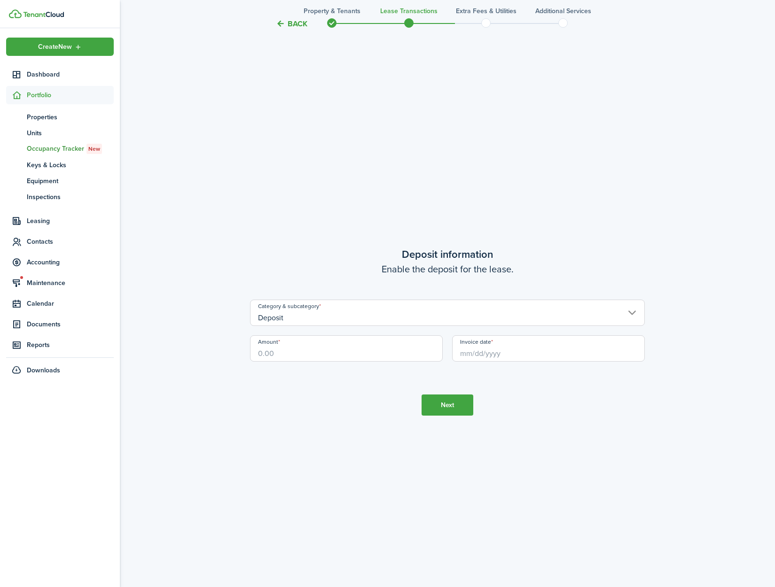
scroll to position [1699, 0]
click at [306, 355] on input "Amount" at bounding box center [346, 348] width 193 height 26
type input "$1,195.00"
click at [508, 351] on input "Invoice date" at bounding box center [548, 348] width 193 height 26
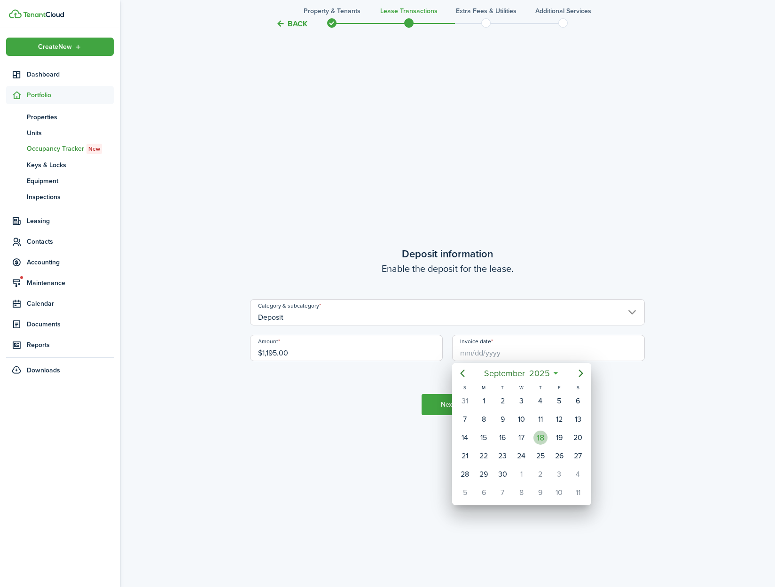
click at [542, 443] on div "18" at bounding box center [540, 438] width 14 height 14
type input "[DATE]"
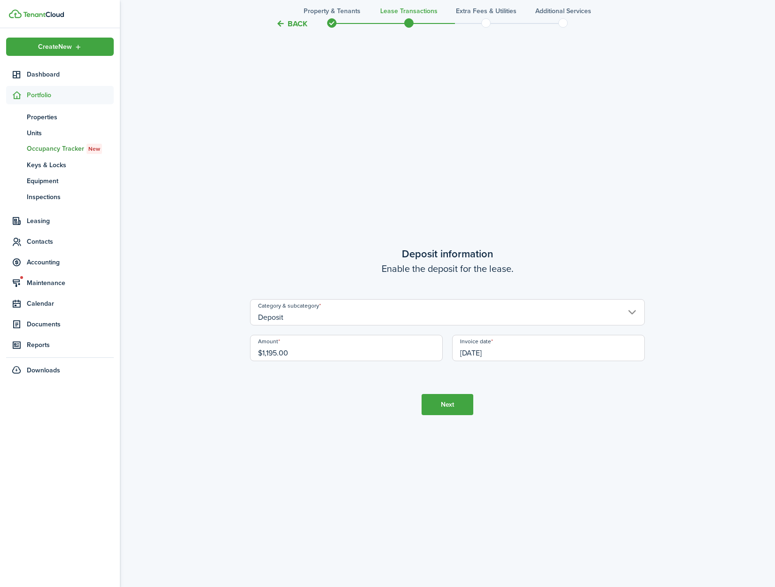
click at [622, 444] on tc-wizard-step "Deposit information Enable the deposit for the lease. Category & subcategory De…" at bounding box center [447, 330] width 395 height 587
click at [456, 402] on button "Next" at bounding box center [447, 404] width 52 height 21
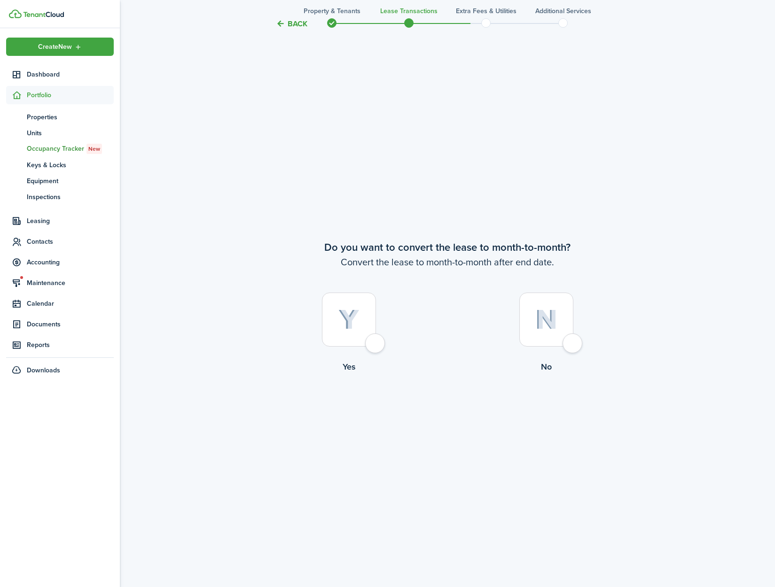
scroll to position [2286, 0]
click at [376, 344] on div at bounding box center [349, 319] width 54 height 54
radio input "true"
click at [455, 410] on button "Continue" at bounding box center [447, 411] width 52 height 21
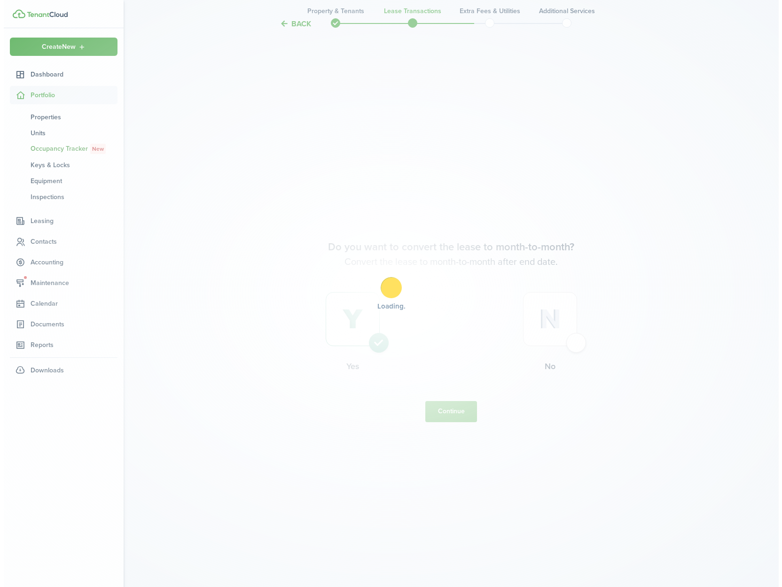
scroll to position [0, 0]
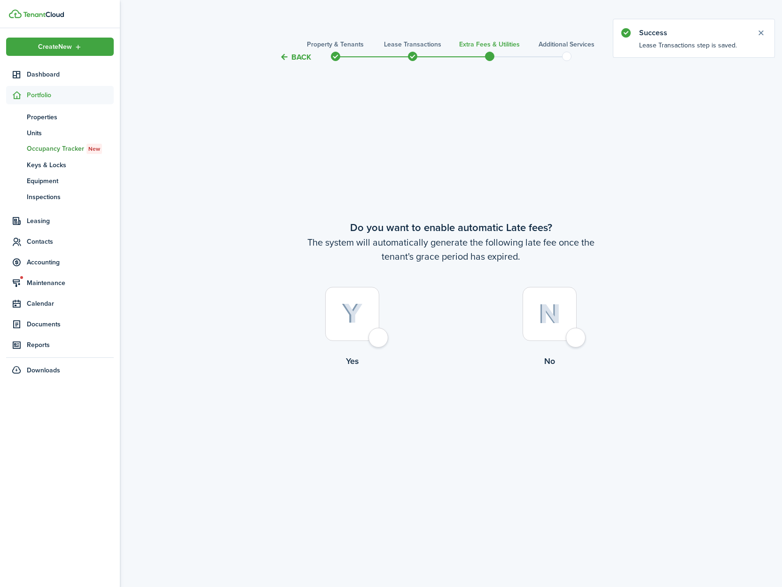
click at [374, 340] on div at bounding box center [352, 314] width 54 height 54
radio input "true"
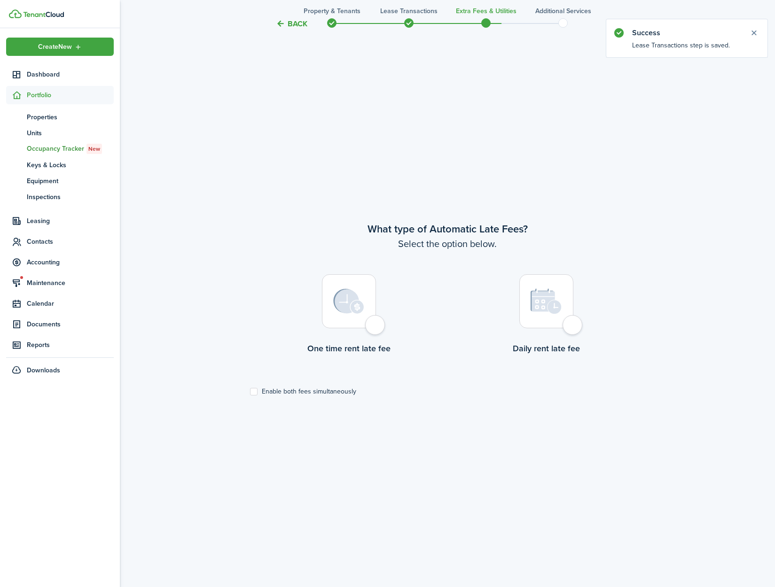
click at [376, 328] on div at bounding box center [349, 301] width 54 height 54
radio input "true"
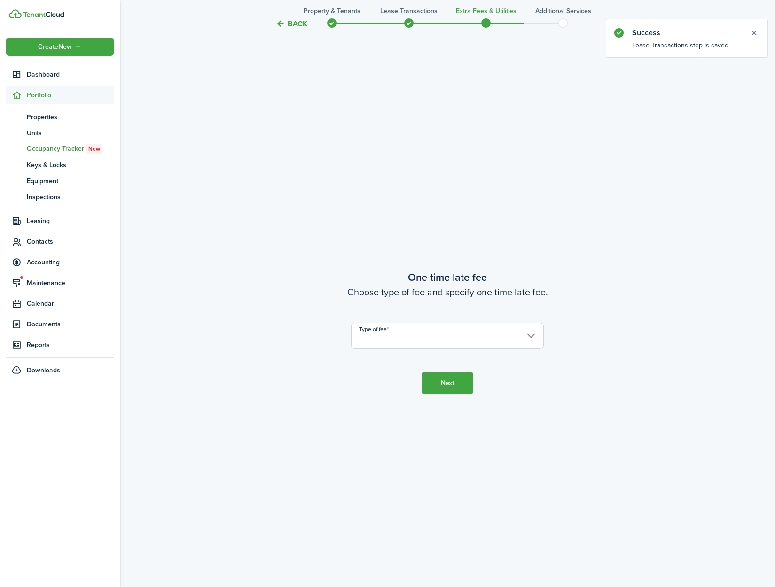
scroll to position [1112, 0]
click at [388, 339] on input "Type of fee" at bounding box center [447, 335] width 193 height 26
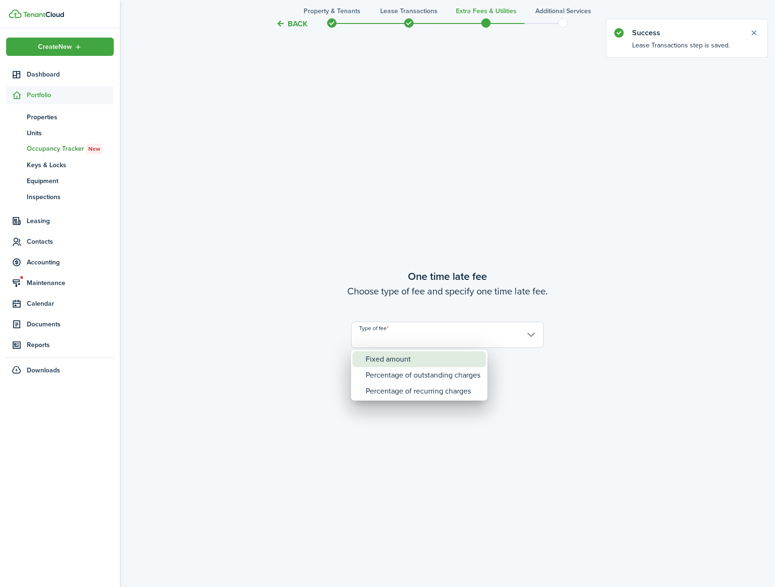
click at [389, 358] on div "Fixed amount" at bounding box center [423, 359] width 115 height 16
type input "Fixed amount"
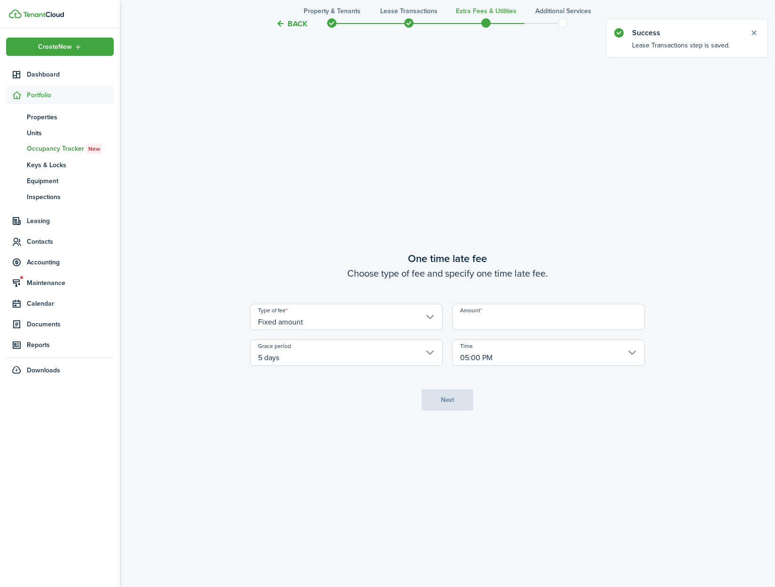
click at [470, 326] on input "Amount" at bounding box center [548, 317] width 193 height 26
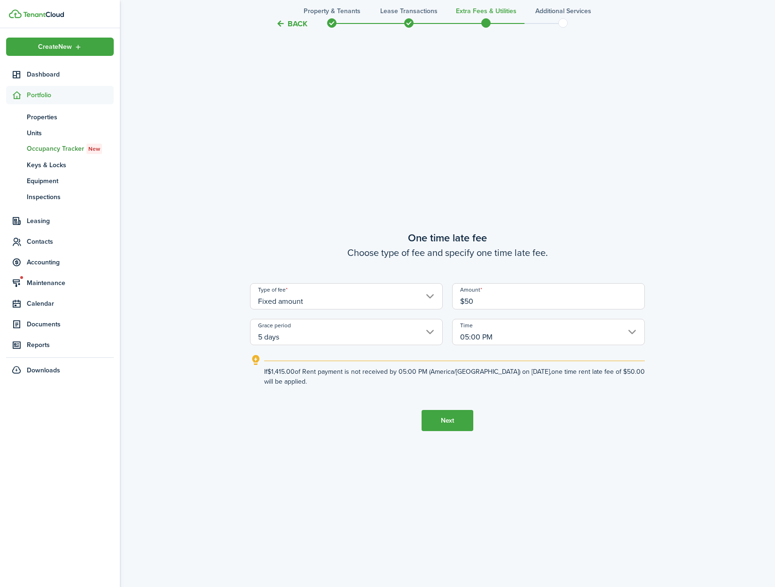
type input "$50.00"
click at [451, 425] on button "Next" at bounding box center [447, 420] width 52 height 21
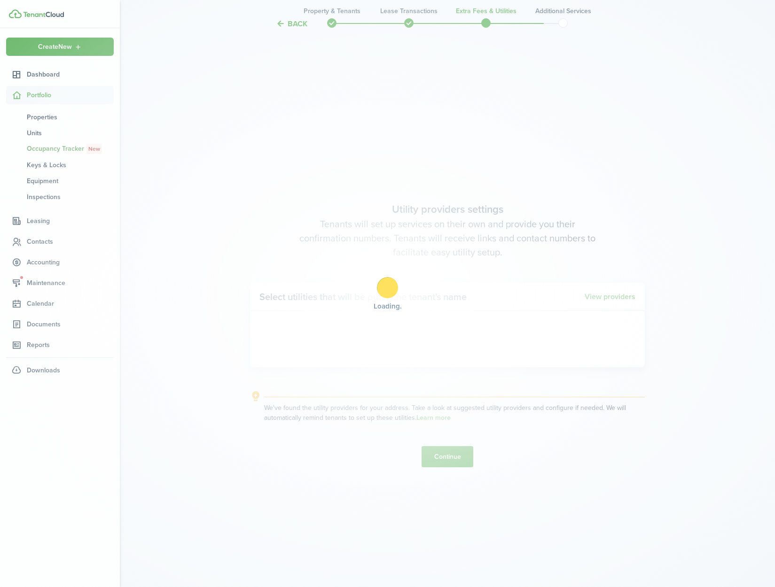
scroll to position [1699, 0]
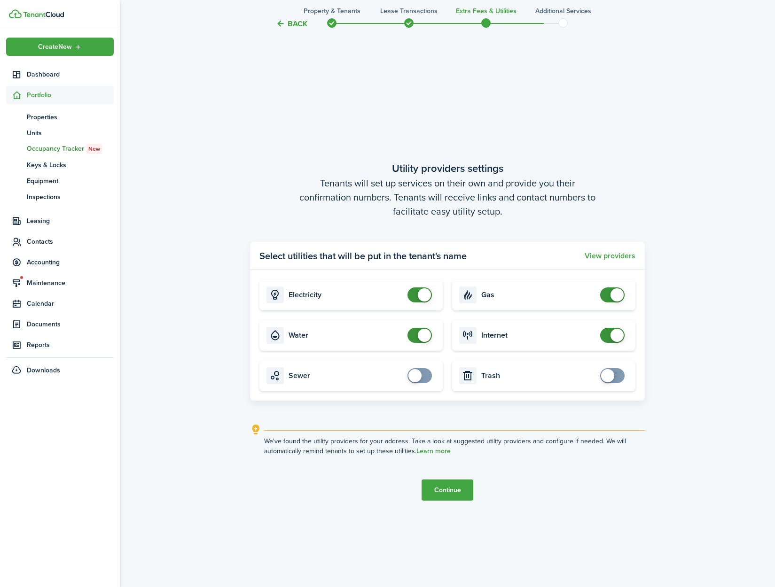
checkbox input "false"
click at [420, 338] on span at bounding box center [424, 335] width 13 height 13
click at [434, 489] on button "Continue" at bounding box center [447, 490] width 52 height 21
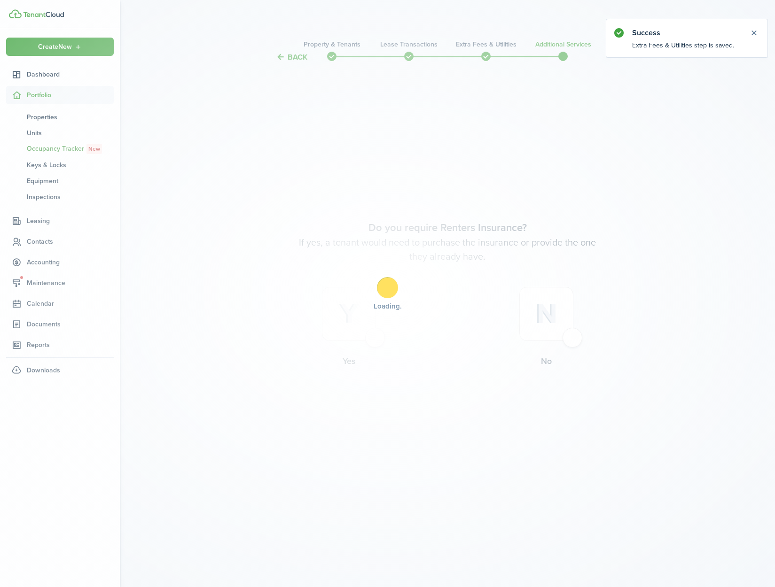
scroll to position [0, 0]
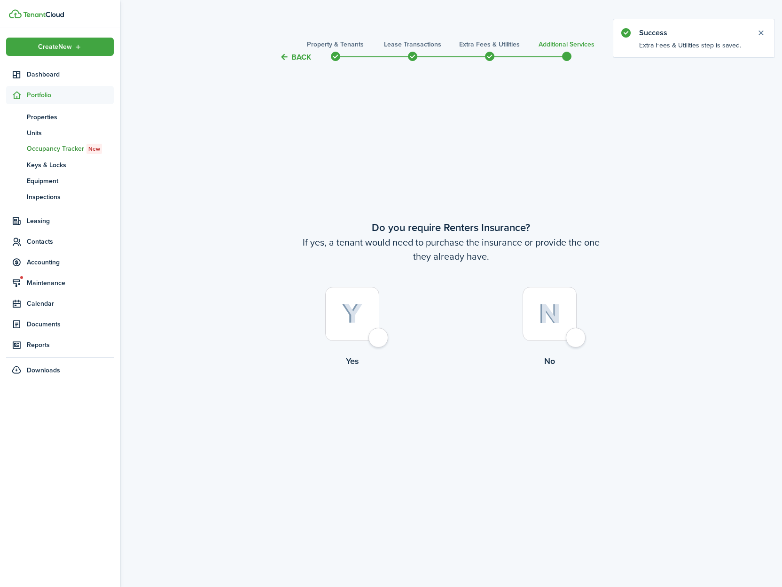
click at [573, 334] on div at bounding box center [549, 314] width 54 height 54
radio input "true"
click at [444, 407] on button "Complete move in" at bounding box center [450, 406] width 69 height 21
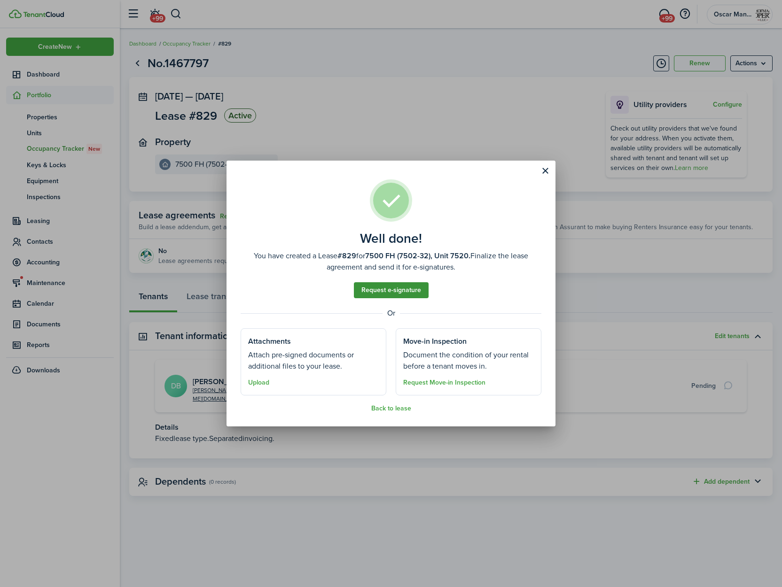
click at [379, 290] on link "Request e-signature" at bounding box center [391, 290] width 75 height 16
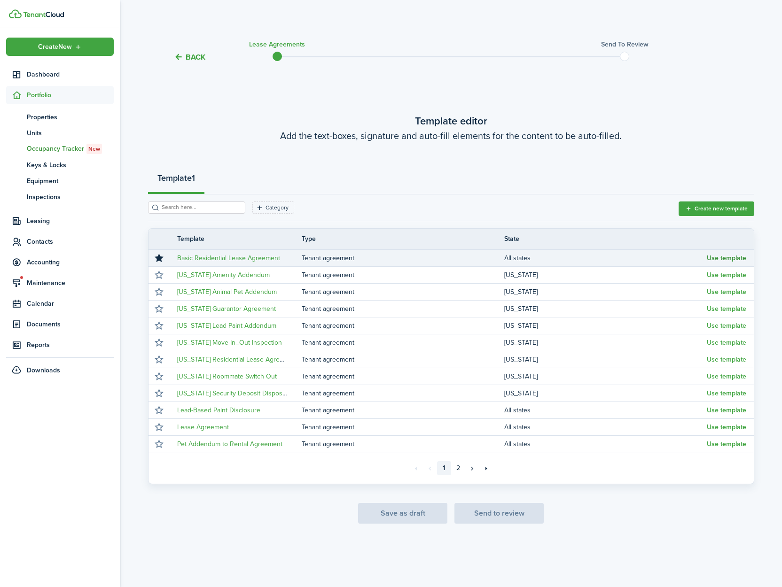
click at [737, 259] on button "Use template" at bounding box center [726, 259] width 39 height 8
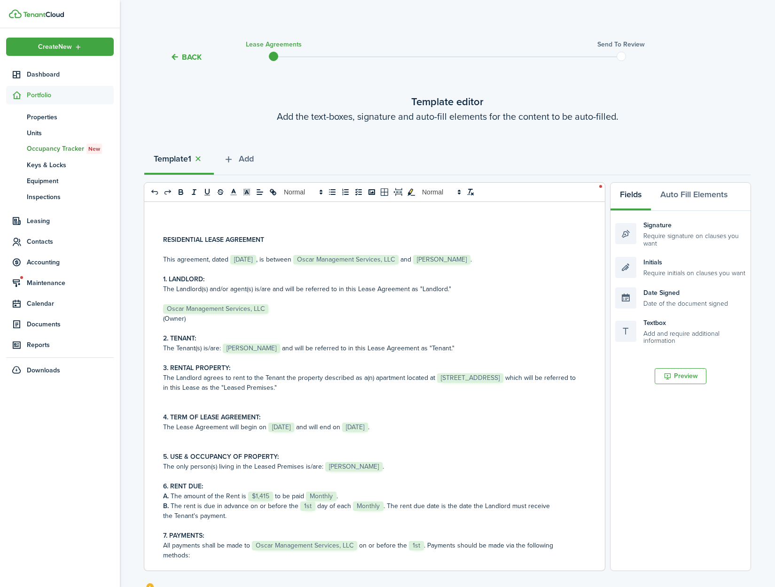
click at [437, 383] on span "[STREET_ADDRESS]" at bounding box center [470, 377] width 66 height 9
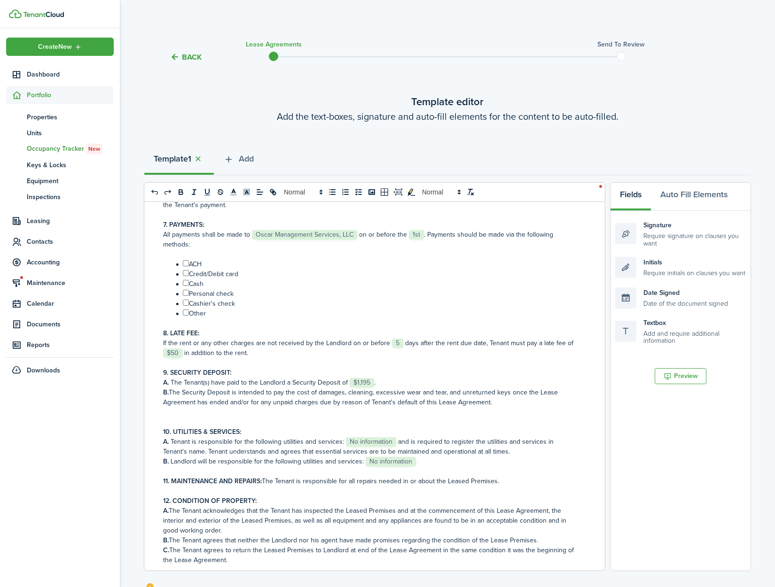
scroll to position [311, 0]
click at [186, 262] on input "﻿ ﻿" at bounding box center [186, 263] width 6 height 6
checkbox input "true"
click at [187, 271] on input "﻿ ﻿" at bounding box center [186, 273] width 6 height 6
checkbox input "true"
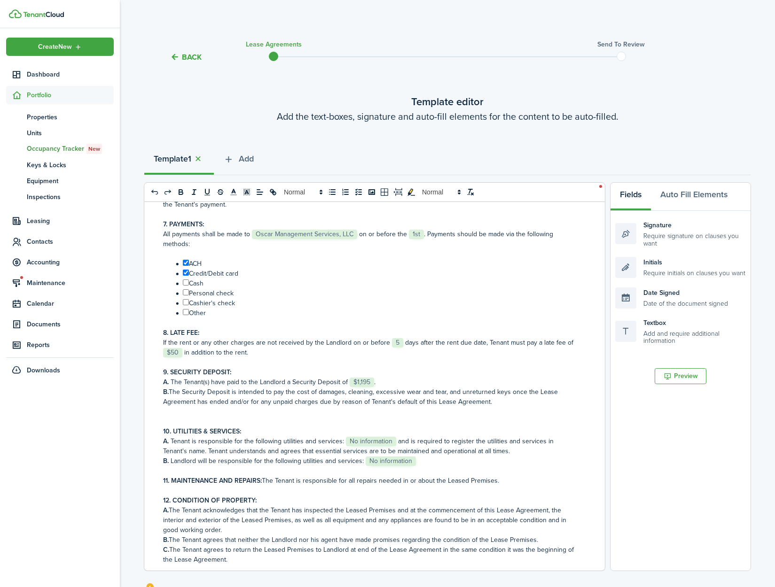
click at [187, 281] on input "﻿ ﻿" at bounding box center [186, 283] width 6 height 6
checkbox input "true"
click at [187, 290] on input "﻿ ﻿" at bounding box center [186, 292] width 6 height 6
checkbox input "true"
click at [187, 303] on input "﻿ ﻿" at bounding box center [186, 302] width 6 height 6
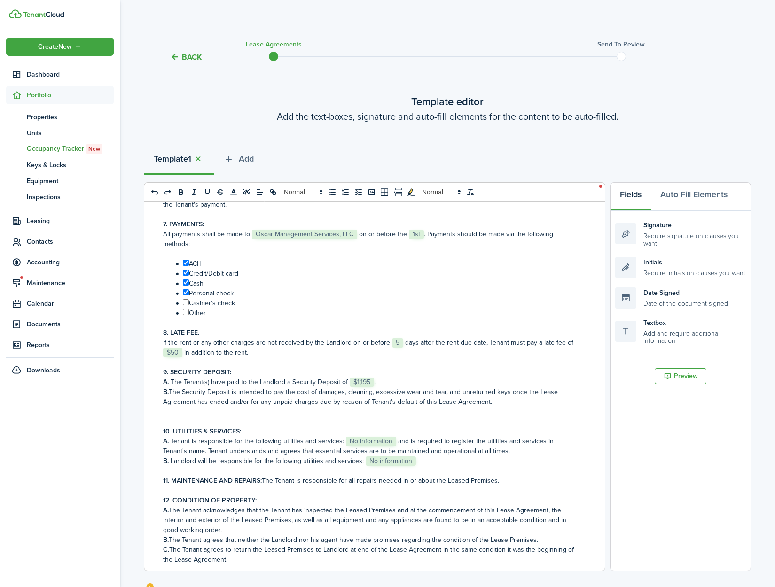
checkbox input "true"
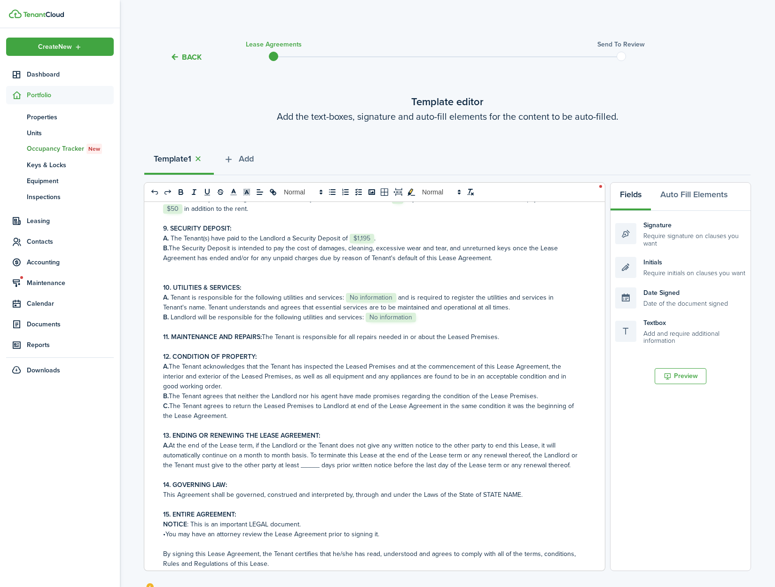
scroll to position [486, 0]
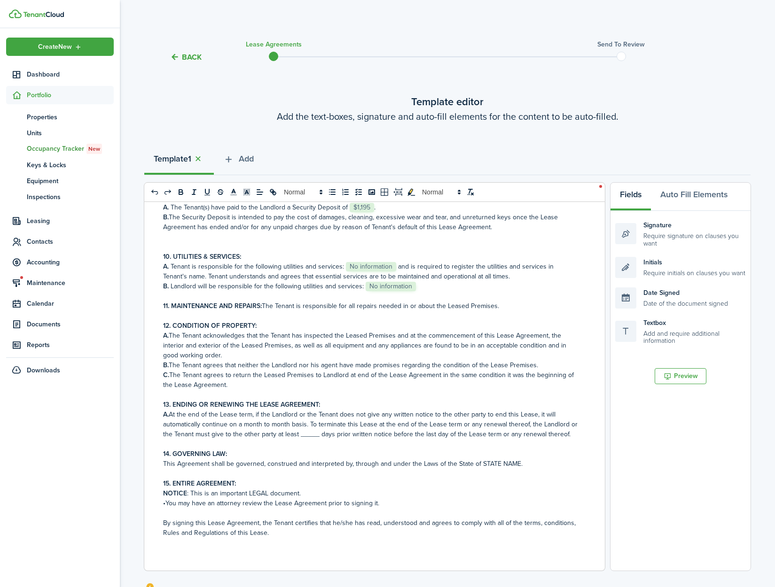
click at [311, 434] on p "A. At the end of the Lease term, if the Landlord or the Tenant does not give an…" at bounding box center [371, 425] width 416 height 30
click at [360, 262] on span "No information" at bounding box center [371, 266] width 50 height 9
click at [383, 288] on span "No information" at bounding box center [391, 286] width 50 height 9
click at [498, 306] on p "11. MAINTENANCE AND REPAIRS: The Tenant is responsible for all repairs needed i…" at bounding box center [371, 306] width 416 height 10
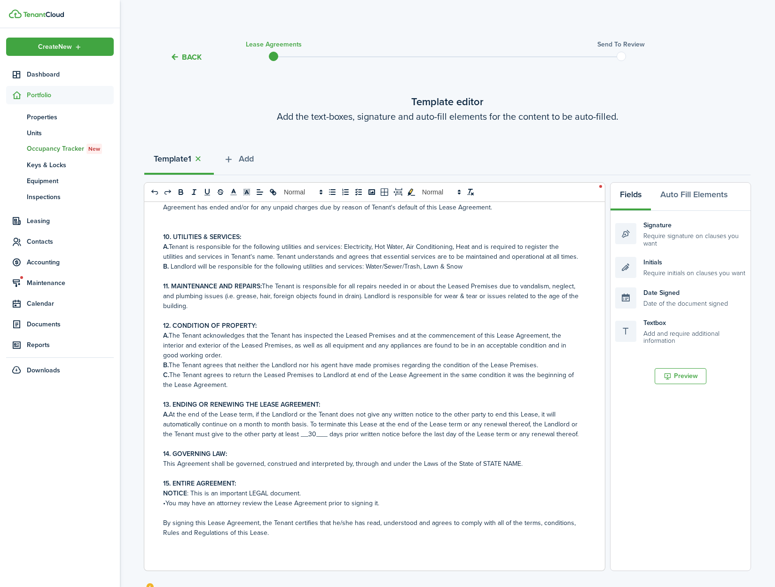
scroll to position [526, 0]
click at [513, 462] on p "This Agreement shall be governed, construed and interpreted by, through and und…" at bounding box center [371, 464] width 416 height 10
drag, startPoint x: 515, startPoint y: 462, endPoint x: 479, endPoint y: 464, distance: 36.2
click at [479, 464] on p "This Agreement shall be governed, construed and interpreted by, through and und…" at bounding box center [371, 464] width 416 height 10
click at [481, 499] on p "•You may have an attorney review the Lease Agreement prior to signing it." at bounding box center [371, 503] width 416 height 10
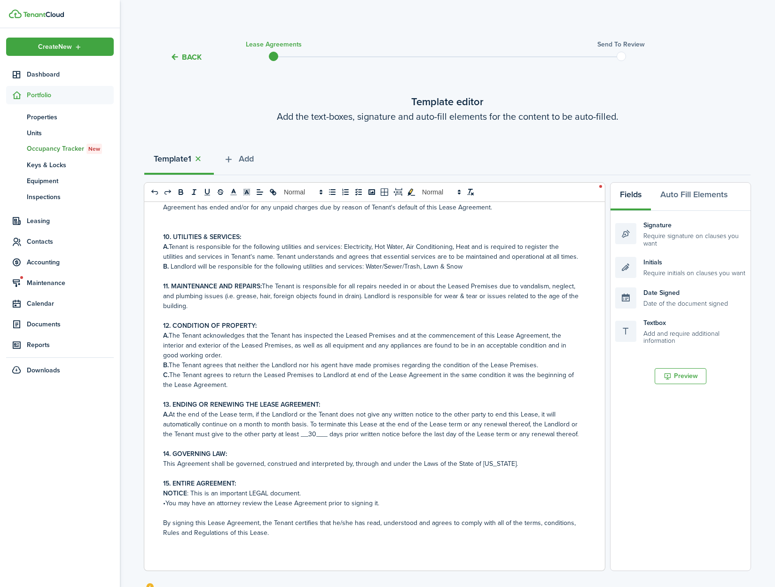
click at [302, 491] on p "NOTICE : This is an important LEGAL document." at bounding box center [371, 494] width 416 height 10
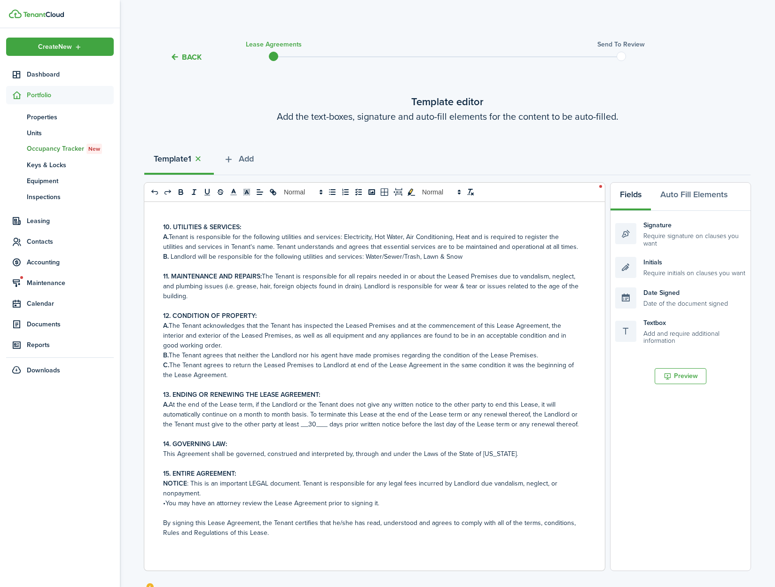
scroll to position [143, 0]
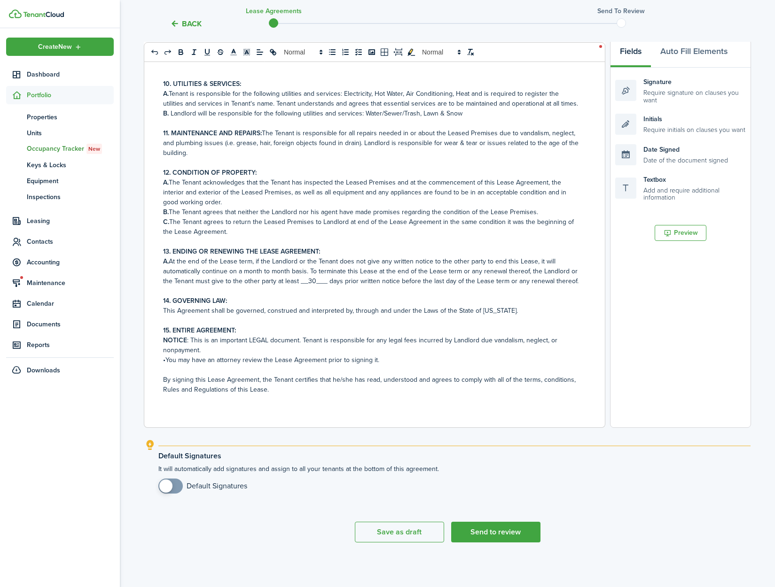
checkbox input "true"
click at [166, 486] on span at bounding box center [165, 486] width 13 height 13
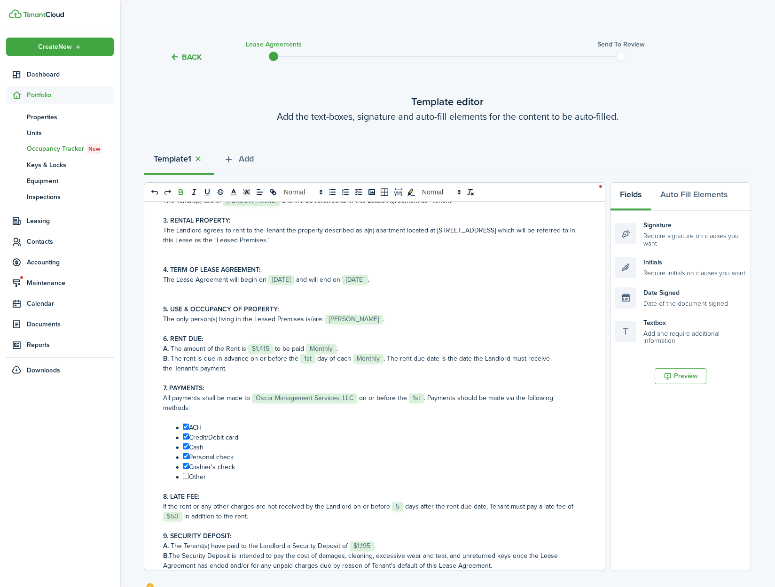
scroll to position [146, 0]
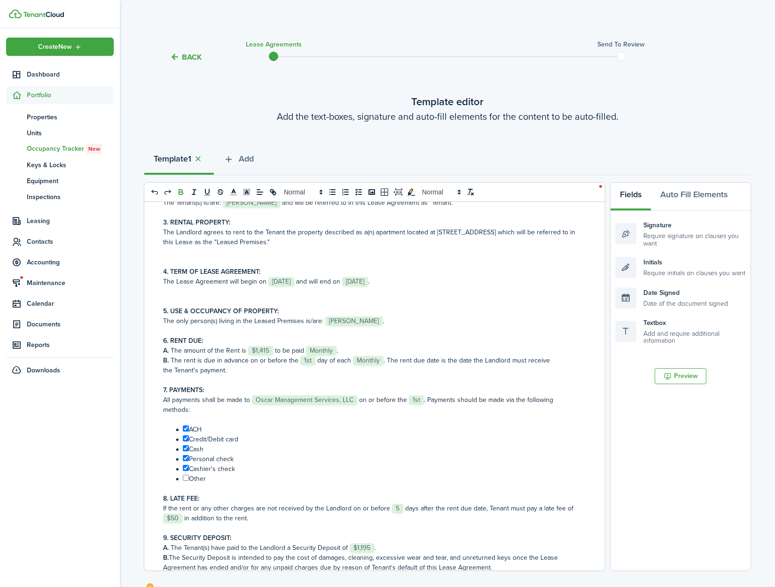
click at [405, 456] on li "﻿ ﻿ Personal check" at bounding box center [376, 459] width 406 height 10
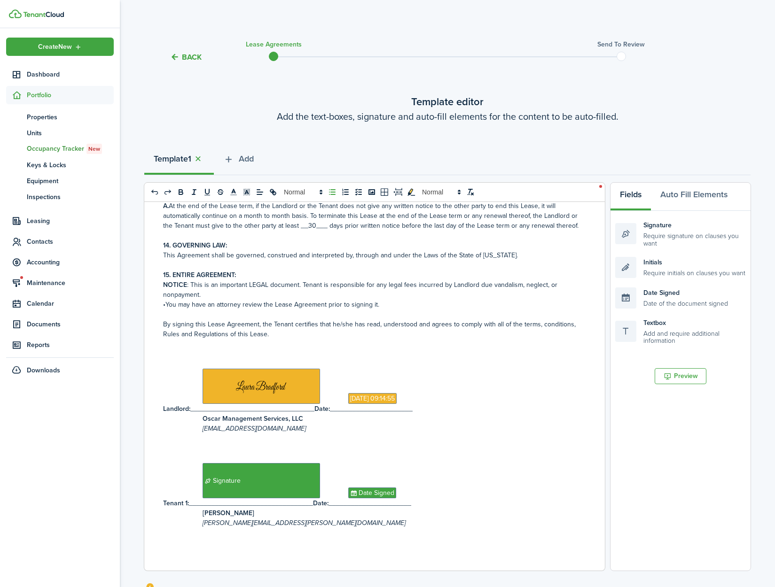
scroll to position [143, 0]
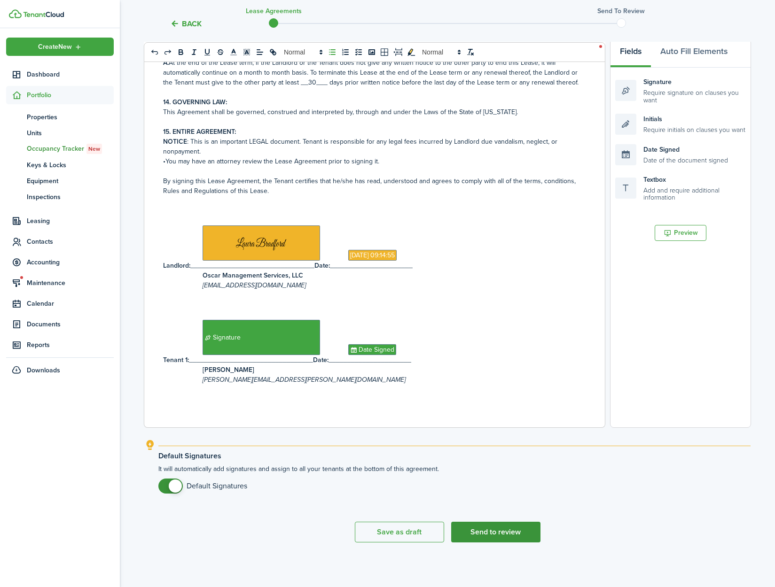
click at [497, 528] on button "Send to review" at bounding box center [495, 532] width 89 height 21
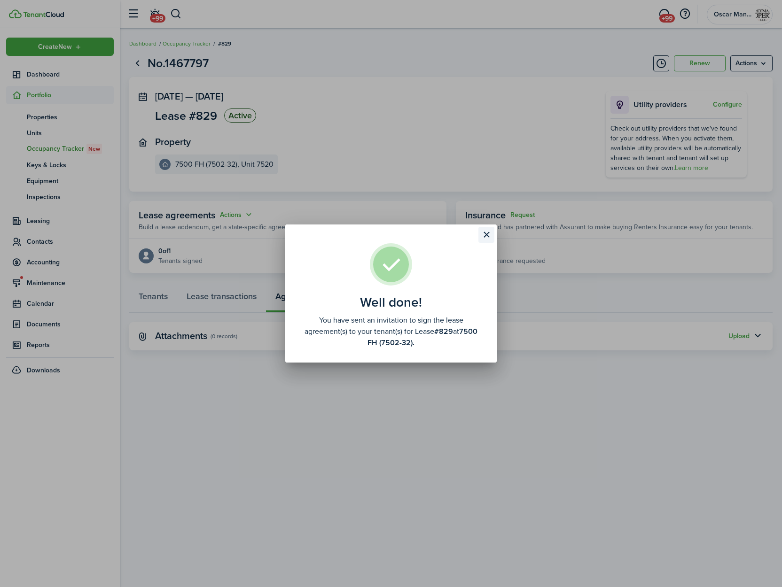
click at [485, 233] on button "Close modal" at bounding box center [486, 235] width 16 height 16
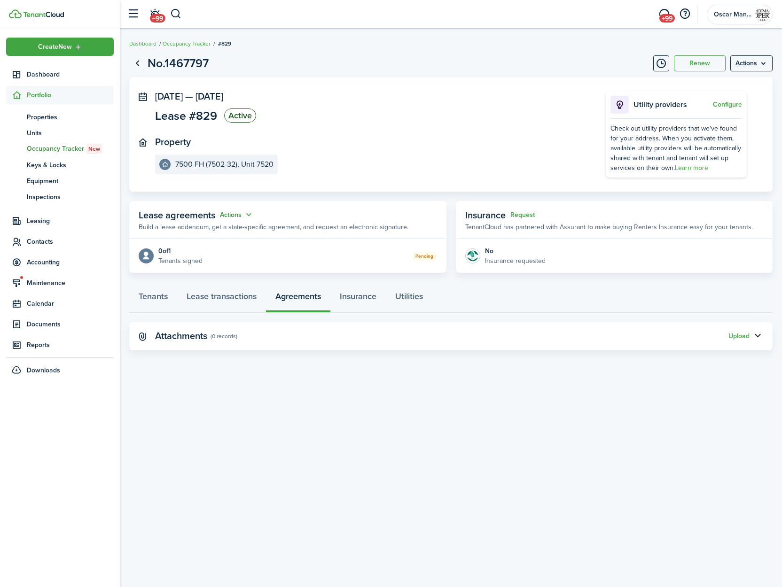
click at [245, 216] on button "Actions" at bounding box center [237, 215] width 34 height 11
click at [228, 230] on link "Edit" at bounding box center [213, 233] width 82 height 16
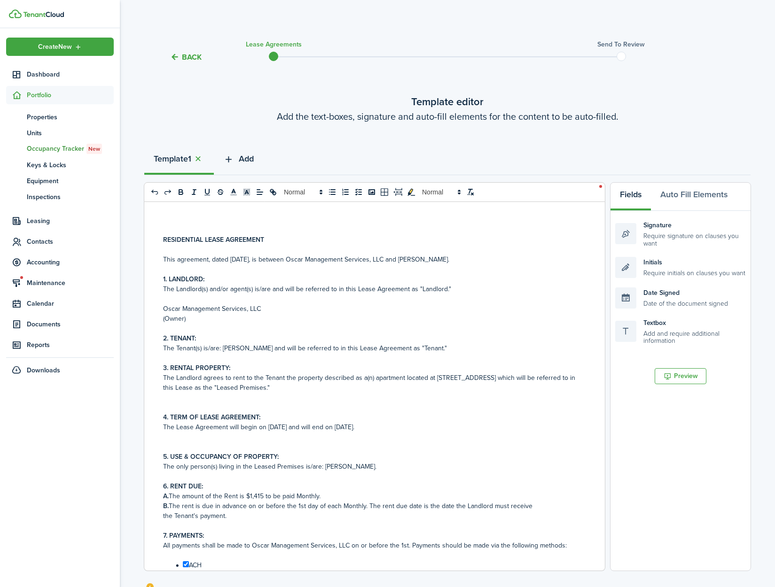
click at [251, 162] on span "Add" at bounding box center [246, 159] width 15 height 13
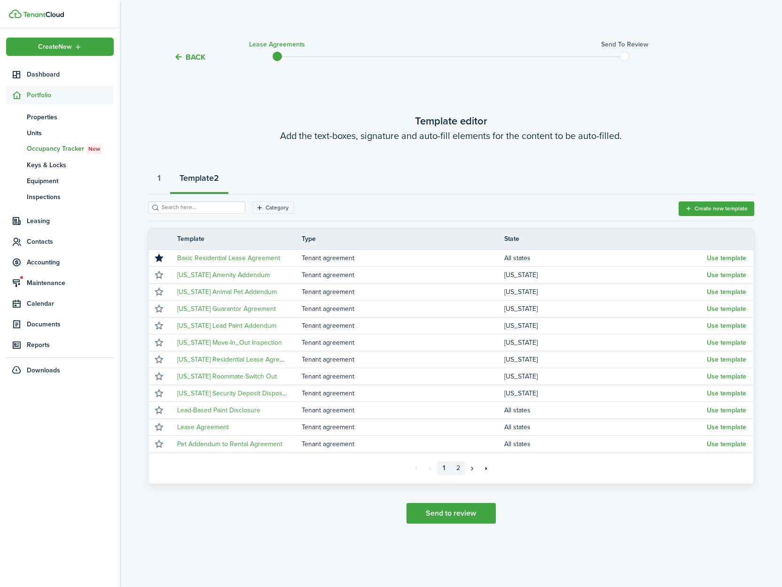
click at [459, 470] on link "2" at bounding box center [458, 468] width 14 height 14
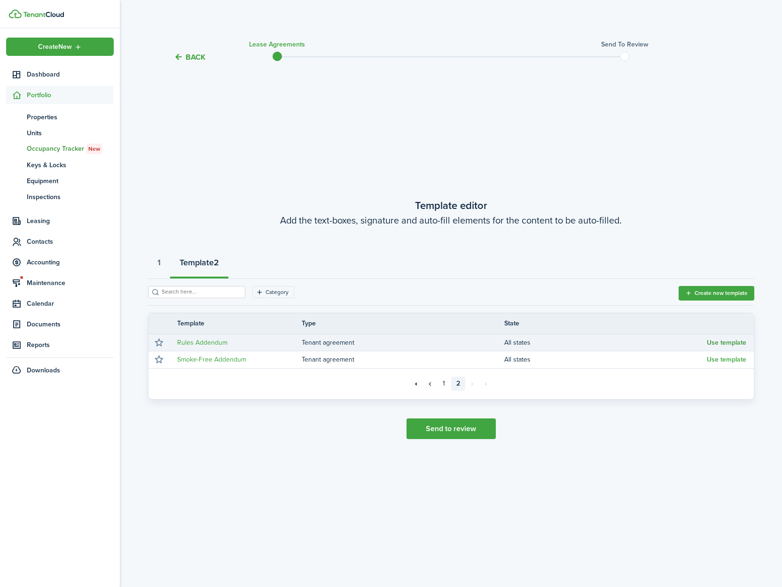
click at [734, 342] on button "Use template" at bounding box center [726, 343] width 39 height 8
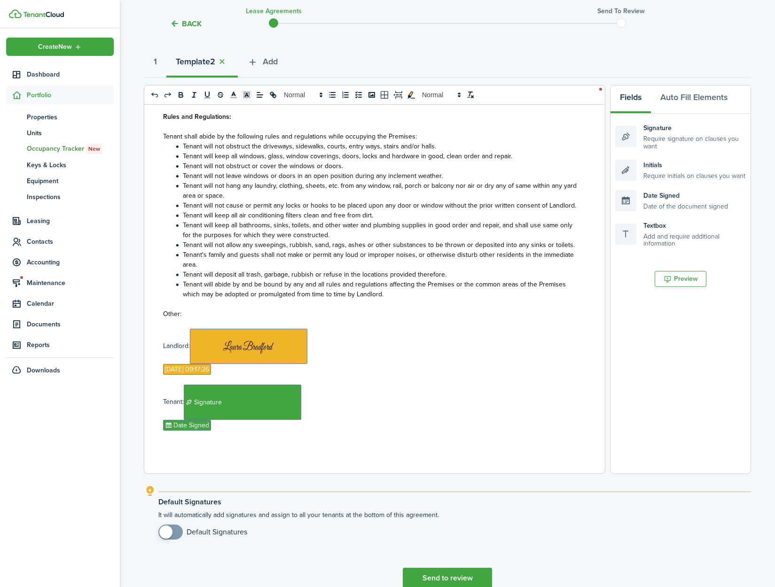
scroll to position [143, 0]
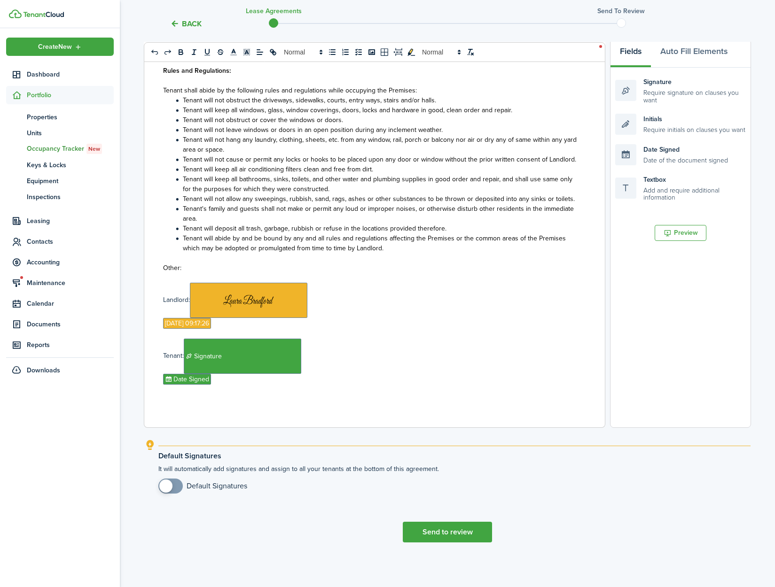
drag, startPoint x: 171, startPoint y: 490, endPoint x: 179, endPoint y: 490, distance: 8.0
checkbox input "true"
click at [171, 490] on span at bounding box center [170, 486] width 9 height 15
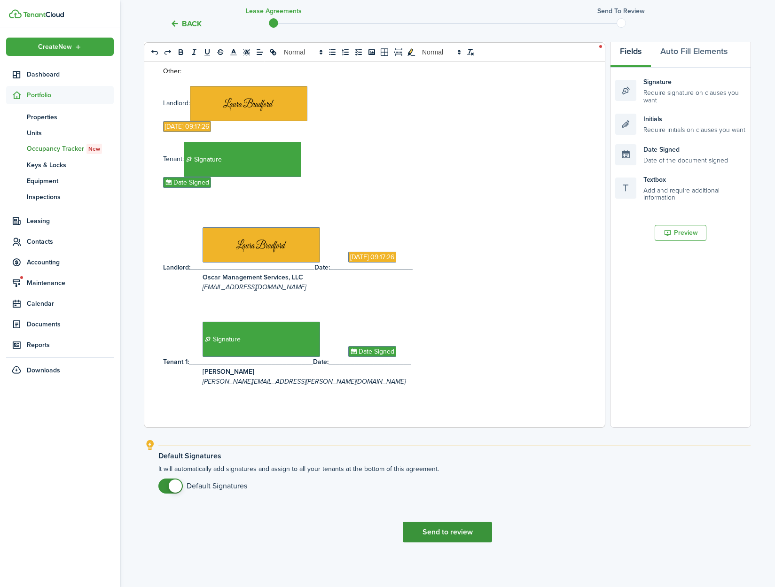
click at [440, 525] on button "Send to review" at bounding box center [447, 532] width 89 height 21
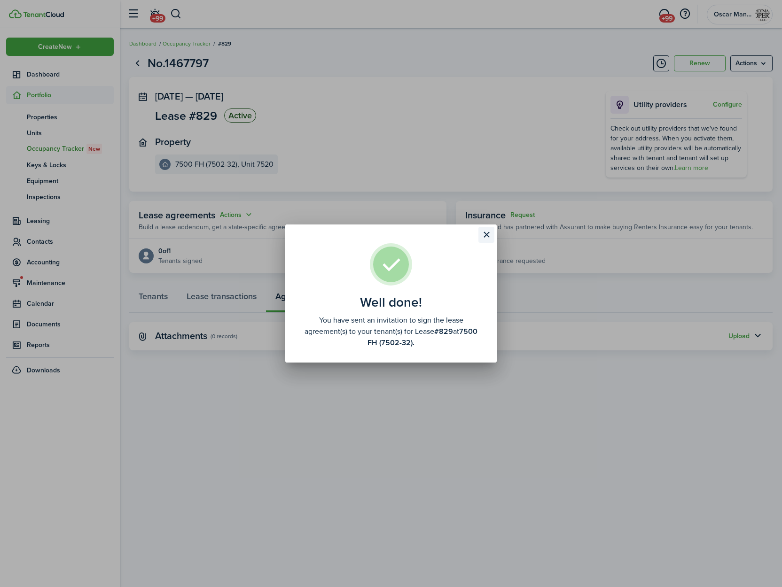
click at [489, 230] on button "Close modal" at bounding box center [486, 235] width 16 height 16
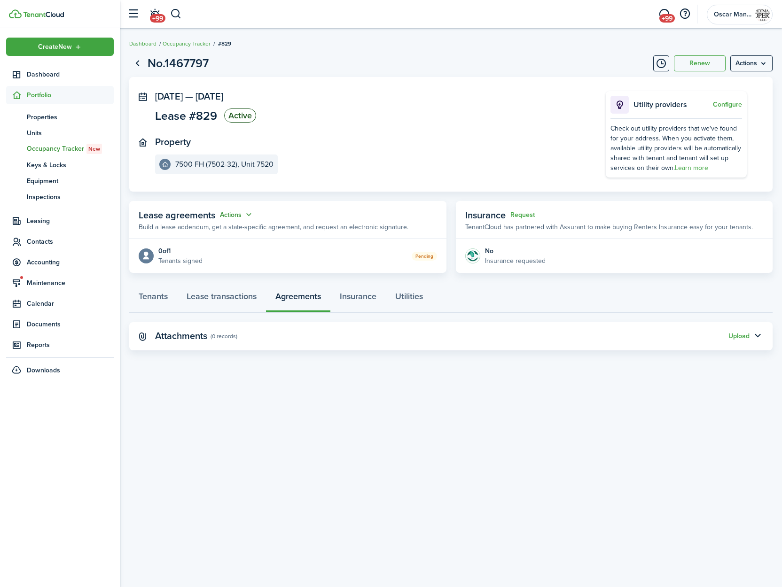
click at [235, 217] on button "Actions" at bounding box center [237, 215] width 34 height 11
click at [235, 235] on link "Edit" at bounding box center [213, 233] width 82 height 16
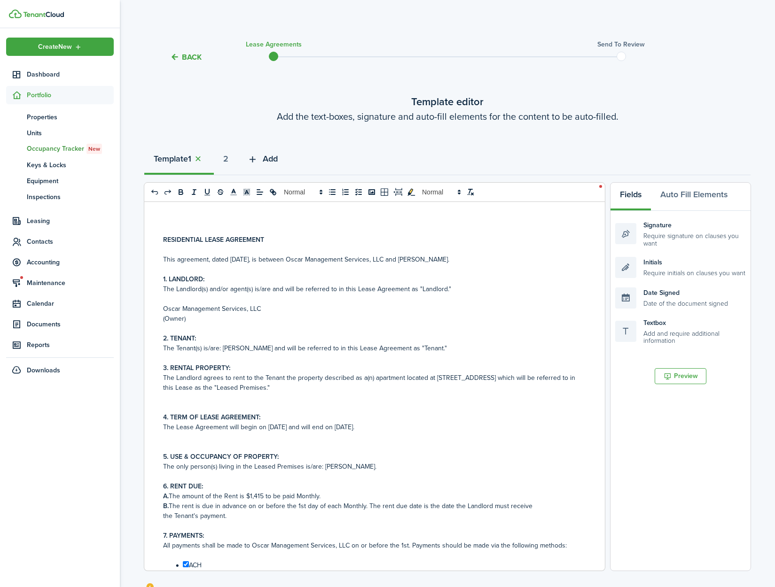
click at [275, 157] on span "Add" at bounding box center [270, 159] width 15 height 13
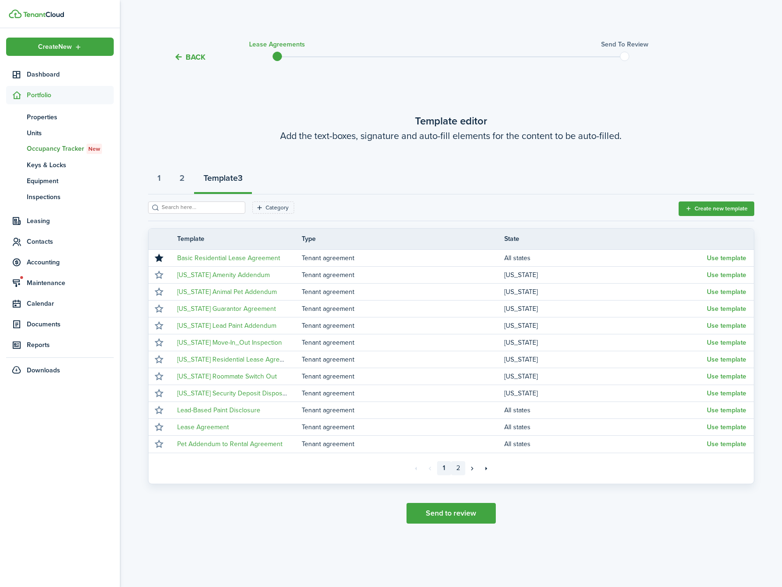
click at [457, 467] on link "2" at bounding box center [458, 468] width 14 height 14
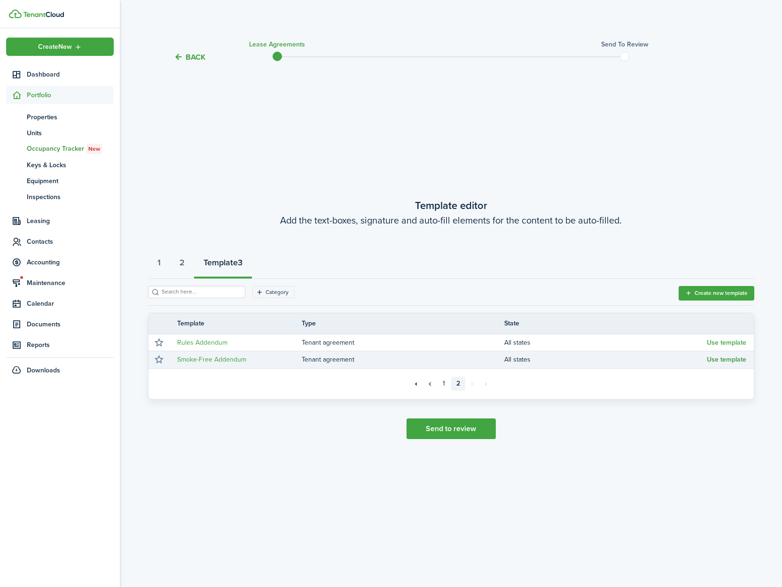
click at [728, 358] on button "Use template" at bounding box center [726, 360] width 39 height 8
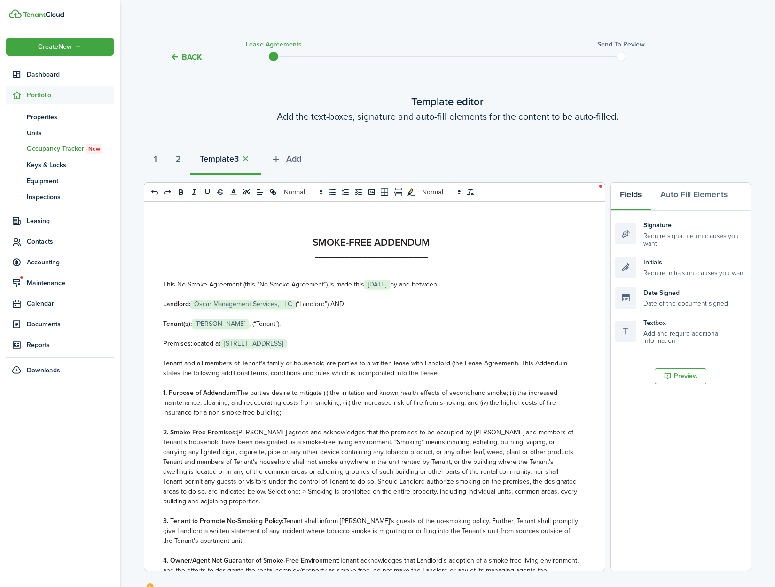
click at [267, 345] on span "[STREET_ADDRESS]" at bounding box center [253, 343] width 66 height 9
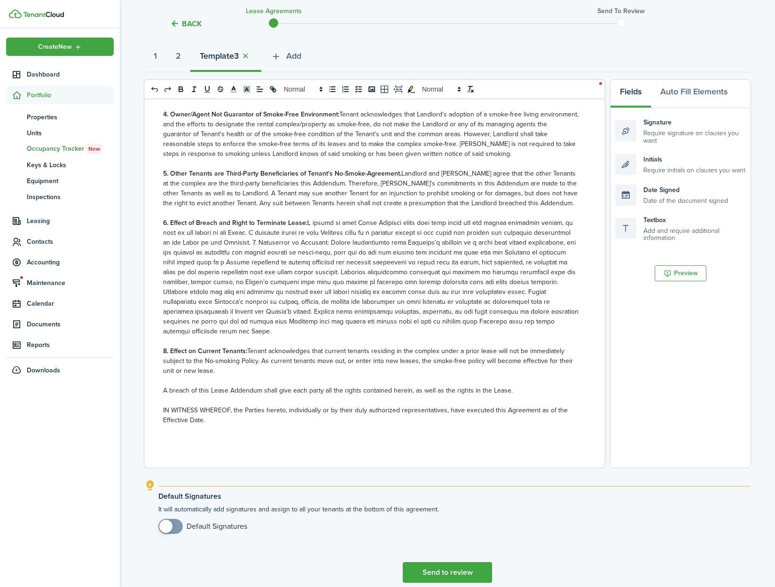
scroll to position [143, 0]
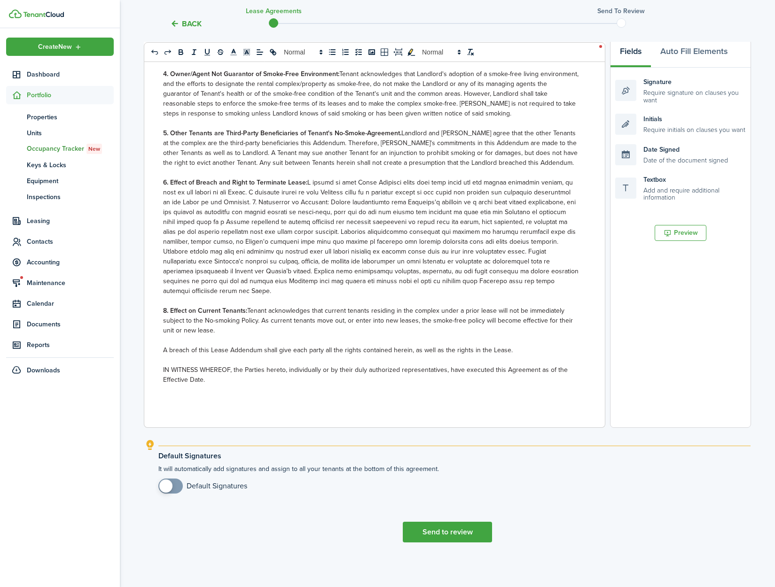
checkbox input "true"
click at [164, 488] on span at bounding box center [165, 486] width 13 height 13
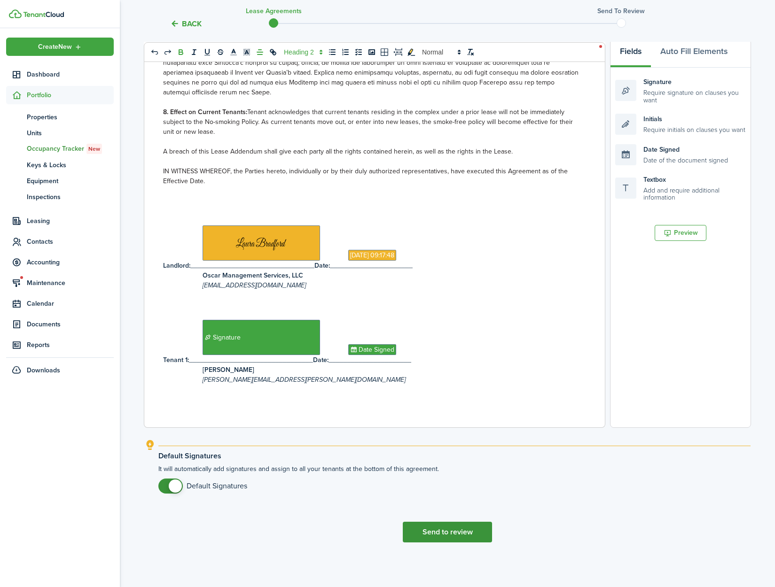
click at [423, 525] on button "Send to review" at bounding box center [447, 532] width 89 height 21
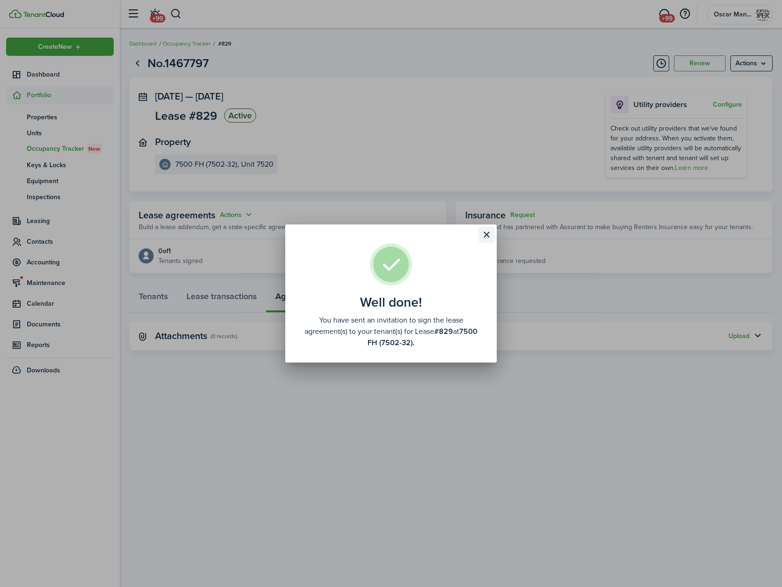
click at [486, 232] on button "Close modal" at bounding box center [486, 235] width 16 height 16
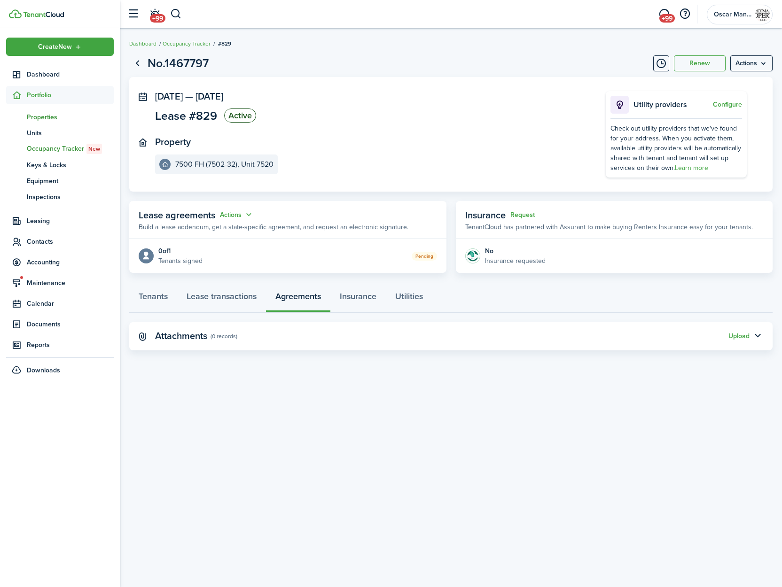
click at [37, 114] on span "Properties" at bounding box center [70, 117] width 87 height 10
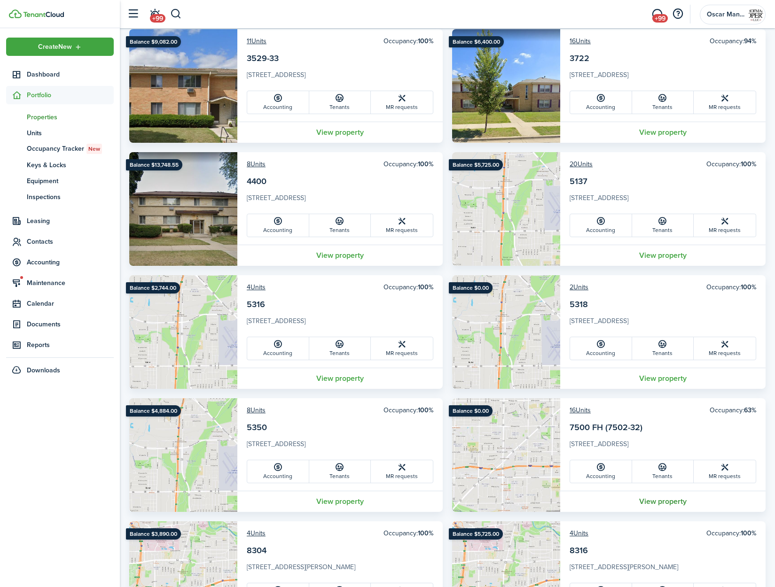
scroll to position [959, 0]
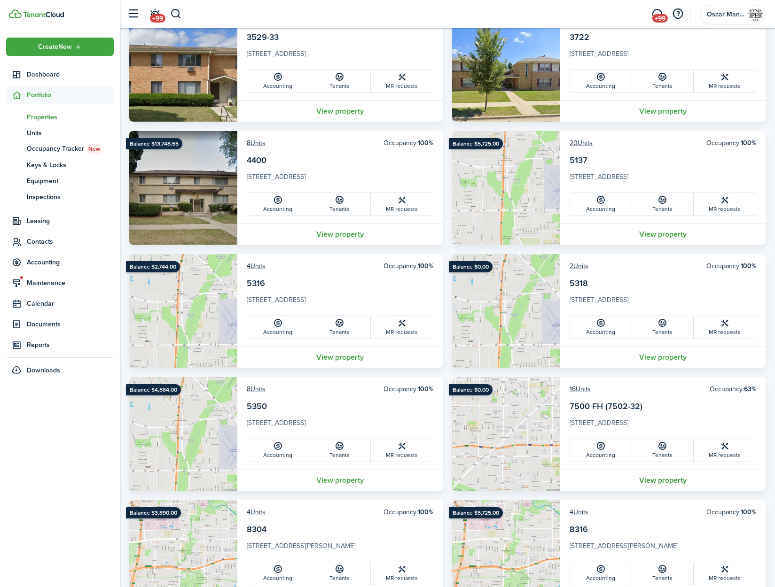
click at [647, 483] on link "View property" at bounding box center [662, 480] width 205 height 21
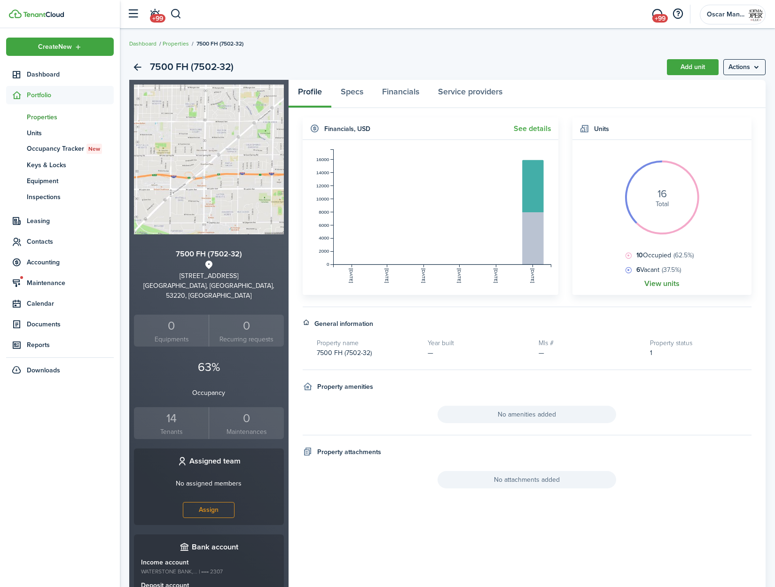
click at [664, 284] on link "View units" at bounding box center [661, 284] width 35 height 8
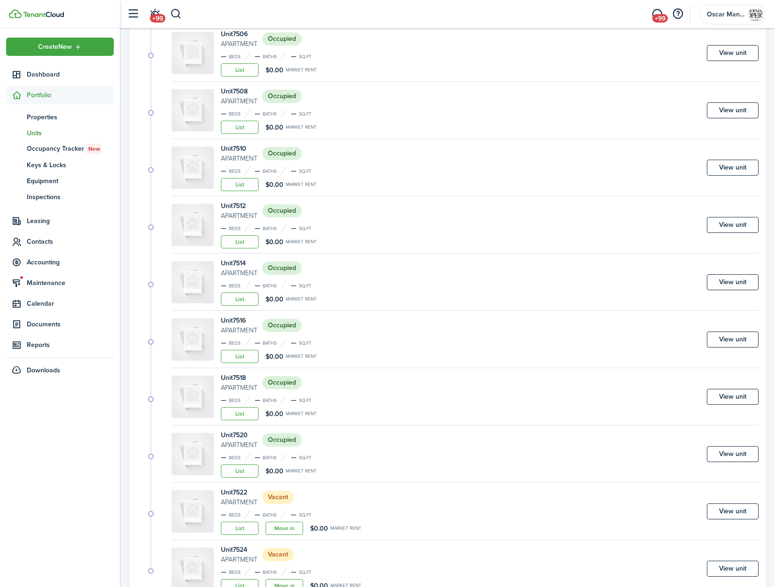
scroll to position [313, 0]
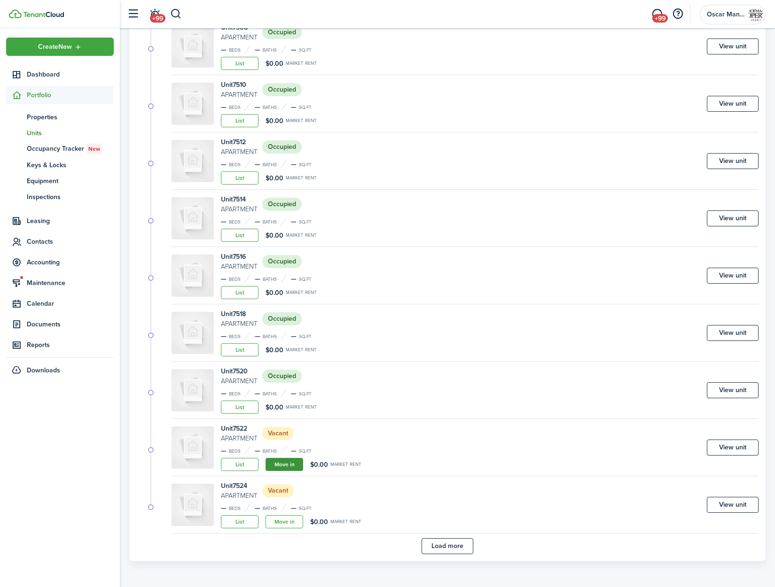
click at [300, 471] on link "Move in" at bounding box center [284, 464] width 38 height 13
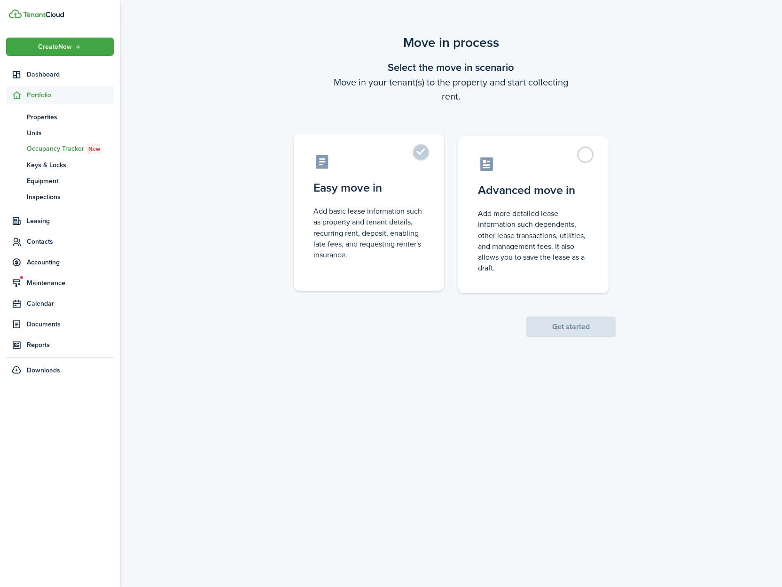
click at [420, 148] on label "Easy move in Add basic lease information such as property and tenant details, r…" at bounding box center [369, 212] width 150 height 157
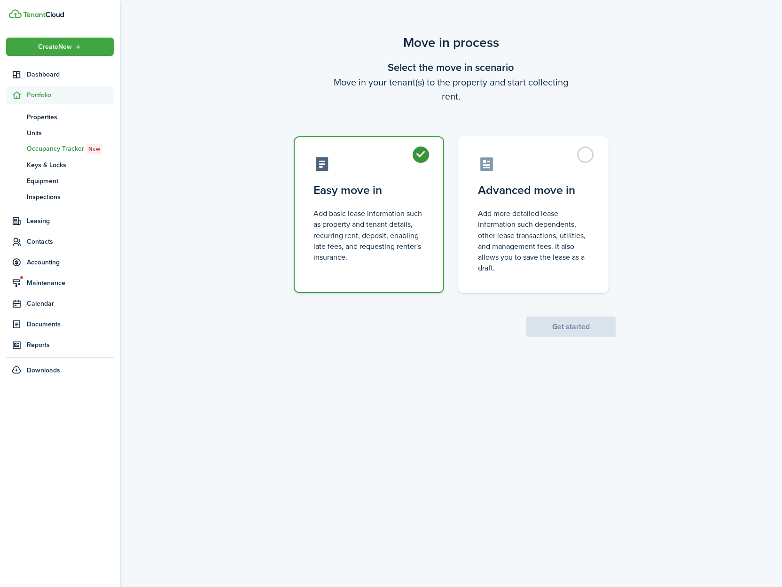
radio input "true"
click at [552, 323] on button "Get started" at bounding box center [570, 327] width 89 height 21
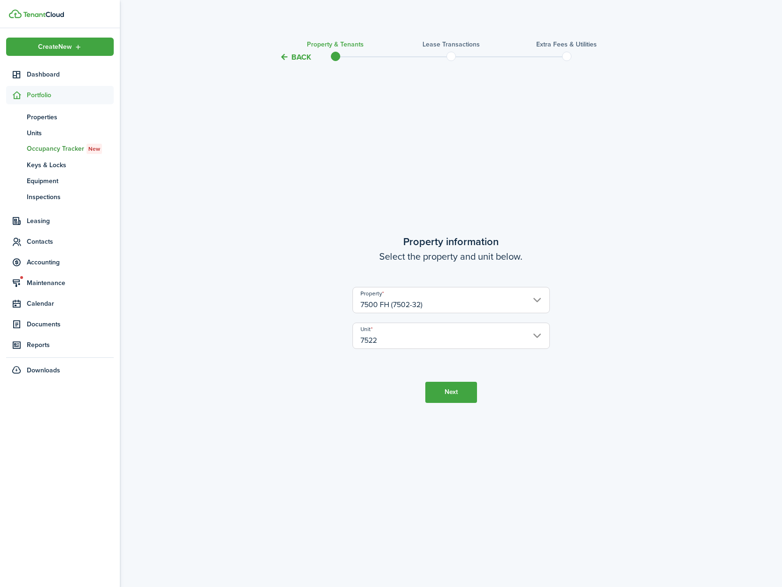
click at [453, 393] on button "Next" at bounding box center [451, 392] width 52 height 21
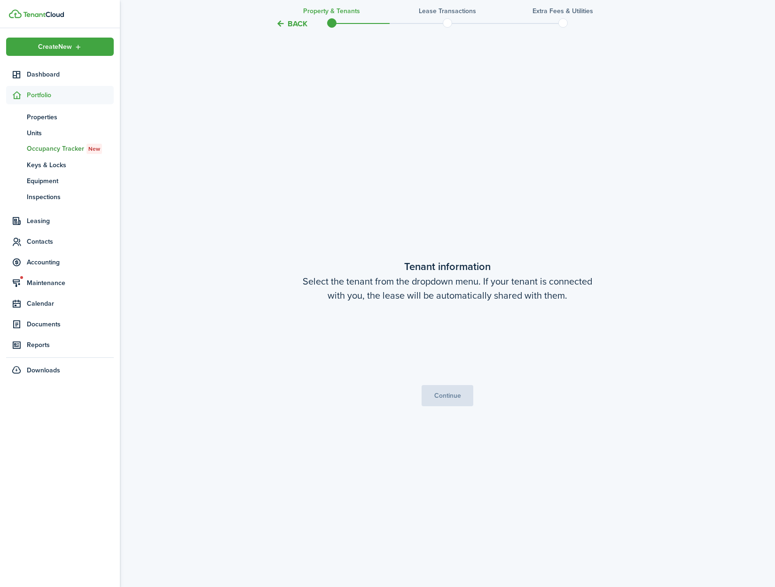
scroll to position [524, 0]
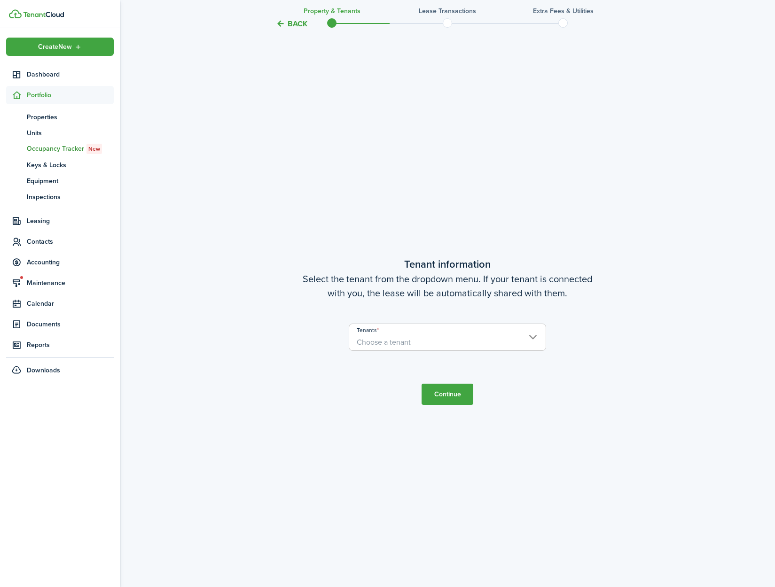
click at [395, 344] on span "Choose a tenant" at bounding box center [384, 342] width 54 height 11
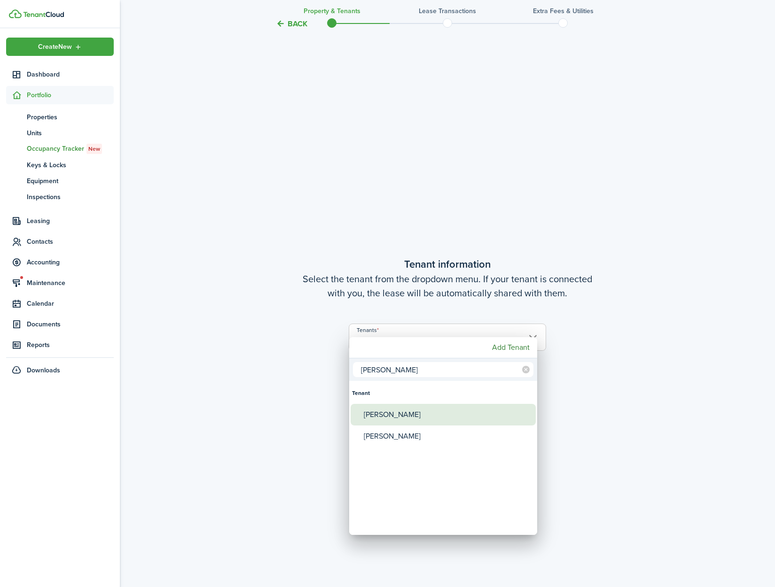
type input "bast"
drag, startPoint x: 397, startPoint y: 423, endPoint x: 425, endPoint y: 422, distance: 27.7
click at [397, 423] on div "[PERSON_NAME]" at bounding box center [447, 415] width 166 height 22
type input "[PERSON_NAME]"
click at [577, 423] on div at bounding box center [387, 294] width 925 height 738
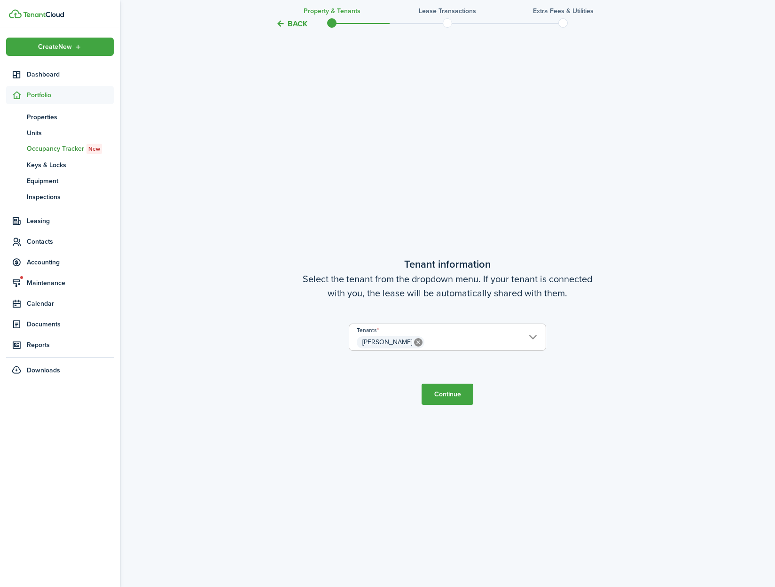
click at [460, 404] on button "Continue" at bounding box center [447, 394] width 52 height 21
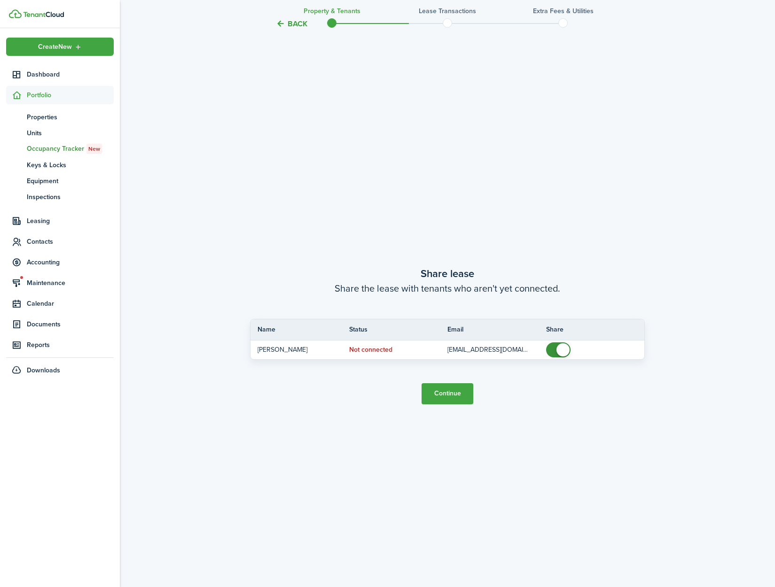
scroll to position [1112, 0]
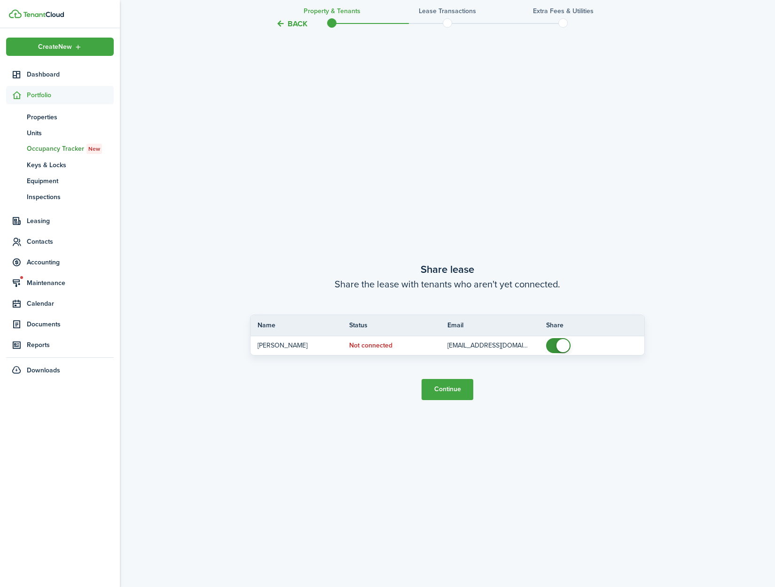
click at [458, 393] on button "Continue" at bounding box center [447, 389] width 52 height 21
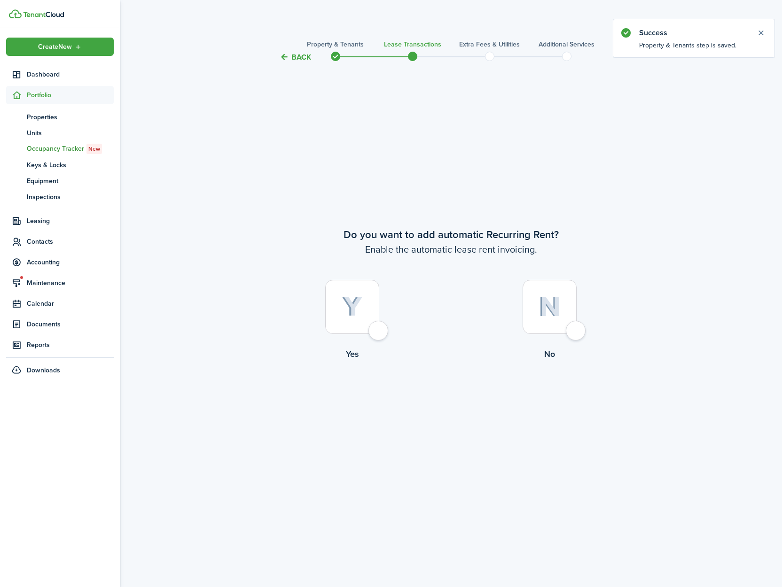
click at [379, 331] on div at bounding box center [352, 307] width 54 height 54
radio input "true"
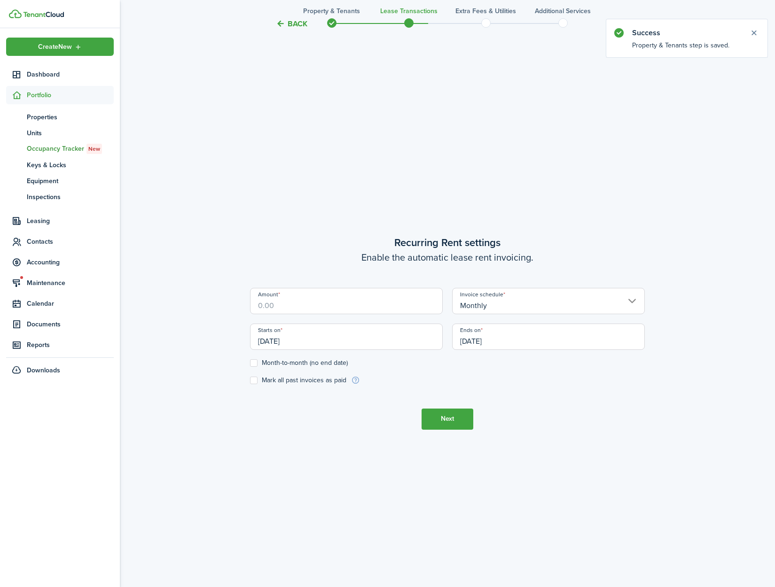
scroll to position [524, 0]
click at [353, 307] on input "Amount" at bounding box center [346, 300] width 193 height 26
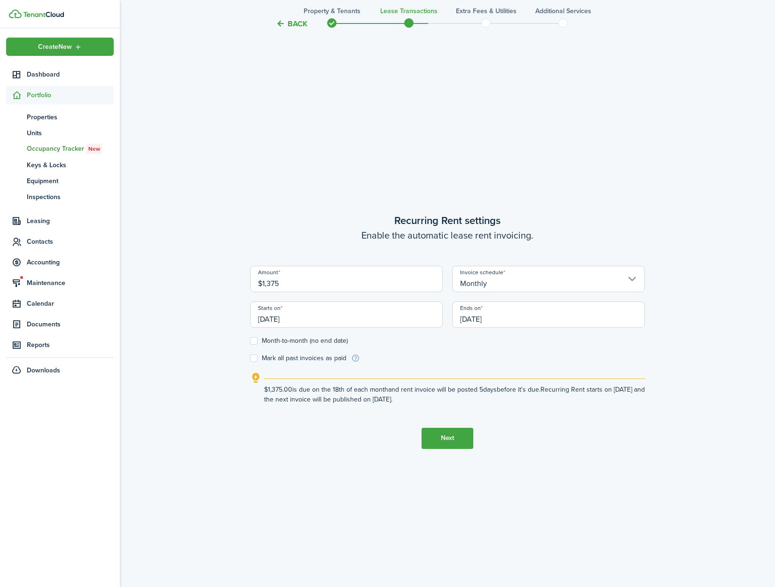
click at [354, 322] on input "[DATE]" at bounding box center [346, 315] width 193 height 26
type input "$1,375.00"
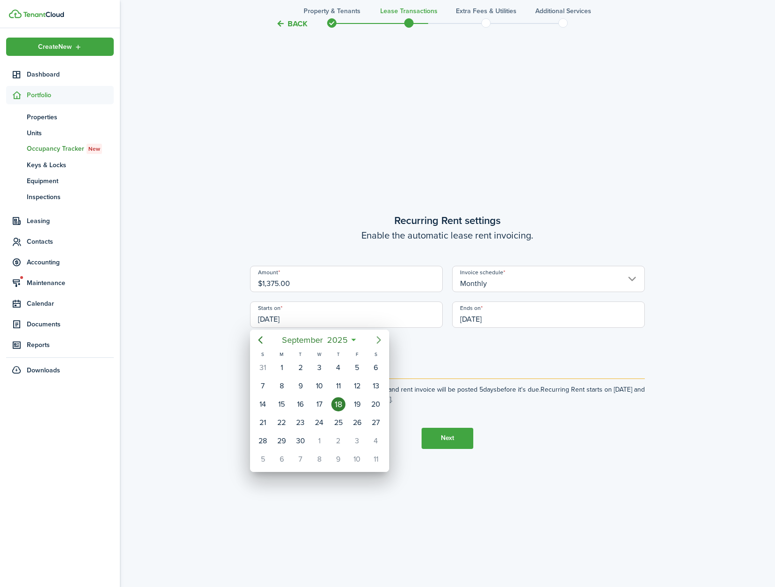
click at [381, 339] on icon "Next page" at bounding box center [378, 339] width 11 height 11
click at [315, 368] on div "1" at bounding box center [319, 368] width 14 height 14
type input "[DATE]"
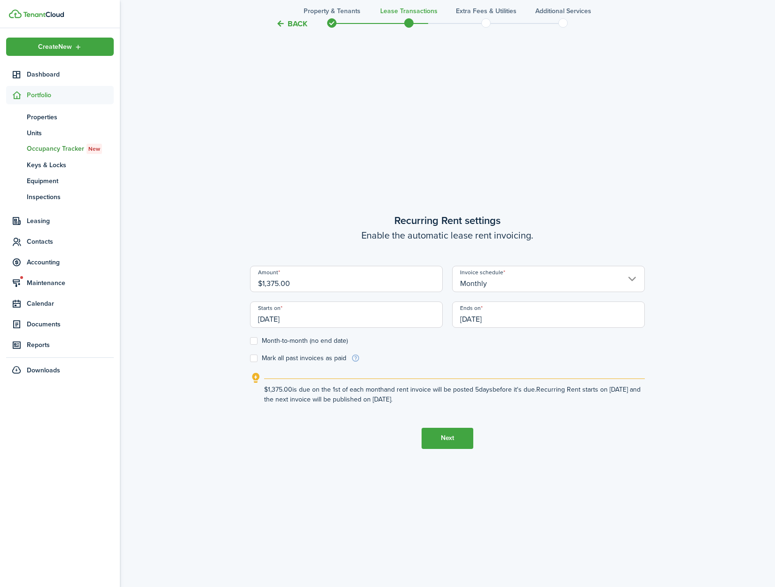
click at [527, 322] on input "[DATE]" at bounding box center [548, 315] width 193 height 26
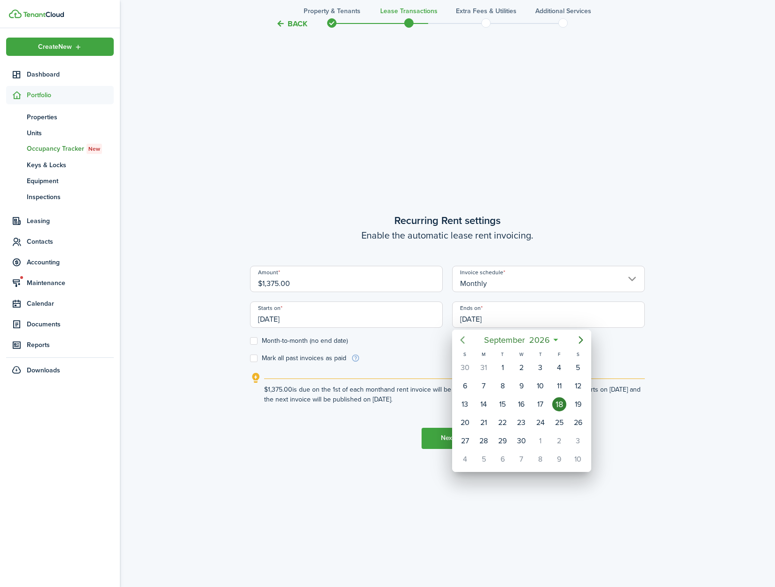
click at [463, 342] on icon "Previous page" at bounding box center [462, 340] width 4 height 8
drag, startPoint x: 487, startPoint y: 460, endPoint x: 635, endPoint y: 378, distance: 169.3
click at [487, 460] on div "31" at bounding box center [483, 459] width 14 height 14
type input "[DATE]"
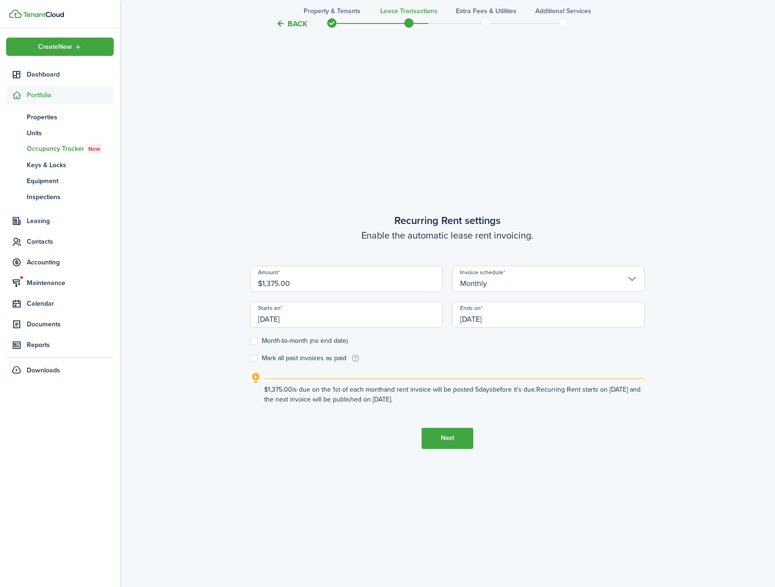
click at [654, 347] on div "Back Property & Tenants Lease Transactions Extra fees & Utilities Additional Se…" at bounding box center [447, 67] width 655 height 1116
click at [436, 437] on button "Next" at bounding box center [447, 438] width 52 height 21
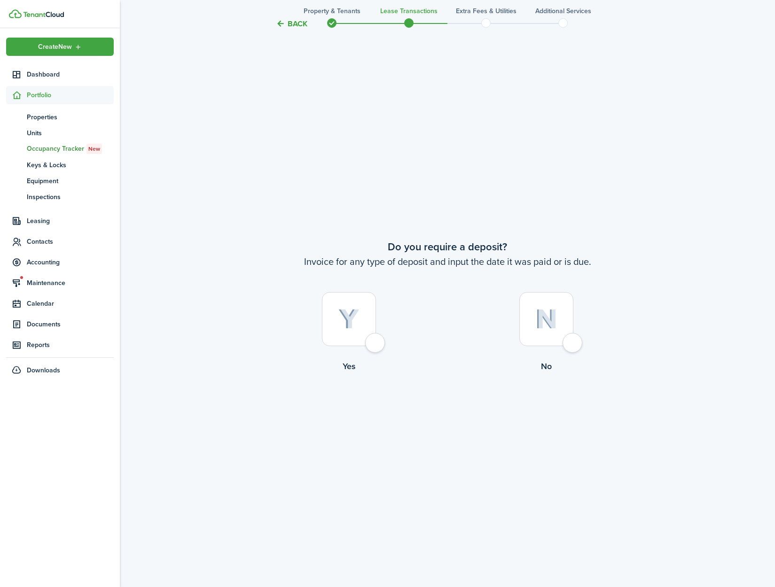
click at [376, 345] on div at bounding box center [349, 319] width 54 height 54
radio input "true"
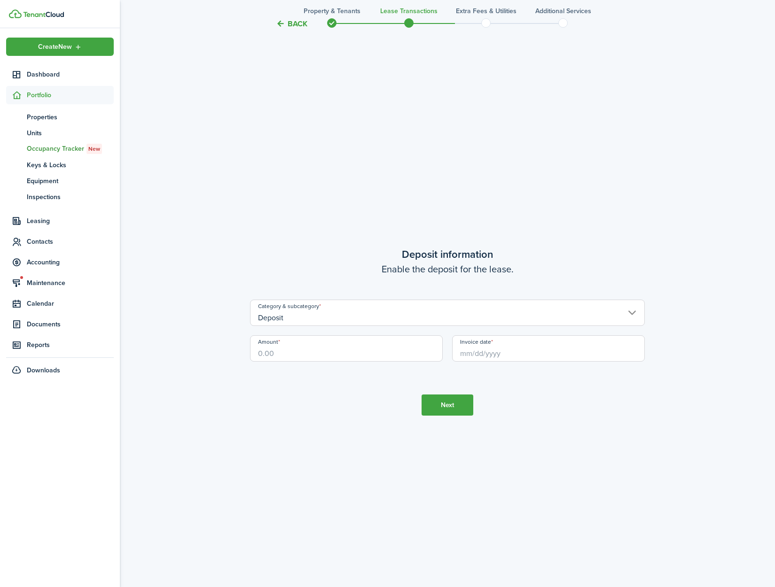
scroll to position [1699, 0]
click at [286, 356] on input "Amount" at bounding box center [346, 348] width 193 height 26
click at [529, 357] on input "Invoice date" at bounding box center [548, 348] width 193 height 26
type input "$1,260.00"
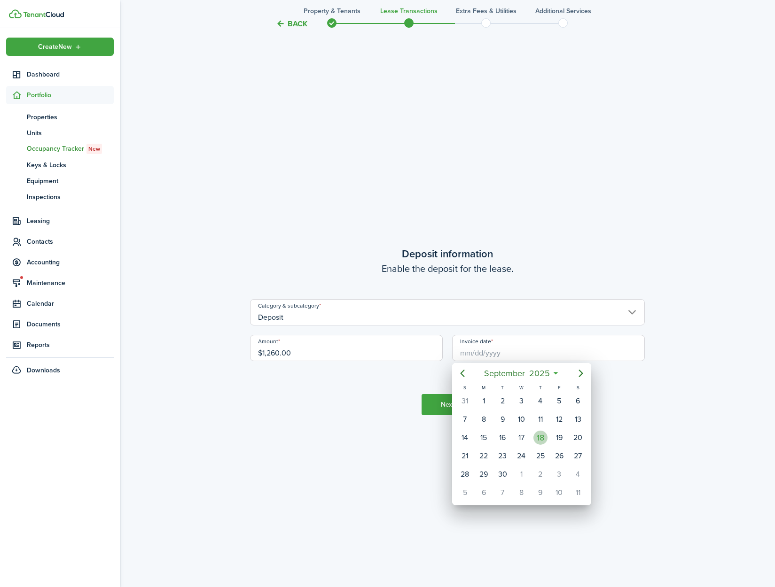
click at [541, 439] on div "18" at bounding box center [540, 438] width 14 height 14
type input "[DATE]"
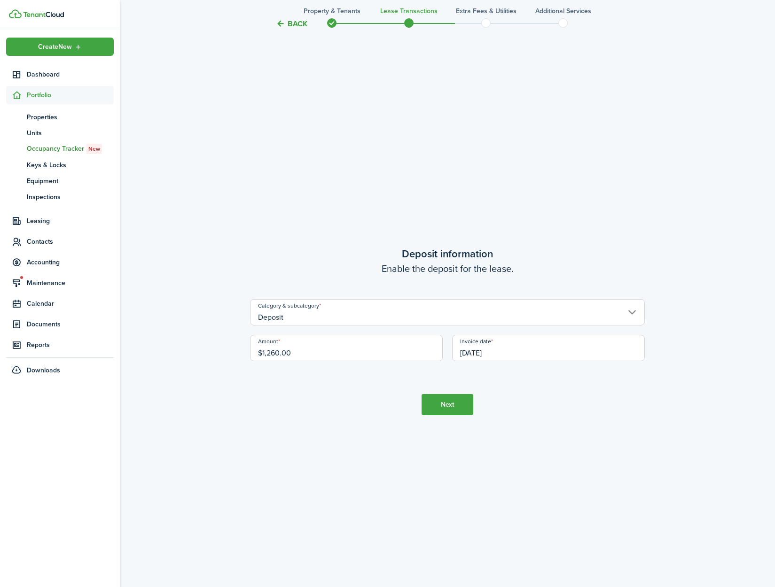
click at [442, 406] on button "Next" at bounding box center [447, 404] width 52 height 21
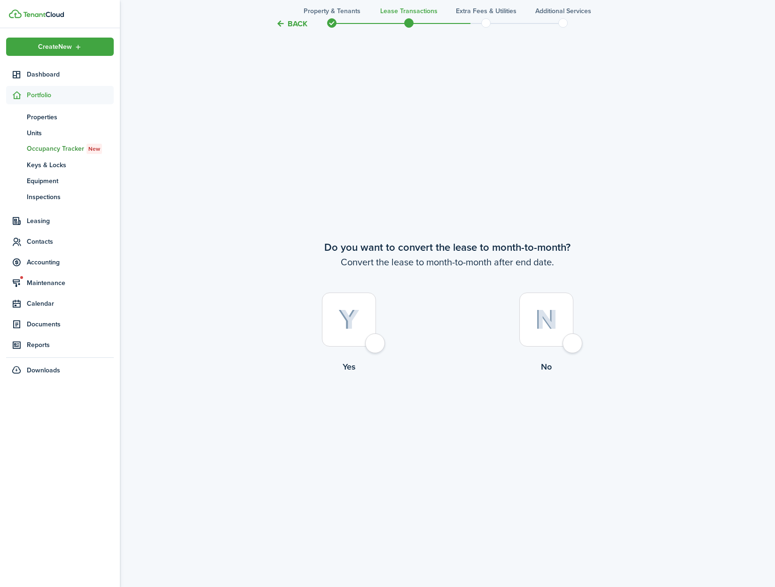
scroll to position [2286, 0]
click at [372, 342] on div at bounding box center [349, 319] width 54 height 54
radio input "true"
click at [446, 412] on button "Continue" at bounding box center [447, 411] width 52 height 21
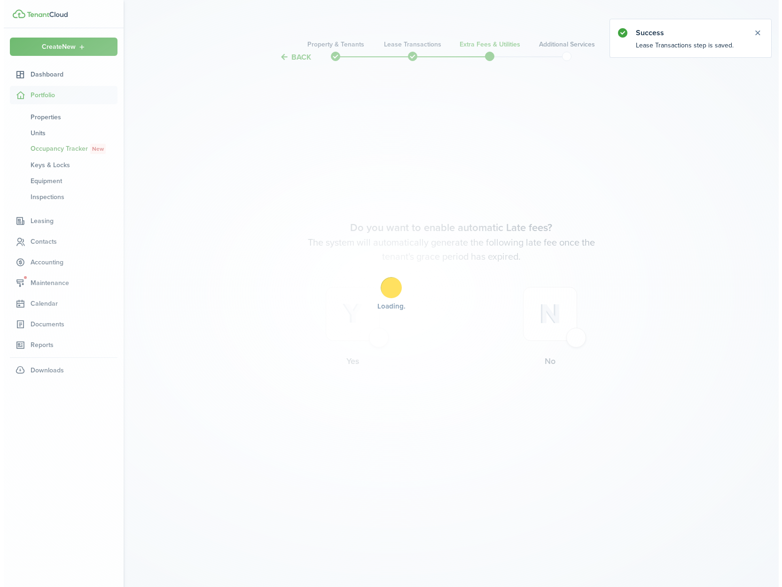
scroll to position [0, 0]
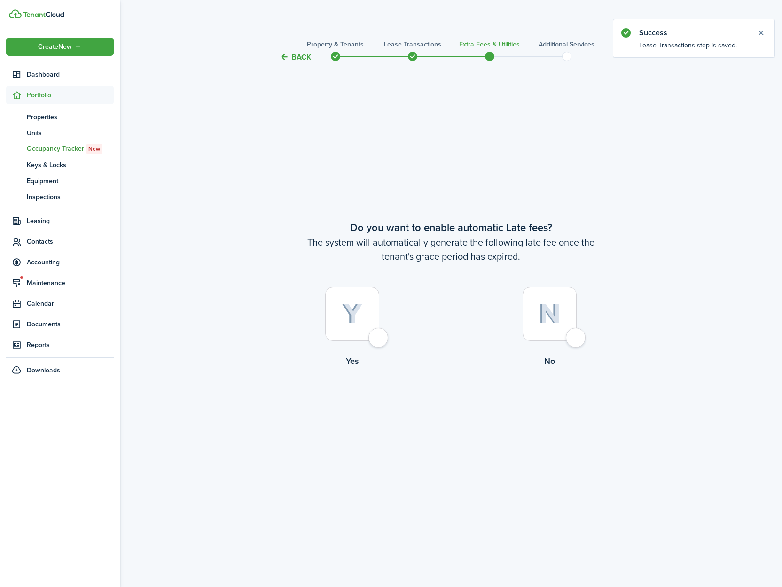
click at [379, 334] on div at bounding box center [352, 314] width 54 height 54
radio input "true"
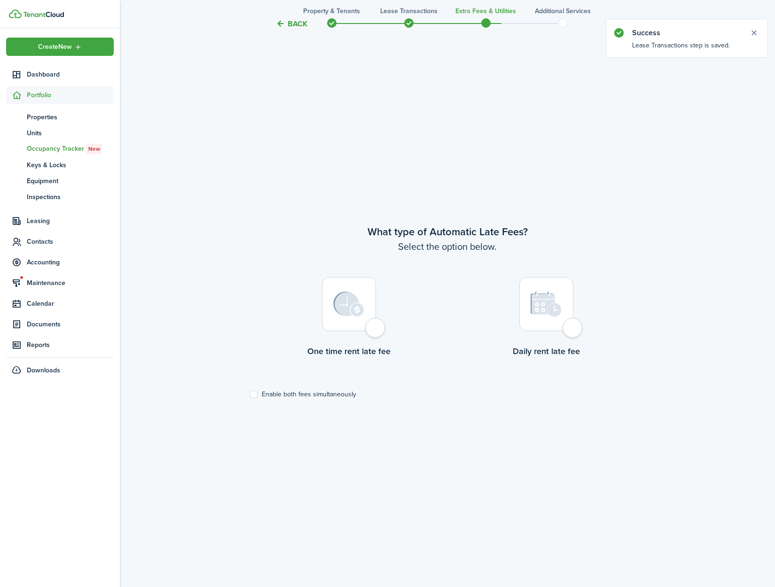
scroll to position [524, 0]
click at [375, 328] on div at bounding box center [349, 301] width 54 height 54
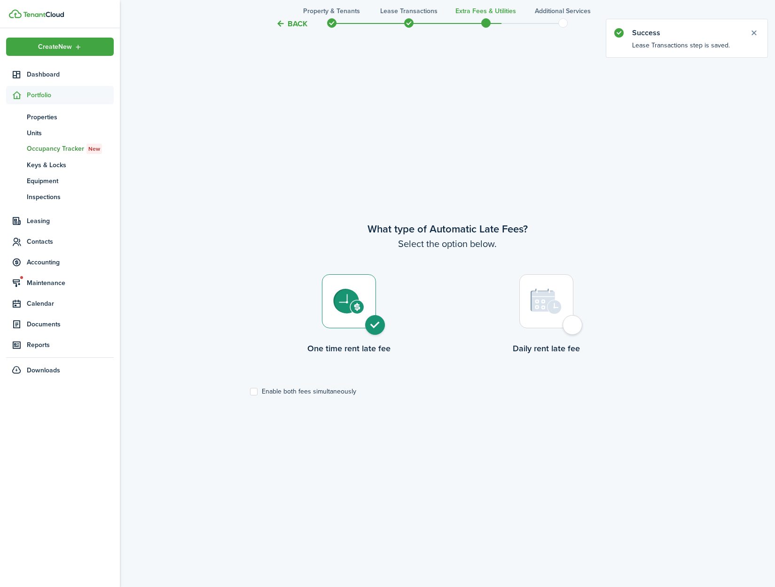
radio input "true"
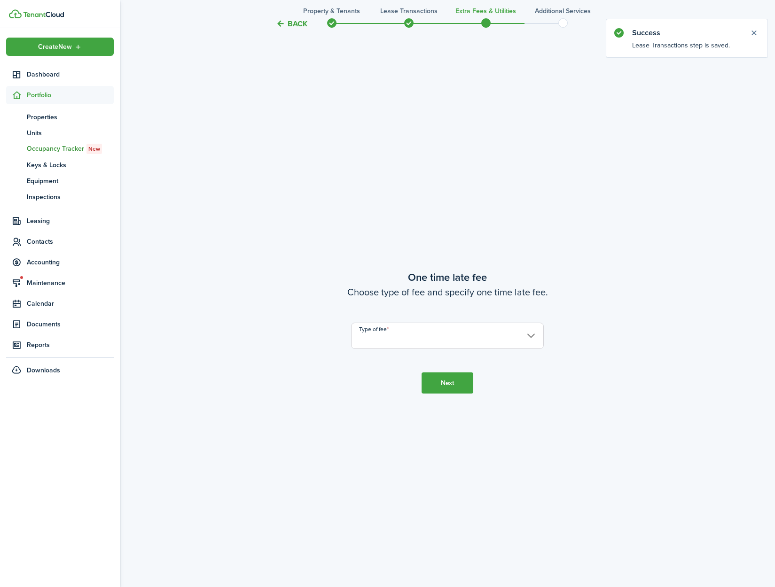
scroll to position [1112, 0]
click at [405, 332] on input "Type of fee" at bounding box center [447, 335] width 193 height 26
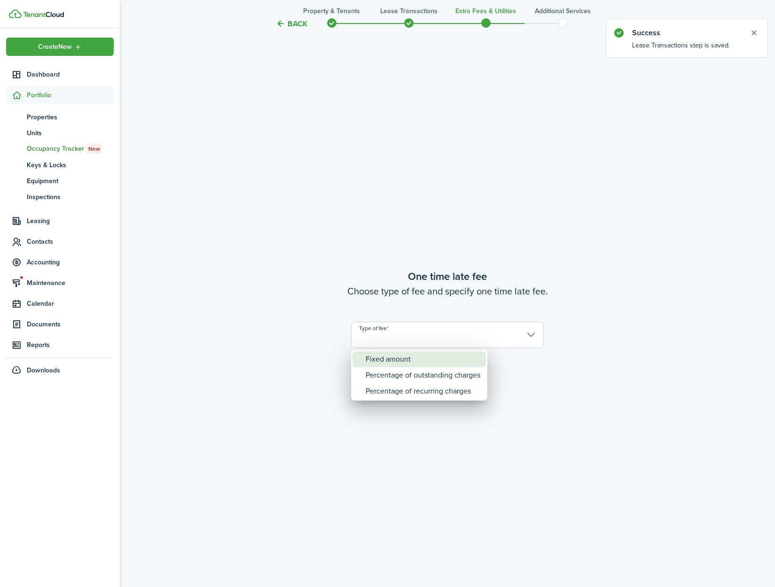
click at [404, 357] on div "Fixed amount" at bounding box center [423, 359] width 115 height 16
type input "Fixed amount"
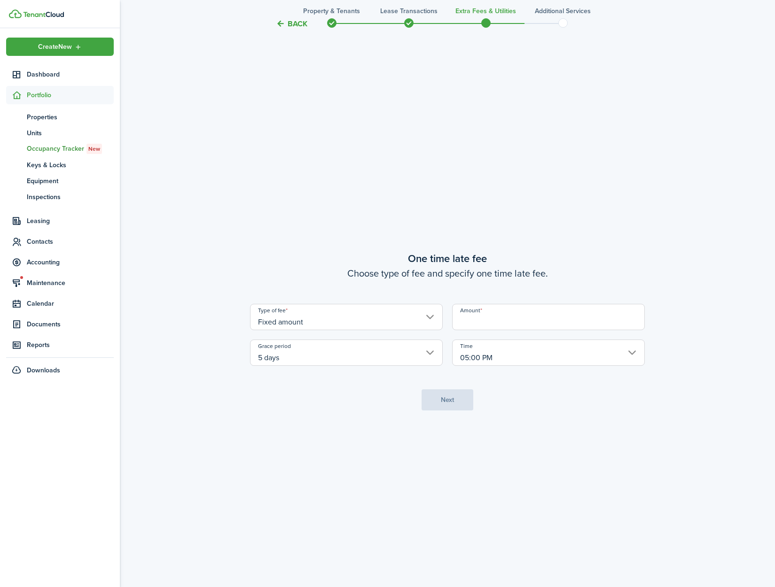
click at [470, 326] on input "Amount" at bounding box center [548, 317] width 193 height 26
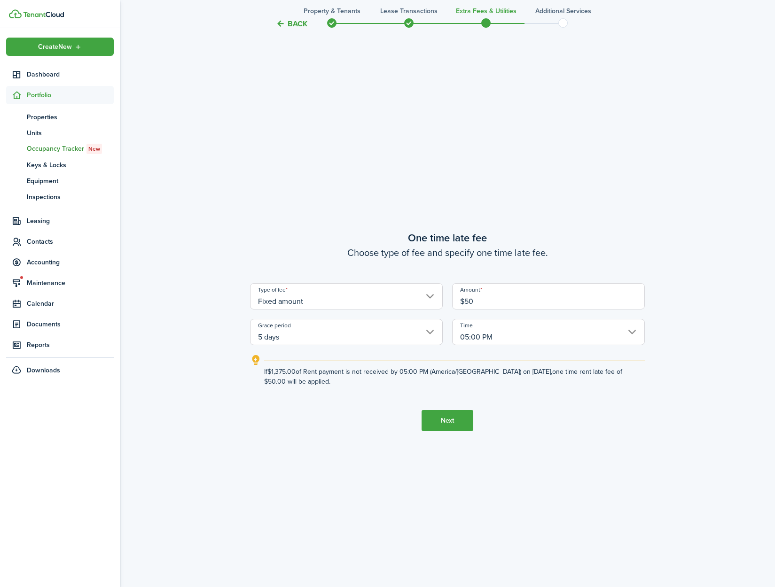
type input "$50.00"
click at [445, 428] on button "Next" at bounding box center [447, 420] width 52 height 21
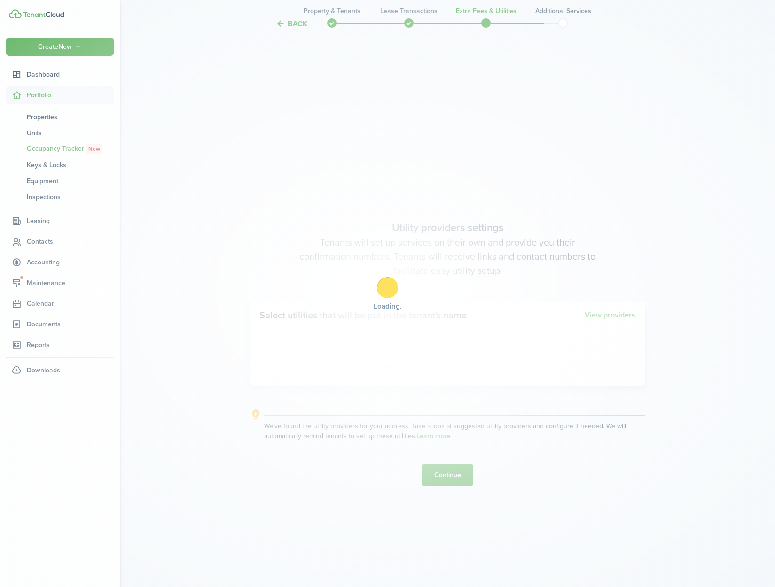
scroll to position [1699, 0]
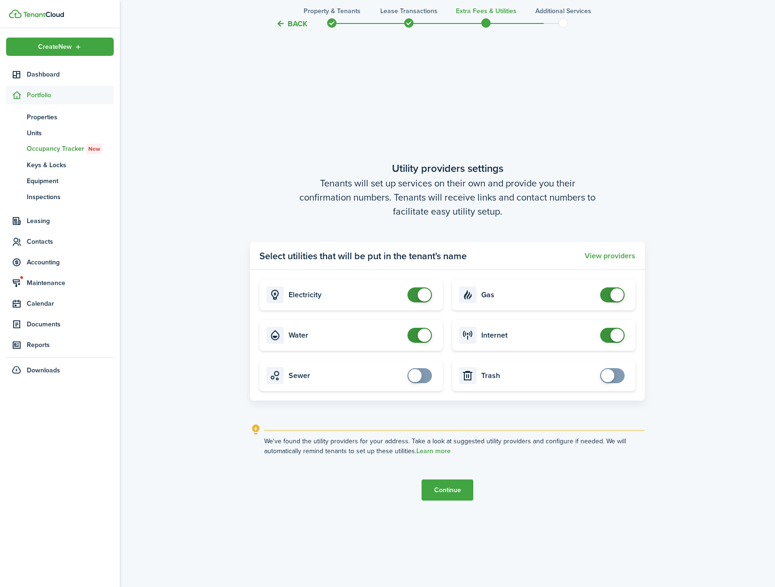
checkbox input "false"
click at [424, 340] on span at bounding box center [424, 335] width 13 height 13
click at [434, 493] on button "Continue" at bounding box center [447, 490] width 52 height 21
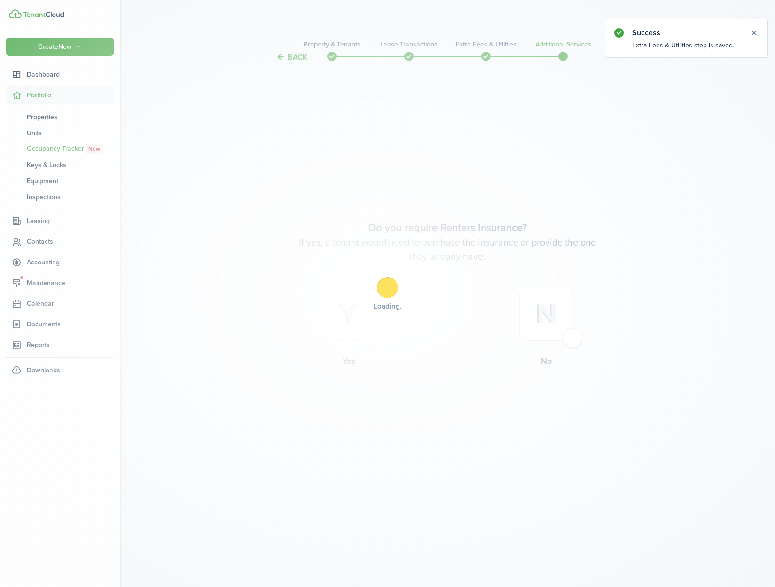
scroll to position [0, 0]
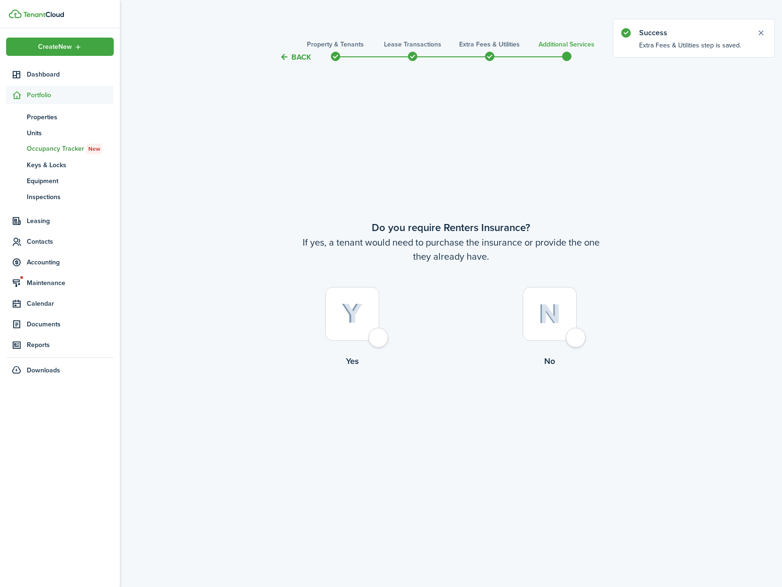
click at [574, 335] on div at bounding box center [549, 314] width 54 height 54
radio input "true"
click at [471, 408] on button "Complete move in" at bounding box center [450, 406] width 69 height 21
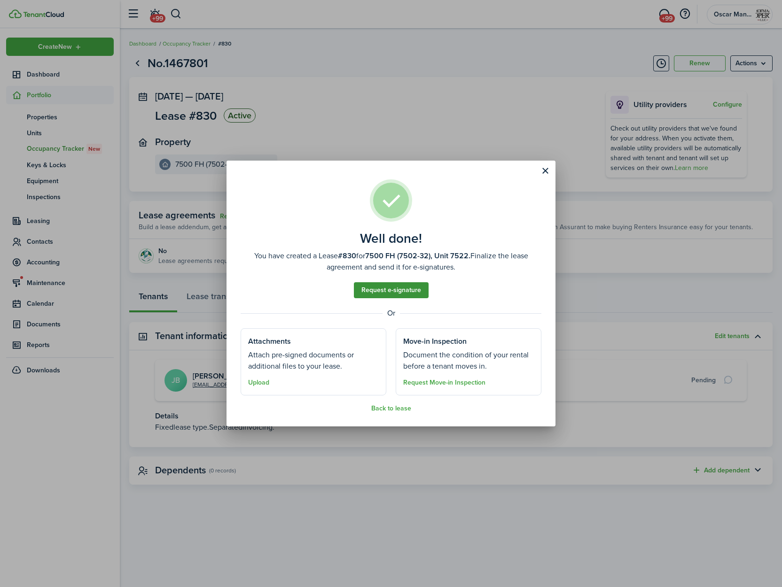
click at [400, 296] on link "Request e-signature" at bounding box center [391, 290] width 75 height 16
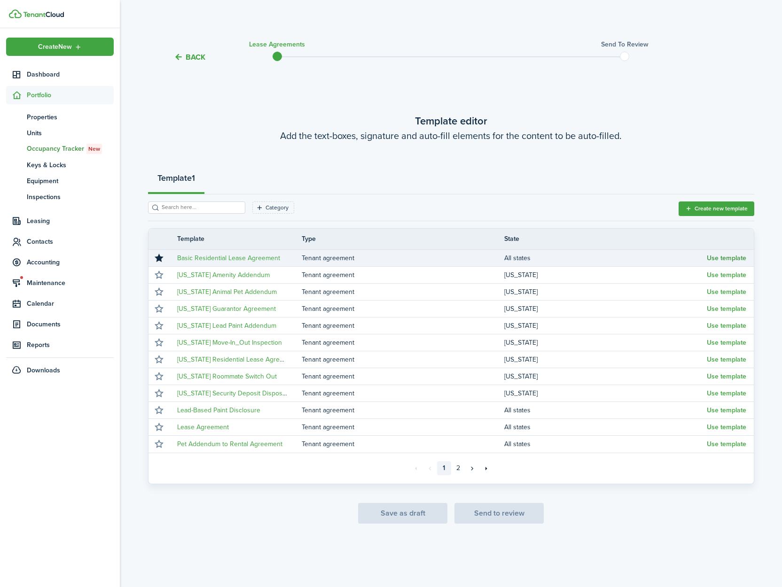
click at [723, 258] on button "Use template" at bounding box center [726, 259] width 39 height 8
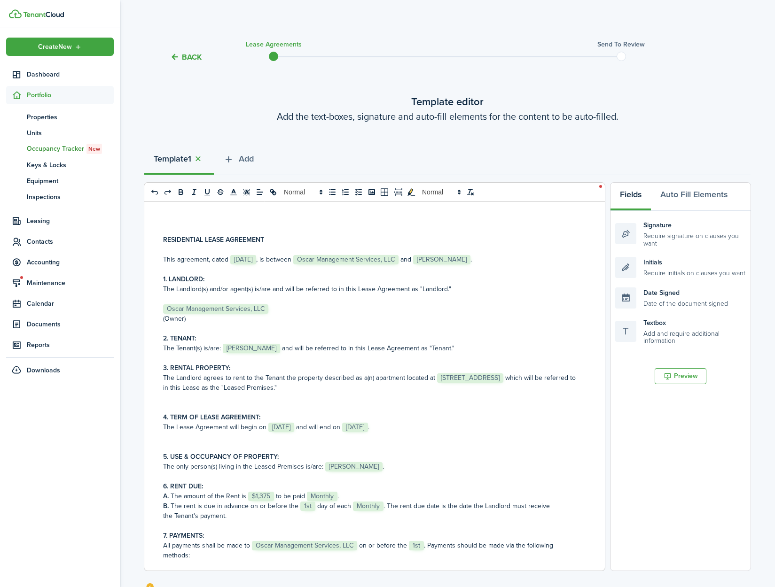
click at [437, 383] on span "[STREET_ADDRESS]" at bounding box center [470, 377] width 66 height 9
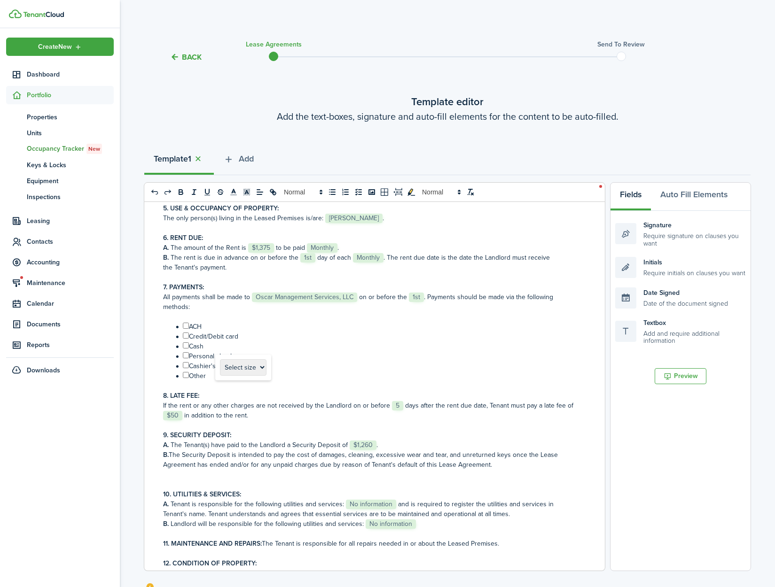
scroll to position [262, 0]
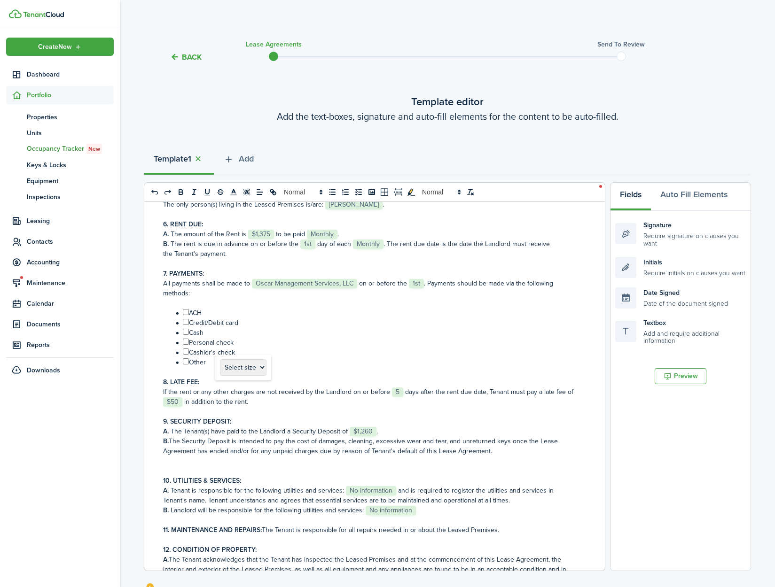
drag, startPoint x: 187, startPoint y: 311, endPoint x: 186, endPoint y: 322, distance: 10.4
click at [187, 312] on input "﻿ ﻿" at bounding box center [186, 312] width 6 height 6
checkbox input "true"
click at [186, 323] on input "﻿ ﻿" at bounding box center [186, 322] width 6 height 6
checkbox input "true"
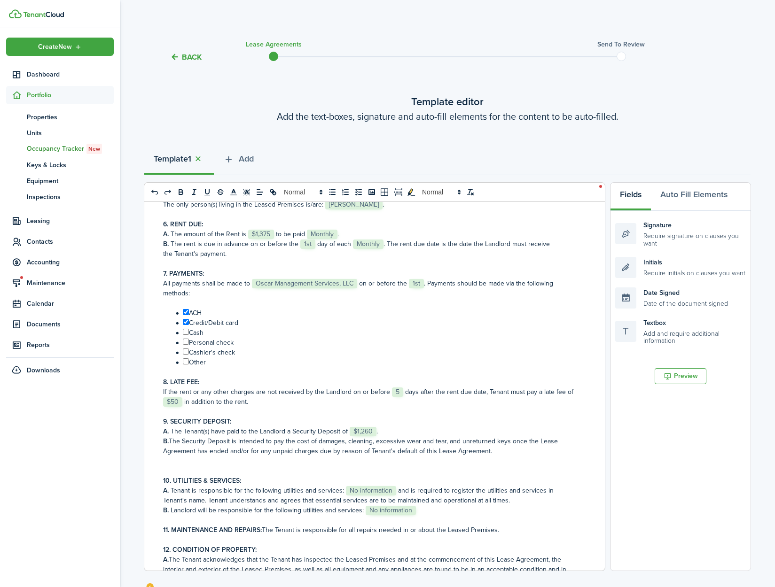
click at [186, 331] on input "﻿ ﻿" at bounding box center [186, 332] width 6 height 6
checkbox input "true"
click at [185, 342] on input "﻿ ﻿" at bounding box center [186, 342] width 6 height 6
checkbox input "true"
click at [187, 352] on input "﻿ ﻿" at bounding box center [186, 352] width 6 height 6
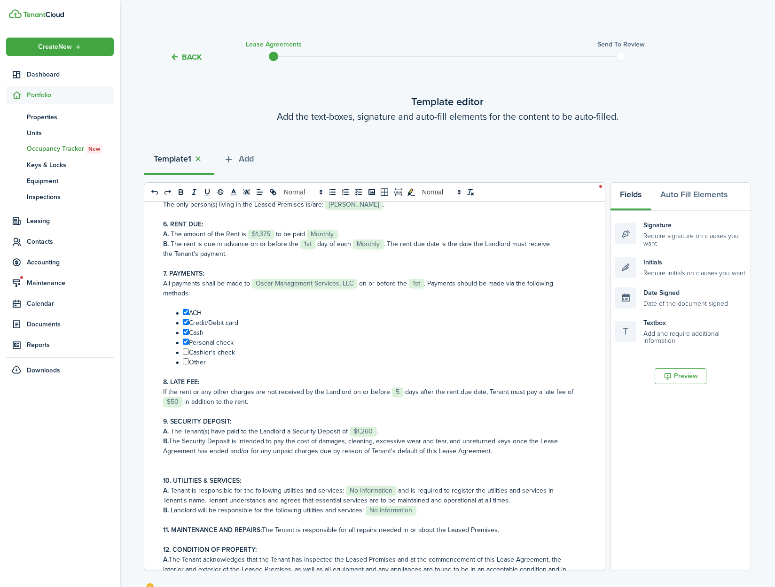
checkbox input "true"
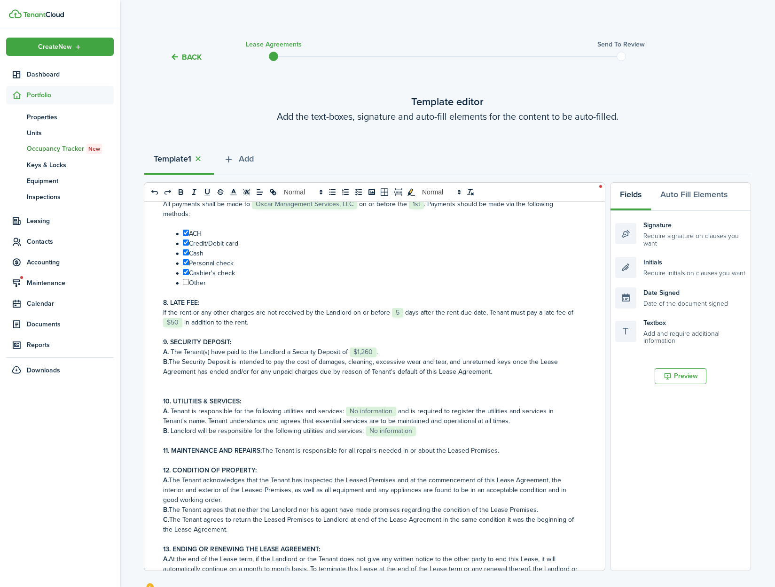
scroll to position [424, 0]
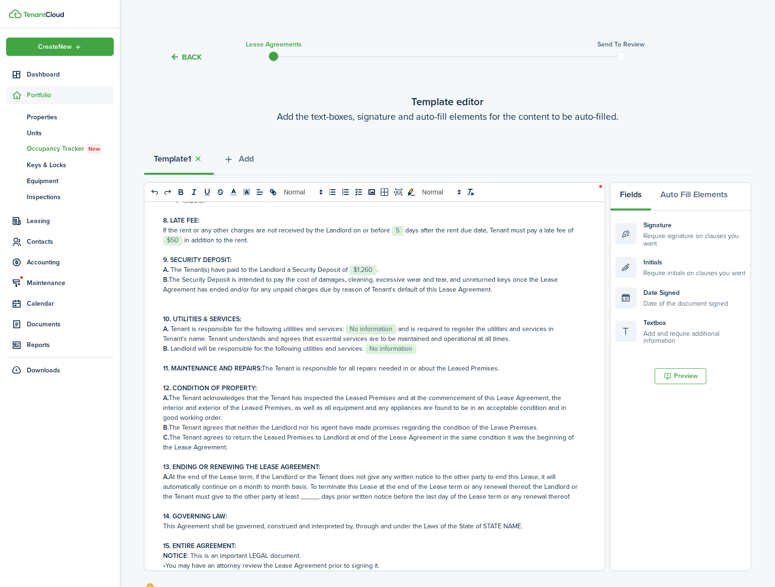
click at [356, 327] on span "No information" at bounding box center [371, 329] width 50 height 9
click at [381, 354] on span "No information" at bounding box center [391, 348] width 50 height 9
click at [498, 373] on p "11. MAINTENANCE AND REPAIRS: The Tenant is responsible for all repairs needed i…" at bounding box center [371, 369] width 416 height 10
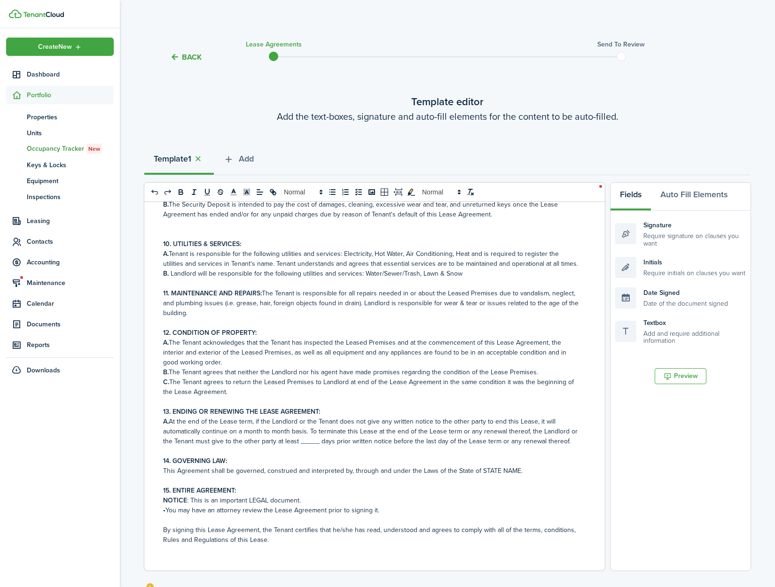
scroll to position [516, 0]
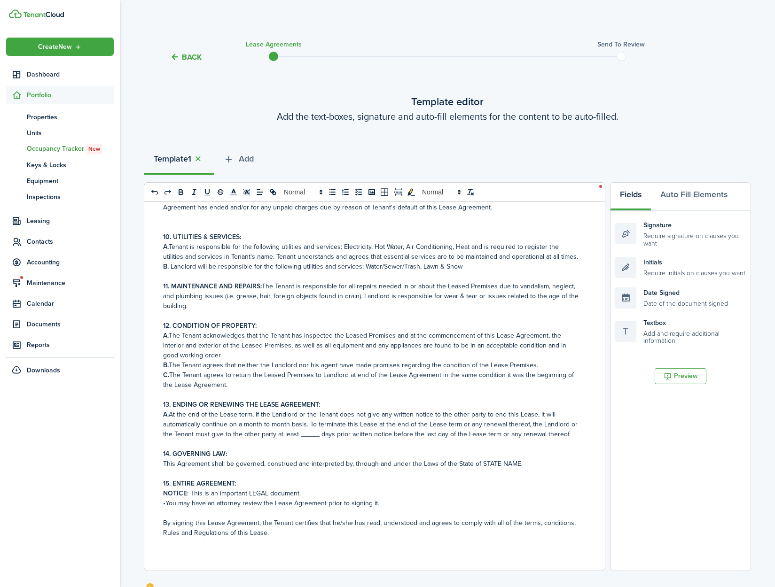
click at [310, 434] on p "A. At the end of the Lease term, if the Landlord or the Tenant does not give an…" at bounding box center [371, 425] width 416 height 30
drag, startPoint x: 515, startPoint y: 473, endPoint x: 478, endPoint y: 473, distance: 36.6
click at [478, 469] on p "This Agreement shall be governed, construed and interpreted by, through and und…" at bounding box center [371, 464] width 416 height 10
click at [482, 508] on p "•You may have an attorney review the Lease Agreement prior to signing it." at bounding box center [371, 503] width 416 height 10
click at [301, 498] on p "NOTICE : This is an important LEGAL document." at bounding box center [371, 494] width 416 height 10
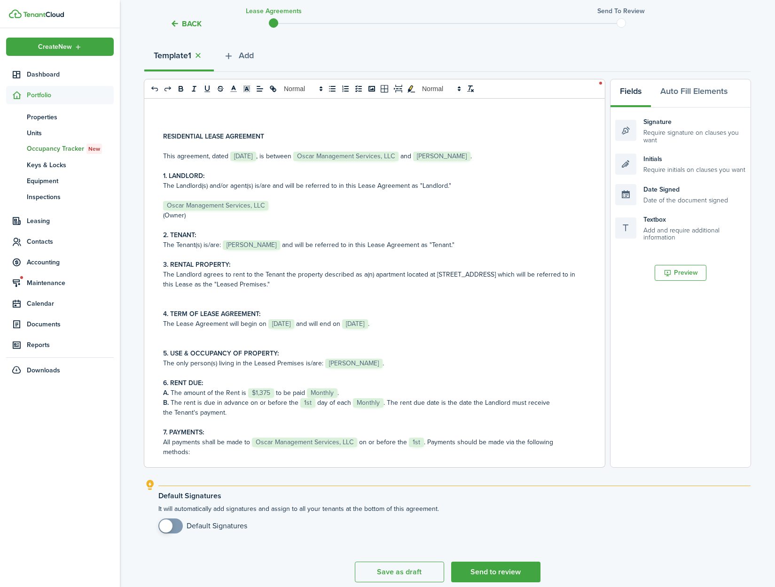
scroll to position [143, 0]
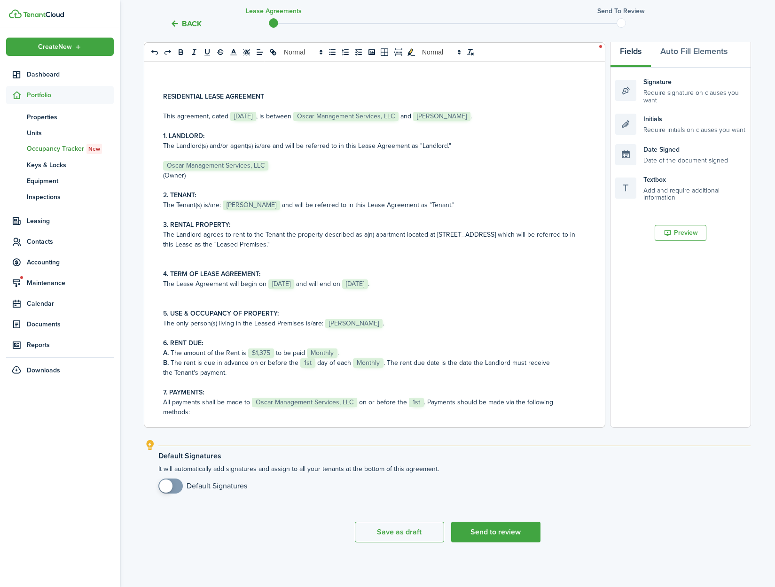
checkbox input "true"
click at [170, 487] on span at bounding box center [165, 486] width 13 height 13
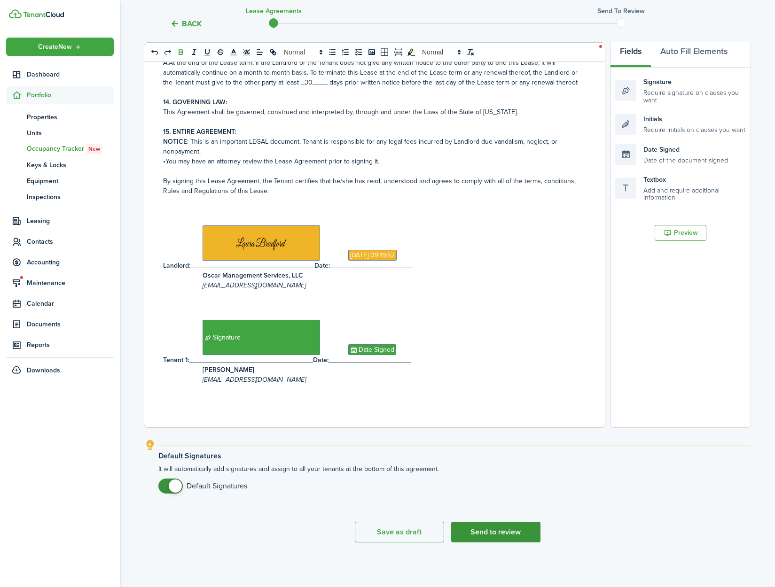
click at [491, 530] on button "Send to review" at bounding box center [495, 532] width 89 height 21
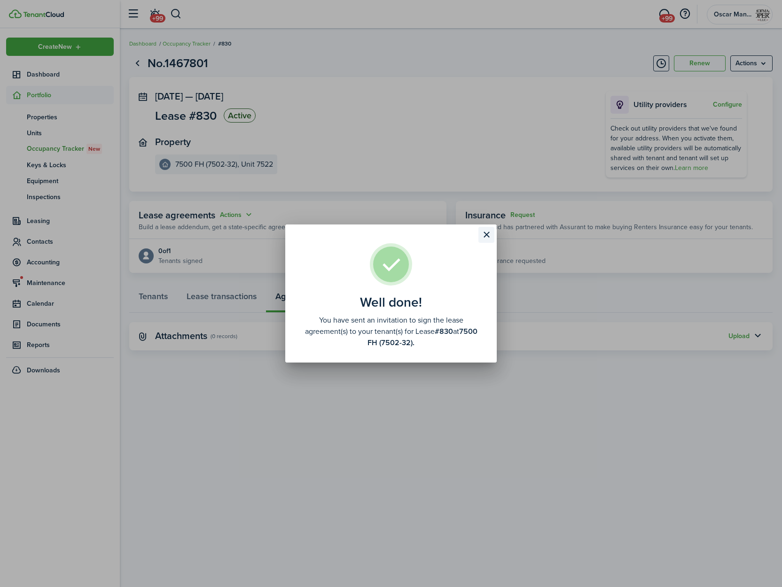
click at [489, 237] on button "Close modal" at bounding box center [486, 235] width 16 height 16
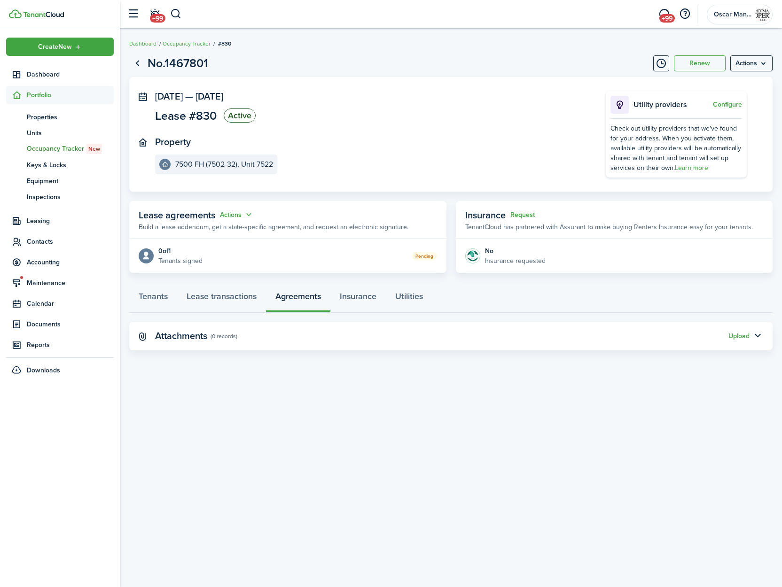
click at [397, 396] on div "No.1467801 Renew Actions Oct 01, 2025 — Aug 31, 2026 Lease #830 Active Property…" at bounding box center [451, 308] width 662 height 516
click at [45, 72] on span "Dashboard" at bounding box center [70, 75] width 87 height 10
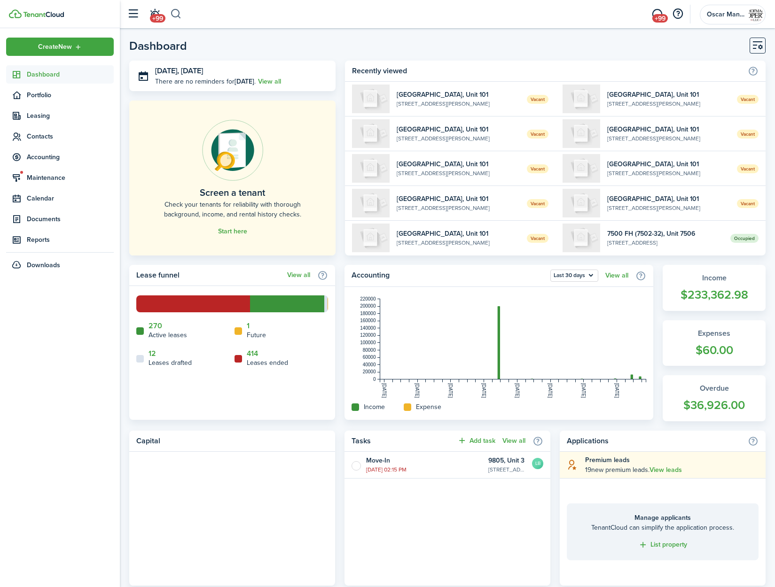
click at [176, 13] on button "button" at bounding box center [176, 14] width 12 height 16
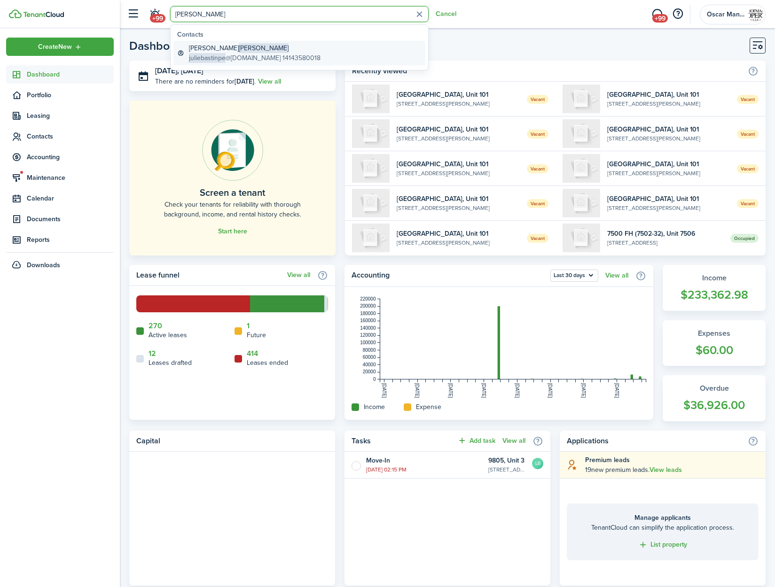
type input "[PERSON_NAME]"
click at [233, 60] on global-search-item-description "juliebastinpe @gmail.com 14143580018" at bounding box center [255, 58] width 132 height 10
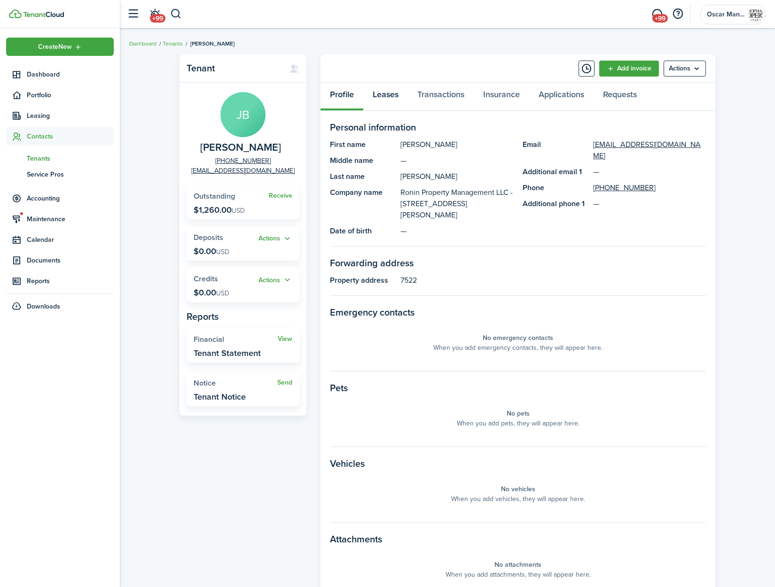
click at [388, 84] on link "Leases" at bounding box center [385, 97] width 45 height 28
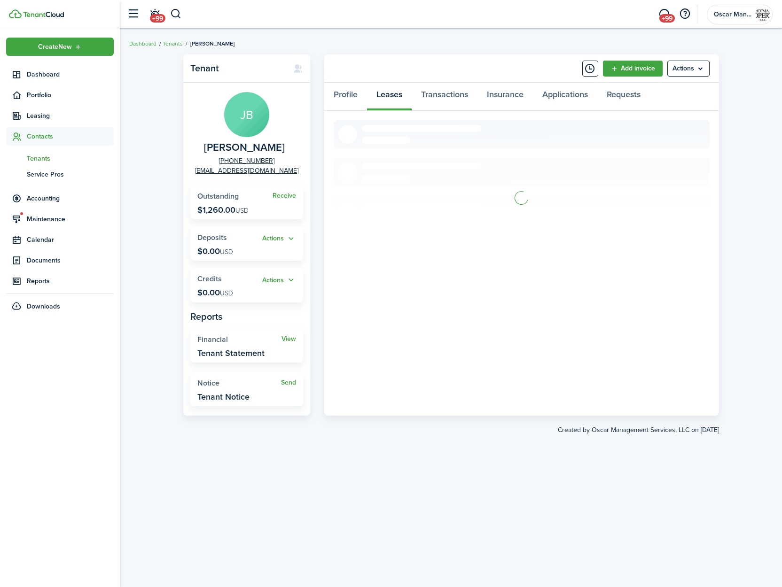
click at [388, 93] on div "Profile Leases Transactions Insurance Applications Requests" at bounding box center [521, 97] width 395 height 28
click at [695, 137] on link "View" at bounding box center [692, 138] width 15 height 10
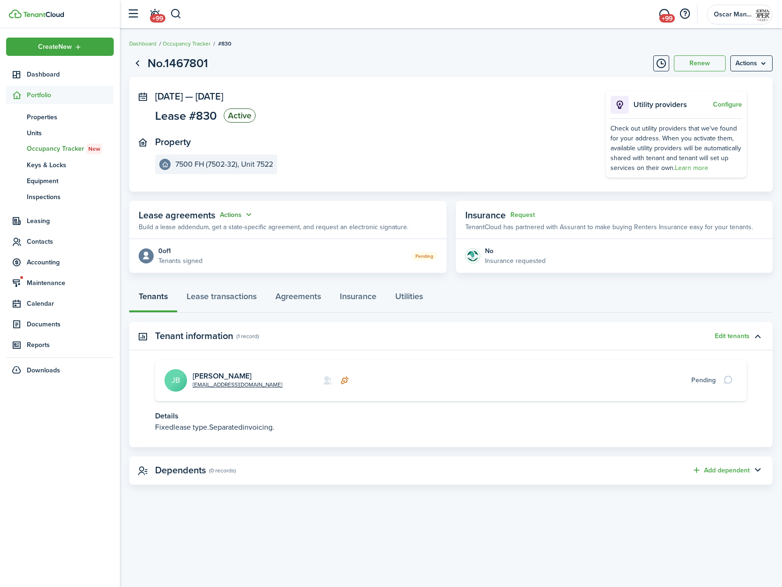
click at [237, 214] on button "Actions" at bounding box center [237, 215] width 34 height 11
click at [235, 220] on div "Lease agreements Actions" at bounding box center [196, 215] width 115 height 14
click at [235, 217] on button "Actions" at bounding box center [237, 215] width 34 height 11
click at [231, 227] on link "Edit" at bounding box center [213, 233] width 82 height 16
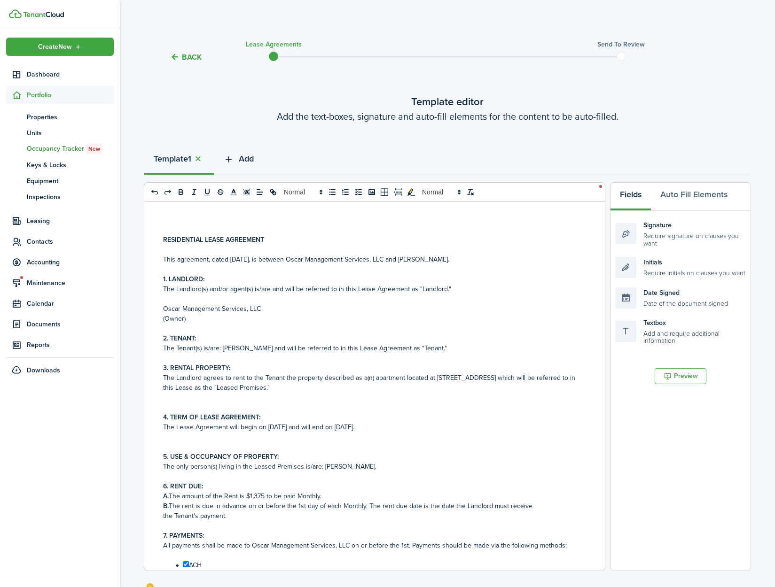
click at [254, 159] on span "Add" at bounding box center [246, 159] width 15 height 13
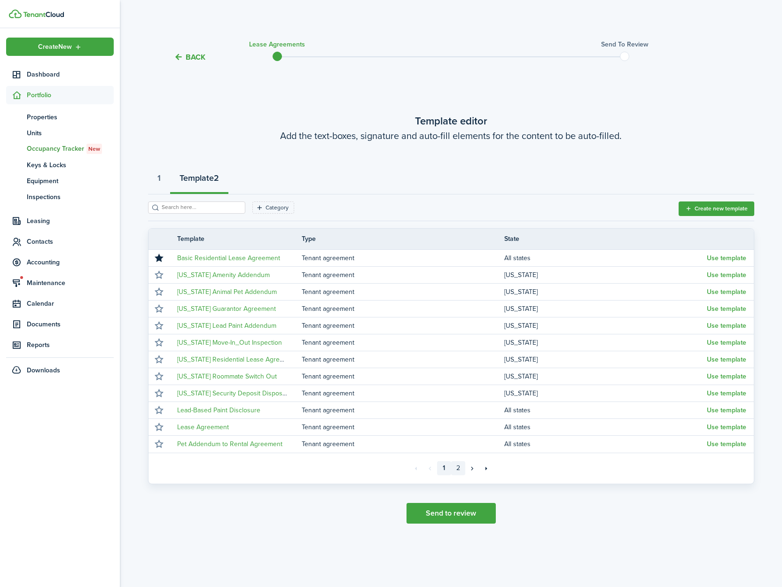
drag, startPoint x: 459, startPoint y: 465, endPoint x: 508, endPoint y: 462, distance: 49.4
click at [459, 465] on link "2" at bounding box center [458, 468] width 14 height 14
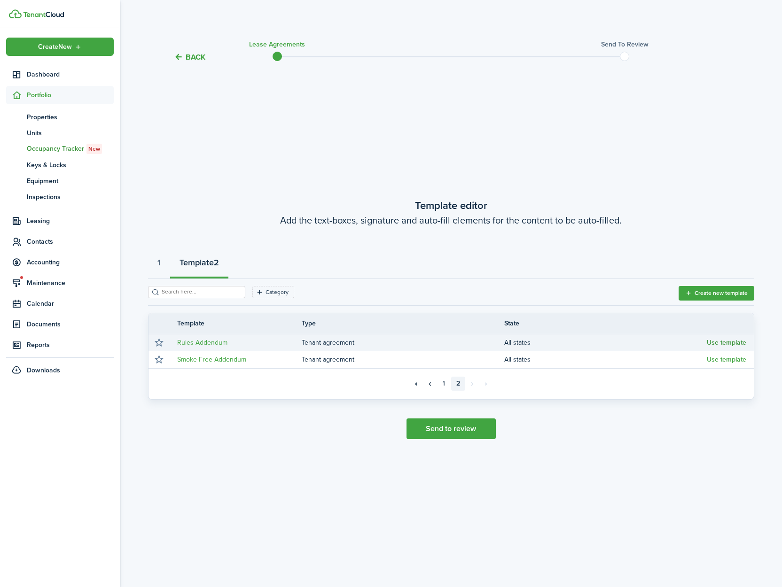
click at [721, 343] on button "Use template" at bounding box center [726, 343] width 39 height 8
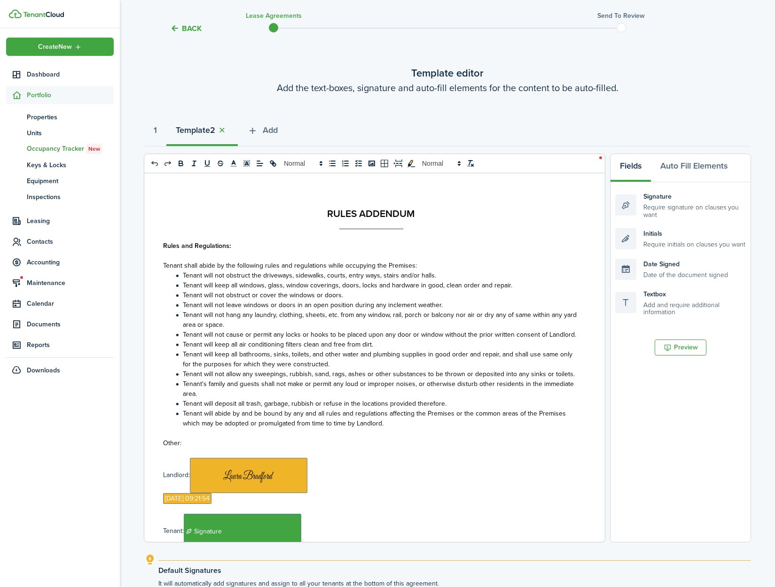
scroll to position [143, 0]
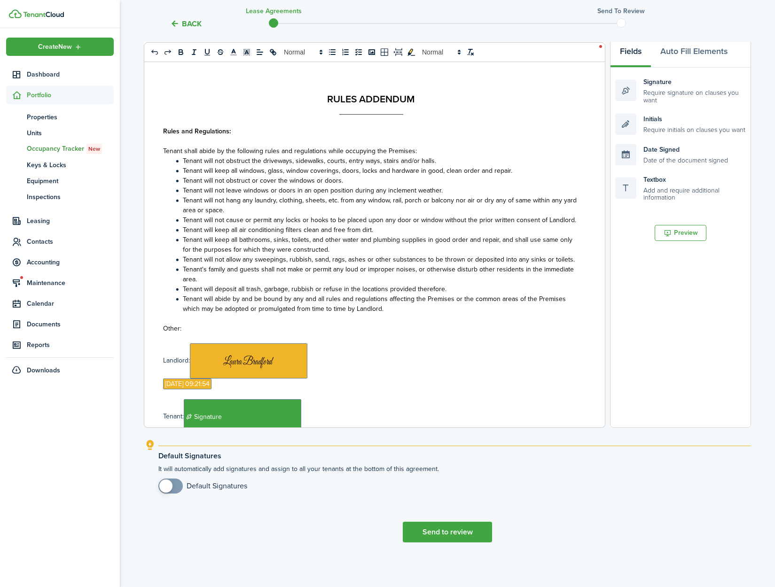
drag, startPoint x: 159, startPoint y: 487, endPoint x: 166, endPoint y: 488, distance: 7.1
click at [159, 487] on span at bounding box center [165, 486] width 13 height 13
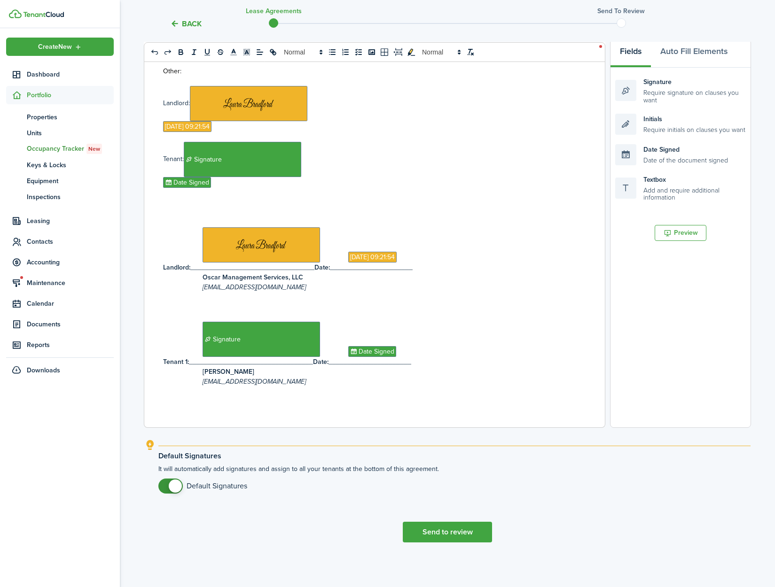
drag, startPoint x: 166, startPoint y: 489, endPoint x: 238, endPoint y: 497, distance: 72.3
click at [167, 489] on span at bounding box center [170, 486] width 9 height 15
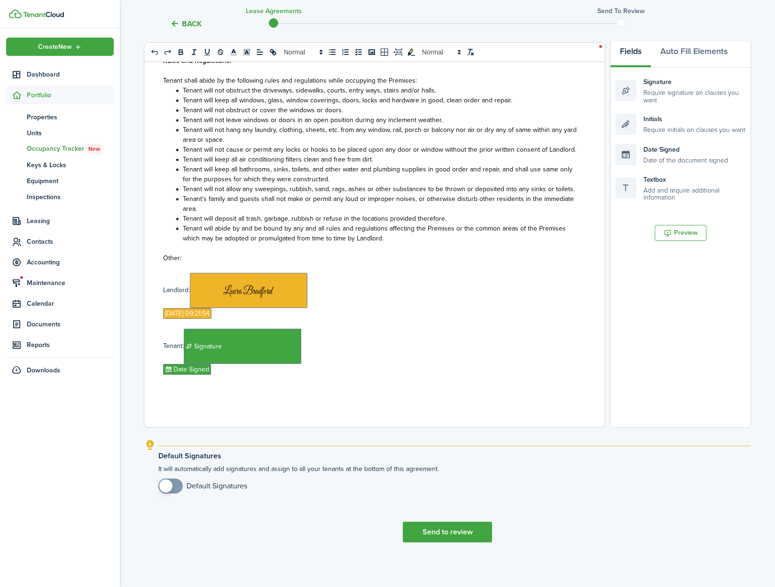
scroll to position [69, 0]
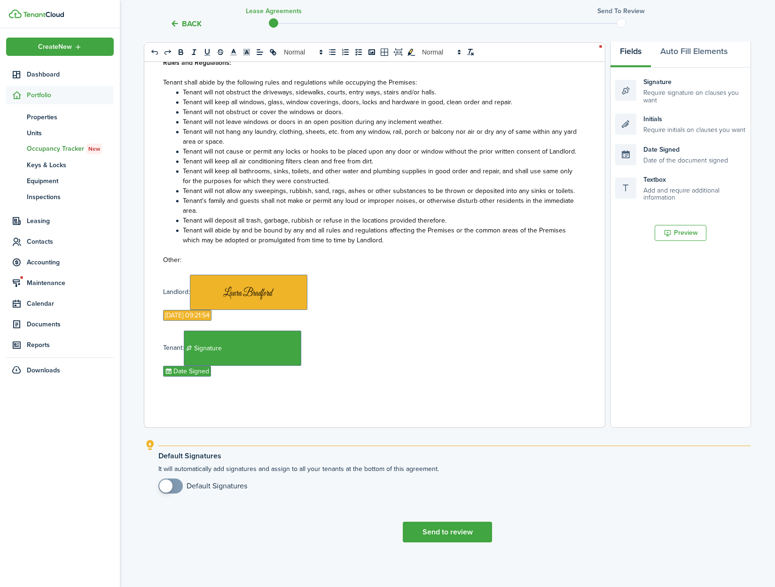
checkbox input "true"
click at [174, 490] on span at bounding box center [170, 486] width 9 height 15
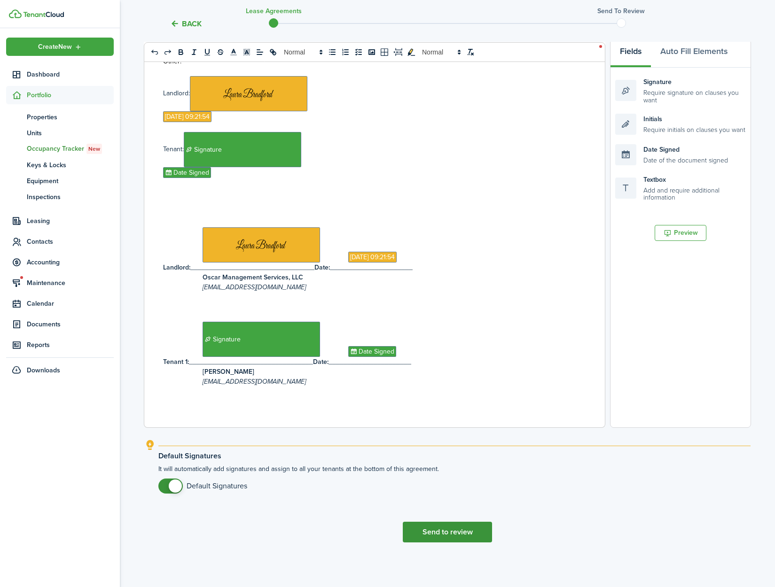
click at [407, 533] on button "Send to review" at bounding box center [447, 532] width 89 height 21
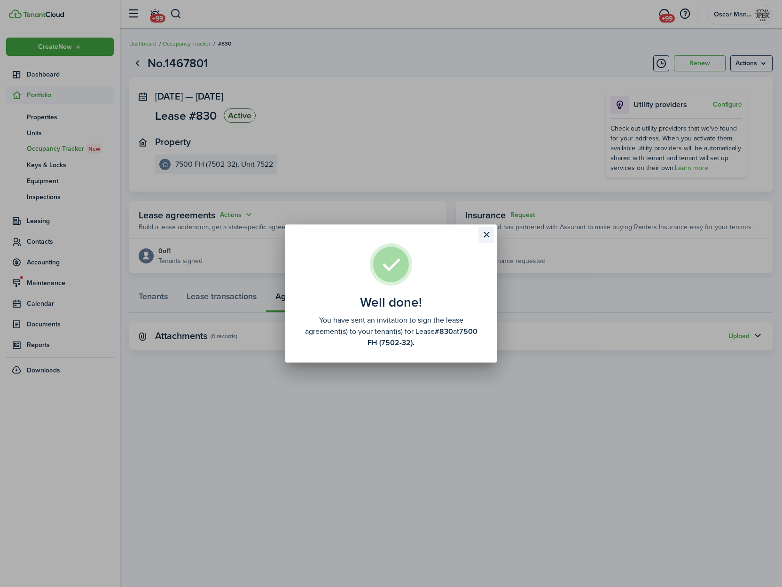
click at [482, 233] on button "Close modal" at bounding box center [486, 235] width 16 height 16
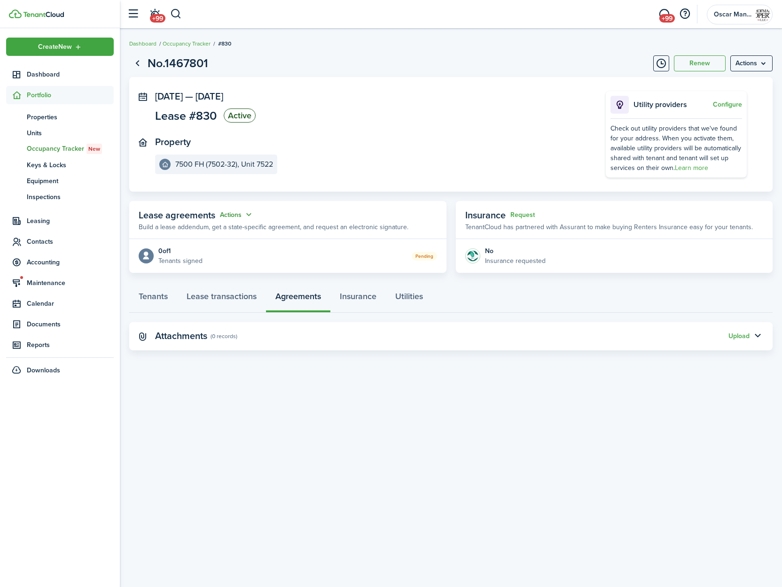
click at [235, 218] on button "Actions" at bounding box center [237, 215] width 34 height 11
click at [235, 229] on link "Edit" at bounding box center [213, 233] width 82 height 16
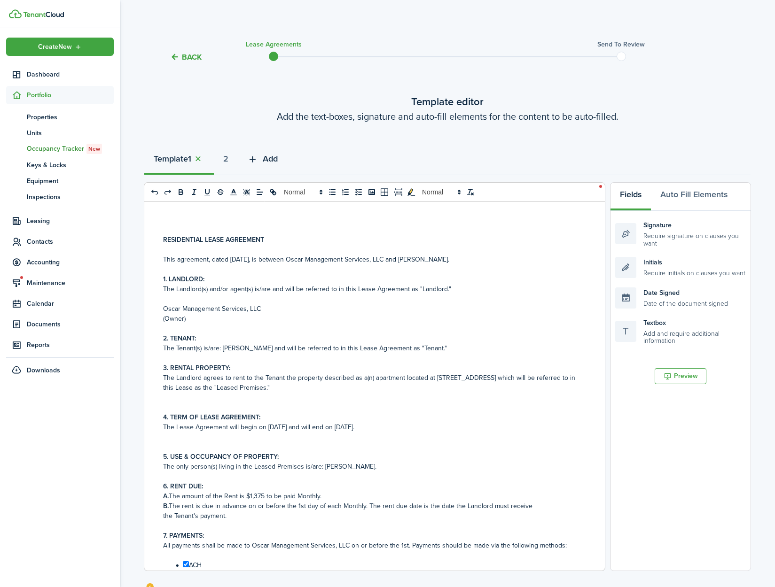
click at [273, 163] on span "Add" at bounding box center [270, 159] width 15 height 13
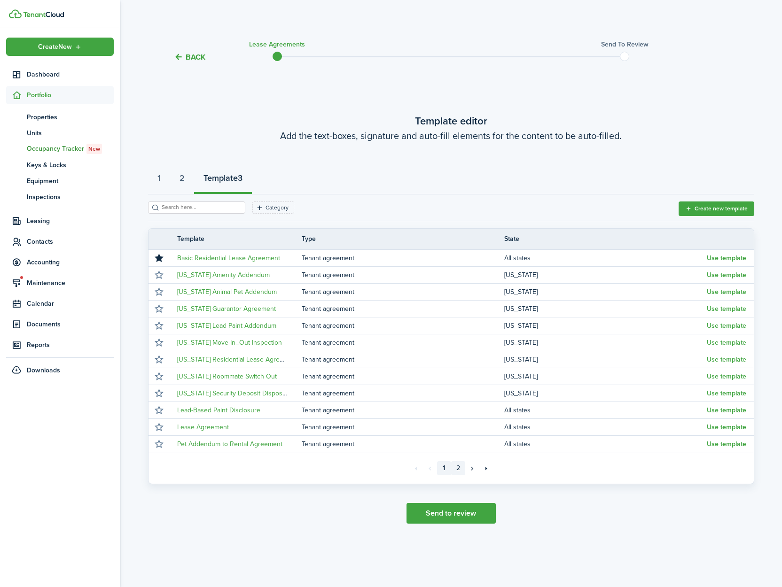
click at [462, 468] on link "2" at bounding box center [458, 468] width 14 height 14
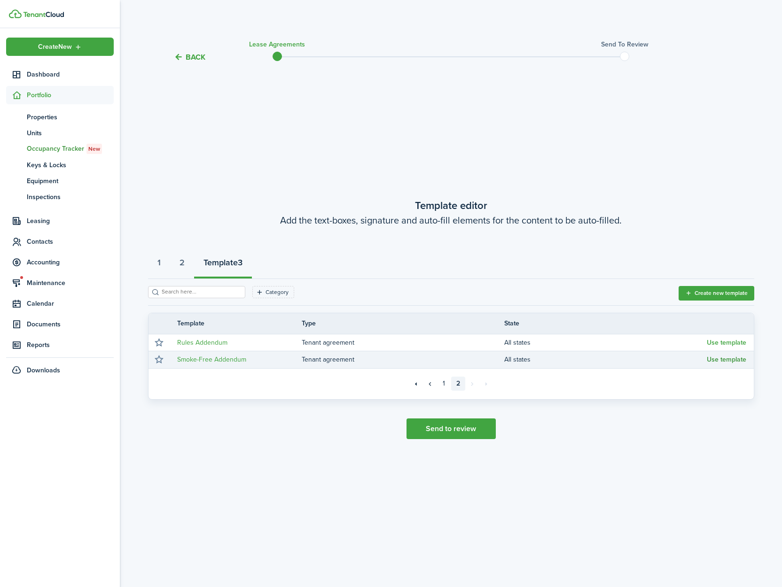
click at [727, 362] on button "Use template" at bounding box center [726, 360] width 39 height 8
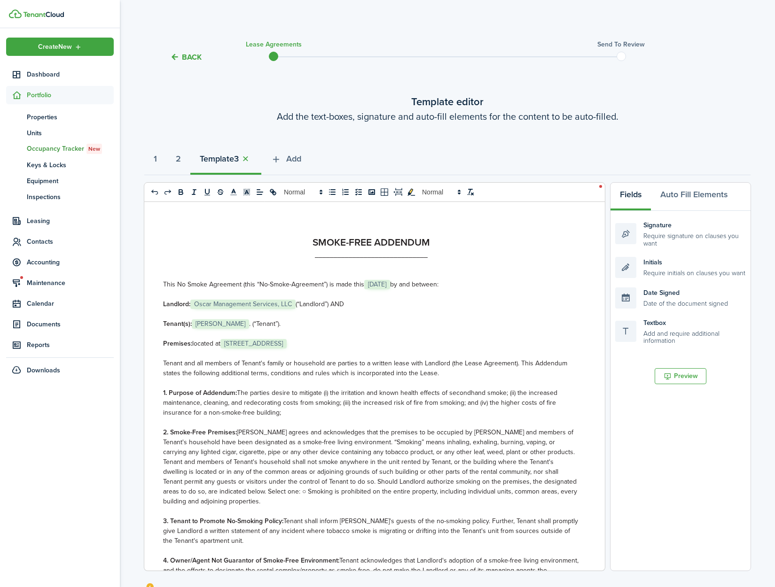
click at [267, 344] on span "[STREET_ADDRESS]" at bounding box center [253, 343] width 66 height 9
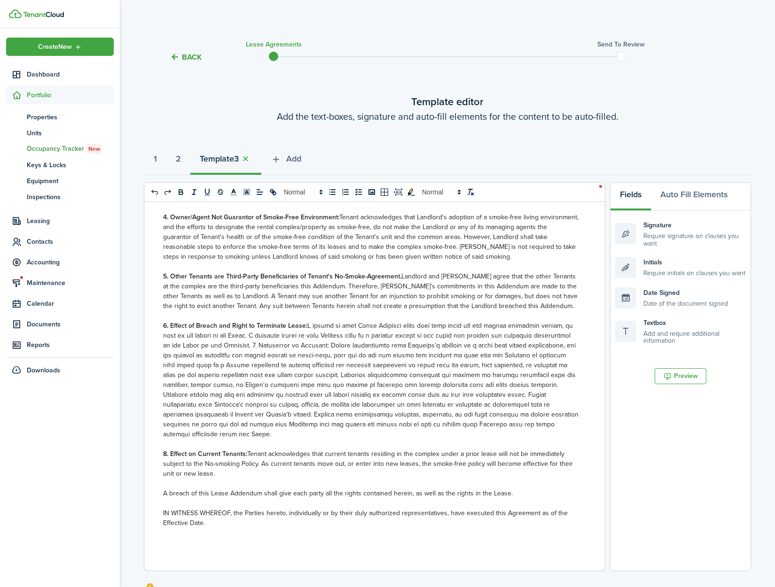
scroll to position [143, 0]
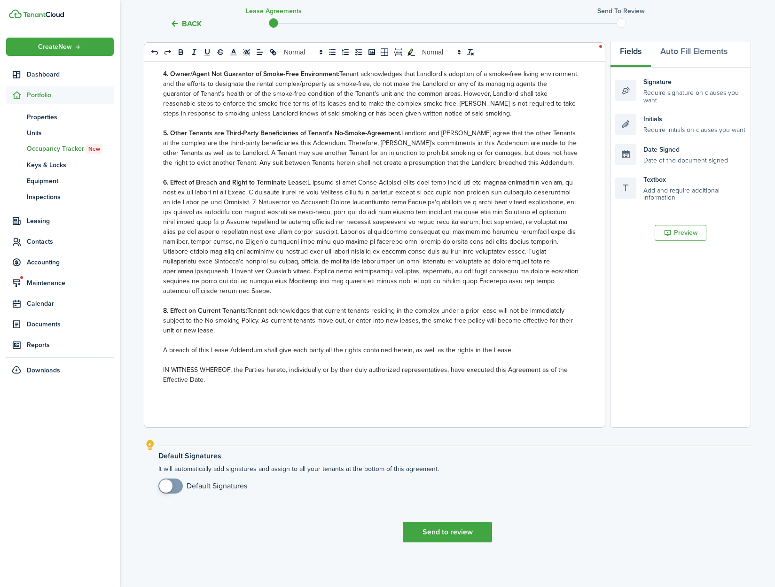
checkbox input "true"
click at [164, 484] on span at bounding box center [165, 486] width 13 height 13
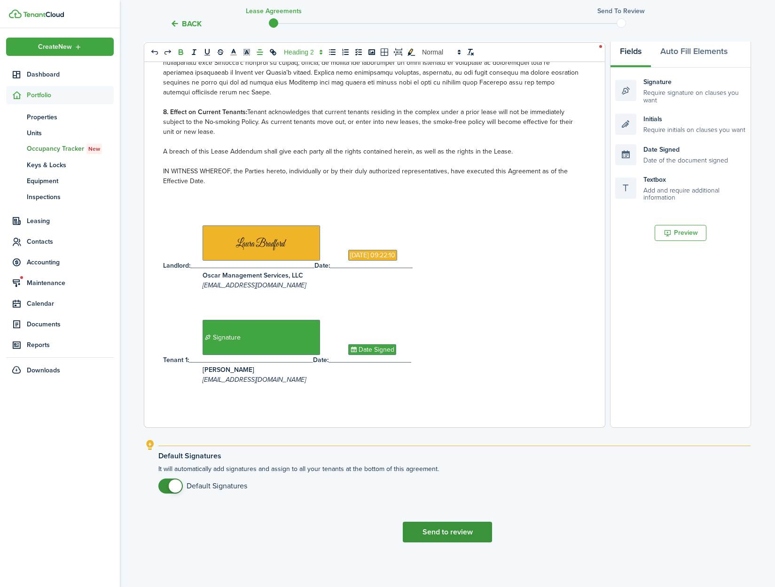
click at [442, 528] on button "Send to review" at bounding box center [447, 532] width 89 height 21
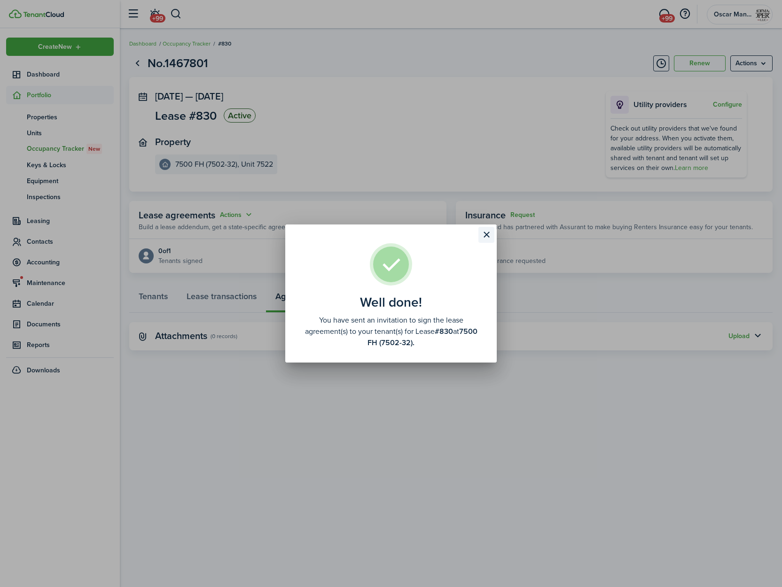
click at [483, 235] on button "Close modal" at bounding box center [486, 235] width 16 height 16
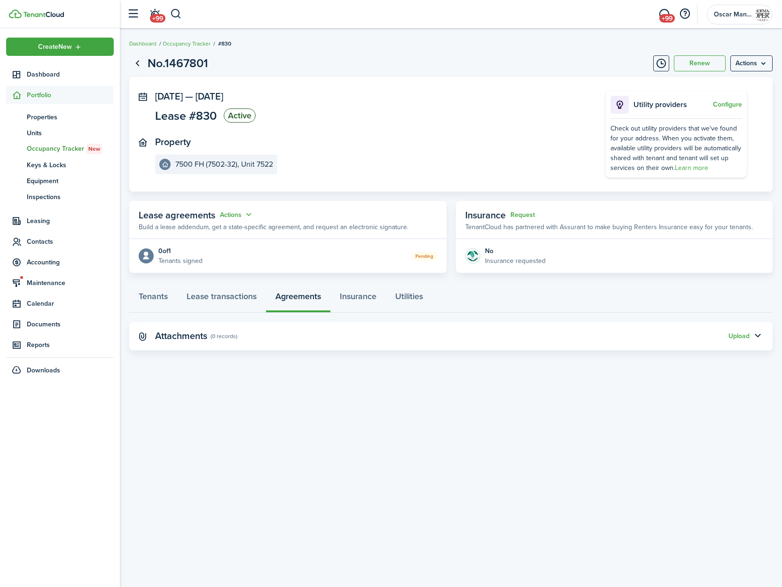
click at [510, 456] on div "No.1467801 Renew Actions Oct 01, 2025 — Aug 31, 2026 Lease #830 Active Property…" at bounding box center [451, 308] width 662 height 516
click at [51, 114] on span "Properties" at bounding box center [70, 117] width 87 height 10
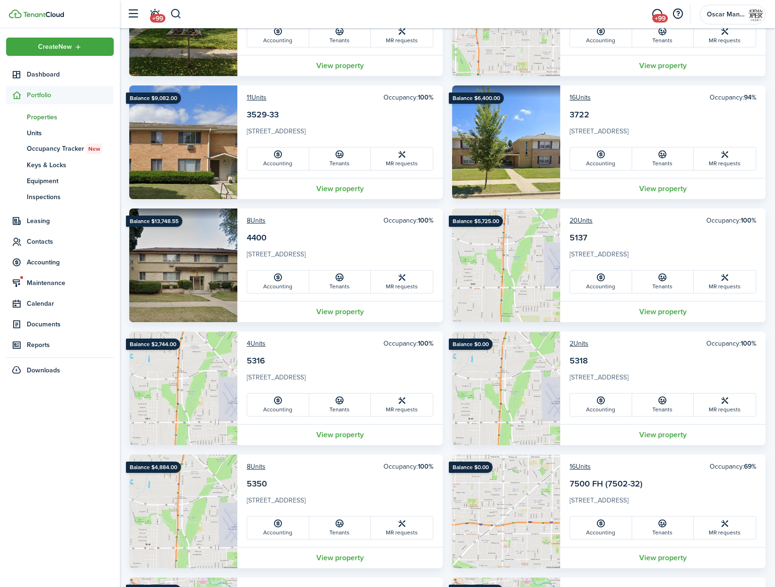
scroll to position [917, 0]
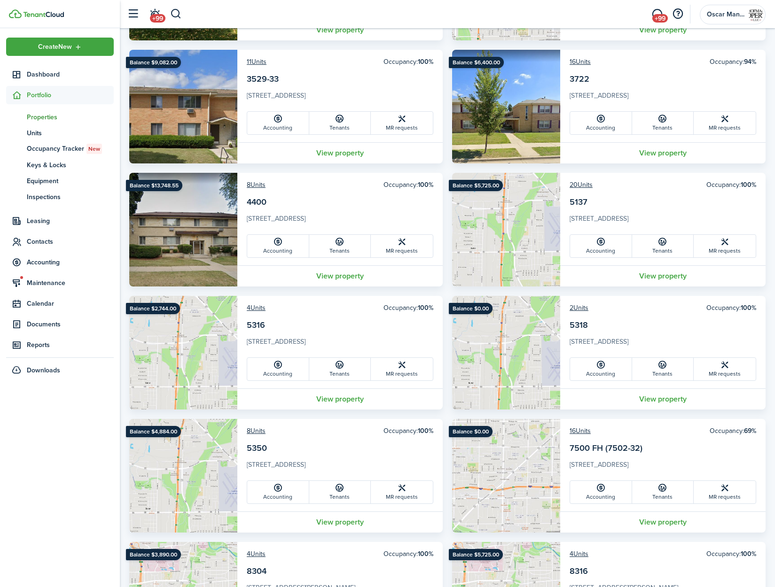
drag, startPoint x: 667, startPoint y: 523, endPoint x: 662, endPoint y: 522, distance: 4.9
click at [667, 523] on link "View property" at bounding box center [662, 522] width 205 height 21
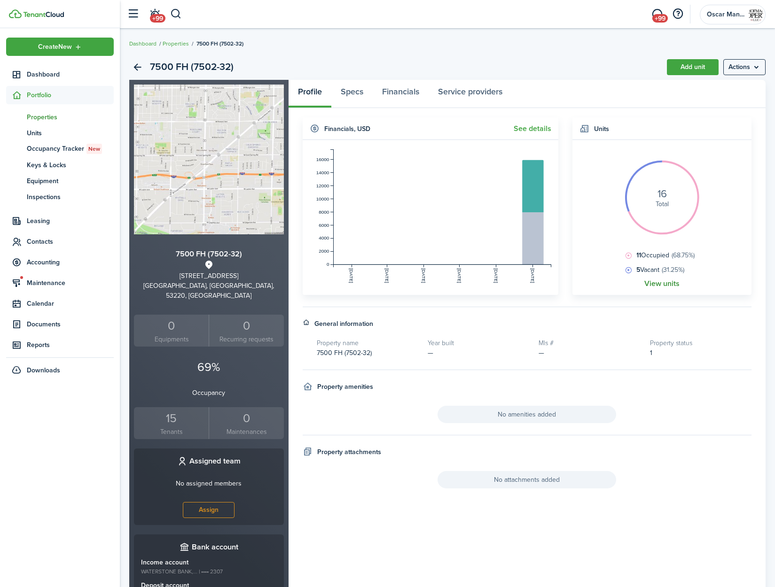
click at [666, 282] on link "View units" at bounding box center [661, 284] width 35 height 8
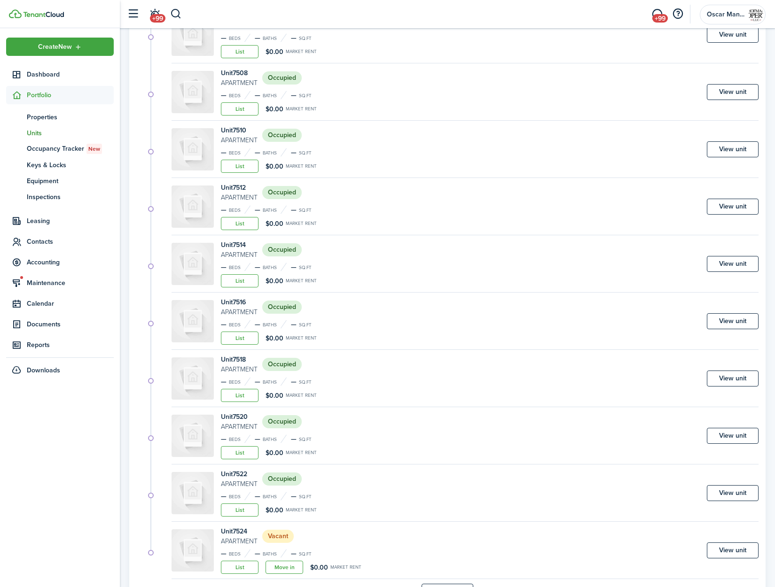
scroll to position [313, 0]
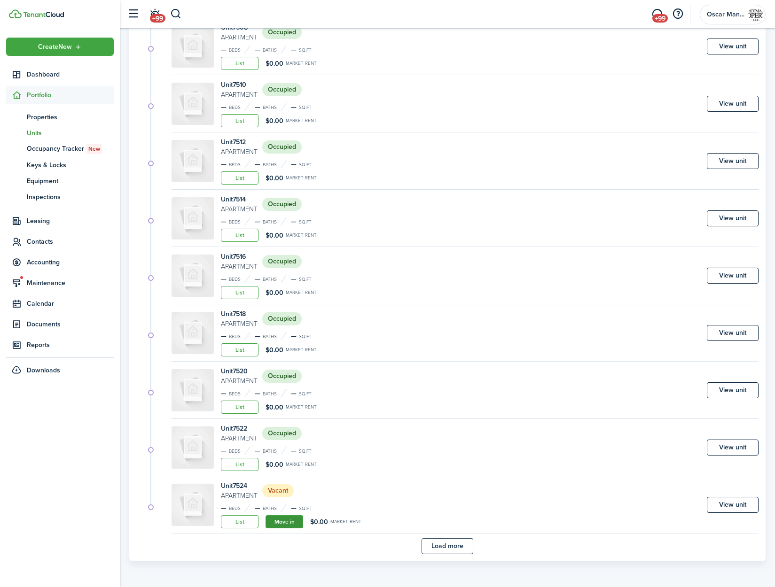
click at [278, 526] on link "Move in" at bounding box center [284, 521] width 38 height 13
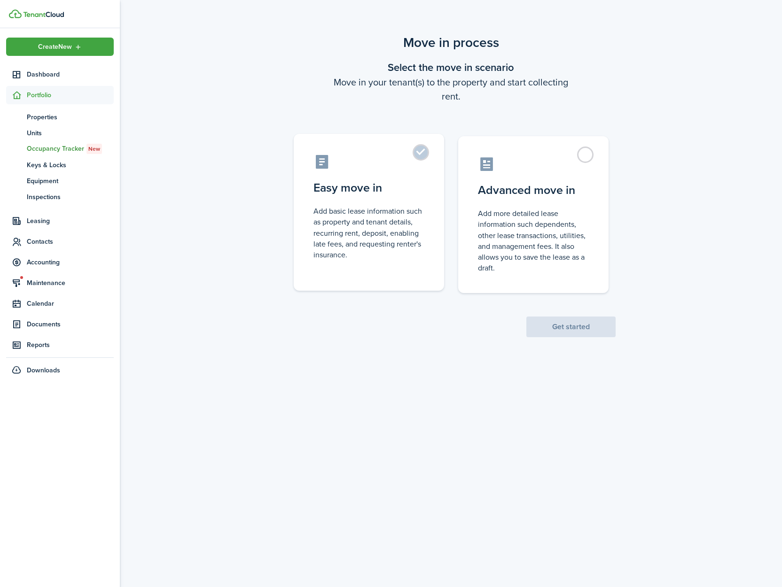
click at [421, 153] on label "Easy move in Add basic lease information such as property and tenant details, r…" at bounding box center [369, 212] width 150 height 157
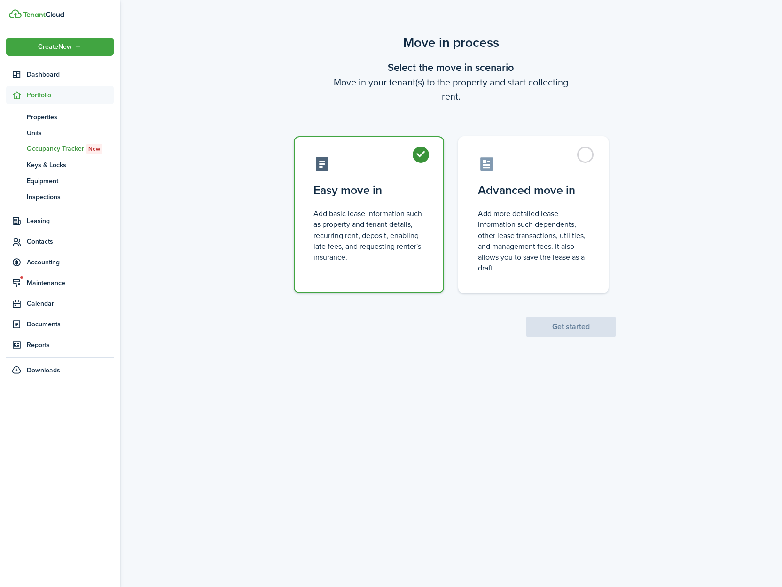
radio input "true"
click at [558, 324] on button "Get started" at bounding box center [570, 327] width 89 height 21
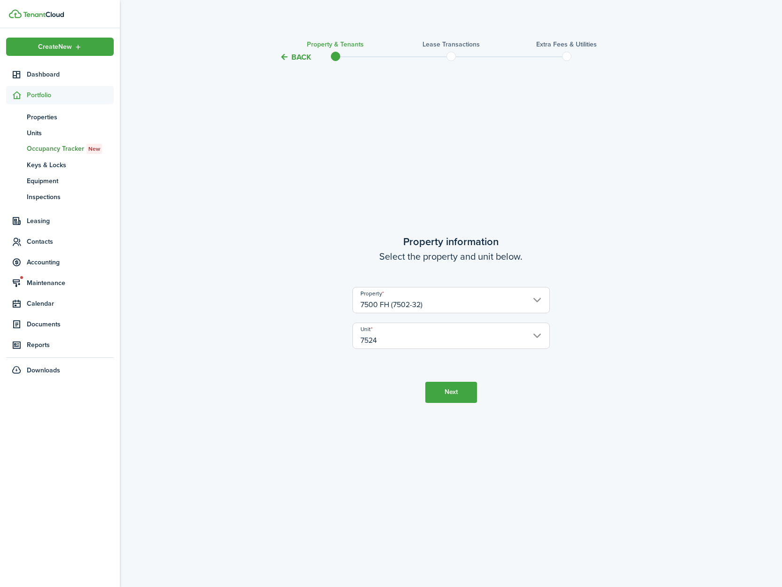
click at [450, 397] on button "Next" at bounding box center [451, 392] width 52 height 21
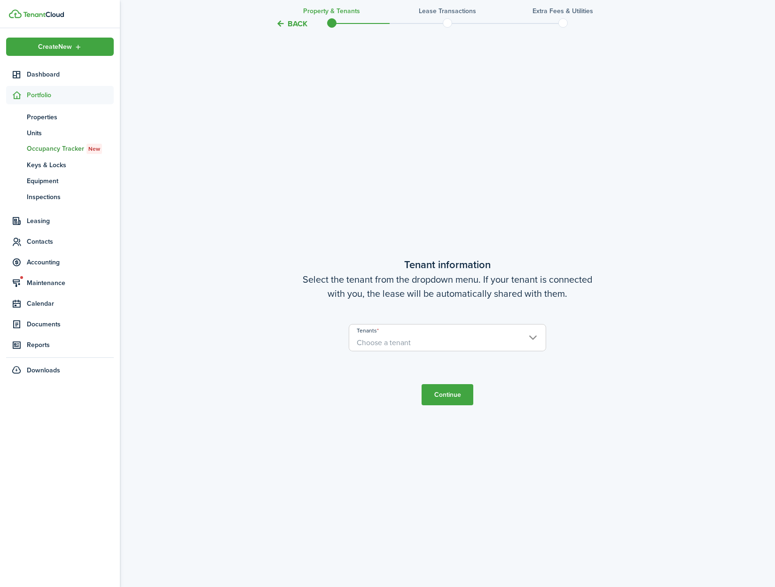
scroll to position [524, 0]
click at [420, 339] on span "Choose a tenant" at bounding box center [447, 342] width 196 height 16
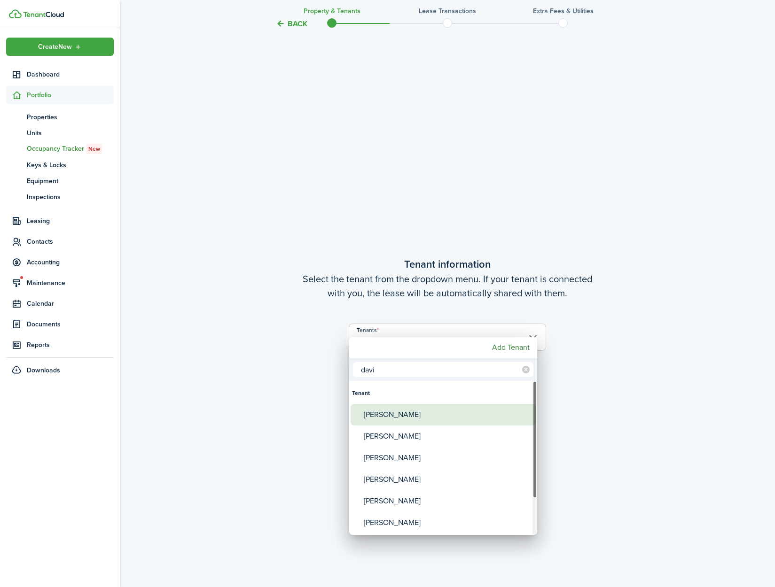
type input "davi"
click at [414, 412] on div "[PERSON_NAME]" at bounding box center [447, 415] width 166 height 22
type input "[PERSON_NAME]"
click at [388, 374] on input "davi" at bounding box center [443, 369] width 180 height 15
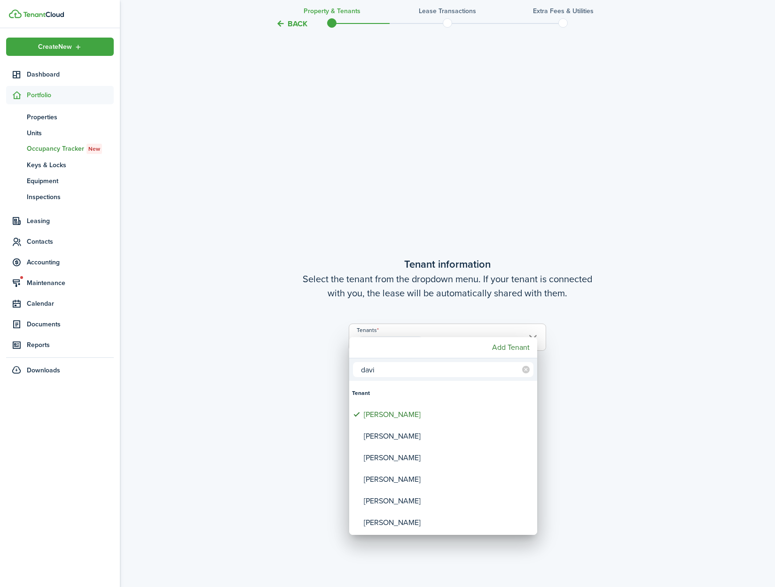
click at [388, 374] on input "davi" at bounding box center [443, 369] width 180 height 15
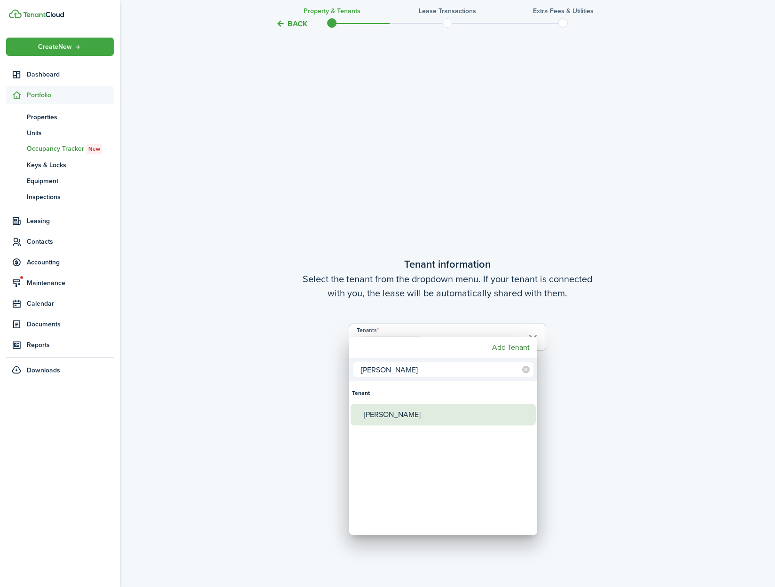
type input "jenny"
click at [398, 418] on div "[PERSON_NAME]" at bounding box center [447, 415] width 166 height 22
type input "David Palubicki, Jenny Palubicki"
click at [572, 423] on div at bounding box center [387, 294] width 925 height 738
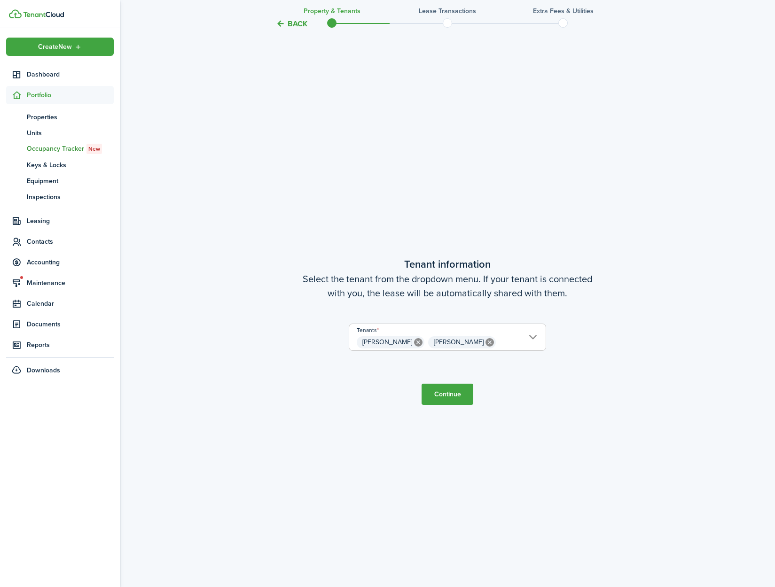
click at [458, 397] on button "Continue" at bounding box center [447, 394] width 52 height 21
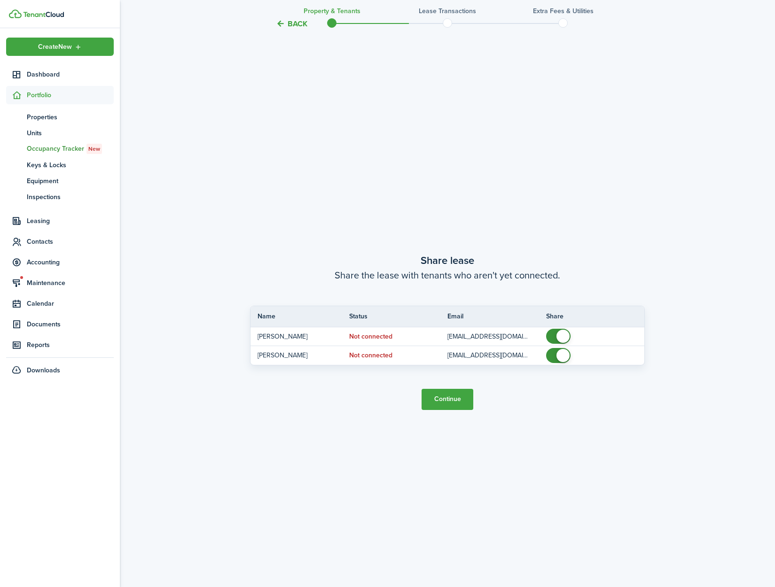
scroll to position [1112, 0]
click at [451, 399] on button "Continue" at bounding box center [447, 399] width 52 height 21
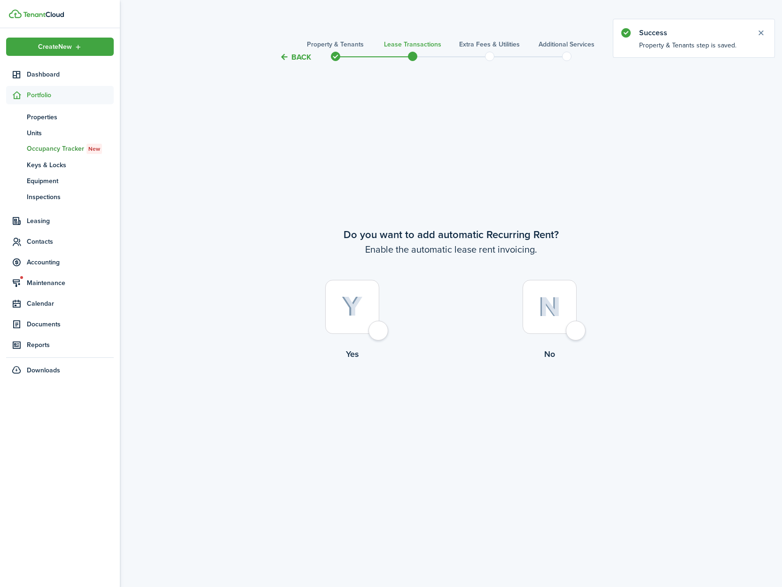
click at [379, 334] on div at bounding box center [352, 307] width 54 height 54
radio input "true"
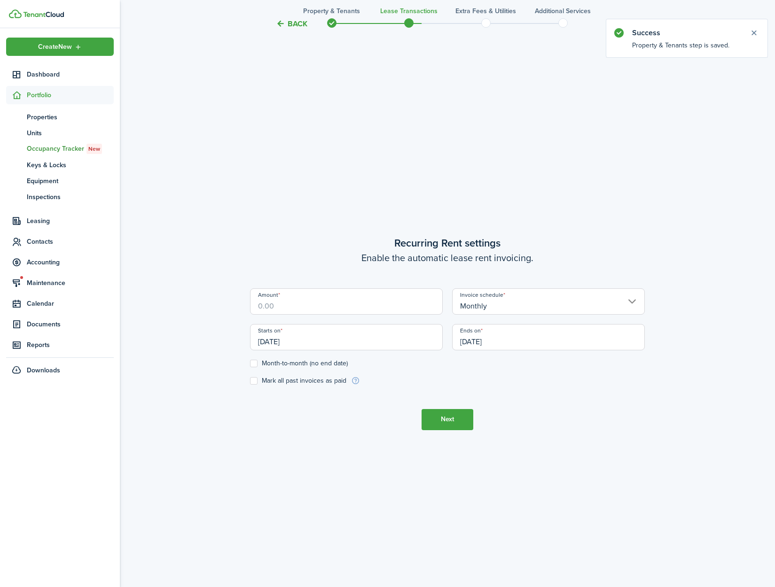
scroll to position [524, 0]
click at [297, 304] on input "Amount" at bounding box center [346, 300] width 193 height 26
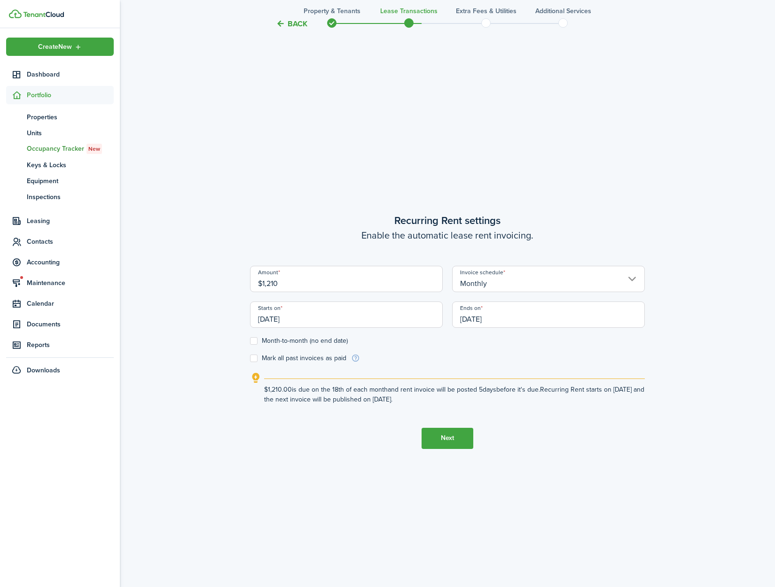
click at [336, 320] on input "[DATE]" at bounding box center [346, 315] width 193 height 26
type input "$1,210.00"
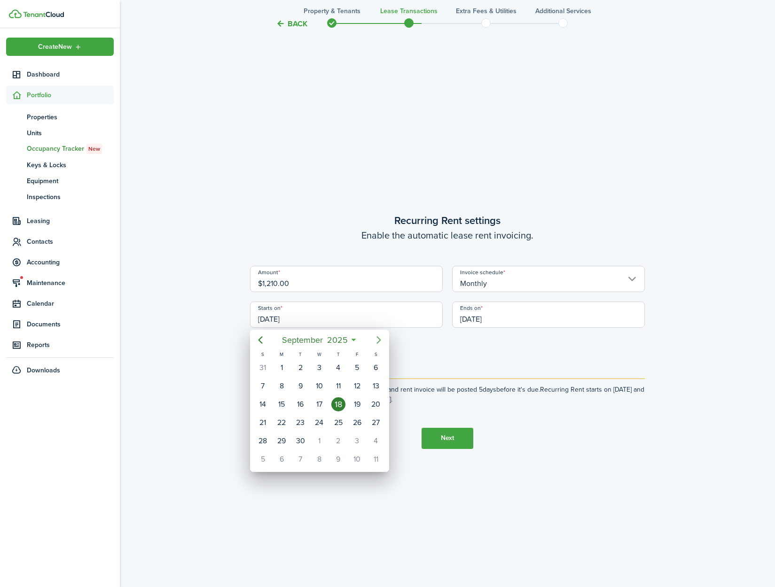
click at [378, 341] on icon "Next page" at bounding box center [378, 339] width 11 height 11
click at [318, 374] on div "1" at bounding box center [319, 368] width 14 height 14
type input "[DATE]"
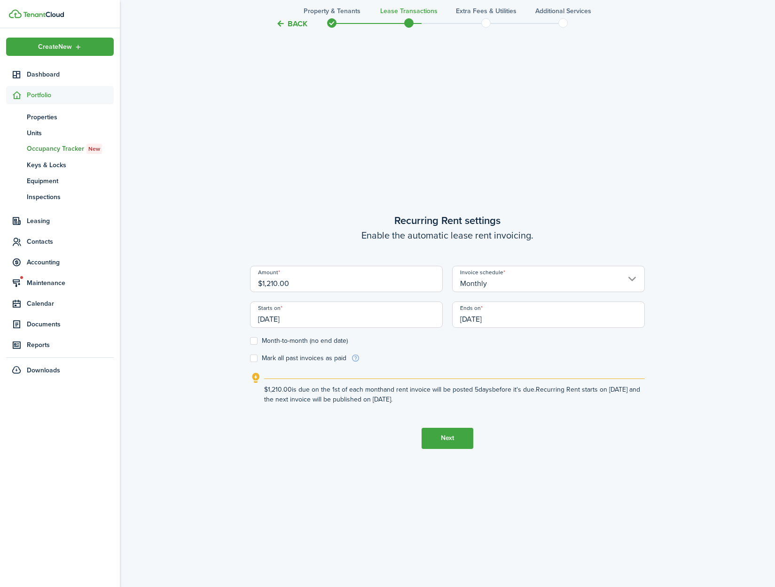
click at [623, 322] on input "[DATE]" at bounding box center [548, 315] width 193 height 26
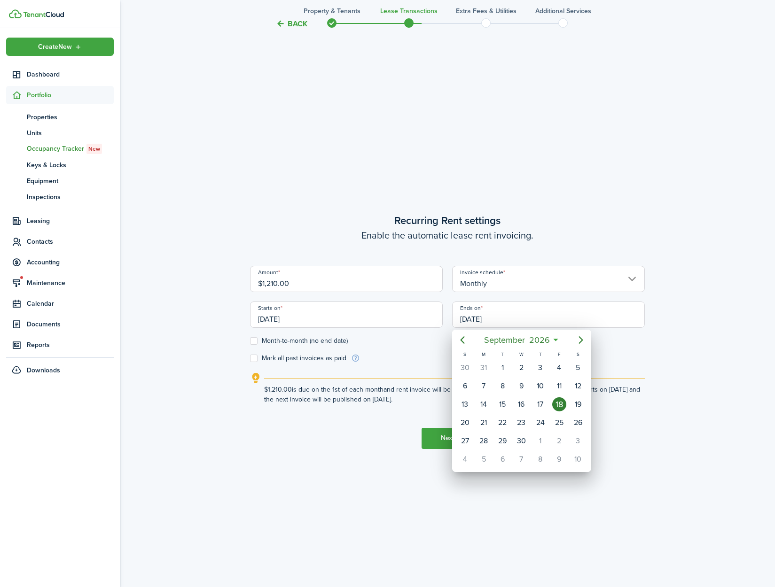
click at [471, 344] on mbsc-calendar-prev at bounding box center [462, 340] width 19 height 19
click at [462, 343] on icon "Previous page" at bounding box center [462, 339] width 11 height 11
click at [562, 443] on div "31" at bounding box center [559, 441] width 14 height 14
type input "07/31/2026"
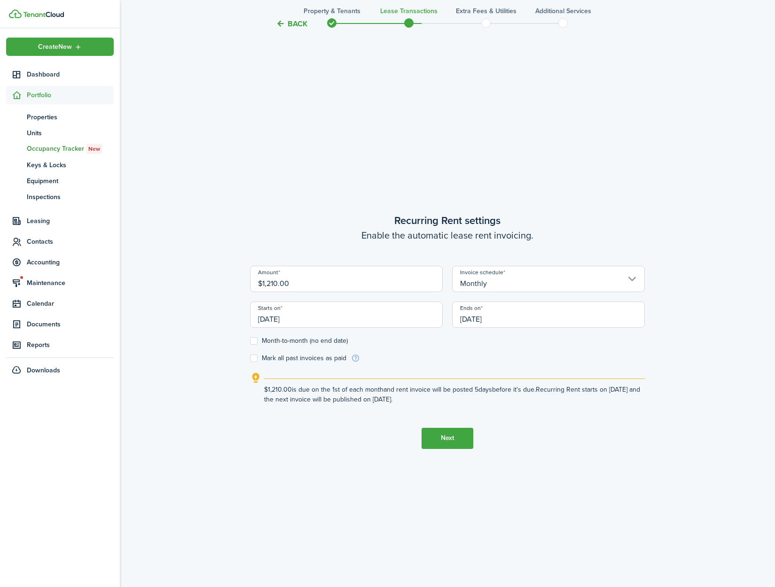
drag, startPoint x: 666, startPoint y: 442, endPoint x: 526, endPoint y: 445, distance: 140.5
click at [666, 442] on div "Back Property & Tenants Lease Transactions Extra fees & Utilities Additional Se…" at bounding box center [447, 67] width 655 height 1116
click at [447, 442] on button "Next" at bounding box center [447, 438] width 52 height 21
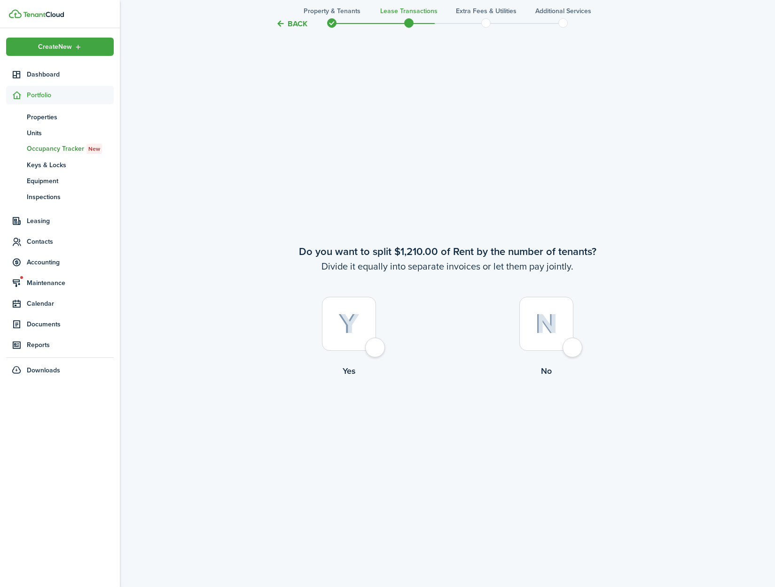
scroll to position [1112, 0]
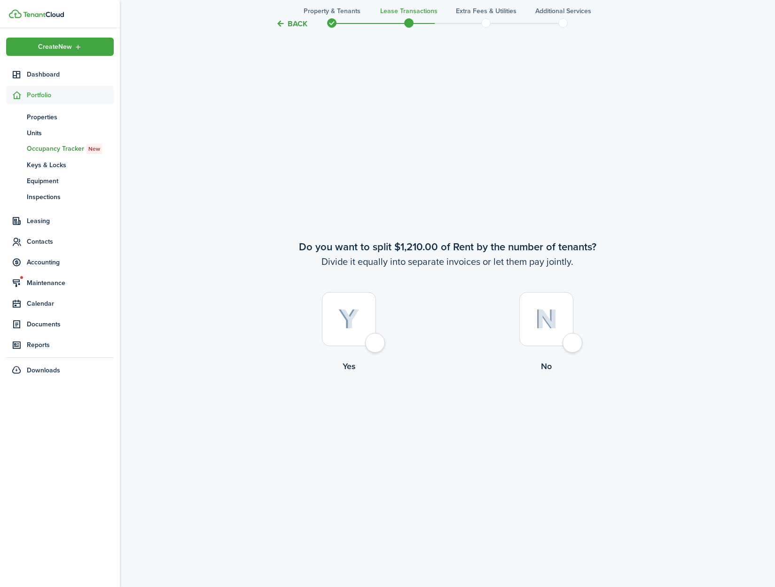
click at [573, 345] on div at bounding box center [546, 319] width 54 height 54
radio input "true"
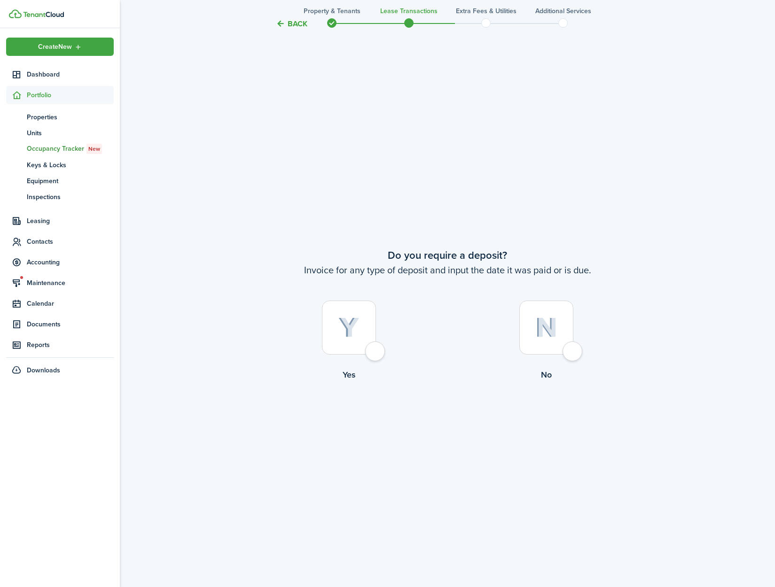
scroll to position [1699, 0]
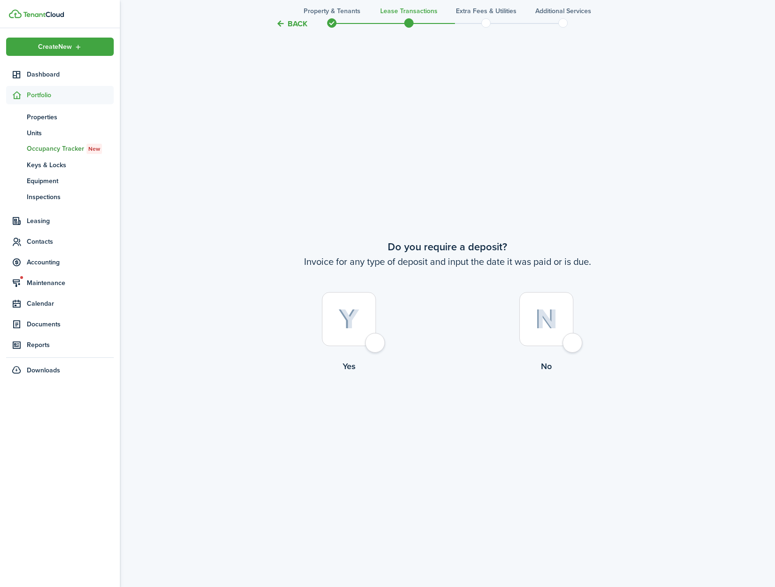
click at [372, 344] on div at bounding box center [349, 319] width 54 height 54
radio input "true"
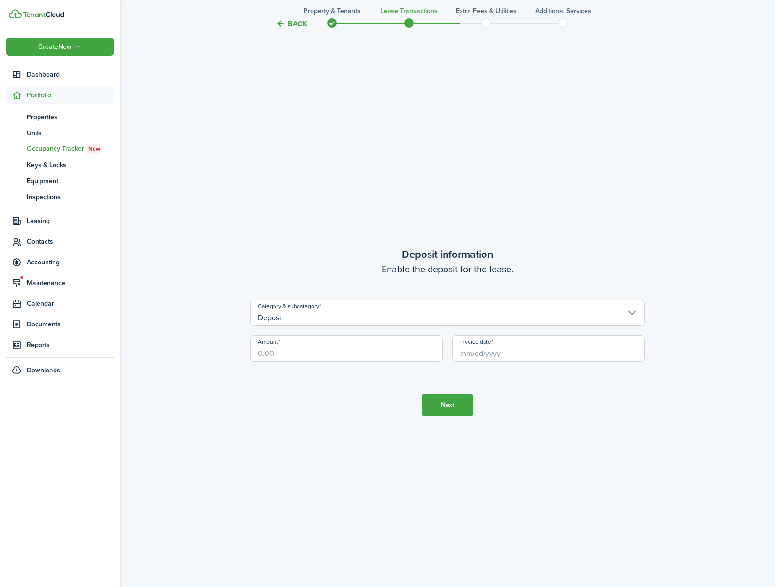
scroll to position [2286, 0]
click at [324, 356] on input "Amount" at bounding box center [346, 348] width 193 height 26
click at [541, 355] on input "Invoice date" at bounding box center [548, 348] width 193 height 26
type input "$1,175.00"
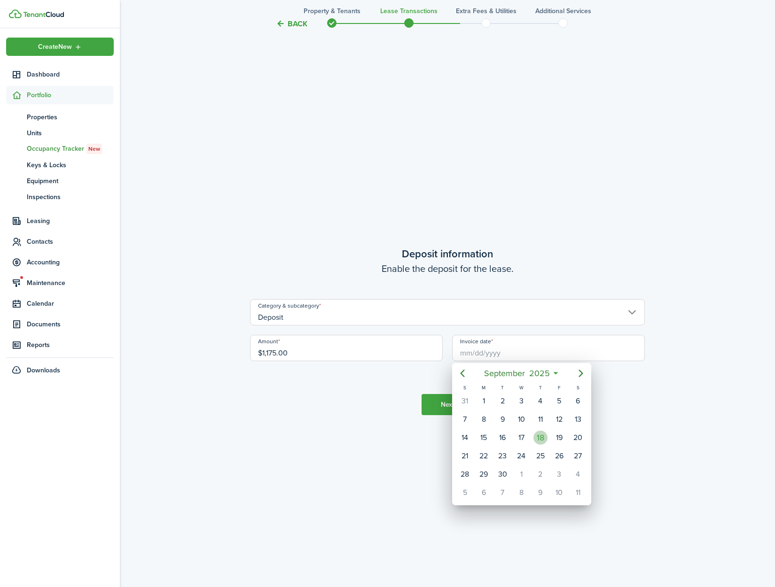
click at [547, 442] on div "18" at bounding box center [540, 438] width 19 height 18
type input "[DATE]"
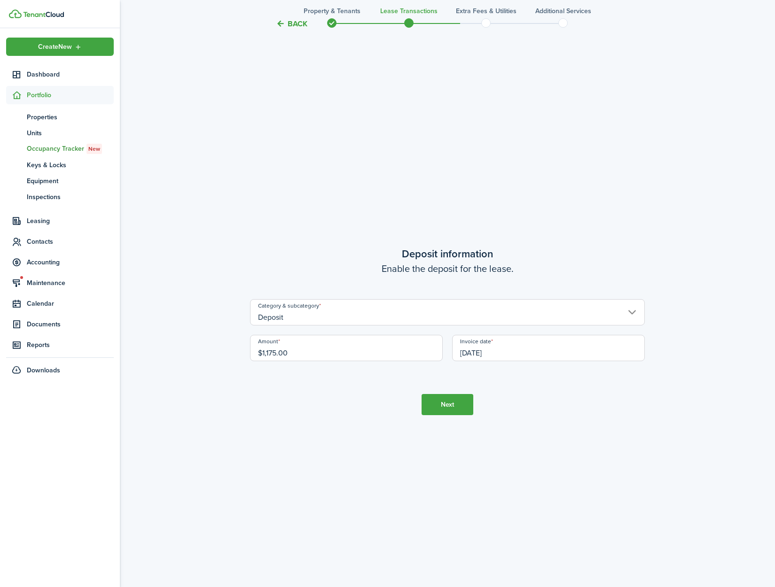
click at [633, 446] on tc-wizard-step "Deposit information Enable the deposit for the lease. Category & subcategory De…" at bounding box center [447, 330] width 395 height 587
click at [443, 410] on button "Next" at bounding box center [447, 404] width 52 height 21
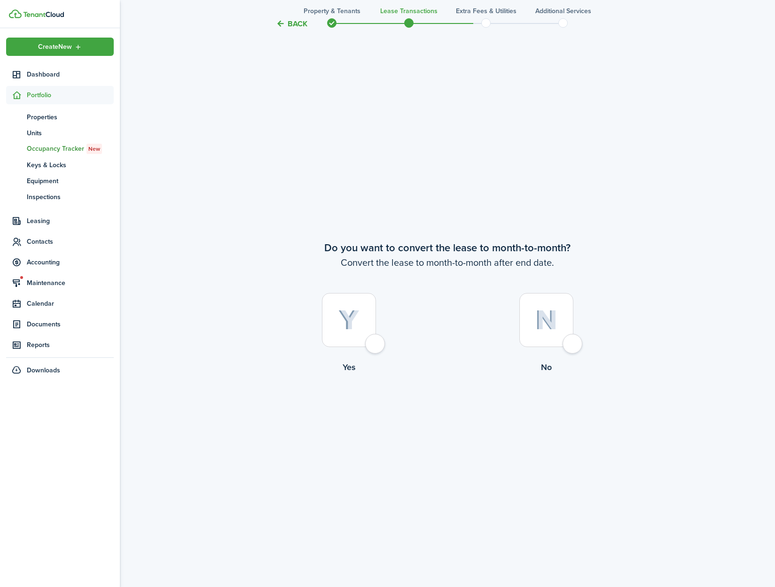
scroll to position [2873, 0]
click at [368, 346] on div at bounding box center [349, 319] width 54 height 54
radio input "true"
click at [451, 421] on tc-wizard-step "Do you want to convert the lease to month-to-month? Convert the lease to month-…" at bounding box center [447, 330] width 395 height 587
click at [449, 417] on button "Continue" at bounding box center [447, 411] width 52 height 21
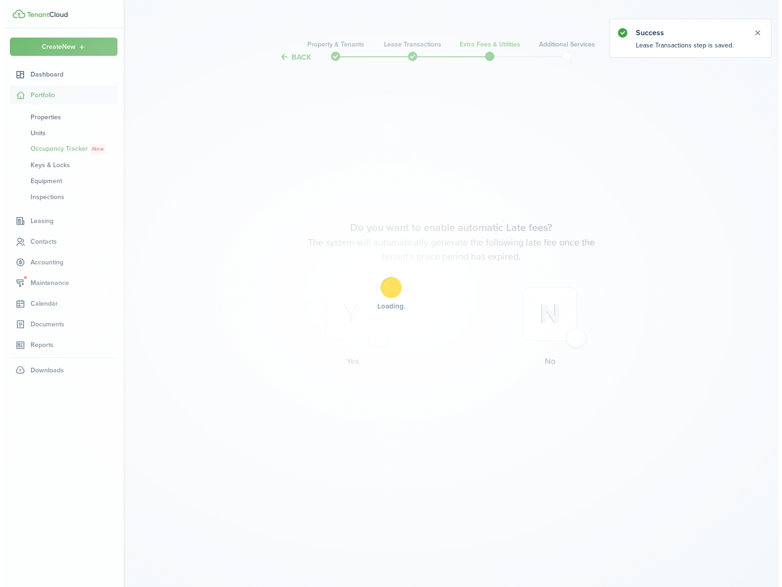
scroll to position [0, 0]
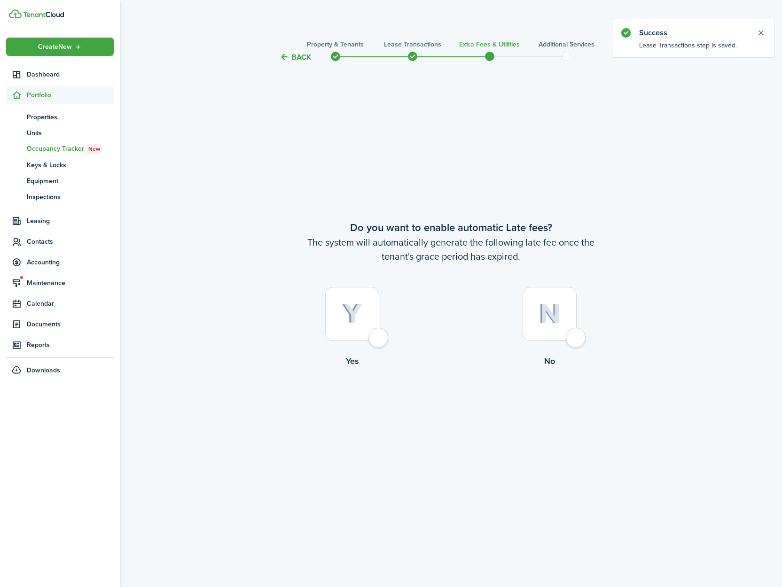
click at [376, 340] on div at bounding box center [352, 314] width 54 height 54
radio input "true"
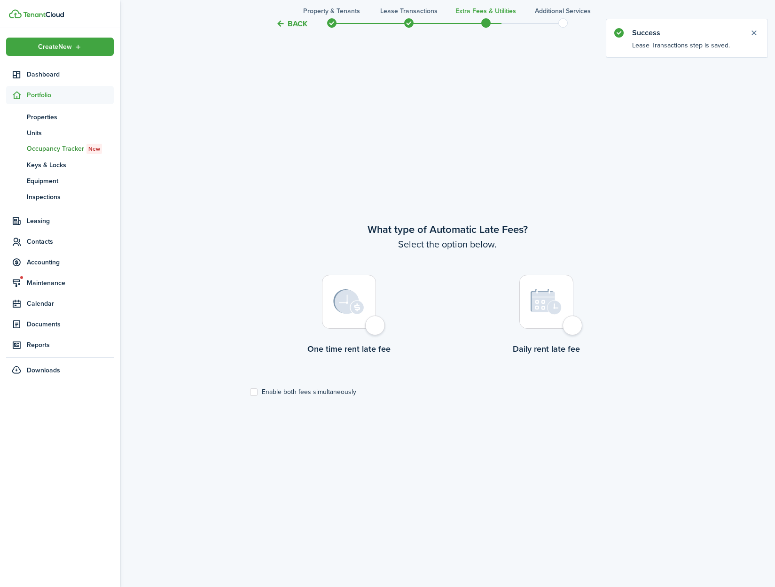
scroll to position [524, 0]
click at [376, 328] on div at bounding box center [349, 301] width 54 height 54
radio input "true"
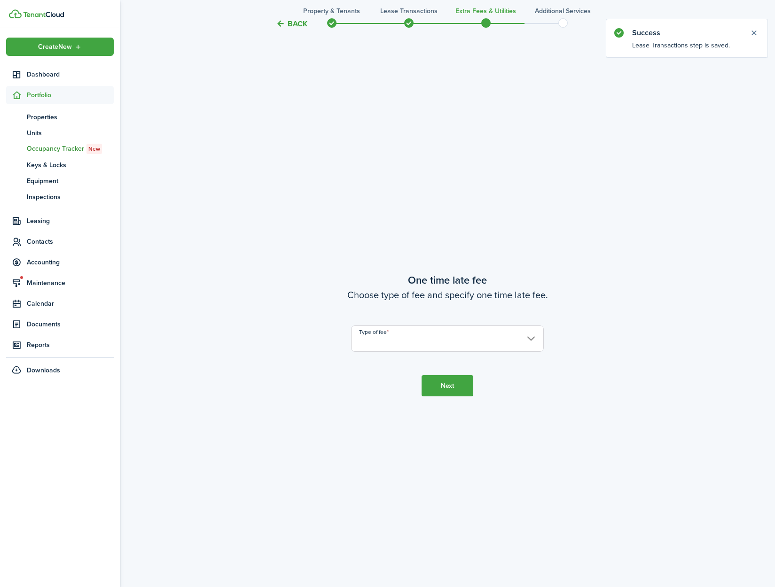
scroll to position [1112, 0]
click at [418, 340] on input "Type of fee" at bounding box center [447, 335] width 193 height 26
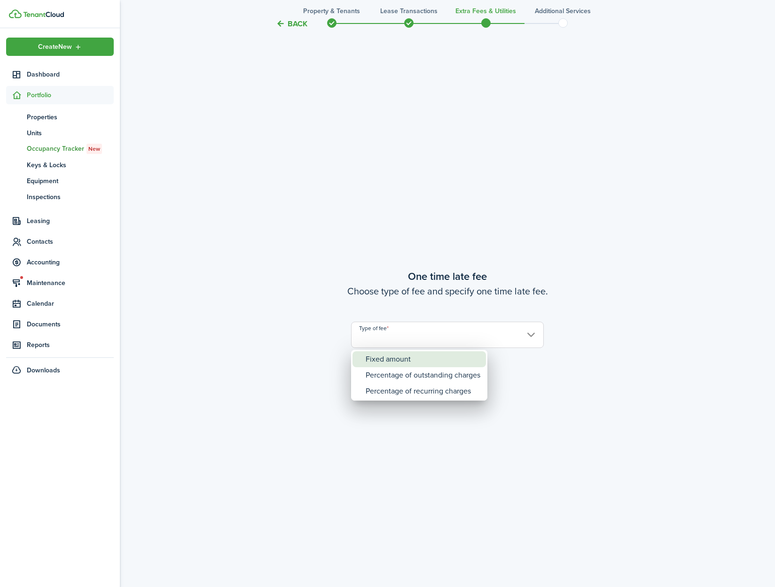
click at [404, 356] on div "Fixed amount" at bounding box center [423, 359] width 115 height 16
type input "Fixed amount"
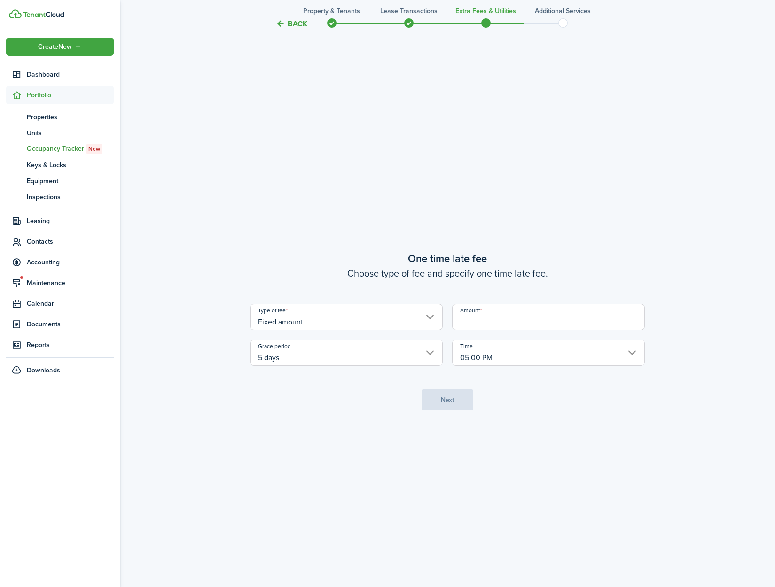
click at [487, 326] on input "Amount" at bounding box center [548, 317] width 193 height 26
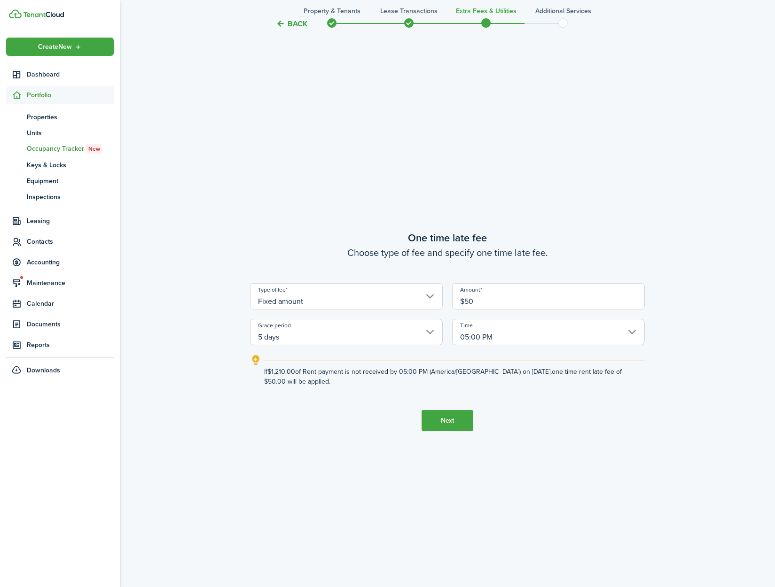
type input "$50.00"
click at [443, 421] on button "Next" at bounding box center [447, 420] width 52 height 21
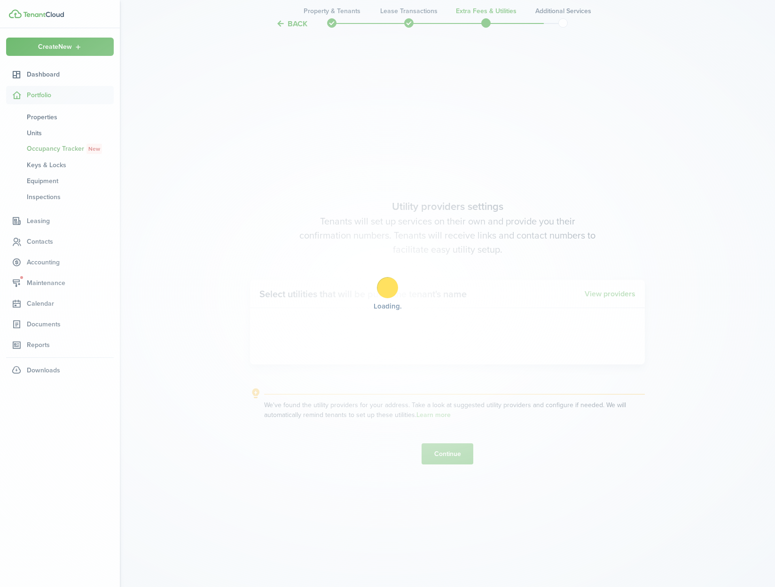
scroll to position [1699, 0]
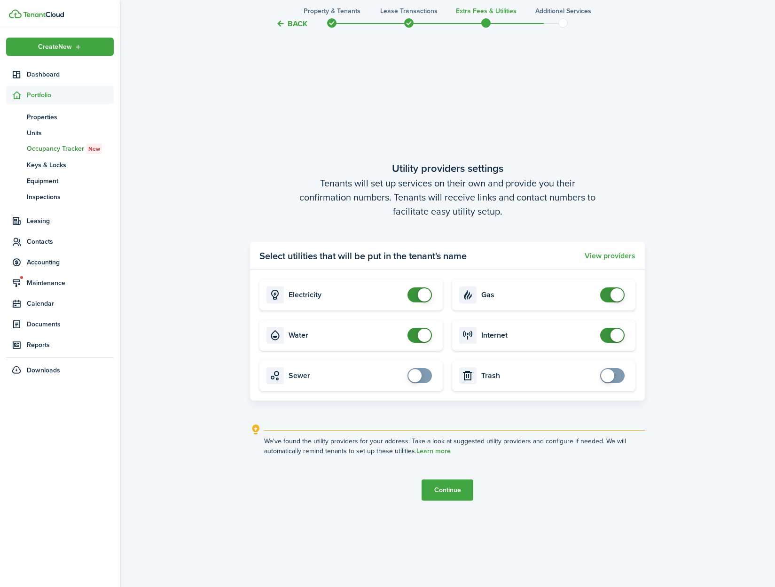
checkbox input "false"
click at [422, 331] on span at bounding box center [424, 335] width 13 height 13
click at [438, 494] on button "Continue" at bounding box center [447, 490] width 52 height 21
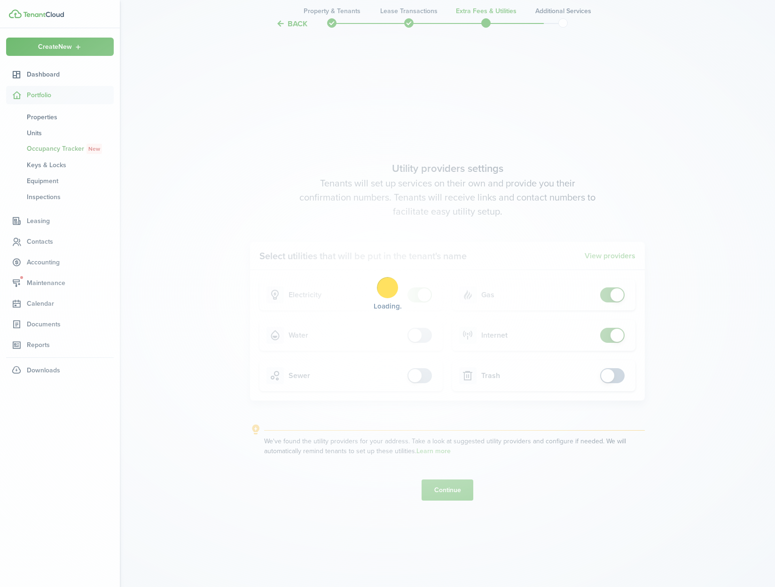
scroll to position [0, 0]
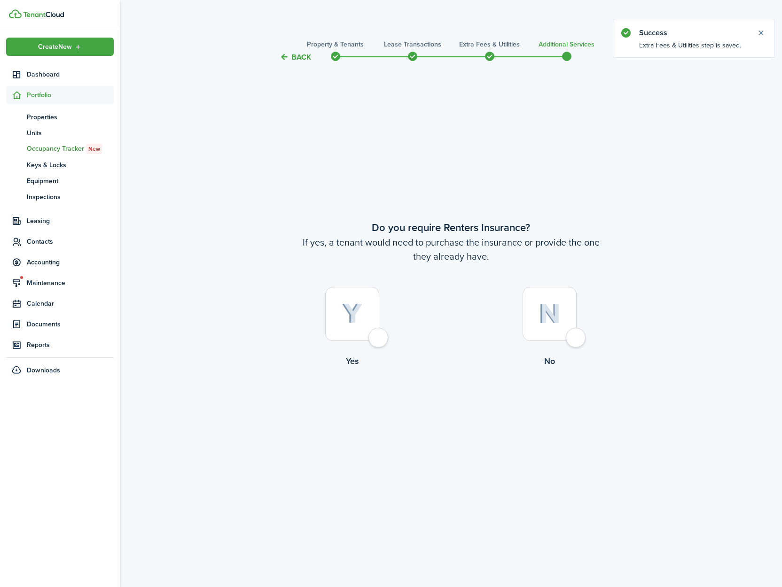
click at [576, 340] on div at bounding box center [549, 314] width 54 height 54
radio input "true"
click at [464, 417] on tc-wizard-step "Do you require Renters Insurance? If yes, a tenant would need to purchase the i…" at bounding box center [451, 318] width 395 height 486
click at [463, 406] on button "Complete move in" at bounding box center [450, 406] width 69 height 21
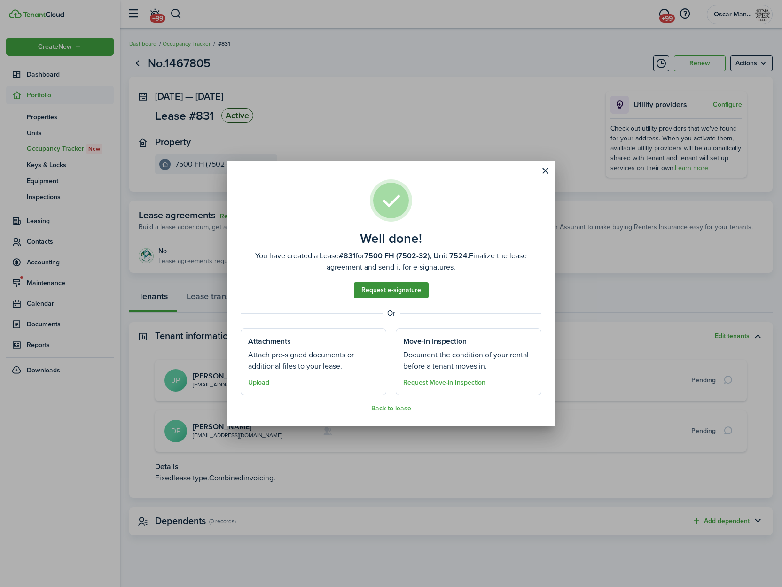
click at [384, 296] on link "Request e-signature" at bounding box center [391, 290] width 75 height 16
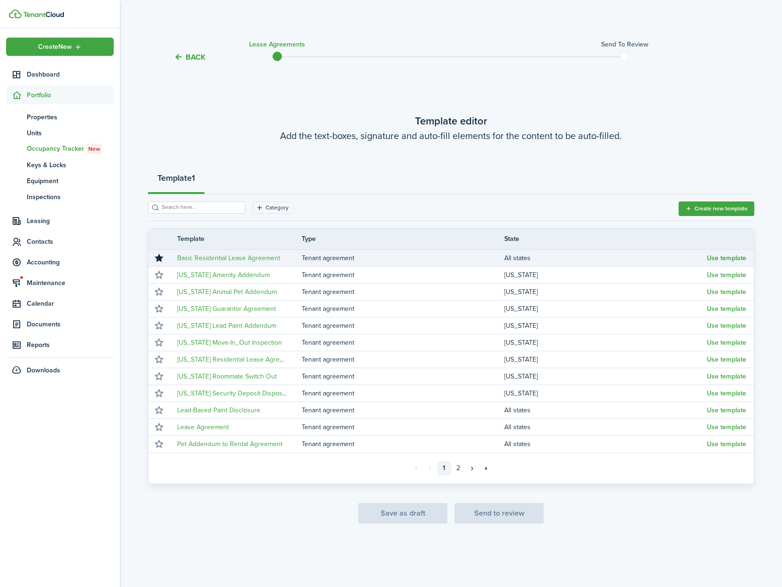
click at [711, 256] on button "Use template" at bounding box center [726, 259] width 39 height 8
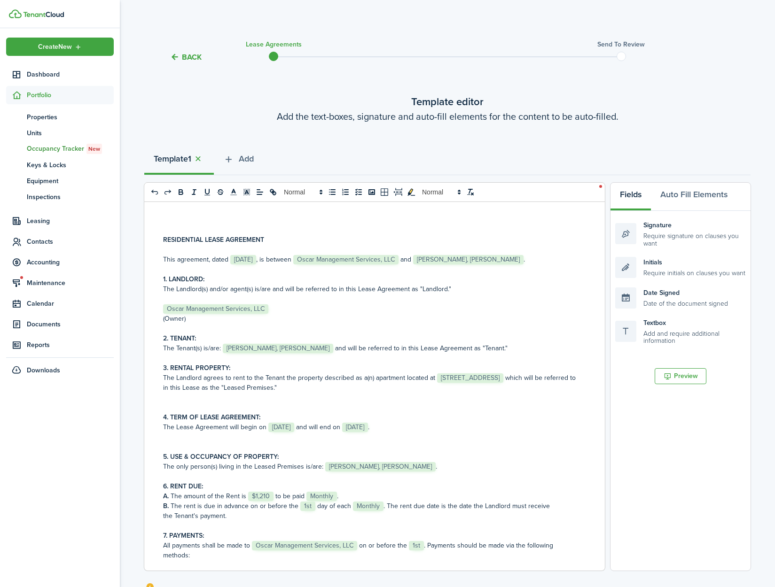
click at [437, 383] on span "[STREET_ADDRESS]" at bounding box center [470, 377] width 66 height 9
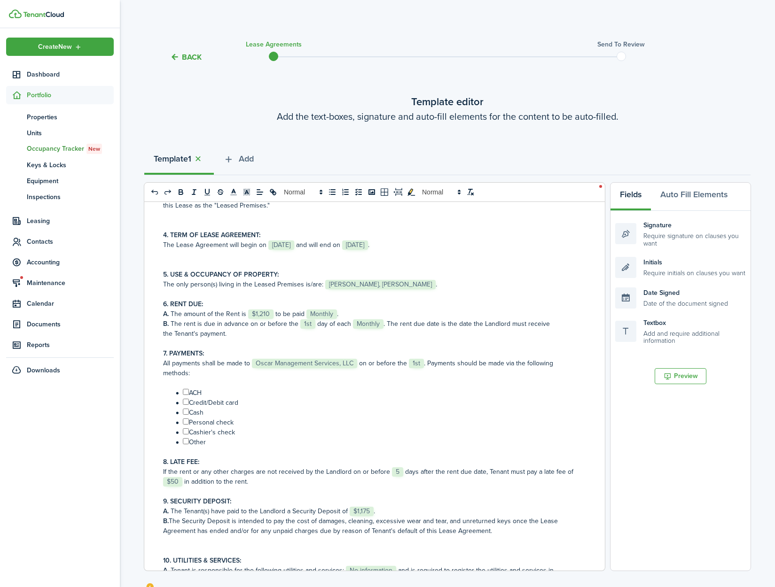
scroll to position [209, 0]
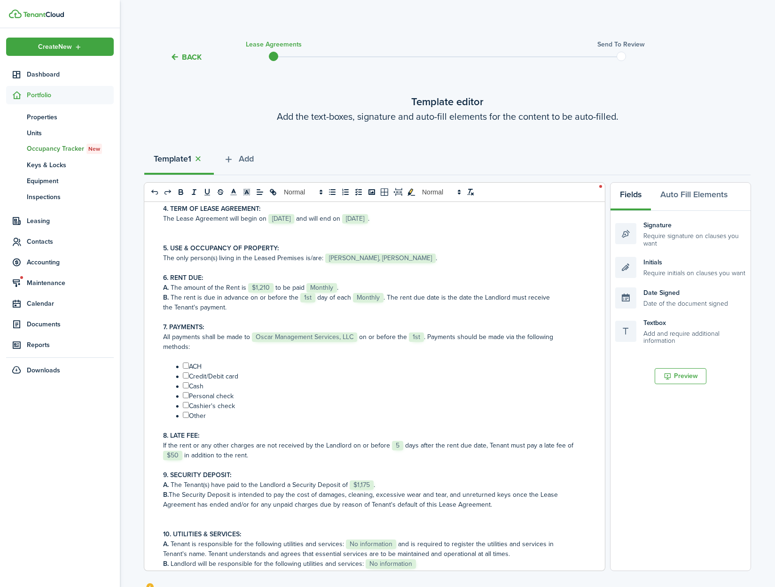
click at [187, 366] on input "﻿ ﻿" at bounding box center [186, 366] width 6 height 6
checkbox input "true"
click at [187, 374] on input "﻿ ﻿" at bounding box center [186, 376] width 6 height 6
checkbox input "true"
click at [186, 383] on input "﻿ ﻿" at bounding box center [186, 385] width 6 height 6
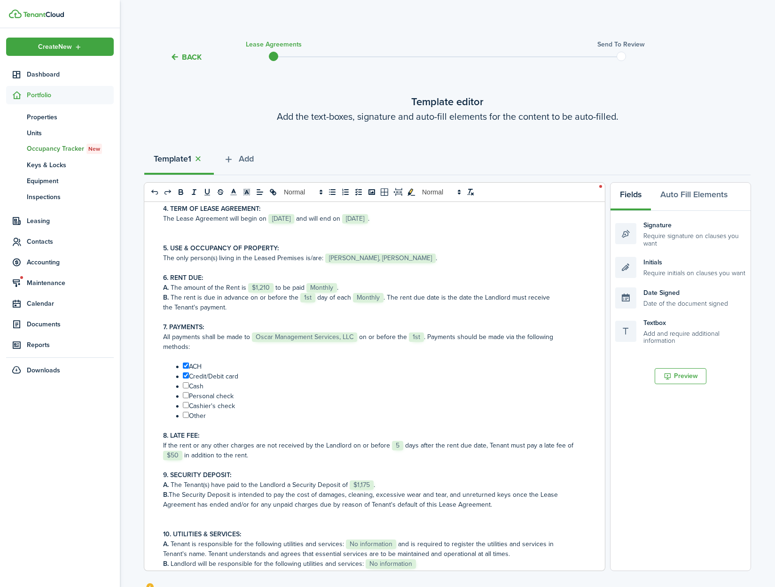
checkbox input "true"
click at [186, 397] on input "﻿ ﻿" at bounding box center [186, 395] width 6 height 6
checkbox input "true"
click at [186, 404] on input "﻿ ﻿" at bounding box center [186, 405] width 6 height 6
checkbox input "true"
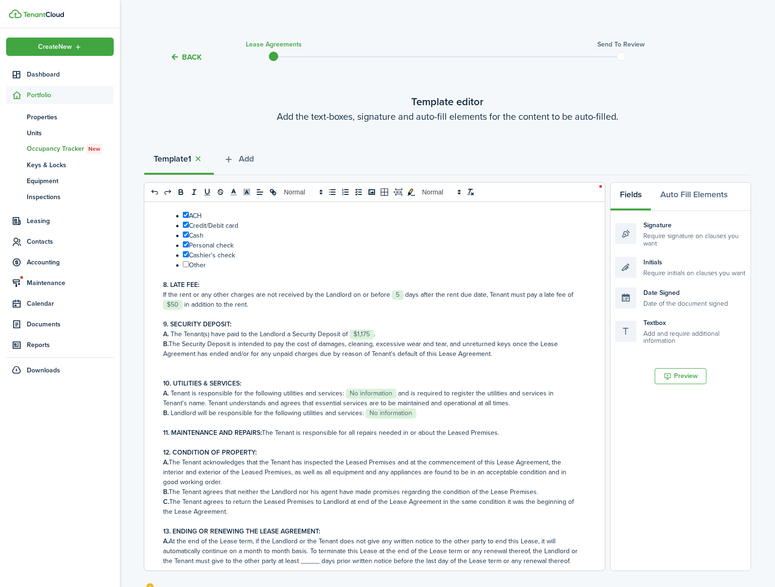
scroll to position [362, 0]
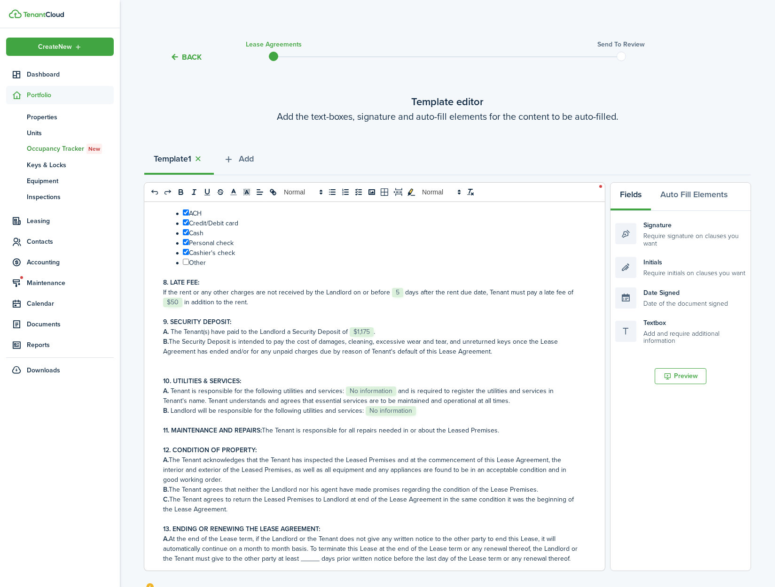
click at [368, 392] on span "No information" at bounding box center [371, 391] width 50 height 9
click at [386, 416] on span "No information" at bounding box center [391, 410] width 50 height 9
click at [499, 436] on p "11. MAINTENANCE AND REPAIRS: The Tenant is responsible for all repairs needed i…" at bounding box center [371, 431] width 416 height 10
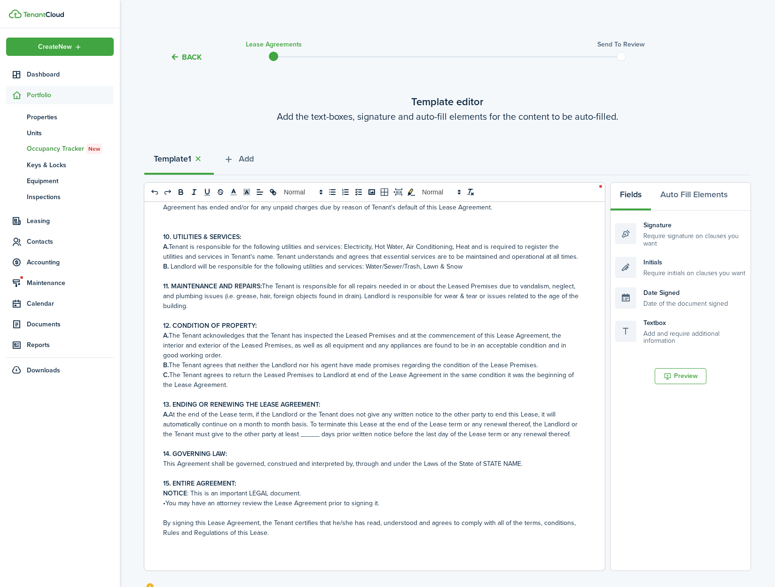
scroll to position [516, 0]
click at [314, 433] on p "A. At the end of the Lease term, if the Landlord or the Tenant does not give an…" at bounding box center [371, 425] width 416 height 30
drag, startPoint x: 514, startPoint y: 474, endPoint x: 479, endPoint y: 474, distance: 35.2
click at [479, 469] on p "This Agreement shall be governed, construed and interpreted by, through and und…" at bounding box center [371, 464] width 416 height 10
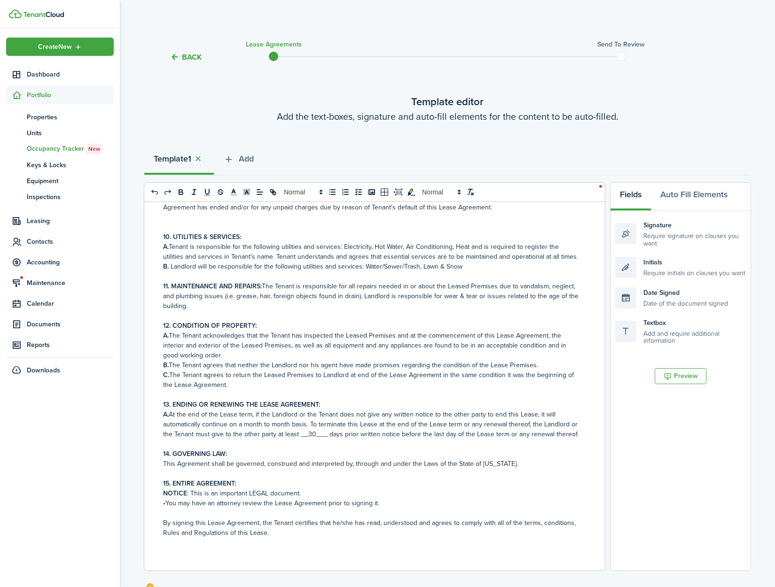
click at [316, 494] on p "NOTICE : This is an important LEGAL document." at bounding box center [371, 494] width 416 height 10
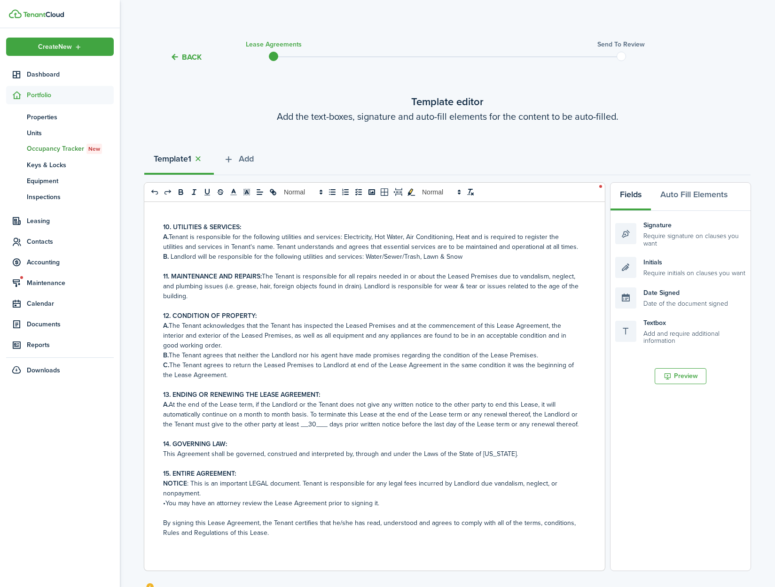
scroll to position [143, 0]
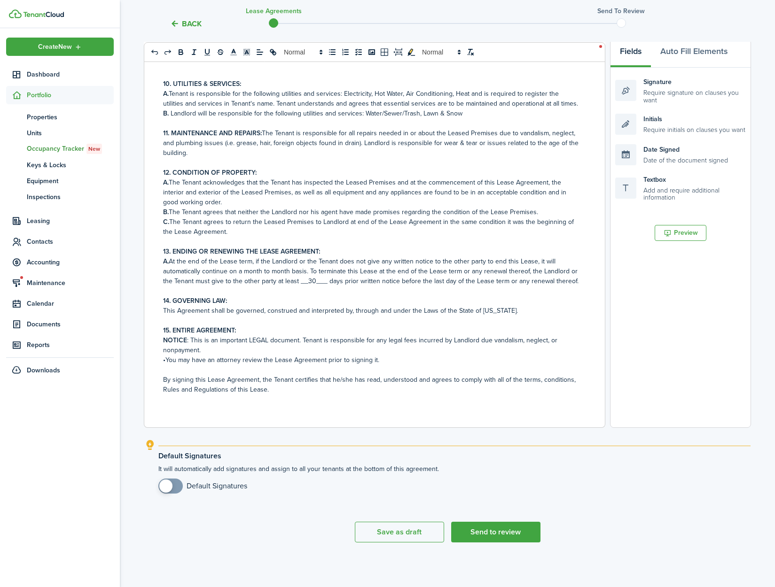
checkbox input "true"
click at [167, 486] on span at bounding box center [165, 486] width 13 height 13
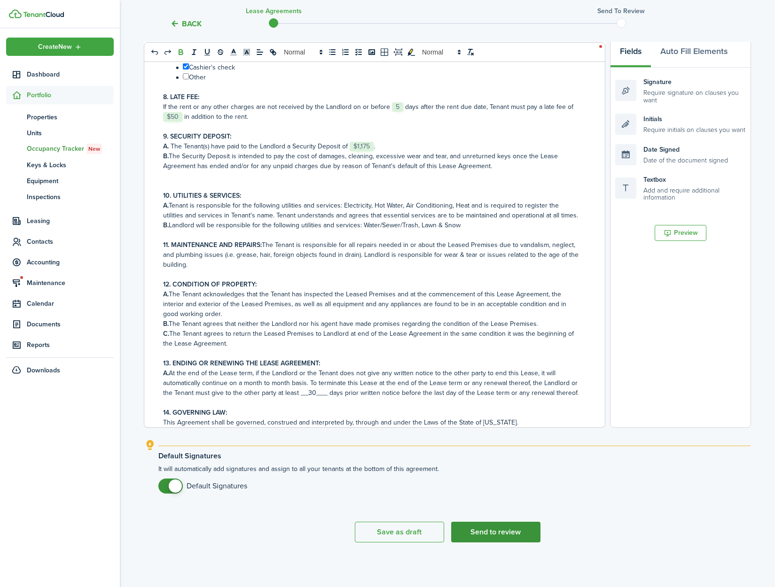
click at [513, 533] on button "Send to review" at bounding box center [495, 532] width 89 height 21
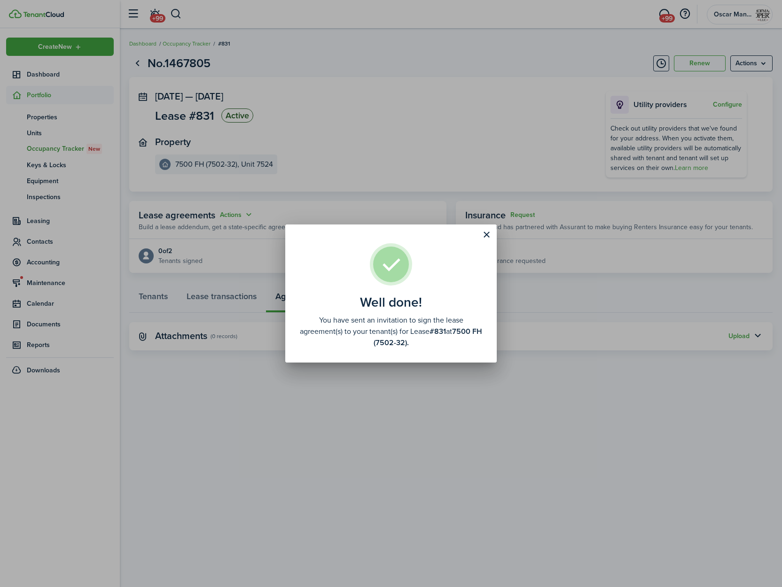
click at [486, 233] on button "Close modal" at bounding box center [486, 235] width 16 height 16
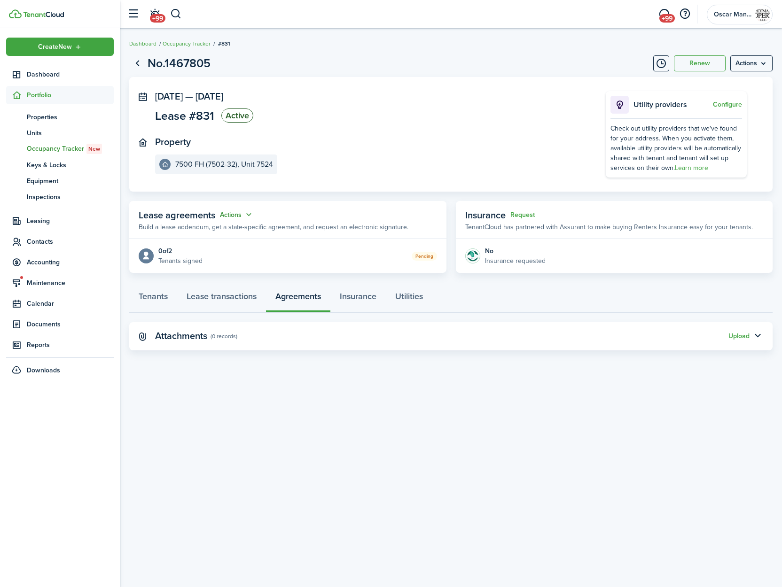
click at [241, 215] on button "Actions" at bounding box center [237, 215] width 34 height 11
click at [243, 228] on link "Edit" at bounding box center [213, 233] width 82 height 16
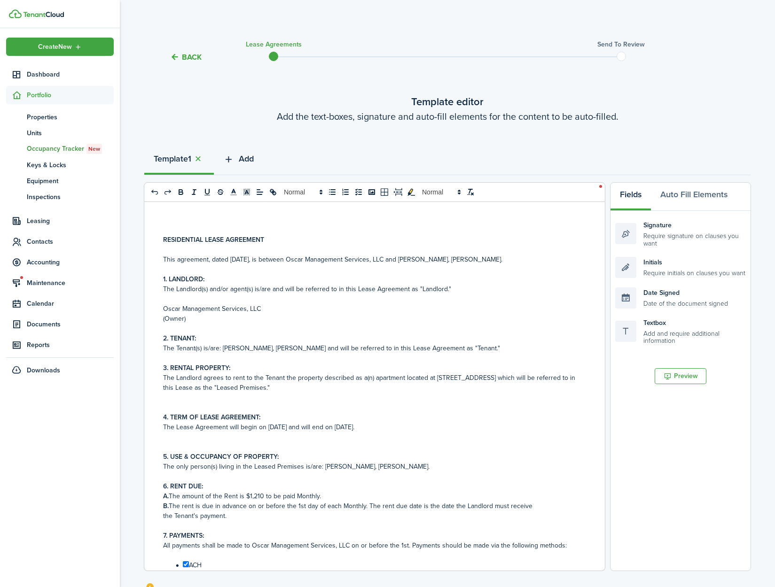
click at [241, 160] on button "Add" at bounding box center [238, 161] width 49 height 28
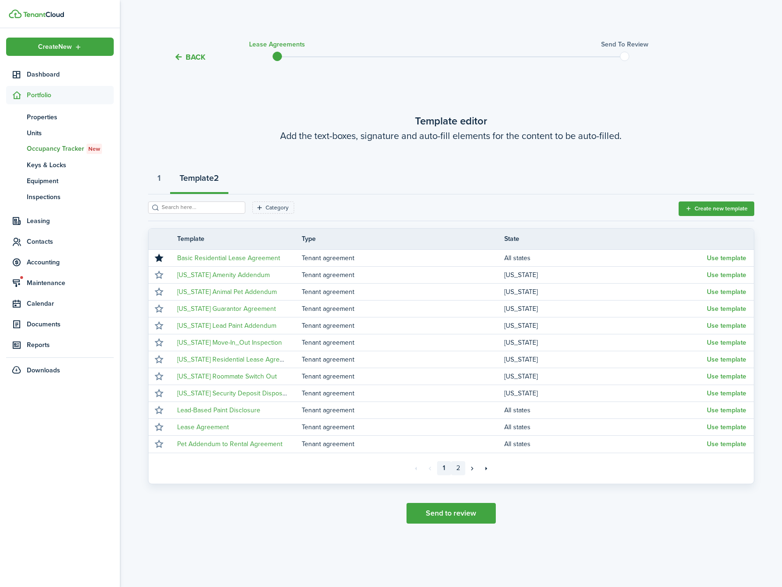
click at [458, 471] on link "2" at bounding box center [458, 468] width 14 height 14
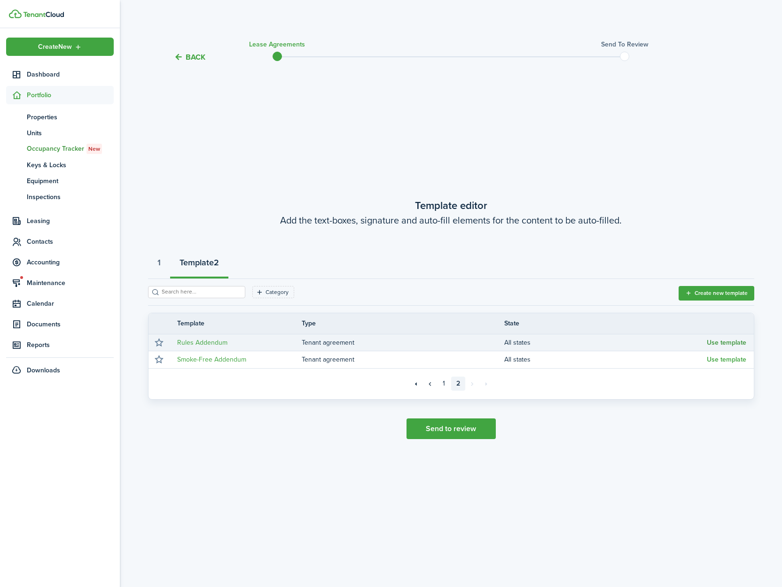
click at [725, 342] on button "Use template" at bounding box center [726, 343] width 39 height 8
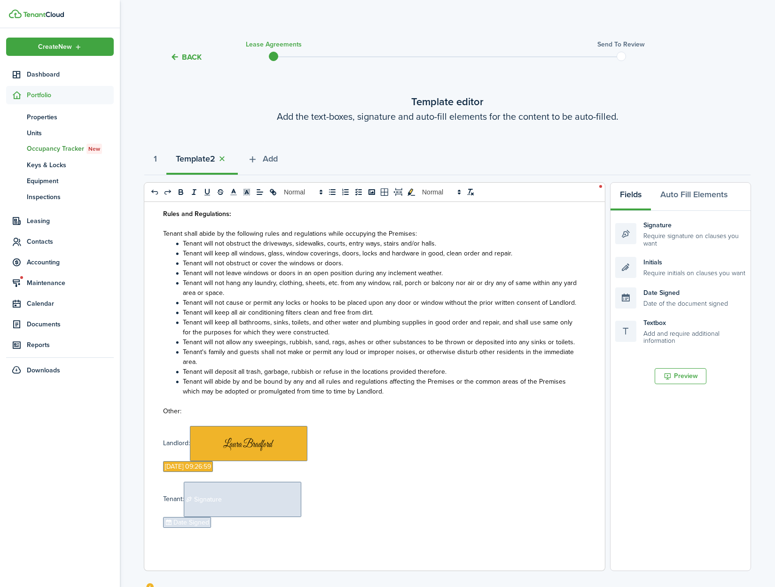
scroll to position [143, 0]
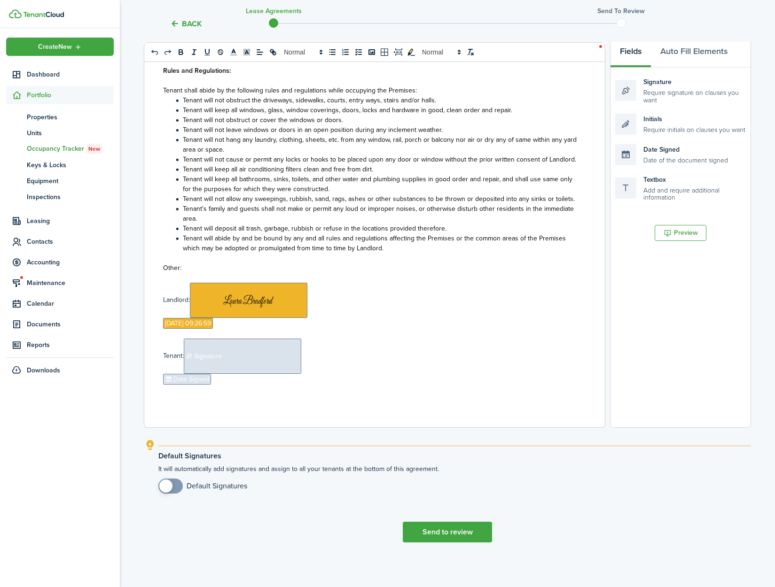
checkbox input "true"
click at [165, 490] on span at bounding box center [165, 486] width 13 height 13
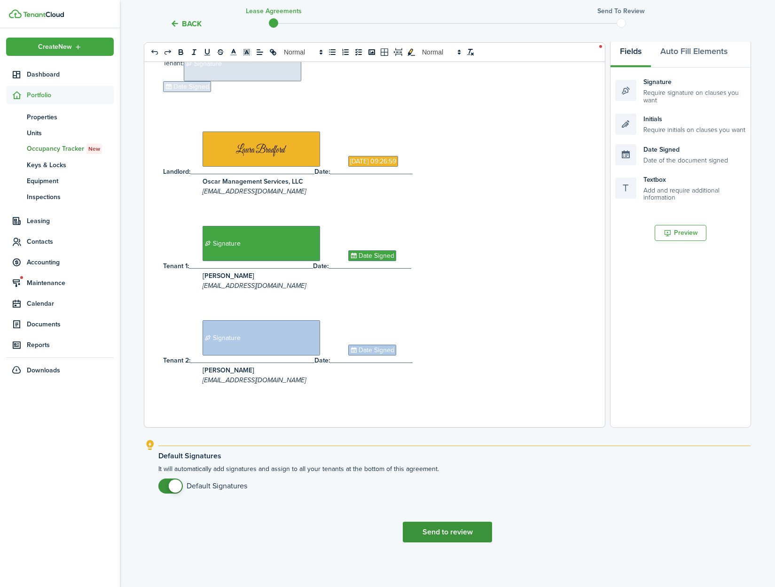
click at [440, 538] on button "Send to review" at bounding box center [447, 532] width 89 height 21
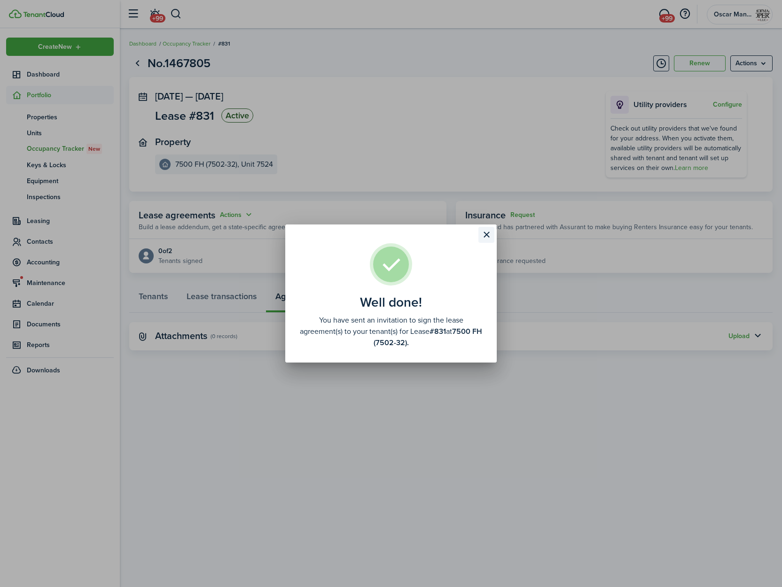
click at [486, 235] on button "Close modal" at bounding box center [486, 235] width 16 height 16
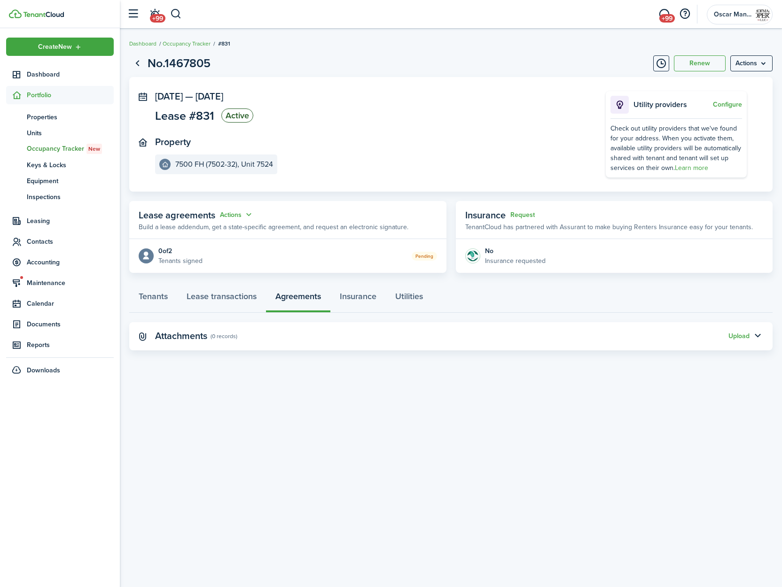
click at [342, 219] on panel-main-header "Lease agreements Actions Build a lease addendum, get a state-specific agreement…" at bounding box center [287, 220] width 317 height 38
click at [236, 213] on button "Actions" at bounding box center [237, 215] width 34 height 11
click at [244, 232] on link "Edit" at bounding box center [213, 233] width 82 height 16
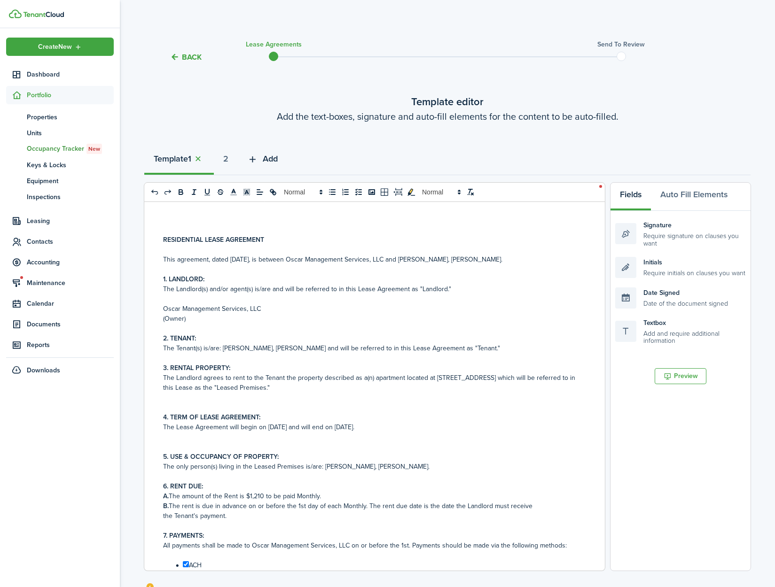
click at [269, 160] on span "Add" at bounding box center [270, 159] width 15 height 13
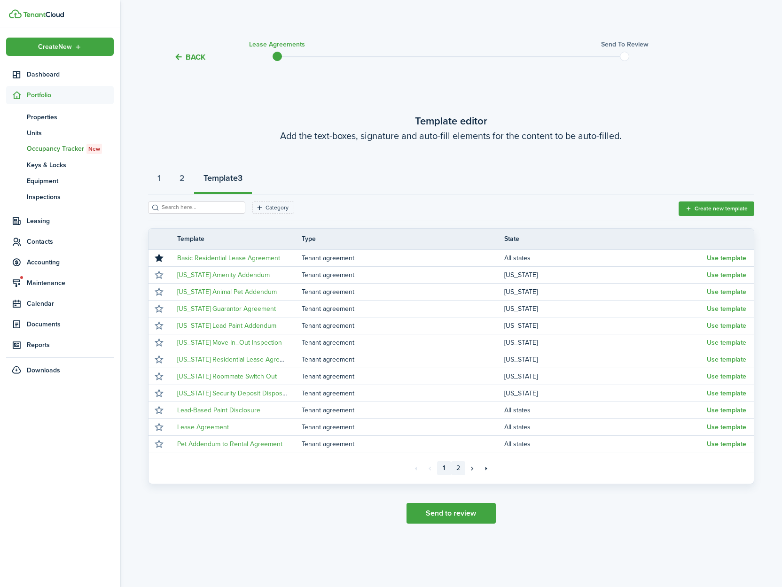
click at [459, 465] on link "2" at bounding box center [458, 468] width 14 height 14
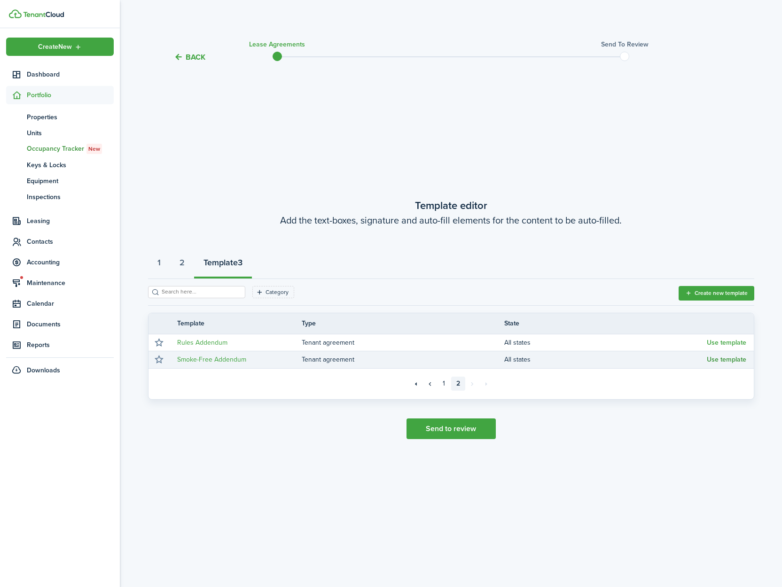
click at [728, 360] on button "Use template" at bounding box center [726, 360] width 39 height 8
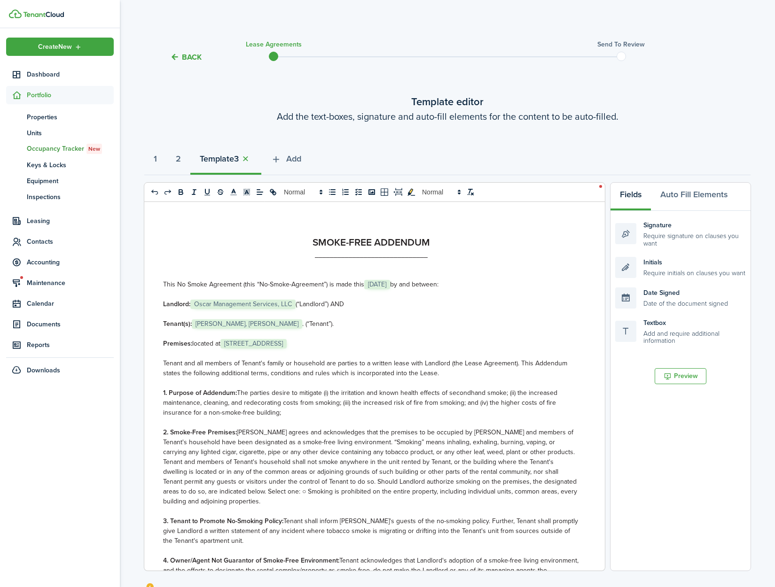
click at [255, 341] on span "[STREET_ADDRESS]" at bounding box center [253, 343] width 66 height 9
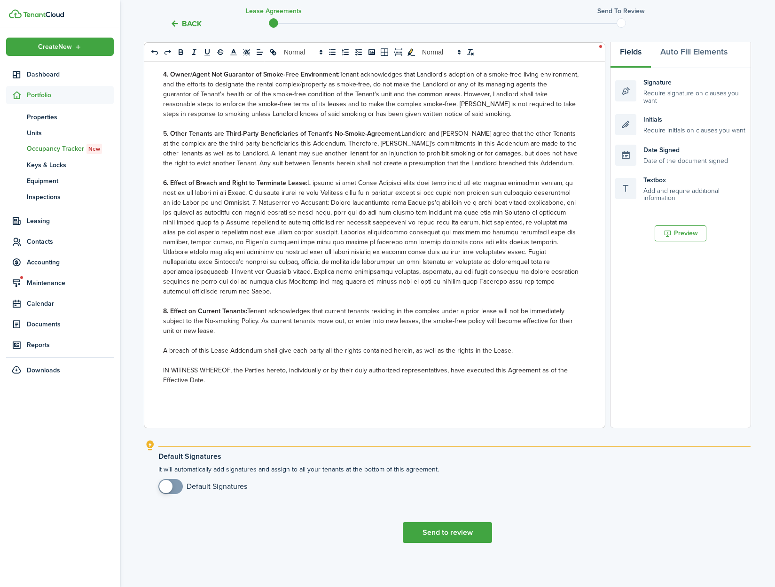
scroll to position [143, 0]
drag, startPoint x: 171, startPoint y: 487, endPoint x: 245, endPoint y: 492, distance: 74.9
checkbox input "true"
click at [171, 487] on span at bounding box center [165, 486] width 13 height 13
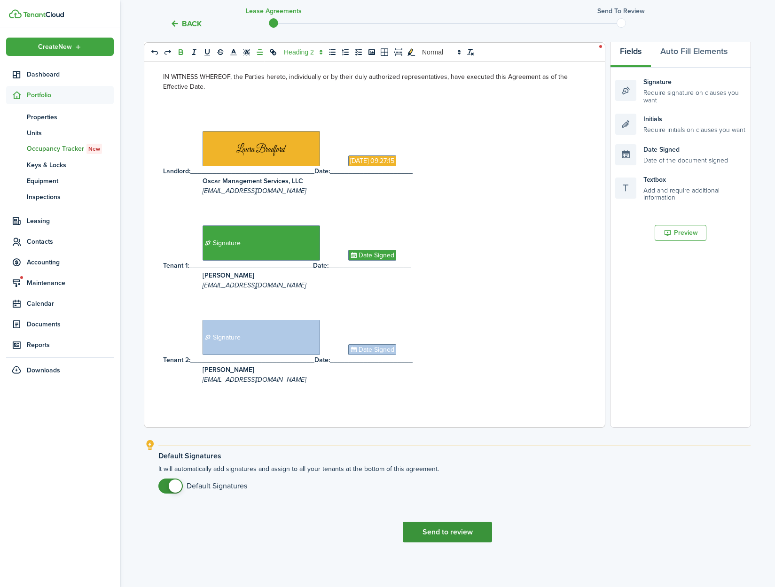
click at [467, 532] on button "Send to review" at bounding box center [447, 532] width 89 height 21
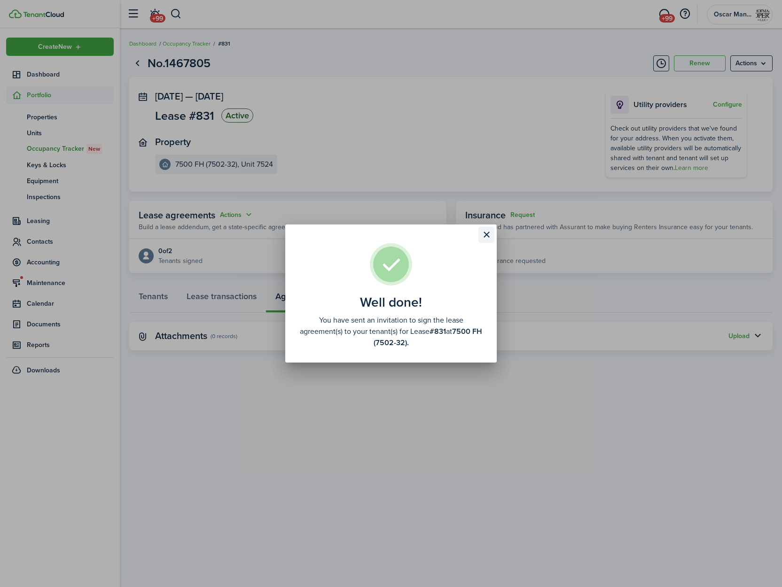
click at [486, 230] on button "Close modal" at bounding box center [486, 235] width 16 height 16
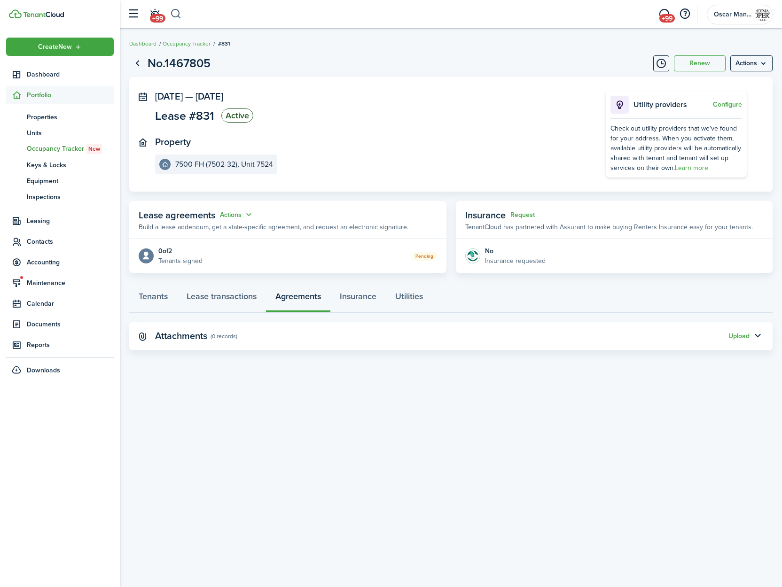
click at [179, 15] on button "button" at bounding box center [176, 14] width 12 height 16
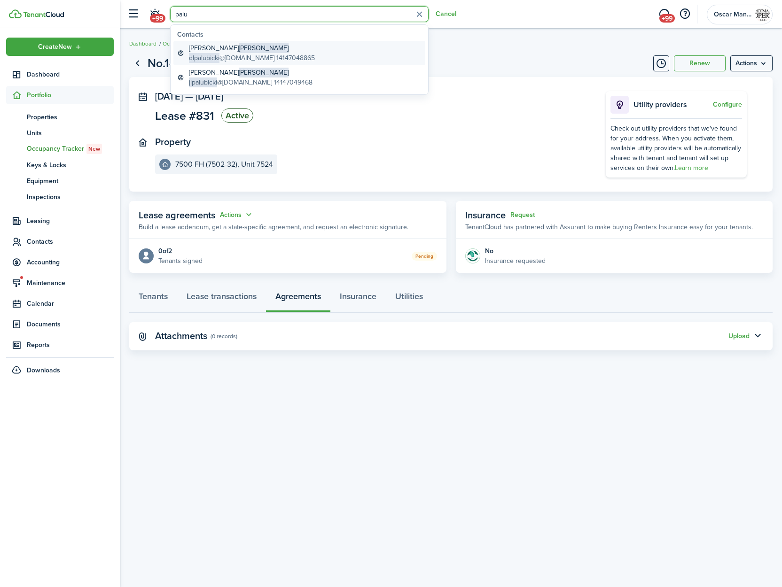
type input "palu"
click at [208, 52] on global-search-item-title "David L Palubicki" at bounding box center [252, 48] width 126 height 10
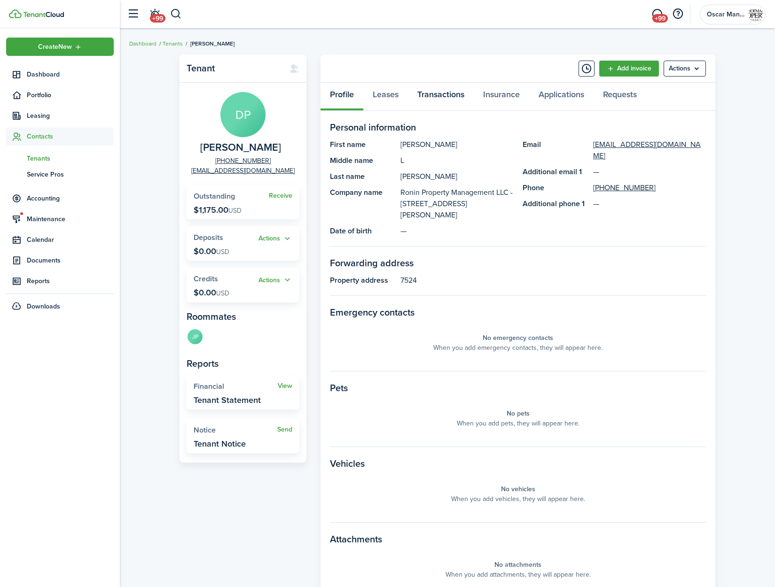
click at [424, 95] on link "Transactions" at bounding box center [441, 97] width 66 height 28
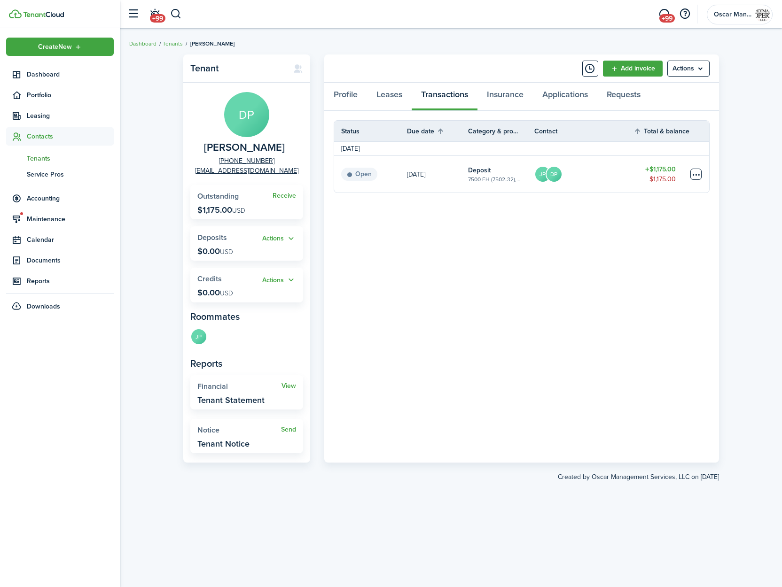
click at [694, 171] on table-menu-btn-icon at bounding box center [695, 174] width 11 height 11
click at [661, 213] on div at bounding box center [661, 209] width 8 height 8
click at [697, 173] on table-menu-btn-icon "Open menu" at bounding box center [695, 174] width 11 height 11
click at [658, 206] on link "Mark as paid" at bounding box center [660, 209] width 82 height 16
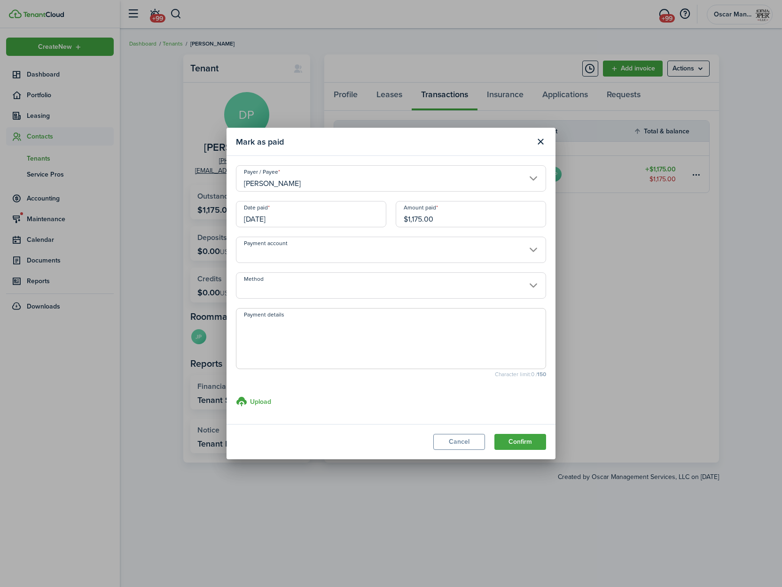
click at [300, 334] on textarea "Payment details" at bounding box center [390, 341] width 309 height 45
type textarea "Paid as part of building sale."
click at [518, 445] on button "Confirm" at bounding box center [520, 442] width 52 height 16
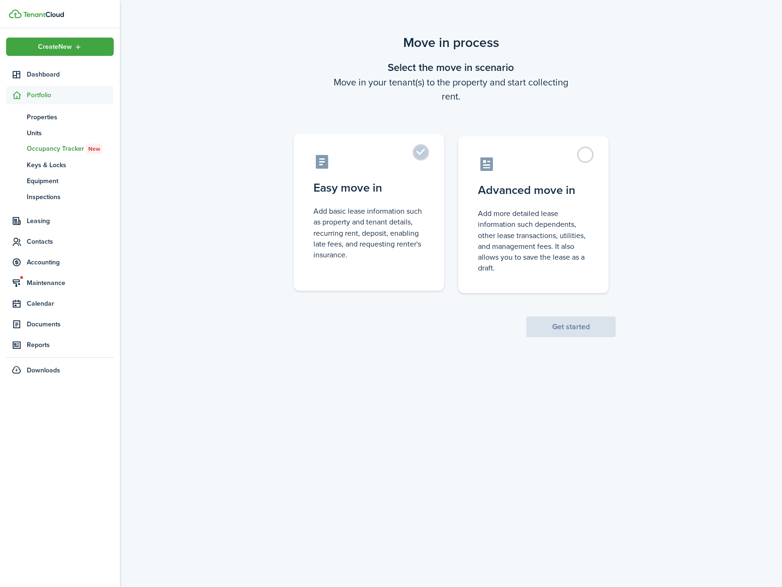
click at [417, 152] on label "Easy move in Add basic lease information such as property and tenant details, r…" at bounding box center [369, 212] width 150 height 157
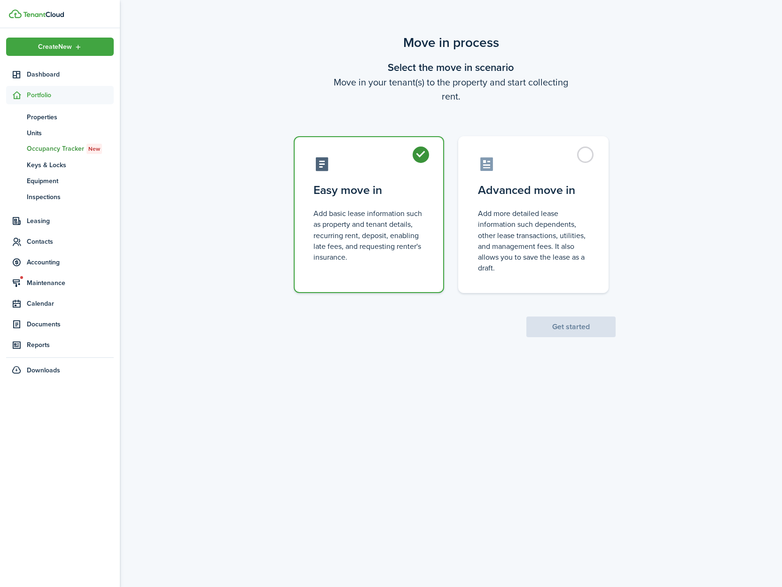
radio input "true"
click at [567, 335] on button "Get started" at bounding box center [570, 327] width 89 height 21
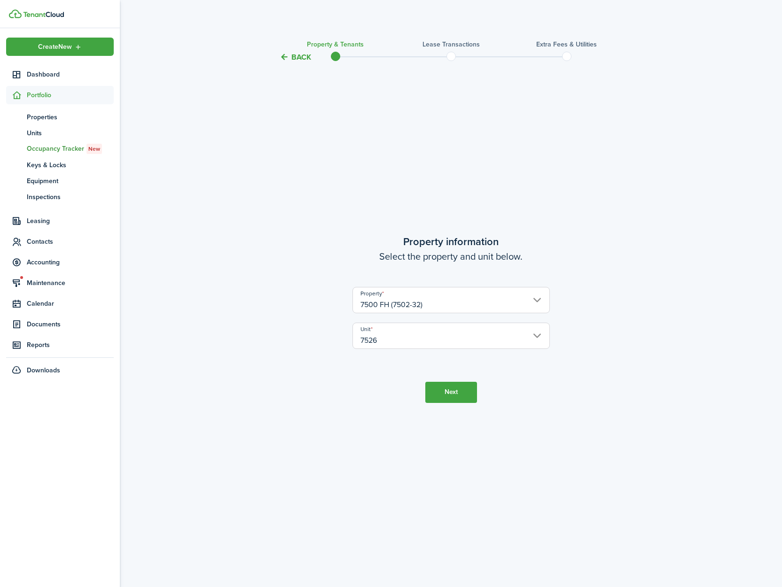
click at [453, 396] on button "Next" at bounding box center [451, 392] width 52 height 21
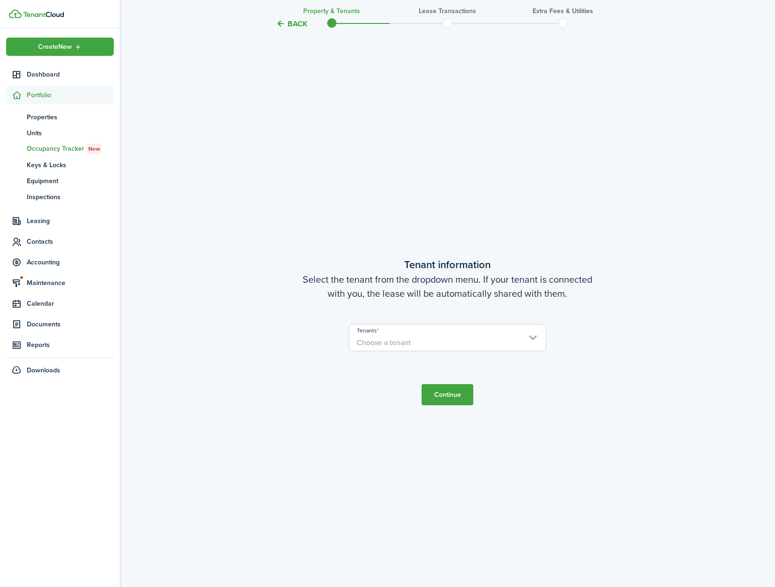
scroll to position [524, 0]
click at [414, 346] on span "Choose a tenant" at bounding box center [447, 342] width 196 height 16
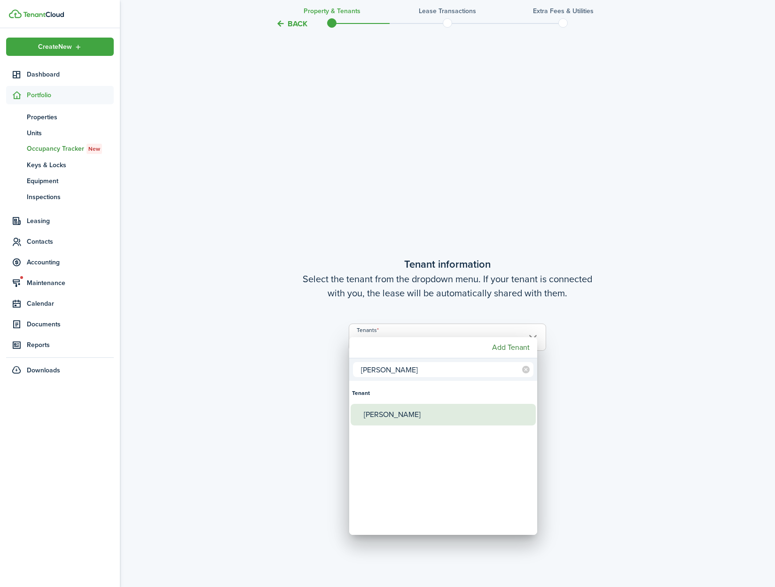
type input "[PERSON_NAME]"
click at [412, 419] on div "[PERSON_NAME]" at bounding box center [447, 415] width 166 height 22
type input "[PERSON_NAME]"
click at [552, 438] on div at bounding box center [387, 294] width 925 height 738
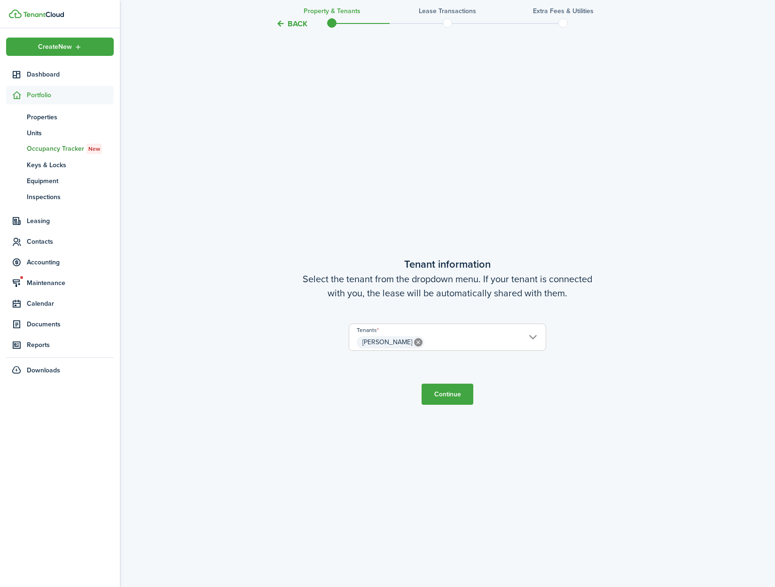
click at [451, 397] on button "Continue" at bounding box center [447, 394] width 52 height 21
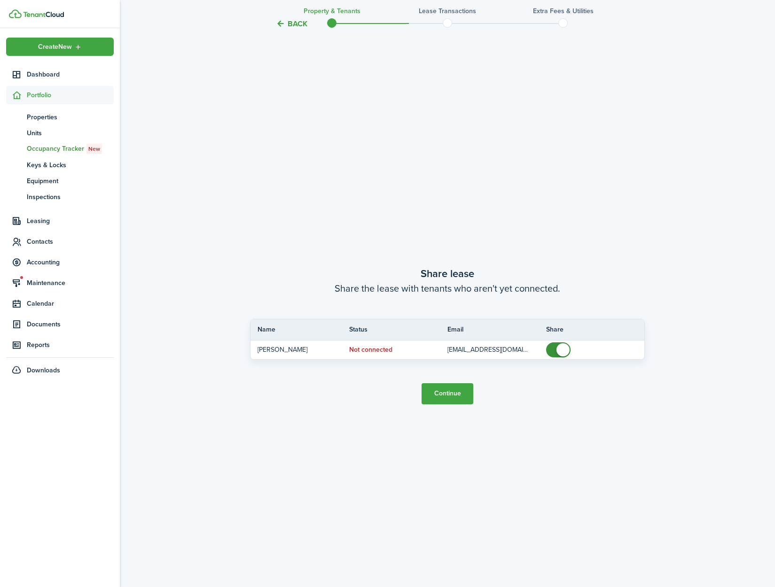
scroll to position [1112, 0]
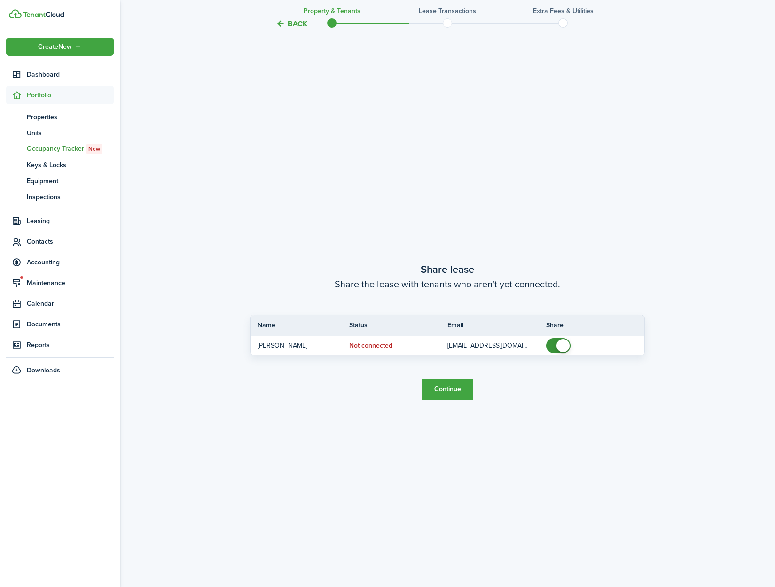
click at [451, 394] on button "Continue" at bounding box center [447, 389] width 52 height 21
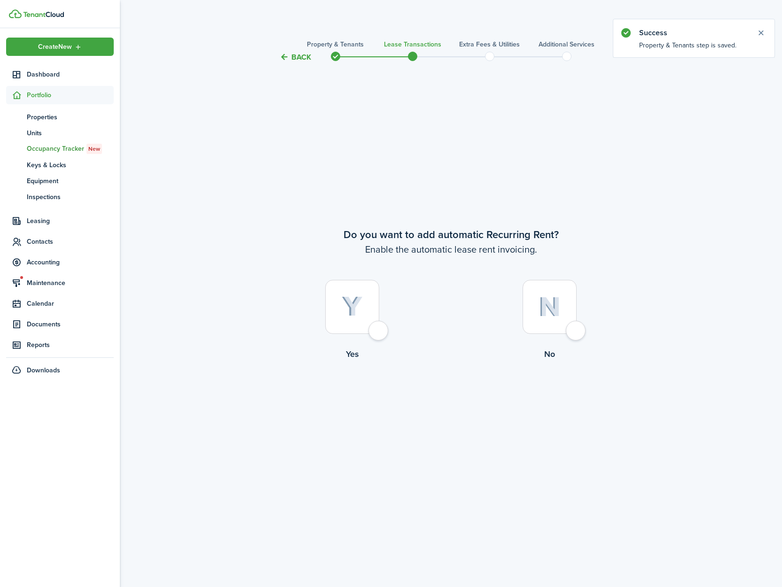
click at [377, 333] on div at bounding box center [352, 307] width 54 height 54
radio input "true"
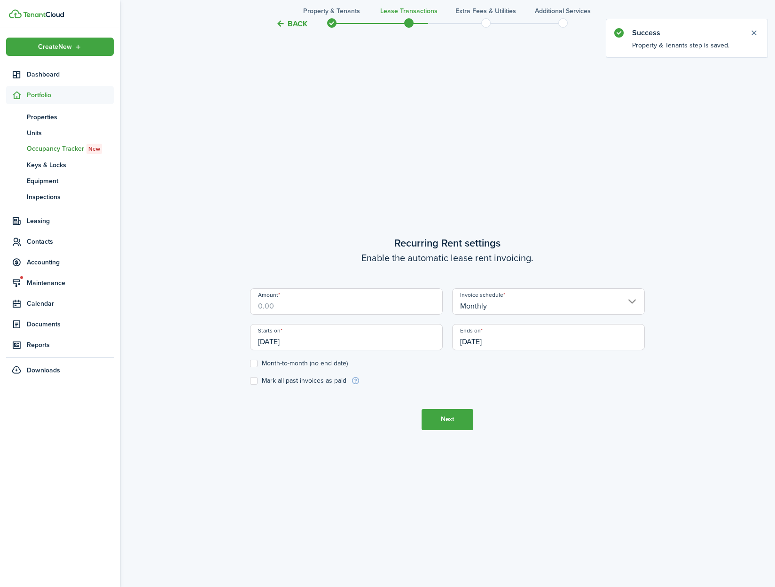
scroll to position [524, 0]
click at [325, 307] on input "Amount" at bounding box center [346, 300] width 193 height 26
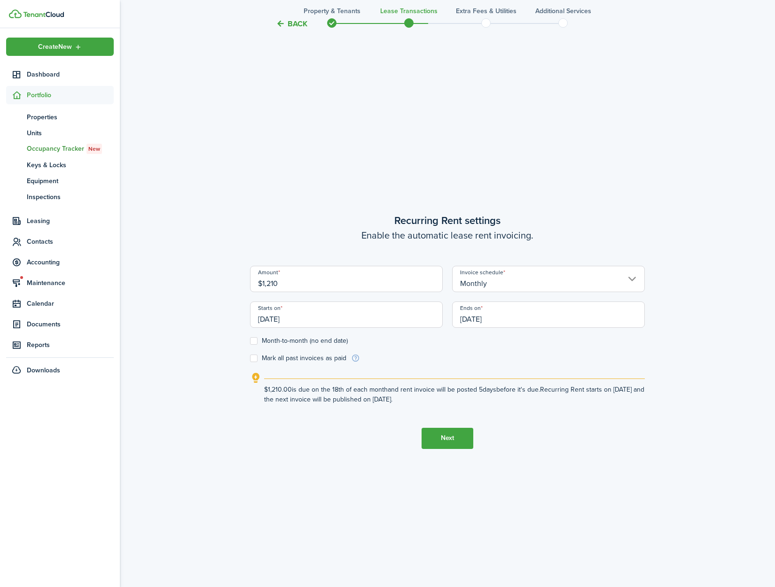
type input "$1,210.00"
click at [498, 367] on lease-wizard-rent-recurring "Recurring Rent settings Enable the automatic lease rent invoicing. Amount $1,21…" at bounding box center [447, 309] width 395 height 192
click at [347, 322] on input "[DATE]" at bounding box center [346, 315] width 193 height 26
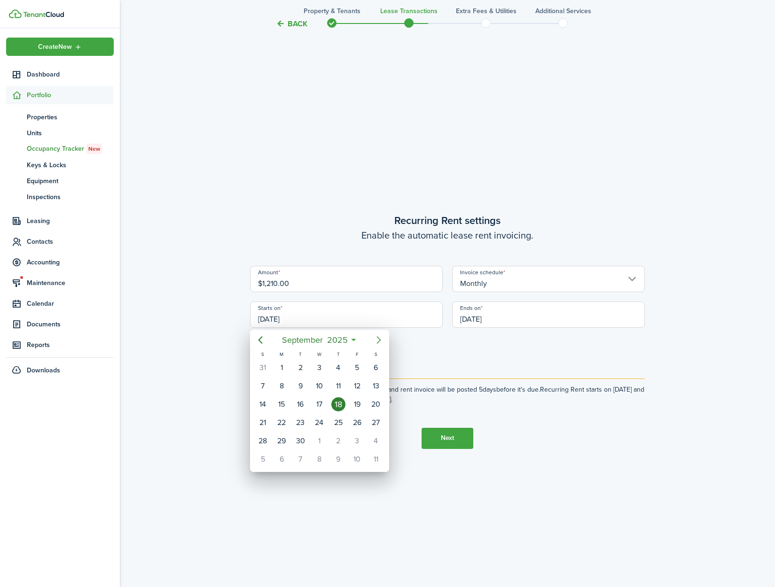
click at [380, 345] on icon "Next page" at bounding box center [378, 339] width 11 height 11
click at [320, 372] on div "1" at bounding box center [319, 368] width 14 height 14
type input "[DATE]"
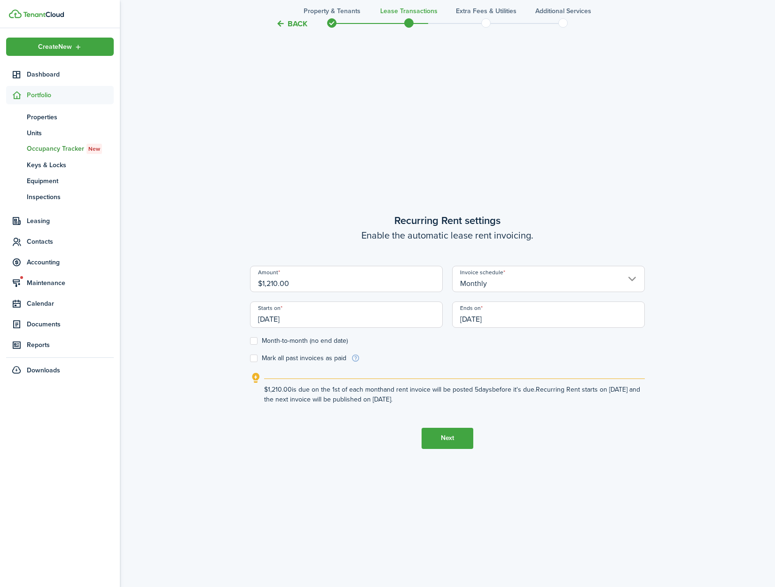
click at [527, 319] on input "[DATE]" at bounding box center [548, 315] width 193 height 26
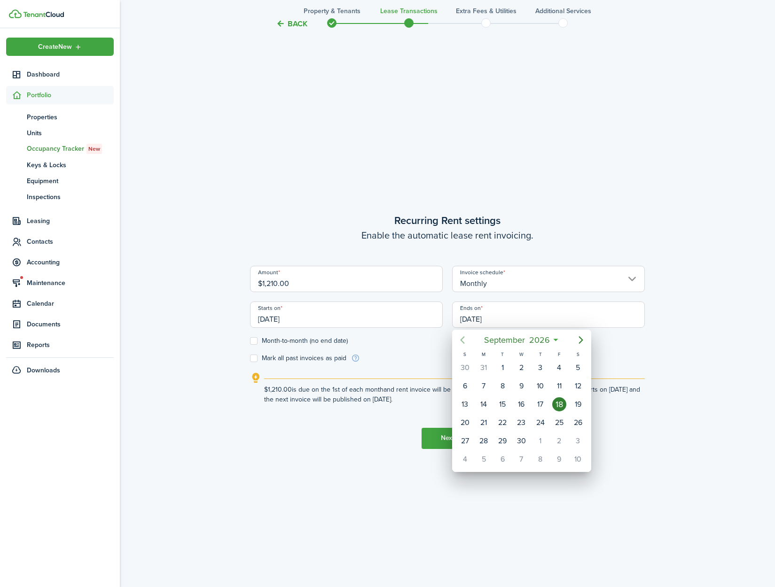
click at [460, 339] on icon "Previous page" at bounding box center [462, 339] width 11 height 11
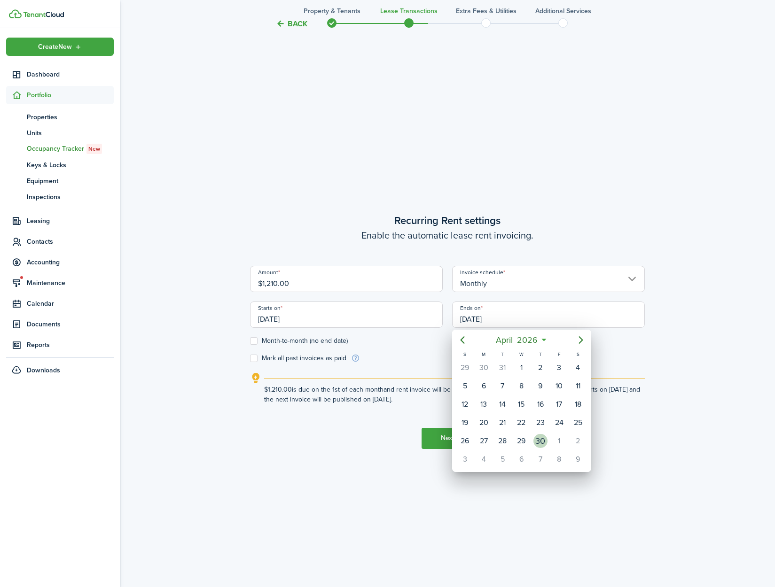
click at [537, 445] on div "30" at bounding box center [540, 441] width 14 height 14
type input "[DATE]"
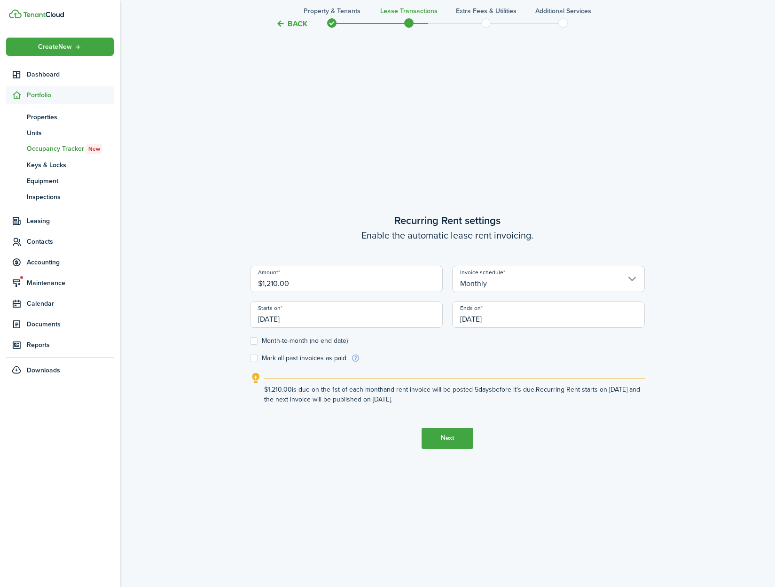
drag, startPoint x: 636, startPoint y: 490, endPoint x: 510, endPoint y: 483, distance: 125.6
click at [636, 490] on tc-wizard-step "Recurring Rent settings Enable the automatic lease rent invoicing. Amount $1,21…" at bounding box center [447, 330] width 395 height 587
click at [442, 443] on button "Next" at bounding box center [447, 438] width 52 height 21
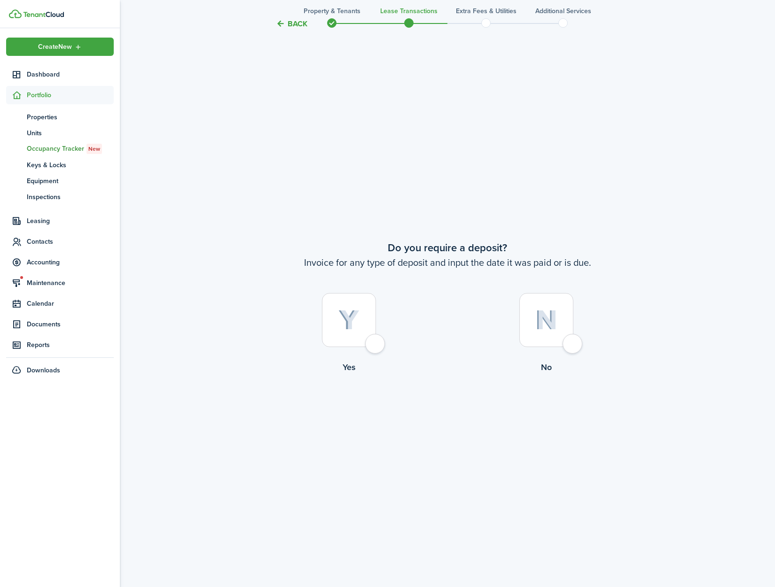
scroll to position [1112, 0]
click at [571, 340] on div at bounding box center [546, 319] width 54 height 54
radio input "true"
click at [376, 341] on div at bounding box center [349, 319] width 54 height 54
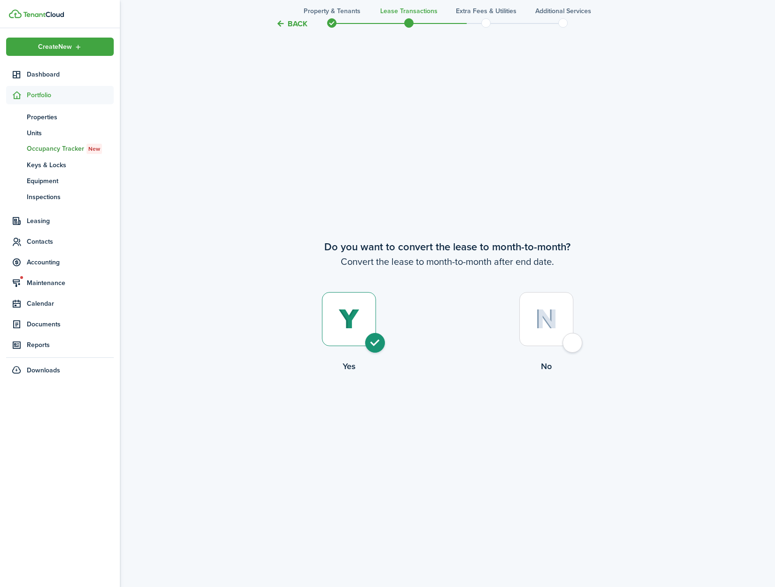
radio input "true"
click at [443, 404] on button "Continue" at bounding box center [447, 411] width 52 height 21
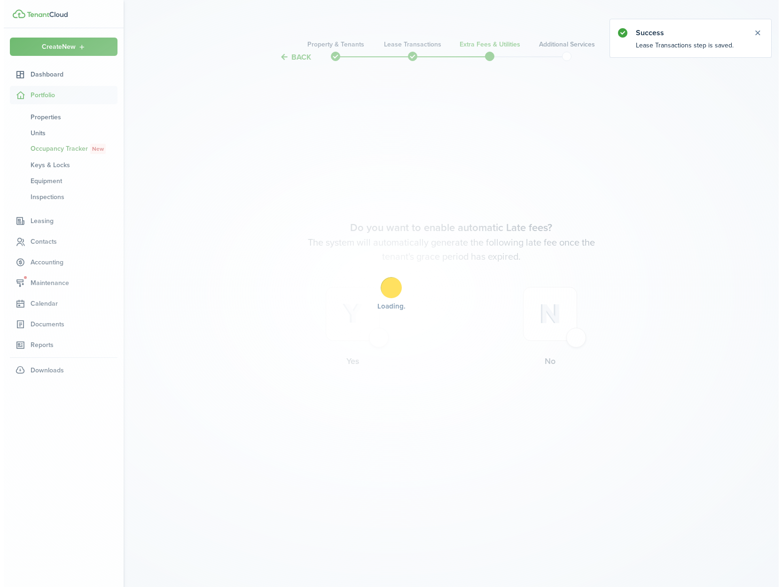
scroll to position [0, 0]
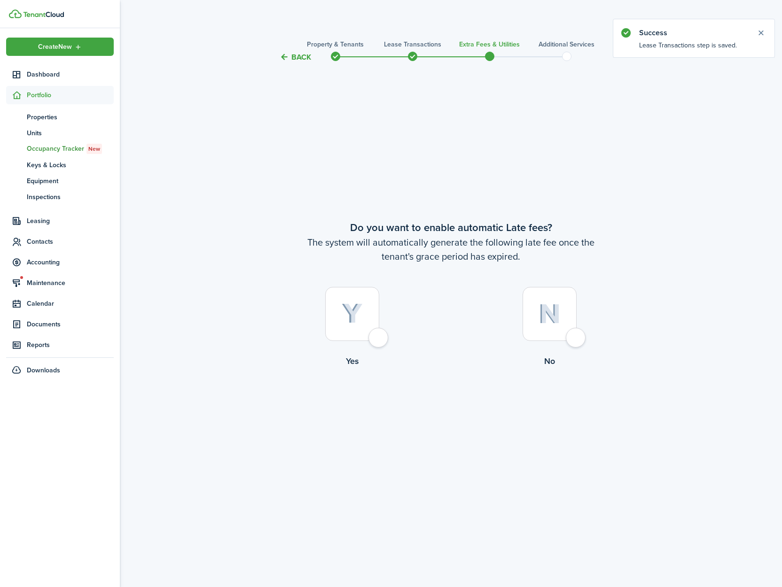
click at [383, 347] on label "Yes" at bounding box center [352, 329] width 197 height 85
radio input "true"
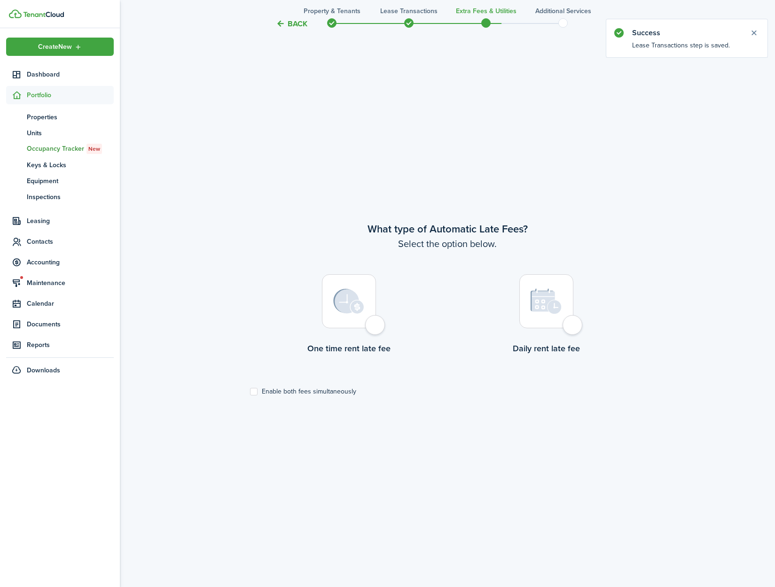
click at [371, 328] on div at bounding box center [349, 301] width 54 height 54
radio input "true"
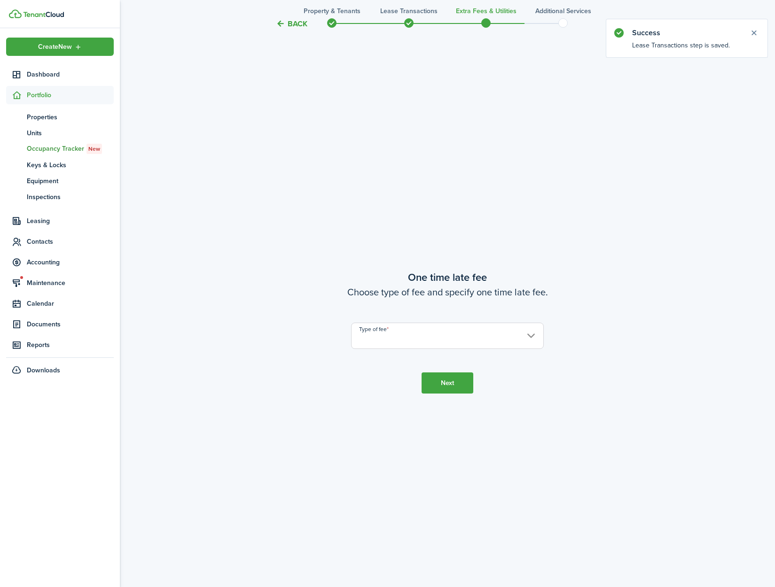
scroll to position [1112, 0]
click at [393, 341] on input "Type of fee" at bounding box center [447, 335] width 193 height 26
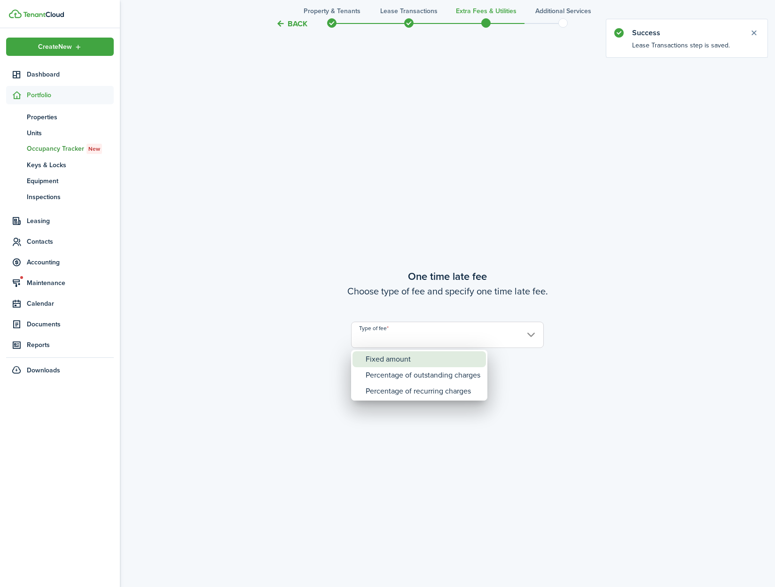
click at [397, 358] on div "Fixed amount" at bounding box center [423, 359] width 115 height 16
type input "Fixed amount"
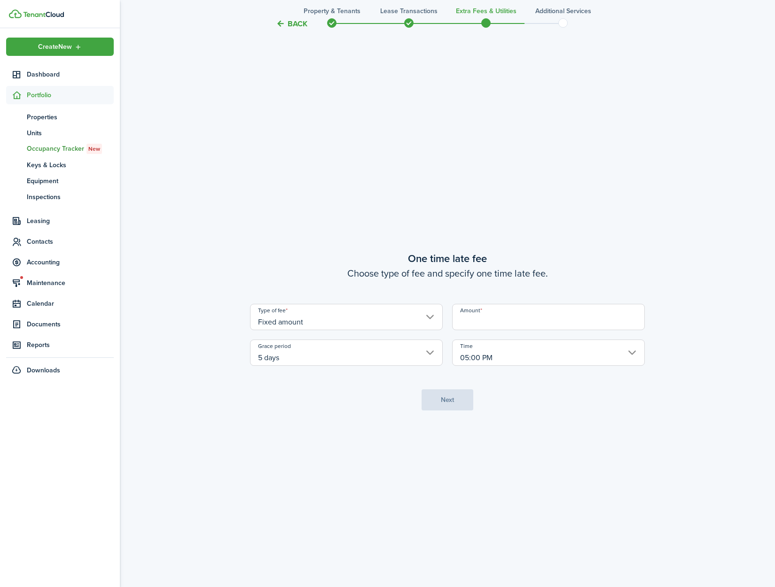
click at [480, 319] on input "Amount" at bounding box center [548, 317] width 193 height 26
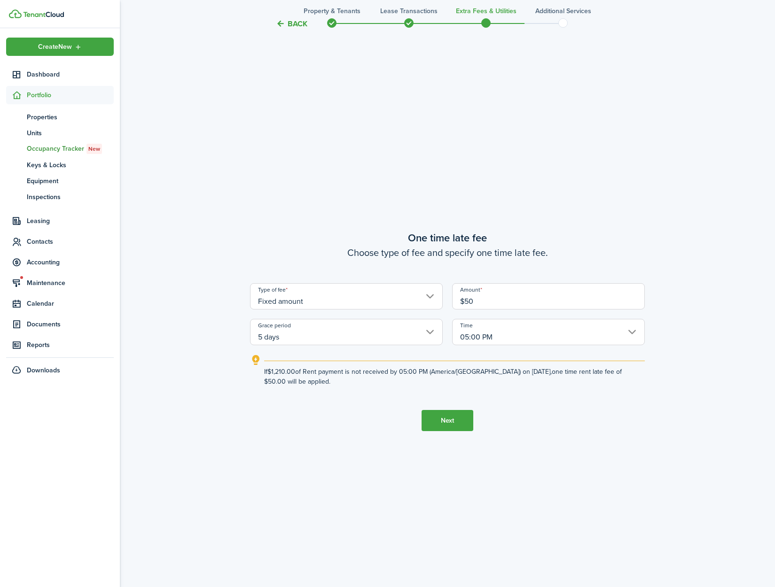
type input "$50.00"
click at [530, 425] on tc-wizard-step "One time late fee Choose type of fee and specify one time late fee. Type of fee…" at bounding box center [447, 330] width 395 height 587
click at [430, 425] on button "Next" at bounding box center [447, 420] width 52 height 21
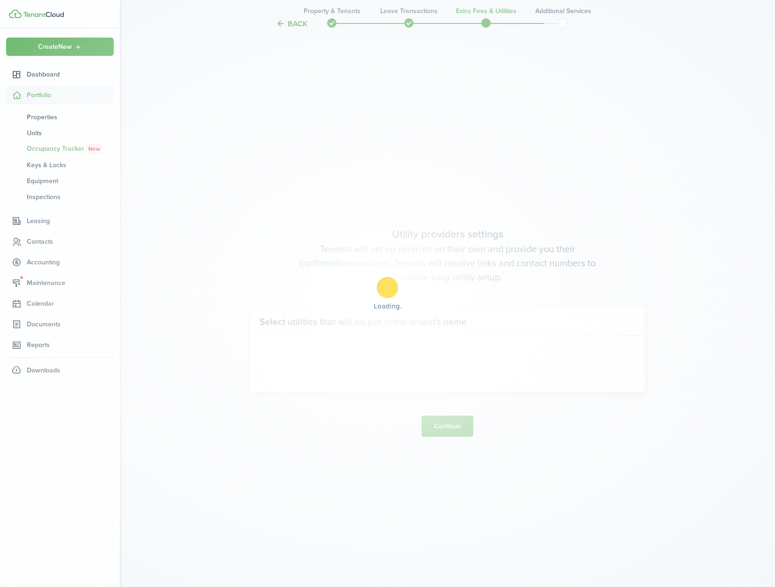
scroll to position [1699, 0]
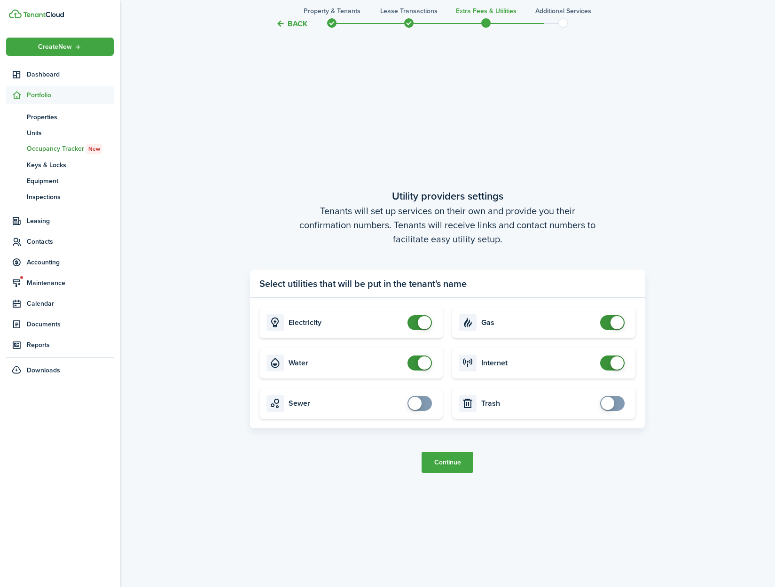
checkbox input "false"
click at [420, 366] on span at bounding box center [424, 363] width 13 height 13
drag, startPoint x: 445, startPoint y: 464, endPoint x: 375, endPoint y: 463, distance: 70.0
click at [445, 464] on button "Continue" at bounding box center [447, 462] width 52 height 21
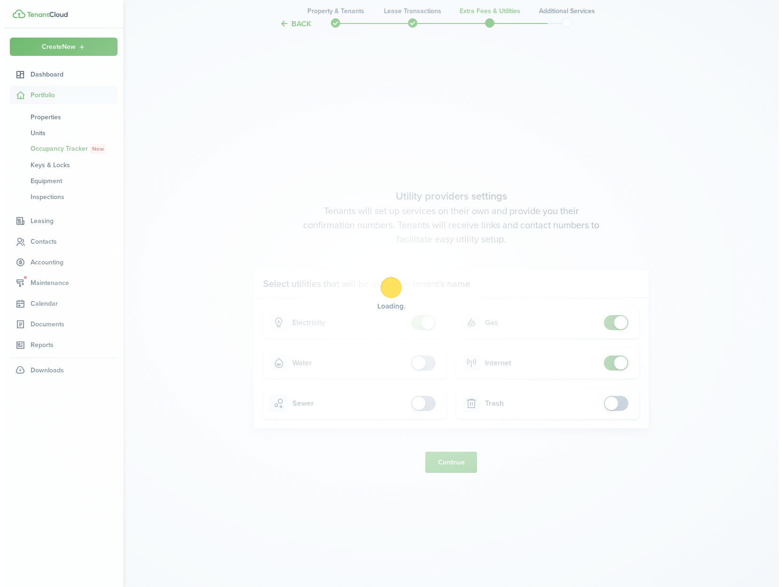
scroll to position [0, 0]
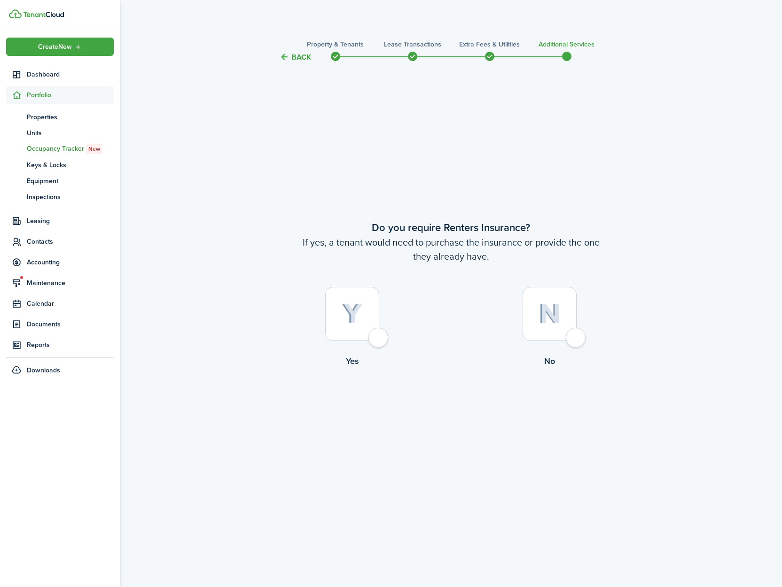
click at [303, 58] on button "Back" at bounding box center [295, 57] width 31 height 10
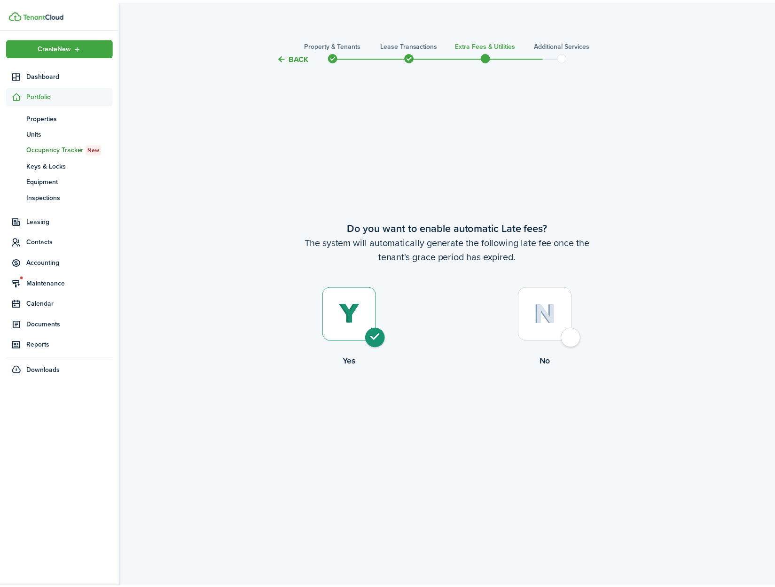
scroll to position [1699, 0]
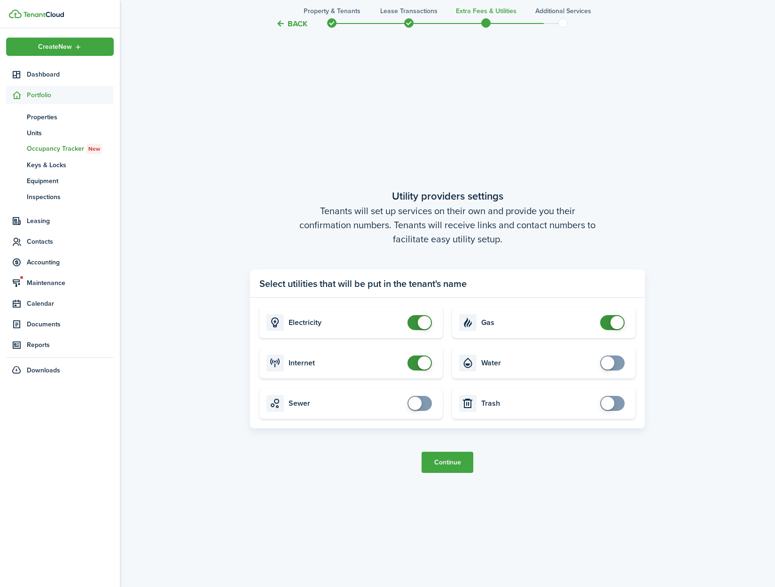
click at [296, 25] on button "Back" at bounding box center [291, 24] width 31 height 10
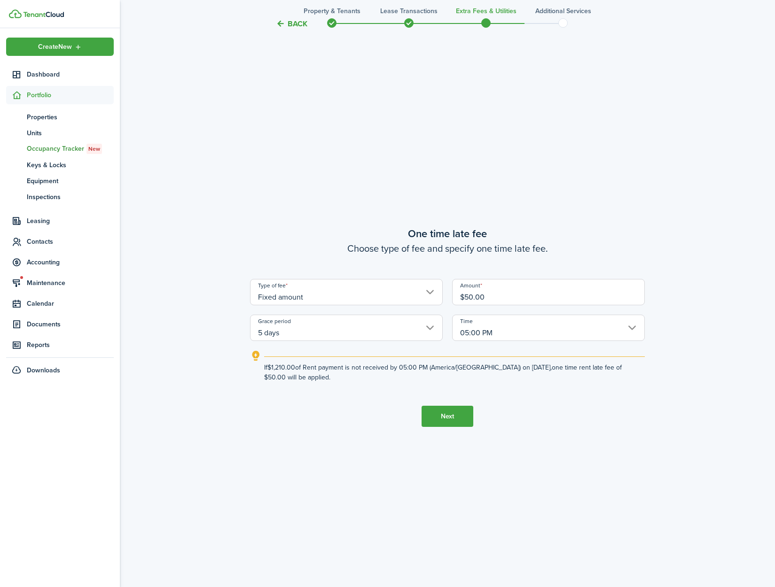
scroll to position [1112, 0]
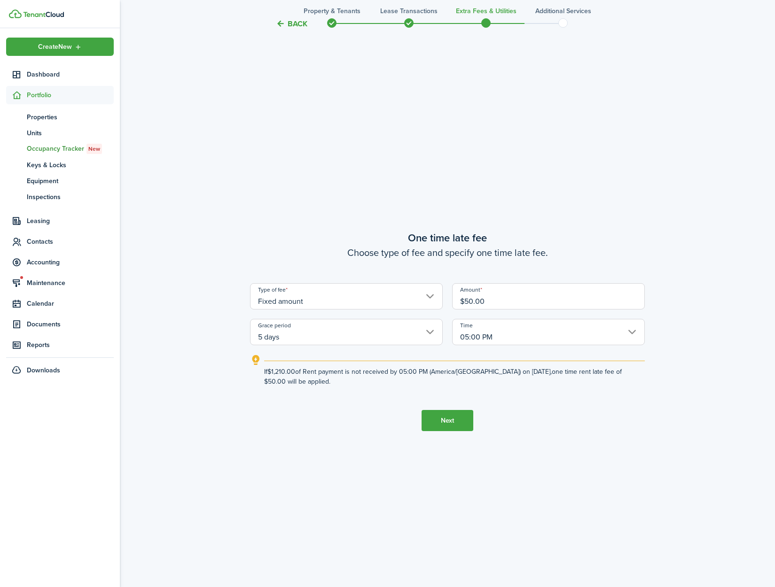
click at [296, 25] on button "Back" at bounding box center [291, 24] width 31 height 10
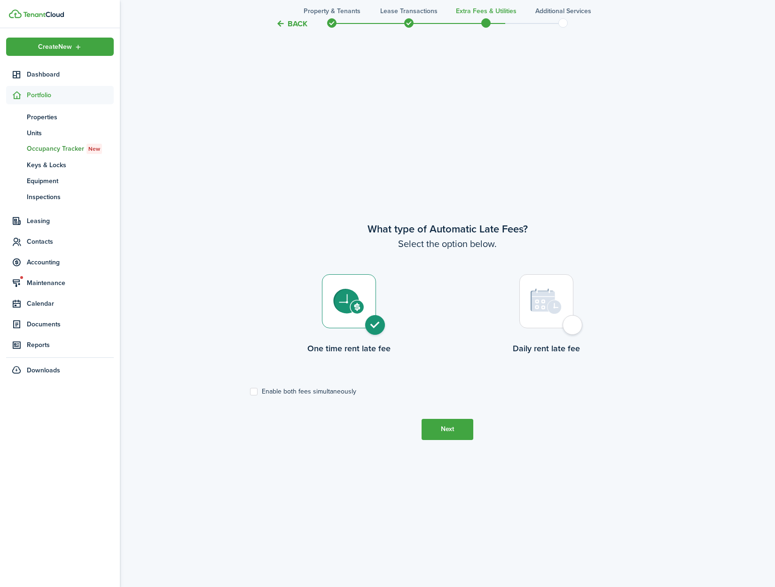
click at [296, 25] on button "Back" at bounding box center [291, 24] width 31 height 10
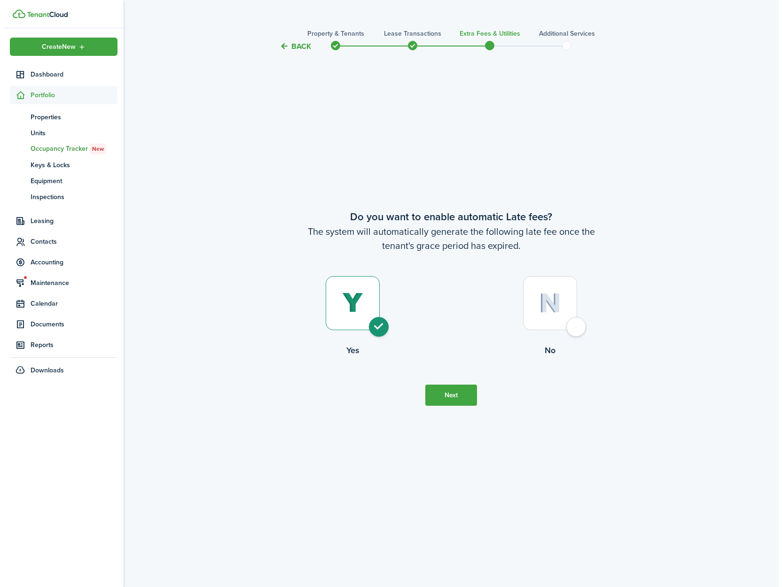
scroll to position [0, 0]
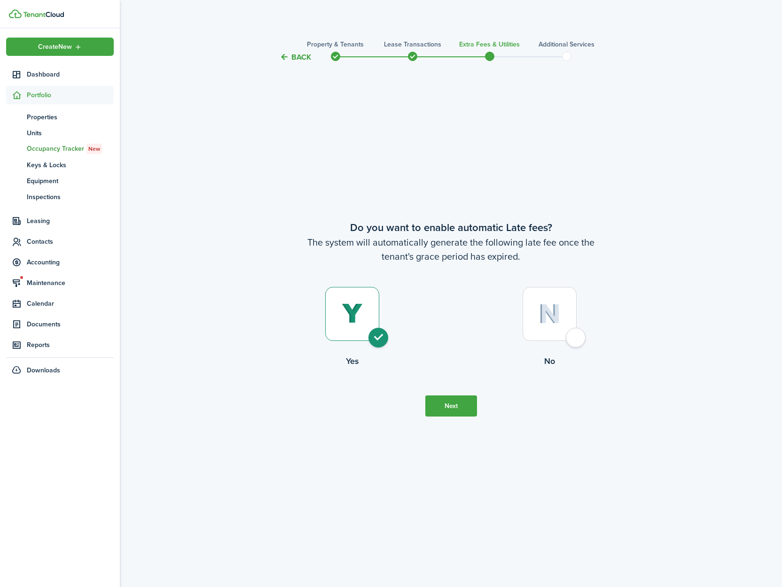
click at [296, 25] on dashboard-content "Back Property & Tenants Lease Transactions Extra fees & Utilities Additional Se…" at bounding box center [451, 293] width 662 height 587
click at [301, 56] on button "Back" at bounding box center [295, 57] width 31 height 10
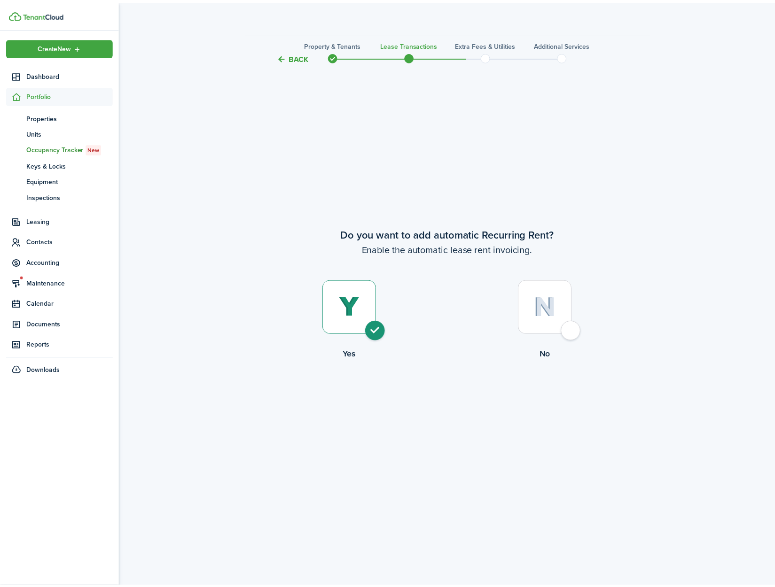
scroll to position [1699, 0]
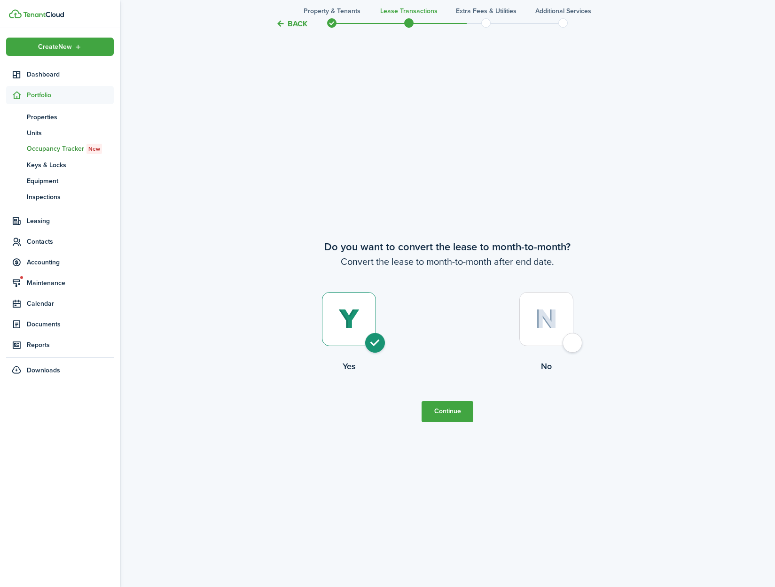
click at [300, 55] on tc-wizard-step "Do you want to convert the lease to month-to-month? Convert the lease to month-…" at bounding box center [447, 330] width 395 height 587
click at [300, 25] on button "Back" at bounding box center [291, 24] width 31 height 10
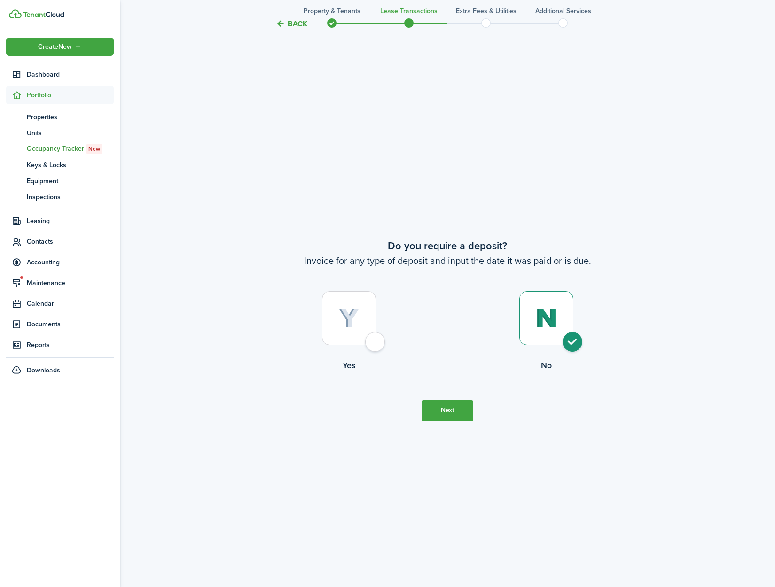
scroll to position [1112, 0]
click at [372, 340] on div at bounding box center [349, 319] width 54 height 54
radio input "true"
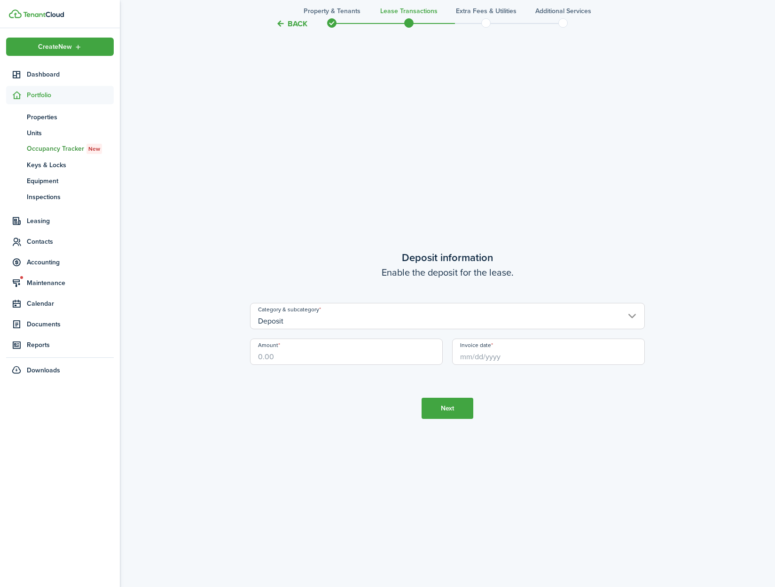
scroll to position [1699, 0]
click at [306, 358] on input "Amount" at bounding box center [346, 348] width 193 height 26
click at [480, 355] on input "Invoice date" at bounding box center [548, 348] width 193 height 26
type input "$1,150.00"
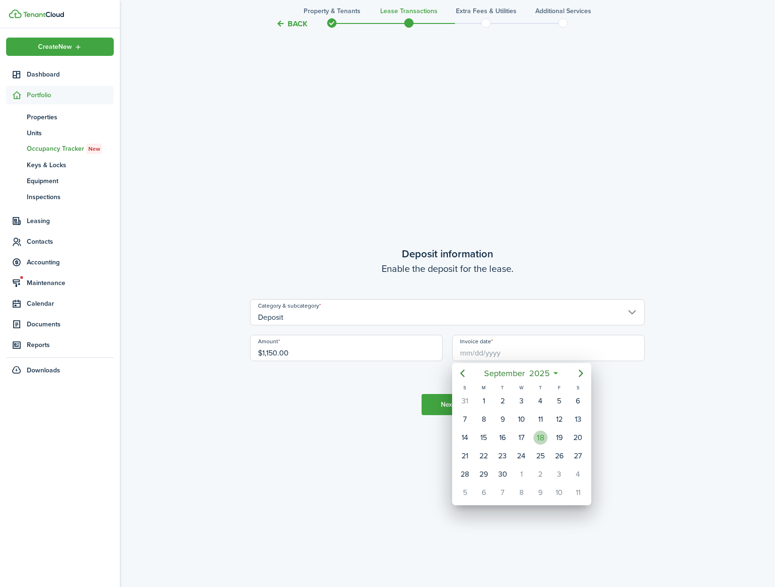
click at [540, 437] on div "18" at bounding box center [540, 438] width 14 height 14
type input "[DATE]"
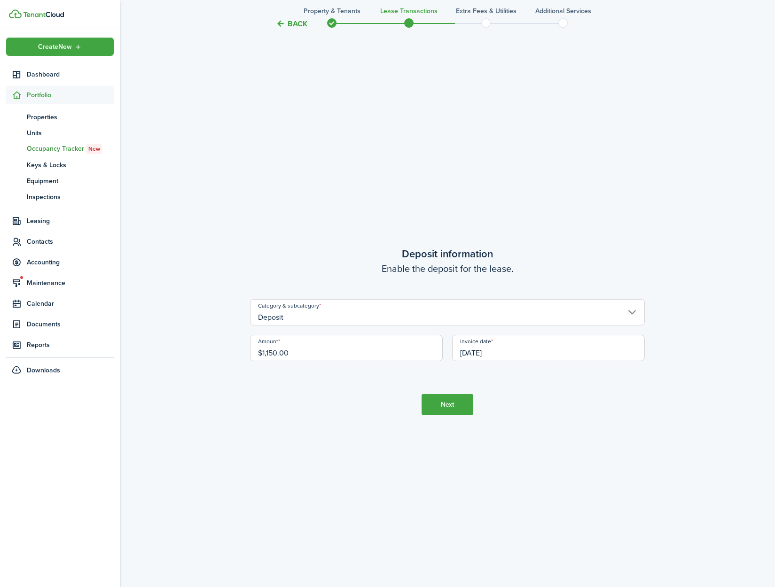
click at [639, 434] on tc-wizard-step "Deposit information Enable the deposit for the lease. Category & subcategory De…" at bounding box center [447, 330] width 395 height 587
click at [460, 409] on button "Next" at bounding box center [447, 404] width 52 height 21
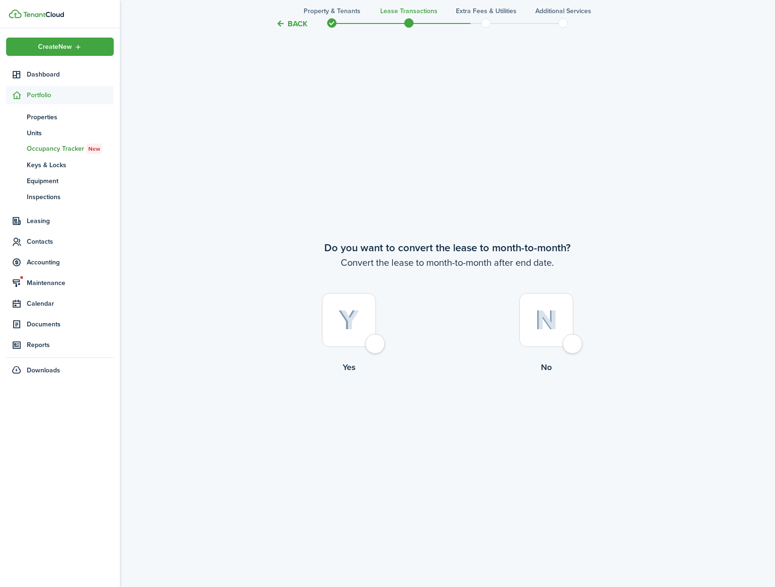
scroll to position [2286, 0]
click at [372, 345] on div at bounding box center [349, 319] width 54 height 54
radio input "true"
click at [438, 418] on button "Continue" at bounding box center [447, 411] width 52 height 21
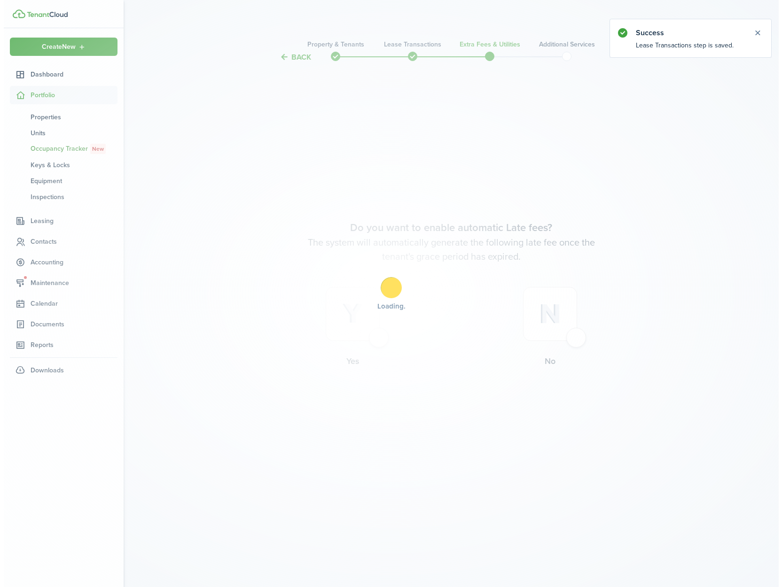
scroll to position [0, 0]
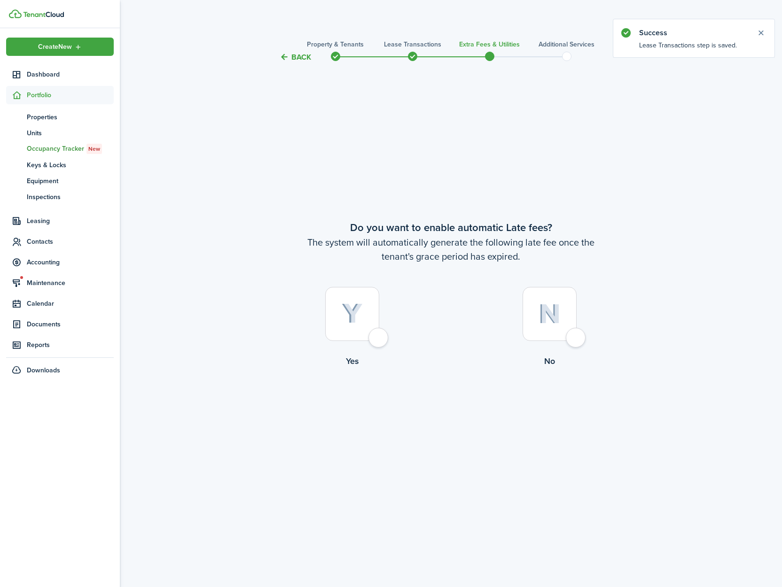
click at [378, 336] on div at bounding box center [352, 314] width 54 height 54
radio input "true"
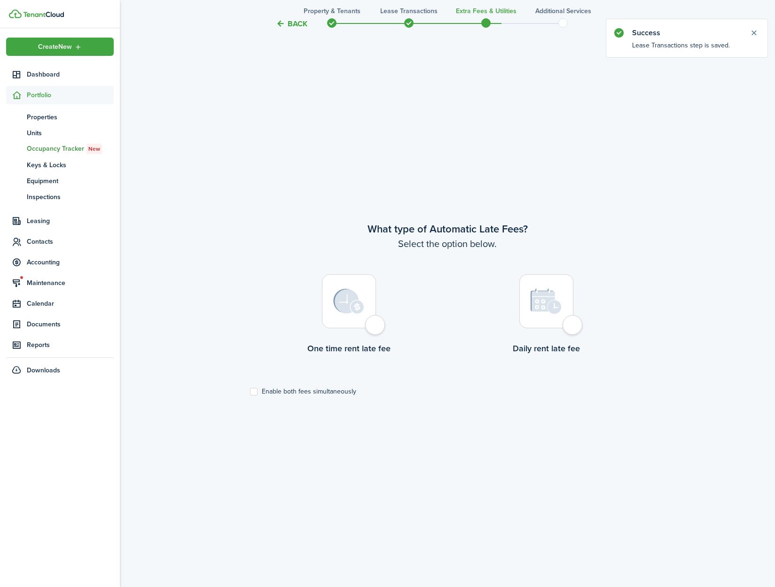
click at [376, 323] on div at bounding box center [349, 301] width 54 height 54
radio input "true"
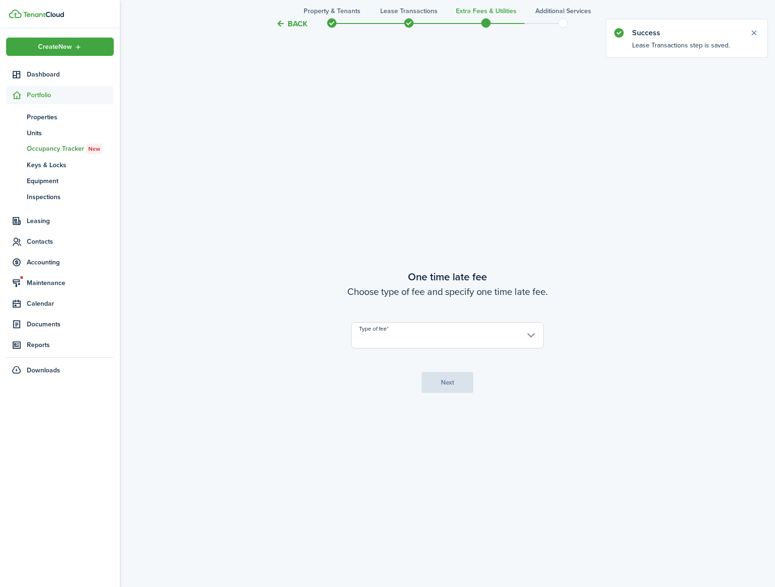
scroll to position [1112, 0]
click at [392, 339] on input "Type of fee" at bounding box center [447, 335] width 193 height 26
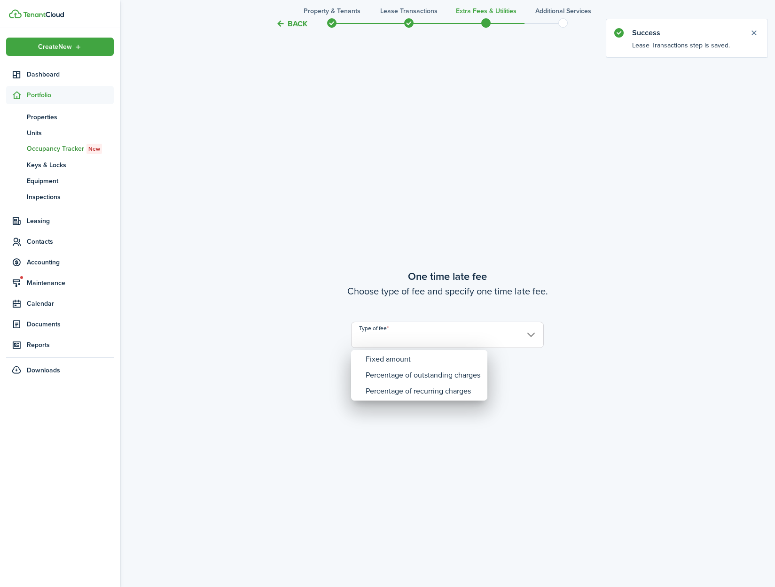
click at [393, 359] on div "Fixed amount" at bounding box center [423, 359] width 115 height 16
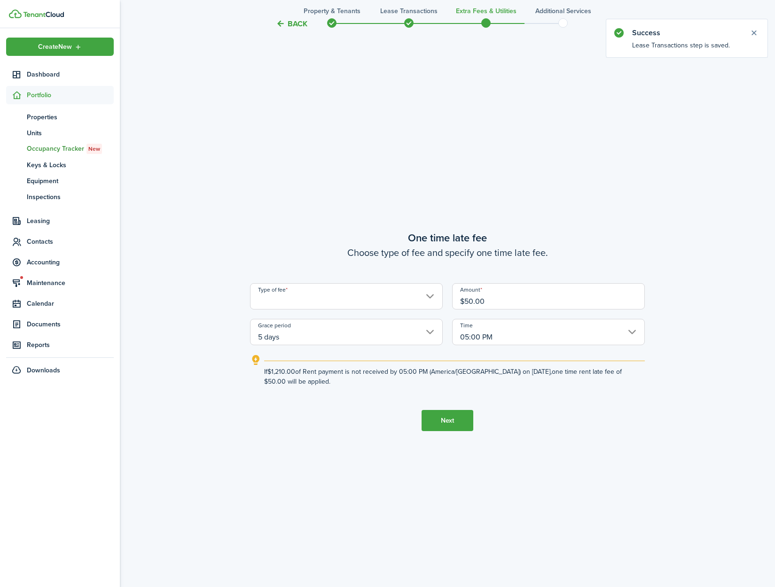
type input "Fixed amount"
click at [459, 418] on button "Next" at bounding box center [447, 420] width 52 height 21
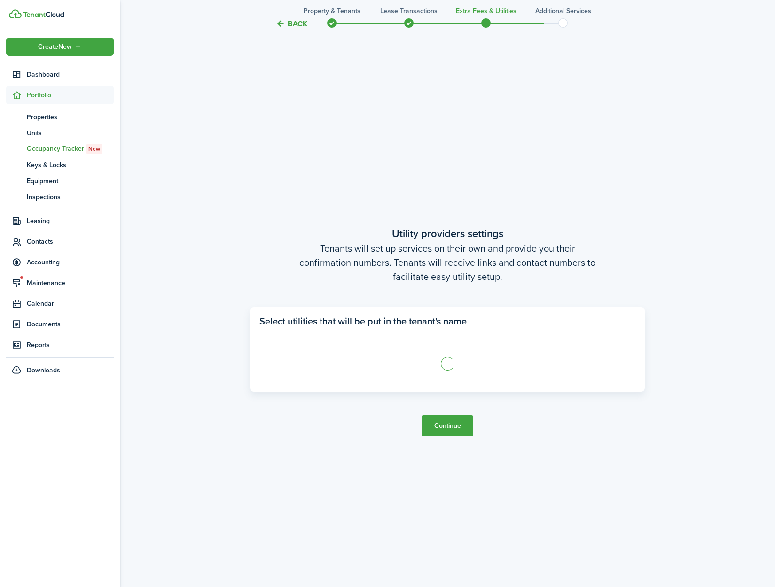
scroll to position [1699, 0]
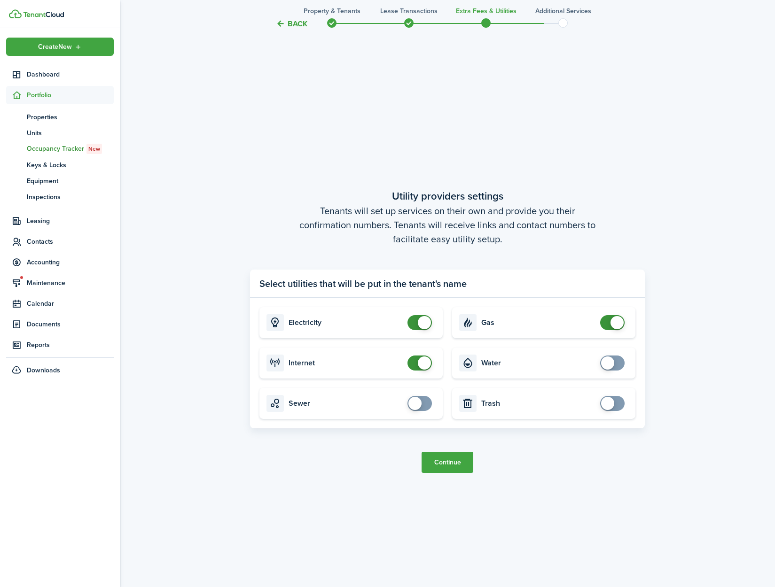
click at [415, 361] on span at bounding box center [419, 363] width 9 height 15
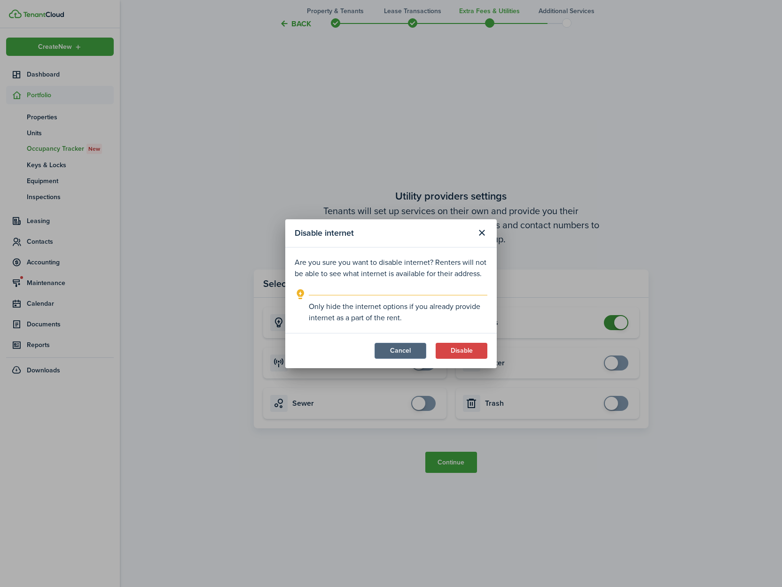
click at [412, 352] on button "Cancel" at bounding box center [400, 351] width 52 height 16
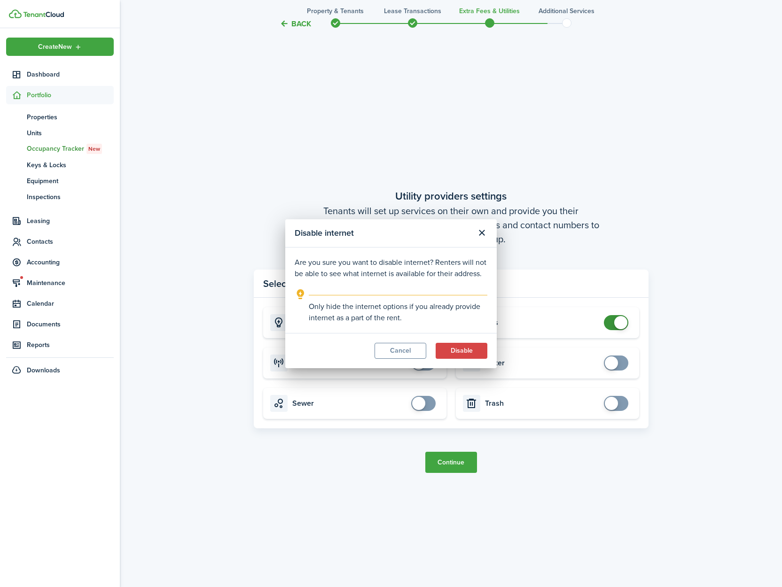
checkbox input "true"
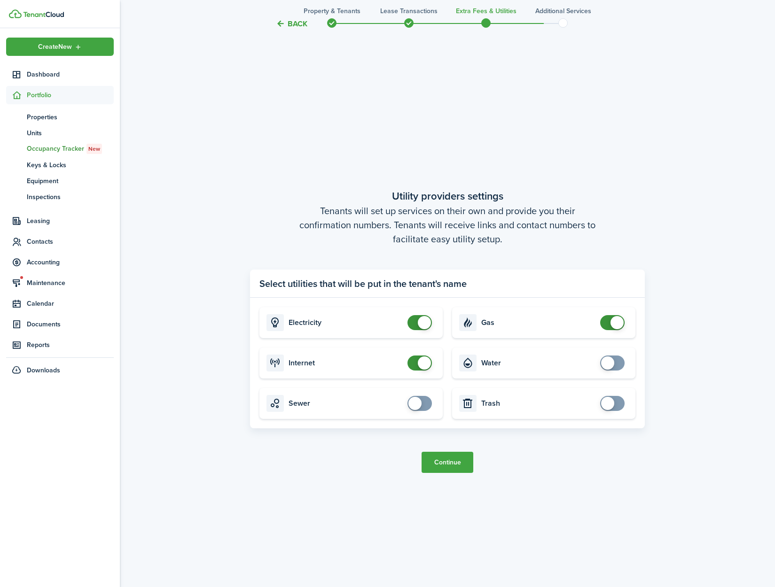
click at [448, 462] on button "Continue" at bounding box center [447, 462] width 52 height 21
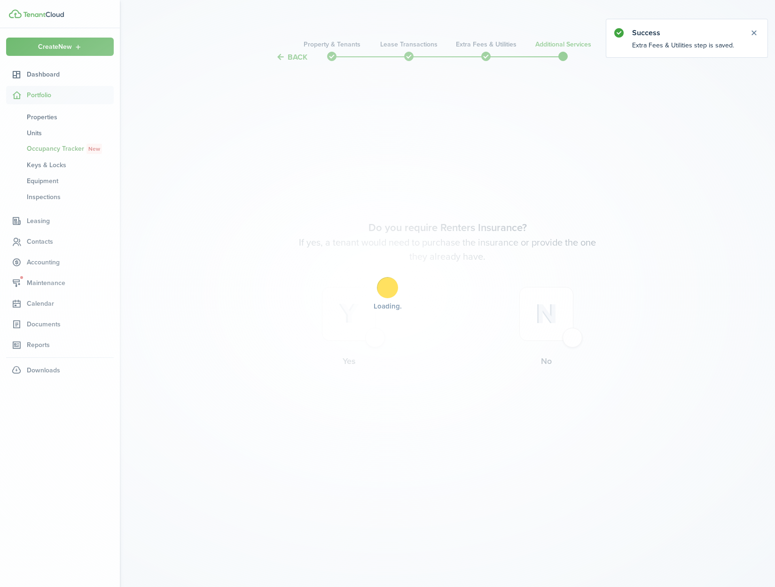
scroll to position [0, 0]
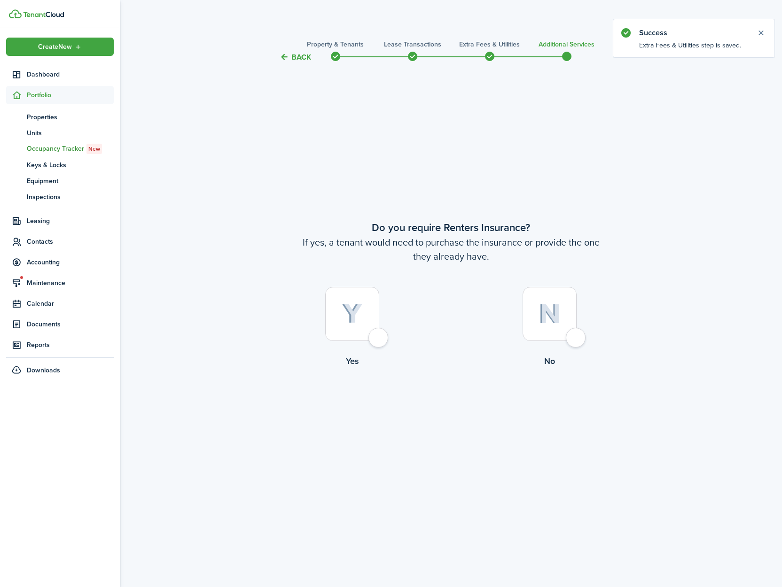
click at [576, 339] on div at bounding box center [549, 314] width 54 height 54
radio input "true"
click at [459, 410] on button "Complete move in" at bounding box center [450, 406] width 69 height 21
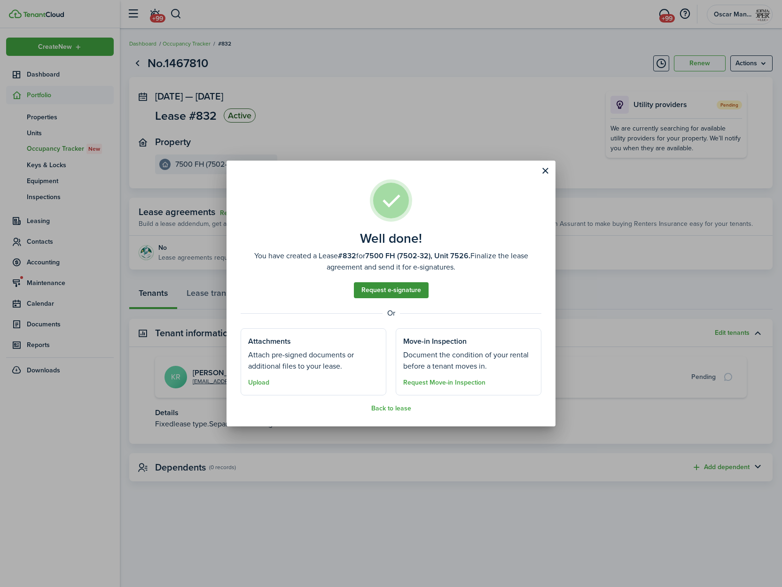
click at [378, 290] on link "Request e-signature" at bounding box center [391, 290] width 75 height 16
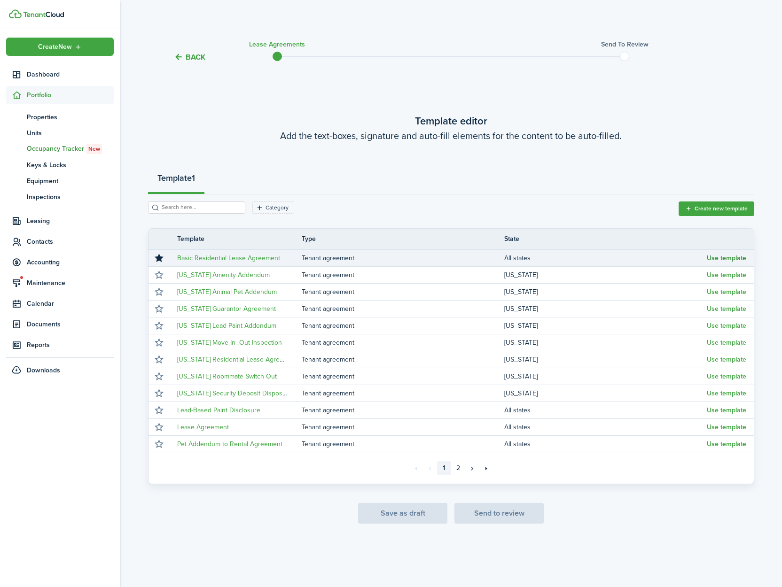
click at [729, 258] on button "Use template" at bounding box center [726, 259] width 39 height 8
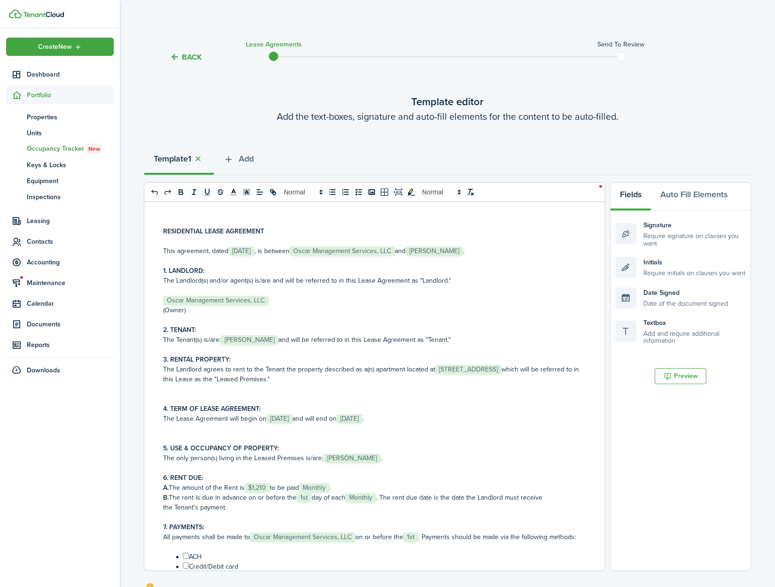
scroll to position [15, 0]
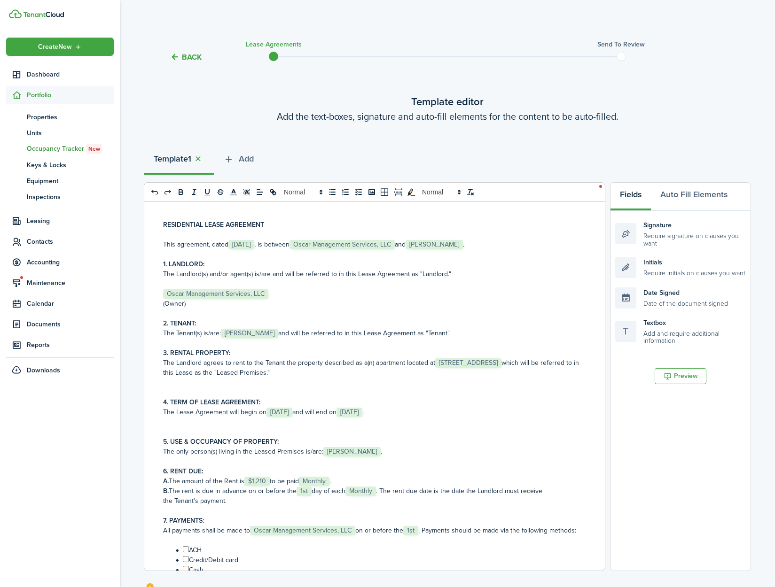
click at [435, 368] on span "[STREET_ADDRESS]" at bounding box center [468, 362] width 66 height 9
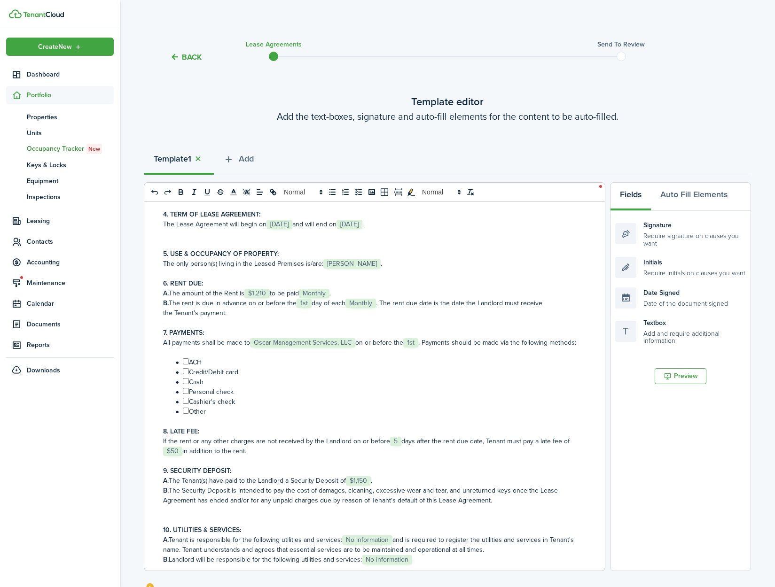
scroll to position [210, 0]
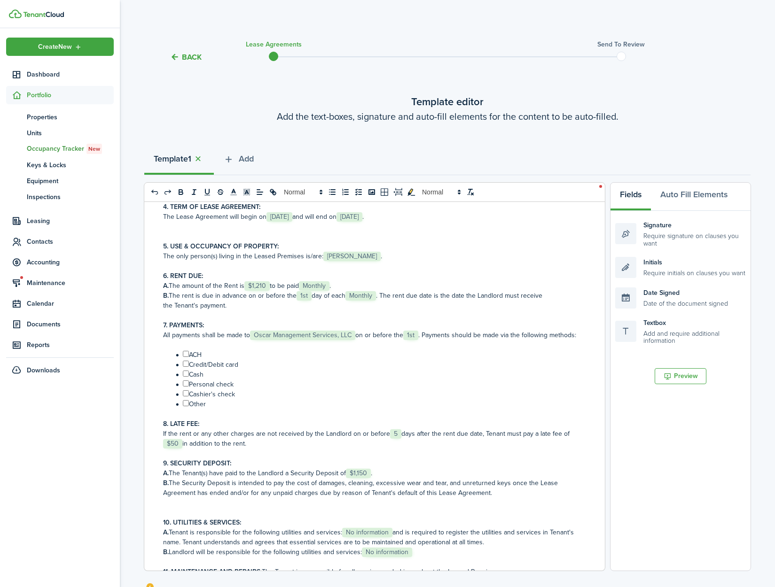
click at [187, 357] on input "﻿ ﻿" at bounding box center [186, 354] width 6 height 6
checkbox input "true"
click at [187, 367] on input "﻿ ﻿" at bounding box center [186, 364] width 6 height 6
checkbox input "true"
click at [186, 377] on input "﻿ ﻿" at bounding box center [186, 374] width 6 height 6
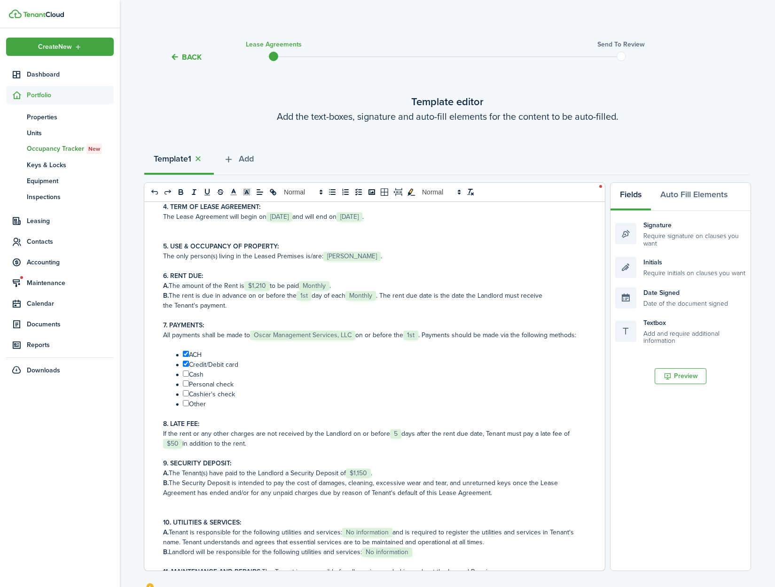
checkbox input "true"
click at [185, 387] on input "﻿ ﻿" at bounding box center [186, 384] width 6 height 6
checkbox input "true"
drag, startPoint x: 187, startPoint y: 403, endPoint x: 172, endPoint y: 404, distance: 14.6
click at [187, 397] on input "﻿ ﻿" at bounding box center [186, 393] width 6 height 6
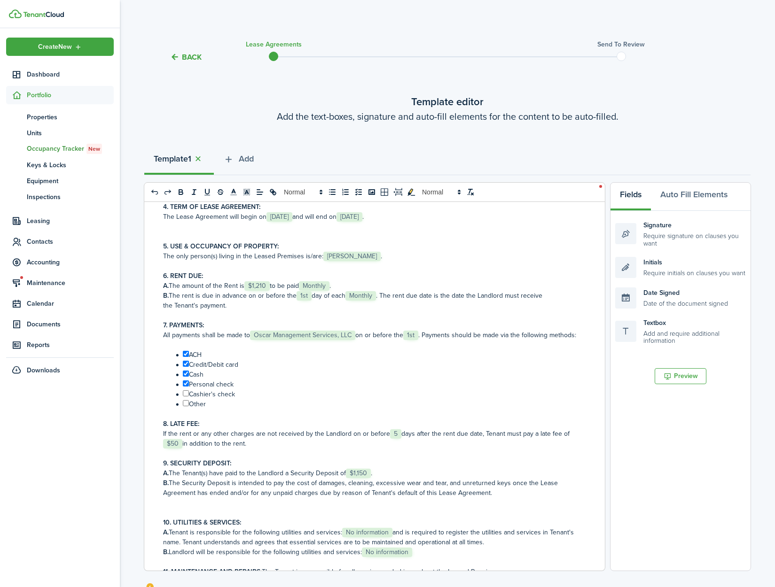
checkbox input "true"
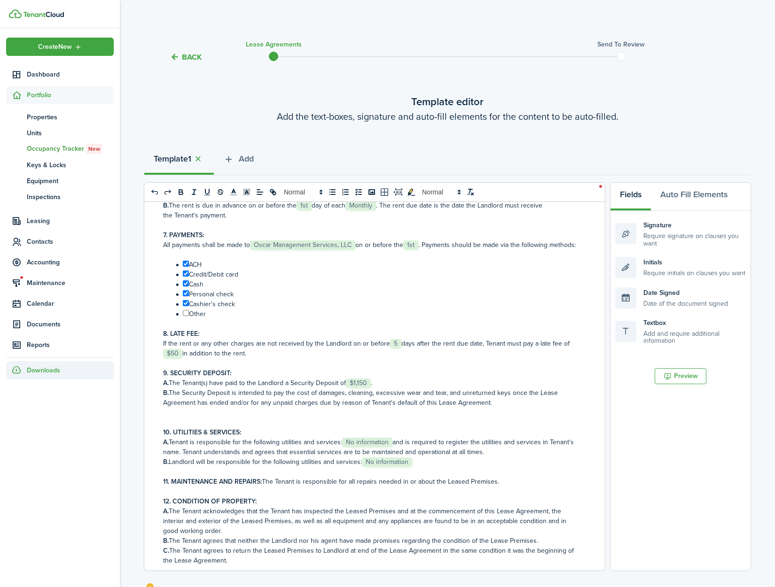
scroll to position [402, 0]
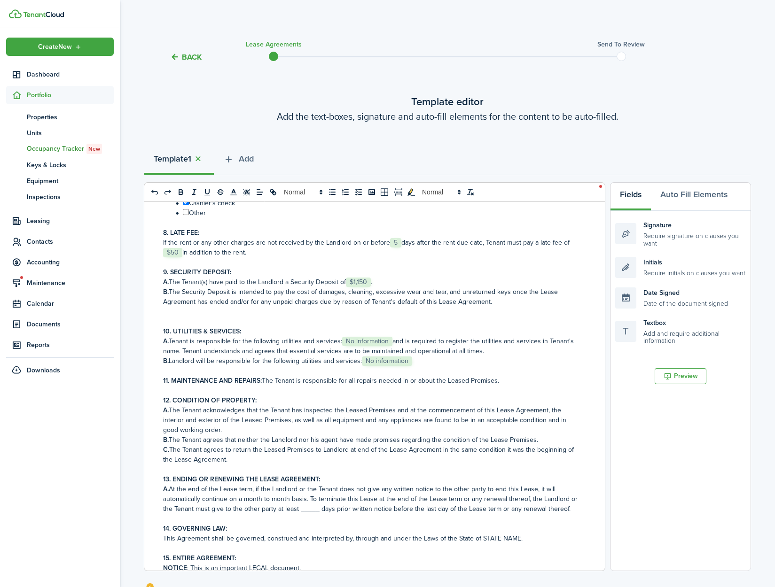
click at [355, 346] on span "No information" at bounding box center [367, 341] width 50 height 9
click at [396, 366] on span "No information" at bounding box center [387, 361] width 50 height 9
click at [495, 386] on p "11. MAINTENANCE AND REPAIRS: The Tenant is responsible for all repairs needed i…" at bounding box center [371, 381] width 416 height 10
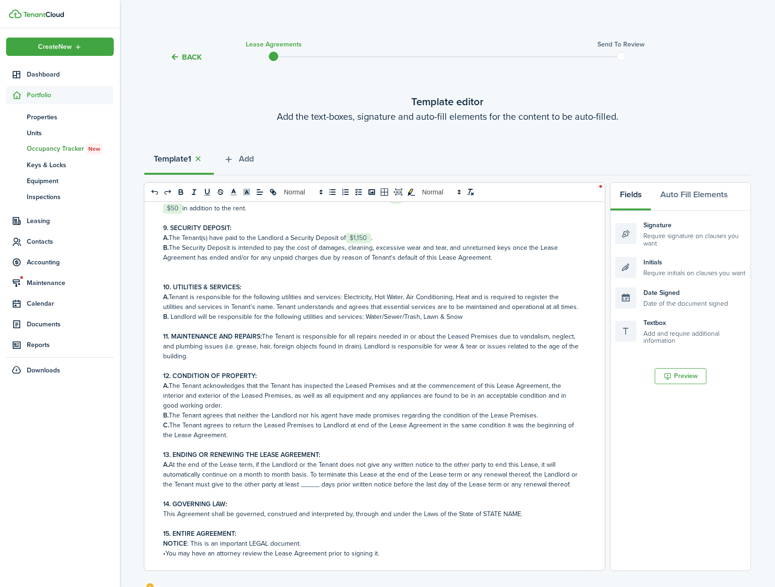
scroll to position [516, 0]
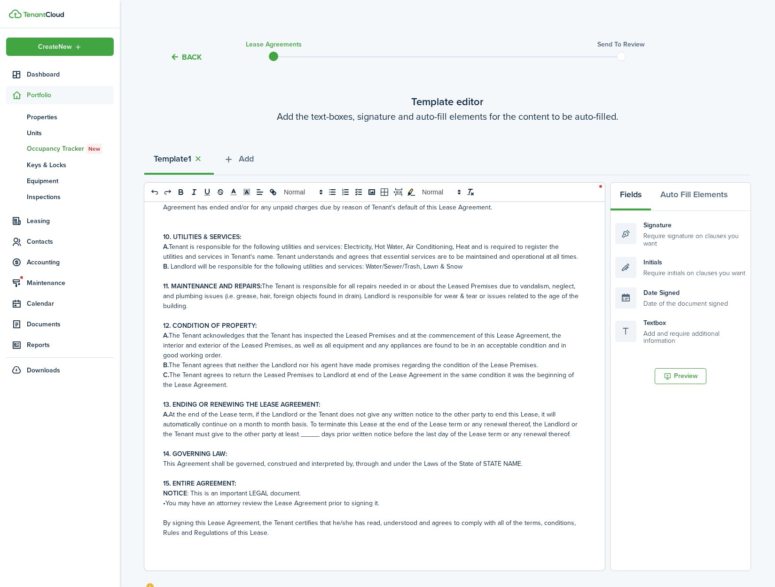
click at [312, 433] on p "A. At the end of the Lease term, if the Landlord or the Tenant does not give an…" at bounding box center [371, 425] width 416 height 30
drag, startPoint x: 514, startPoint y: 462, endPoint x: 478, endPoint y: 463, distance: 36.2
click at [478, 463] on p "This Agreement shall be governed, construed and interpreted by, through and und…" at bounding box center [371, 464] width 416 height 10
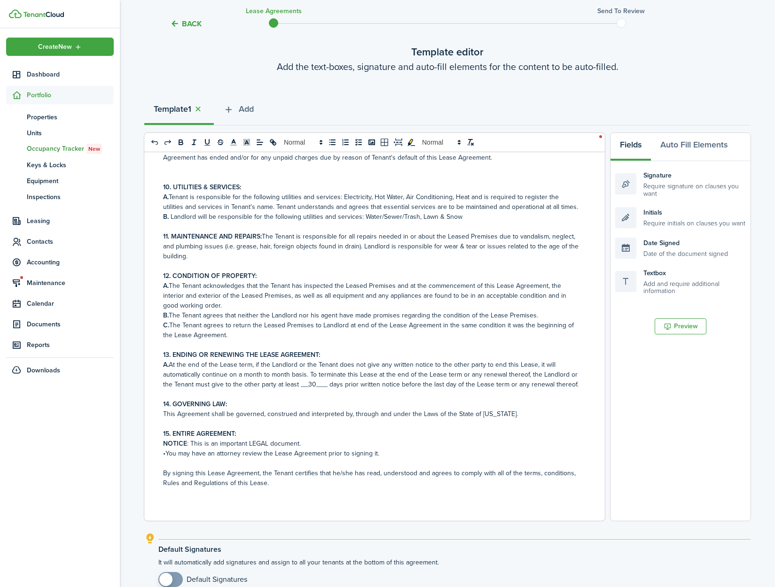
scroll to position [143, 0]
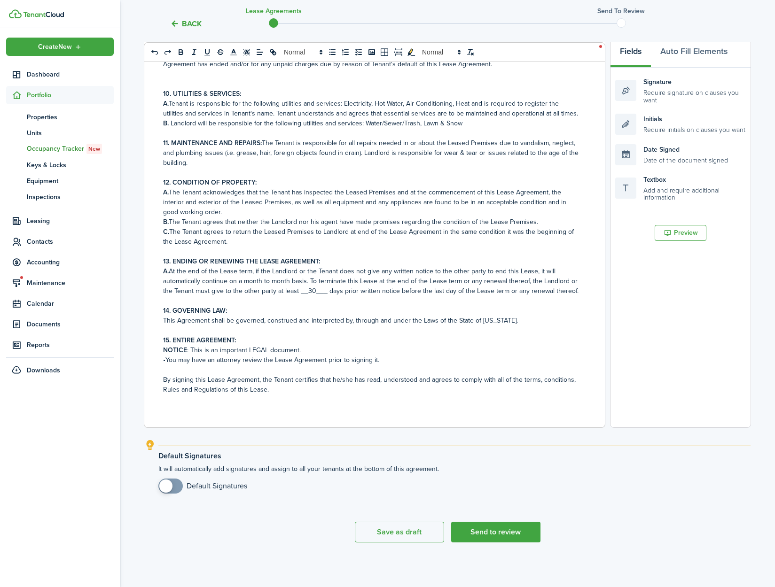
click at [307, 349] on p "NOTICE : This is an important LEGAL document." at bounding box center [371, 350] width 416 height 10
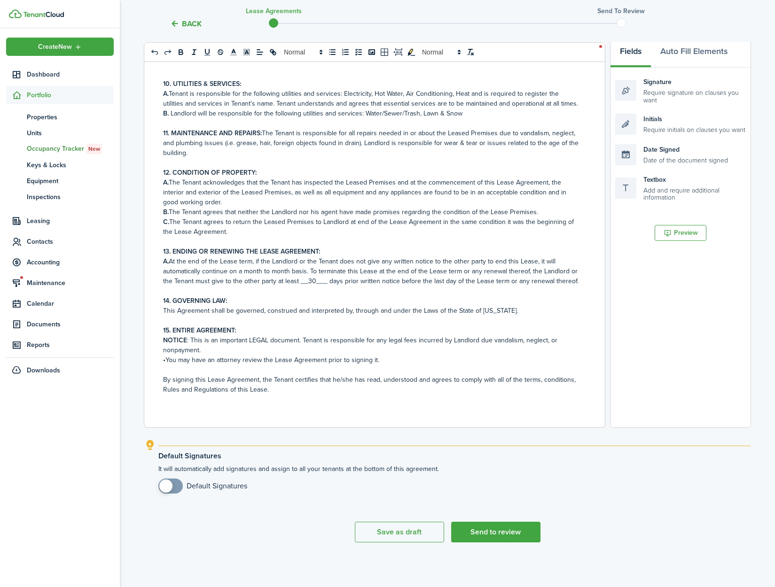
checkbox input "true"
click at [170, 488] on span at bounding box center [165, 486] width 13 height 13
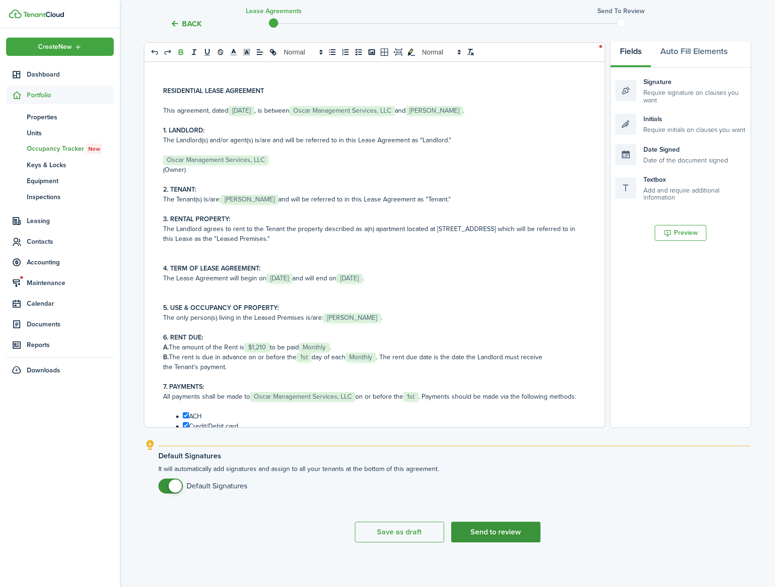
click at [519, 536] on button "Send to review" at bounding box center [495, 532] width 89 height 21
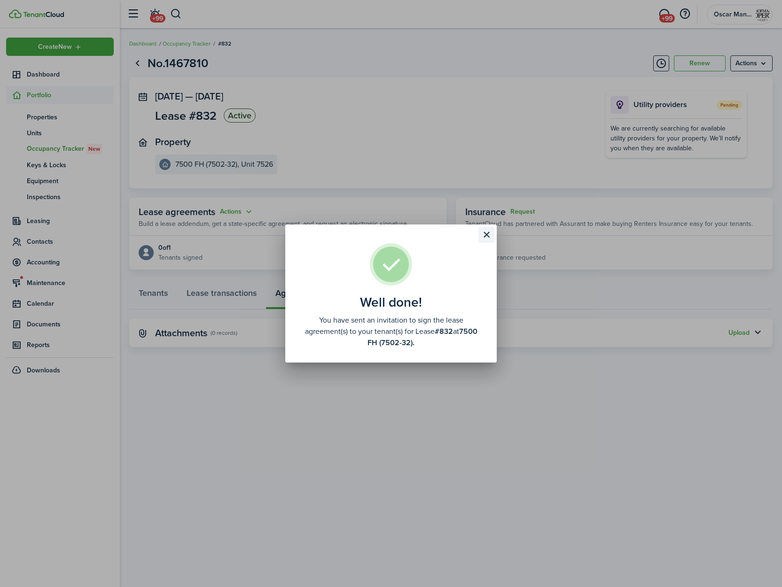
click at [485, 235] on button "Close modal" at bounding box center [486, 235] width 16 height 16
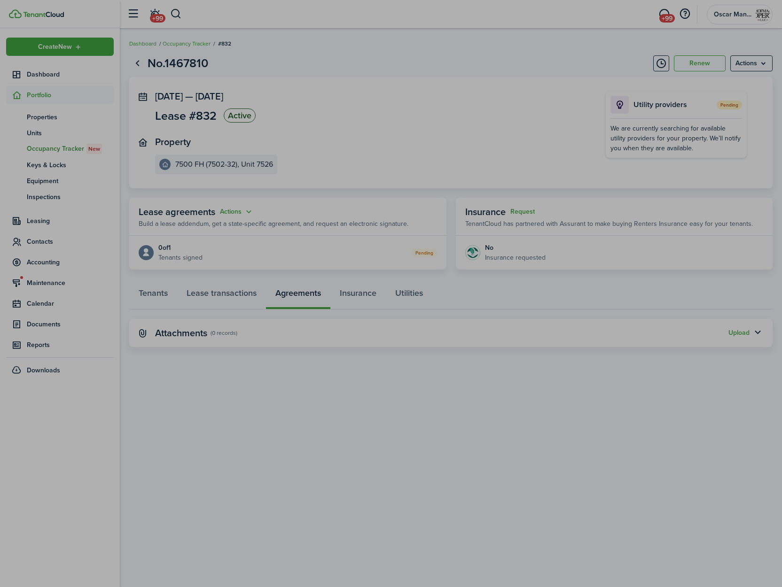
click at [485, 160] on button "Close modal" at bounding box center [486, 152] width 16 height 16
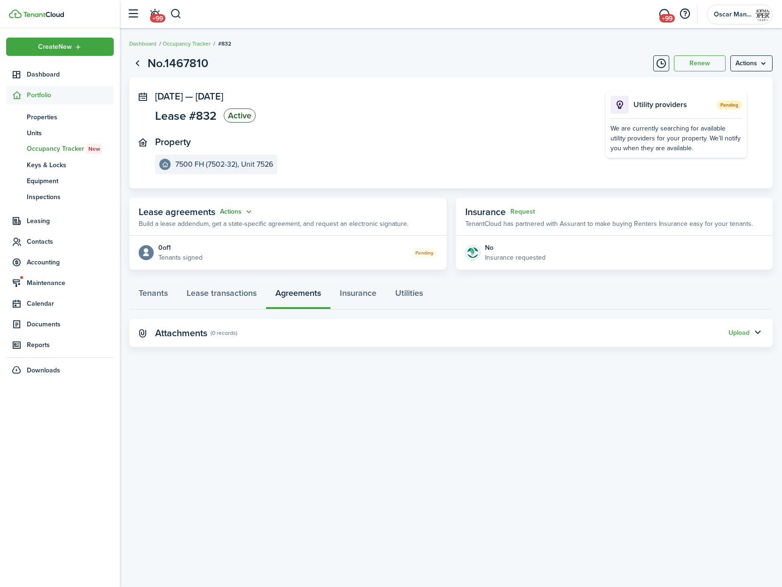
click at [241, 214] on button "Actions" at bounding box center [237, 212] width 34 height 11
click at [225, 230] on link "Edit" at bounding box center [213, 230] width 82 height 16
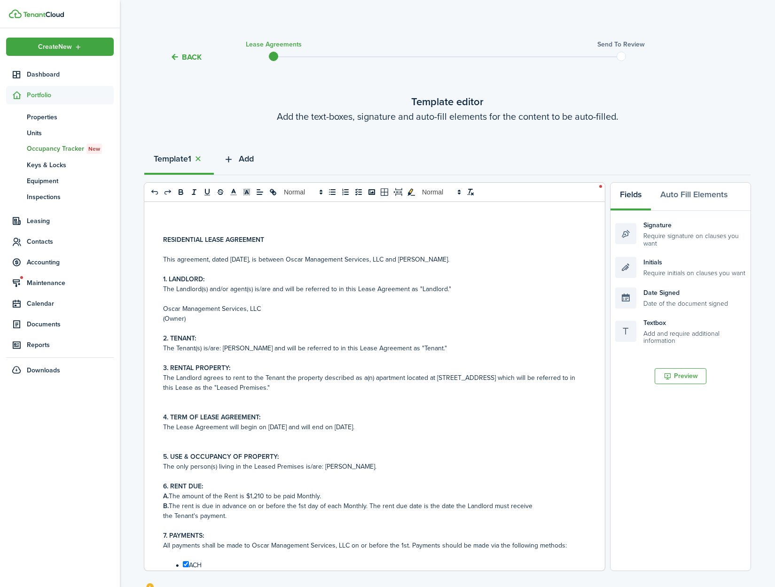
click at [247, 155] on span "Add" at bounding box center [246, 159] width 15 height 13
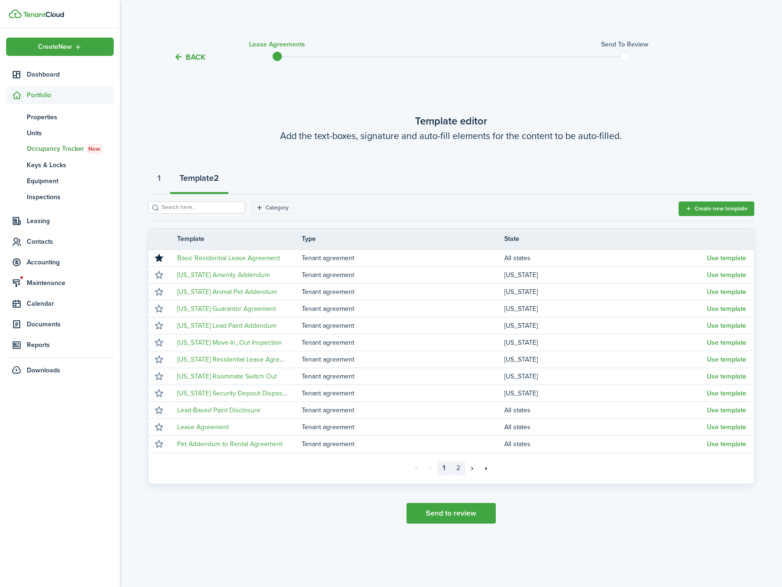
click at [457, 463] on link "2" at bounding box center [458, 468] width 14 height 14
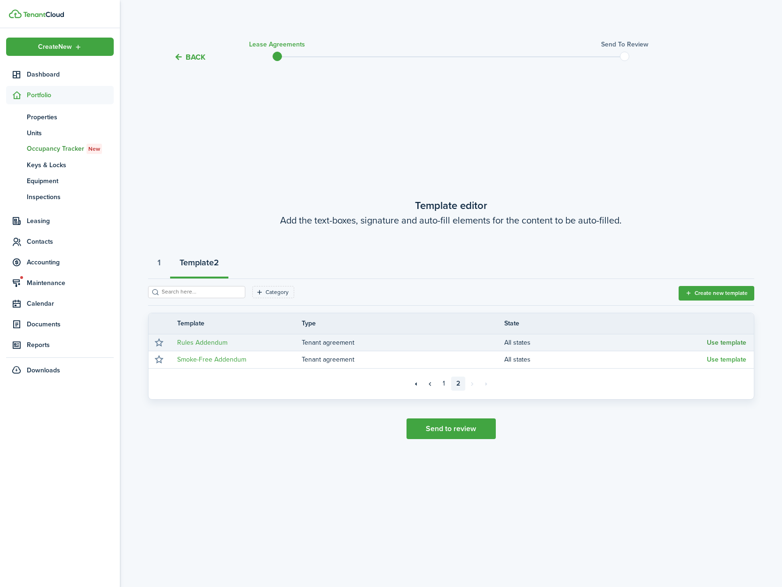
click at [735, 340] on button "Use template" at bounding box center [726, 343] width 39 height 8
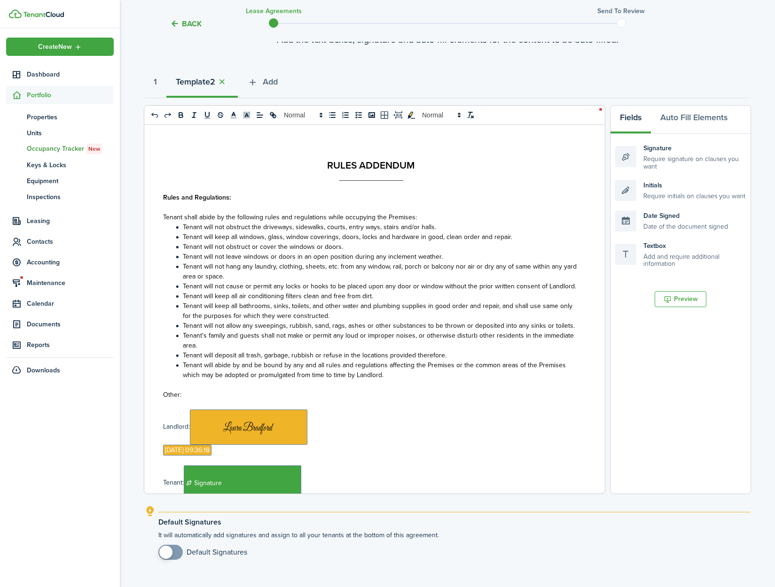
scroll to position [143, 0]
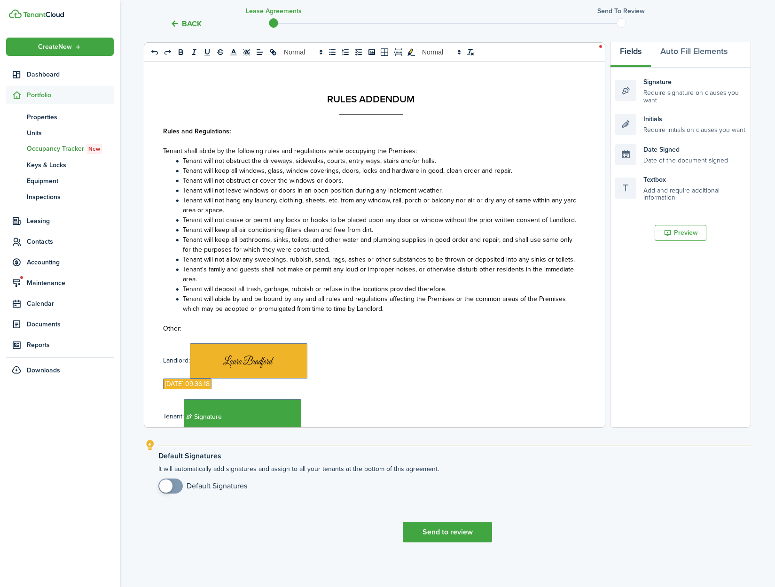
checkbox input "true"
click at [162, 488] on span at bounding box center [165, 486] width 13 height 13
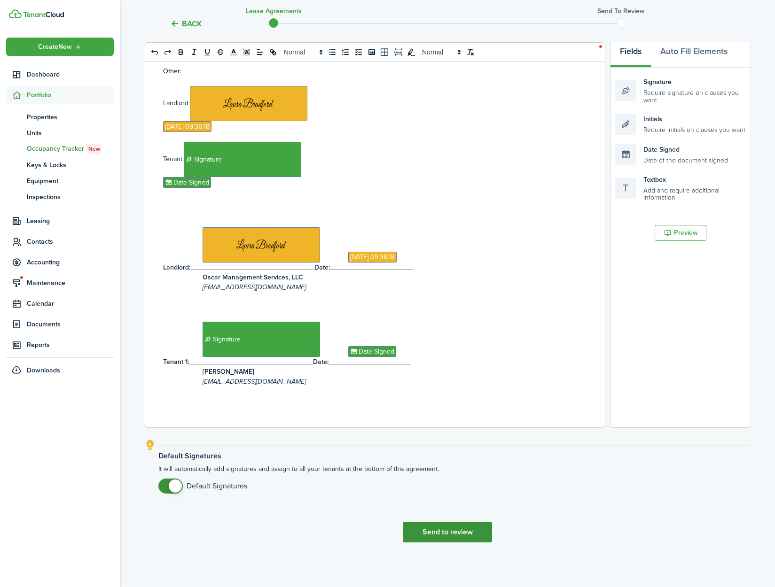
click at [462, 537] on button "Send to review" at bounding box center [447, 532] width 89 height 21
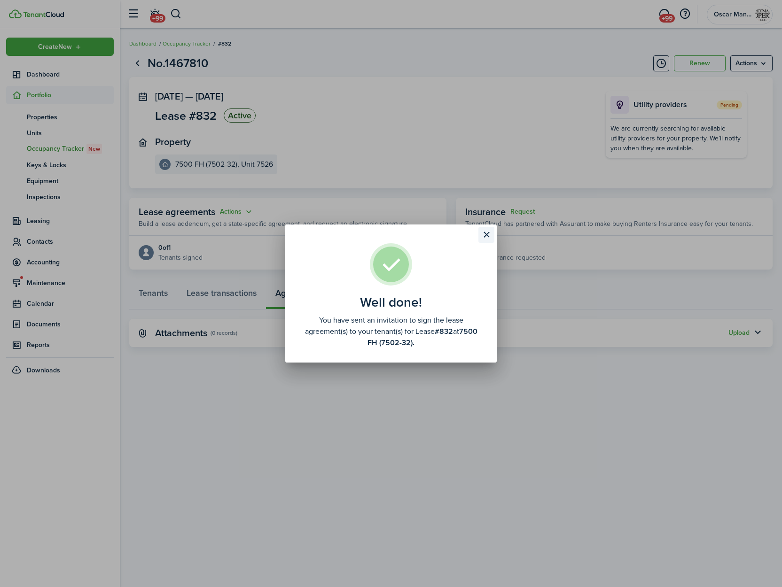
click at [482, 236] on button "Close modal" at bounding box center [486, 235] width 16 height 16
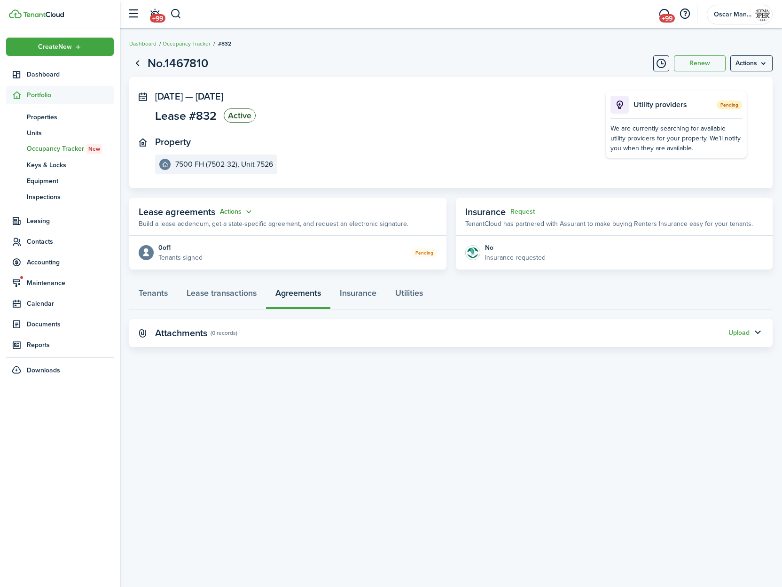
click at [228, 211] on button "Actions" at bounding box center [237, 212] width 34 height 11
click at [230, 230] on link "Edit" at bounding box center [213, 230] width 82 height 16
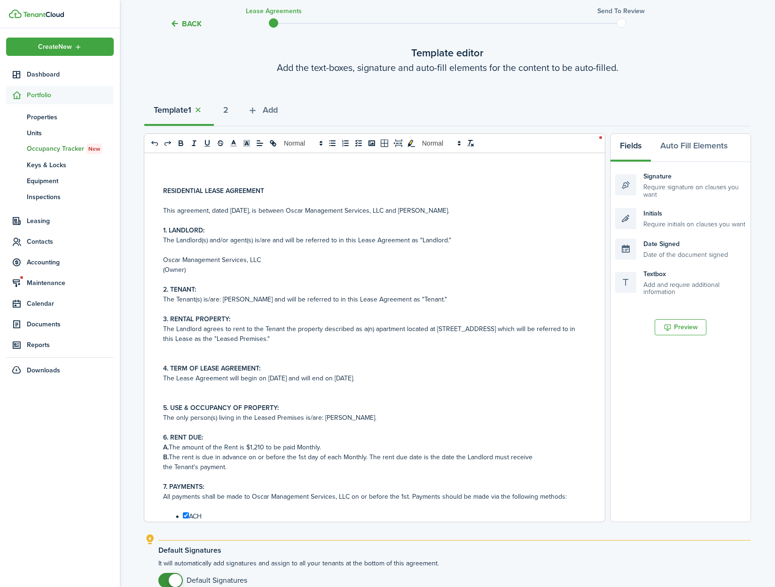
scroll to position [92, 0]
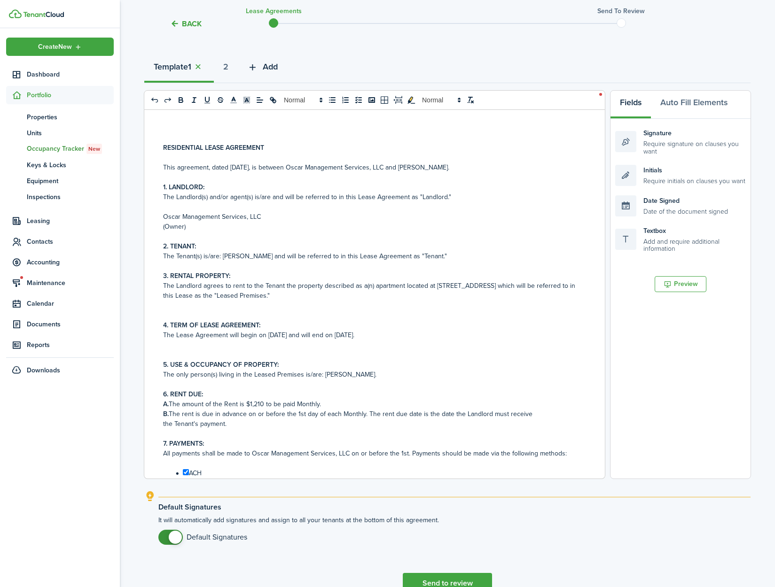
click at [278, 68] on span "Add" at bounding box center [270, 67] width 15 height 13
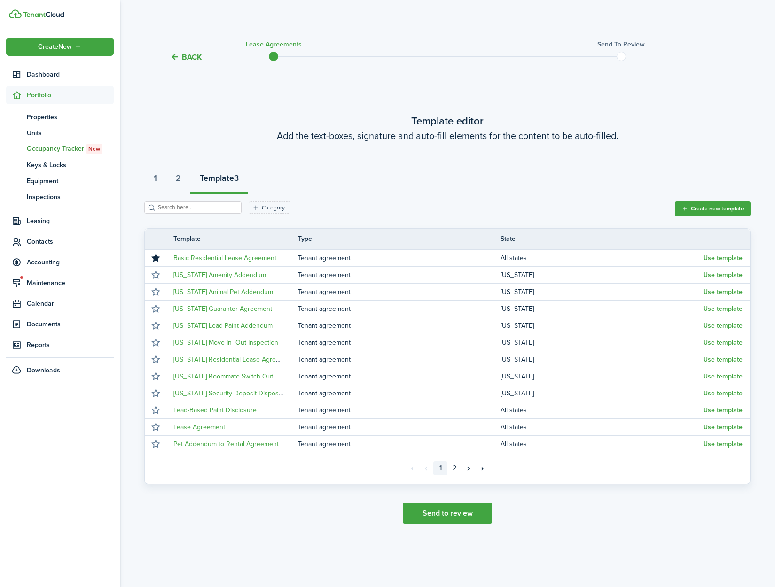
scroll to position [0, 0]
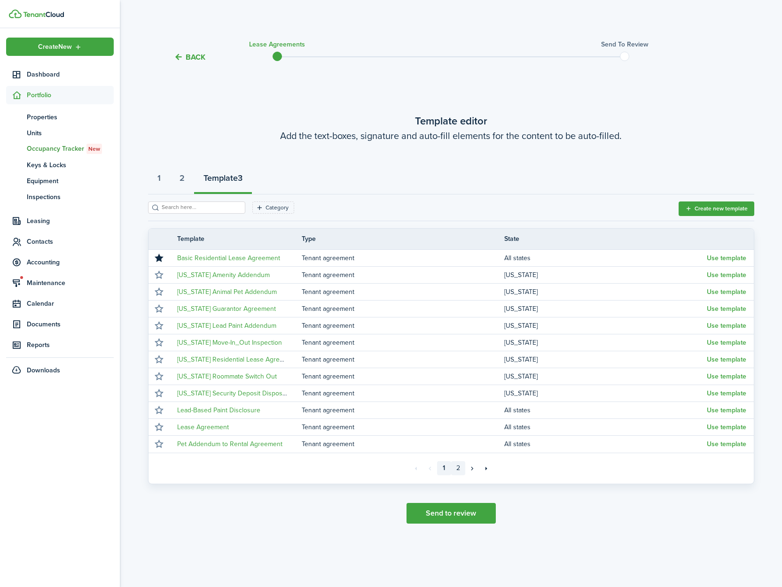
click at [459, 470] on link "2" at bounding box center [458, 468] width 14 height 14
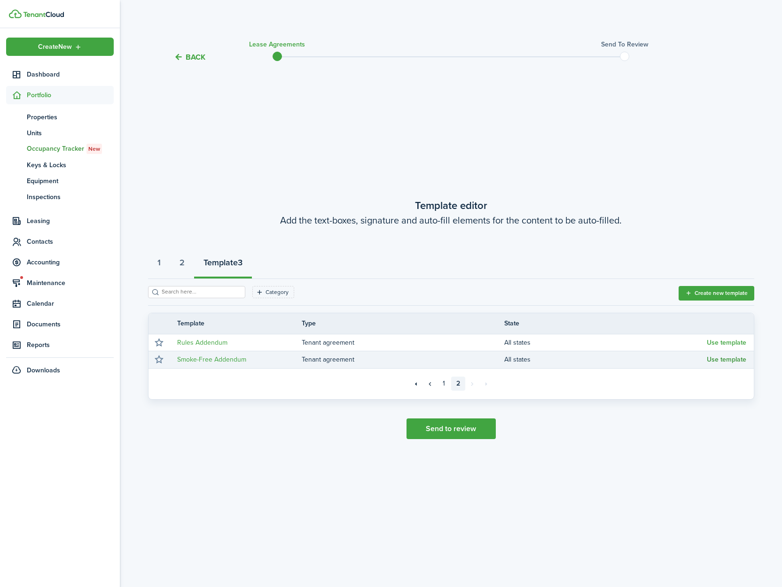
click at [729, 361] on button "Use template" at bounding box center [726, 360] width 39 height 8
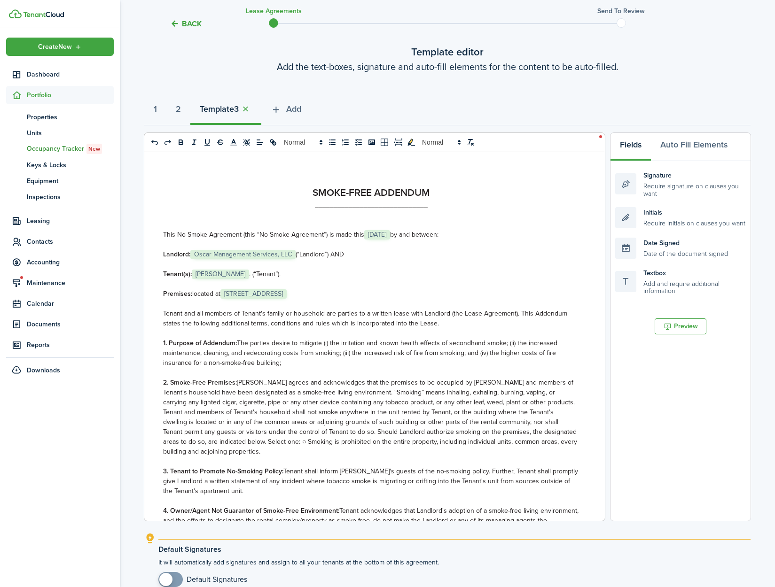
scroll to position [143, 0]
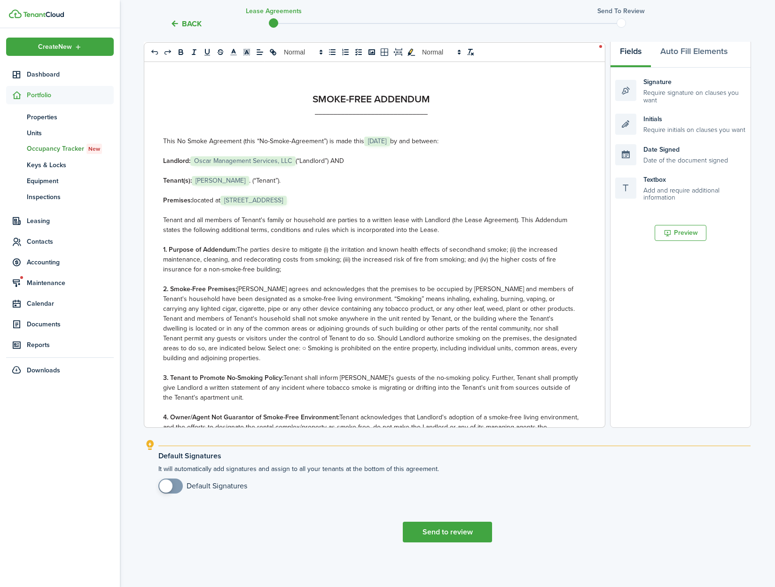
checkbox input "true"
click at [170, 483] on span at bounding box center [165, 486] width 13 height 13
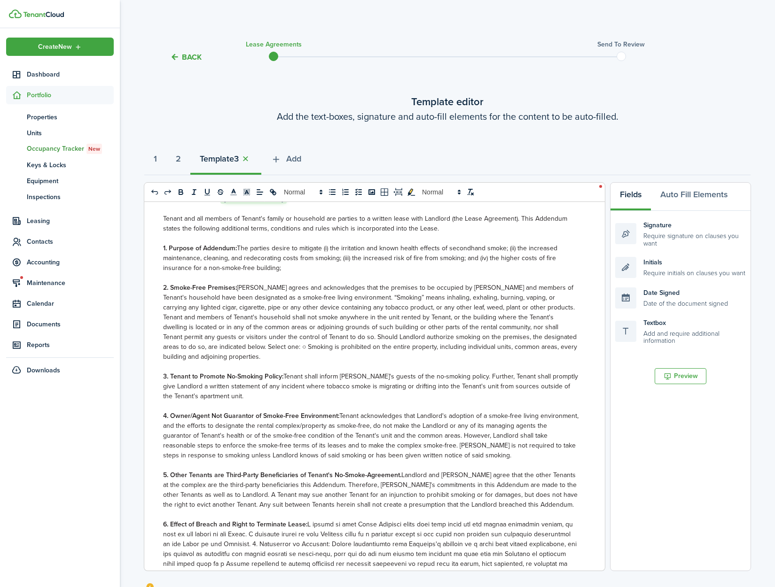
scroll to position [69, 0]
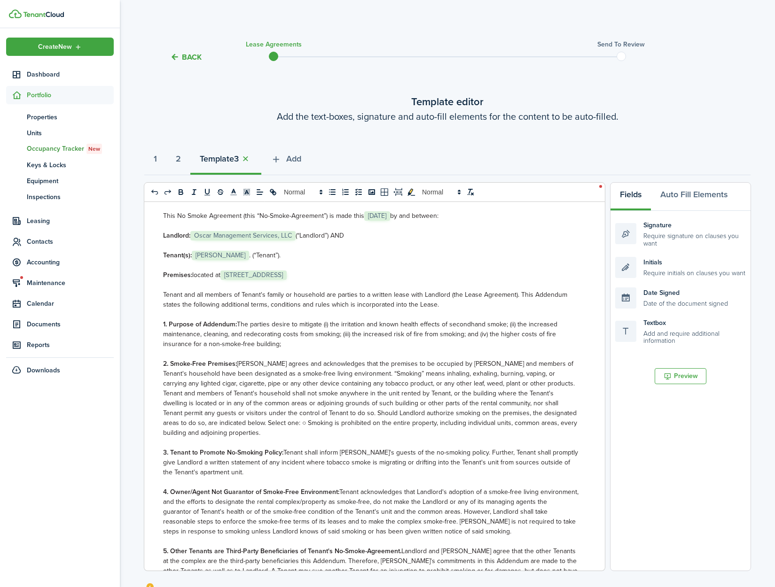
click at [252, 279] on span "[STREET_ADDRESS]" at bounding box center [253, 275] width 66 height 9
click at [441, 273] on p "Premises: located at ﻿[STREET_ADDRESS]﻿" at bounding box center [371, 275] width 416 height 10
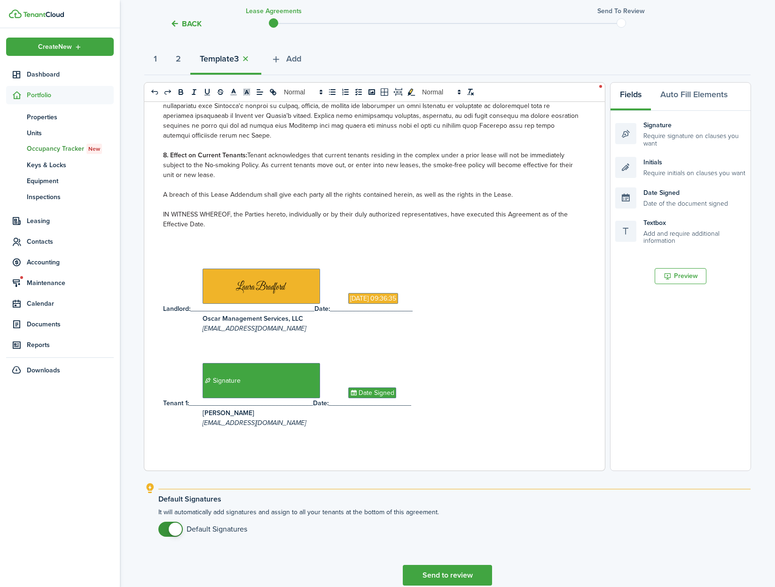
scroll to position [143, 0]
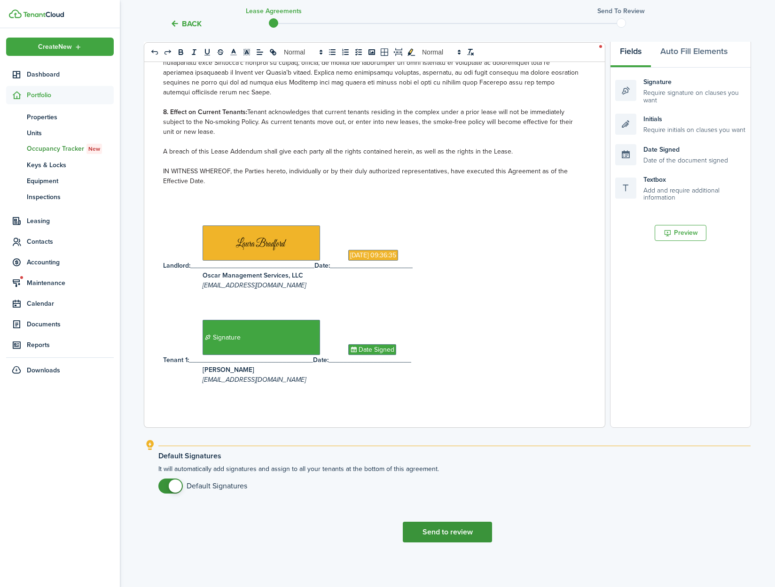
click at [430, 533] on button "Send to review" at bounding box center [447, 532] width 89 height 21
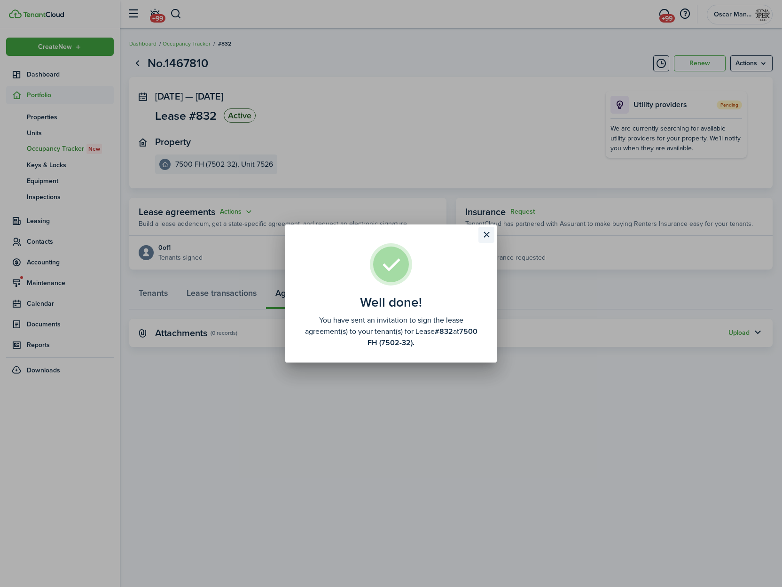
click at [489, 234] on button "Close modal" at bounding box center [486, 235] width 16 height 16
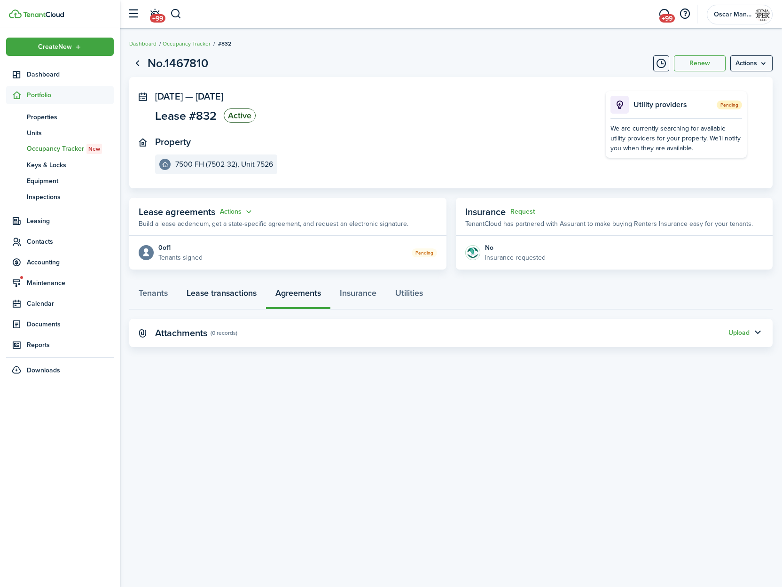
click at [204, 294] on link "Lease transactions" at bounding box center [221, 295] width 89 height 28
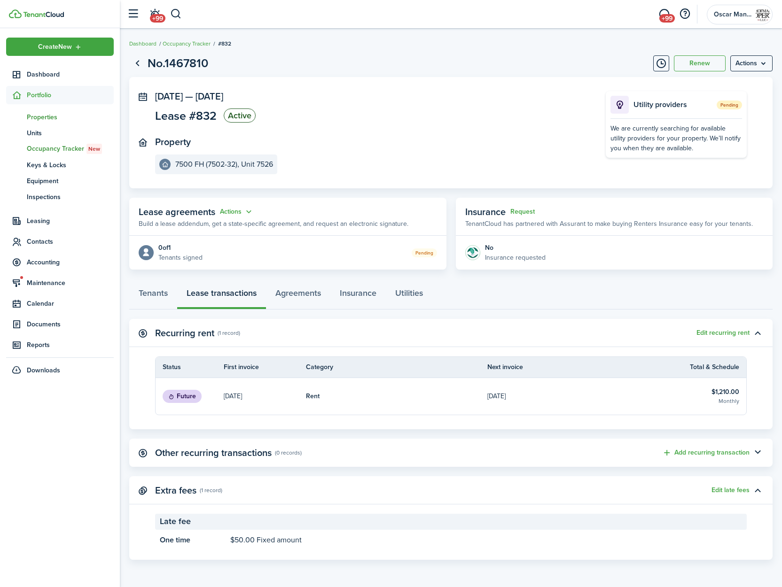
click at [47, 116] on span "Properties" at bounding box center [70, 117] width 87 height 10
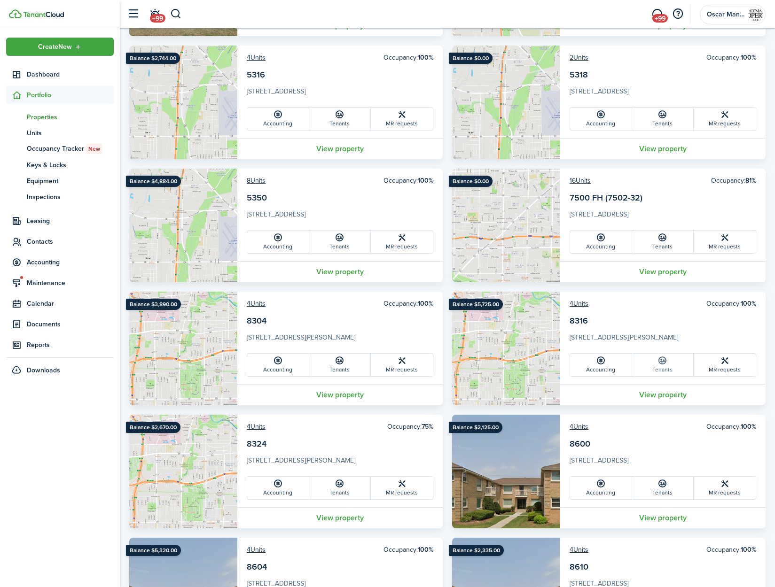
scroll to position [1134, 0]
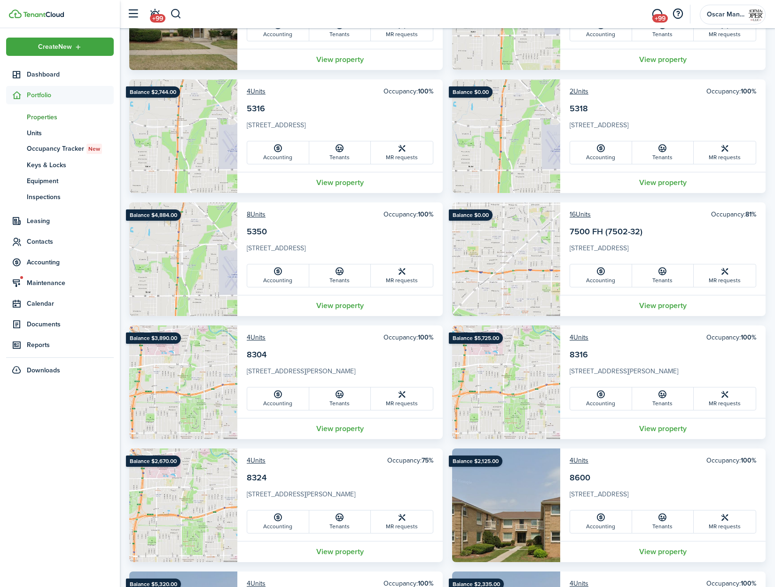
click at [660, 304] on link "View property" at bounding box center [662, 305] width 205 height 21
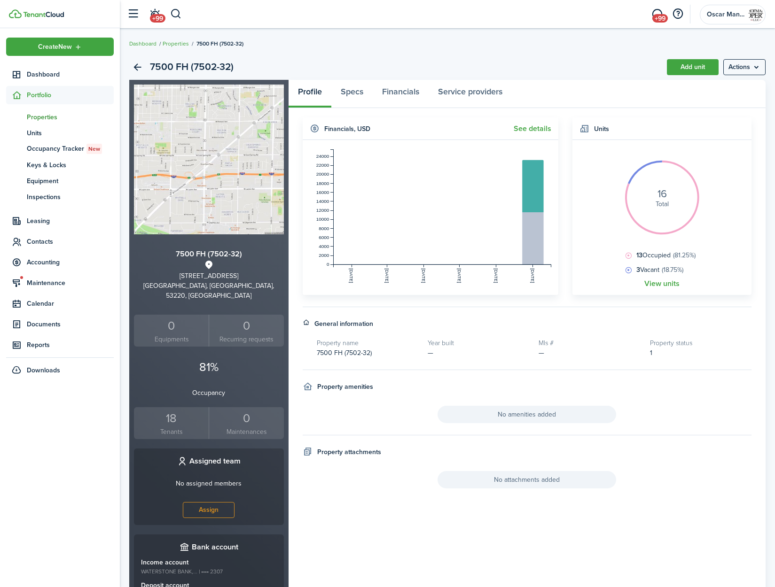
scroll to position [2, 0]
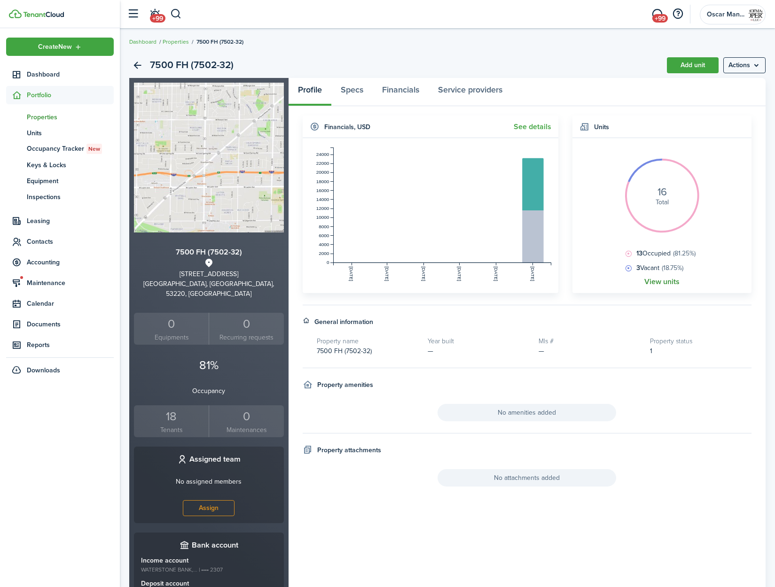
click at [651, 281] on link "View units" at bounding box center [661, 282] width 35 height 8
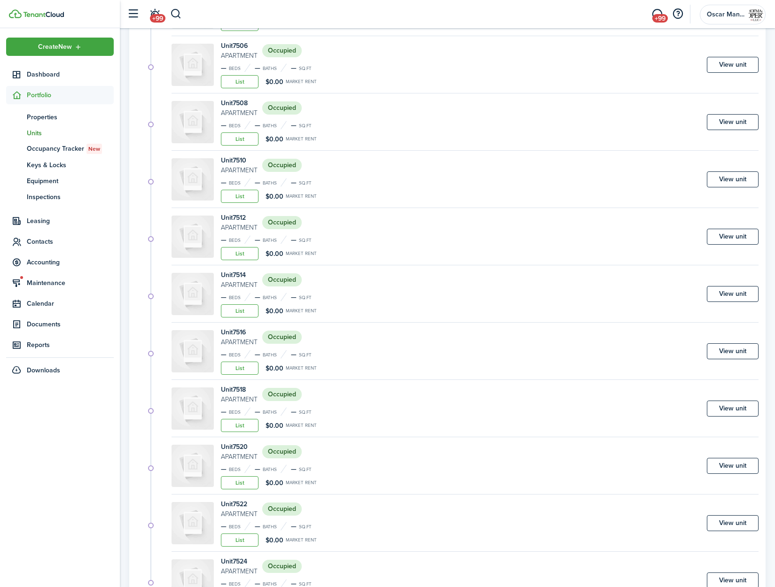
scroll to position [313, 0]
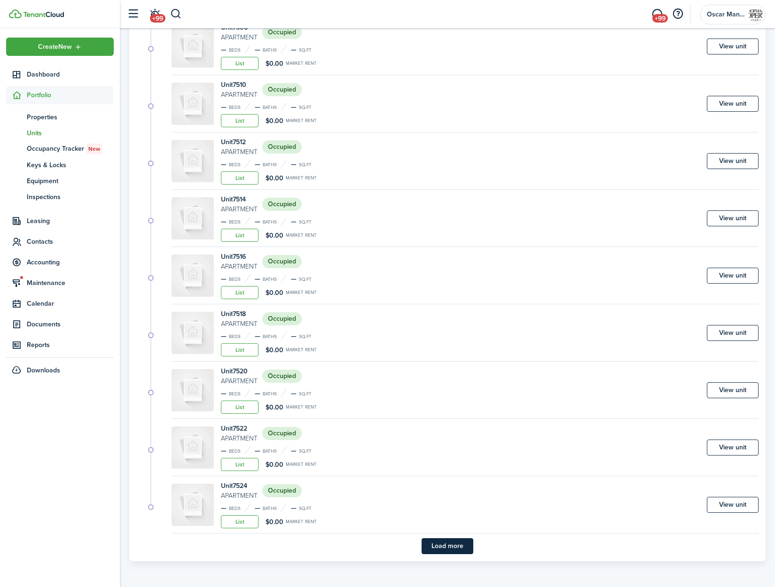
click at [445, 547] on button "Load more" at bounding box center [447, 546] width 52 height 16
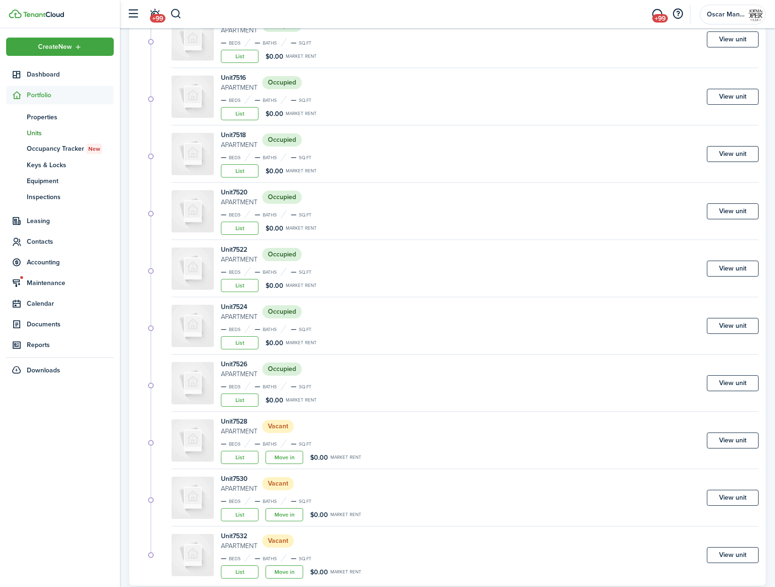
scroll to position [516, 0]
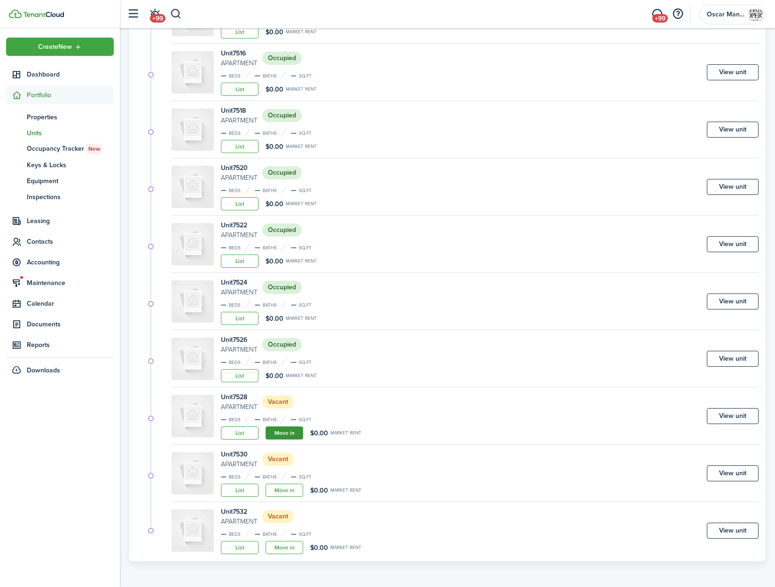
click at [289, 432] on link "Move in" at bounding box center [284, 433] width 38 height 13
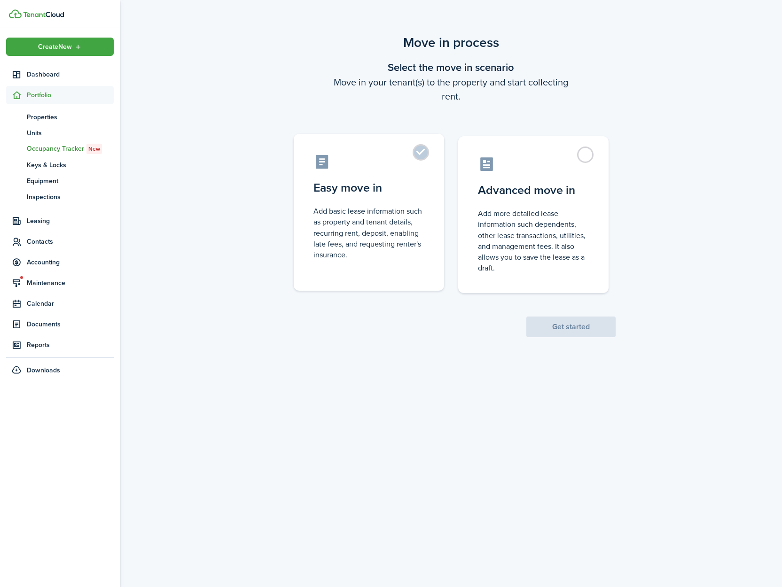
click at [417, 151] on label "Easy move in Add basic lease information such as property and tenant details, r…" at bounding box center [369, 212] width 150 height 157
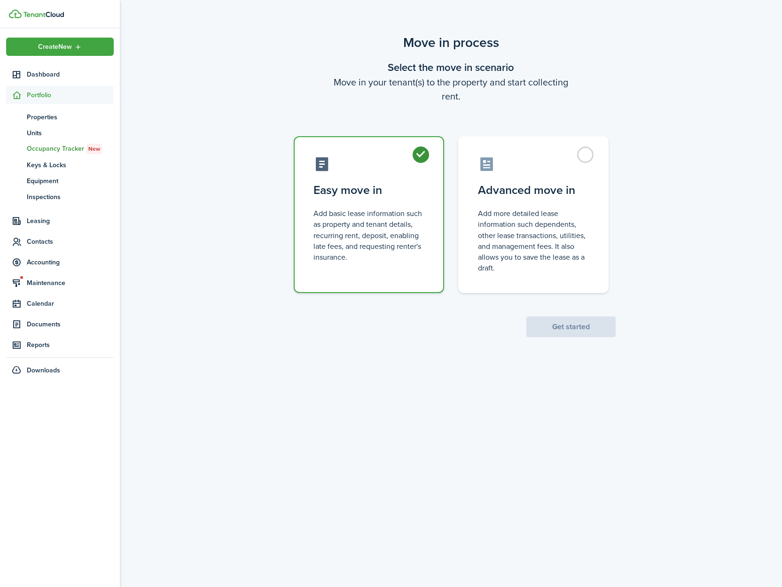
radio input "true"
click at [575, 333] on button "Get started" at bounding box center [570, 327] width 89 height 21
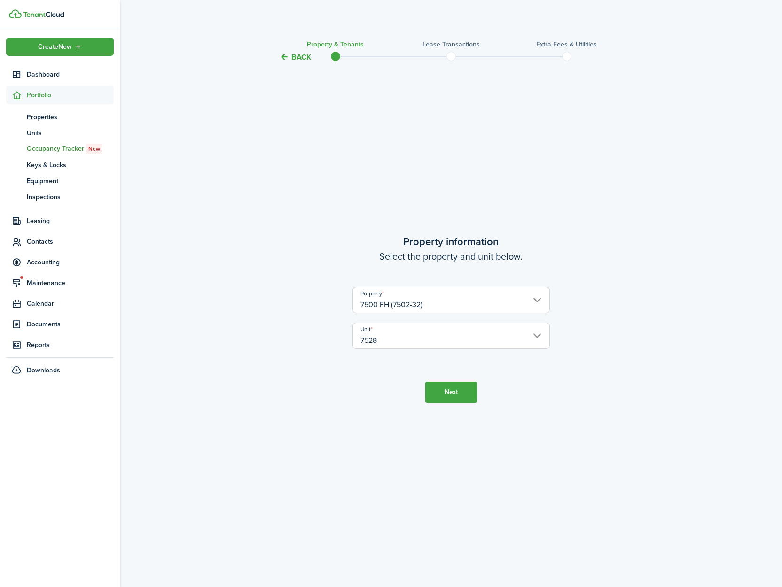
click at [444, 396] on button "Next" at bounding box center [451, 392] width 52 height 21
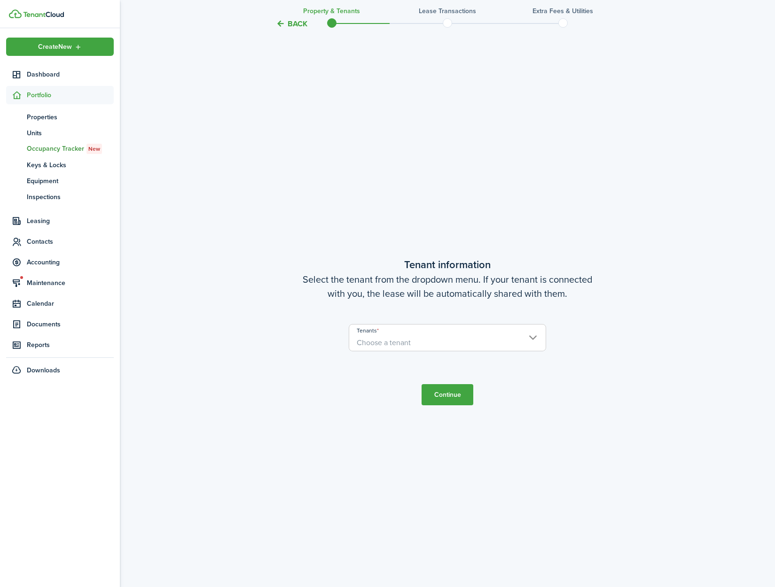
scroll to position [524, 0]
click at [382, 344] on span "Choose a tenant" at bounding box center [384, 342] width 54 height 11
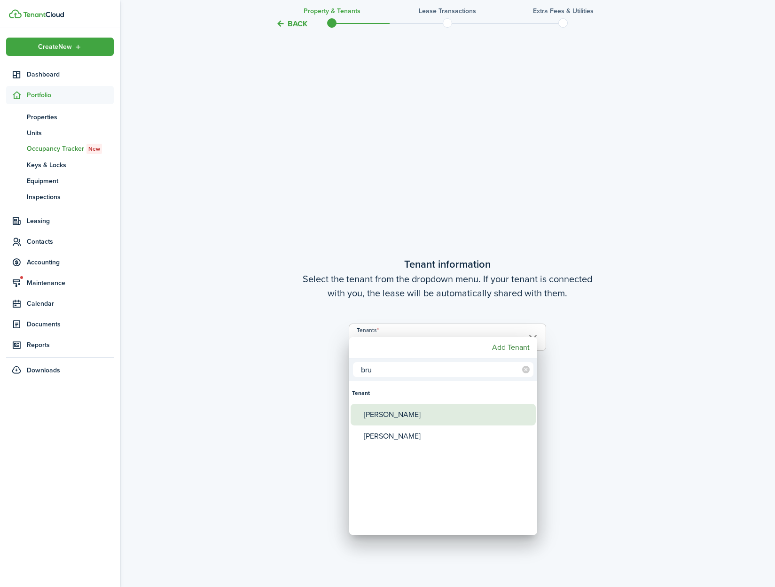
type input "bru"
click at [395, 419] on div "[PERSON_NAME]" at bounding box center [447, 415] width 166 height 22
type input "[PERSON_NAME]"
click at [588, 478] on div at bounding box center [387, 294] width 925 height 738
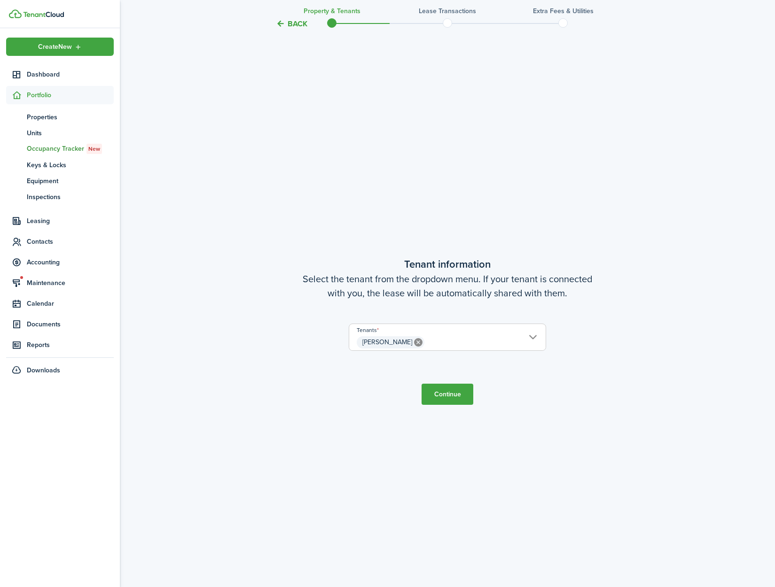
click at [436, 397] on button "Continue" at bounding box center [447, 394] width 52 height 21
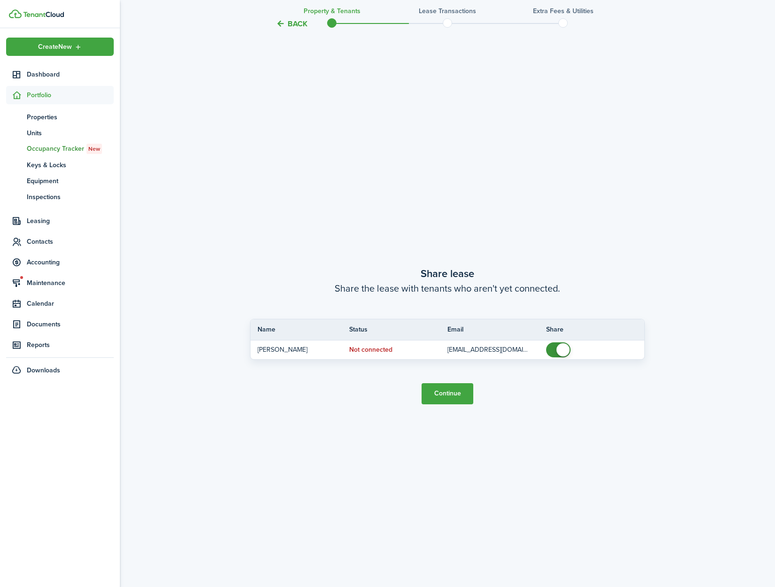
scroll to position [1112, 0]
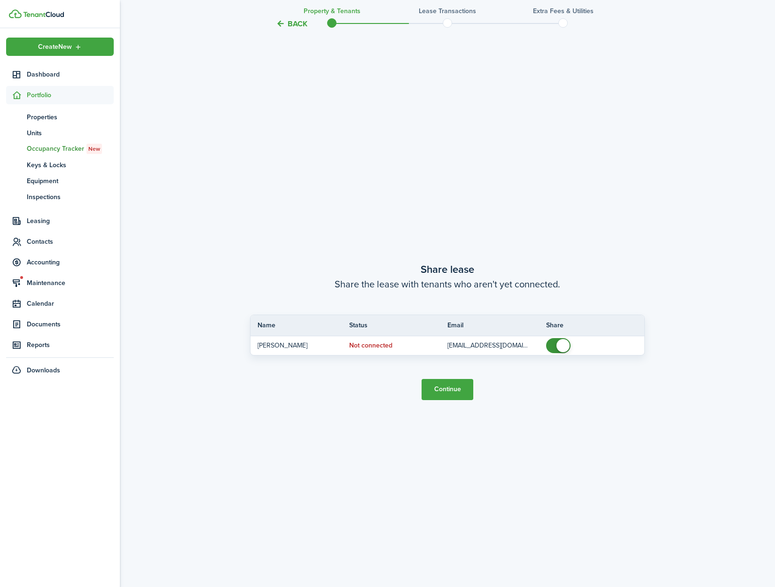
click at [443, 394] on button "Continue" at bounding box center [447, 389] width 52 height 21
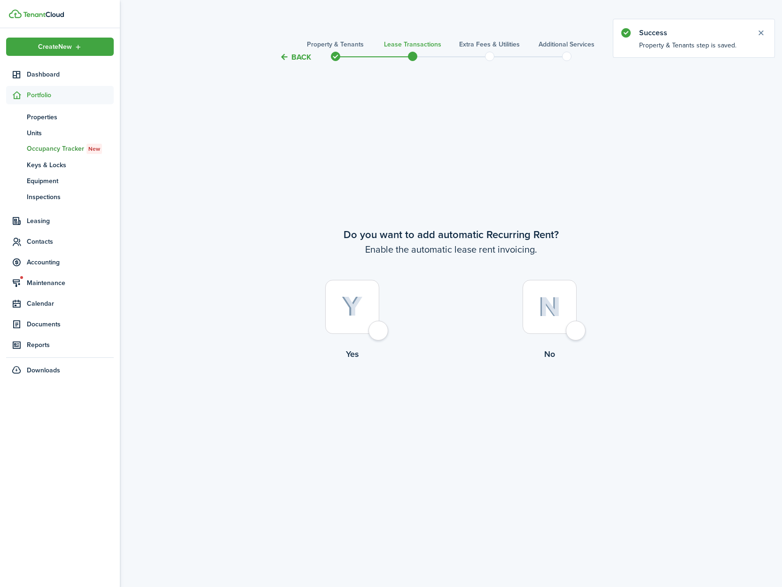
click at [374, 330] on div at bounding box center [352, 307] width 54 height 54
radio input "true"
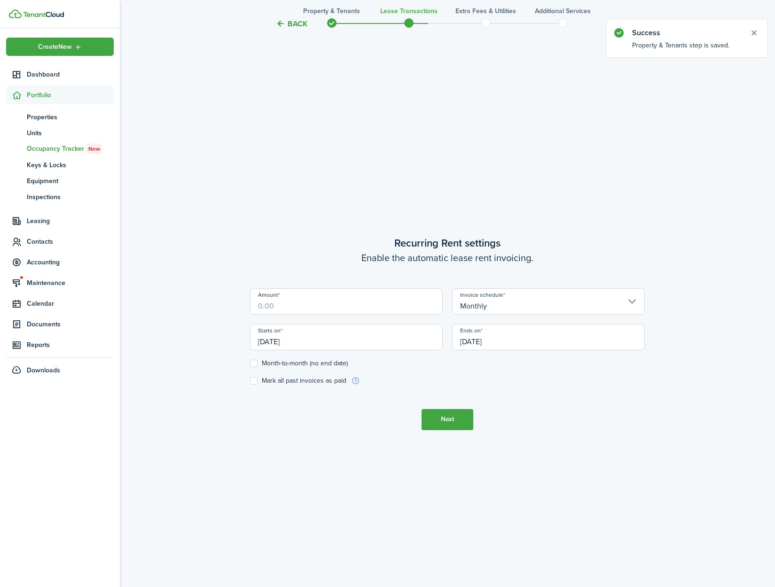
scroll to position [524, 0]
click at [329, 311] on input "Amount" at bounding box center [346, 300] width 193 height 26
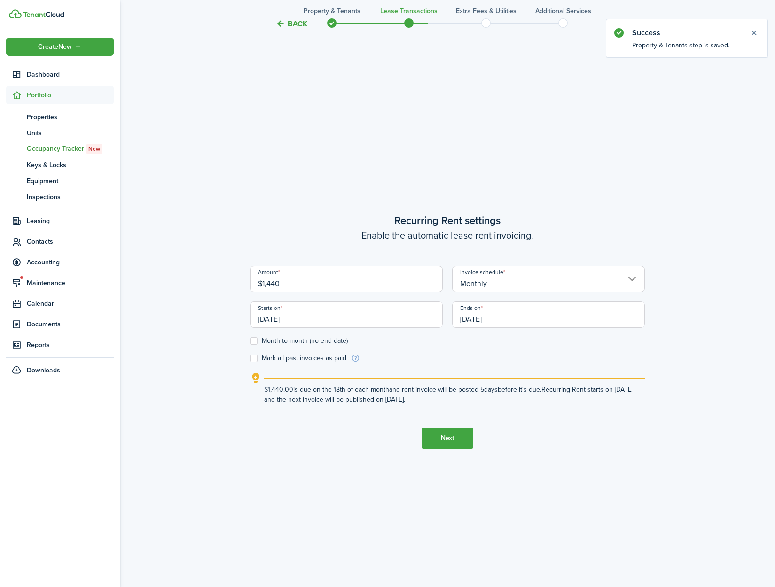
click at [330, 320] on input "[DATE]" at bounding box center [346, 315] width 193 height 26
type input "$1,440.00"
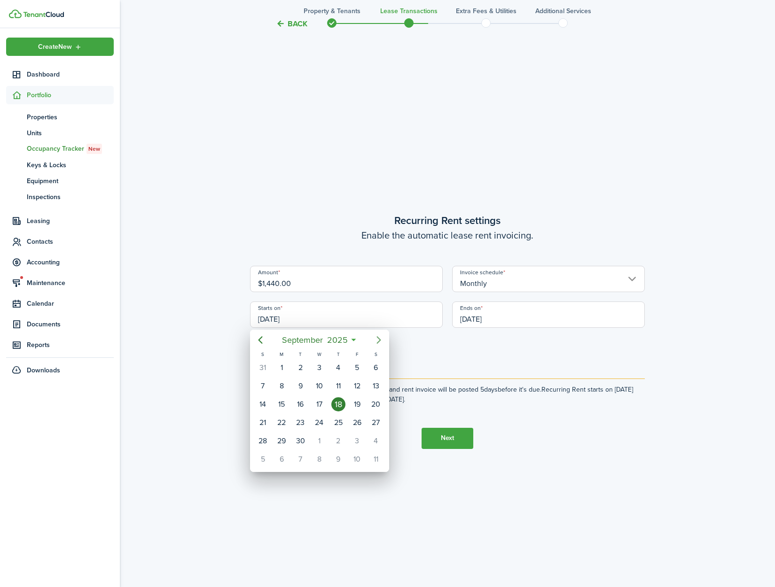
click at [381, 338] on icon "Next page" at bounding box center [378, 339] width 11 height 11
click at [321, 370] on div "1" at bounding box center [319, 368] width 14 height 14
type input "[DATE]"
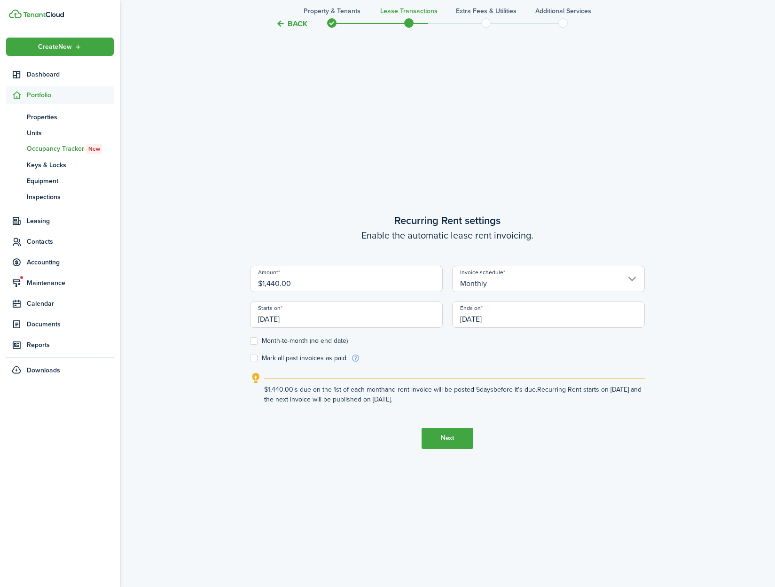
click at [552, 319] on input "[DATE]" at bounding box center [548, 315] width 193 height 26
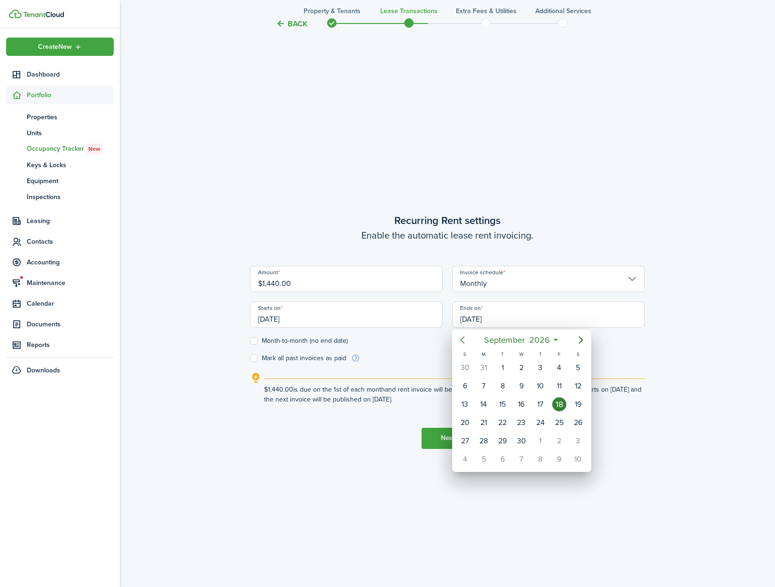
click at [467, 339] on icon "Previous page" at bounding box center [462, 339] width 11 height 11
click at [503, 444] on div "30" at bounding box center [502, 441] width 14 height 14
type input "[DATE]"
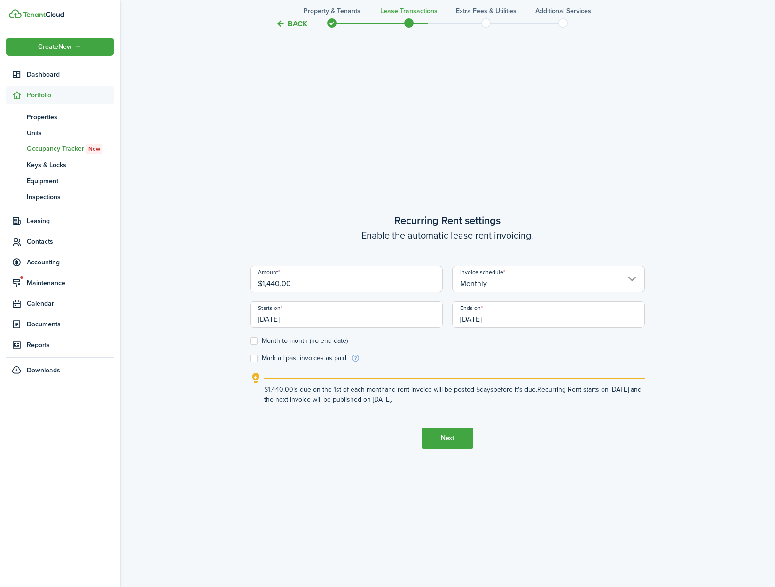
click at [598, 484] on tc-wizard-step "Recurring Rent settings Enable the automatic lease rent invoicing. Amount $1,44…" at bounding box center [447, 330] width 395 height 587
click at [449, 443] on button "Next" at bounding box center [447, 438] width 52 height 21
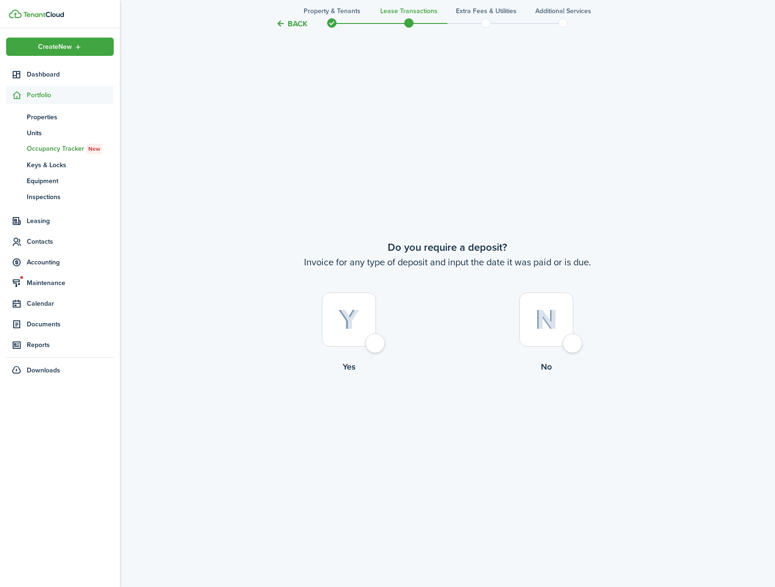
scroll to position [1112, 0]
click at [376, 346] on div at bounding box center [349, 319] width 54 height 54
radio input "true"
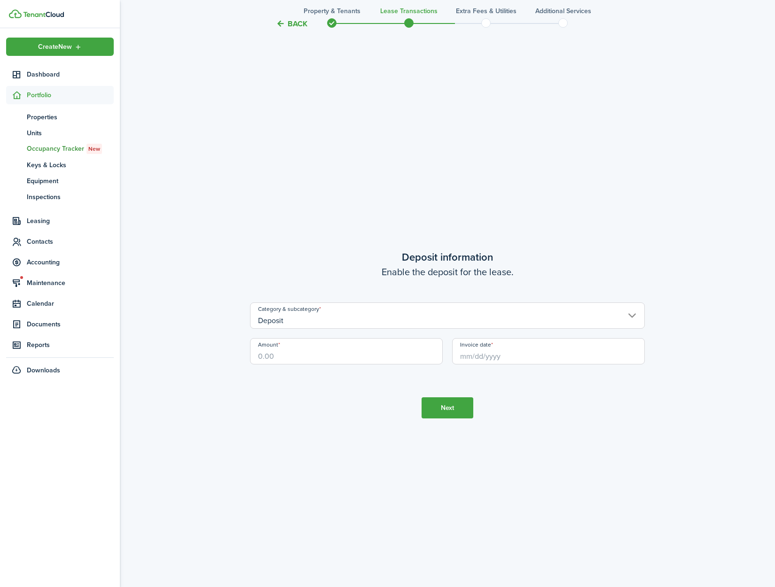
scroll to position [1699, 0]
click at [327, 354] on input "Amount" at bounding box center [346, 348] width 193 height 26
click at [491, 350] on input "Invoice date" at bounding box center [548, 348] width 193 height 26
type input "$1,300.00"
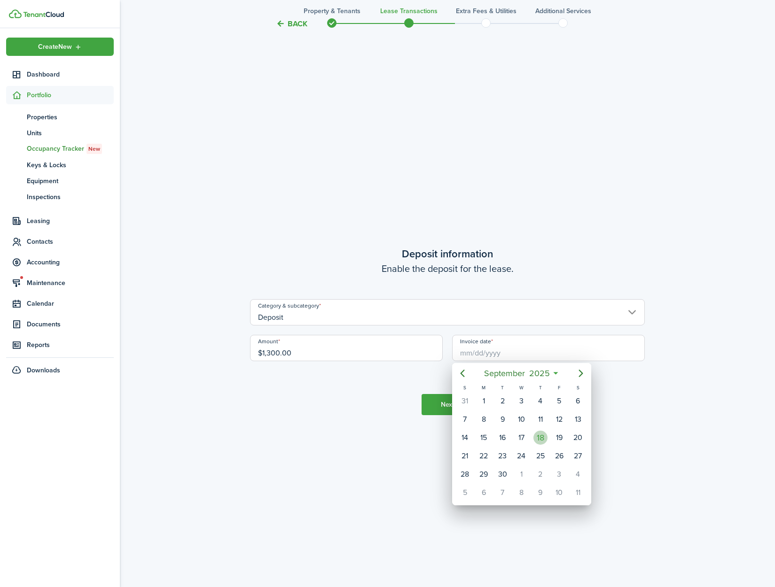
click at [537, 434] on div "18" at bounding box center [540, 438] width 14 height 14
type input "[DATE]"
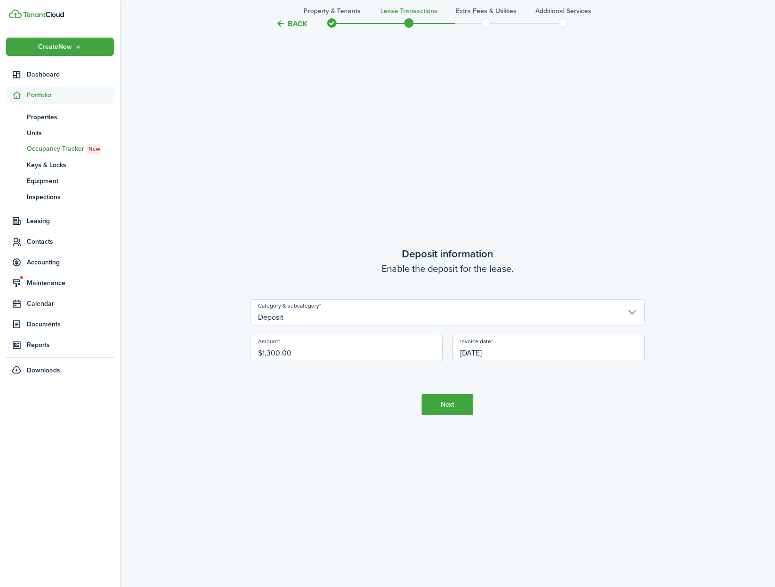
drag, startPoint x: 629, startPoint y: 446, endPoint x: 506, endPoint y: 426, distance: 124.3
click at [629, 446] on tc-wizard-step "Deposit information Enable the deposit for the lease. Category & subcategory De…" at bounding box center [447, 330] width 395 height 587
click at [458, 412] on button "Next" at bounding box center [447, 404] width 52 height 21
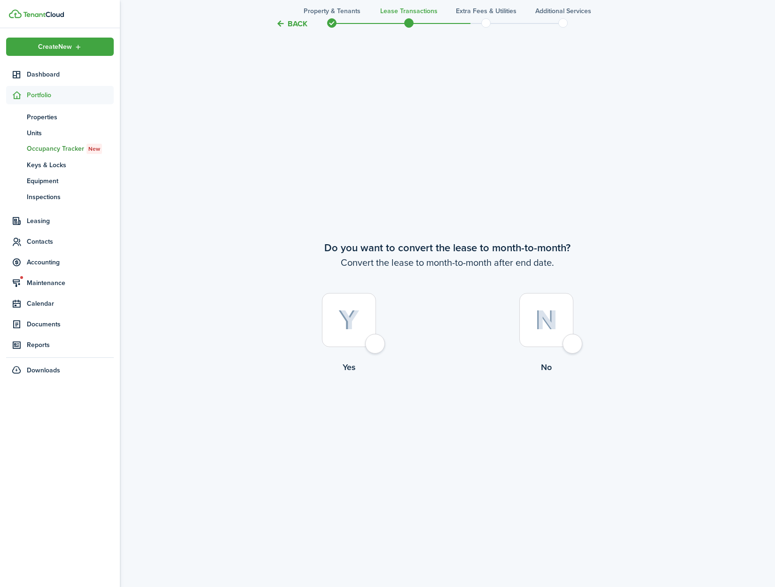
scroll to position [2286, 0]
click at [375, 342] on div at bounding box center [349, 319] width 54 height 54
radio input "true"
click at [454, 414] on button "Continue" at bounding box center [447, 411] width 52 height 21
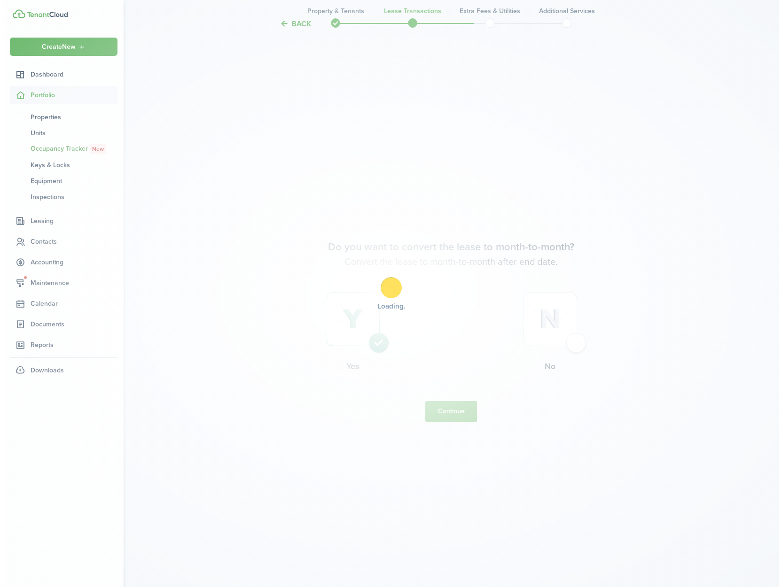
scroll to position [0, 0]
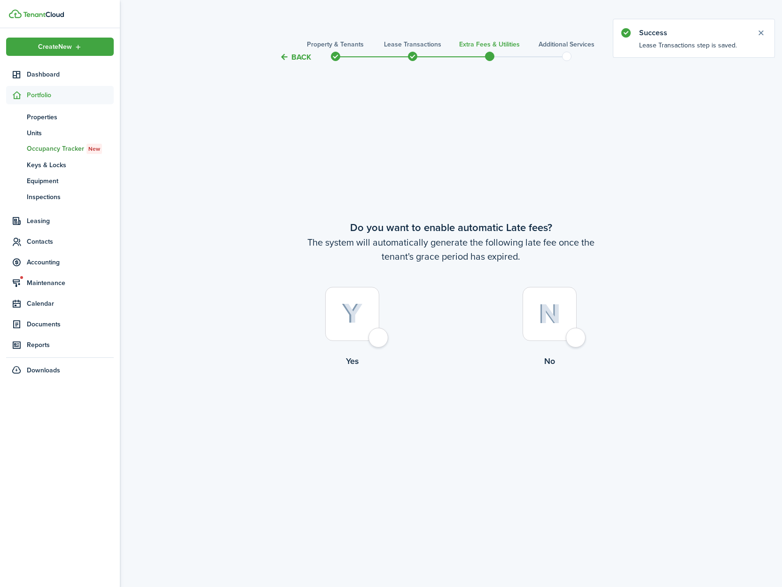
click at [379, 334] on div at bounding box center [352, 314] width 54 height 54
radio input "true"
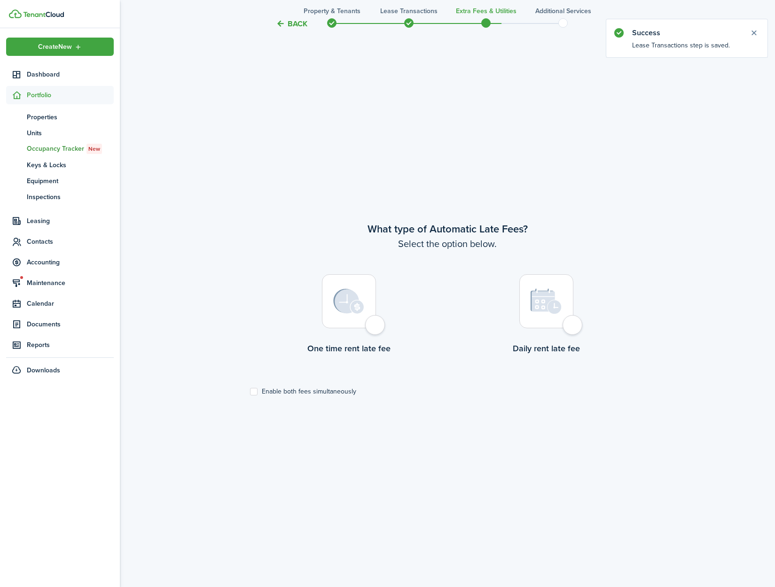
click at [374, 327] on div at bounding box center [349, 301] width 54 height 54
radio input "true"
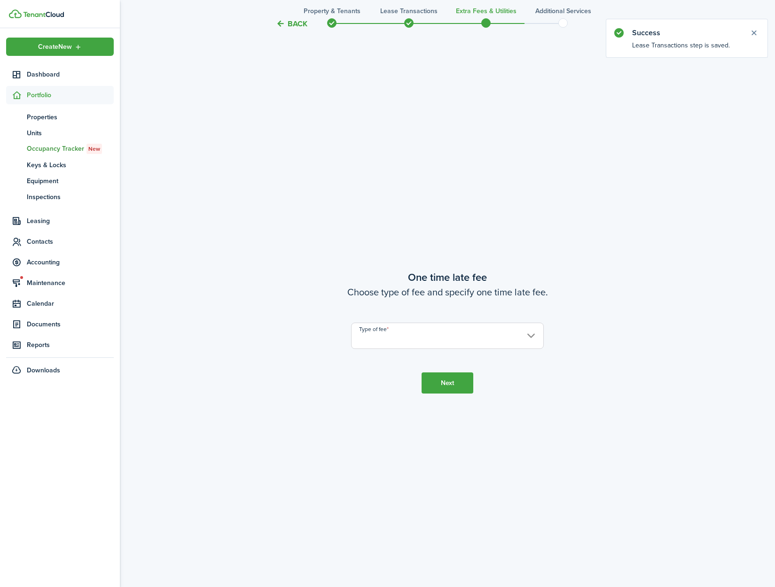
scroll to position [1112, 0]
click at [454, 339] on input "Type of fee" at bounding box center [447, 335] width 193 height 26
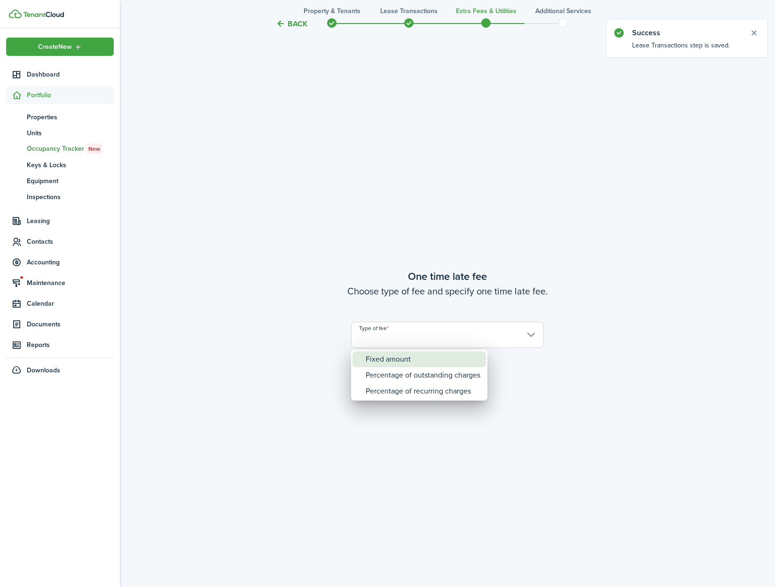
click at [453, 361] on div "Fixed amount" at bounding box center [423, 359] width 115 height 16
type input "Fixed amount"
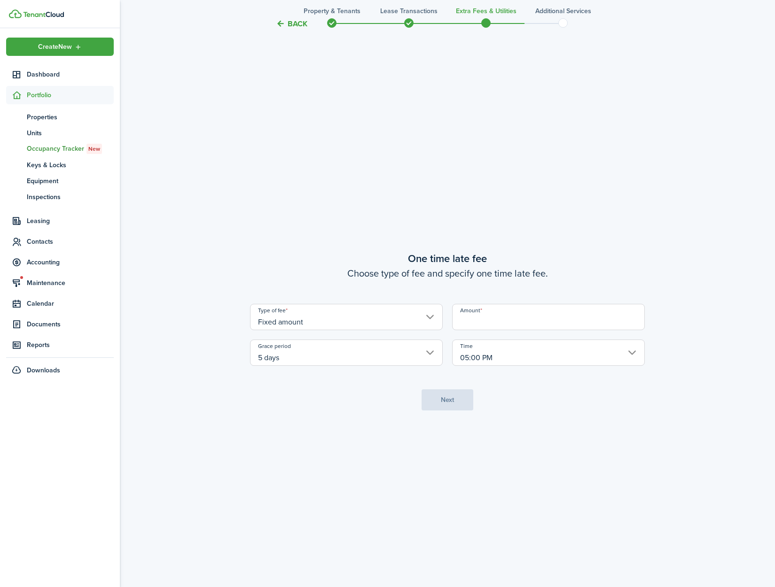
click at [480, 323] on input "Amount" at bounding box center [548, 317] width 193 height 26
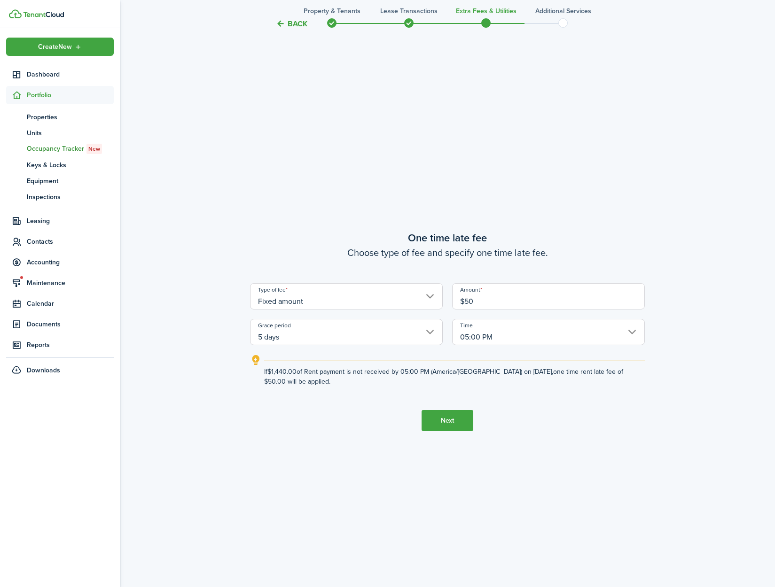
type input "$50.00"
click at [446, 417] on button "Next" at bounding box center [447, 420] width 52 height 21
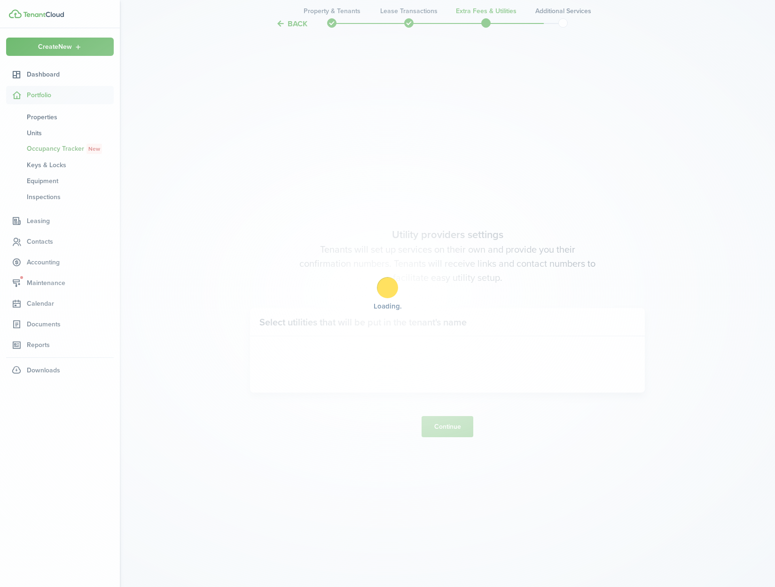
scroll to position [1699, 0]
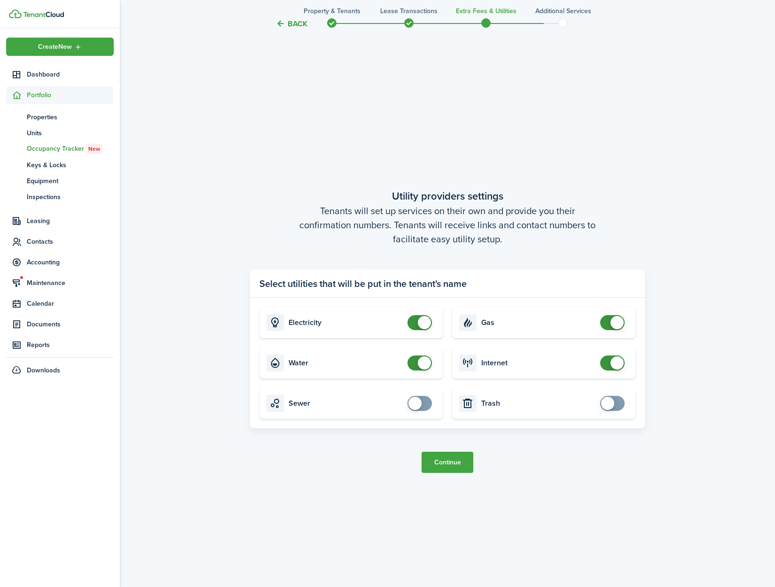
checkbox input "false"
click at [427, 364] on span at bounding box center [424, 363] width 13 height 13
click at [452, 465] on button "Continue" at bounding box center [447, 462] width 52 height 21
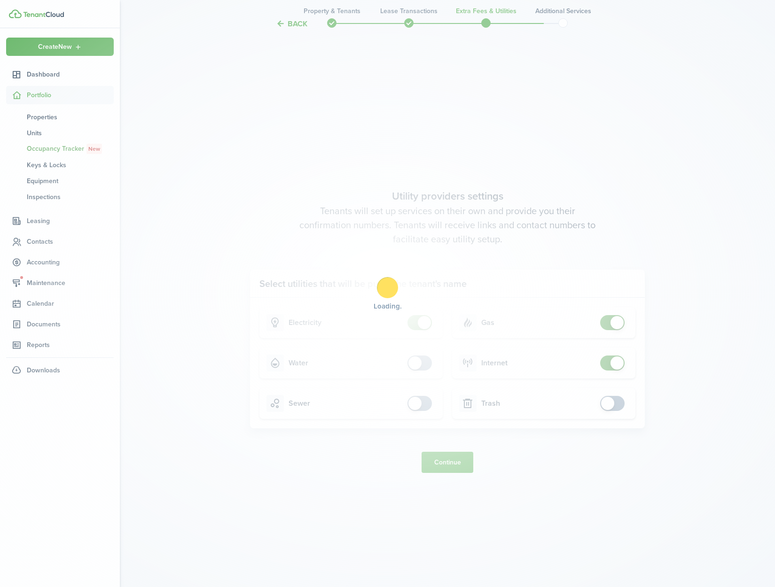
scroll to position [0, 0]
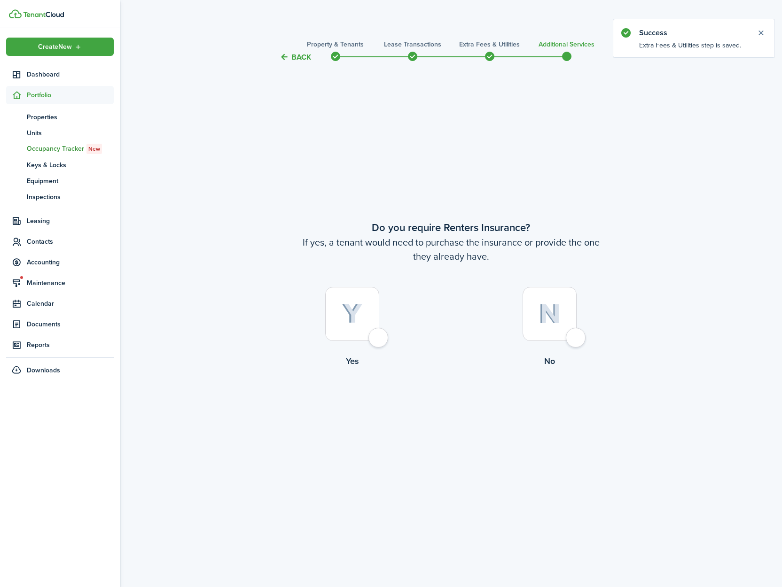
click at [576, 335] on div at bounding box center [549, 314] width 54 height 54
radio input "true"
click at [462, 413] on button "Complete move in" at bounding box center [450, 406] width 69 height 21
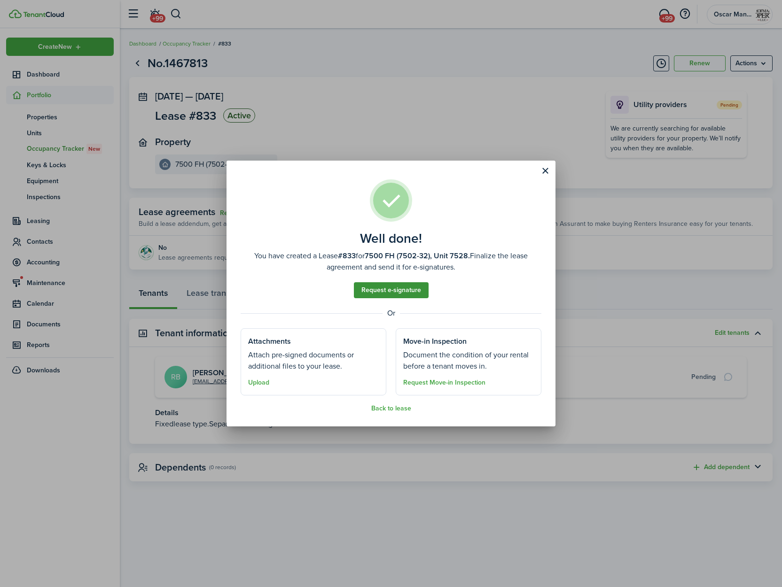
click at [388, 292] on link "Request e-signature" at bounding box center [391, 290] width 75 height 16
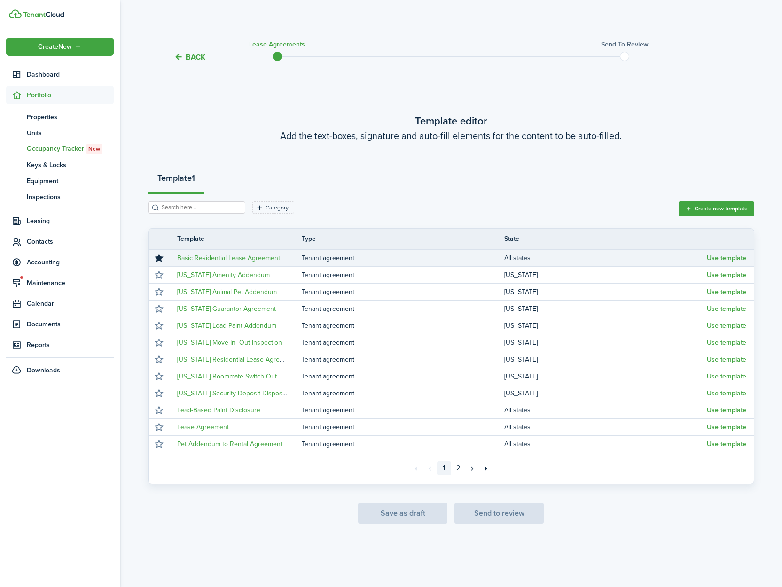
click at [715, 263] on td "Use template" at bounding box center [730, 258] width 47 height 13
click at [717, 259] on button "Use template" at bounding box center [726, 259] width 39 height 8
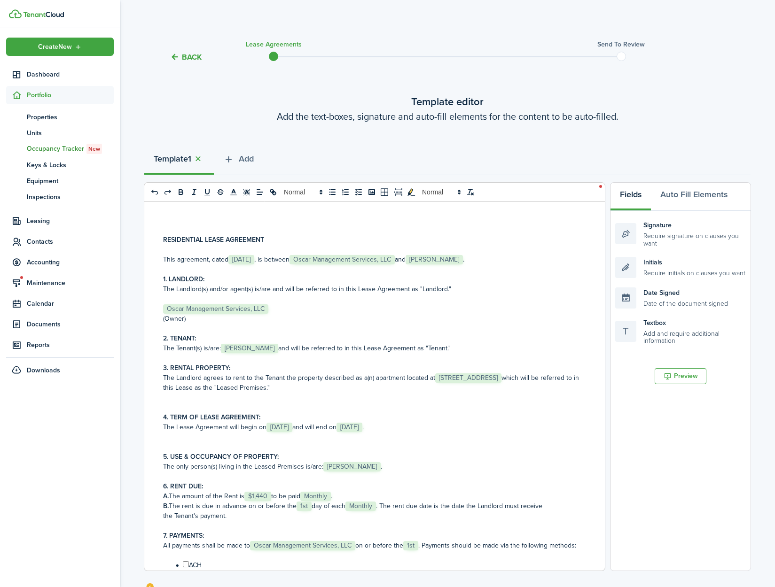
click at [435, 383] on span "[STREET_ADDRESS]" at bounding box center [468, 377] width 66 height 9
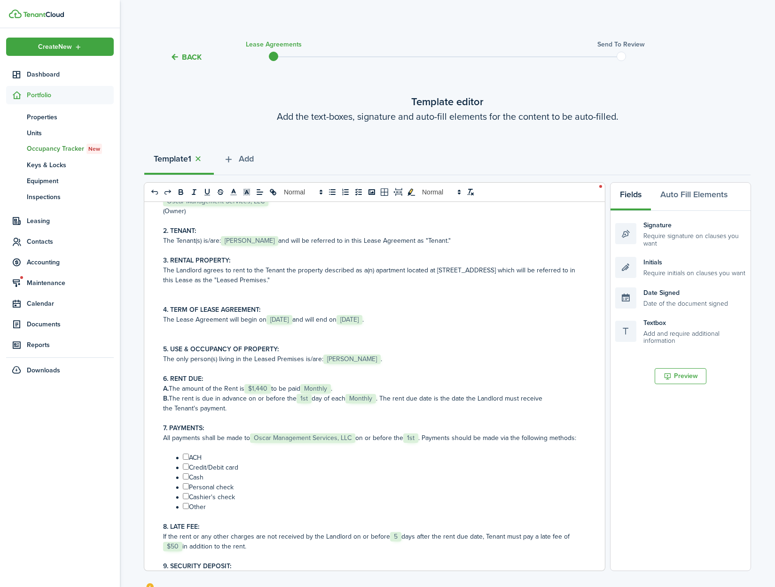
scroll to position [266, 0]
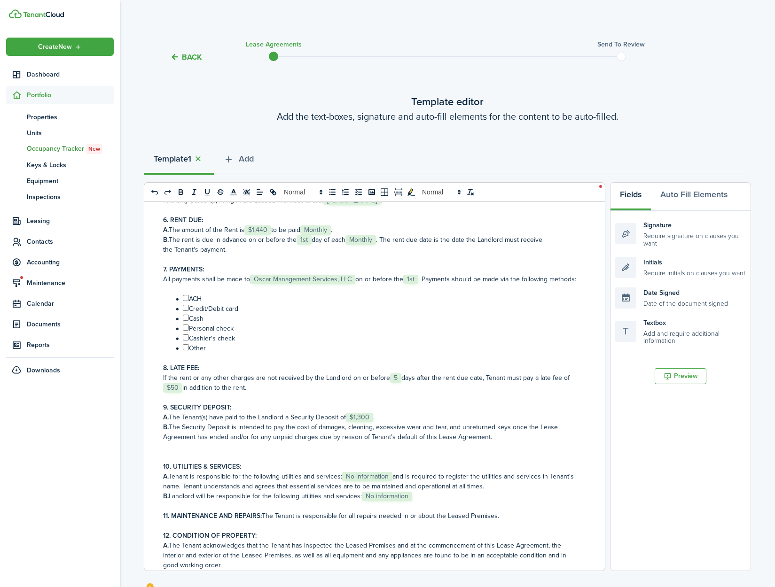
click at [366, 482] on span "No information" at bounding box center [367, 476] width 50 height 9
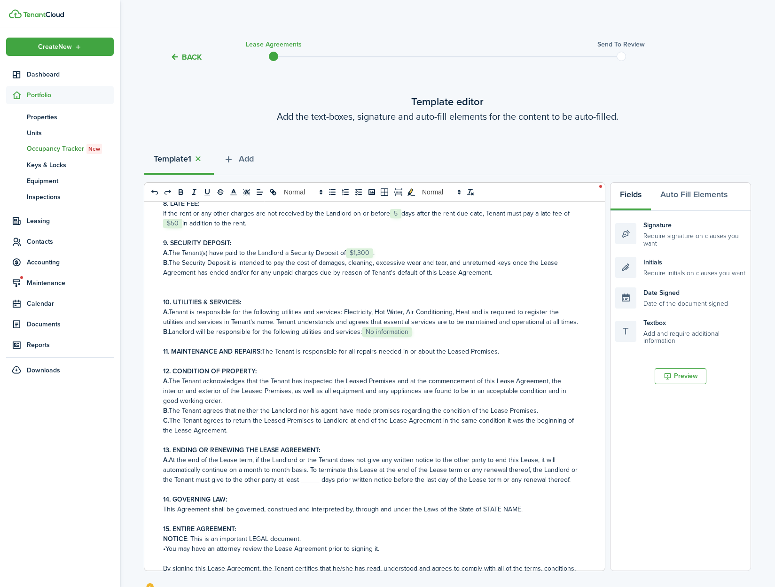
scroll to position [432, 0]
click at [376, 335] on span "No information" at bounding box center [387, 330] width 50 height 9
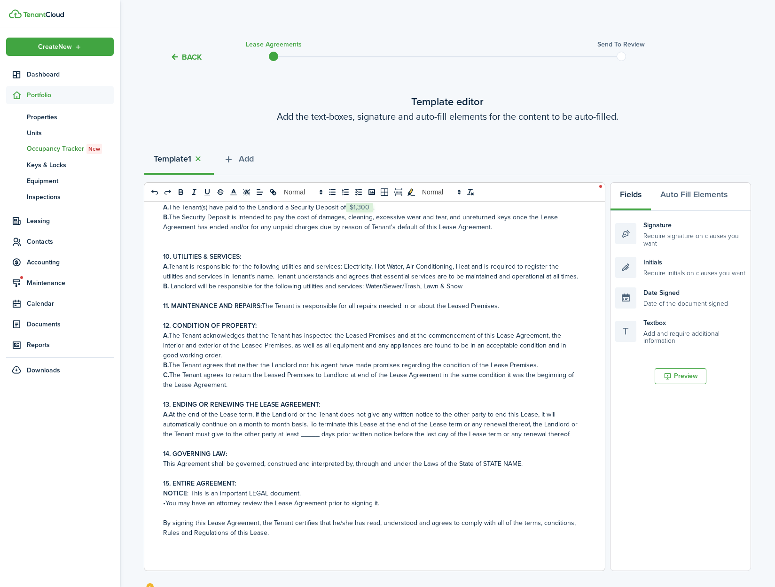
scroll to position [496, 0]
click at [496, 305] on p "11. MAINTENANCE AND REPAIRS: The Tenant is responsible for all repairs needed i…" at bounding box center [371, 306] width 416 height 10
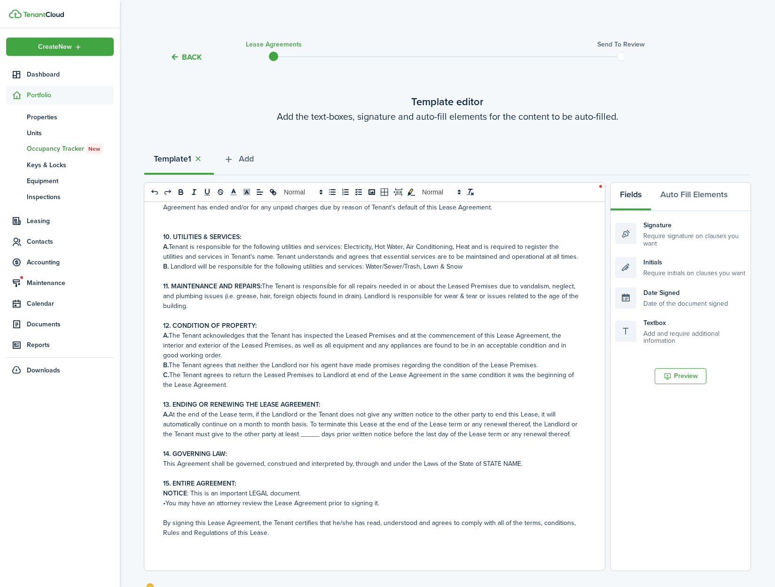
click at [311, 439] on p "A. At the end of the Lease term, if the Landlord or the Tenant does not give an…" at bounding box center [371, 425] width 416 height 30
drag, startPoint x: 515, startPoint y: 493, endPoint x: 479, endPoint y: 493, distance: 36.2
click at [479, 469] on p "This Agreement shall be governed, construed and interpreted by, through and und…" at bounding box center [371, 464] width 416 height 10
click at [550, 498] on p "NOTICE : This is an important LEGAL document." at bounding box center [371, 494] width 416 height 10
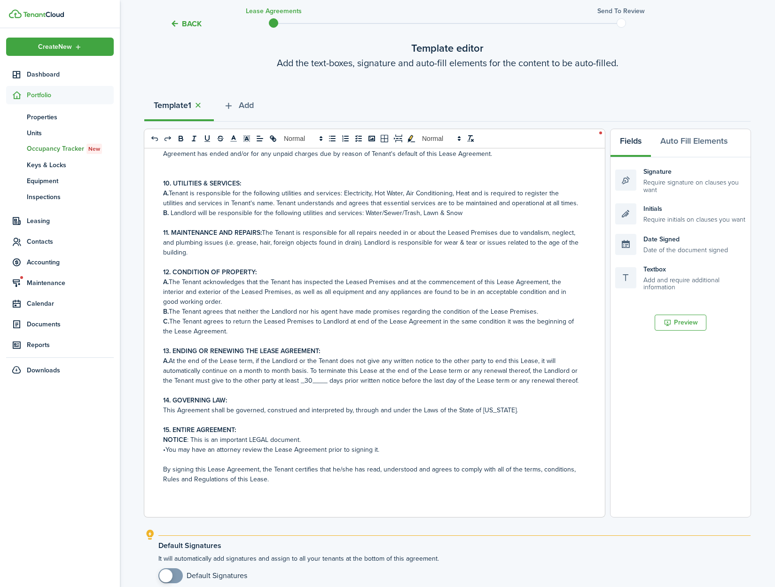
scroll to position [143, 0]
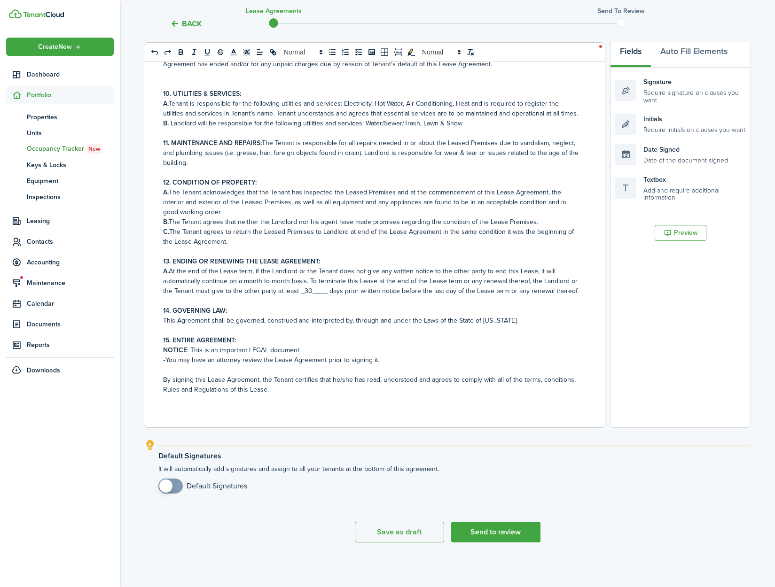
checkbox input "true"
click at [163, 488] on span at bounding box center [165, 486] width 13 height 13
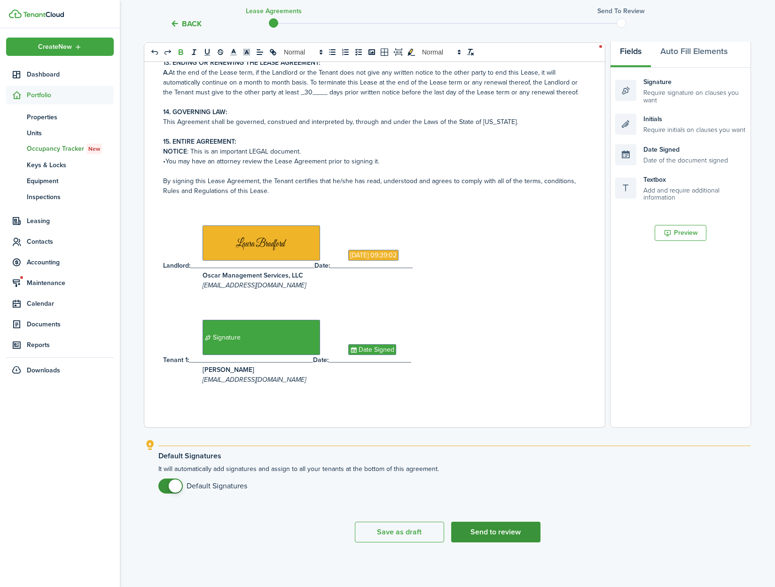
click at [498, 537] on button "Send to review" at bounding box center [495, 532] width 89 height 21
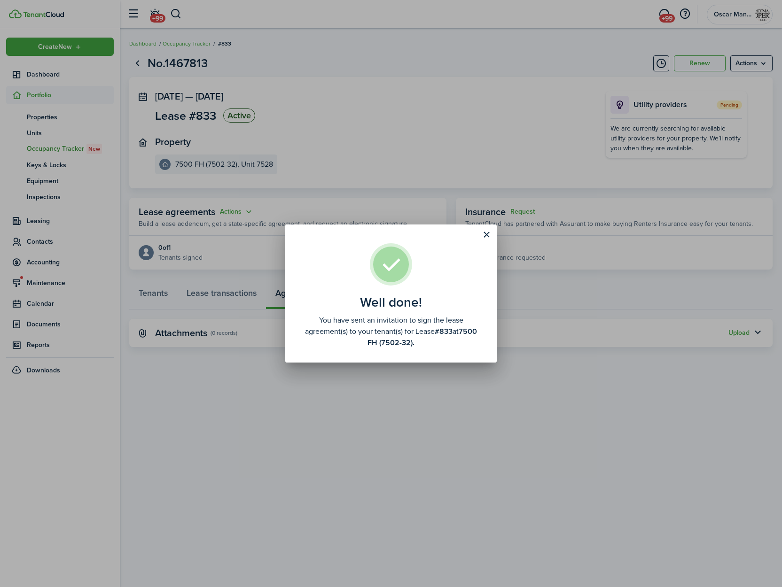
drag, startPoint x: 489, startPoint y: 235, endPoint x: 449, endPoint y: 233, distance: 40.0
click at [488, 235] on button "Close modal" at bounding box center [486, 235] width 16 height 16
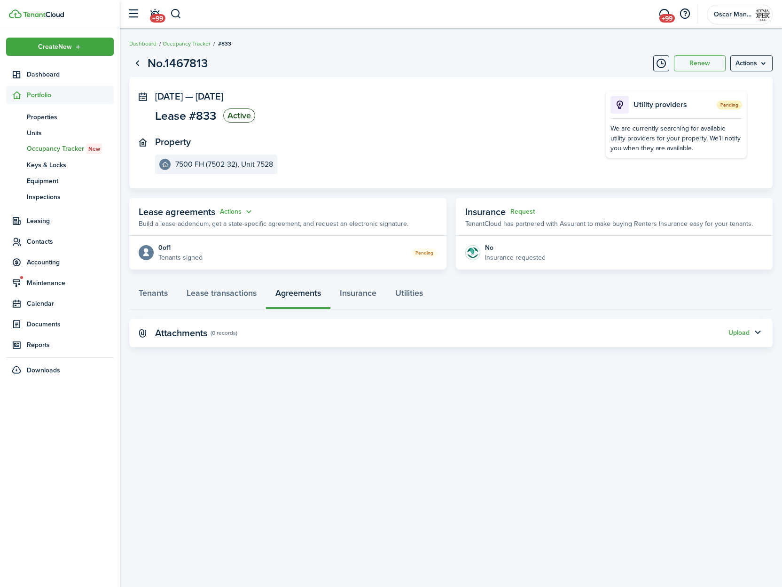
click at [219, 212] on div "Lease agreements Actions" at bounding box center [196, 212] width 115 height 14
click at [229, 212] on button "Actions" at bounding box center [237, 212] width 34 height 11
click at [226, 225] on link "Edit" at bounding box center [213, 230] width 82 height 16
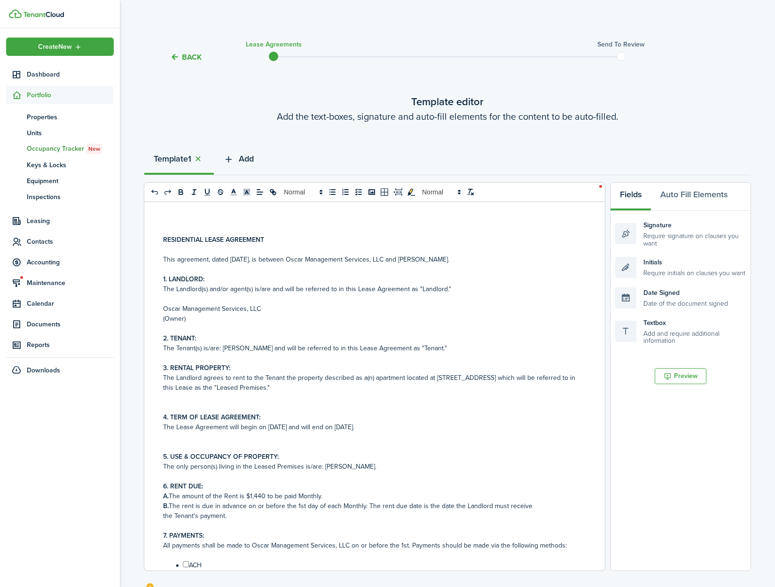
click at [251, 159] on span "Add" at bounding box center [246, 159] width 15 height 13
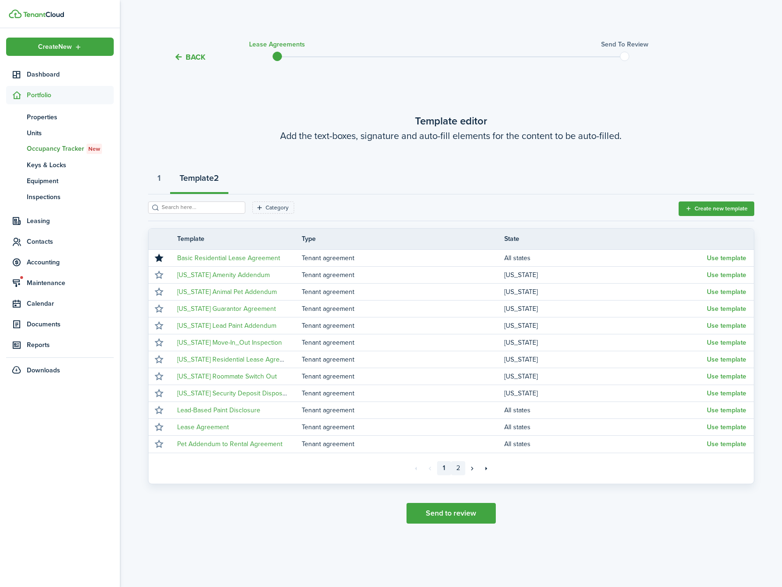
click at [458, 468] on link "2" at bounding box center [458, 468] width 14 height 14
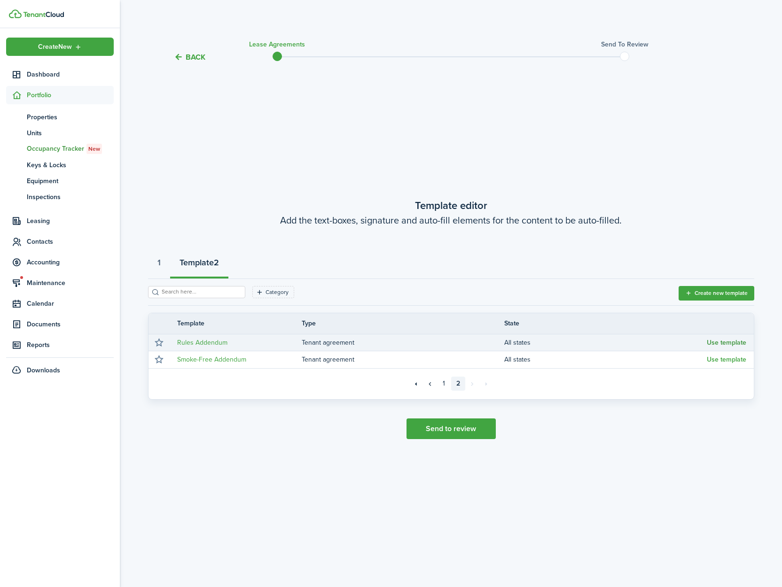
click at [727, 345] on button "Use template" at bounding box center [726, 343] width 39 height 8
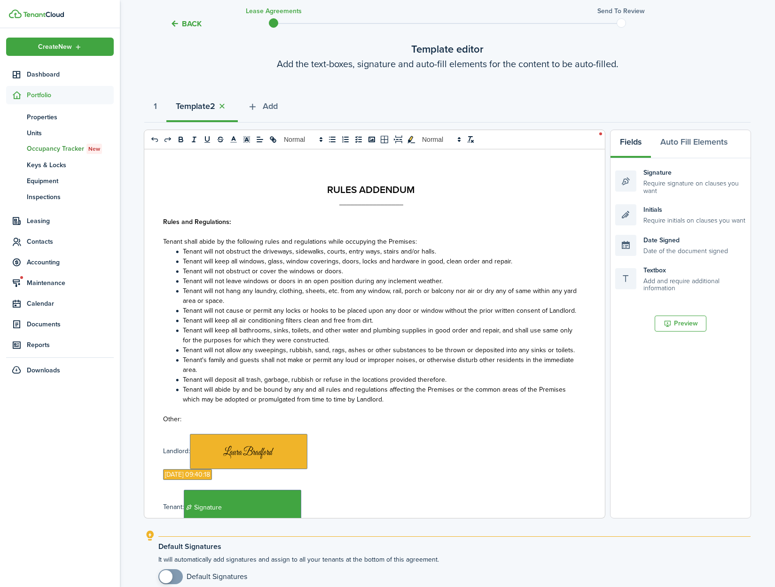
scroll to position [143, 0]
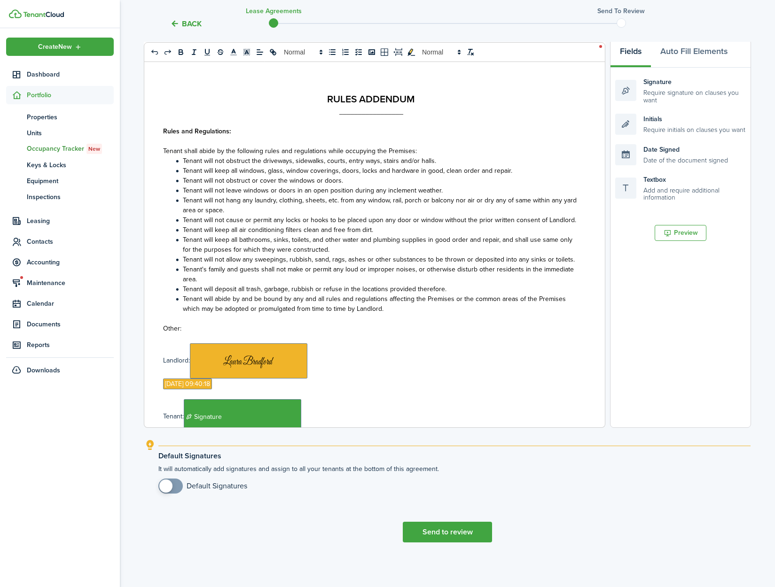
checkbox input "true"
click at [163, 486] on span at bounding box center [165, 486] width 13 height 13
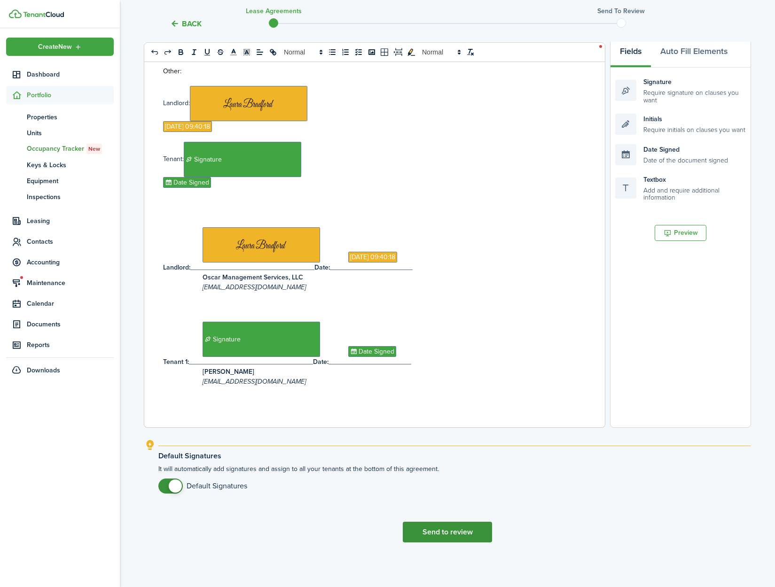
click at [431, 533] on button "Send to review" at bounding box center [447, 532] width 89 height 21
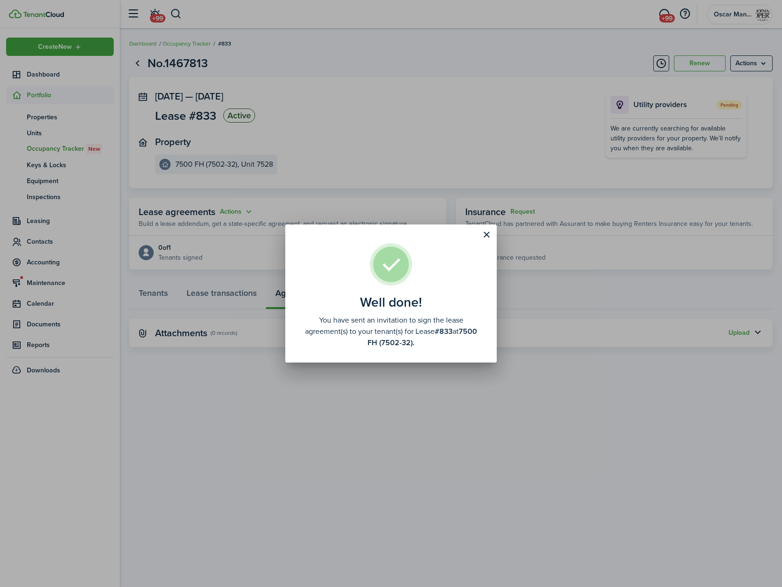
click at [296, 189] on div "Well done! You have sent an invitation to sign the lease agreement(s) to your t…" at bounding box center [391, 293] width 782 height 587
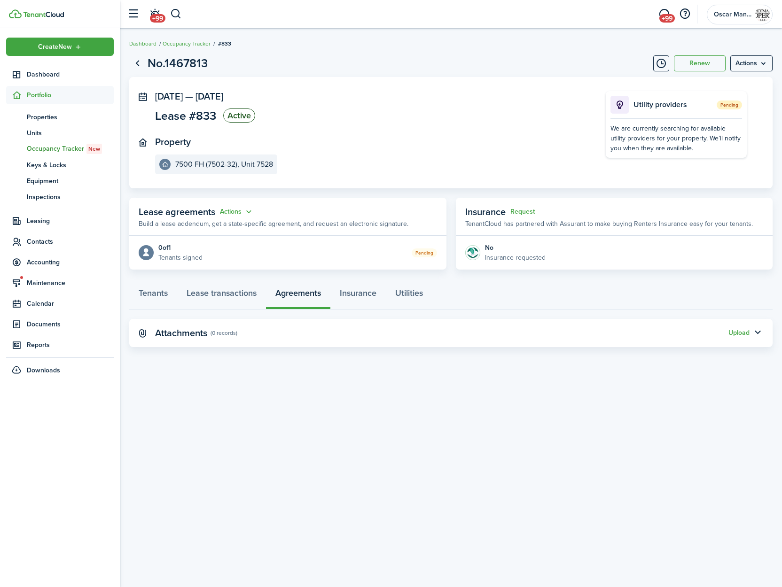
click at [296, 189] on div "Well done! You have sent an invitation to sign the lease agreement(s) to your t…" at bounding box center [391, 293] width 782 height 587
click at [231, 208] on button "Actions" at bounding box center [237, 212] width 34 height 11
click at [232, 234] on link "Edit" at bounding box center [213, 230] width 82 height 16
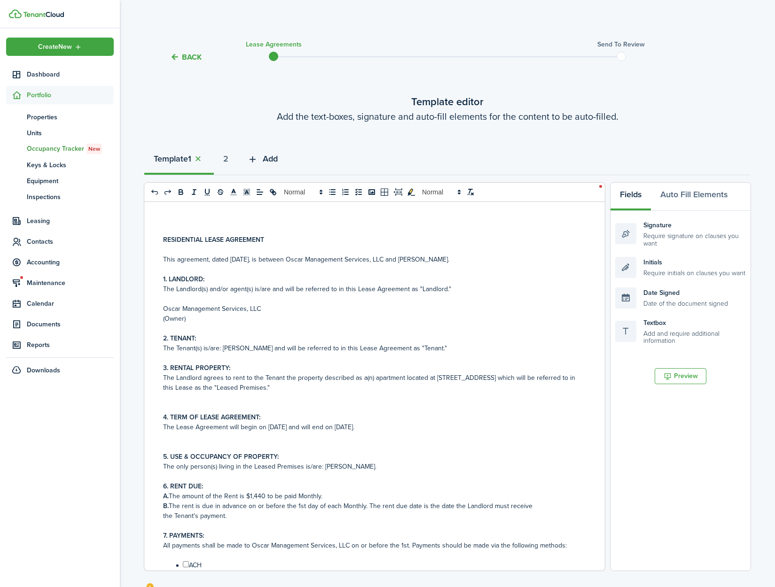
click at [275, 160] on span "Add" at bounding box center [270, 159] width 15 height 13
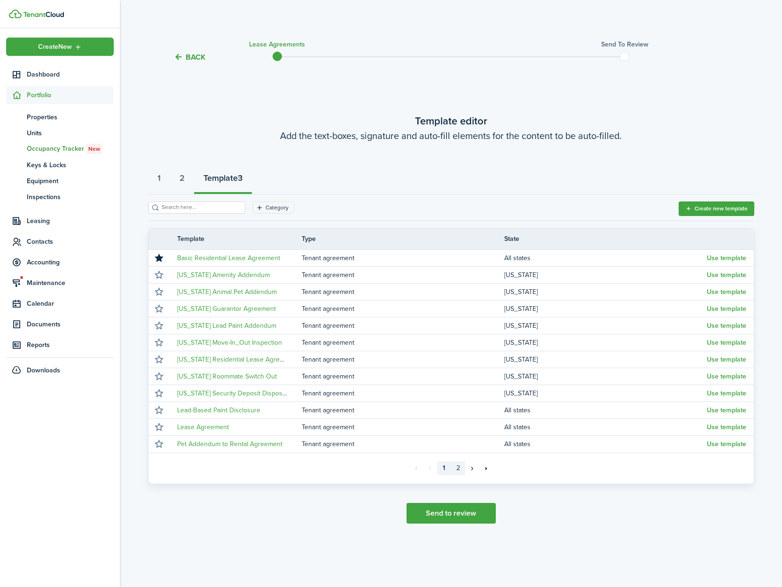
click at [462, 468] on link "2" at bounding box center [458, 468] width 14 height 14
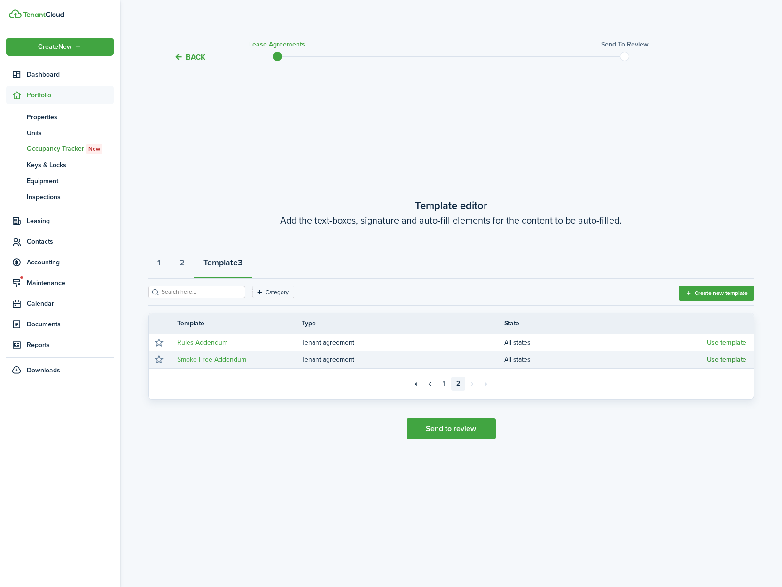
click at [733, 358] on button "Use template" at bounding box center [726, 360] width 39 height 8
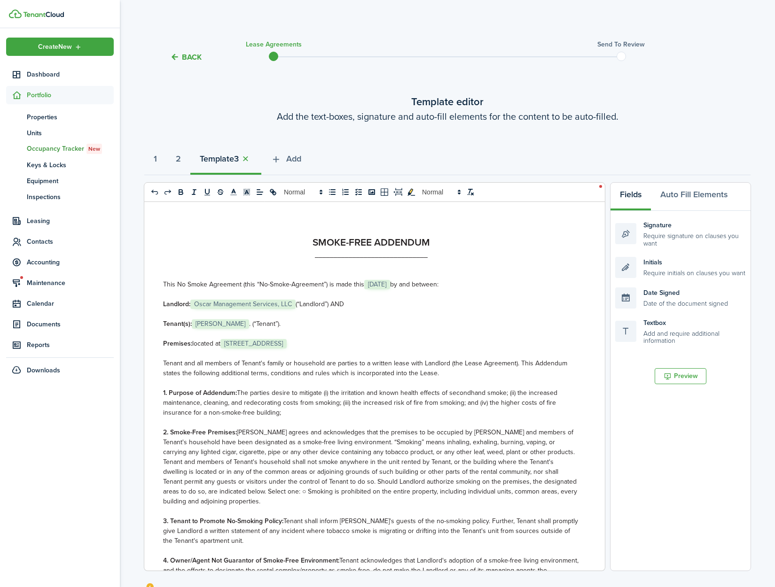
click at [274, 344] on span "[STREET_ADDRESS]" at bounding box center [253, 343] width 66 height 9
click at [490, 332] on p at bounding box center [371, 334] width 416 height 10
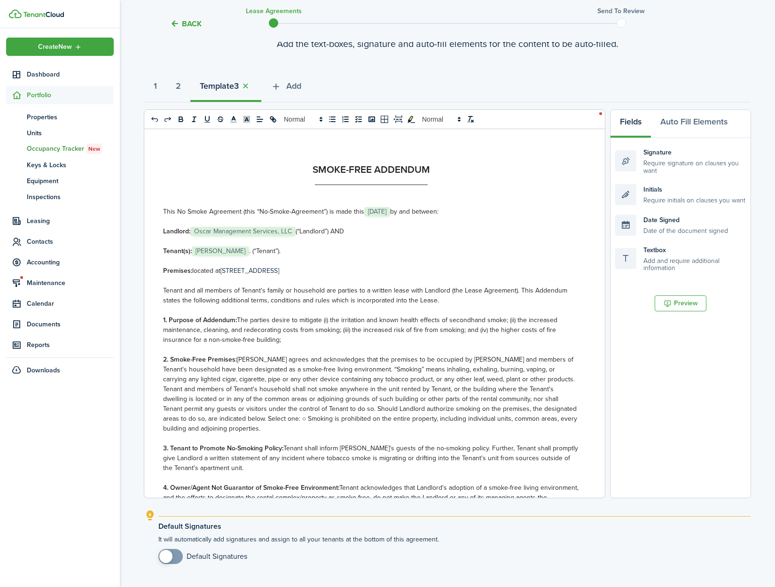
scroll to position [143, 0]
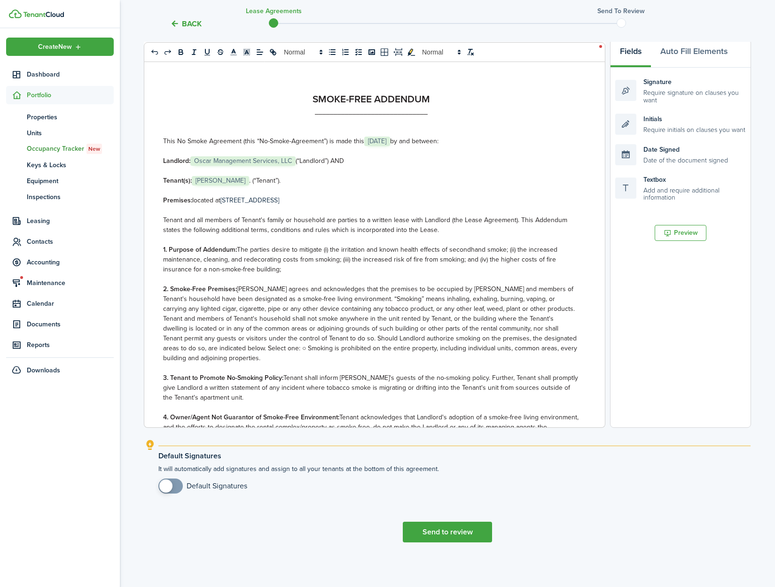
checkbox input "true"
click at [164, 482] on span at bounding box center [165, 486] width 13 height 13
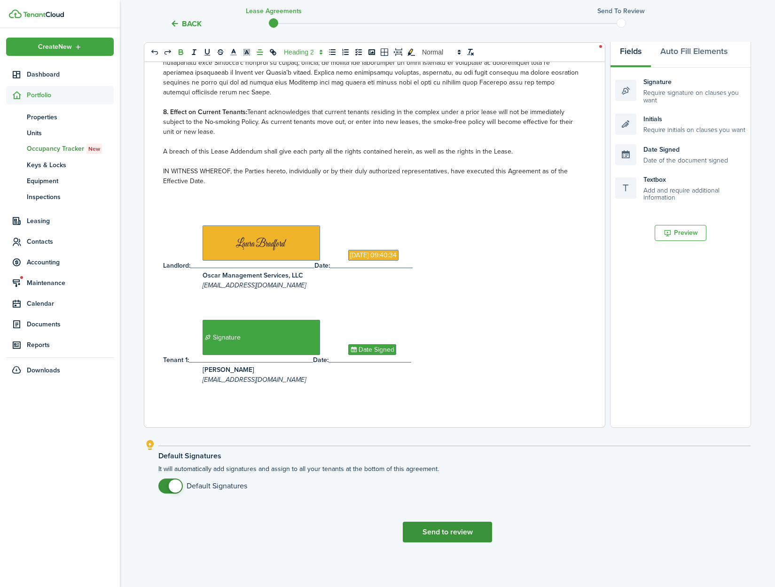
click at [460, 537] on button "Send to review" at bounding box center [447, 532] width 89 height 21
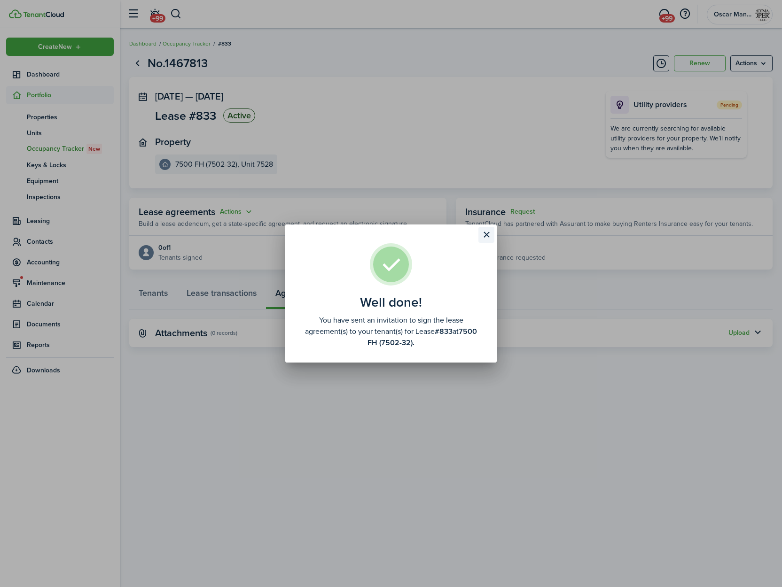
click at [482, 231] on button "Close modal" at bounding box center [486, 235] width 16 height 16
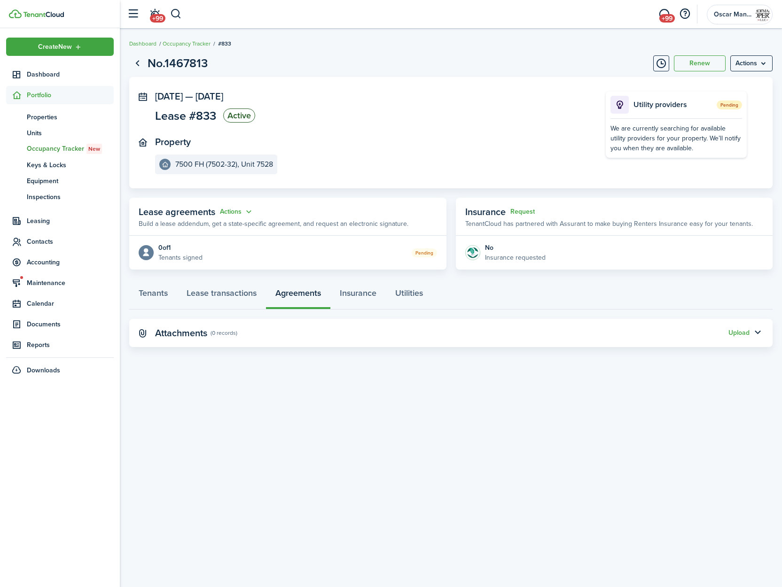
click at [405, 49] on breadcrumb "Dashboard Occupancy Tracker #833" at bounding box center [450, 39] width 643 height 22
click at [174, 16] on button "button" at bounding box center [176, 14] width 12 height 16
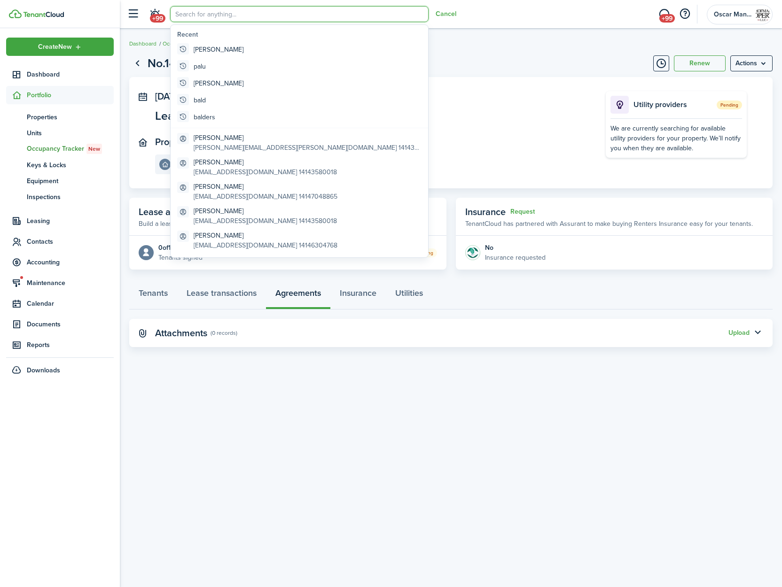
click at [35, 93] on span "Portfolio" at bounding box center [70, 95] width 87 height 10
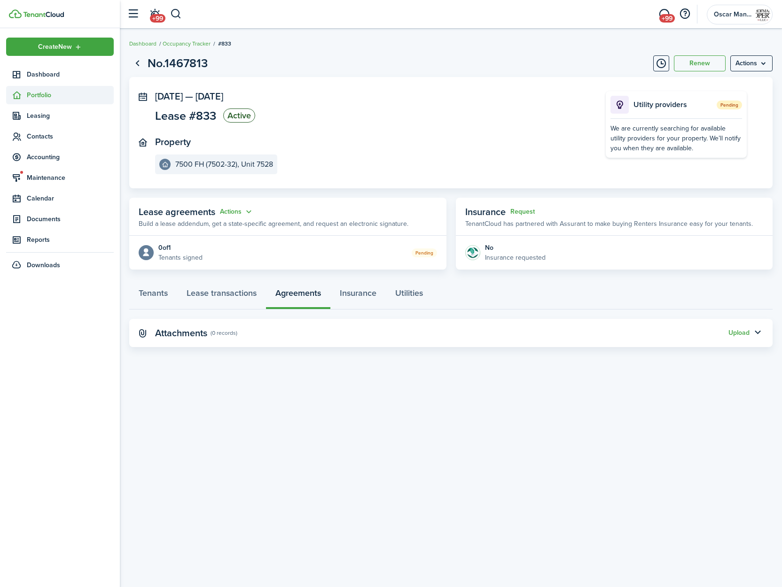
click at [35, 93] on span "Portfolio" at bounding box center [70, 95] width 87 height 10
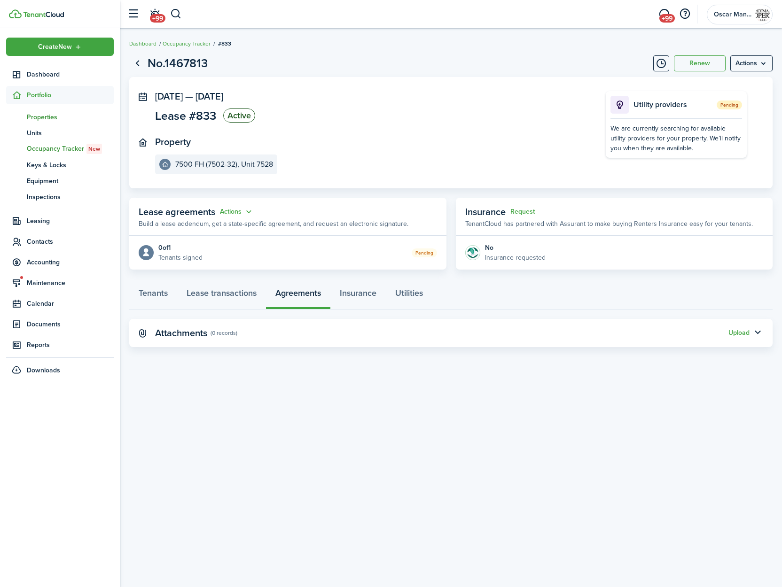
click at [38, 119] on span "Properties" at bounding box center [70, 117] width 87 height 10
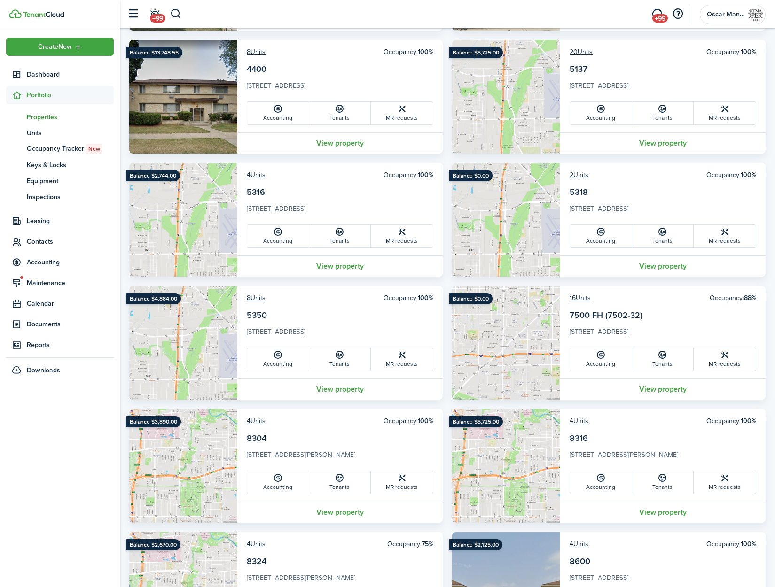
scroll to position [1063, 0]
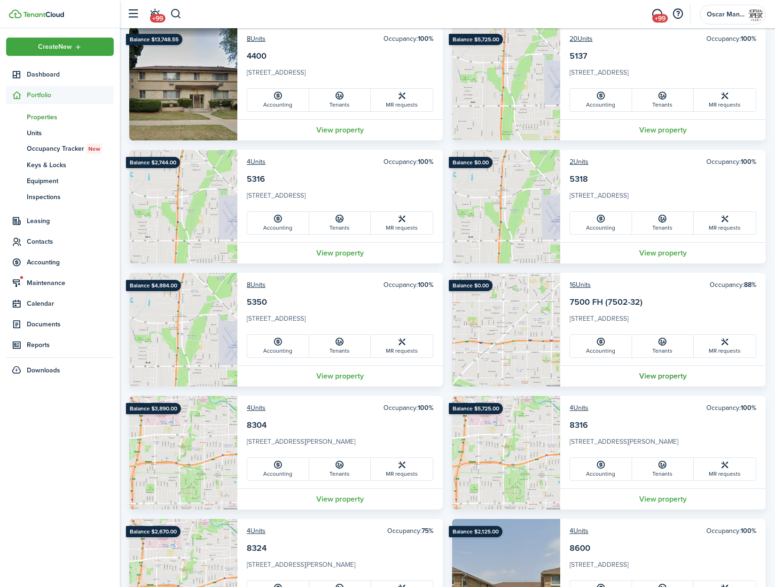
click at [674, 375] on link "View property" at bounding box center [662, 376] width 205 height 21
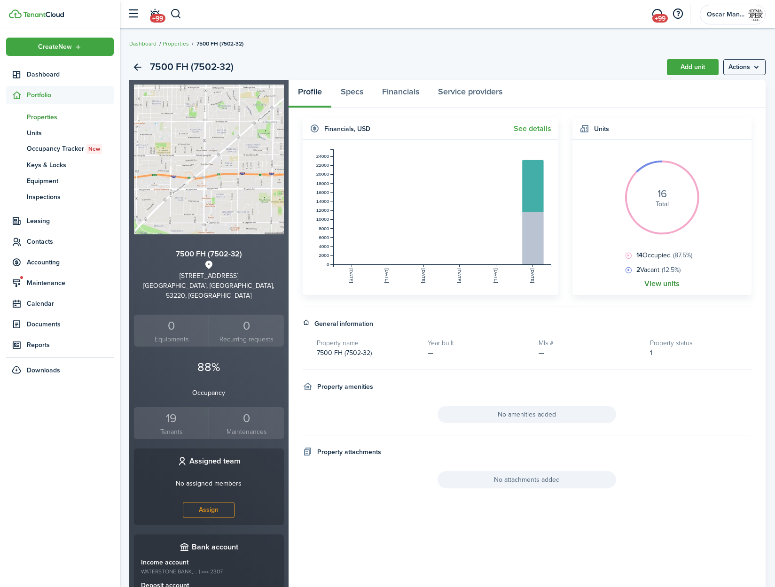
click at [651, 286] on link "View units" at bounding box center [661, 284] width 35 height 8
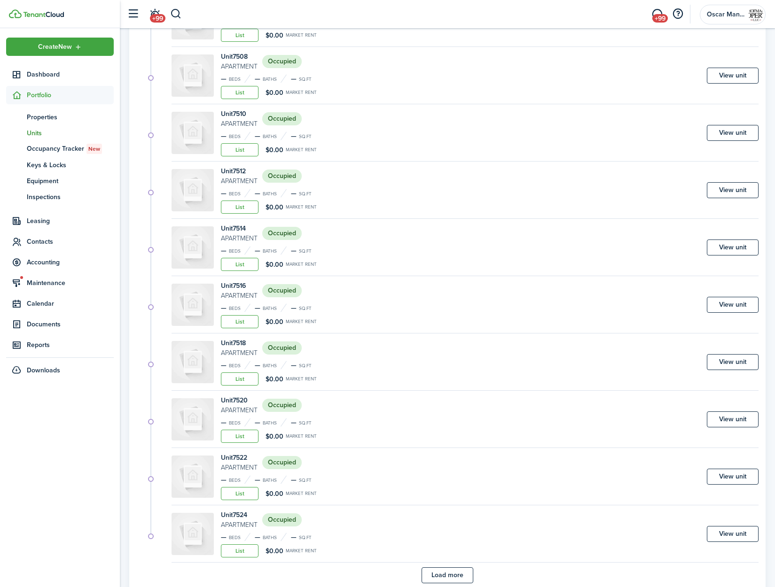
scroll to position [313, 0]
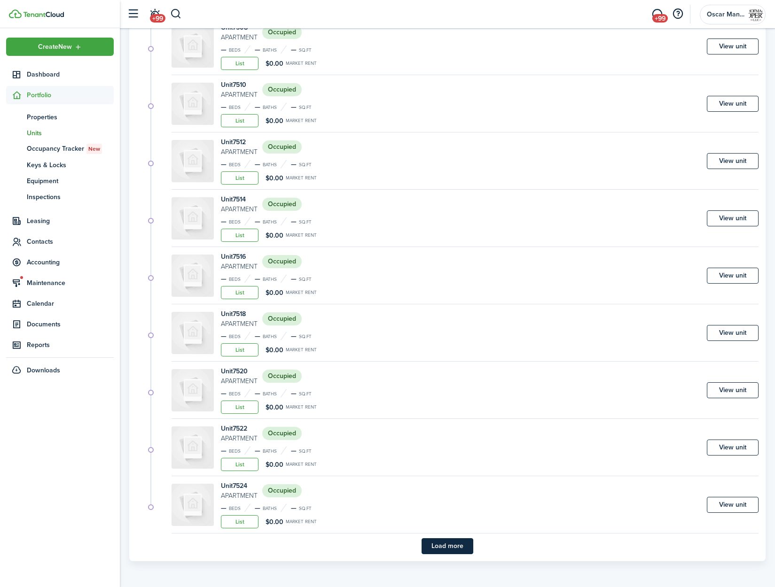
click at [435, 552] on button "Load more" at bounding box center [447, 546] width 52 height 16
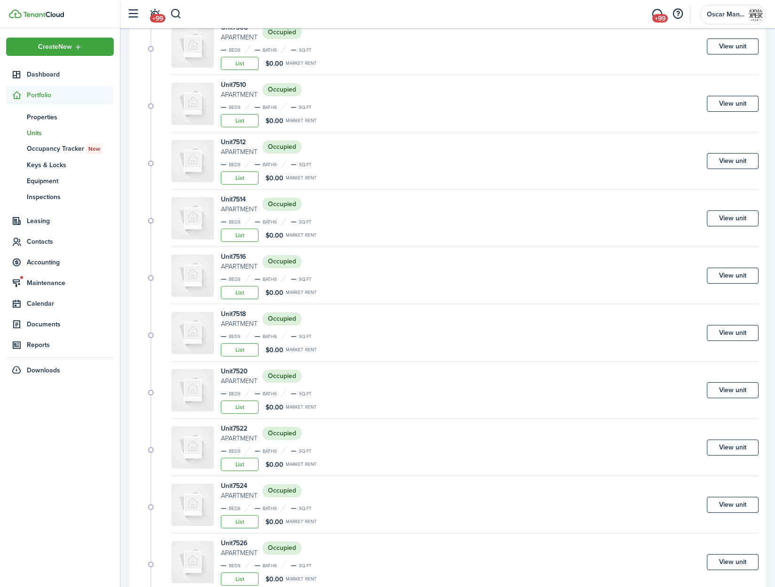
scroll to position [516, 0]
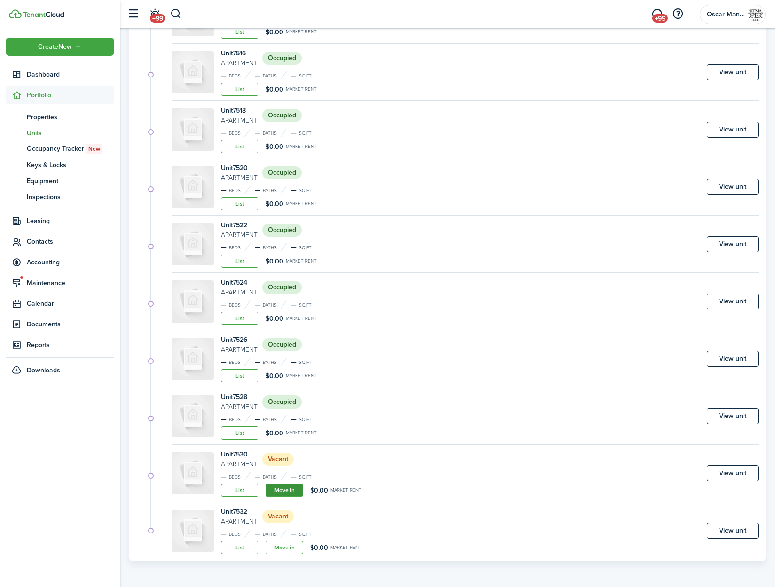
click at [288, 495] on link "Move in" at bounding box center [284, 490] width 38 height 13
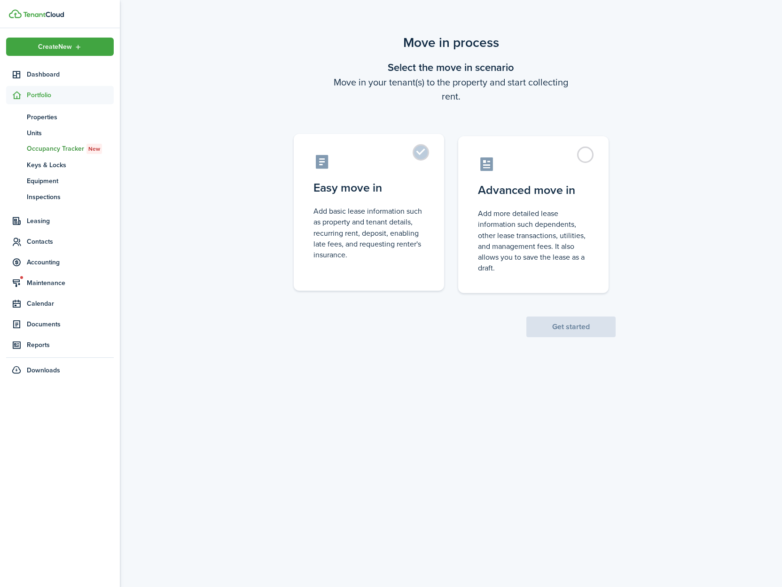
click at [417, 162] on control-radio-card-icon at bounding box center [368, 162] width 111 height 16
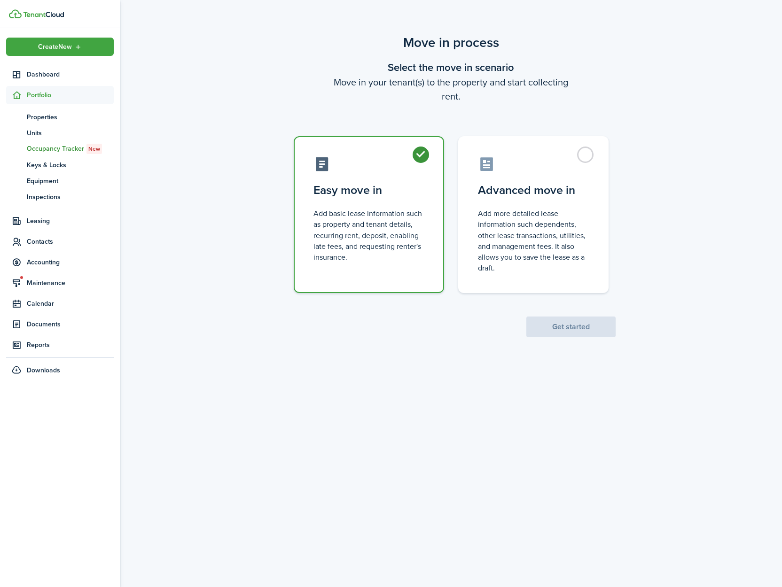
radio input "true"
click at [566, 322] on button "Get started" at bounding box center [570, 327] width 89 height 21
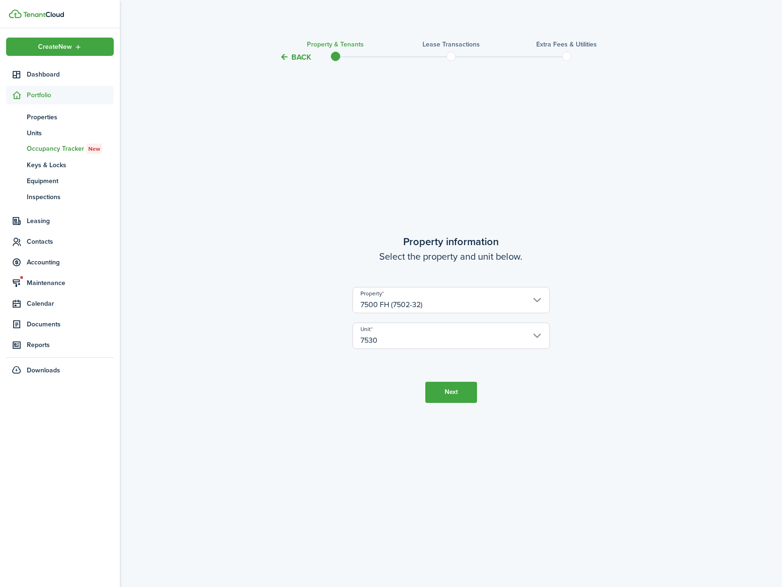
click at [453, 392] on button "Next" at bounding box center [451, 392] width 52 height 21
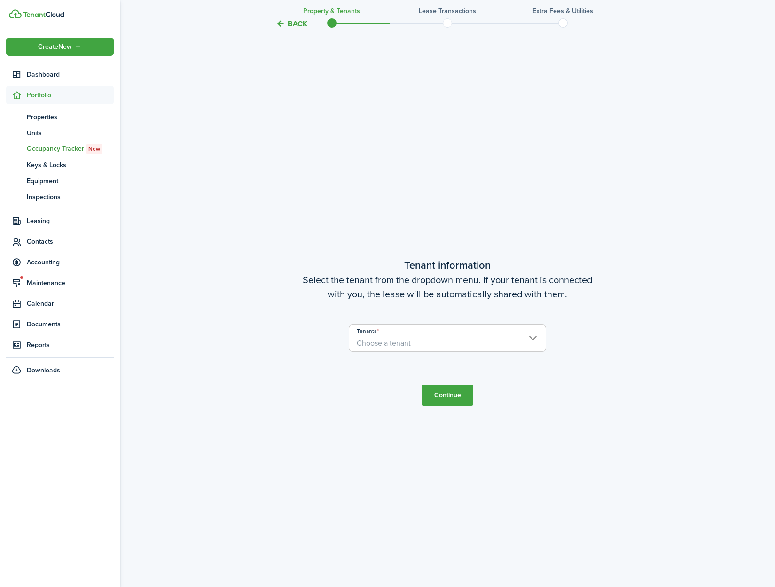
scroll to position [524, 0]
click at [399, 343] on span "Choose a tenant" at bounding box center [384, 342] width 54 height 11
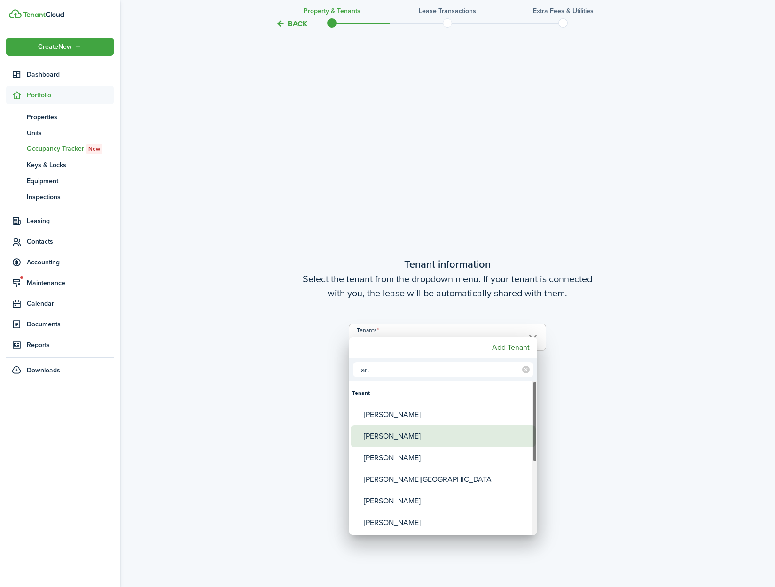
type input "art"
click at [397, 428] on div "[PERSON_NAME]" at bounding box center [447, 437] width 166 height 22
type input "[PERSON_NAME]"
click at [605, 436] on div at bounding box center [387, 294] width 925 height 738
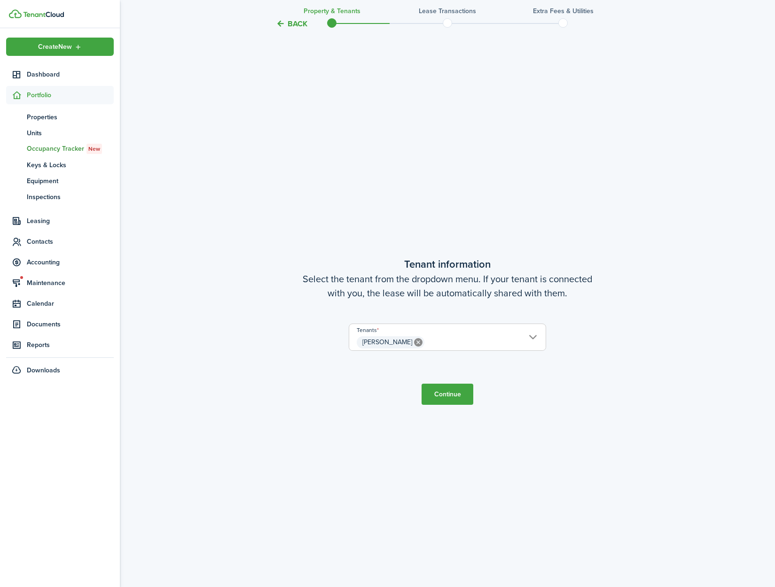
click at [463, 401] on button "Continue" at bounding box center [447, 394] width 52 height 21
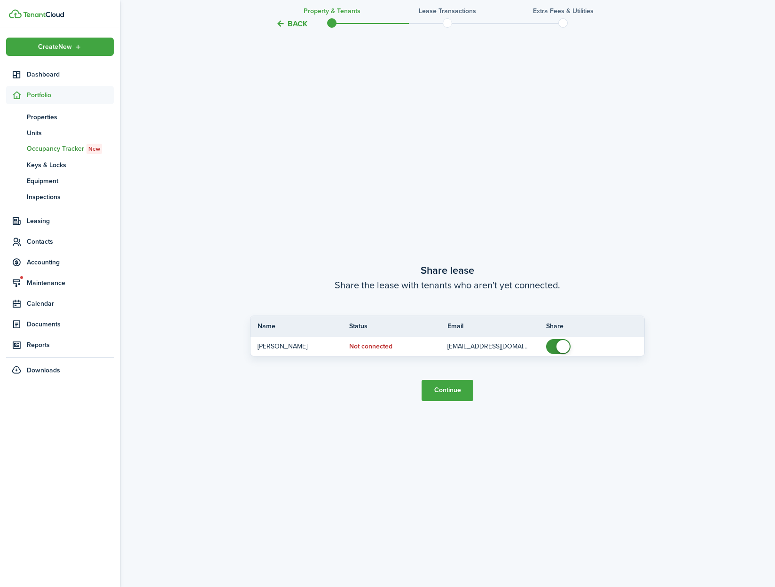
scroll to position [1112, 0]
click at [449, 394] on button "Continue" at bounding box center [447, 389] width 52 height 21
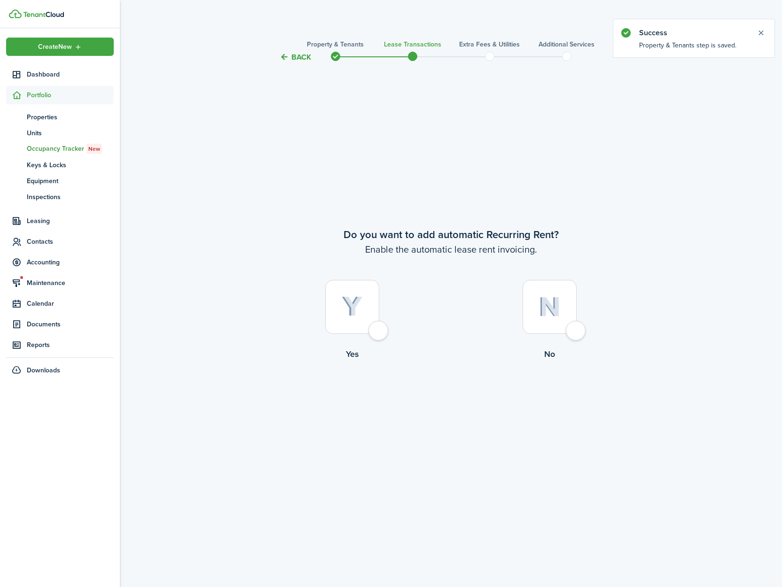
click at [379, 334] on div at bounding box center [352, 307] width 54 height 54
radio input "true"
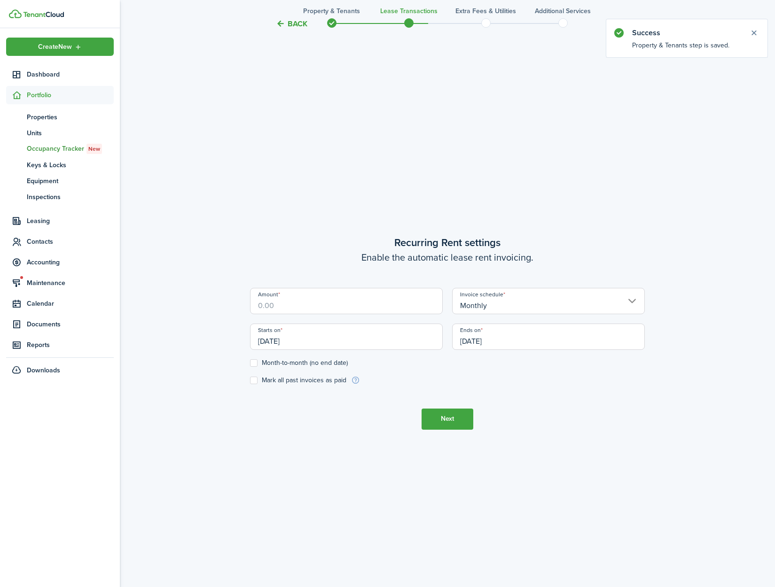
scroll to position [524, 0]
click at [361, 310] on input "Amount" at bounding box center [346, 300] width 193 height 26
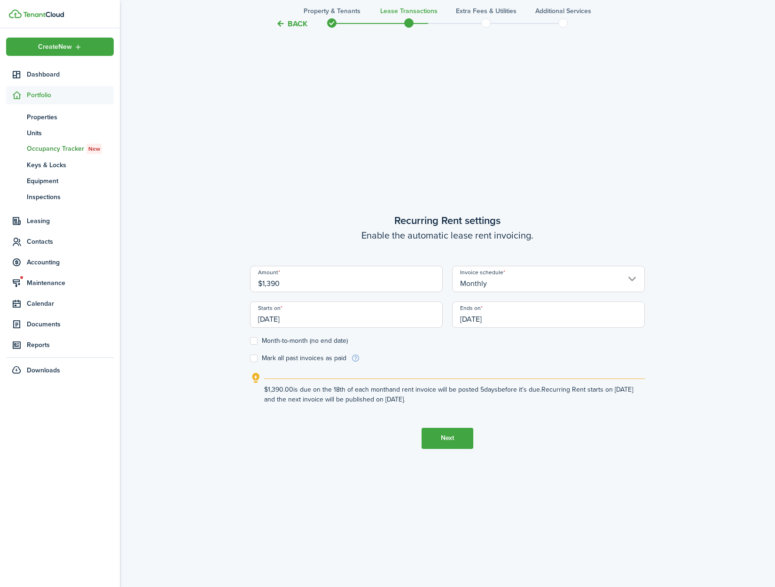
type input "$1,390.00"
drag, startPoint x: 570, startPoint y: 370, endPoint x: 562, endPoint y: 369, distance: 8.0
click at [570, 369] on lease-wizard-rent-recurring "Recurring Rent settings Enable the automatic lease rent invoicing. Amount $1,39…" at bounding box center [447, 309] width 395 height 192
click at [377, 320] on input "[DATE]" at bounding box center [346, 315] width 193 height 26
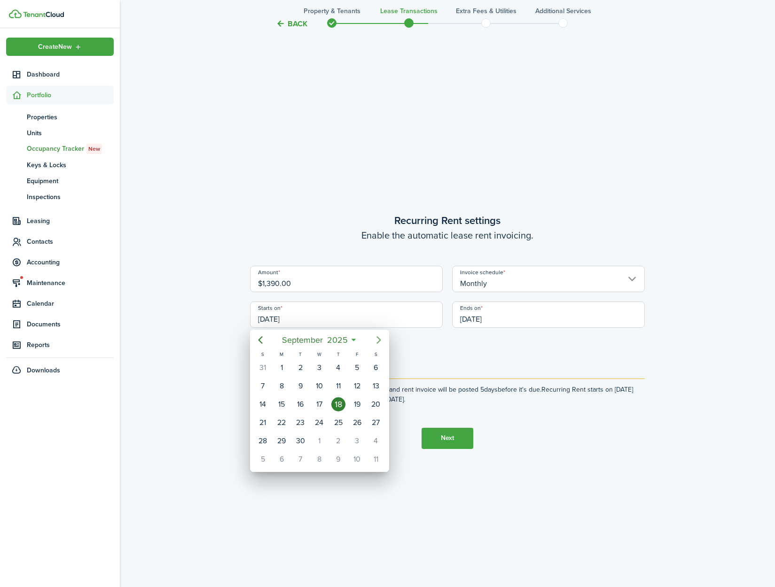
click at [381, 345] on mbsc-button "Next page" at bounding box center [378, 340] width 19 height 19
drag, startPoint x: 324, startPoint y: 370, endPoint x: 336, endPoint y: 367, distance: 12.4
click at [324, 369] on div "1" at bounding box center [319, 368] width 14 height 14
type input "[DATE]"
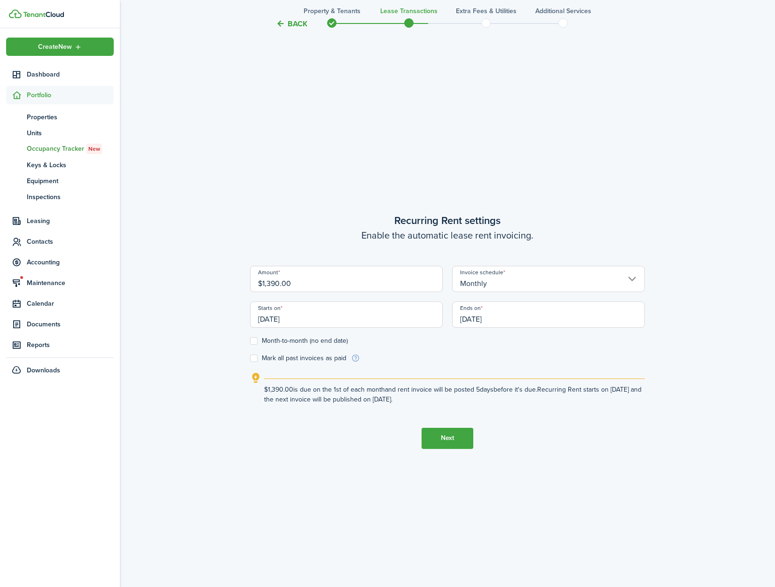
click at [517, 319] on input "[DATE]" at bounding box center [548, 315] width 193 height 26
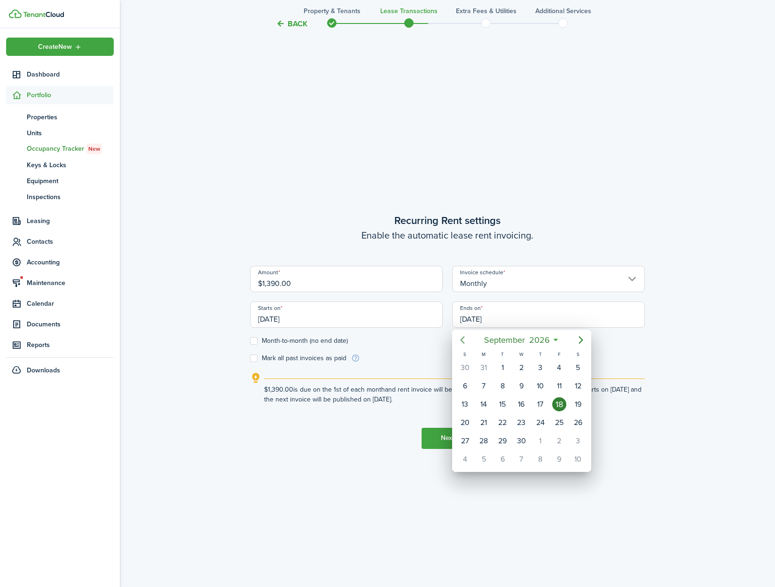
click at [462, 338] on icon "Previous page" at bounding box center [462, 340] width 4 height 8
click at [481, 464] on div "31" at bounding box center [483, 459] width 14 height 14
type input "[DATE]"
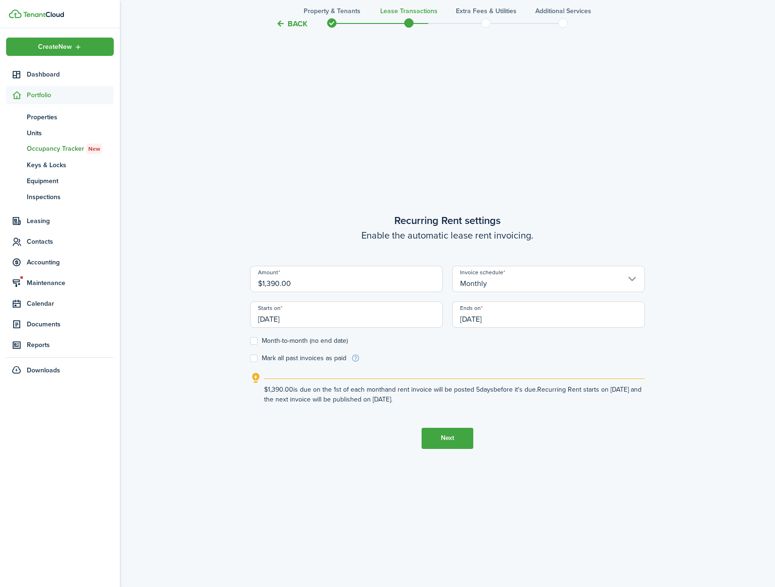
drag, startPoint x: 662, startPoint y: 479, endPoint x: 592, endPoint y: 477, distance: 69.6
click at [658, 479] on div "Back Property & Tenants Lease Transactions Extra fees & Utilities Additional Se…" at bounding box center [447, 67] width 655 height 1116
click at [440, 442] on button "Next" at bounding box center [447, 438] width 52 height 21
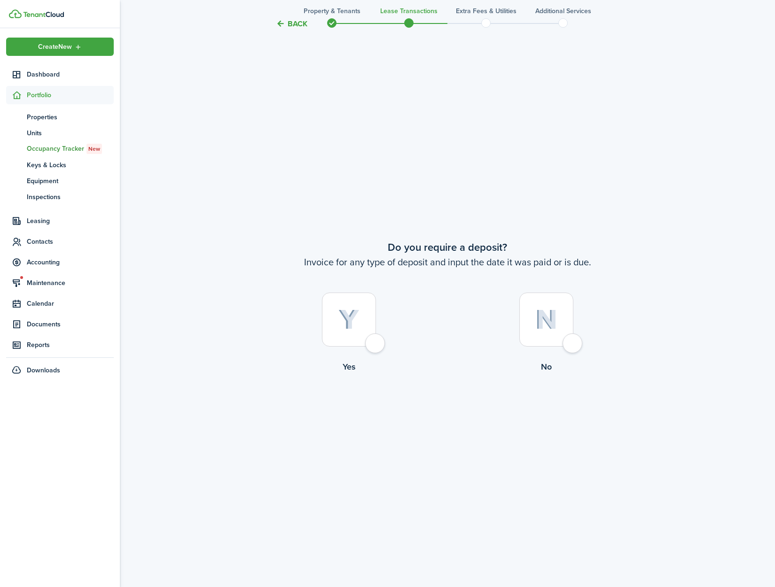
scroll to position [1112, 0]
click at [376, 346] on div at bounding box center [349, 319] width 54 height 54
radio input "true"
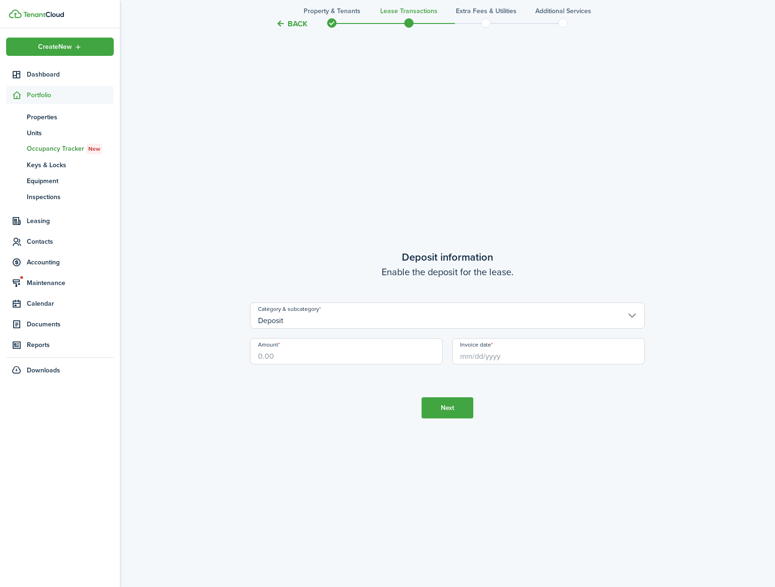
scroll to position [1699, 0]
click at [284, 357] on input "Amount" at bounding box center [346, 348] width 193 height 26
click at [546, 358] on input "Invoice date" at bounding box center [548, 348] width 193 height 26
type input "$1,200.00"
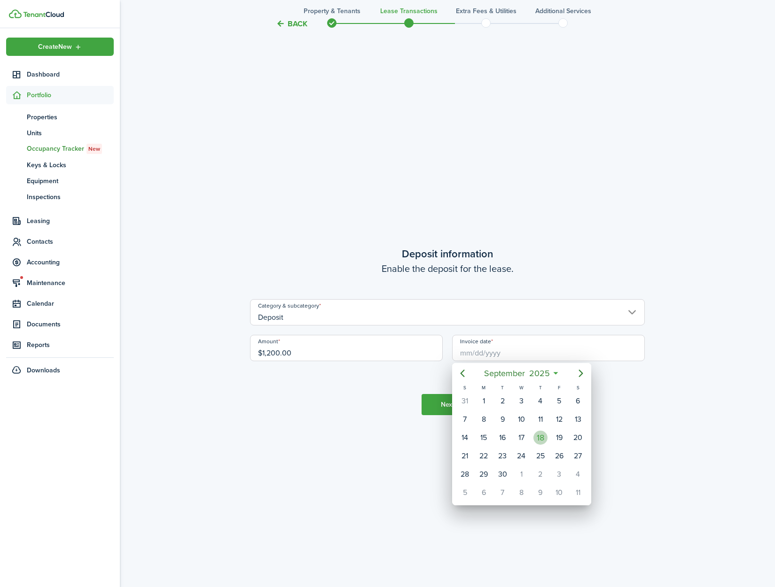
drag, startPoint x: 541, startPoint y: 440, endPoint x: 632, endPoint y: 442, distance: 91.6
click at [541, 440] on div "18" at bounding box center [540, 438] width 14 height 14
type input "[DATE]"
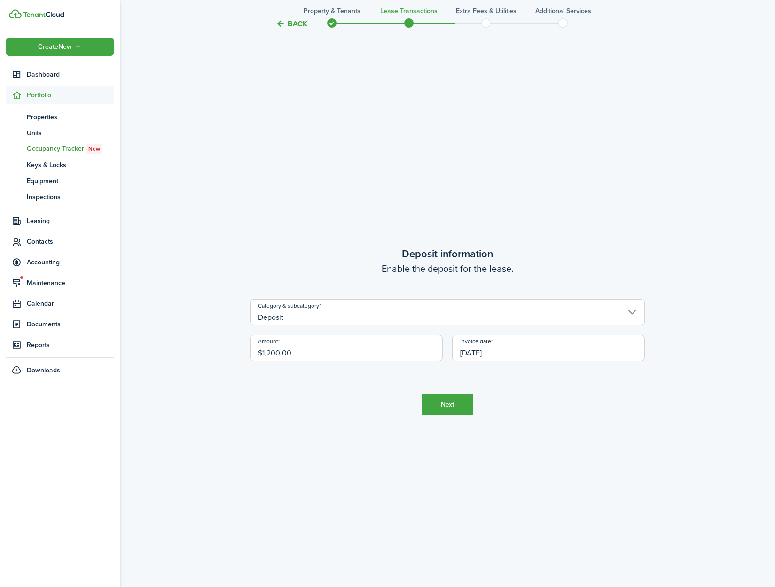
click at [630, 442] on tc-wizard-step "Deposit information Enable the deposit for the lease. Category & subcategory De…" at bounding box center [447, 330] width 395 height 587
click at [441, 402] on button "Next" at bounding box center [447, 404] width 52 height 21
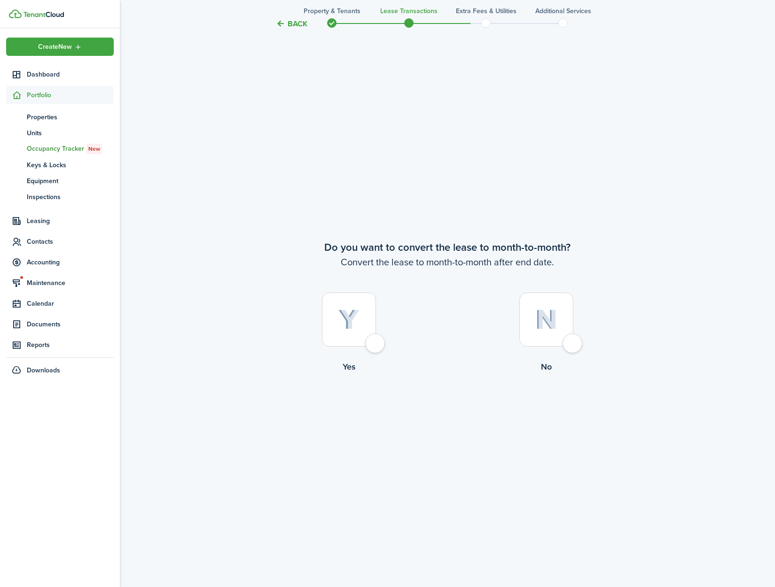
scroll to position [2286, 0]
click at [372, 344] on div at bounding box center [349, 319] width 54 height 54
radio input "true"
click at [449, 410] on button "Continue" at bounding box center [447, 411] width 52 height 21
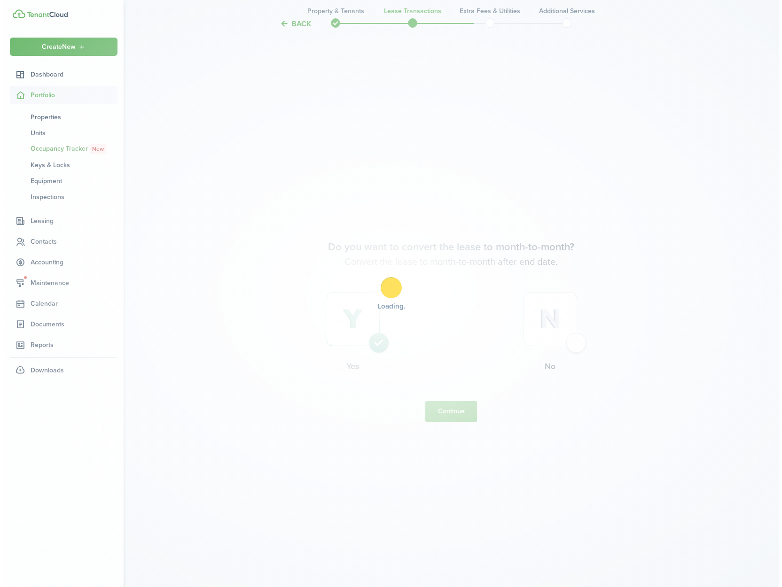
scroll to position [0, 0]
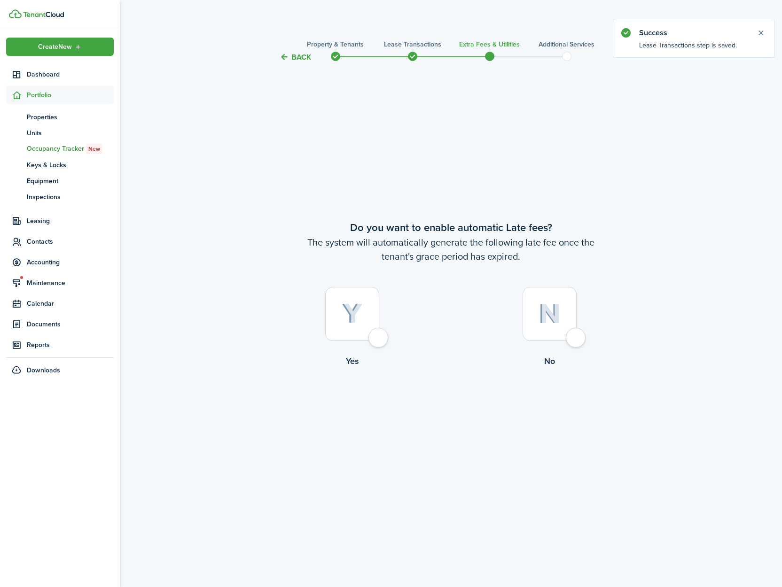
click at [379, 336] on div at bounding box center [352, 314] width 54 height 54
radio input "true"
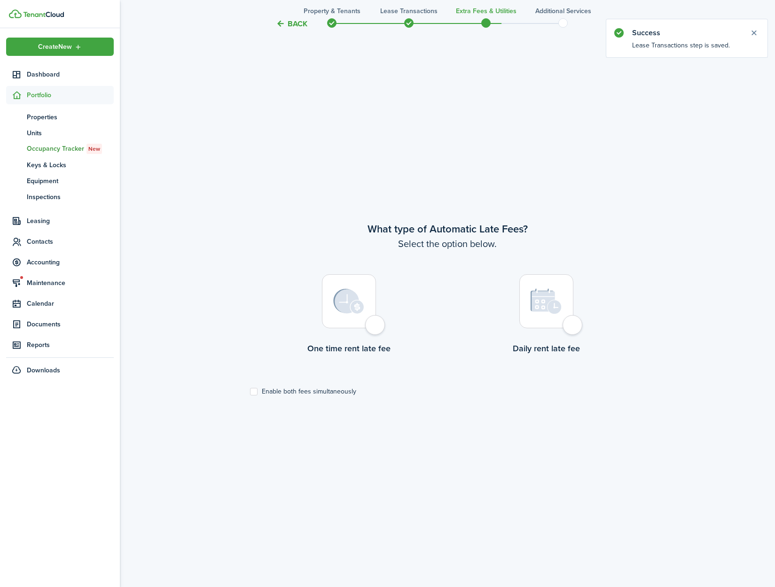
click at [368, 328] on div at bounding box center [349, 301] width 54 height 54
radio input "true"
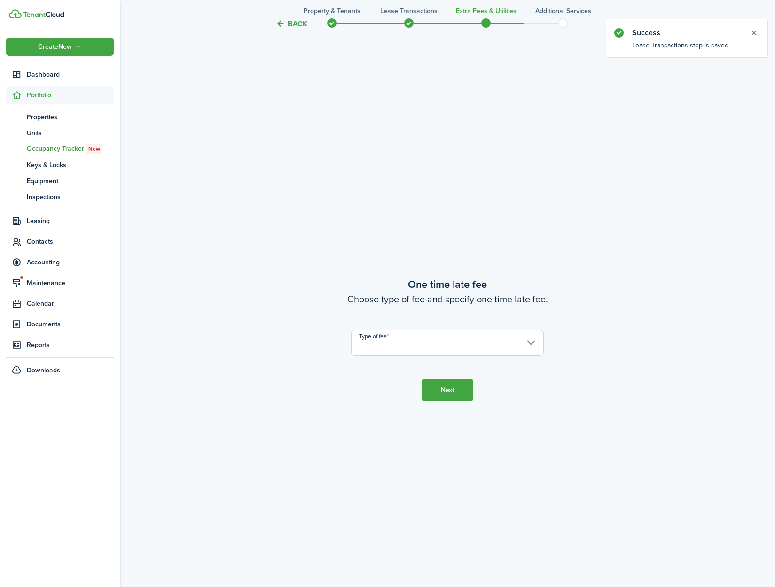
scroll to position [1112, 0]
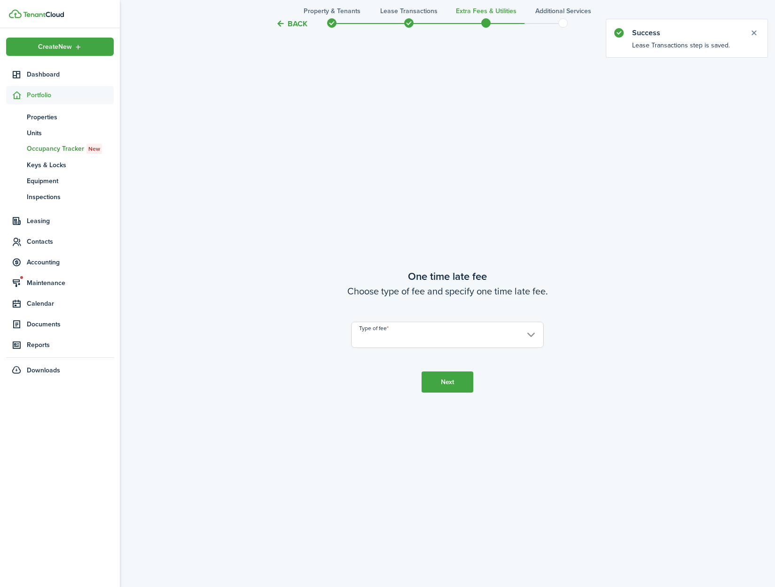
click at [410, 341] on input "Type of fee" at bounding box center [447, 335] width 193 height 26
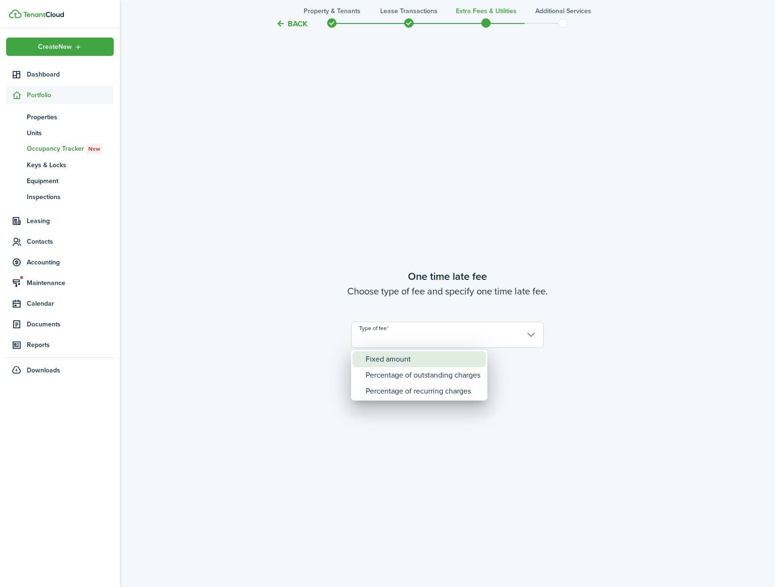
click at [410, 365] on div "Fixed amount" at bounding box center [423, 359] width 115 height 16
type input "Fixed amount"
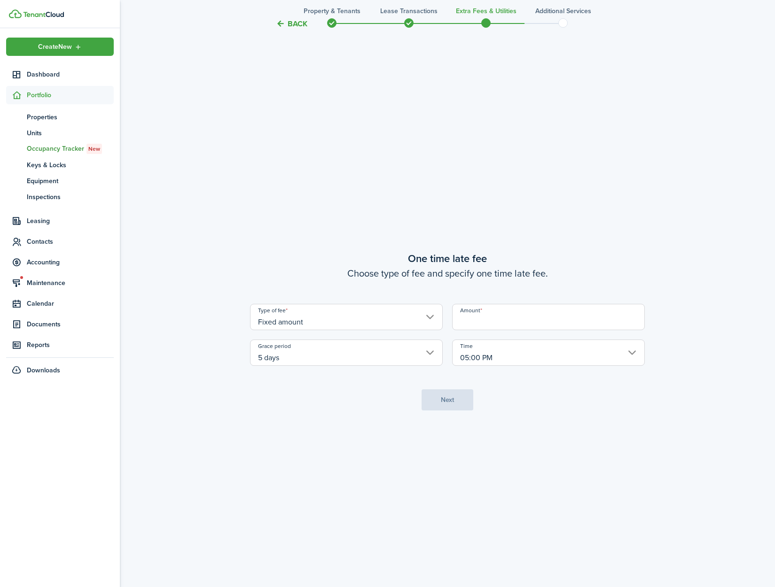
click at [475, 322] on input "Amount" at bounding box center [548, 317] width 193 height 26
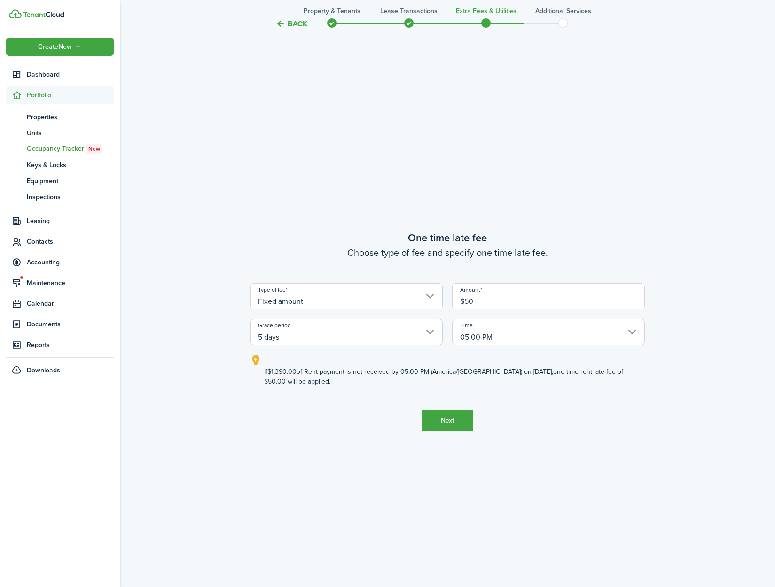
type input "$50.00"
click at [431, 421] on button "Next" at bounding box center [447, 420] width 52 height 21
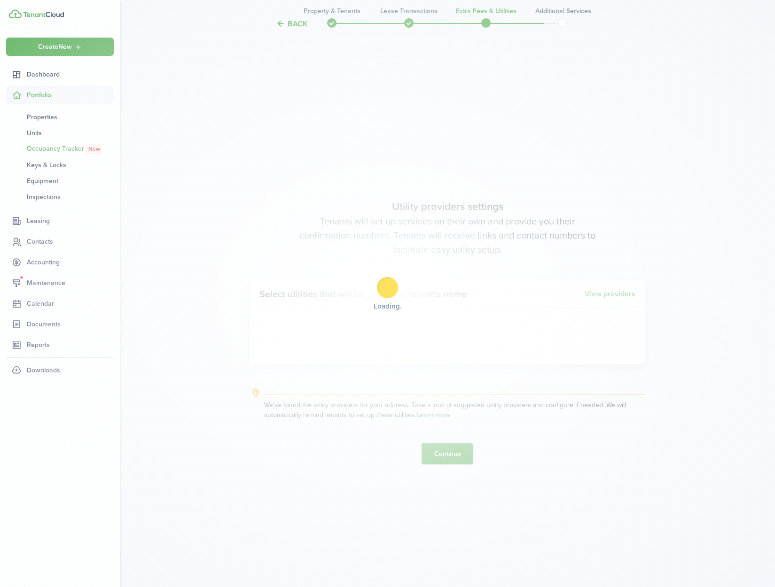
scroll to position [1699, 0]
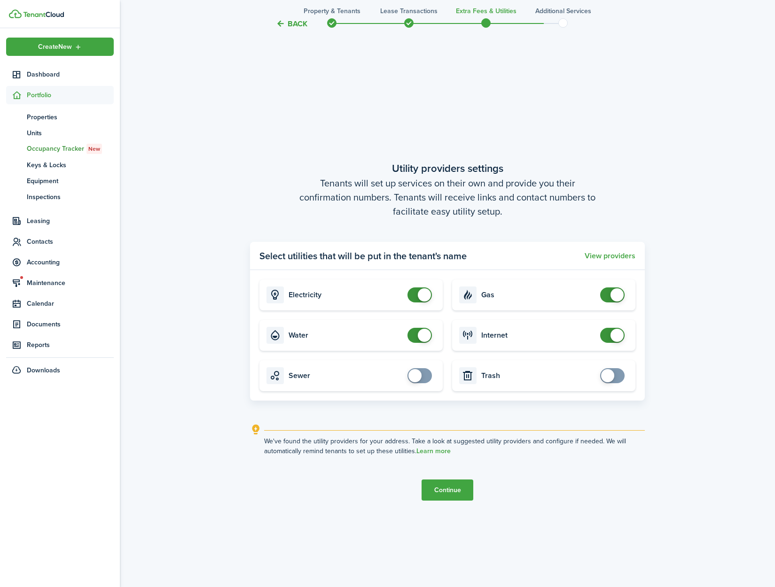
checkbox input "false"
click at [420, 330] on span at bounding box center [424, 335] width 13 height 13
click at [440, 494] on button "Continue" at bounding box center [447, 490] width 52 height 21
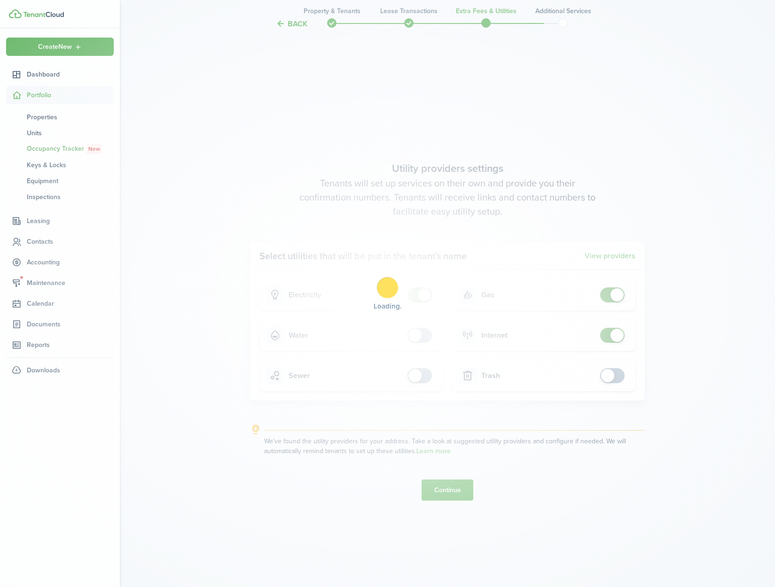
scroll to position [0, 0]
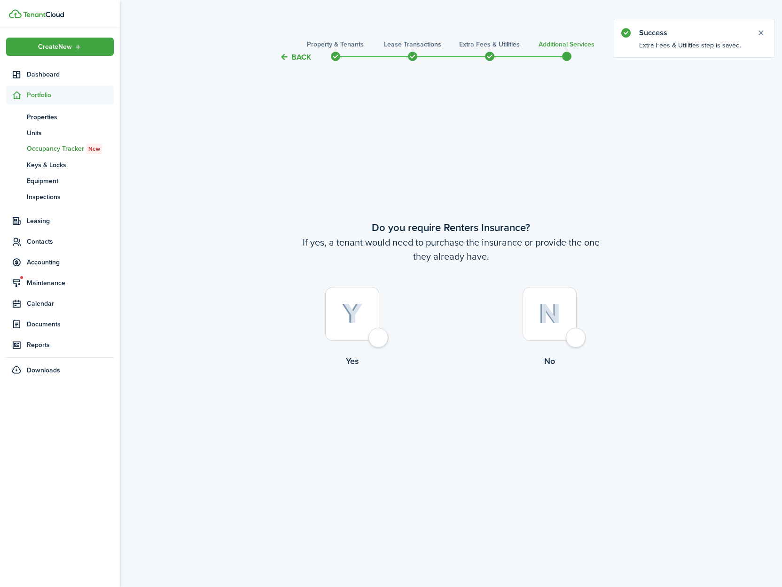
click at [576, 338] on div at bounding box center [549, 314] width 54 height 54
radio input "true"
click at [459, 406] on button "Complete move in" at bounding box center [450, 406] width 69 height 21
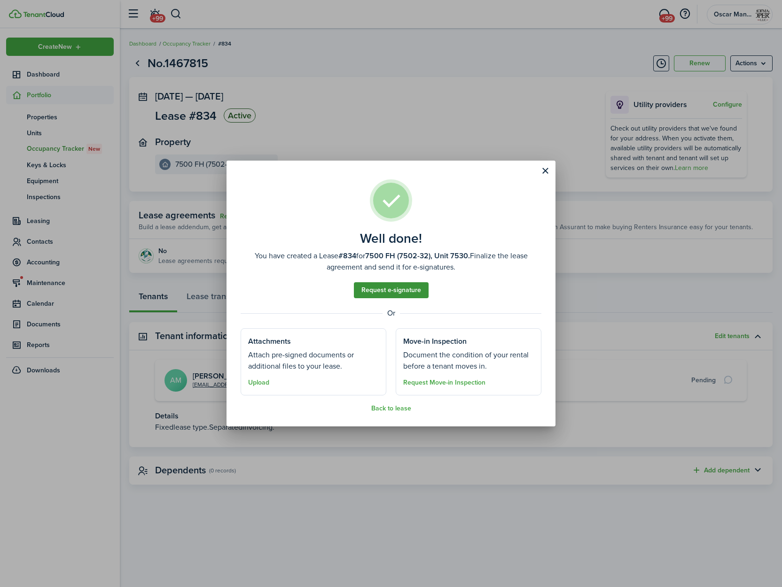
click at [359, 282] on link "Request e-signature" at bounding box center [391, 290] width 75 height 16
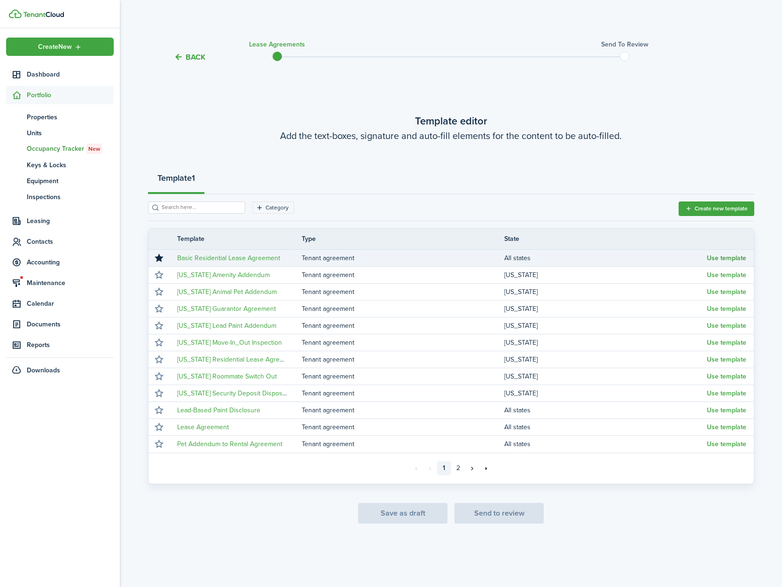
click at [712, 259] on button "Use template" at bounding box center [726, 259] width 39 height 8
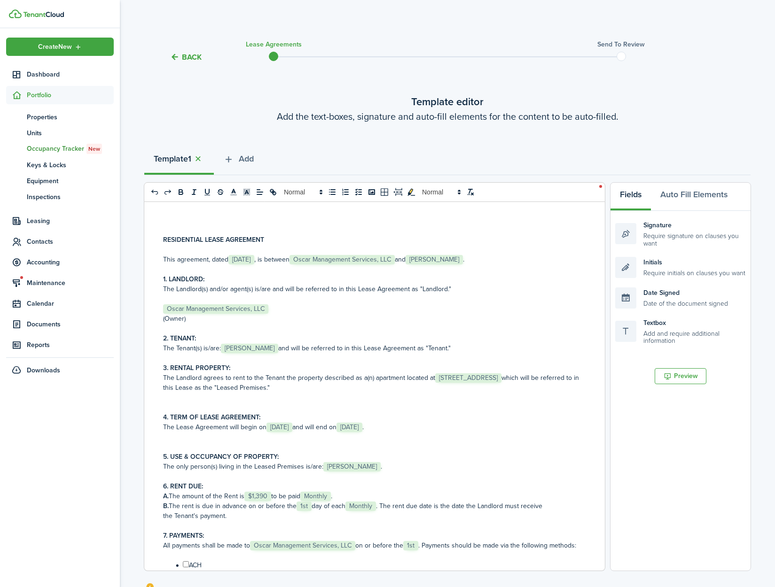
click at [435, 383] on span "[STREET_ADDRESS]" at bounding box center [468, 377] width 66 height 9
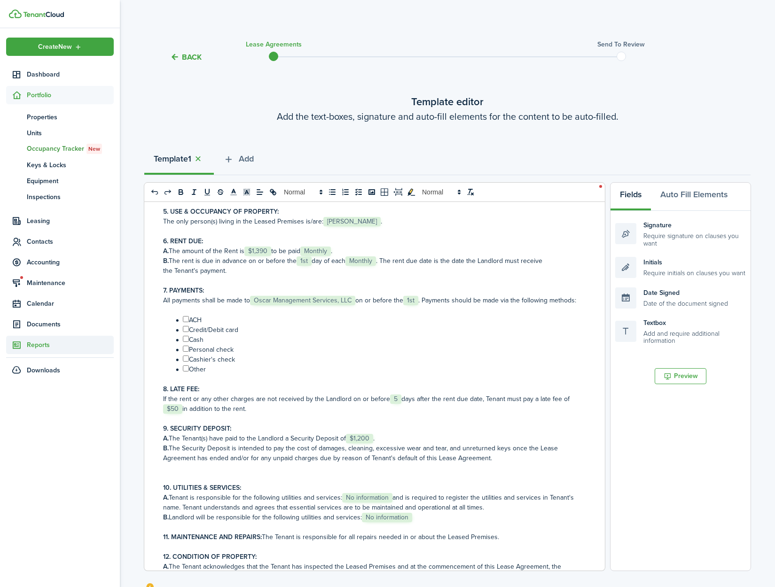
scroll to position [248, 0]
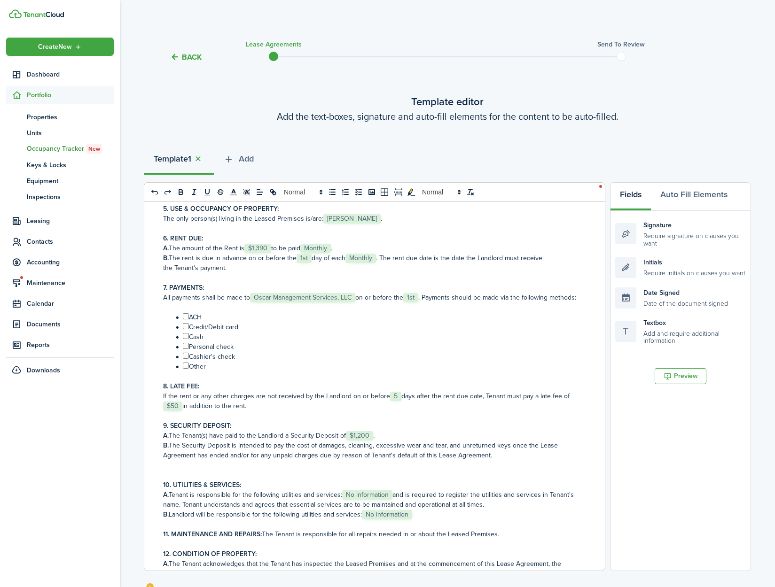
click at [186, 319] on input "﻿ ﻿" at bounding box center [186, 316] width 6 height 6
checkbox input "true"
click at [186, 329] on input "﻿ ﻿" at bounding box center [186, 326] width 6 height 6
checkbox input "true"
drag, startPoint x: 186, startPoint y: 344, endPoint x: 187, endPoint y: 353, distance: 8.6
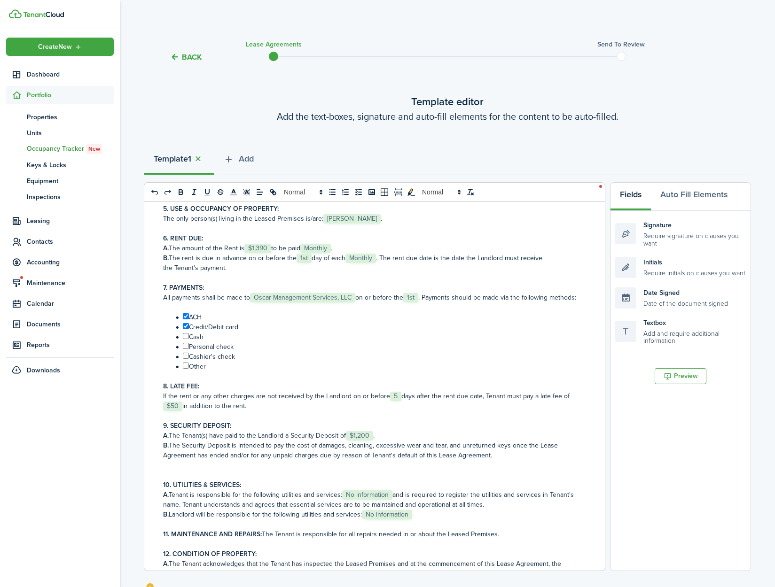
click at [186, 339] on input "﻿ ﻿" at bounding box center [186, 336] width 6 height 6
checkbox input "true"
click at [187, 352] on li "﻿ ﻿ Personal check" at bounding box center [376, 347] width 406 height 10
click at [186, 359] on input "﻿ ﻿" at bounding box center [186, 356] width 6 height 6
checkbox input "true"
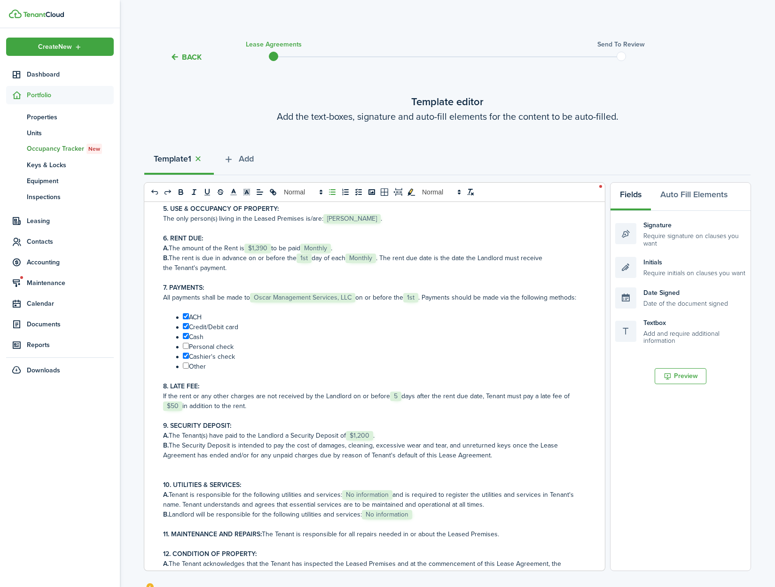
click at [187, 349] on input "﻿ ﻿" at bounding box center [186, 346] width 6 height 6
checkbox input "true"
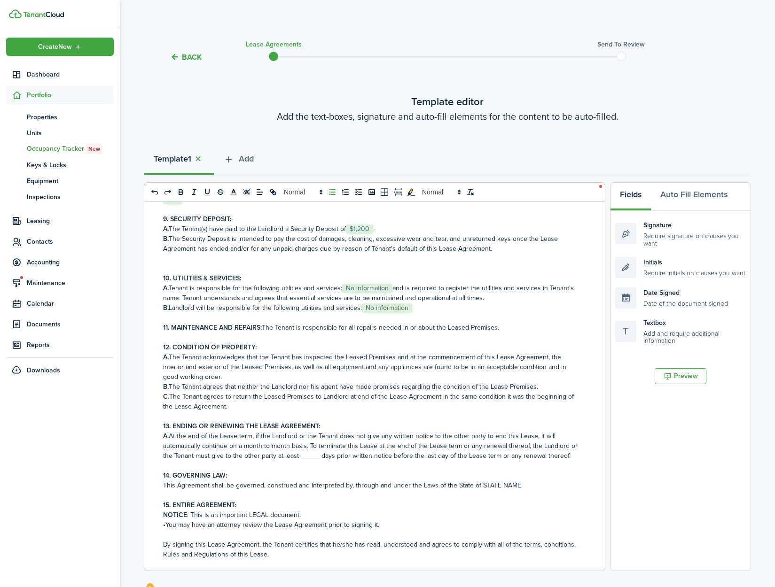
scroll to position [456, 0]
click at [371, 292] on span "No information" at bounding box center [367, 286] width 50 height 9
click at [380, 311] on span "No information" at bounding box center [387, 306] width 50 height 9
paste div
click at [494, 321] on p at bounding box center [371, 316] width 416 height 10
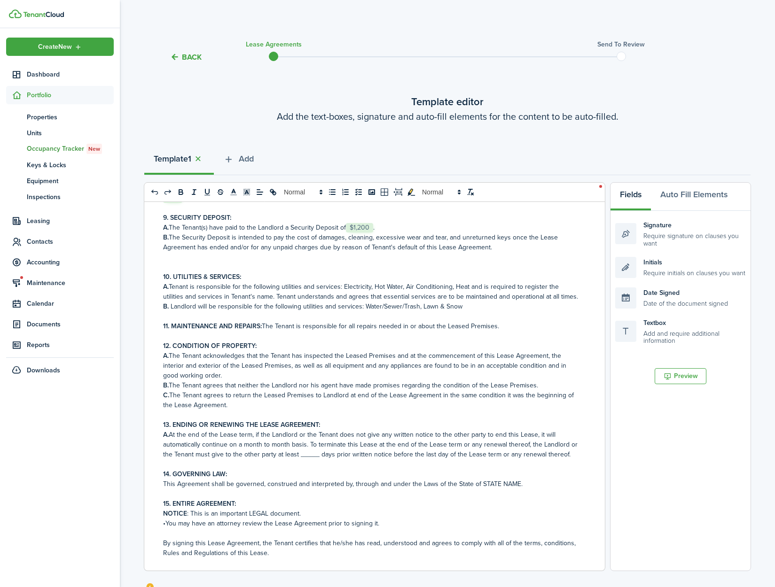
scroll to position [470, 0]
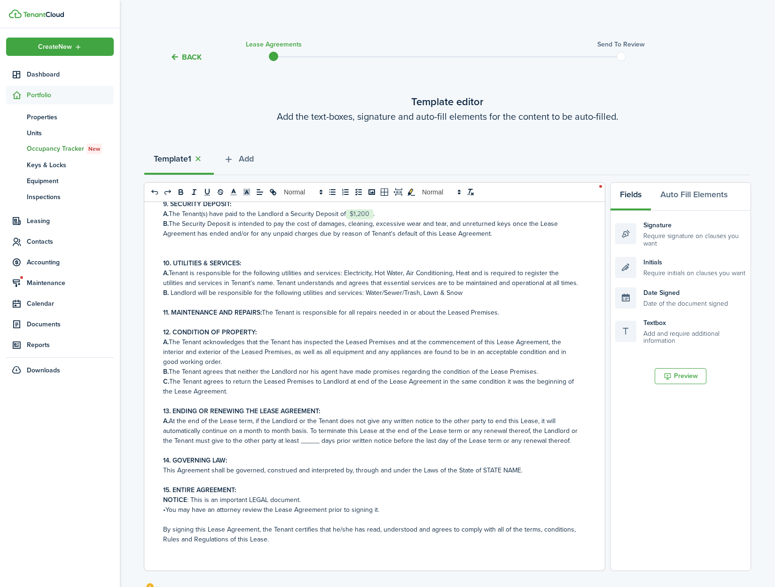
click at [312, 446] on p "A. At the end of the Lease term, if the Landlord or the Tenant does not give an…" at bounding box center [371, 431] width 416 height 30
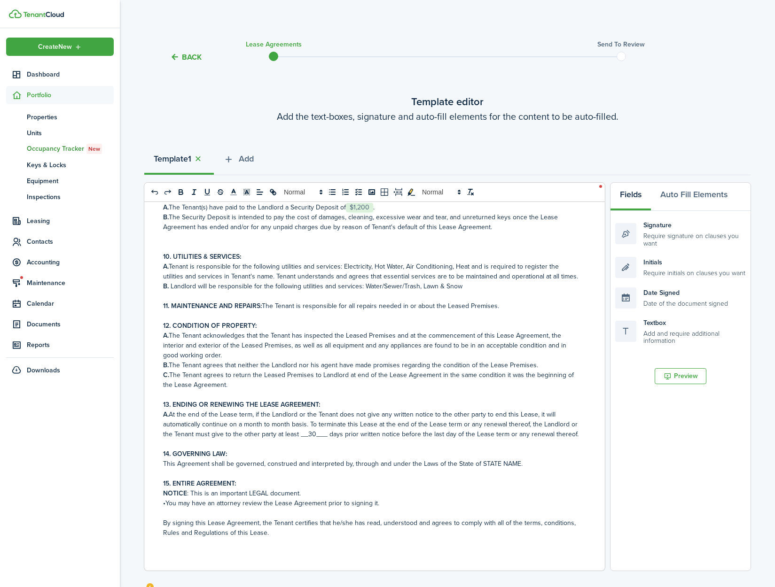
scroll to position [506, 0]
drag, startPoint x: 515, startPoint y: 464, endPoint x: 479, endPoint y: 463, distance: 36.6
click at [479, 463] on p "This Agreement shall be governed, construed and interpreted by, through and und…" at bounding box center [371, 464] width 416 height 10
click at [500, 301] on p "11. MAINTENANCE AND REPAIRS: The Tenant is responsible for all repairs needed i…" at bounding box center [371, 306] width 416 height 10
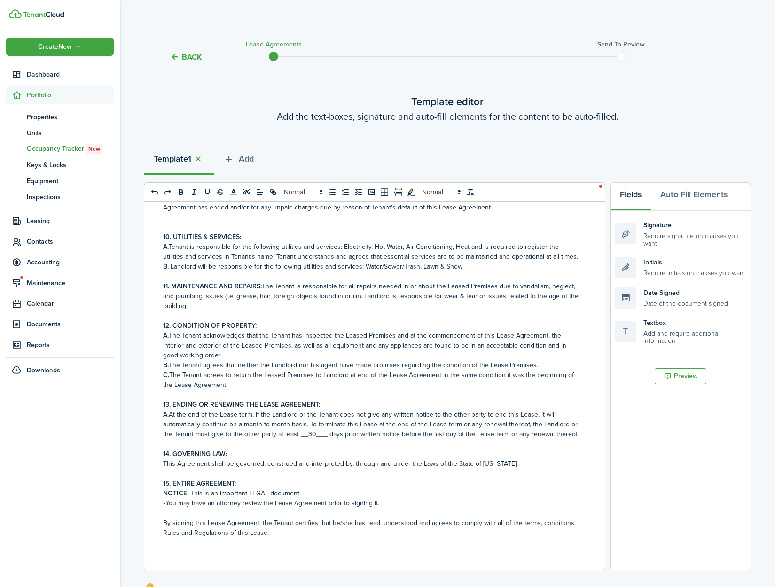
scroll to position [526, 0]
click at [304, 494] on p "NOTICE : This is an important LEGAL document." at bounding box center [371, 494] width 416 height 10
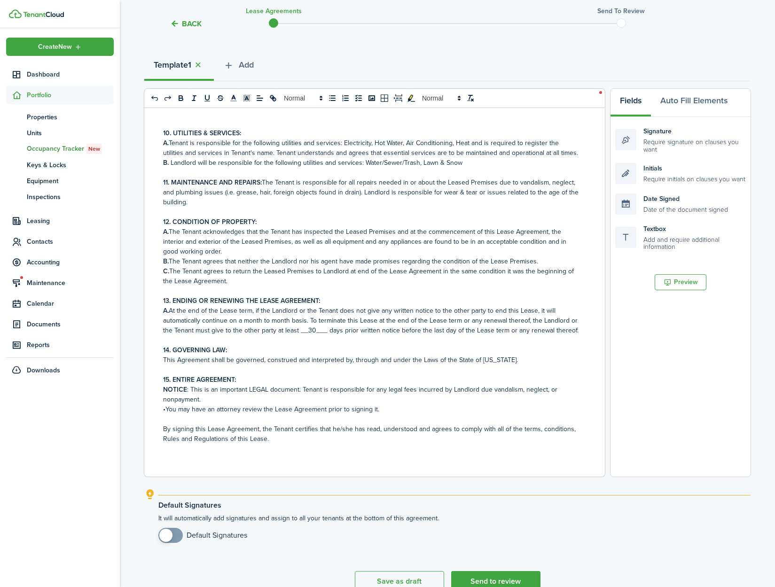
scroll to position [143, 0]
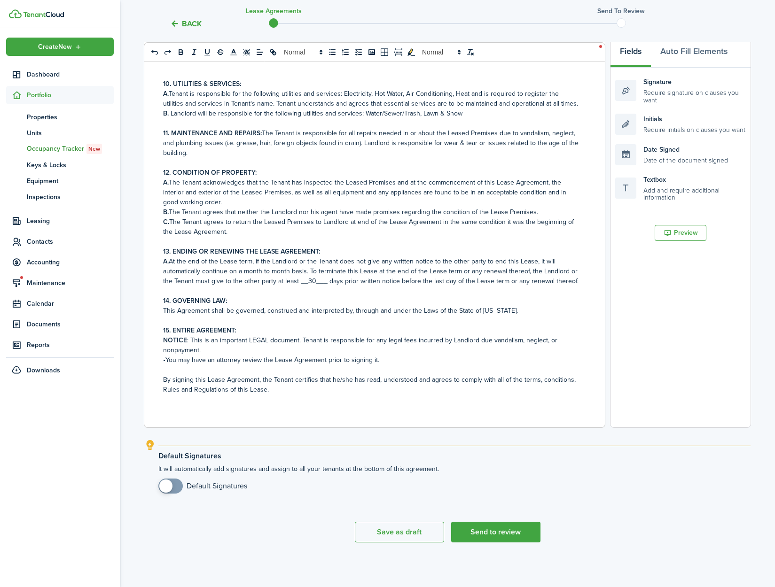
checkbox input "true"
click at [173, 489] on span at bounding box center [170, 486] width 9 height 15
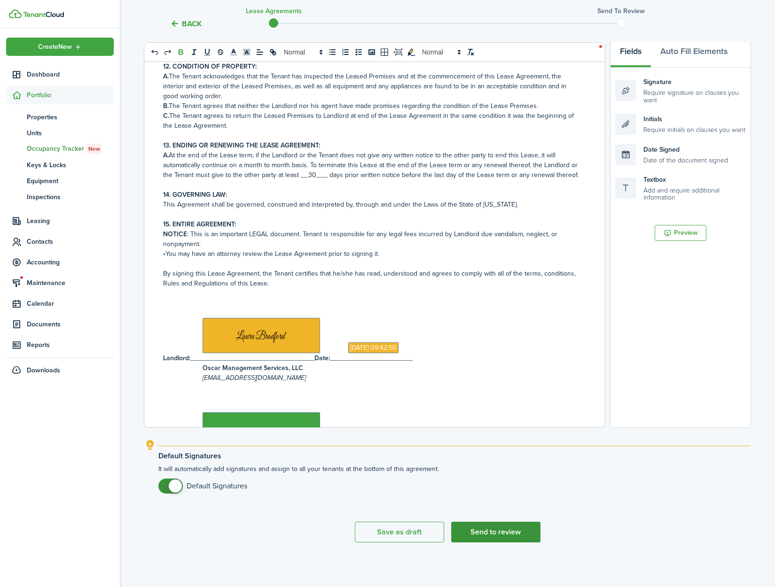
click at [524, 531] on button "Send to review" at bounding box center [495, 532] width 89 height 21
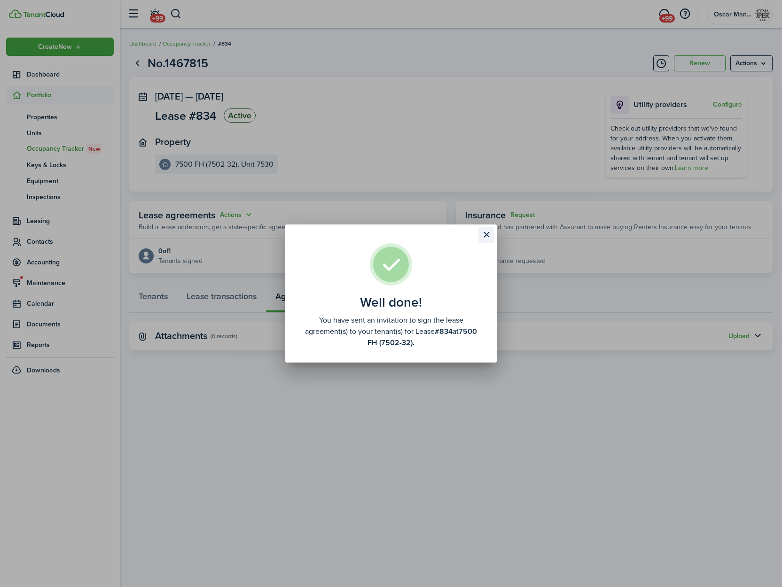
click at [486, 233] on button "Close modal" at bounding box center [486, 235] width 16 height 16
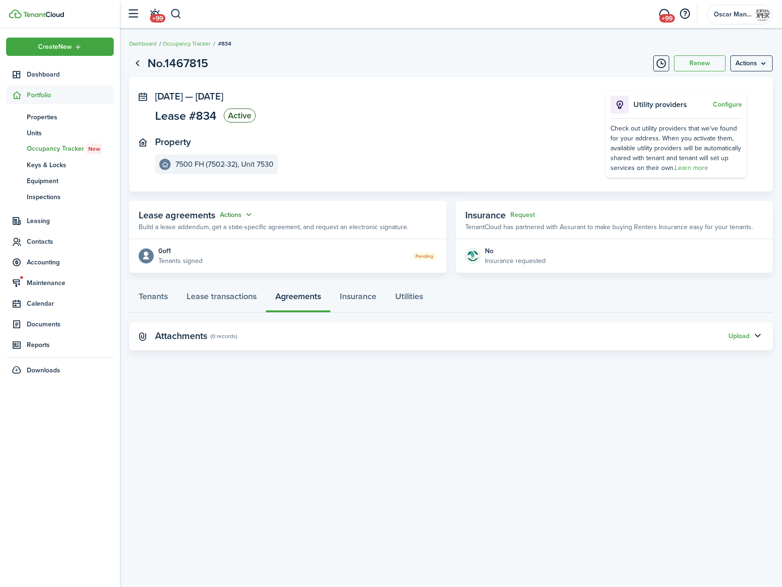
click at [245, 214] on button "Actions" at bounding box center [237, 215] width 34 height 11
click at [232, 232] on link "Edit" at bounding box center [213, 233] width 82 height 16
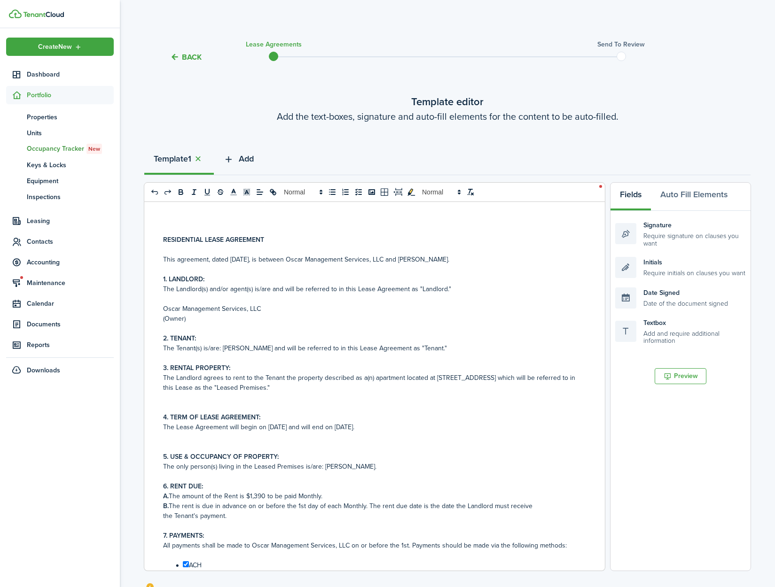
click at [243, 156] on span "Add" at bounding box center [246, 159] width 15 height 13
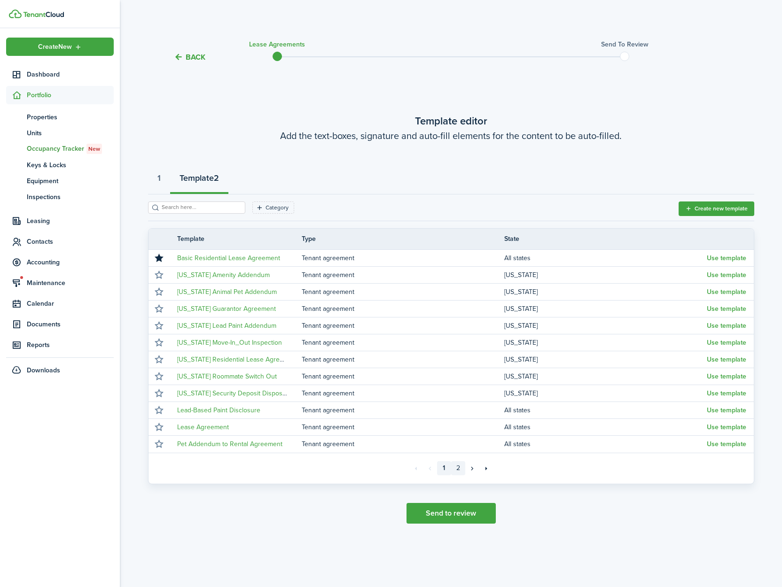
click at [459, 471] on link "2" at bounding box center [458, 468] width 14 height 14
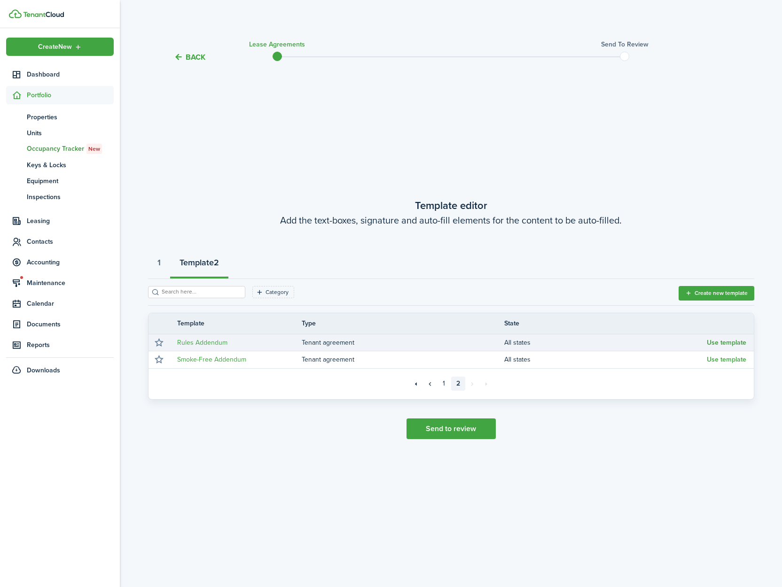
click at [723, 342] on button "Use template" at bounding box center [726, 343] width 39 height 8
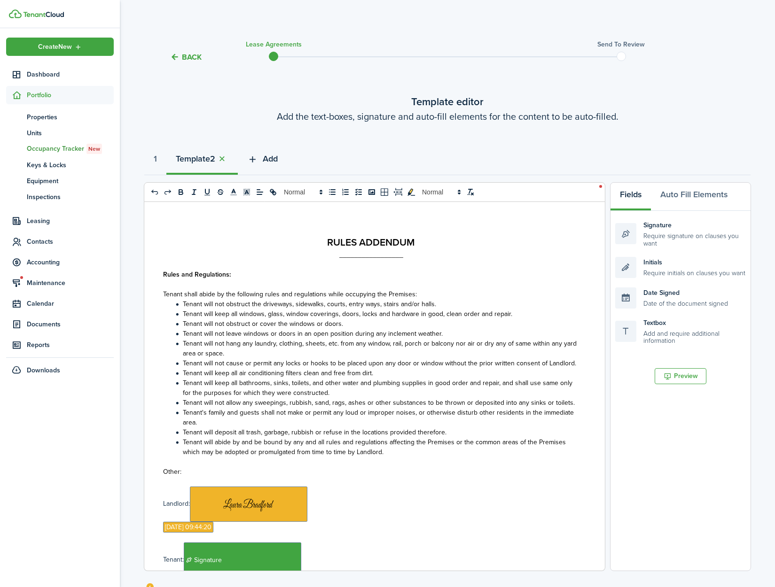
click at [270, 157] on span "Add" at bounding box center [270, 159] width 15 height 13
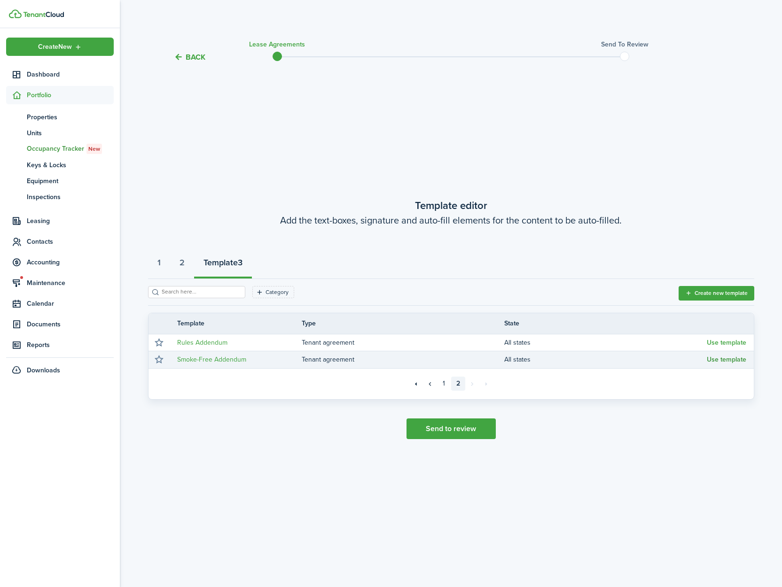
click at [731, 361] on button "Use template" at bounding box center [726, 360] width 39 height 8
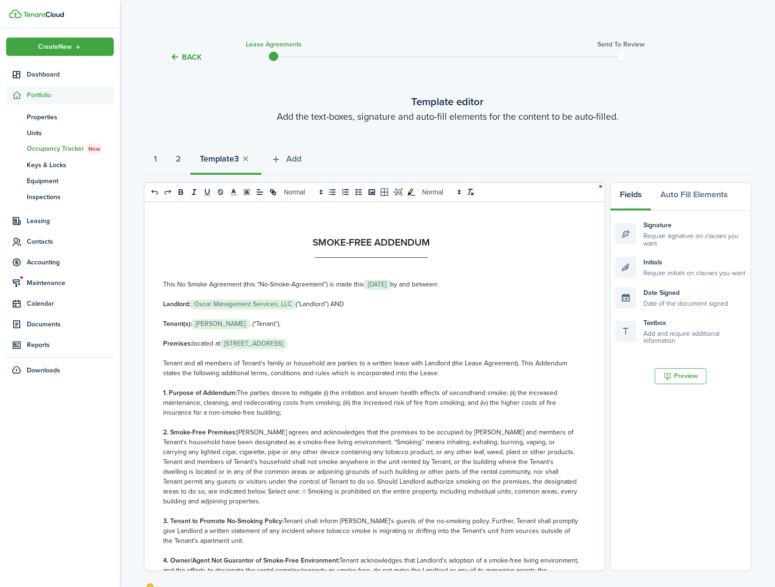
click at [287, 344] on span "[STREET_ADDRESS]" at bounding box center [253, 343] width 66 height 9
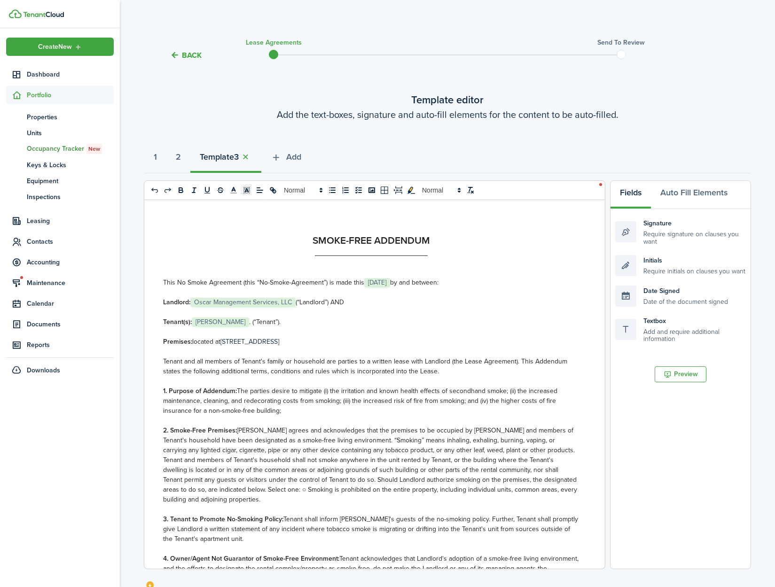
scroll to position [143, 0]
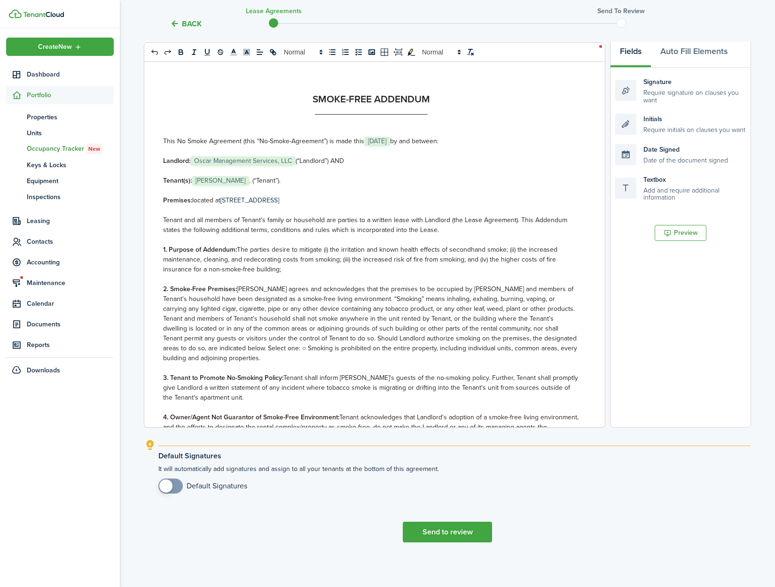
checkbox input "true"
click at [167, 488] on span at bounding box center [165, 486] width 13 height 13
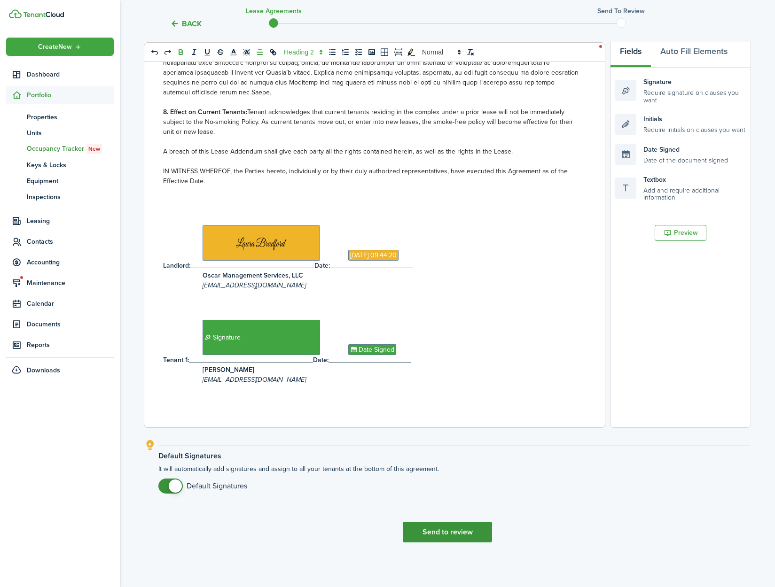
click at [438, 528] on button "Send to review" at bounding box center [447, 532] width 89 height 21
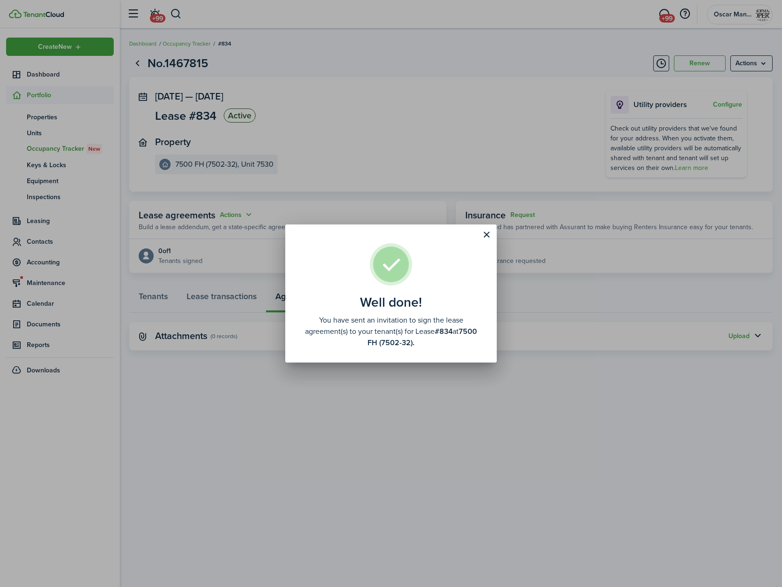
click at [487, 235] on button "Close modal" at bounding box center [486, 235] width 16 height 16
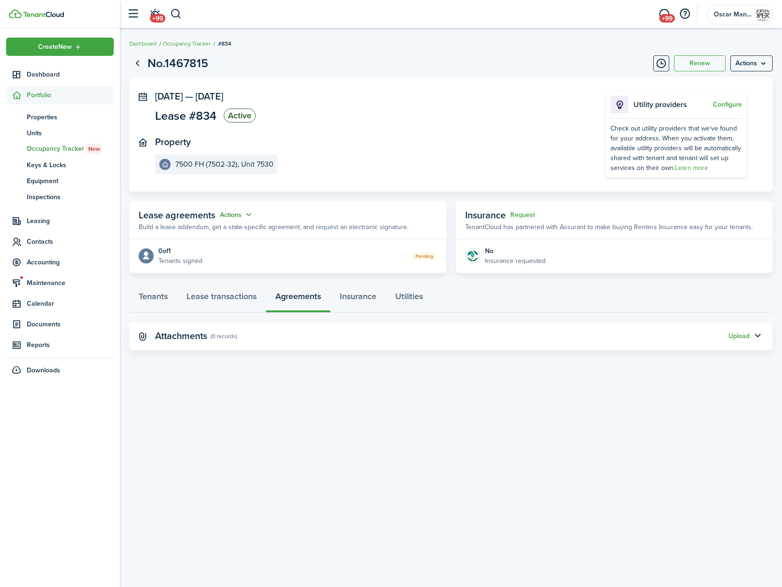
click at [229, 216] on button "Actions" at bounding box center [237, 215] width 34 height 11
click at [227, 235] on link "Edit" at bounding box center [213, 233] width 82 height 16
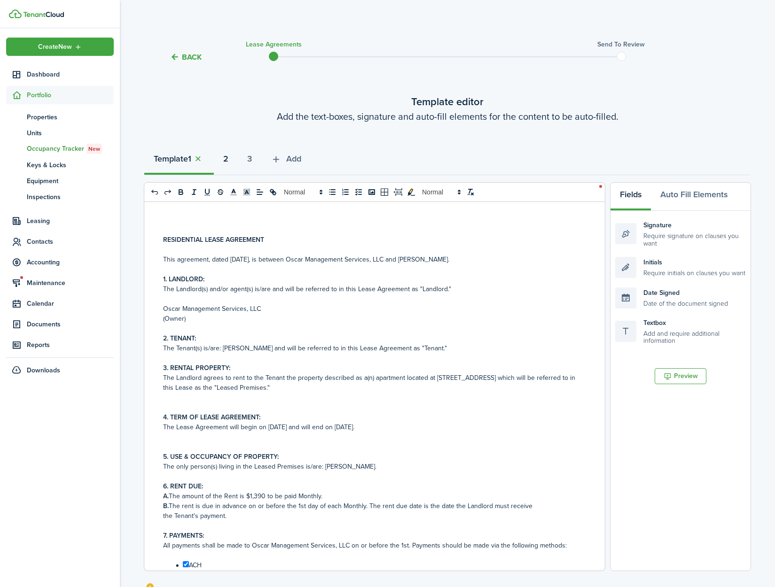
click at [228, 156] on strong "2" at bounding box center [225, 159] width 5 height 13
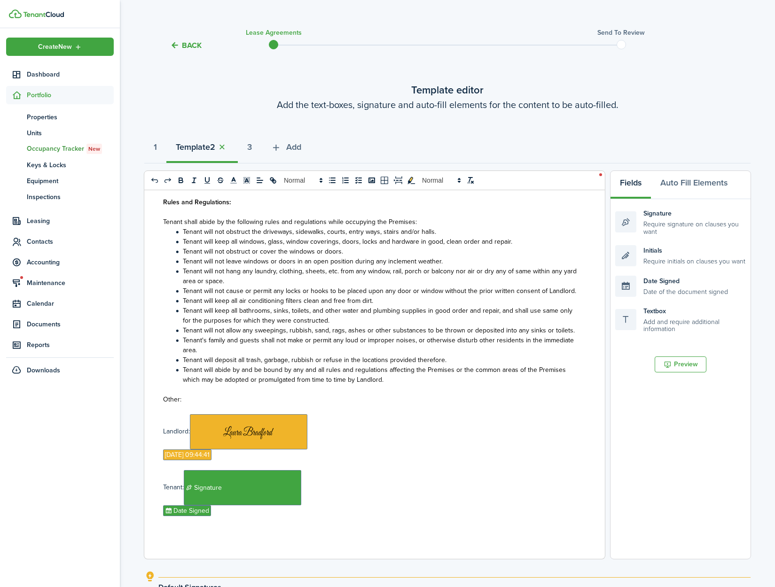
scroll to position [143, 0]
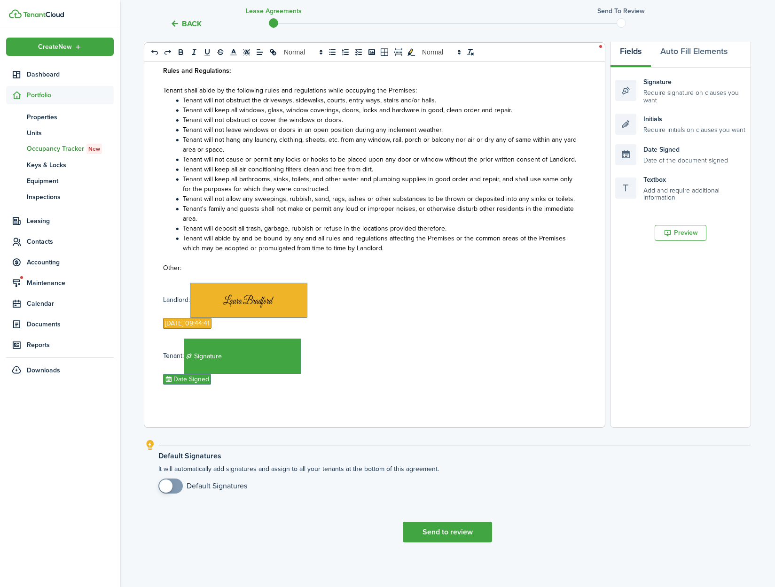
checkbox input "true"
click at [163, 483] on span at bounding box center [165, 486] width 13 height 13
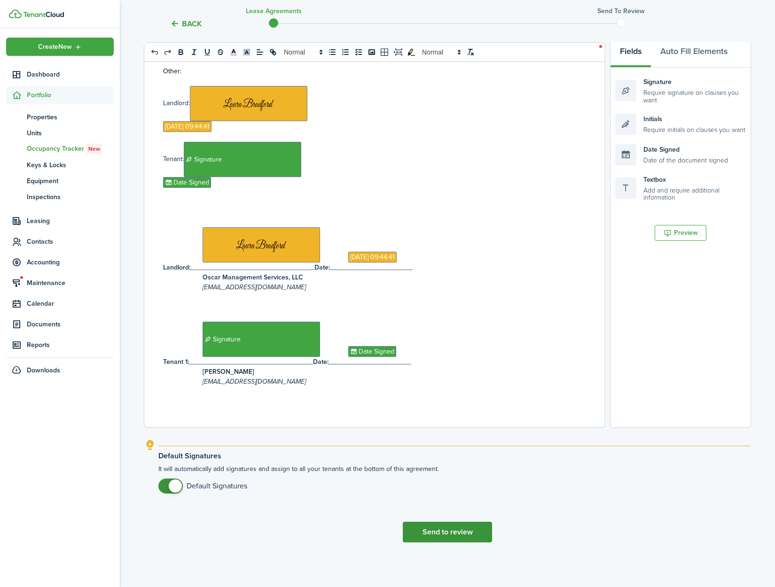
click at [459, 536] on button "Send to review" at bounding box center [447, 532] width 89 height 21
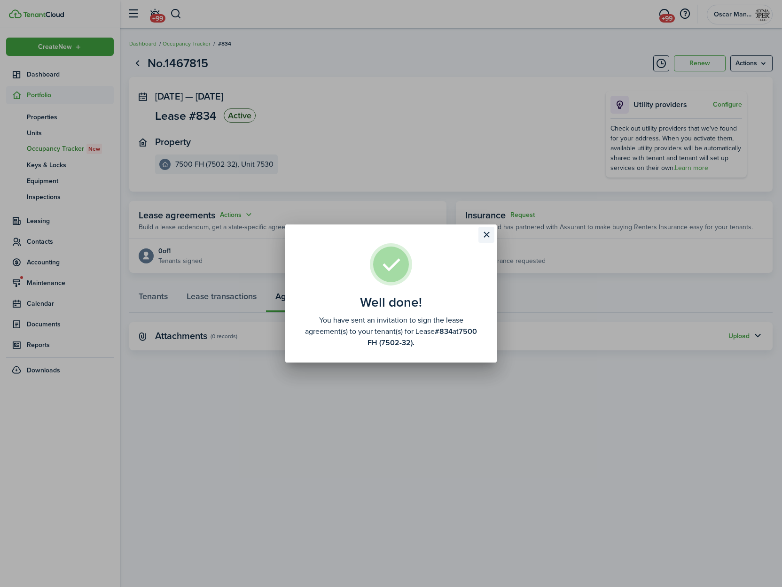
click at [483, 234] on button "Close modal" at bounding box center [486, 235] width 16 height 16
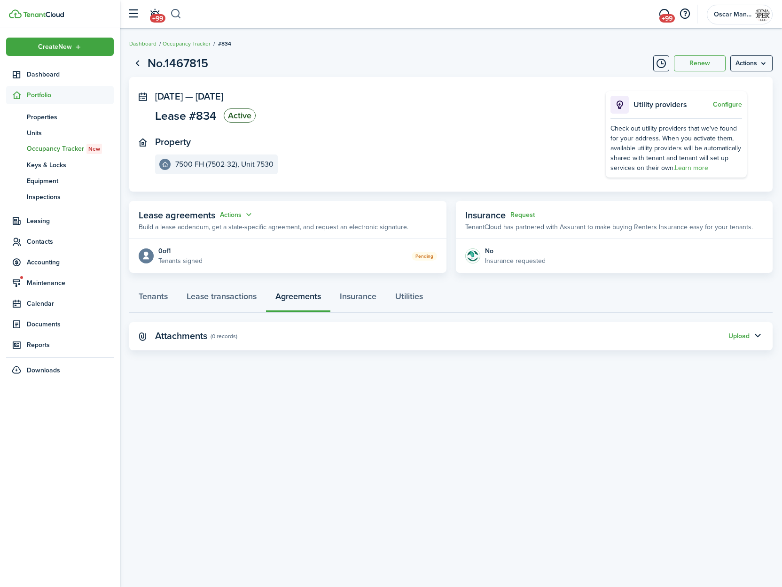
click at [179, 12] on button "button" at bounding box center [176, 14] width 12 height 16
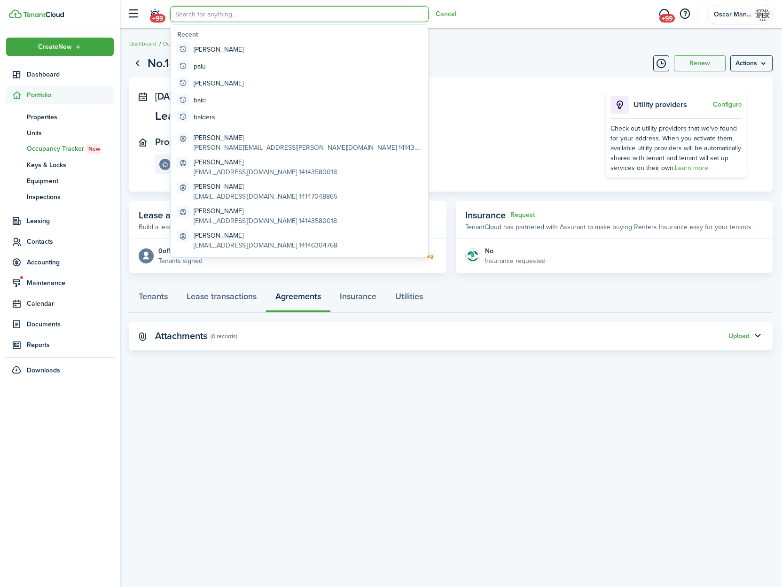
click at [205, 16] on input "search" at bounding box center [299, 14] width 258 height 16
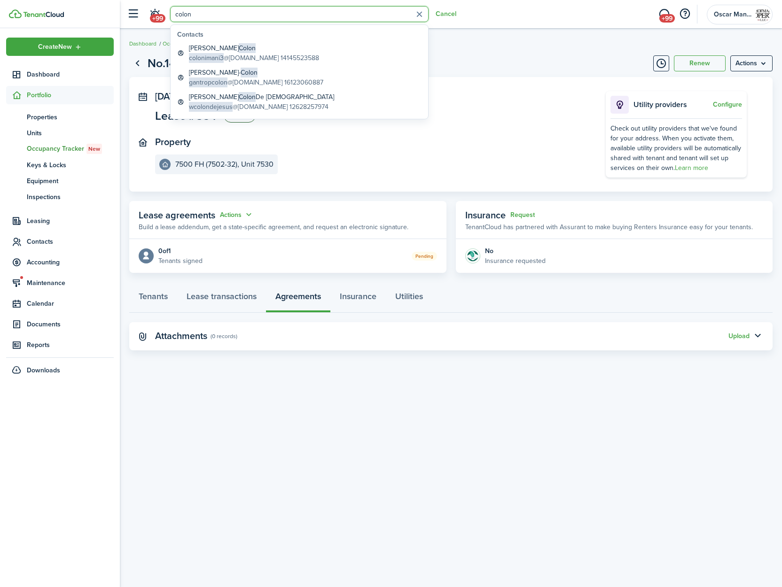
type input "colon"
drag, startPoint x: 226, startPoint y: 463, endPoint x: 152, endPoint y: 368, distance: 120.6
click at [224, 462] on div "No.1467815 Renew Actions [DATE] — [DATE] Lease #834 Active Property 7500 FH (75…" at bounding box center [451, 308] width 662 height 516
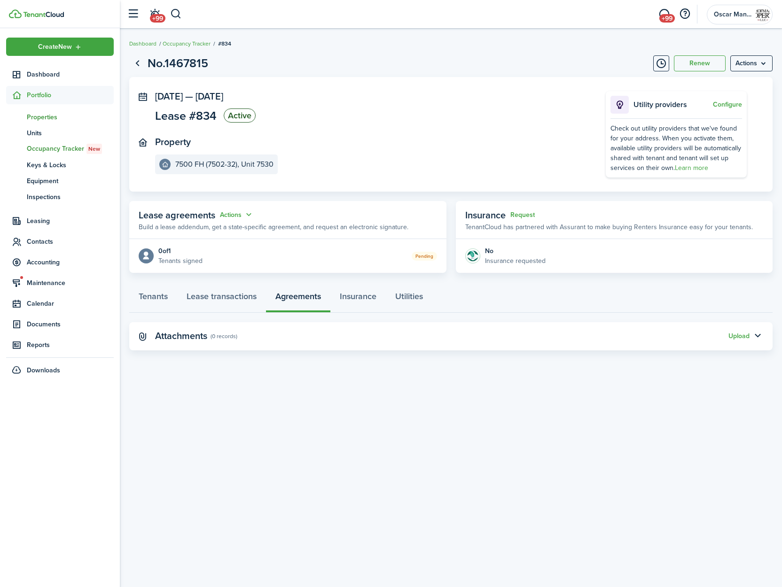
click at [41, 120] on span "Properties" at bounding box center [70, 117] width 87 height 10
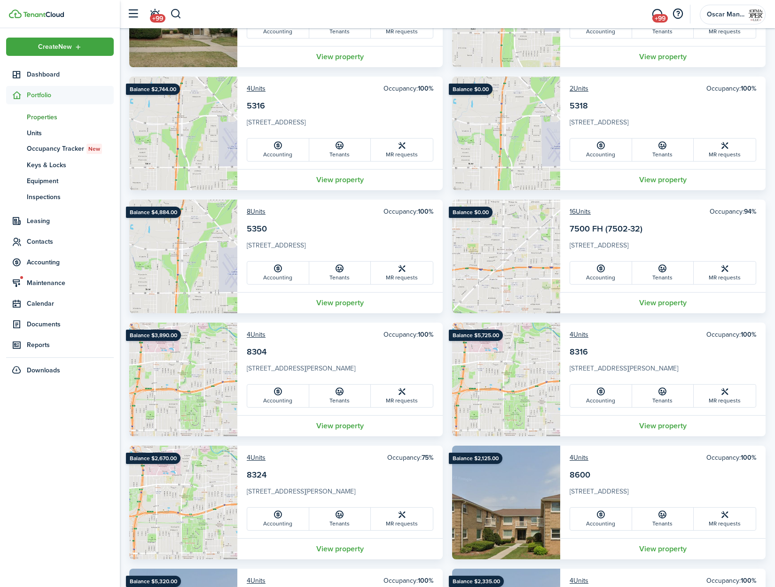
scroll to position [1126, 0]
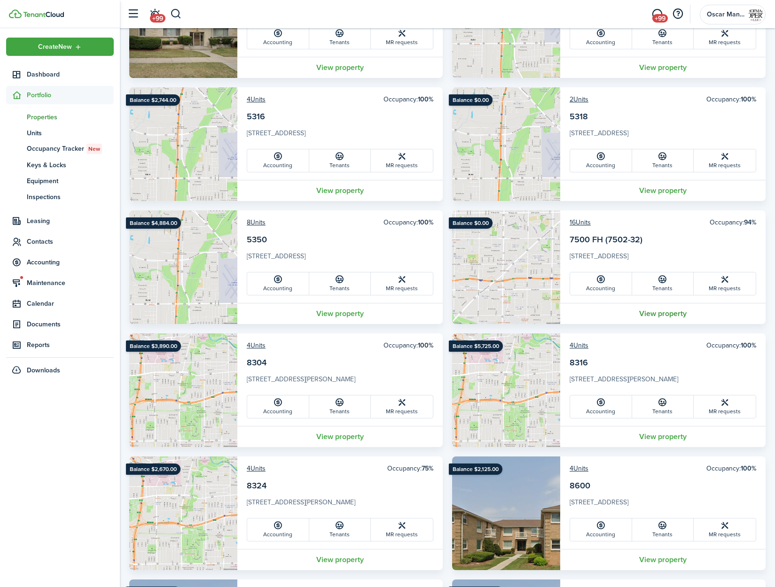
click at [659, 313] on link "View property" at bounding box center [662, 313] width 205 height 21
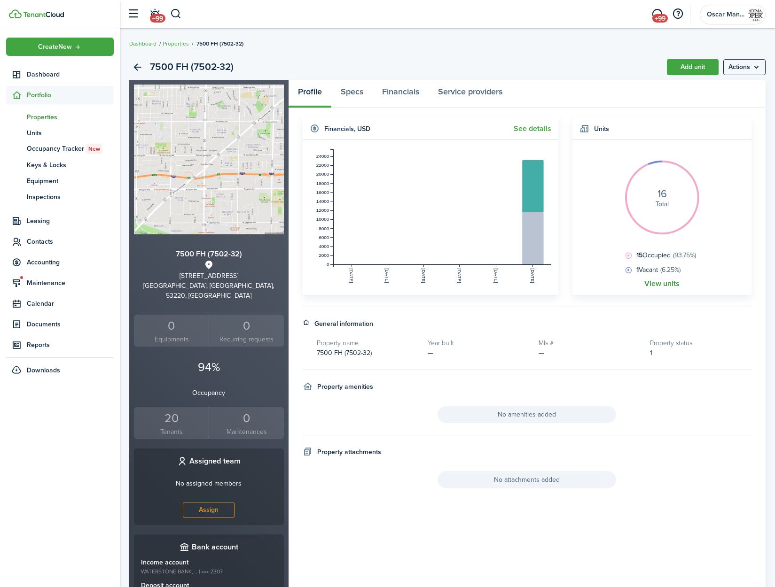
click at [659, 280] on link "View units" at bounding box center [661, 284] width 35 height 8
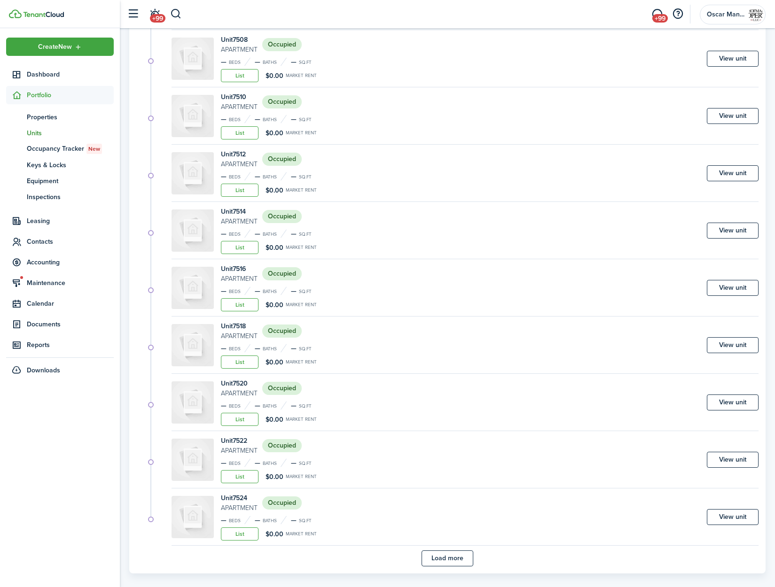
scroll to position [313, 0]
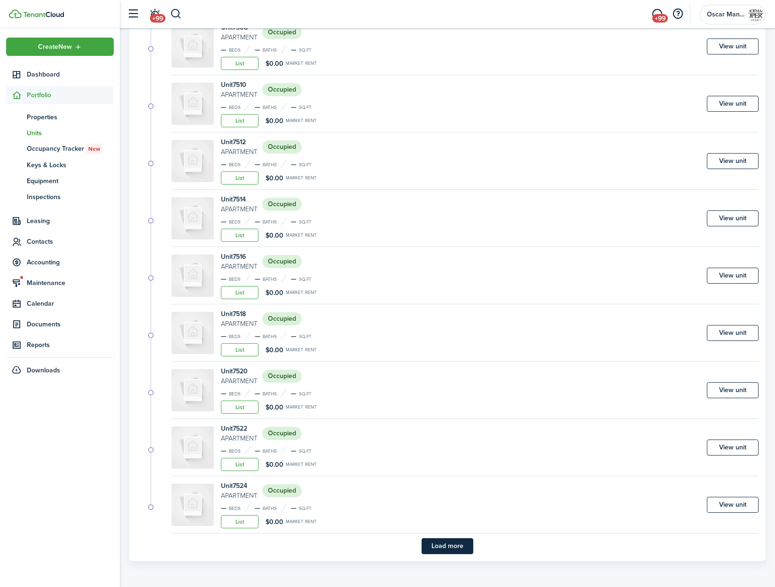
click at [449, 551] on button "Load more" at bounding box center [447, 546] width 52 height 16
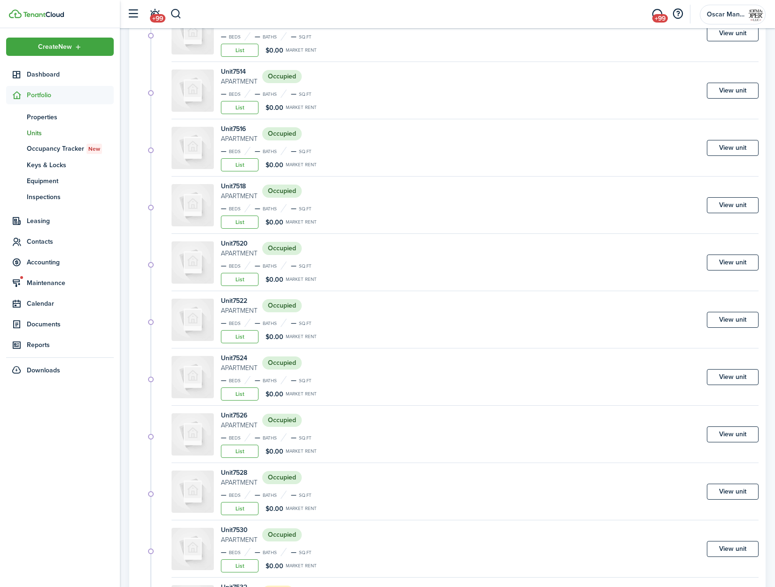
scroll to position [516, 0]
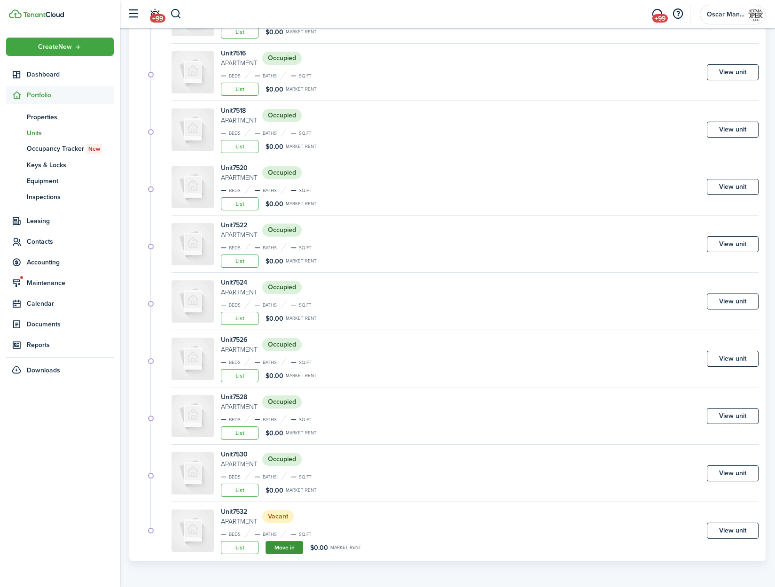
click at [270, 548] on link "Move in" at bounding box center [284, 547] width 38 height 13
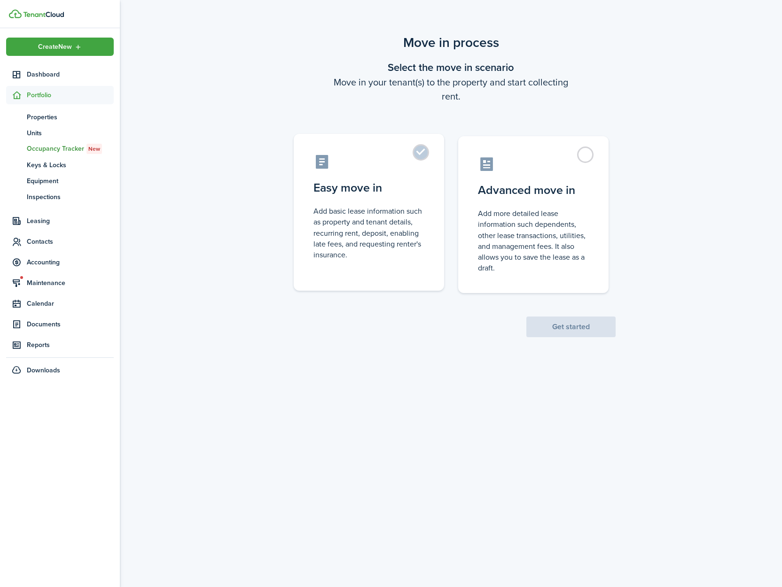
click at [420, 153] on label "Easy move in Add basic lease information such as property and tenant details, r…" at bounding box center [369, 212] width 150 height 157
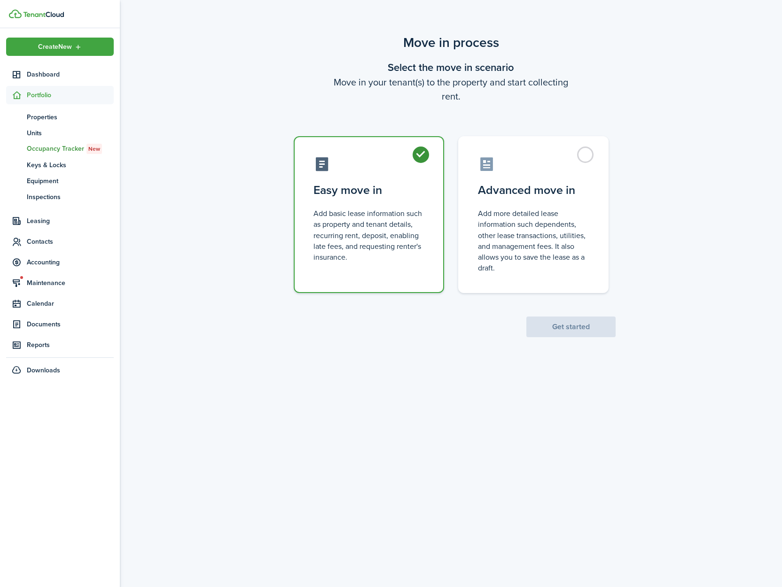
radio input "true"
click at [545, 319] on button "Get started" at bounding box center [570, 327] width 89 height 21
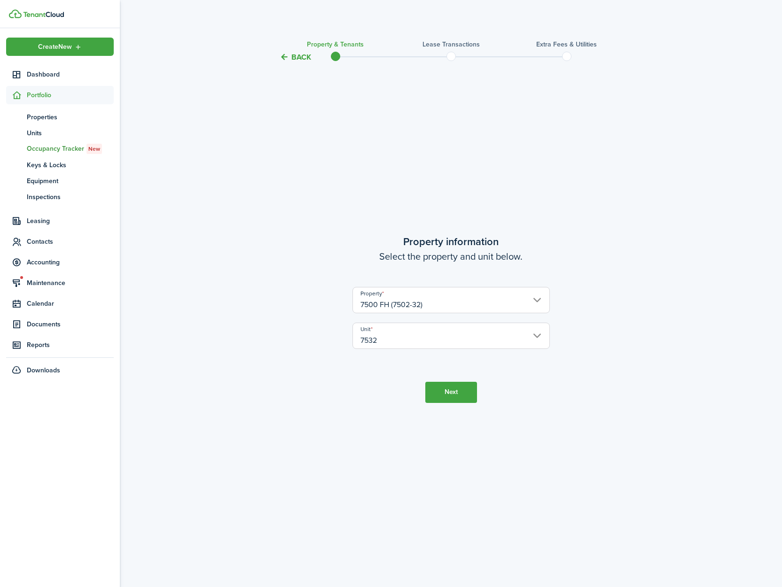
click at [446, 389] on button "Next" at bounding box center [451, 392] width 52 height 21
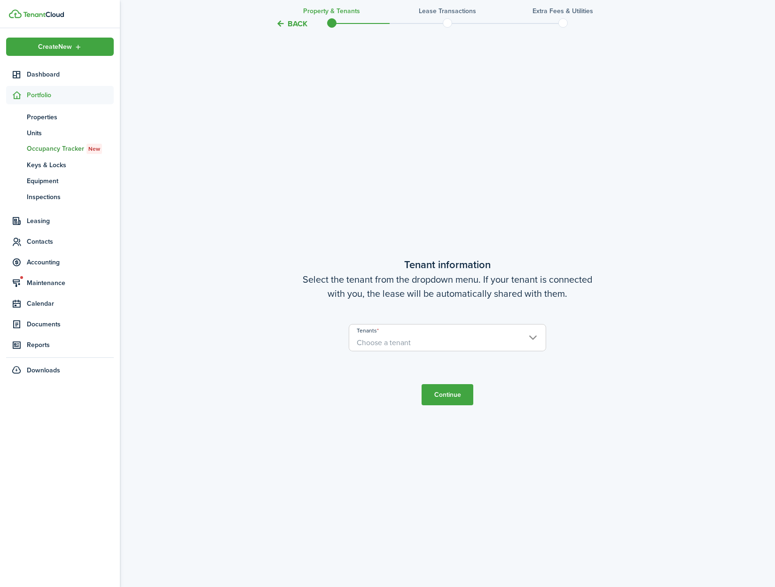
scroll to position [524, 0]
click at [436, 340] on span "Choose a tenant" at bounding box center [447, 342] width 196 height 16
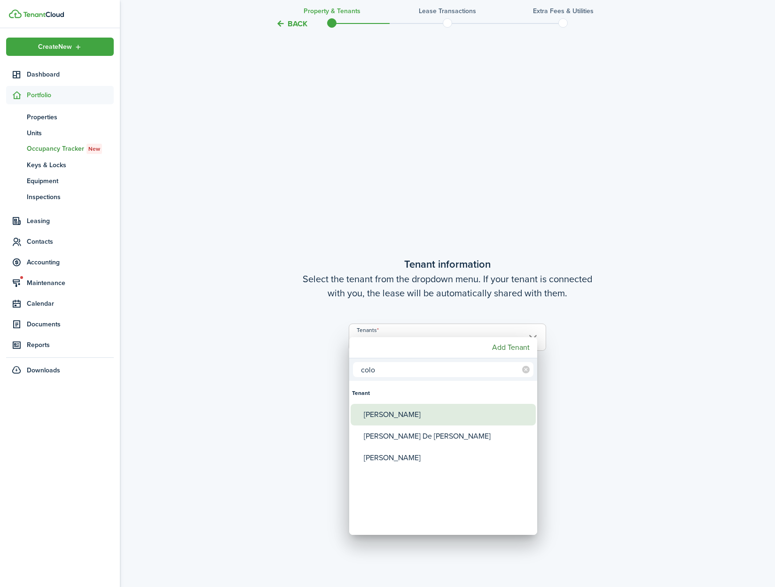
type input "colo"
click at [445, 411] on div "[PERSON_NAME]" at bounding box center [447, 415] width 166 height 22
type input "[PERSON_NAME]"
click at [582, 482] on div at bounding box center [387, 294] width 925 height 738
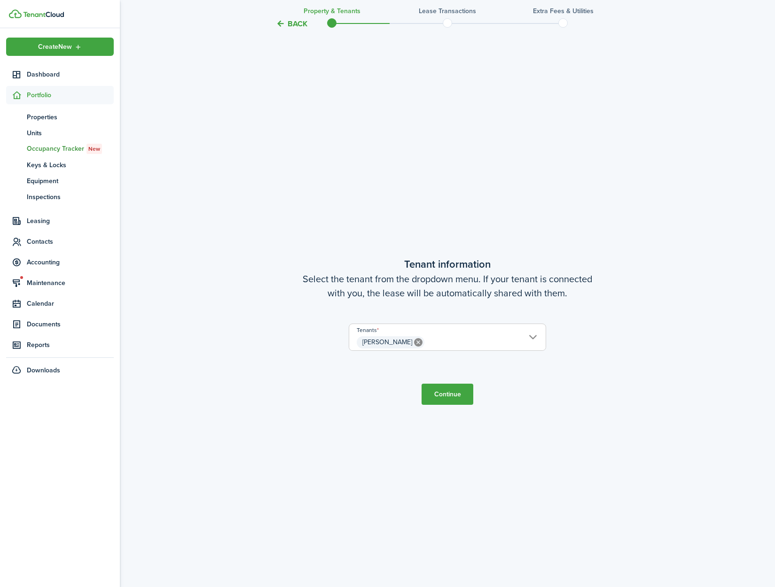
click at [451, 389] on button "Continue" at bounding box center [447, 394] width 52 height 21
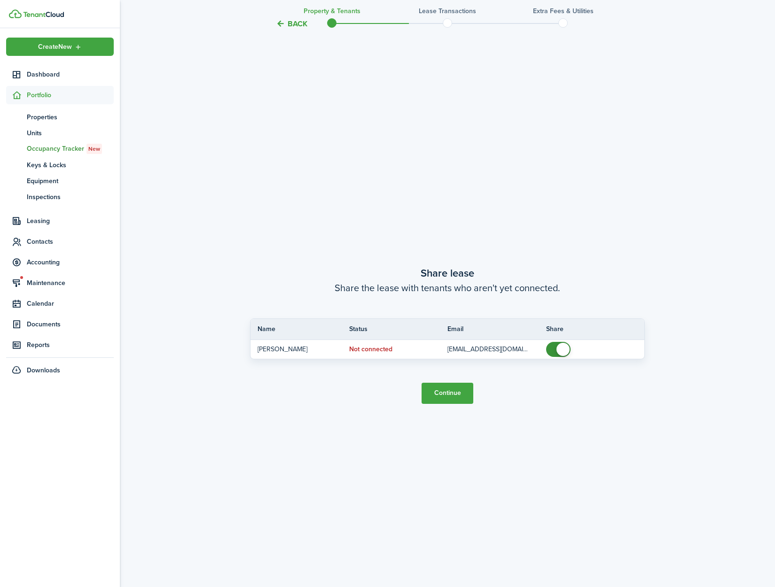
scroll to position [1112, 0]
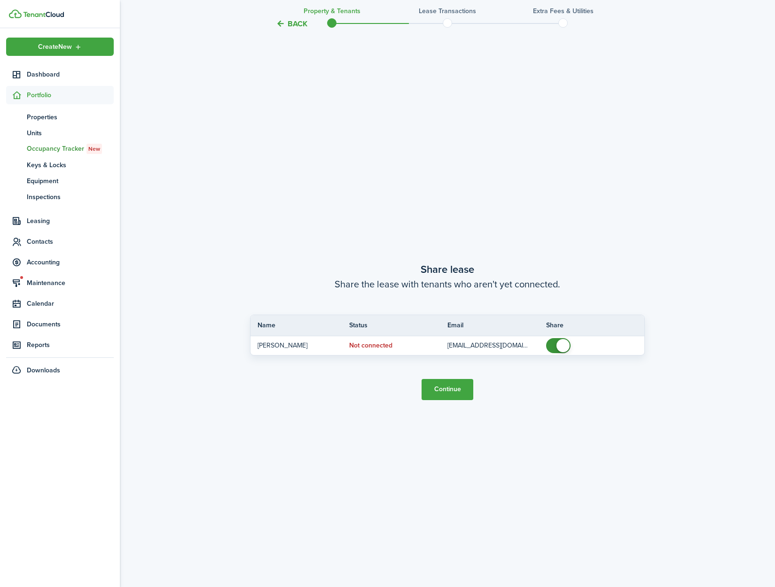
click at [450, 393] on button "Continue" at bounding box center [447, 389] width 52 height 21
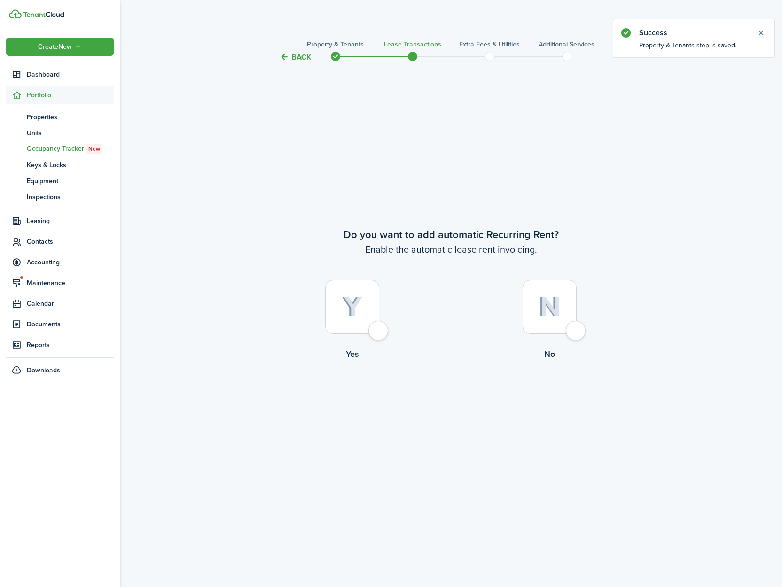
click at [389, 339] on label "Yes" at bounding box center [352, 322] width 197 height 85
radio input "true"
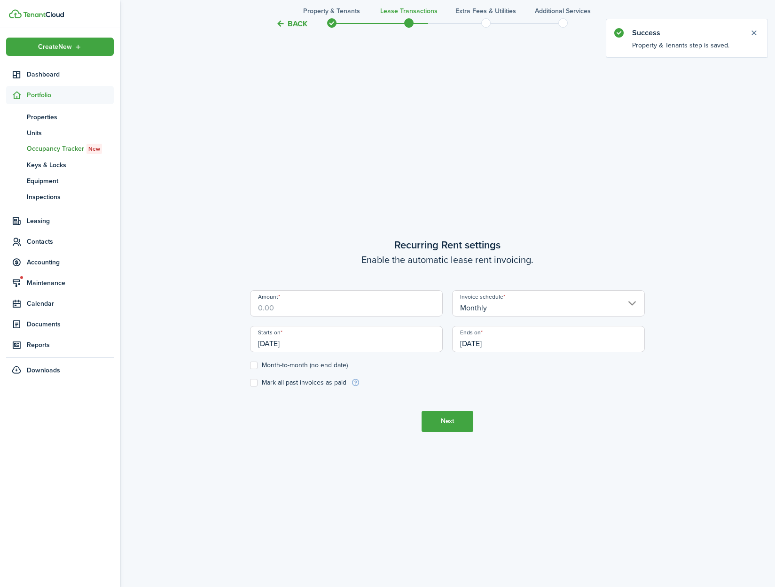
scroll to position [524, 0]
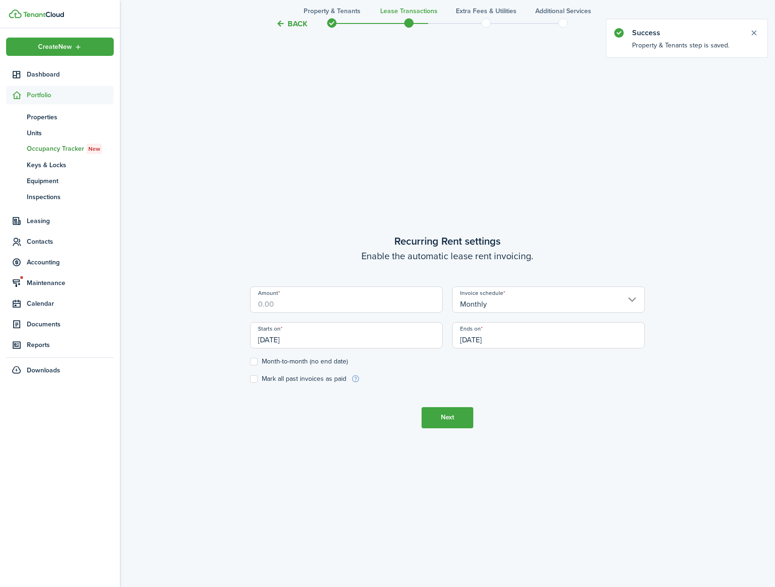
click at [381, 306] on input "Amount" at bounding box center [346, 300] width 193 height 26
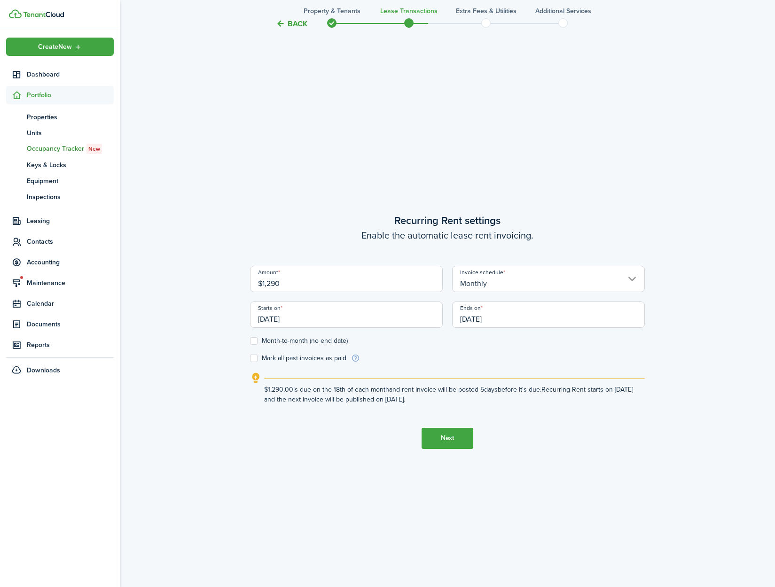
type input "$1,290.00"
click at [406, 325] on input "[DATE]" at bounding box center [346, 315] width 193 height 26
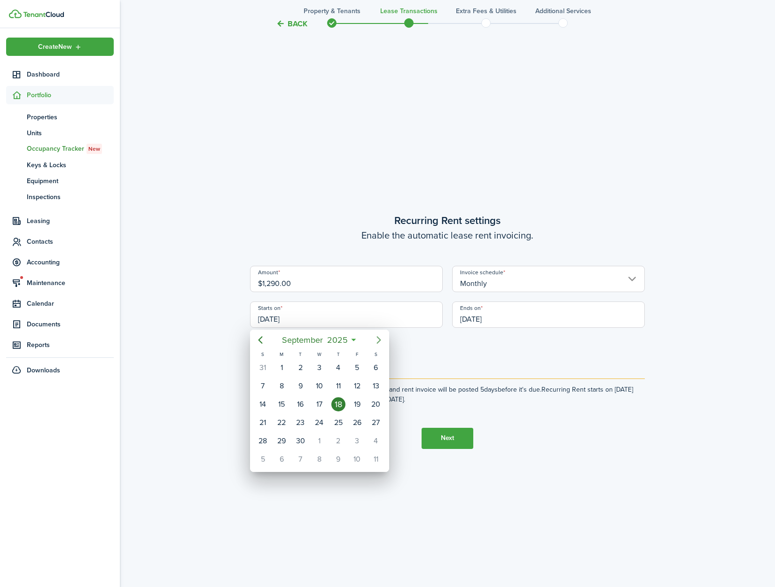
click at [380, 342] on icon "Next page" at bounding box center [378, 339] width 11 height 11
click at [325, 369] on div "1" at bounding box center [319, 368] width 14 height 14
type input "[DATE]"
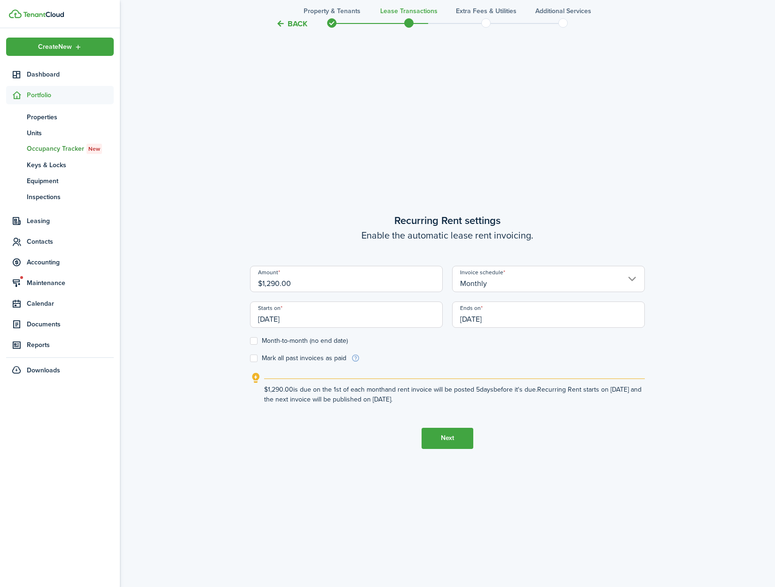
click at [509, 321] on input "[DATE]" at bounding box center [548, 315] width 193 height 26
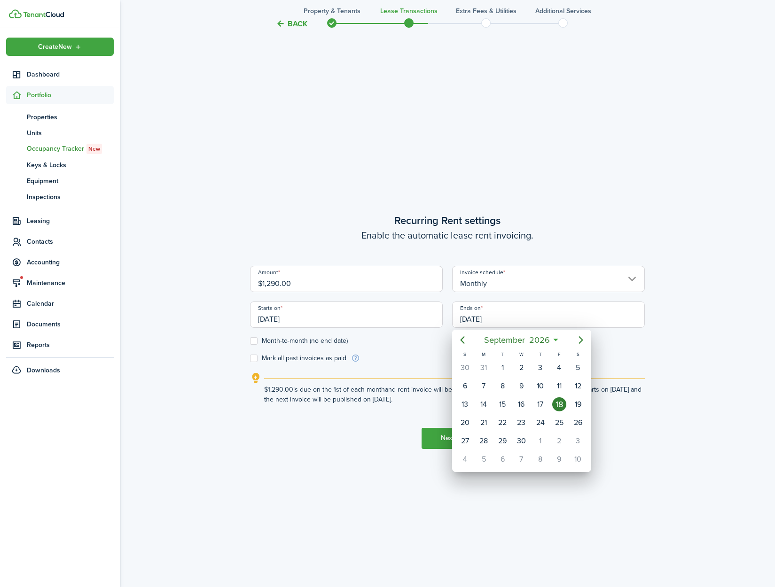
click at [558, 405] on div "18" at bounding box center [559, 404] width 14 height 14
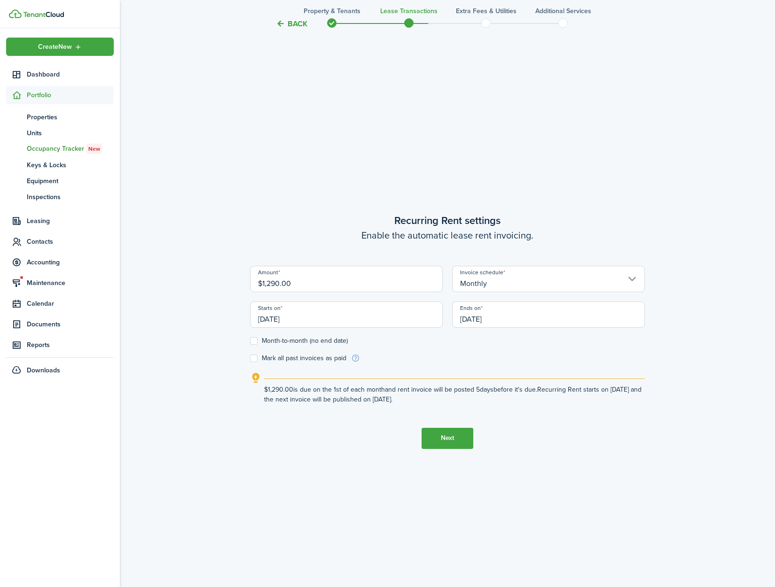
click at [522, 319] on input "[DATE]" at bounding box center [548, 315] width 193 height 26
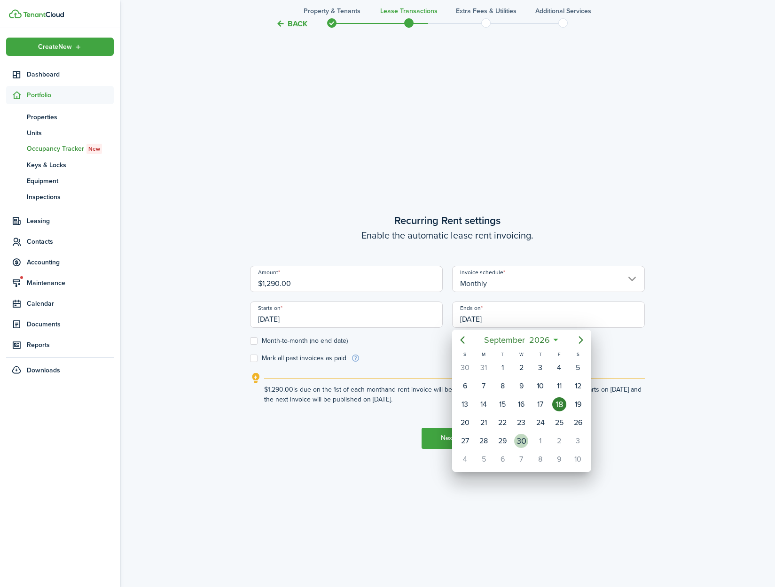
click at [526, 441] on div "30" at bounding box center [521, 441] width 14 height 14
type input "[DATE]"
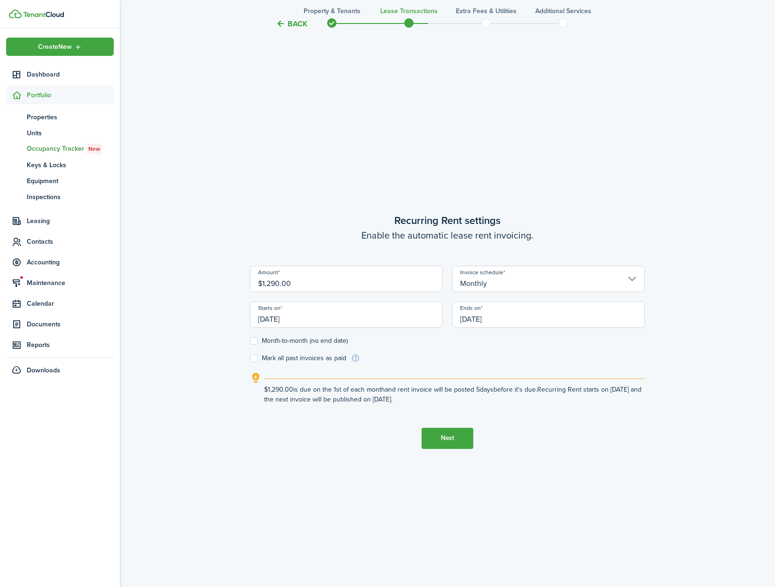
click at [566, 521] on tc-wizard-step "Recurring Rent settings Enable the automatic lease rent invoicing. Amount $1,29…" at bounding box center [447, 330] width 395 height 587
click at [448, 442] on button "Next" at bounding box center [447, 438] width 52 height 21
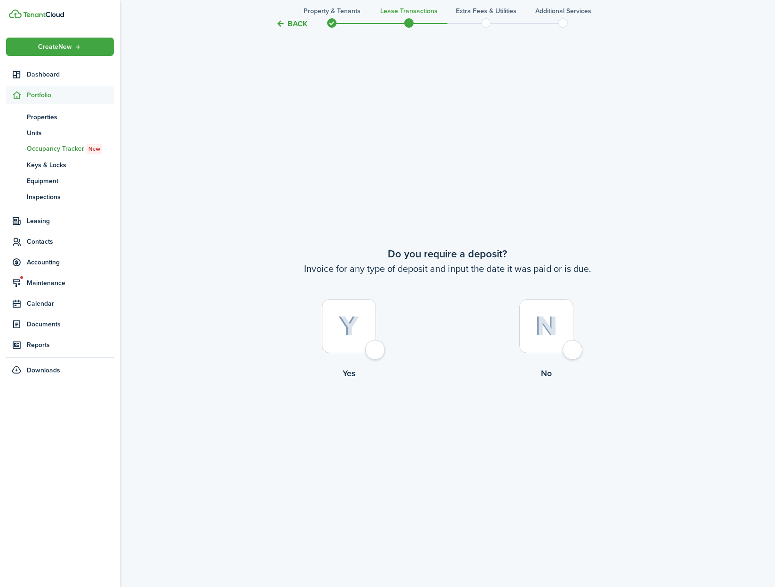
scroll to position [1112, 0]
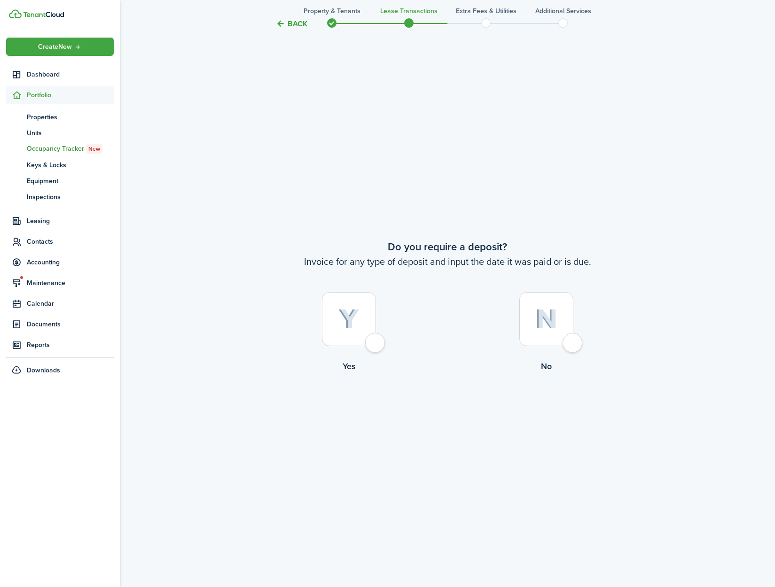
click at [370, 344] on div at bounding box center [349, 319] width 54 height 54
radio input "true"
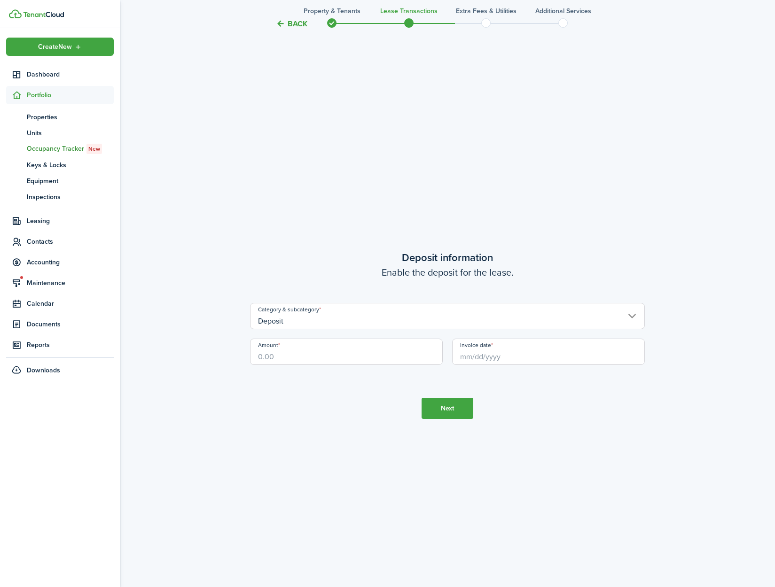
scroll to position [1699, 0]
click at [299, 353] on input "Amount" at bounding box center [346, 348] width 193 height 26
type input "$1,175.00"
click at [447, 409] on button "Next" at bounding box center [447, 404] width 52 height 21
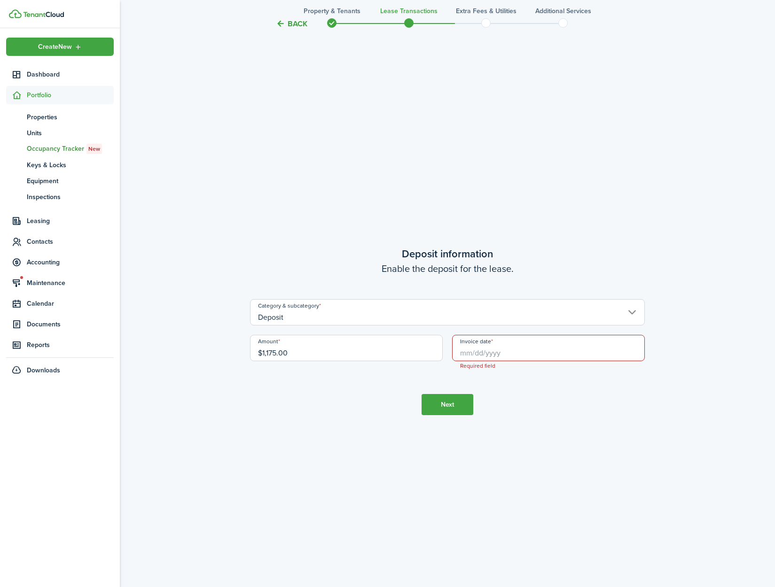
scroll to position [1753, 0]
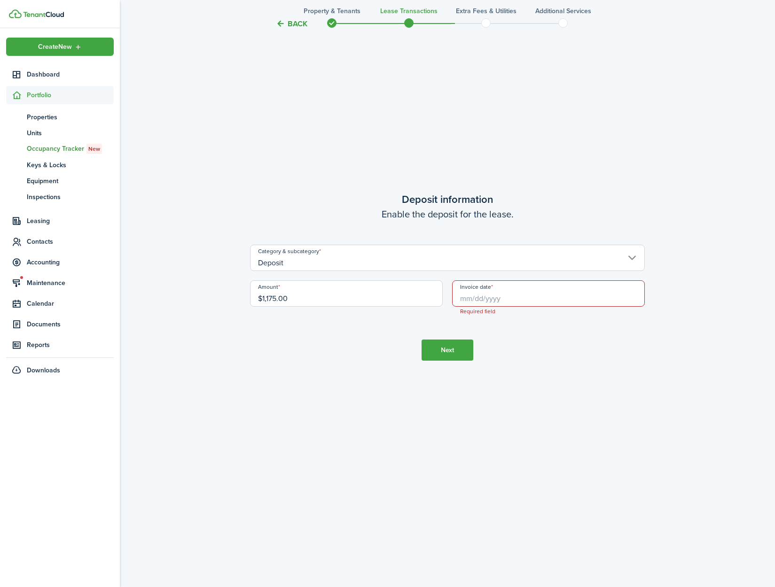
click at [483, 296] on input "Invoice date" at bounding box center [548, 293] width 193 height 26
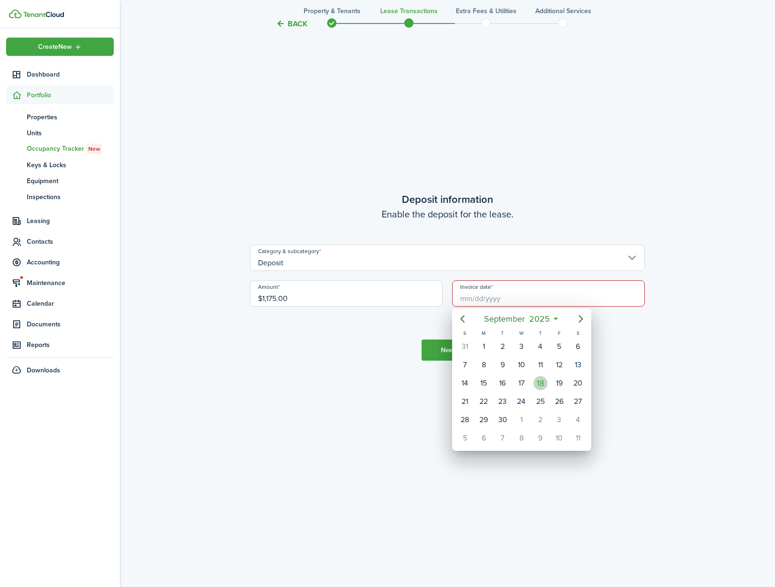
click at [544, 379] on div "18" at bounding box center [540, 383] width 14 height 14
type input "[DATE]"
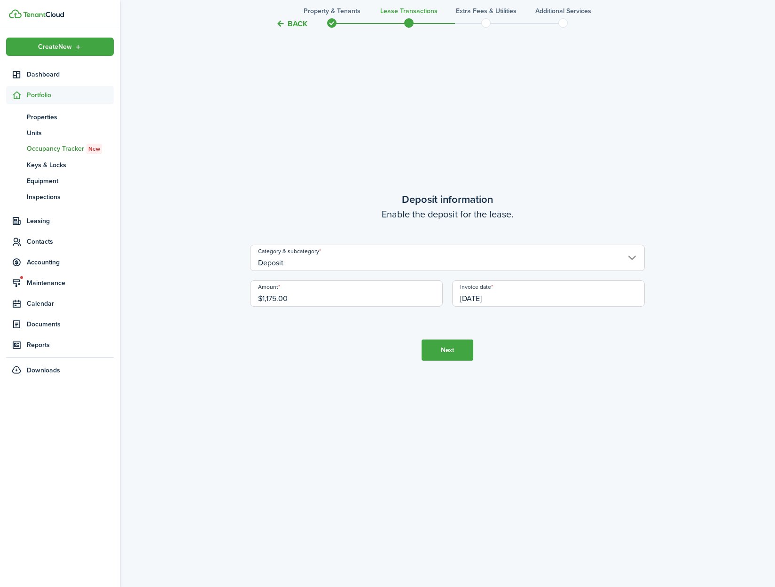
click at [637, 386] on tc-wizard-step "Deposit information Enable the deposit for the lease. Category & subcategory De…" at bounding box center [447, 276] width 395 height 587
click at [455, 342] on button "Next" at bounding box center [447, 350] width 52 height 21
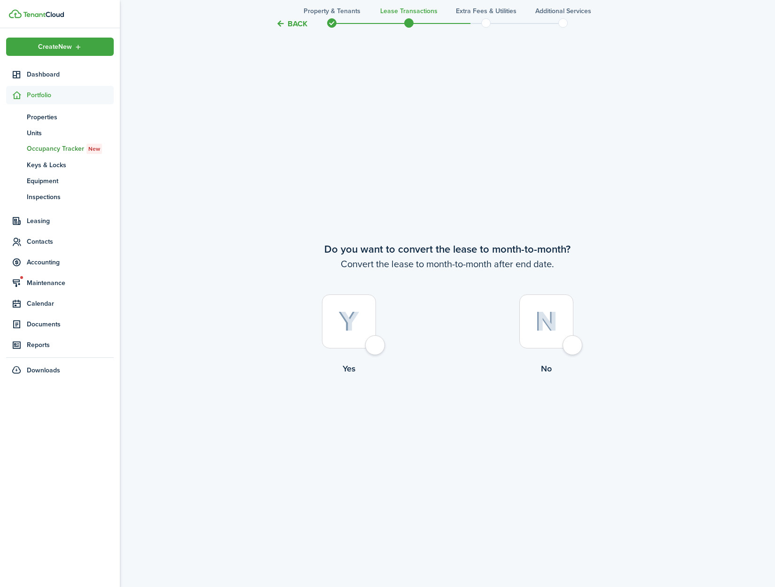
scroll to position [2286, 0]
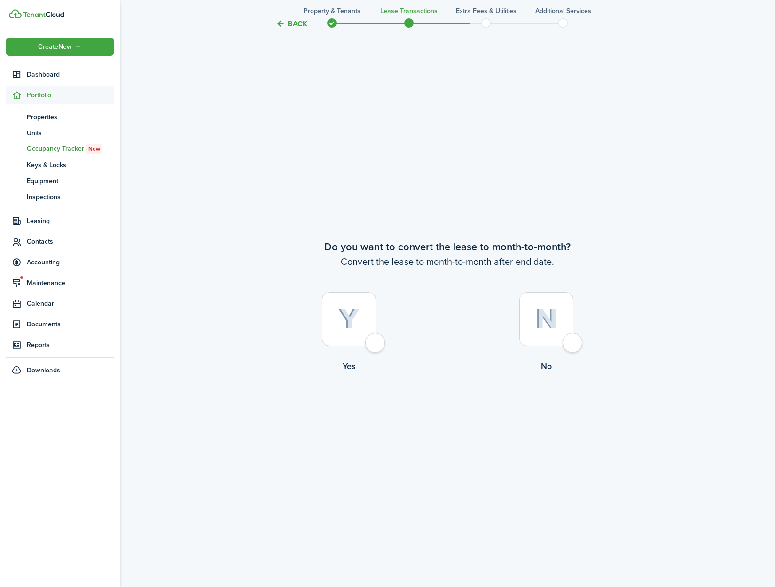
click at [367, 342] on div at bounding box center [349, 319] width 54 height 54
radio input "true"
click at [445, 419] on button "Continue" at bounding box center [447, 411] width 52 height 21
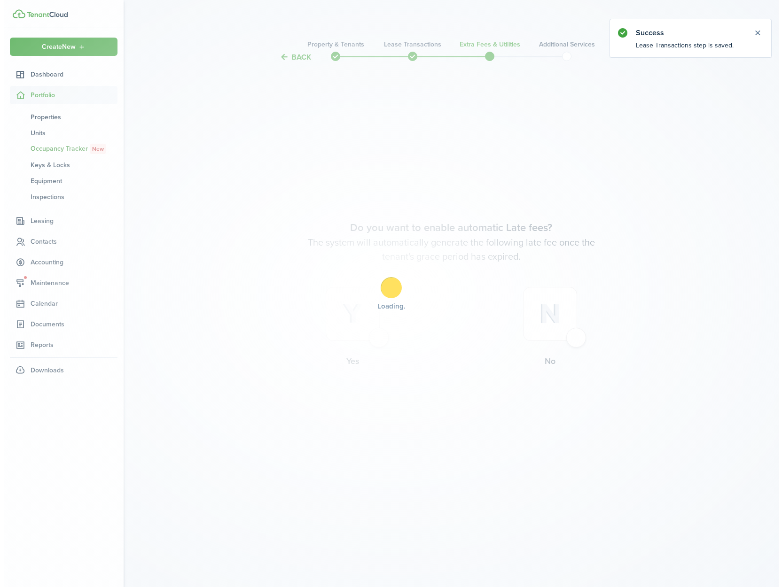
scroll to position [0, 0]
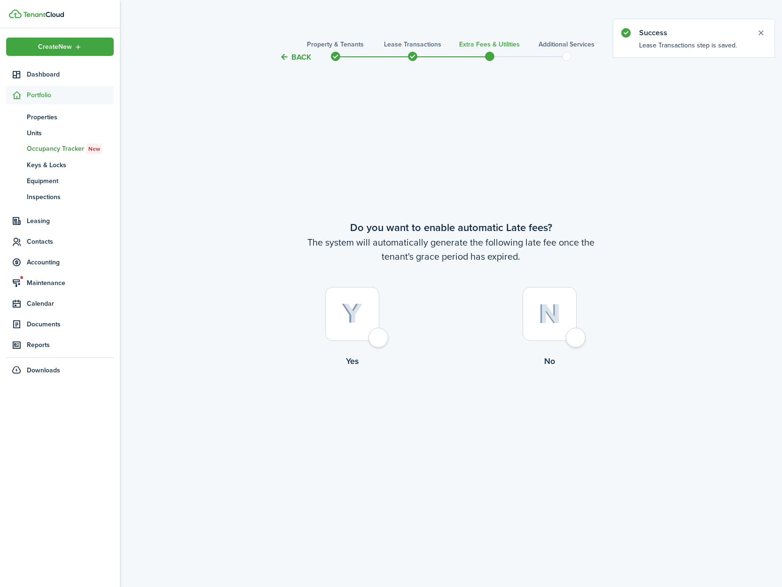
click at [370, 341] on div at bounding box center [352, 314] width 54 height 54
radio input "true"
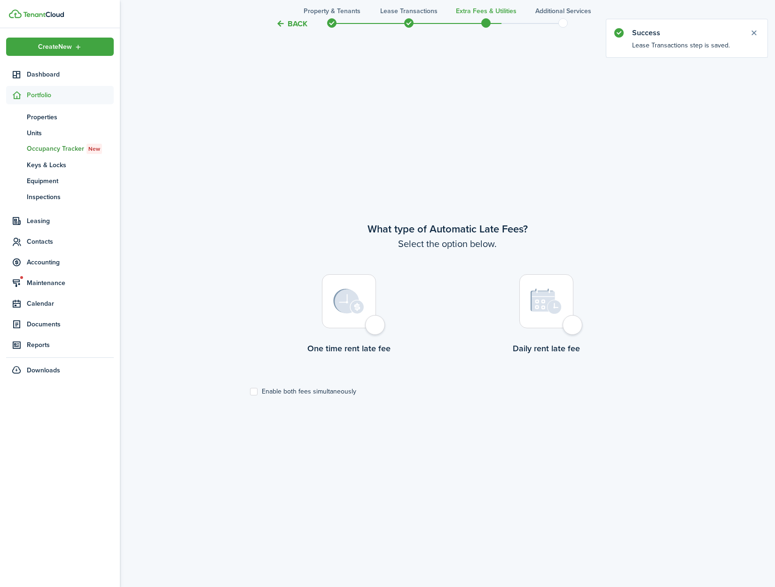
click at [374, 337] on label "One time rent late fee" at bounding box center [348, 316] width 197 height 85
radio input "true"
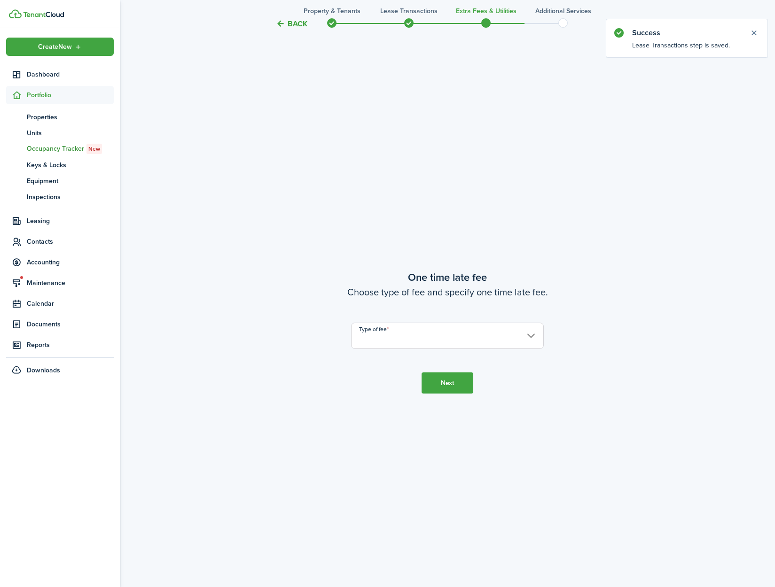
scroll to position [1112, 0]
click at [425, 342] on input "Type of fee" at bounding box center [447, 335] width 193 height 26
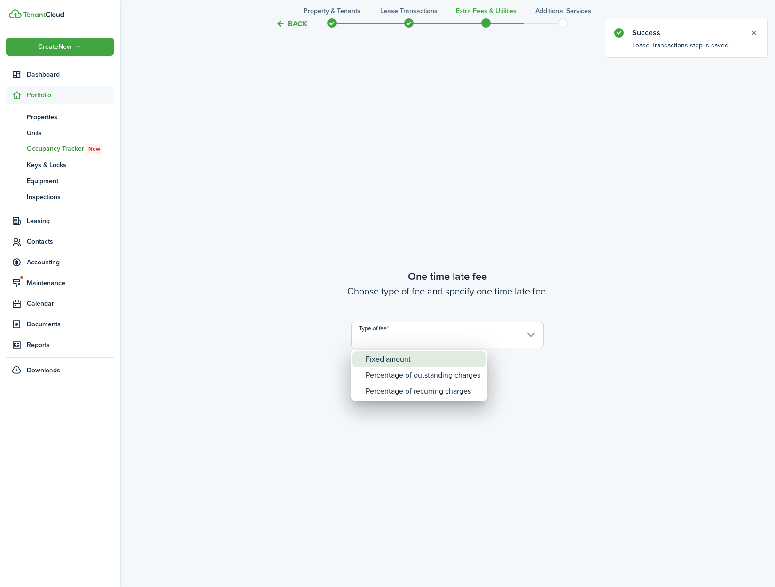
click at [432, 358] on div "Fixed amount" at bounding box center [423, 359] width 115 height 16
type input "Fixed amount"
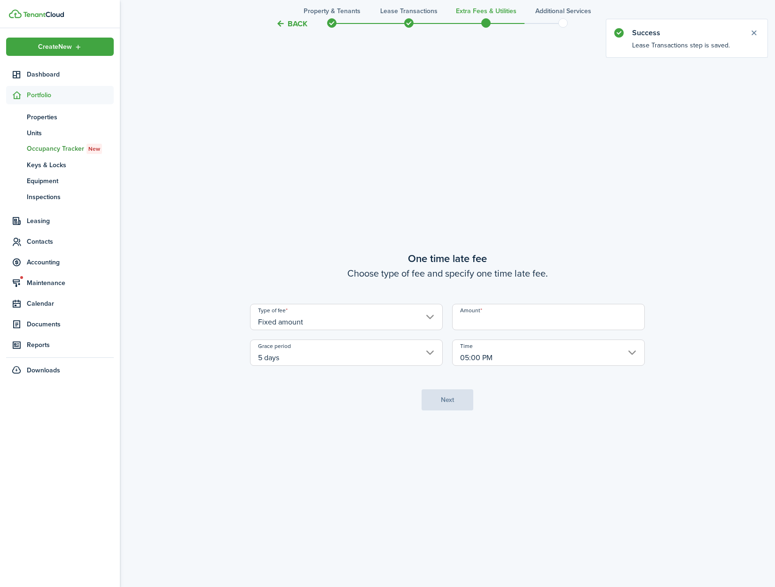
drag, startPoint x: 464, startPoint y: 314, endPoint x: 465, endPoint y: 319, distance: 4.8
click at [464, 314] on input "Amount" at bounding box center [548, 317] width 193 height 26
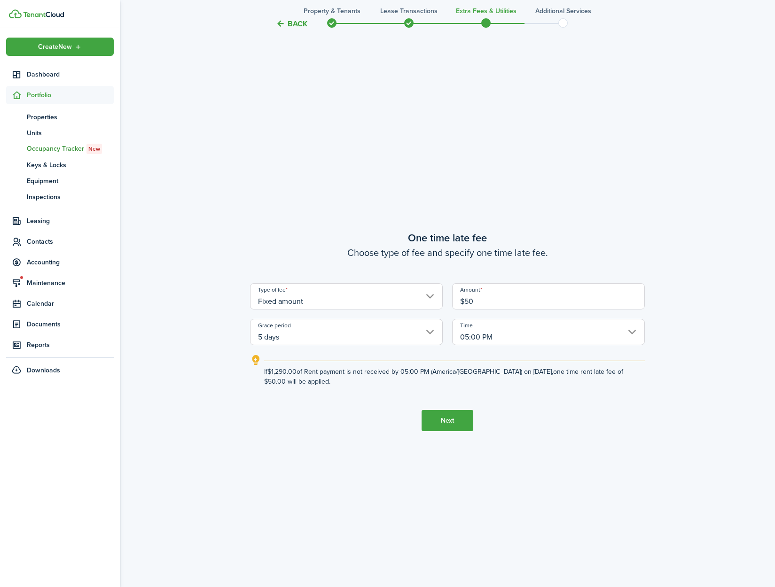
type input "$50.00"
click at [443, 420] on button "Next" at bounding box center [447, 420] width 52 height 21
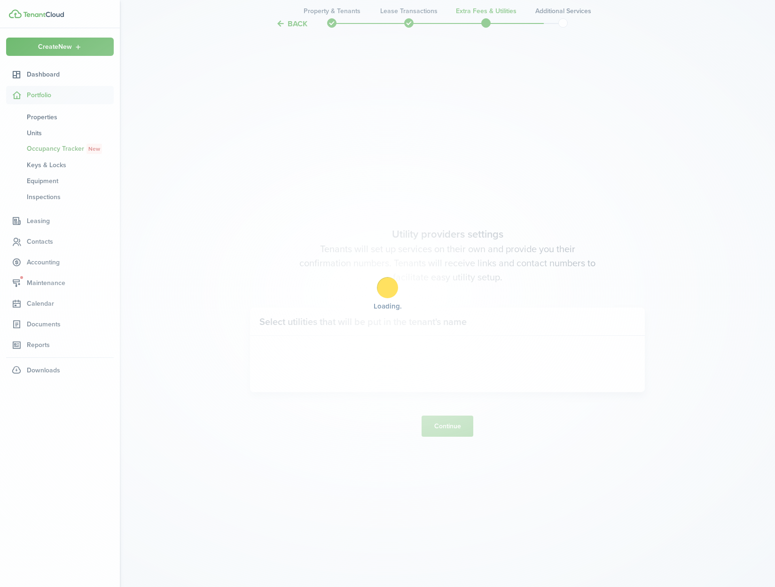
scroll to position [1699, 0]
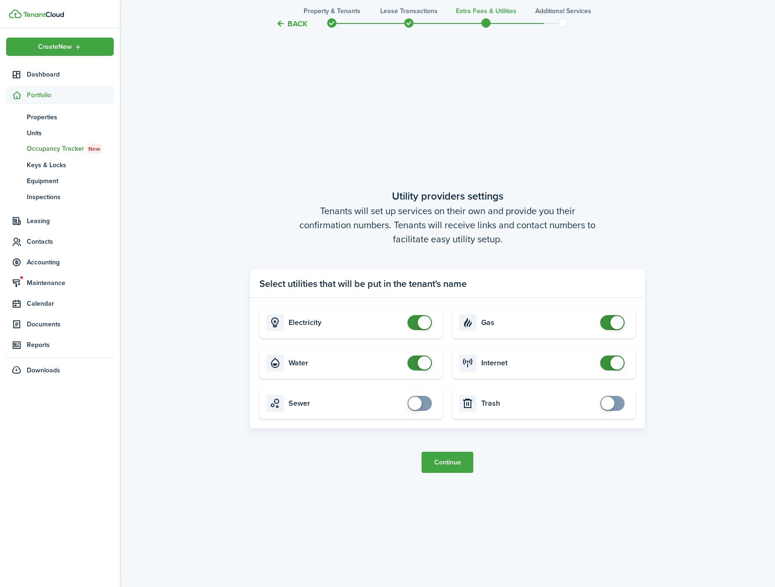
checkbox input "false"
click at [416, 367] on span at bounding box center [419, 363] width 9 height 15
click at [440, 466] on button "Continue" at bounding box center [447, 462] width 52 height 21
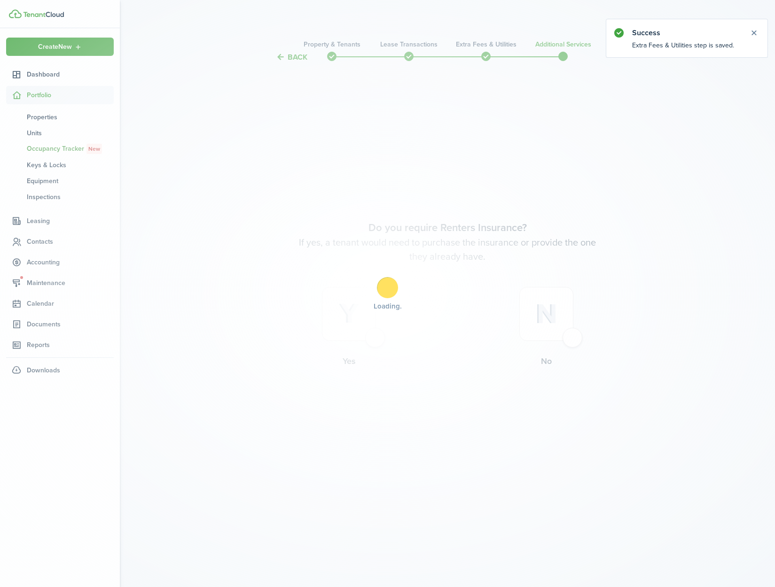
scroll to position [0, 0]
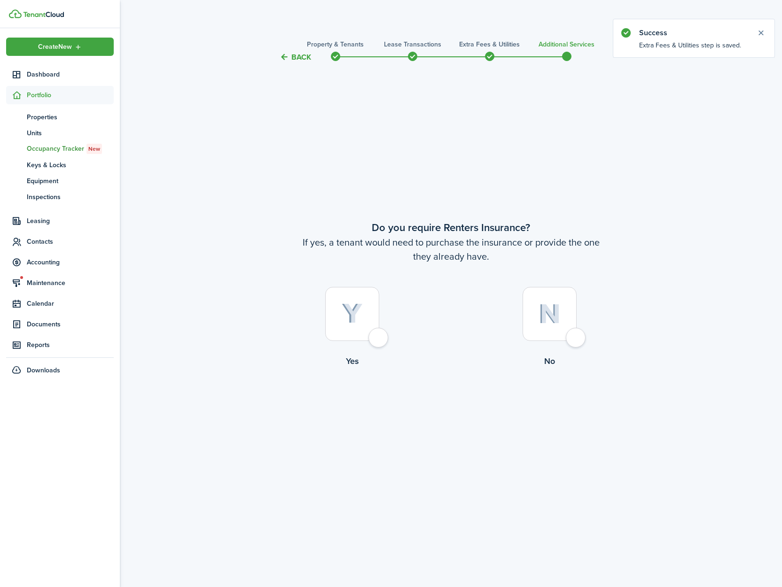
click at [576, 337] on div at bounding box center [549, 314] width 54 height 54
radio input "true"
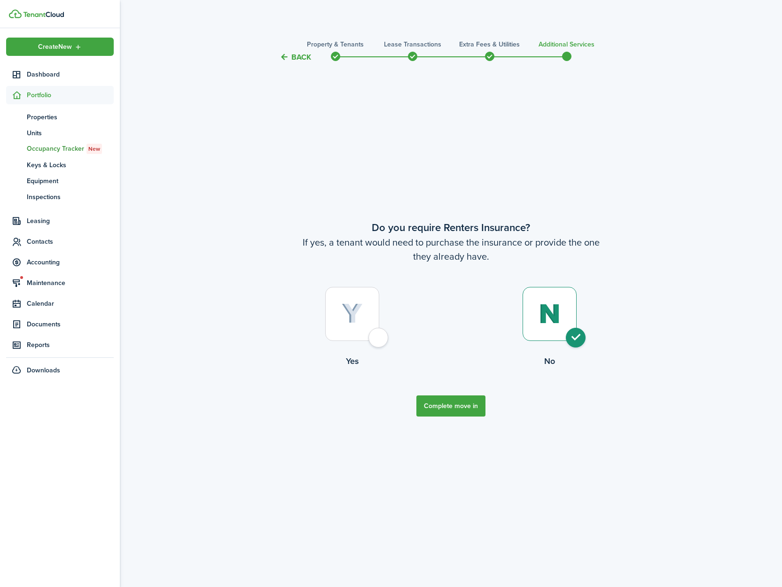
click at [456, 402] on button "Complete move in" at bounding box center [450, 406] width 69 height 21
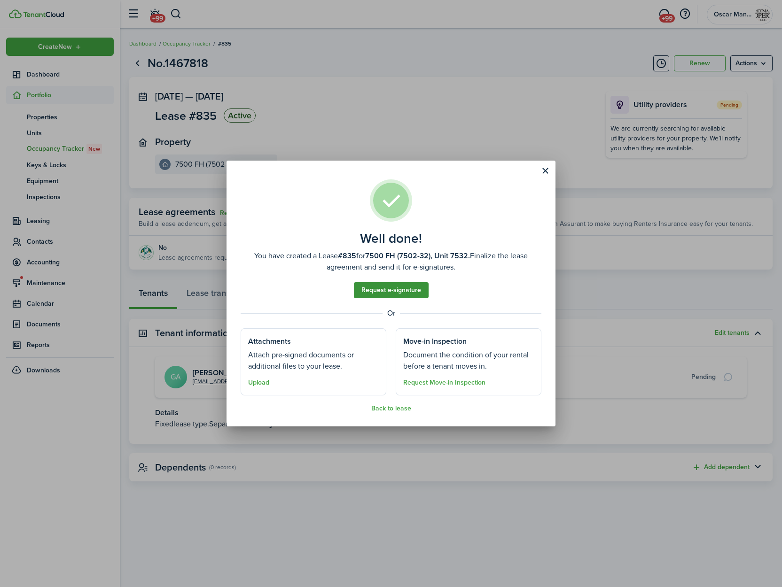
click at [389, 293] on link "Request e-signature" at bounding box center [391, 290] width 75 height 16
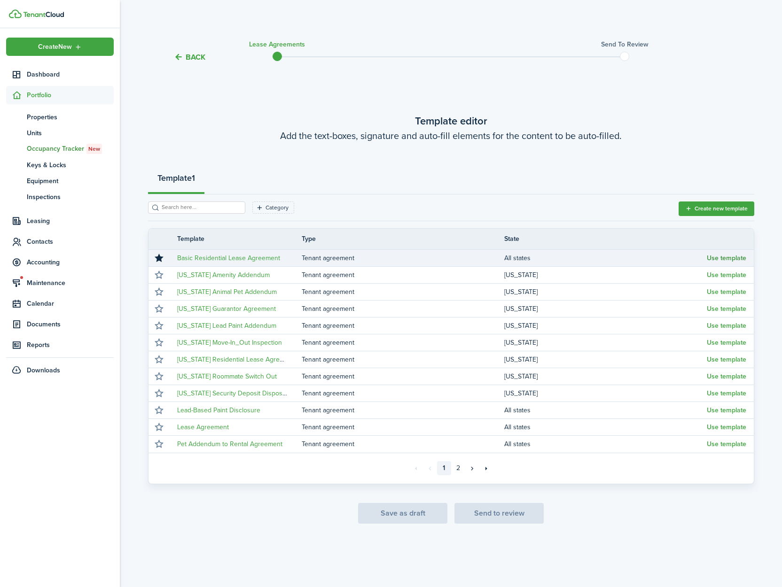
click at [731, 258] on button "Use template" at bounding box center [726, 259] width 39 height 8
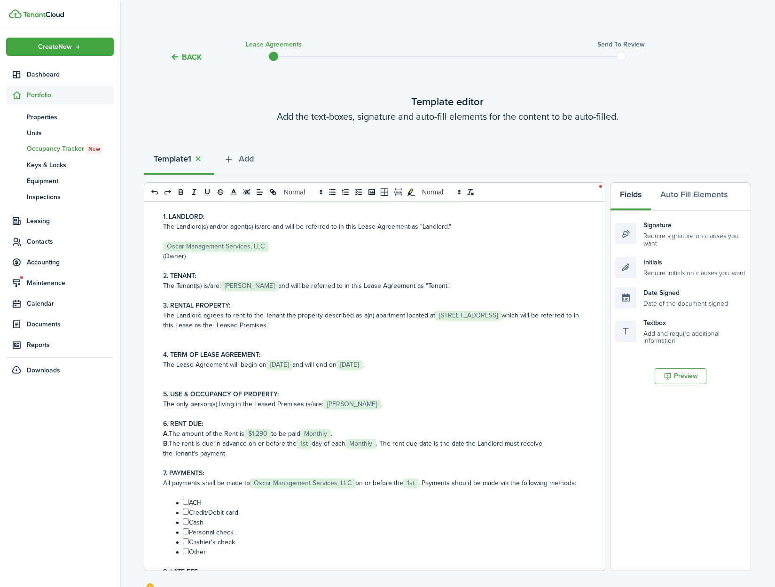
scroll to position [63, 0]
click at [435, 320] on span "[STREET_ADDRESS]" at bounding box center [468, 315] width 66 height 9
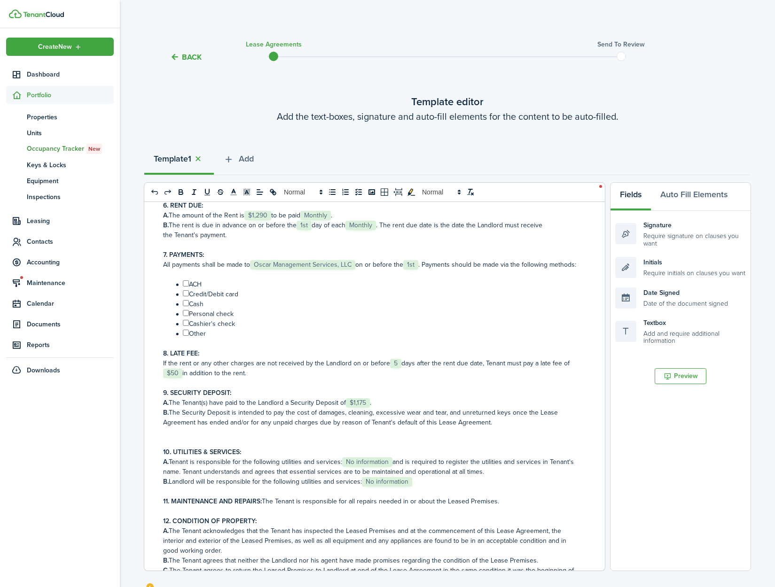
scroll to position [275, 0]
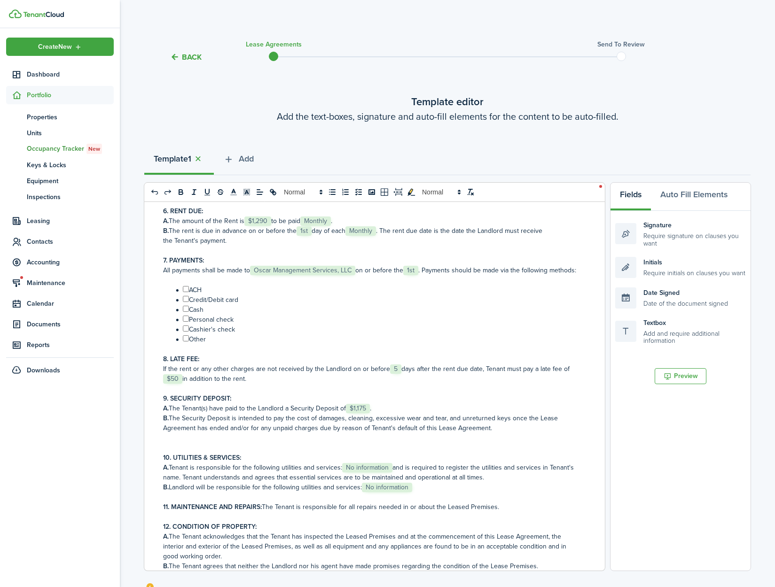
click at [186, 292] on input "﻿ ﻿" at bounding box center [186, 289] width 6 height 6
checkbox input "true"
click at [187, 302] on input "﻿ ﻿" at bounding box center [186, 299] width 6 height 6
checkbox input "true"
click at [186, 312] on input "﻿ ﻿" at bounding box center [186, 309] width 6 height 6
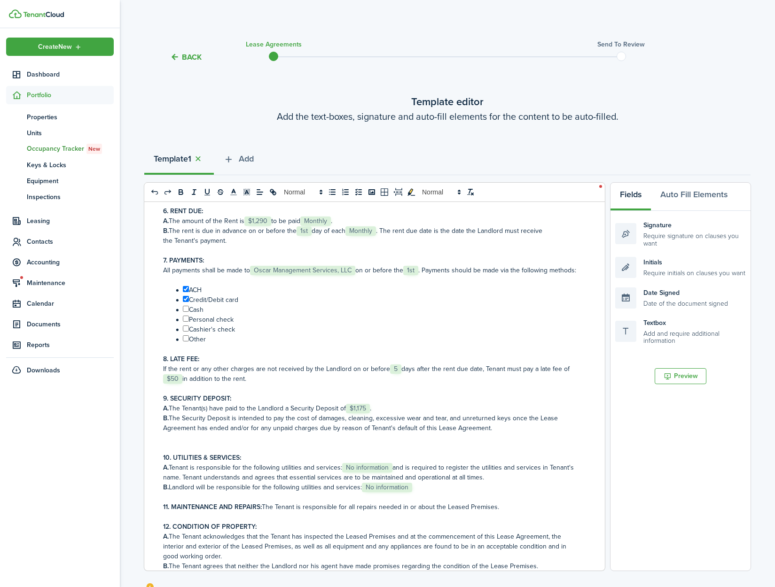
checkbox input "true"
click at [186, 325] on li "﻿ ﻿ Personal check" at bounding box center [376, 320] width 406 height 10
click at [186, 332] on input "﻿ ﻿" at bounding box center [186, 329] width 6 height 6
checkbox input "true"
click at [186, 322] on input "﻿ ﻿" at bounding box center [186, 319] width 6 height 6
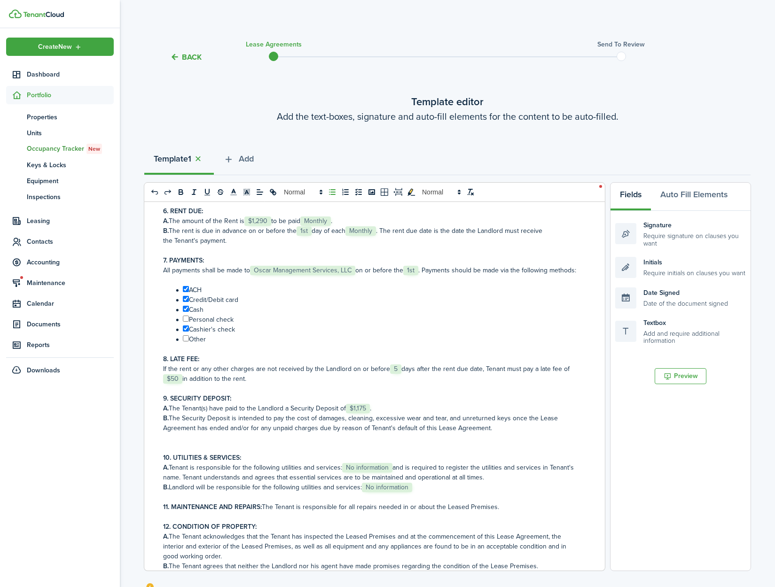
checkbox input "true"
click at [359, 473] on span "No information" at bounding box center [367, 467] width 50 height 9
click at [384, 492] on span "No information" at bounding box center [387, 487] width 50 height 9
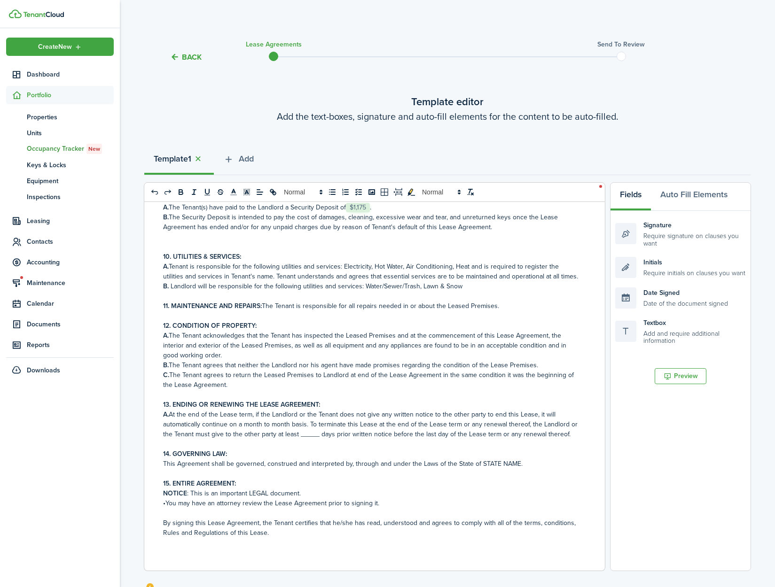
scroll to position [481, 0]
click at [311, 439] on p "A. At the end of the Lease term, if the Landlord or the Tenant does not give an…" at bounding box center [371, 425] width 416 height 30
click at [513, 463] on p "This Agreement shall be governed, construed and interpreted by, through and und…" at bounding box center [371, 464] width 416 height 10
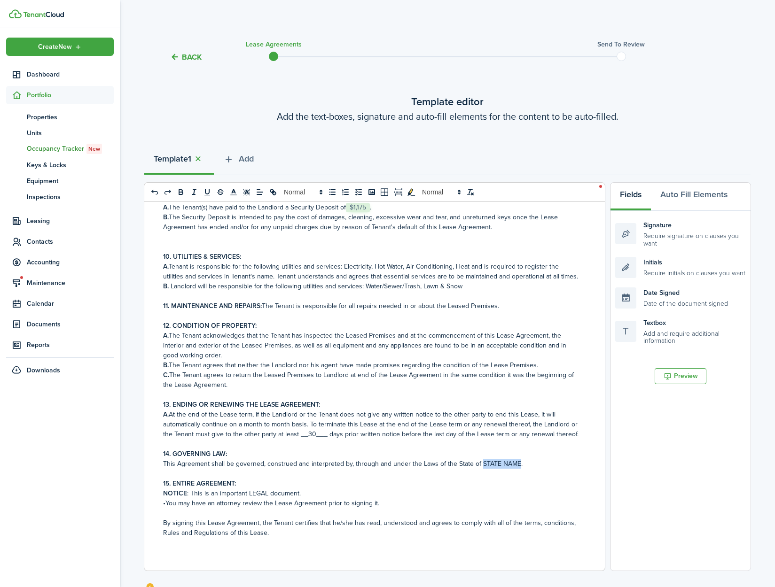
drag, startPoint x: 513, startPoint y: 463, endPoint x: 488, endPoint y: 464, distance: 25.4
click at [488, 464] on p "This Agreement shall be governed, construed and interpreted by, through and und…" at bounding box center [371, 464] width 416 height 10
click at [499, 301] on p "11. MAINTENANCE AND REPAIRS: The Tenant is responsible for all repairs needed i…" at bounding box center [371, 306] width 416 height 10
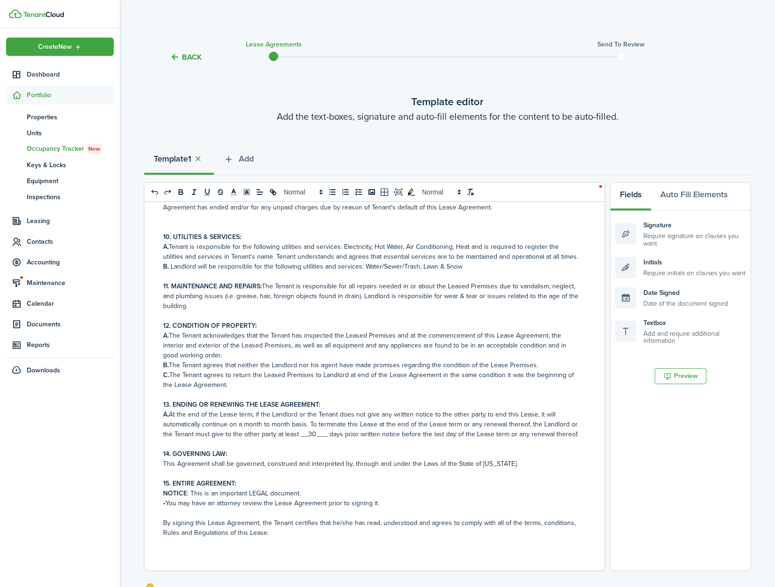
click at [306, 498] on p "NOTICE : This is an important LEGAL document." at bounding box center [371, 494] width 416 height 10
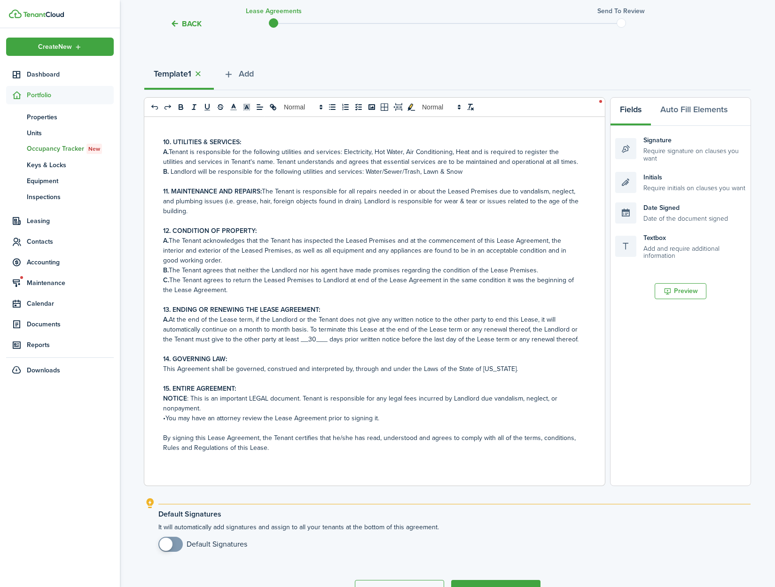
scroll to position [143, 0]
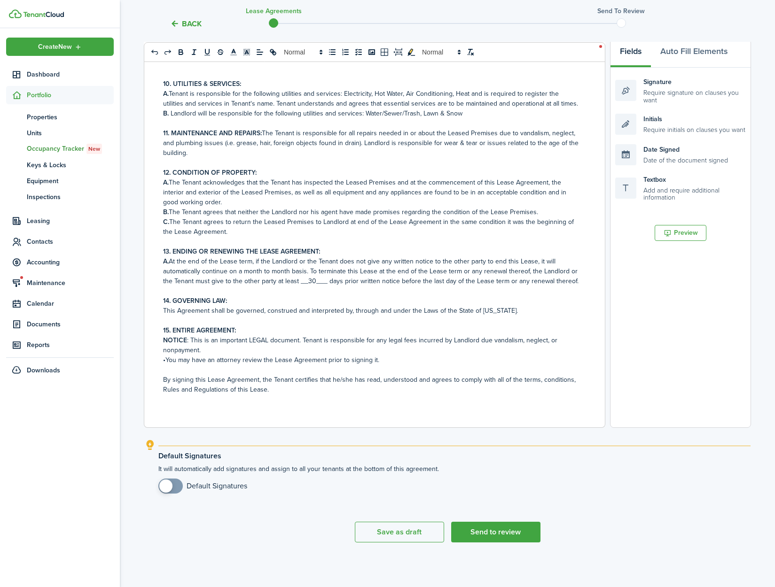
click at [160, 485] on span at bounding box center [165, 486] width 13 height 13
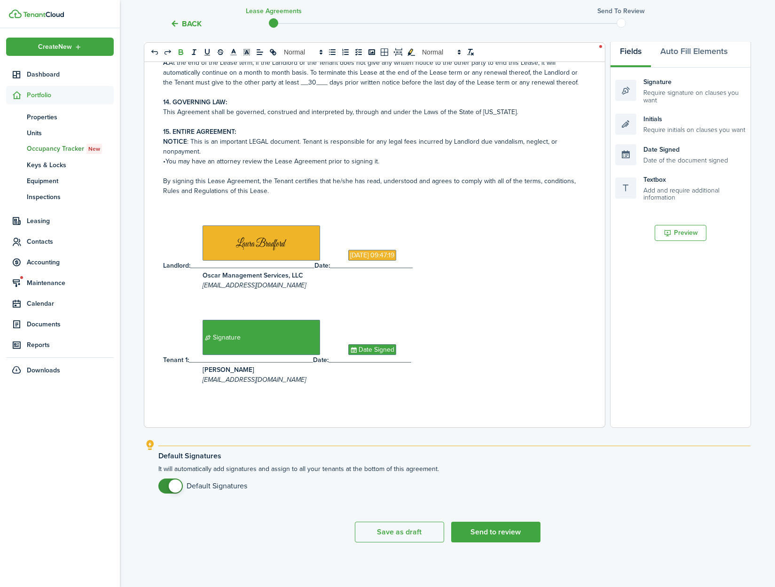
click at [174, 487] on span at bounding box center [175, 486] width 13 height 13
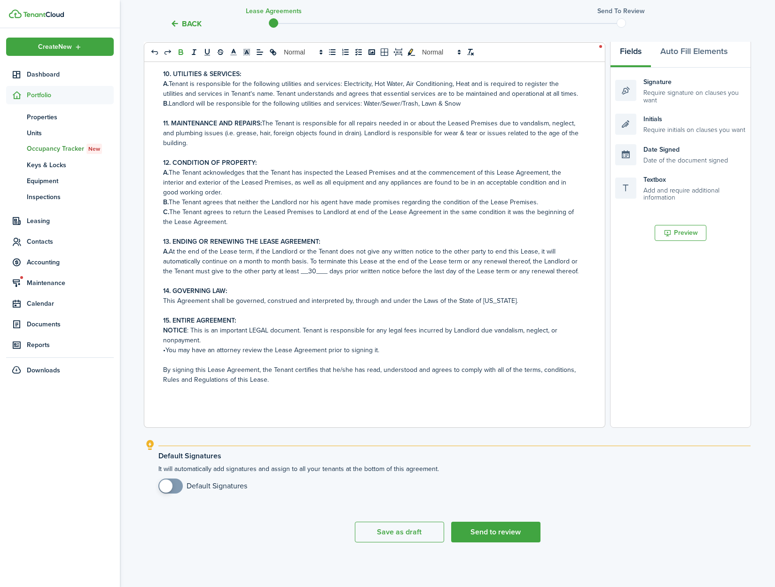
checkbox input "true"
click at [174, 487] on span at bounding box center [170, 486] width 9 height 15
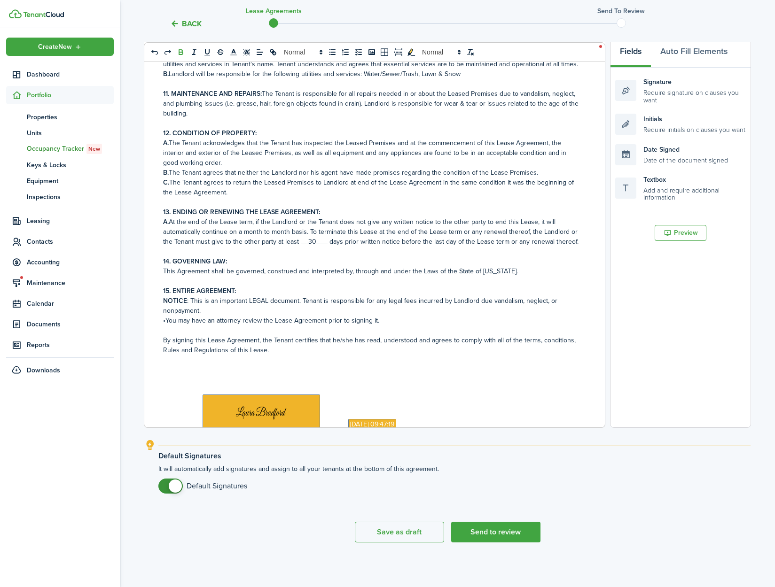
scroll to position [744, 0]
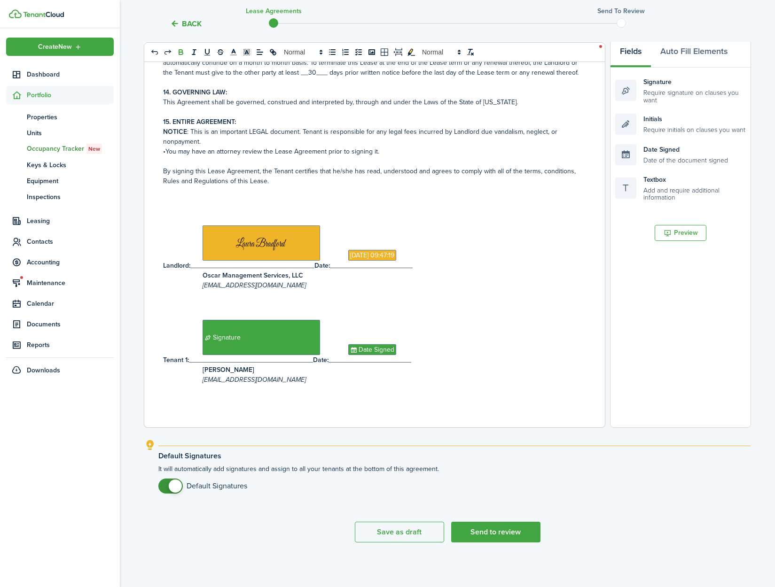
click at [560, 399] on div "RESIDENTIAL LEASE AGREEMENT This agreement, dated ﻿ [DATE] ﻿, is between ﻿ Osca…" at bounding box center [370, 243] width 453 height 369
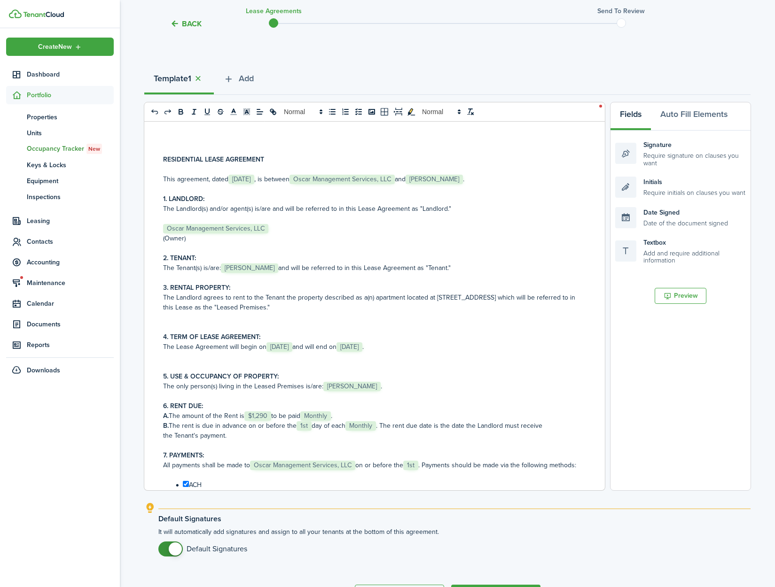
scroll to position [143, 0]
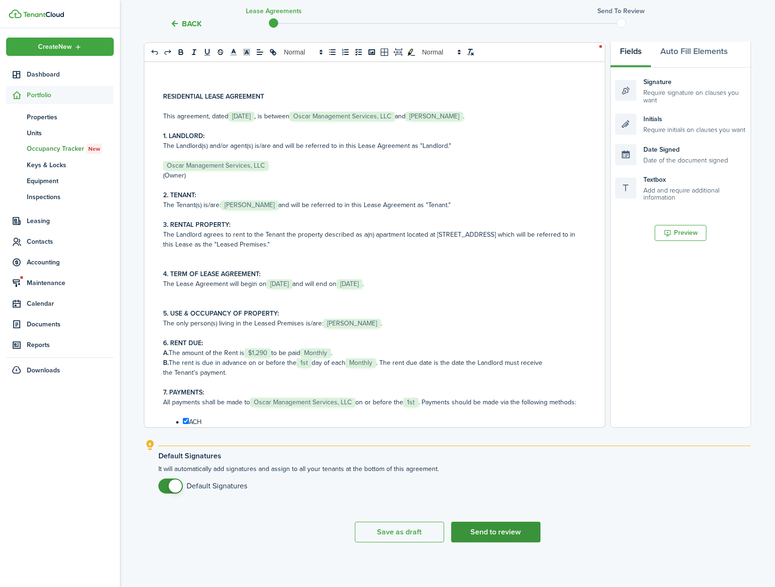
click at [501, 534] on button "Send to review" at bounding box center [495, 532] width 89 height 21
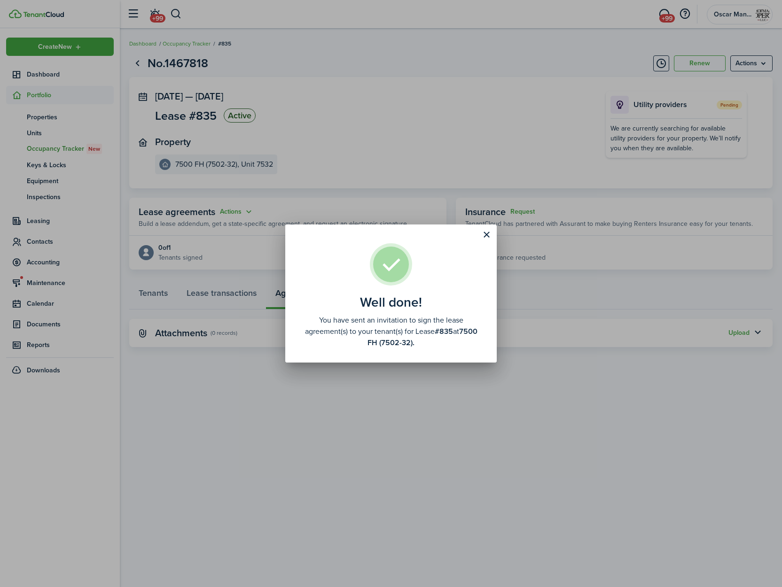
click at [239, 213] on div "Well done! You have sent an invitation to sign the lease agreement(s) to your t…" at bounding box center [391, 293] width 782 height 587
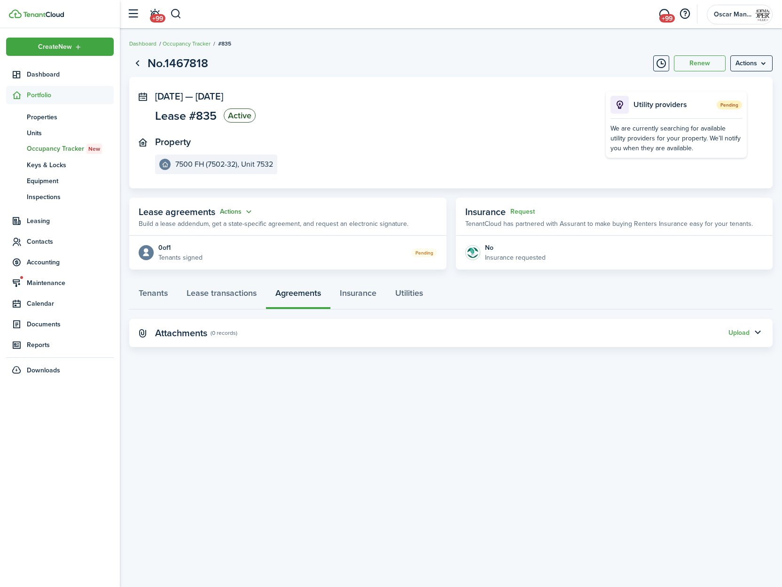
click at [223, 214] on button "Actions" at bounding box center [237, 212] width 34 height 11
click at [225, 226] on link "Edit" at bounding box center [213, 230] width 82 height 16
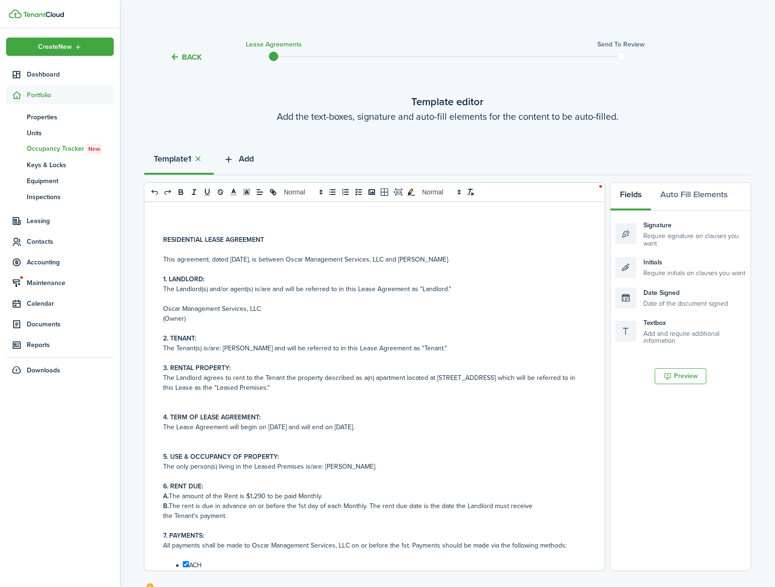
click at [250, 151] on button "Add" at bounding box center [238, 161] width 49 height 28
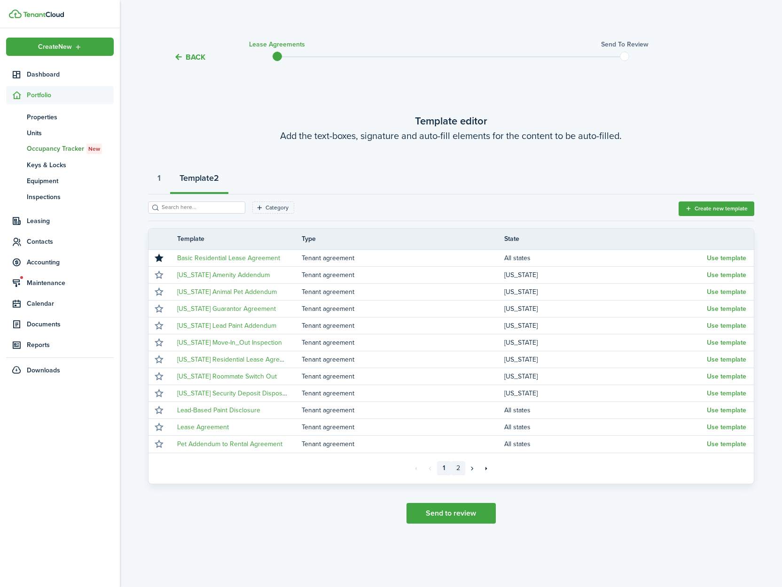
click at [459, 466] on link "2" at bounding box center [458, 468] width 14 height 14
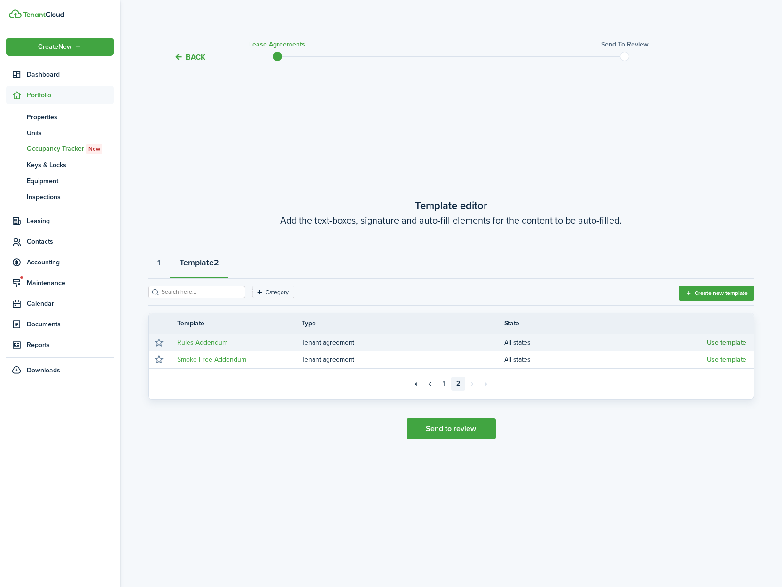
click at [717, 344] on button "Use template" at bounding box center [726, 343] width 39 height 8
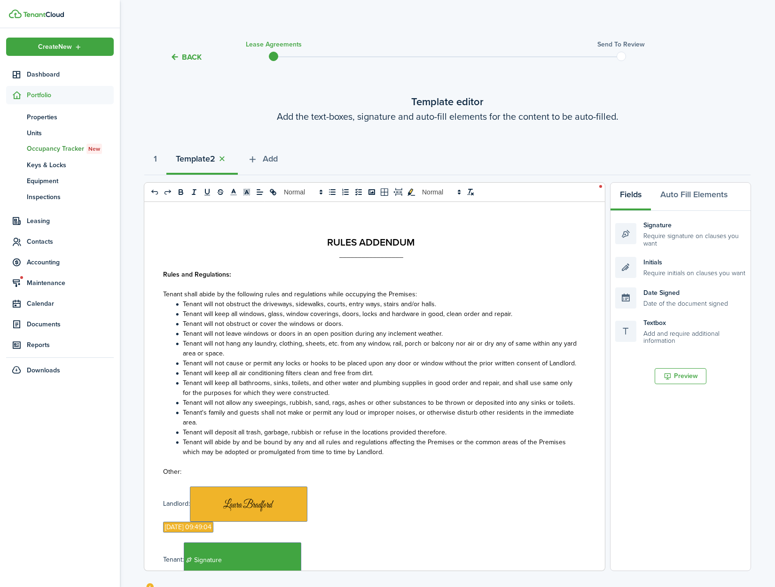
scroll to position [143, 0]
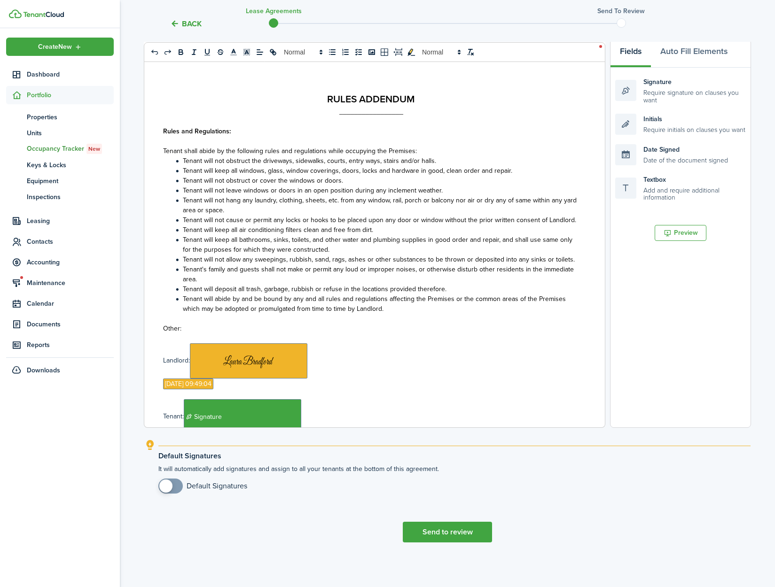
checkbox input "true"
click at [163, 489] on span at bounding box center [165, 486] width 13 height 13
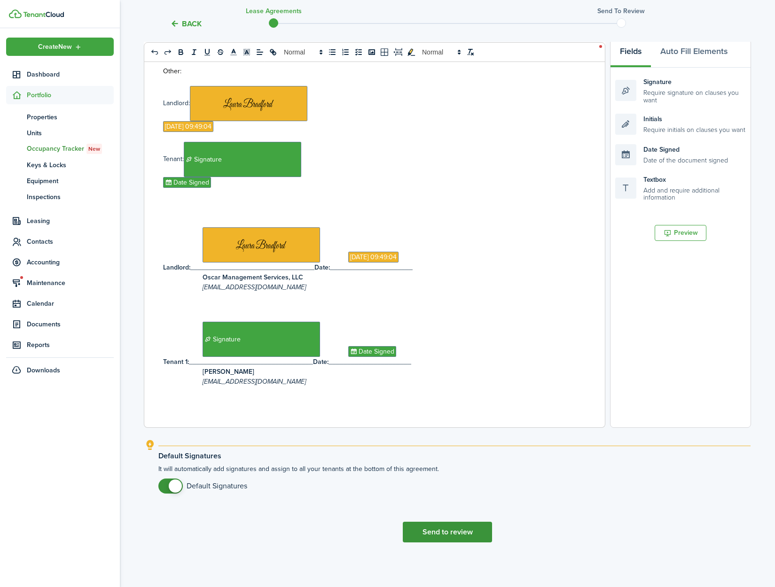
click at [424, 534] on button "Send to review" at bounding box center [447, 532] width 89 height 21
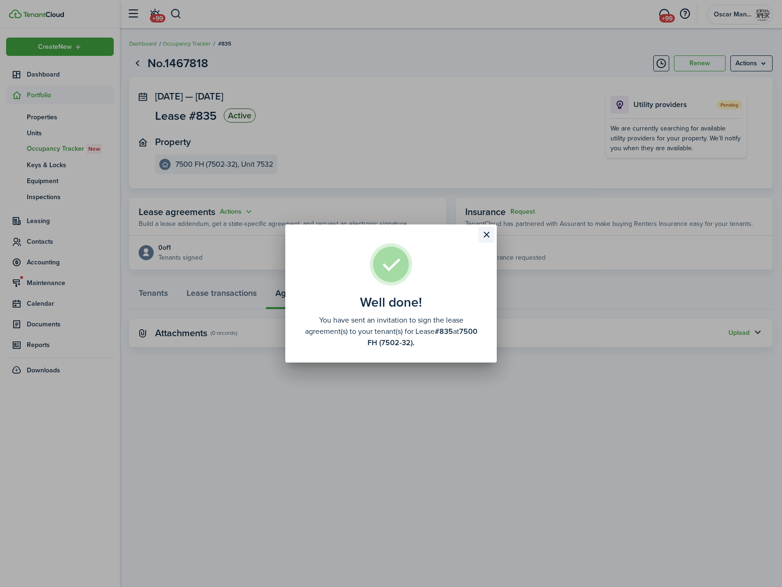
click at [486, 239] on button "Close modal" at bounding box center [486, 235] width 16 height 16
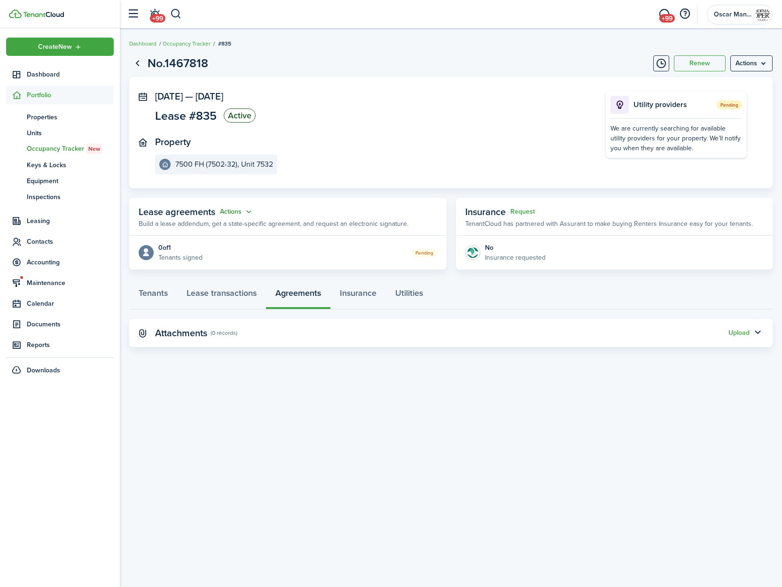
click at [231, 216] on button "Actions" at bounding box center [237, 212] width 34 height 11
click at [212, 234] on link "Edit" at bounding box center [213, 230] width 82 height 16
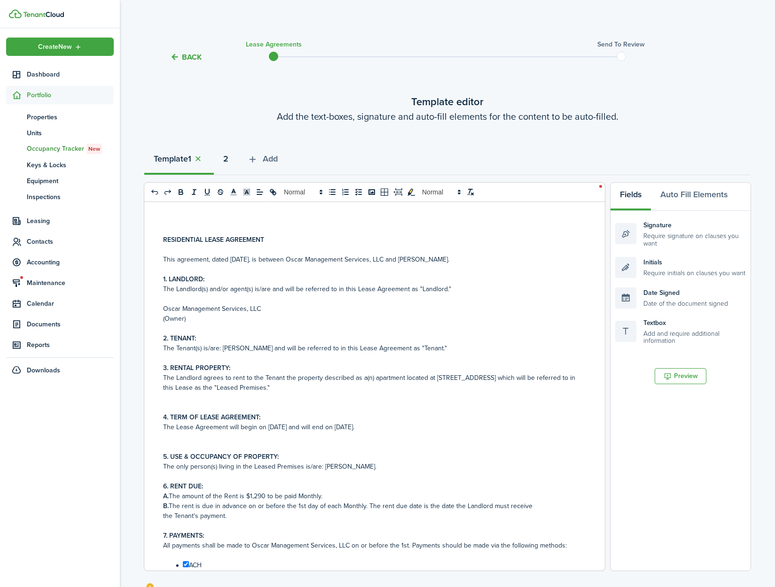
click at [233, 157] on button "2" at bounding box center [226, 161] width 24 height 28
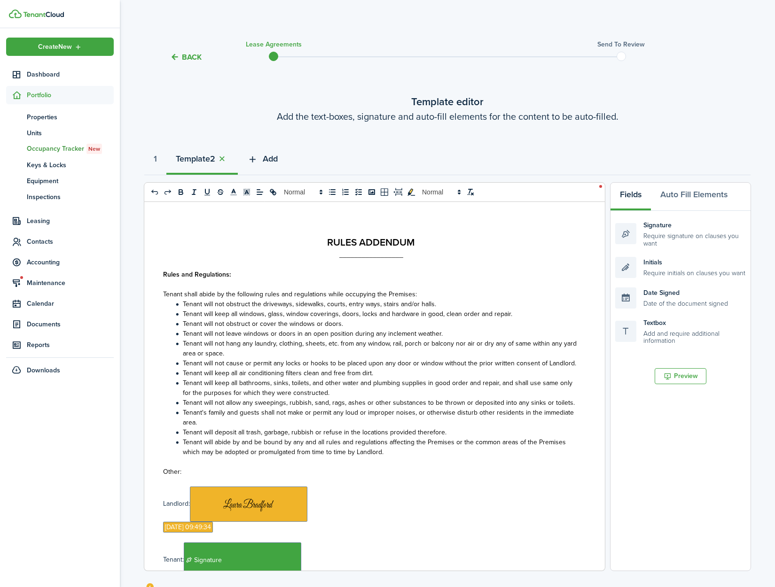
click at [277, 156] on span "Add" at bounding box center [270, 159] width 15 height 13
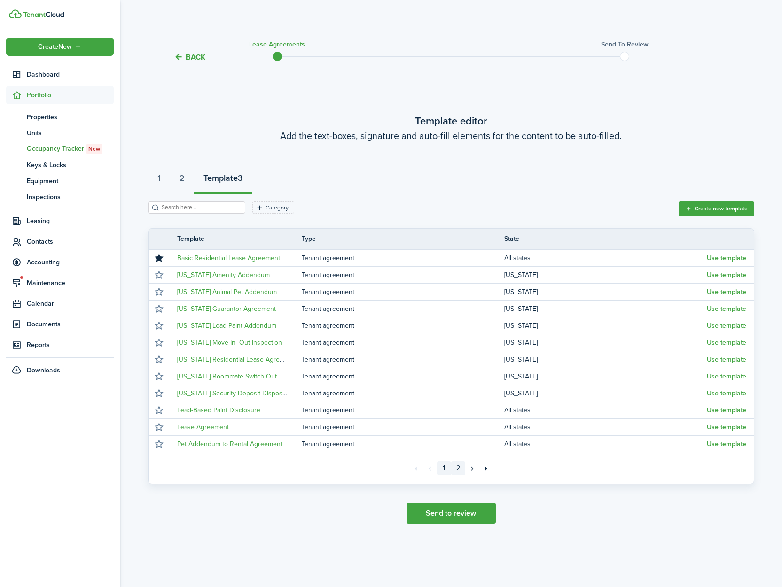
click at [459, 464] on link "2" at bounding box center [458, 468] width 14 height 14
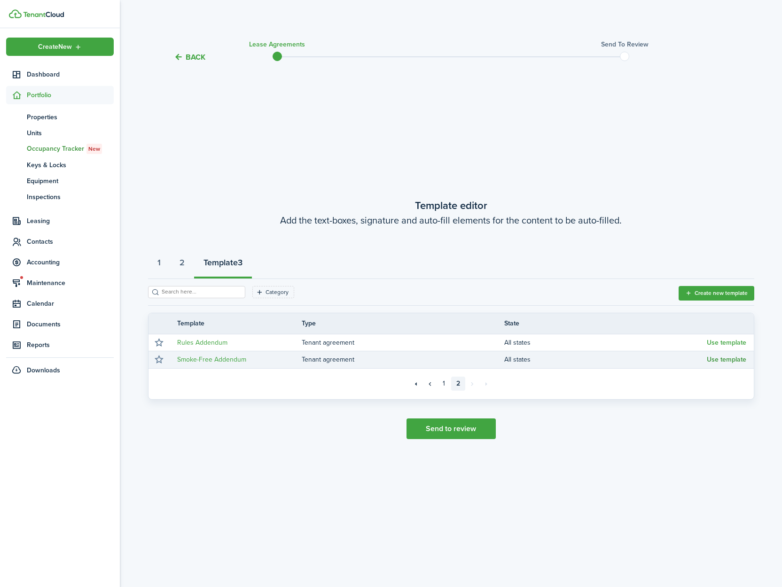
click at [733, 361] on button "Use template" at bounding box center [726, 360] width 39 height 8
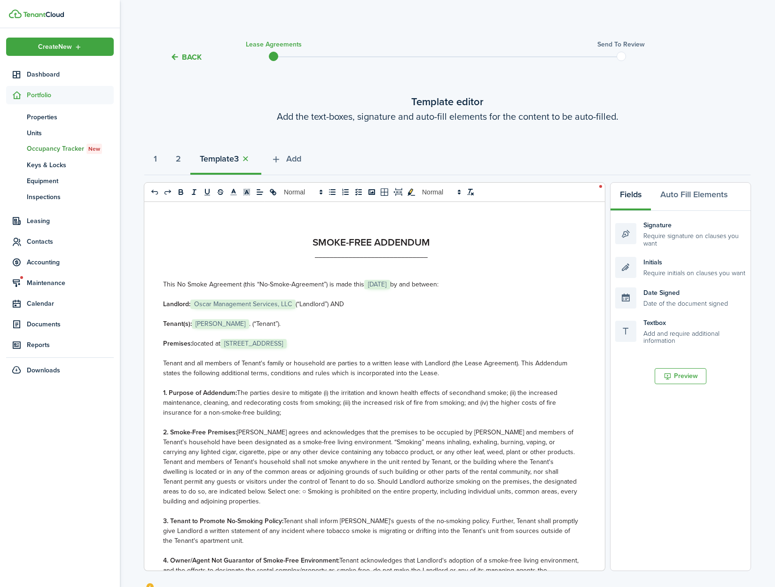
click at [252, 343] on span "[STREET_ADDRESS]" at bounding box center [253, 343] width 66 height 9
click at [252, 344] on span "[STREET_ADDRESS]" at bounding box center [253, 343] width 66 height 9
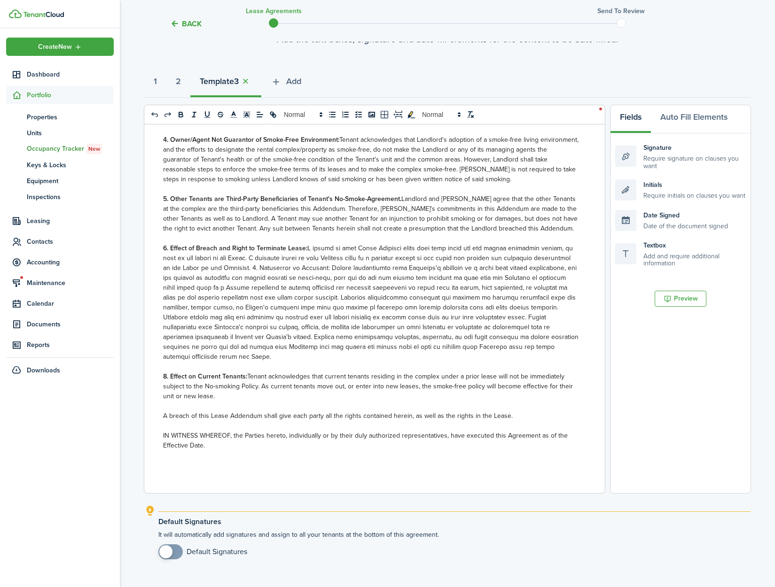
scroll to position [143, 0]
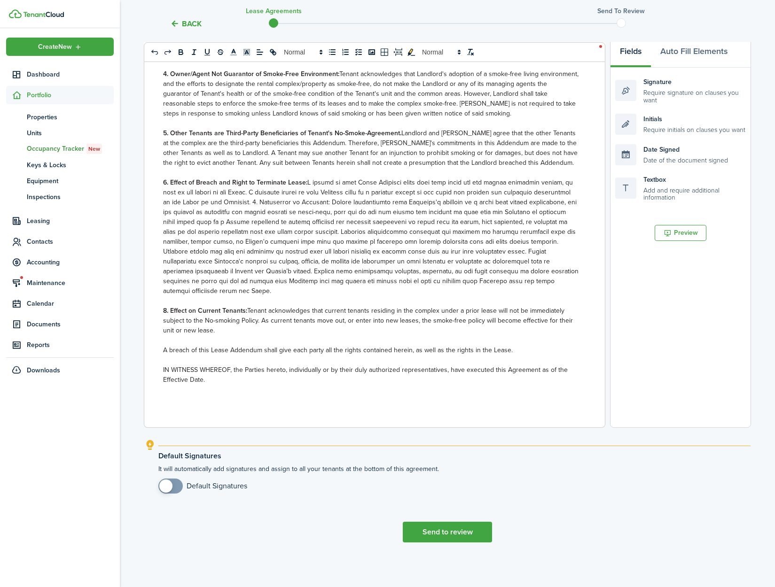
click at [151, 487] on explanation "Default Signatures It will automatically add signatures and assign to all your …" at bounding box center [447, 471] width 606 height 63
drag, startPoint x: 163, startPoint y: 487, endPoint x: 237, endPoint y: 498, distance: 74.5
checkbox input "true"
click at [163, 487] on span at bounding box center [165, 486] width 13 height 13
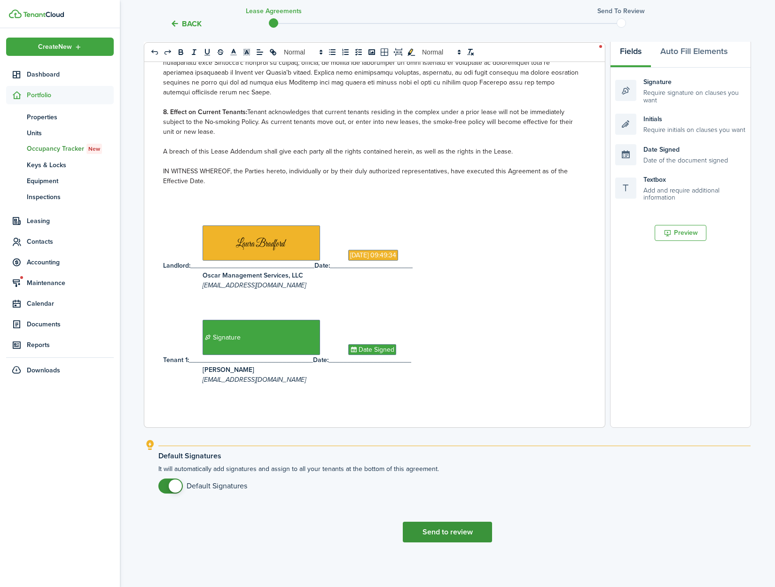
click at [439, 531] on button "Send to review" at bounding box center [447, 532] width 89 height 21
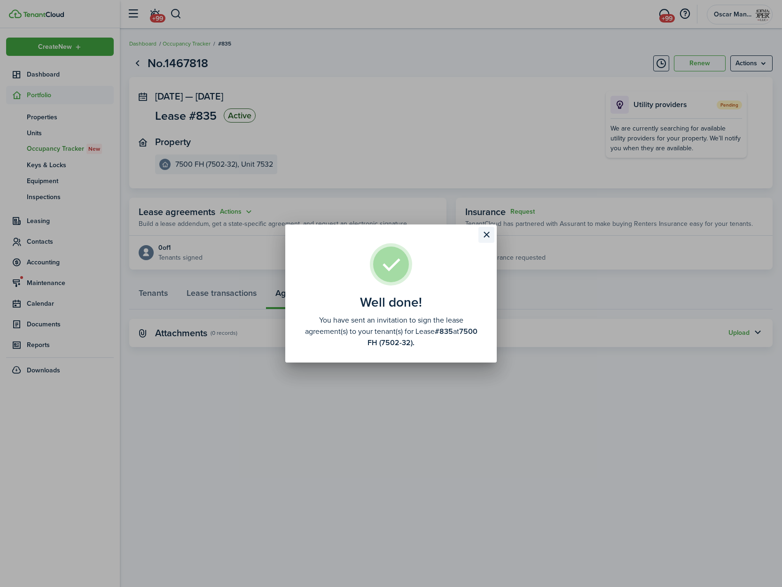
click at [484, 235] on button "Close modal" at bounding box center [486, 235] width 16 height 16
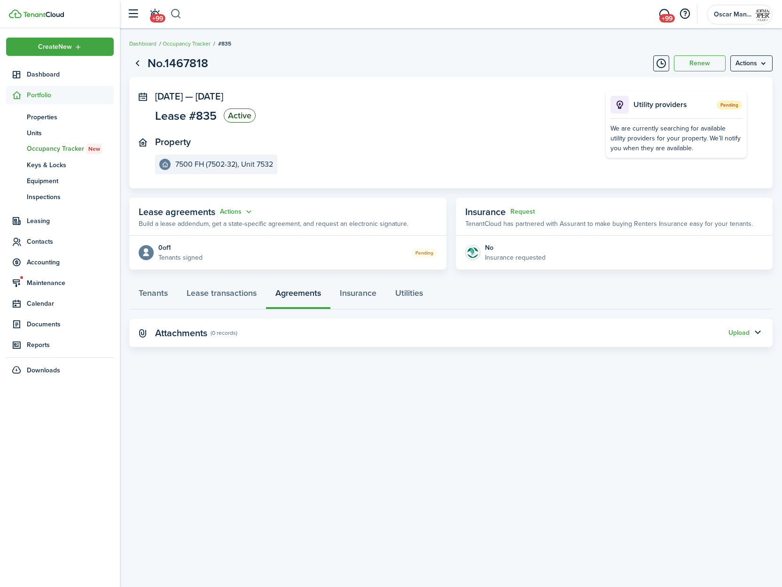
click at [175, 12] on button "button" at bounding box center [176, 14] width 12 height 16
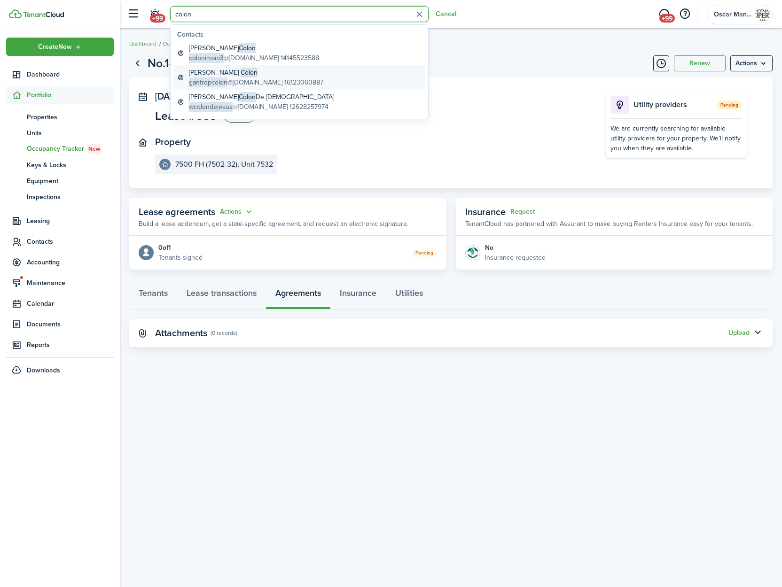
type input "colon"
click at [199, 73] on global-search-item-title "[PERSON_NAME]" at bounding box center [256, 73] width 134 height 10
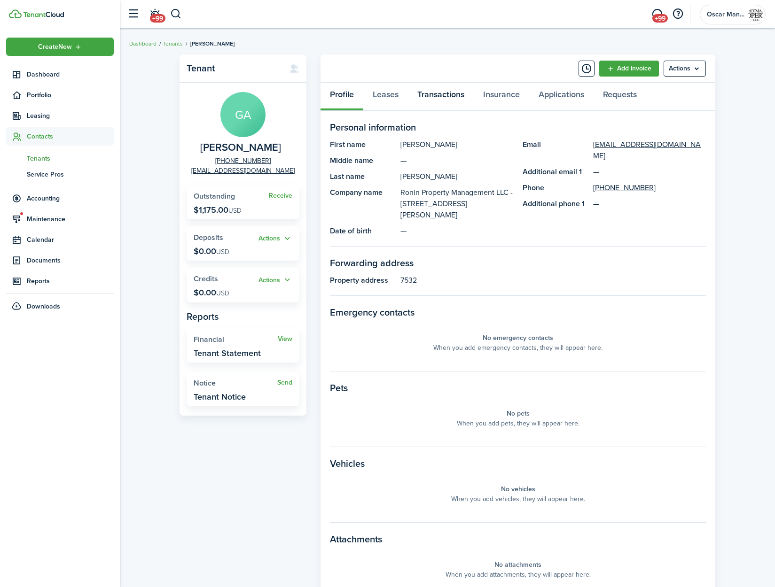
click at [451, 95] on link "Transactions" at bounding box center [441, 97] width 66 height 28
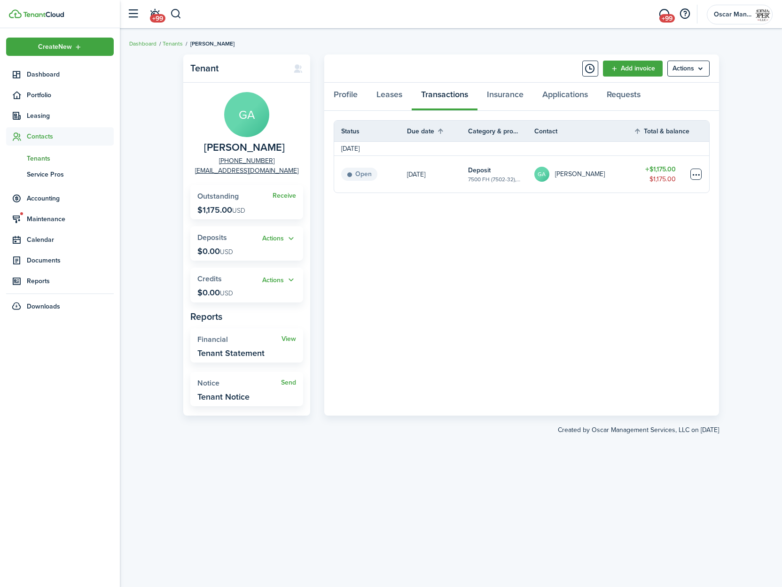
click at [692, 172] on table-menu-btn-icon at bounding box center [695, 174] width 11 height 11
click at [644, 215] on link "Mark as paid" at bounding box center [660, 209] width 82 height 16
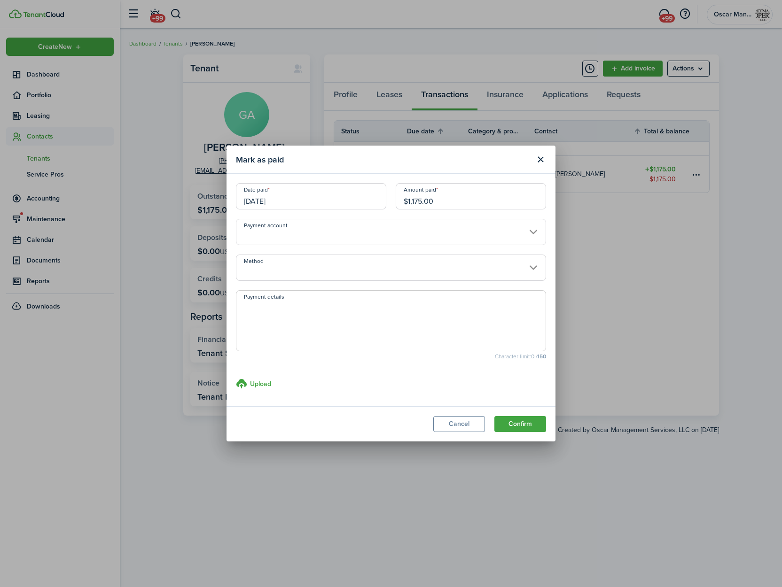
click at [305, 321] on textarea "Payment details" at bounding box center [390, 323] width 309 height 45
type textarea "Paid through sale of property."
click at [522, 425] on button "Confirm" at bounding box center [520, 424] width 52 height 16
